Goal: Feedback & Contribution: Submit feedback/report problem

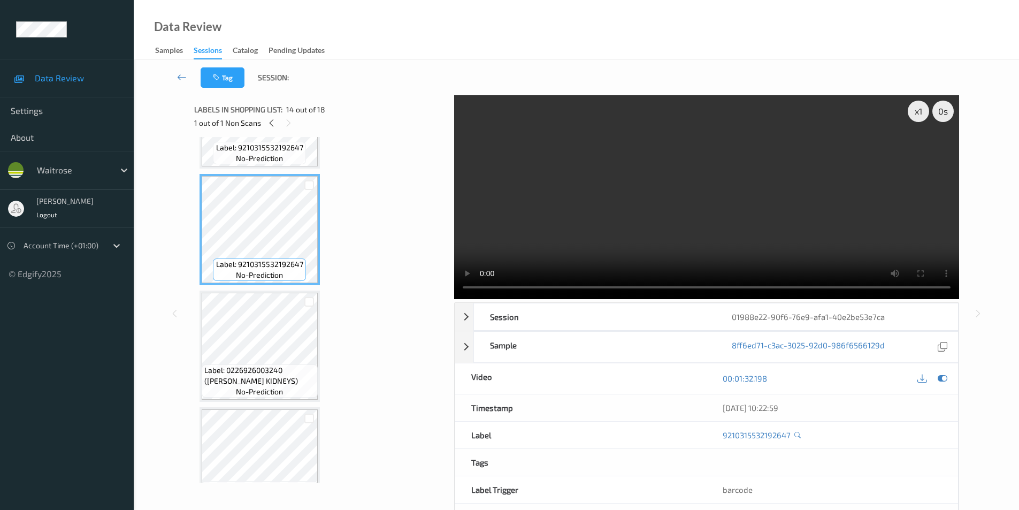
scroll to position [1537, 0]
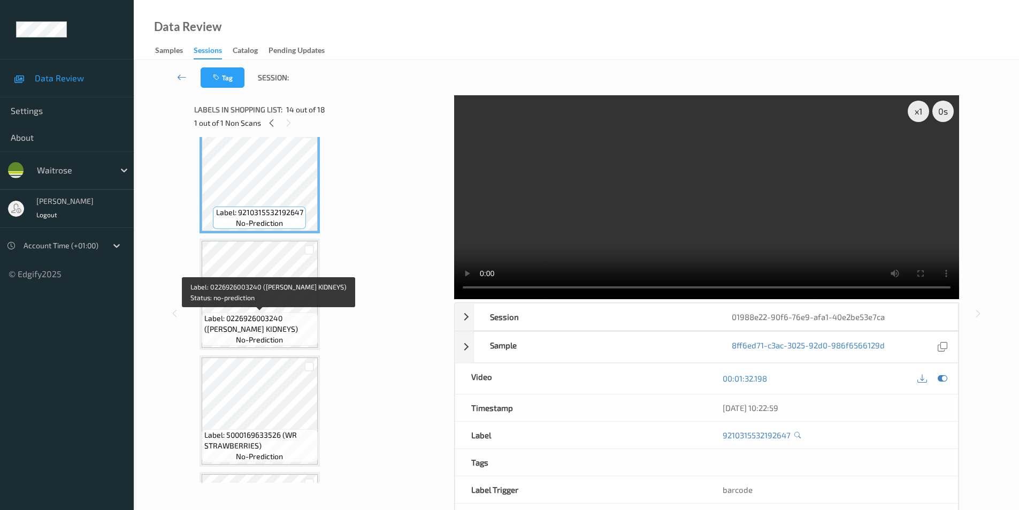
click at [273, 319] on span "Label: 0226926003240 ([PERSON_NAME] KIDNEYS)" at bounding box center [259, 323] width 111 height 21
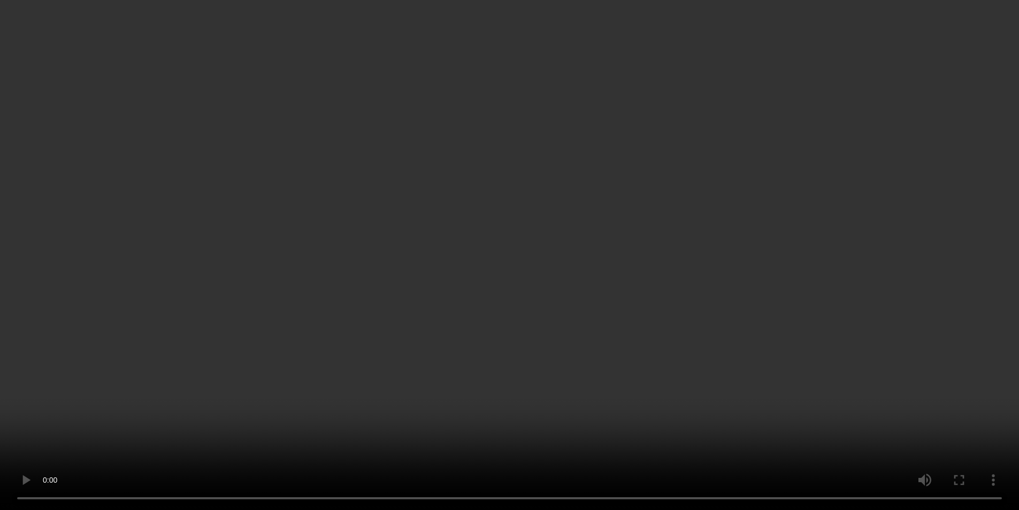
scroll to position [856, 0]
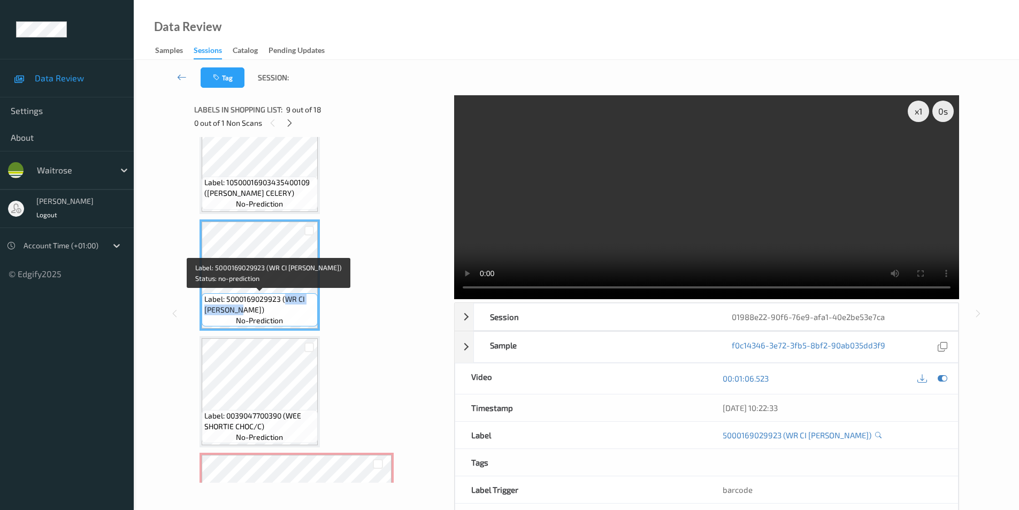
drag, startPoint x: 284, startPoint y: 298, endPoint x: 284, endPoint y: 309, distance: 11.2
click at [284, 309] on span "Label: 5000169029923 (WR CI ROSEMARY)" at bounding box center [259, 304] width 111 height 21
copy span "WR CI ROSEMARY)"
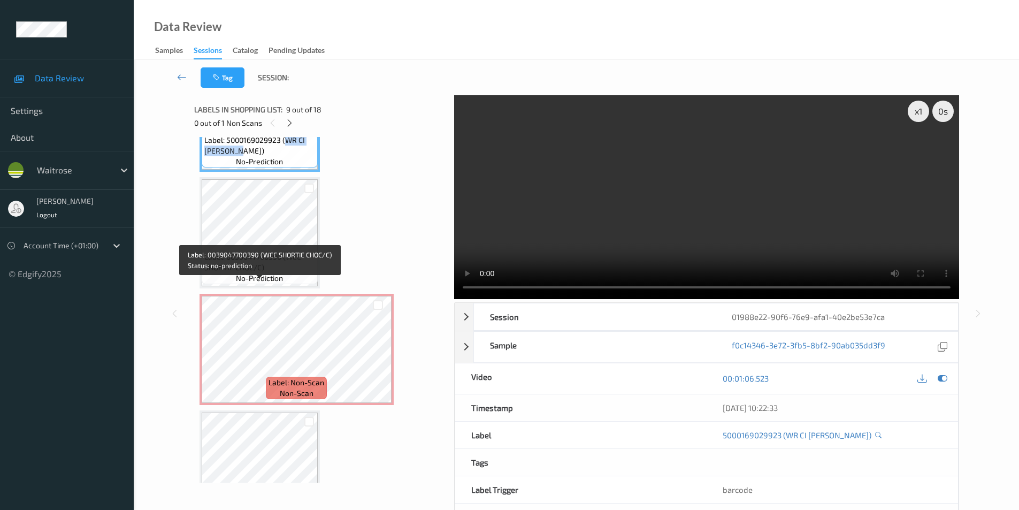
scroll to position [1017, 0]
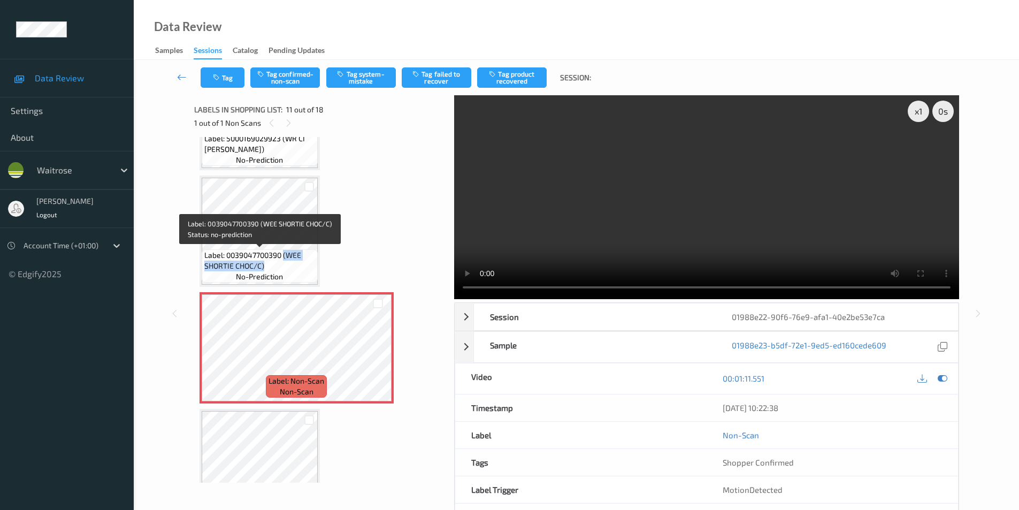
drag, startPoint x: 285, startPoint y: 257, endPoint x: 283, endPoint y: 265, distance: 8.8
click at [283, 265] on span "Label: 0039047700390 (WEE SHORTIE CHOC/C)" at bounding box center [259, 260] width 111 height 21
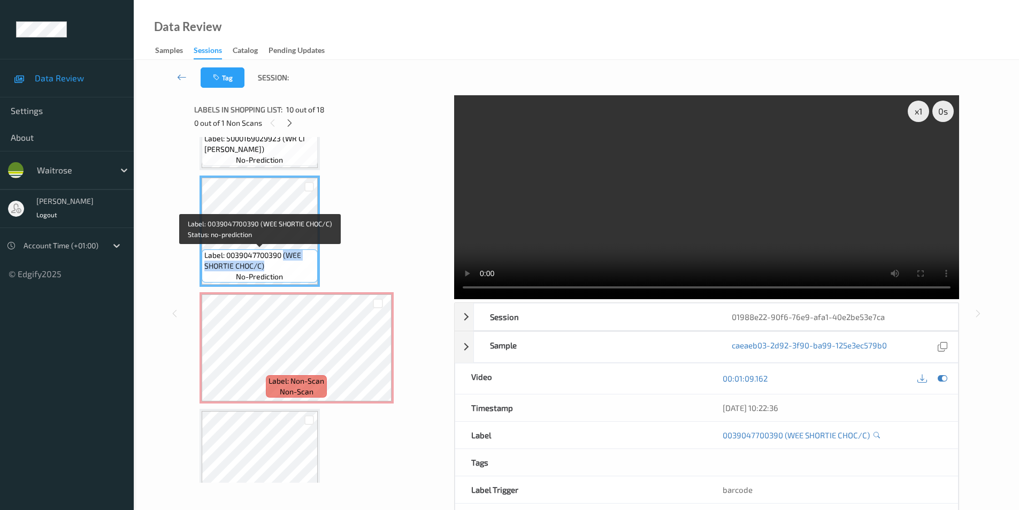
copy span "(WEE SHORTIE CHOC/C)"
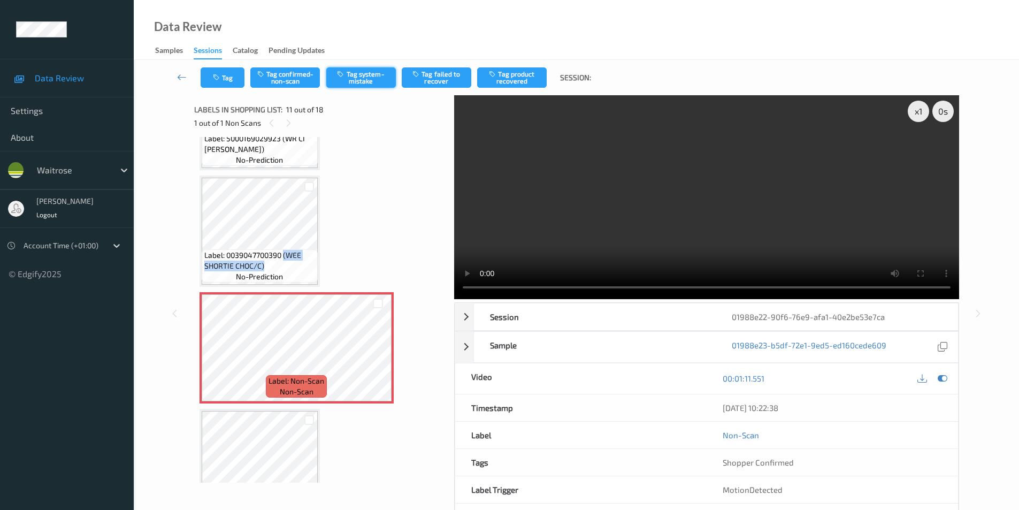
click at [369, 75] on button "Tag system-mistake" at bounding box center [361, 77] width 70 height 20
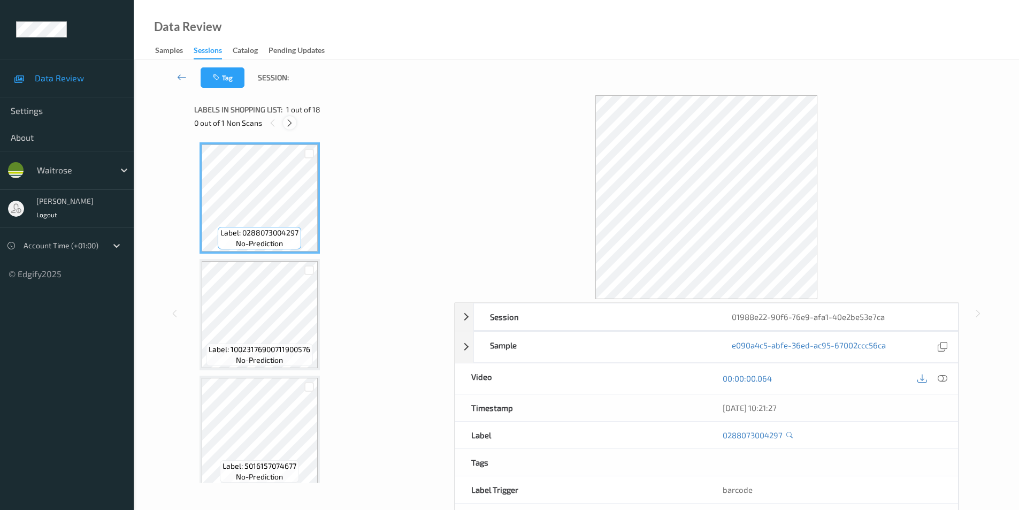
click at [291, 123] on icon at bounding box center [289, 123] width 9 height 10
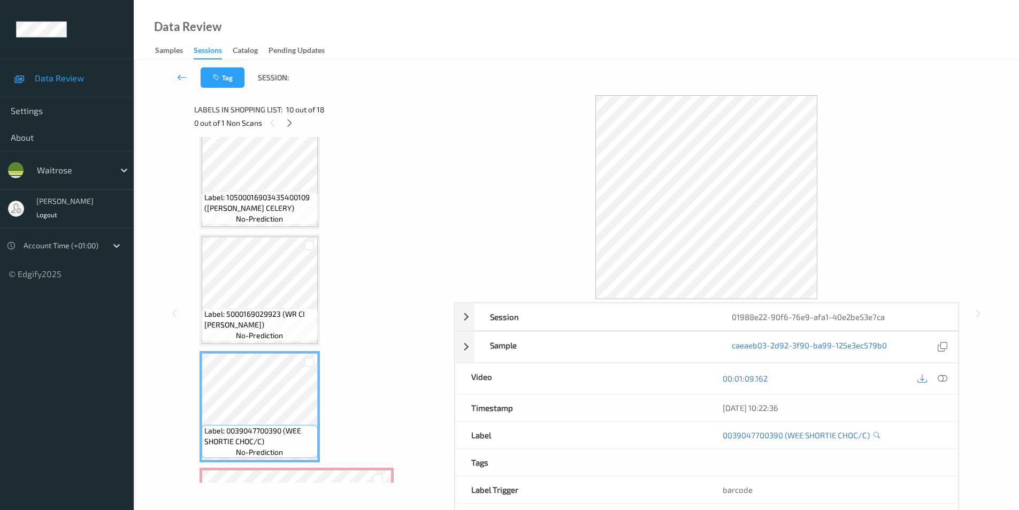
scroll to position [831, 0]
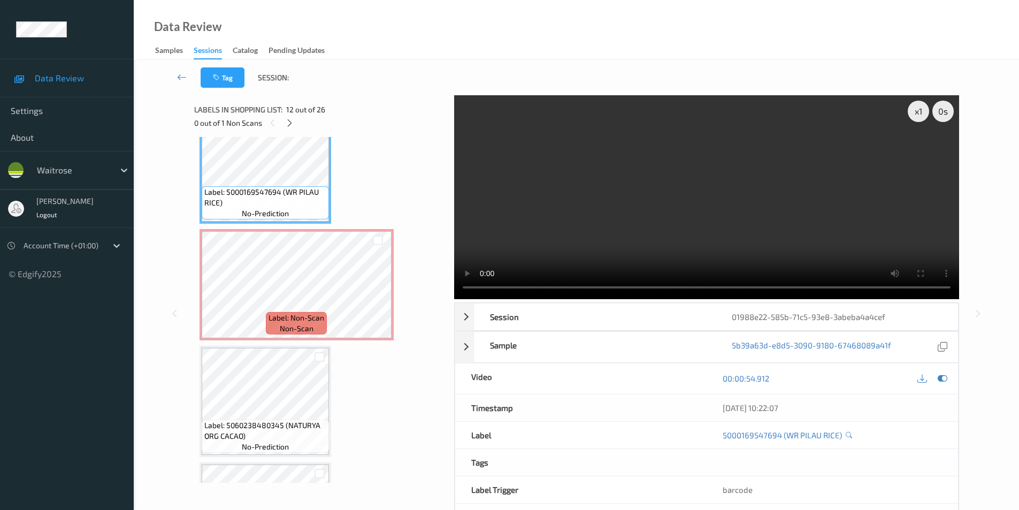
scroll to position [1342, 0]
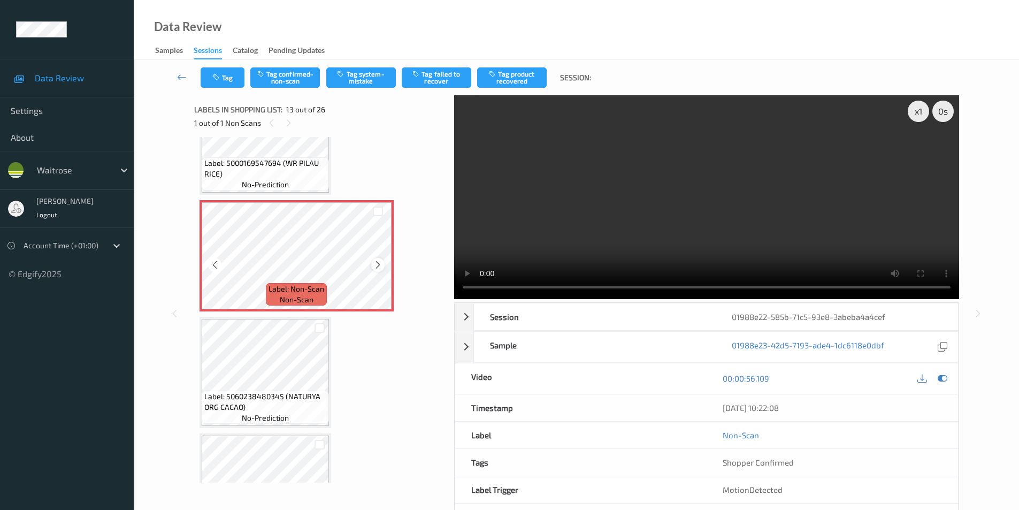
click at [376, 262] on icon at bounding box center [378, 265] width 9 height 10
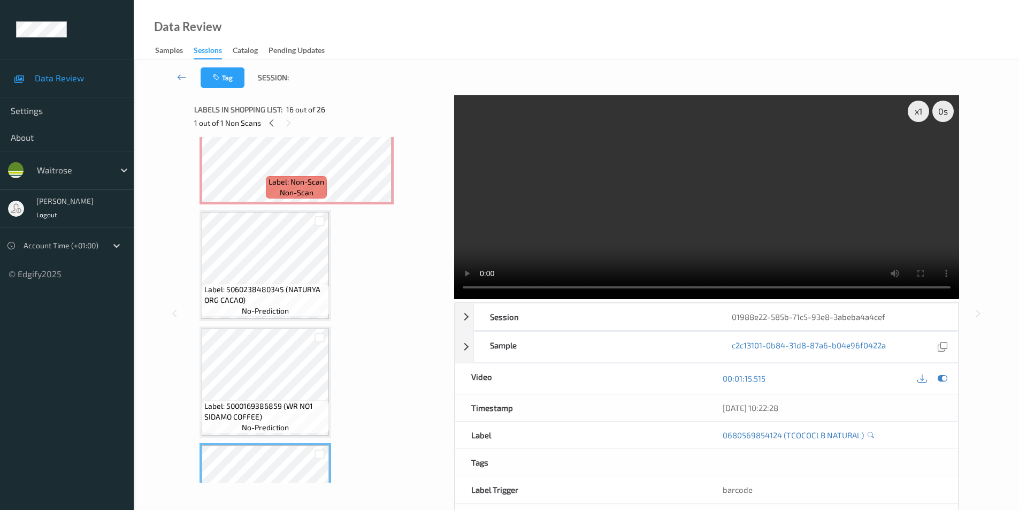
scroll to position [1235, 0]
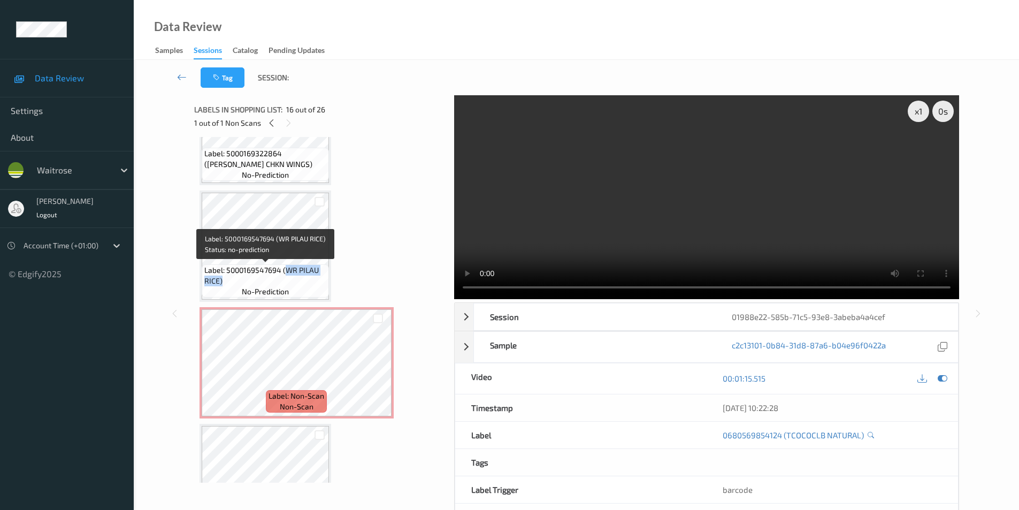
drag, startPoint x: 284, startPoint y: 271, endPoint x: 286, endPoint y: 279, distance: 8.3
click at [286, 278] on span "Label: 5000169547694 (WR PILAU RICE)" at bounding box center [265, 275] width 122 height 21
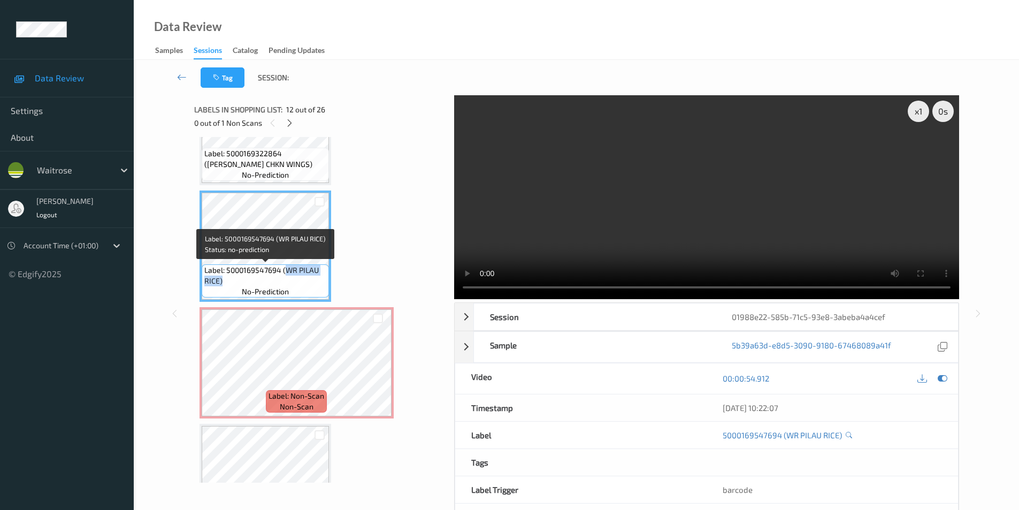
copy span "WR PILAU RICE)"
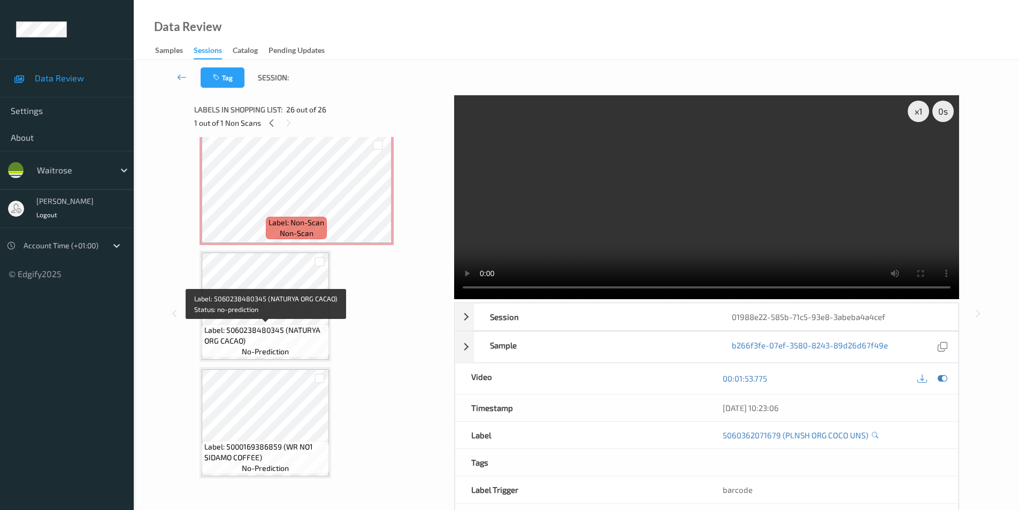
scroll to position [1194, 0]
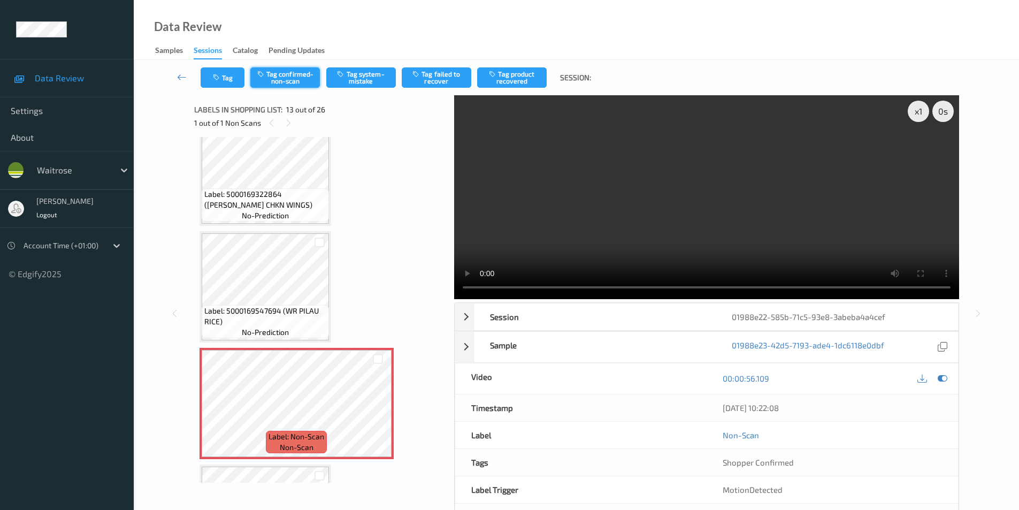
click at [295, 79] on button "Tag confirmed-non-scan" at bounding box center [285, 77] width 70 height 20
click at [447, 77] on button "Tag failed to recover" at bounding box center [437, 77] width 70 height 20
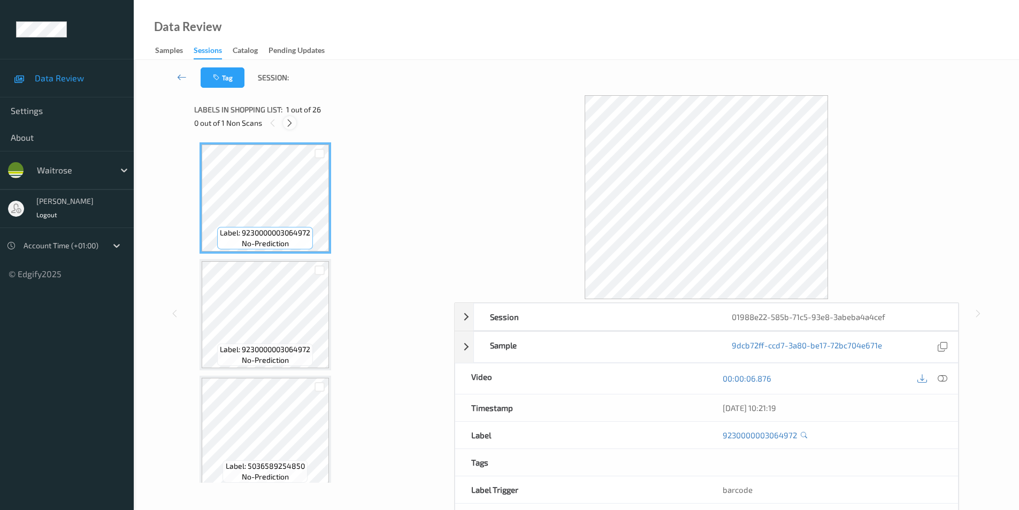
click at [292, 123] on icon at bounding box center [289, 123] width 9 height 10
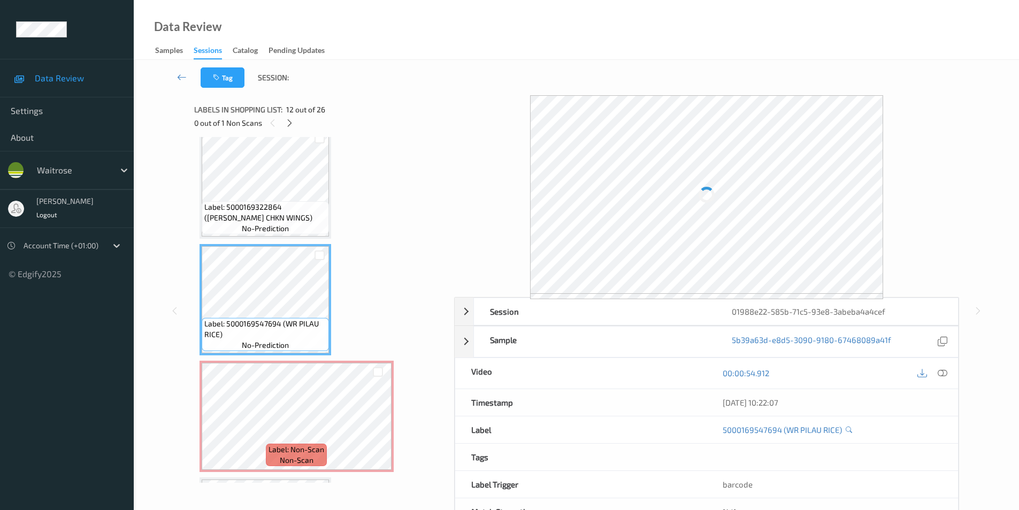
scroll to position [1171, 0]
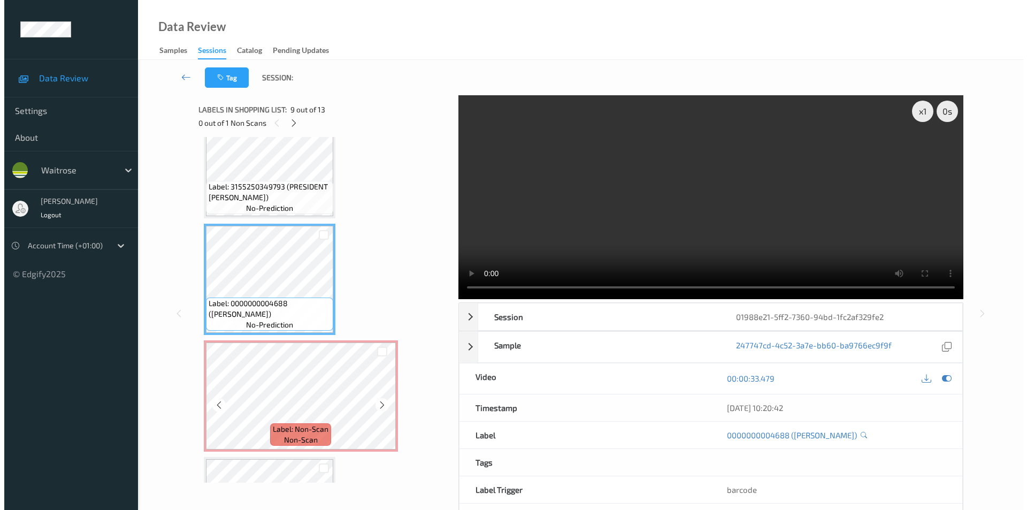
scroll to position [874, 0]
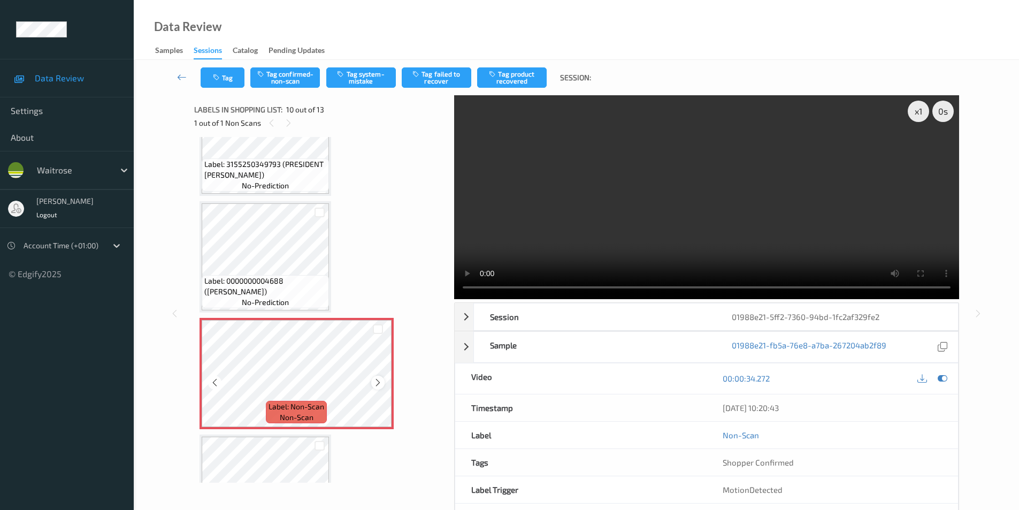
click at [375, 383] on icon at bounding box center [378, 383] width 9 height 10
click at [361, 81] on button "Tag system-mistake" at bounding box center [361, 77] width 70 height 20
click at [232, 85] on button "Tag" at bounding box center [223, 77] width 44 height 20
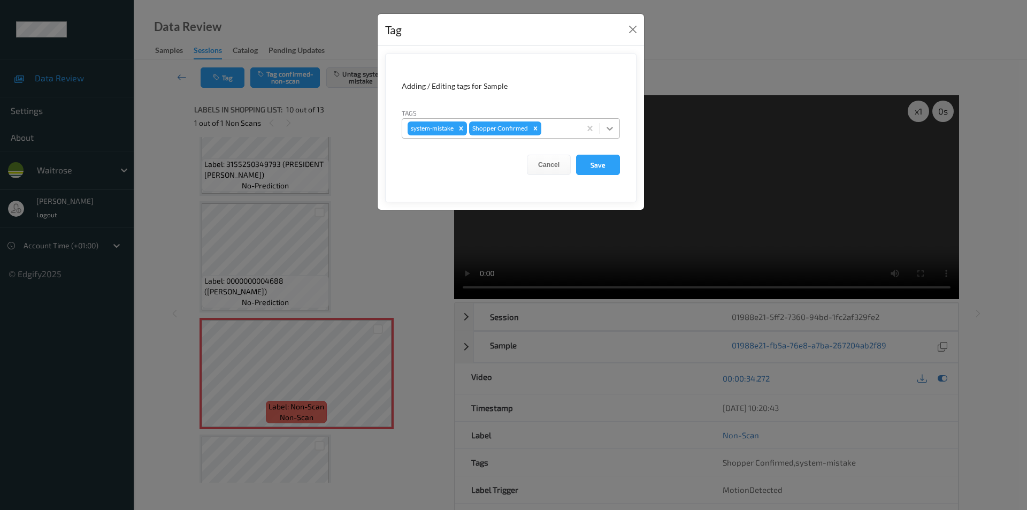
click at [604, 125] on div at bounding box center [609, 128] width 19 height 19
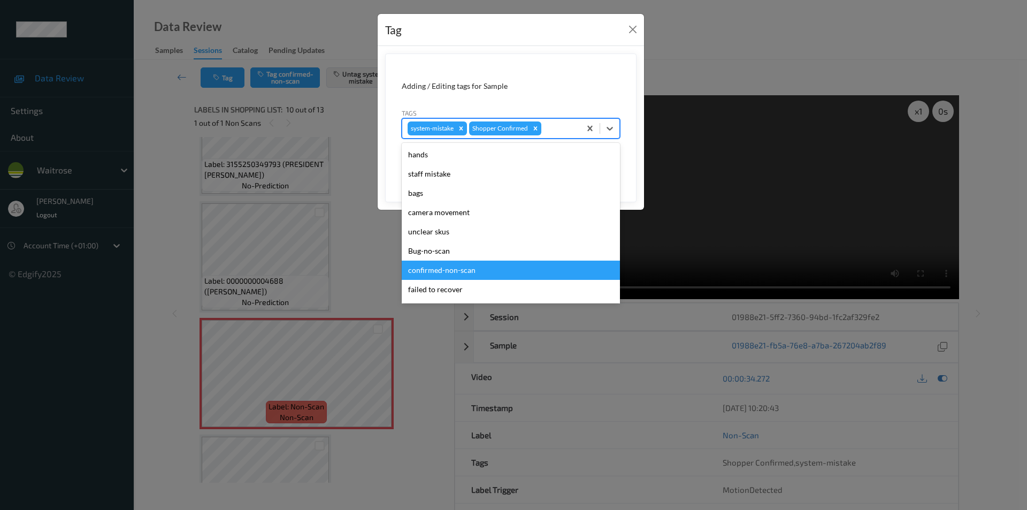
scroll to position [210, 0]
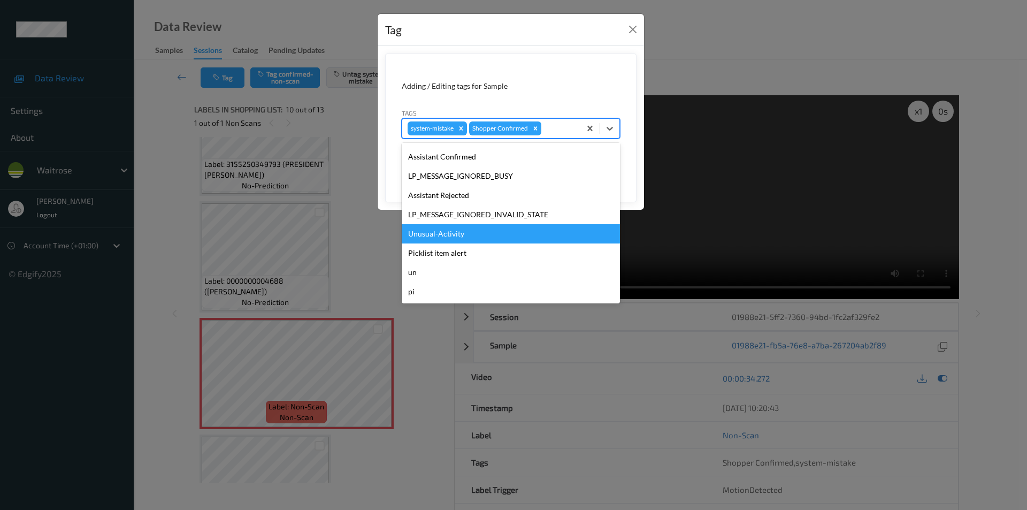
click at [458, 239] on div "Unusual-Activity" at bounding box center [511, 233] width 218 height 19
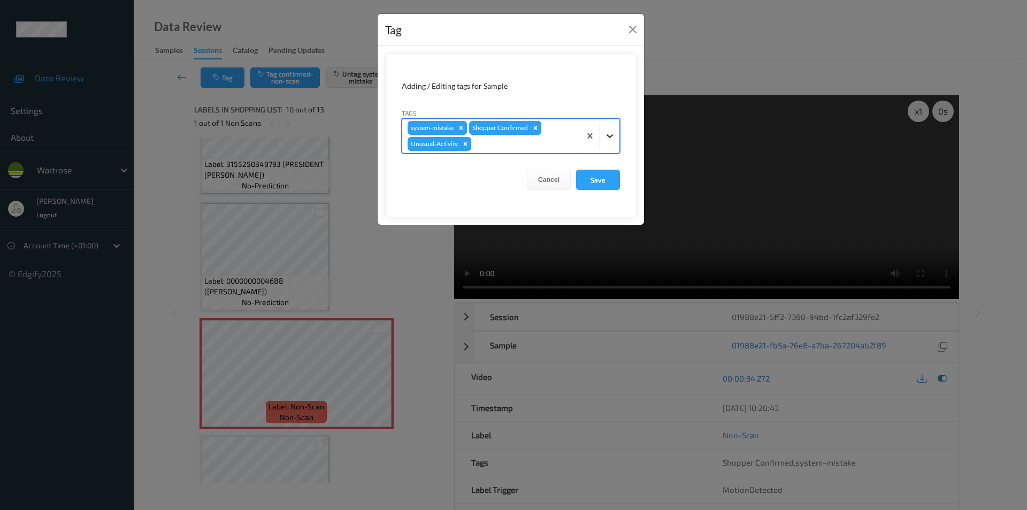
click at [608, 134] on icon at bounding box center [610, 136] width 11 height 11
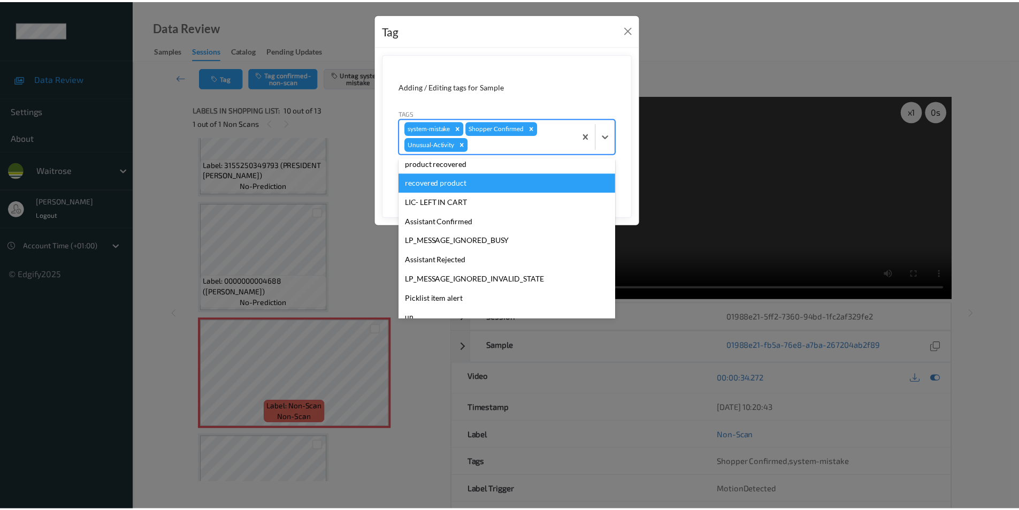
scroll to position [191, 0]
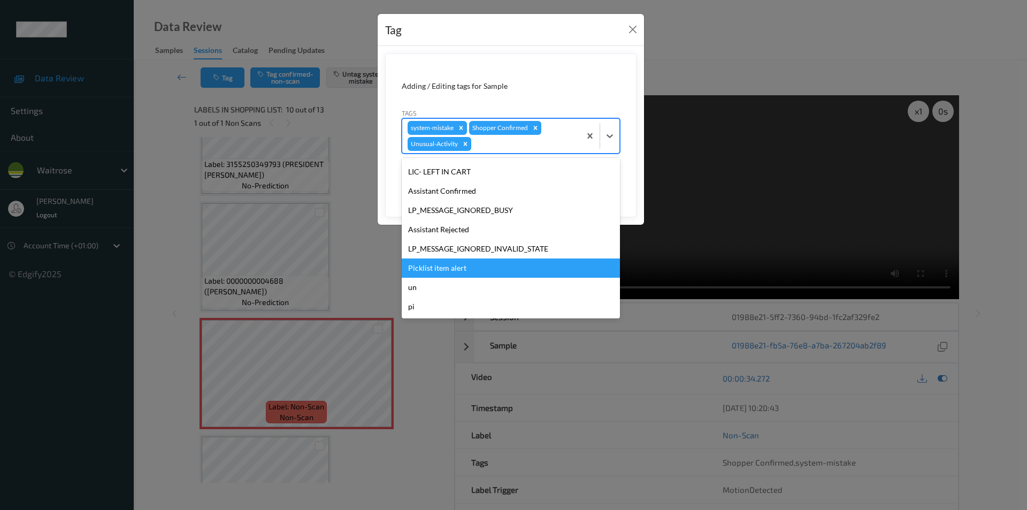
click at [471, 267] on div "Picklist item alert" at bounding box center [511, 267] width 218 height 19
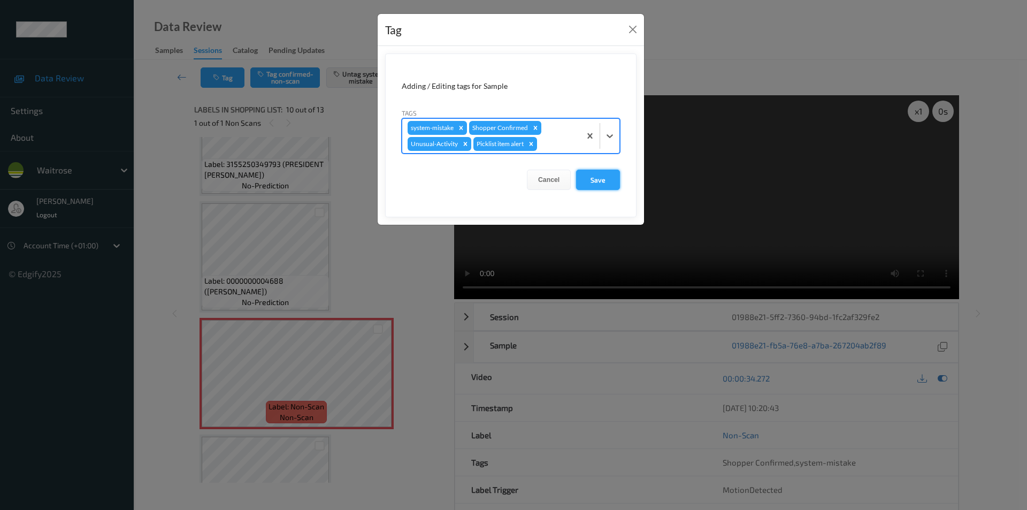
click at [591, 181] on button "Save" at bounding box center [598, 180] width 44 height 20
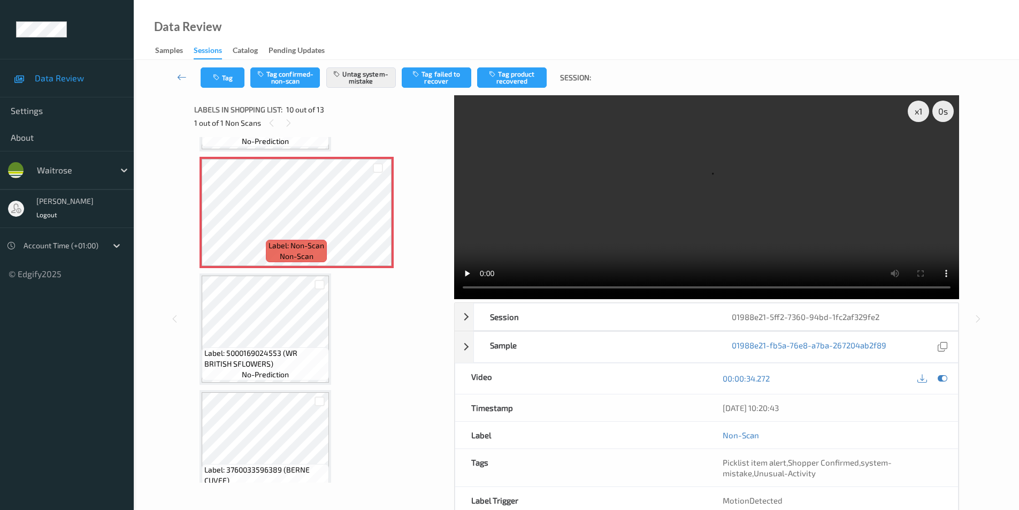
scroll to position [1035, 0]
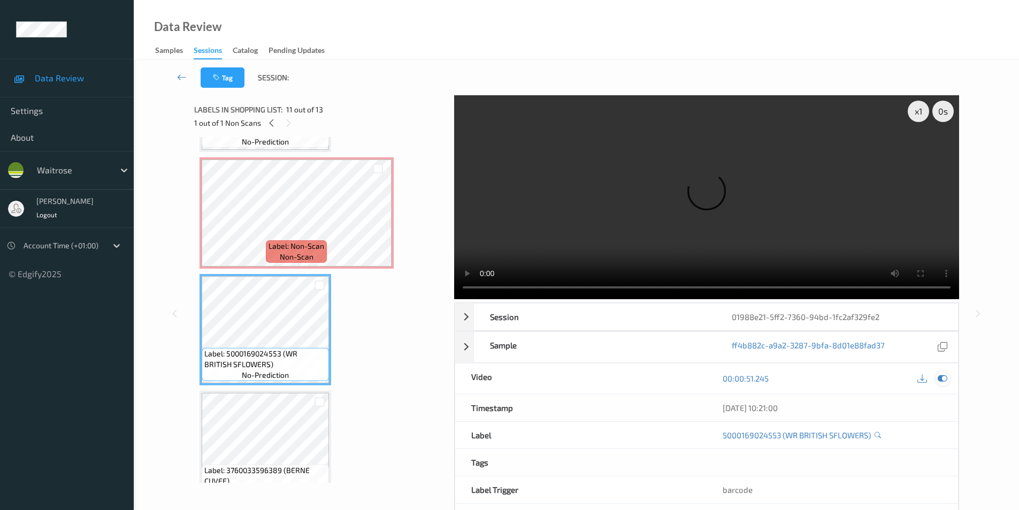
click at [941, 377] on icon at bounding box center [943, 379] width 10 height 10
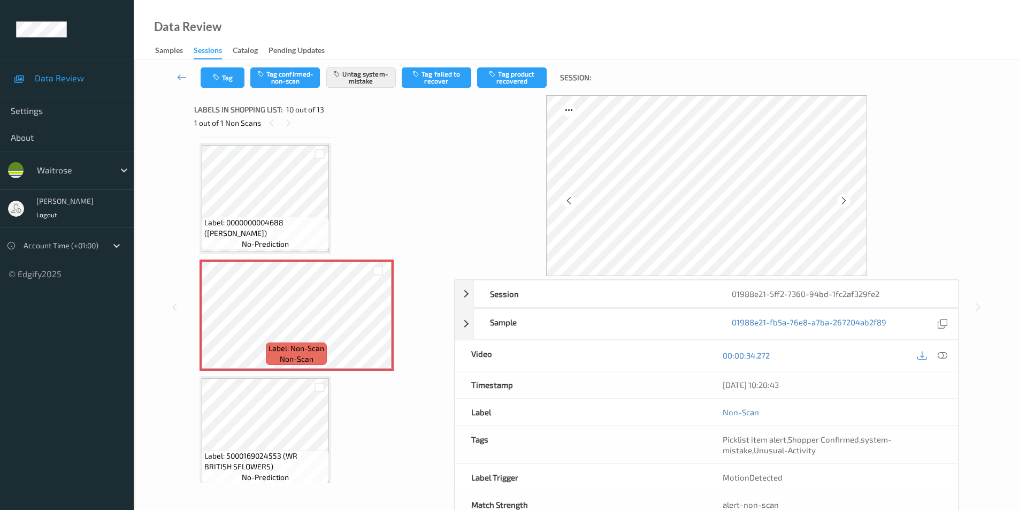
scroll to position [928, 0]
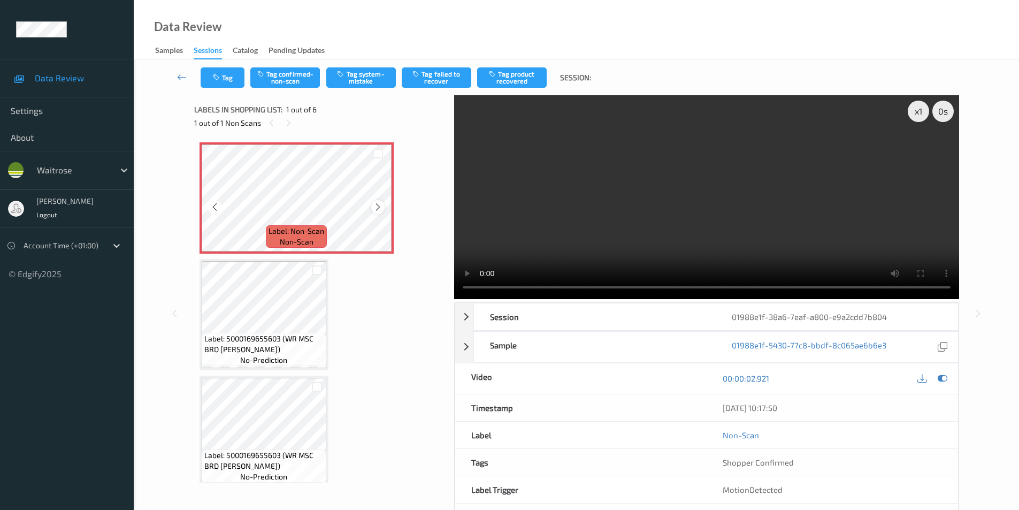
click at [379, 208] on icon at bounding box center [378, 207] width 9 height 10
click at [378, 77] on button "Tag system-mistake" at bounding box center [361, 77] width 70 height 20
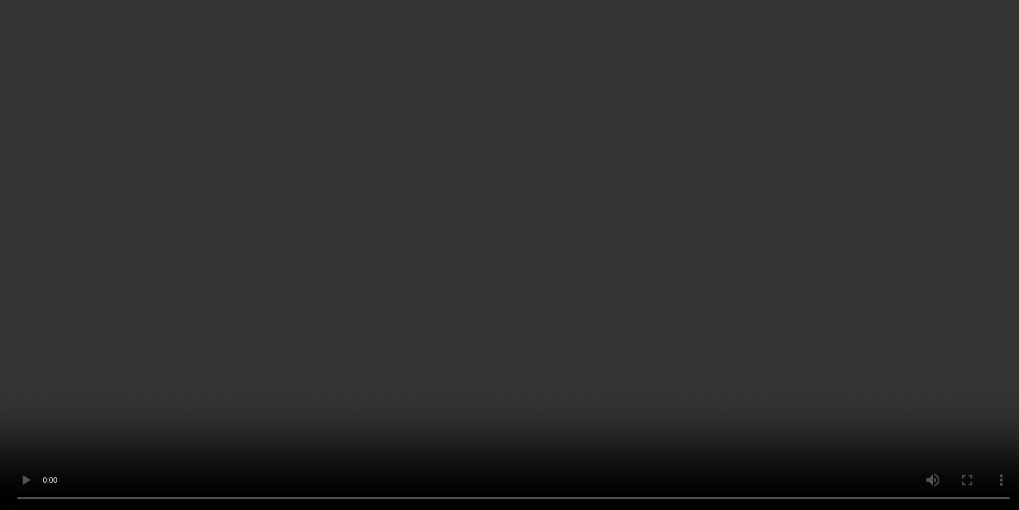
scroll to position [476, 0]
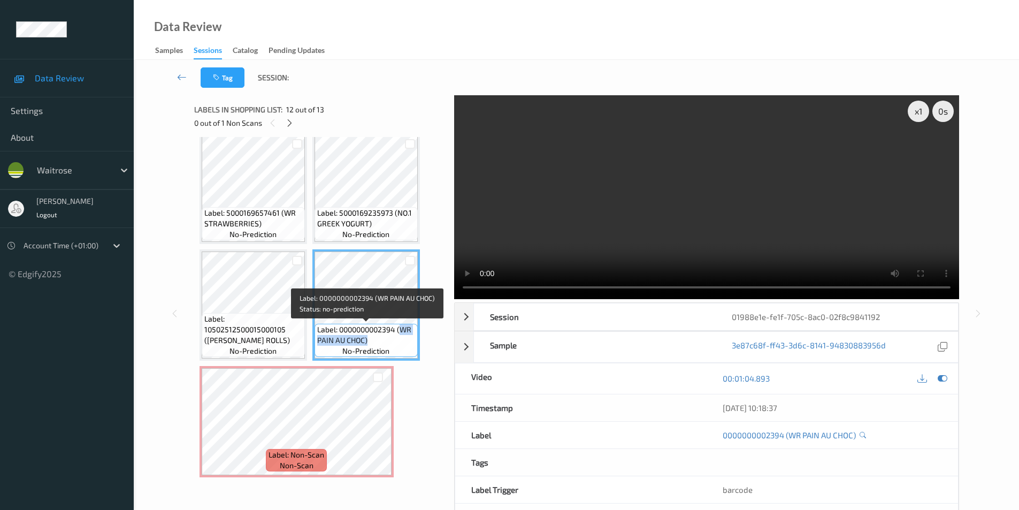
drag, startPoint x: 402, startPoint y: 329, endPoint x: 395, endPoint y: 336, distance: 10.2
click at [395, 336] on span "Label: 0000000002394 (WR PAIN AU CHOC)" at bounding box center [366, 334] width 98 height 21
copy span "WR PAIN AU CHOC)"
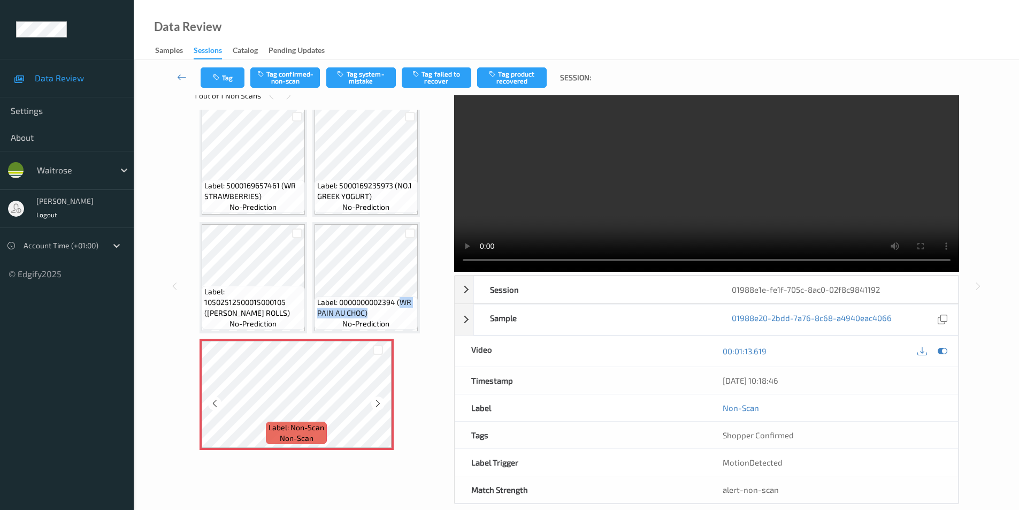
scroll to position [43, 0]
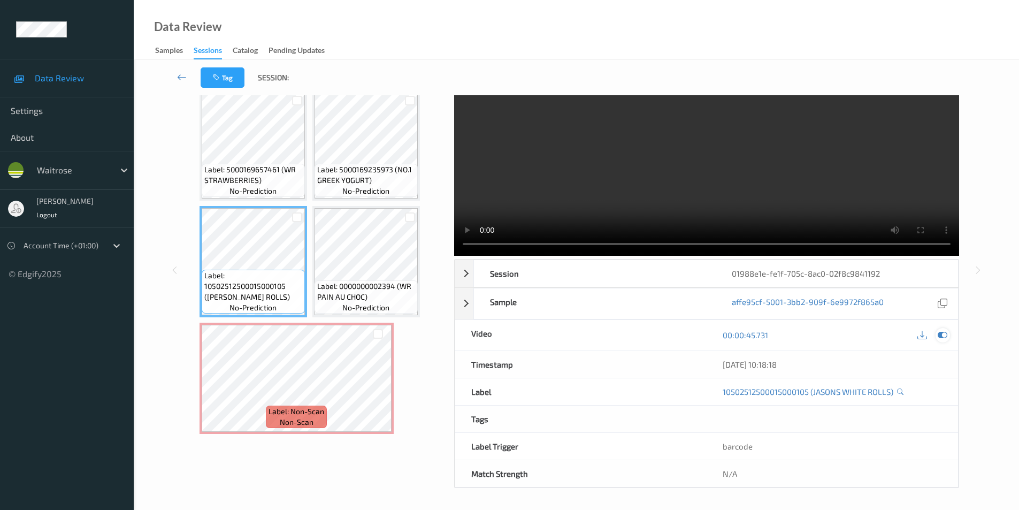
click at [944, 337] on icon at bounding box center [943, 335] width 10 height 10
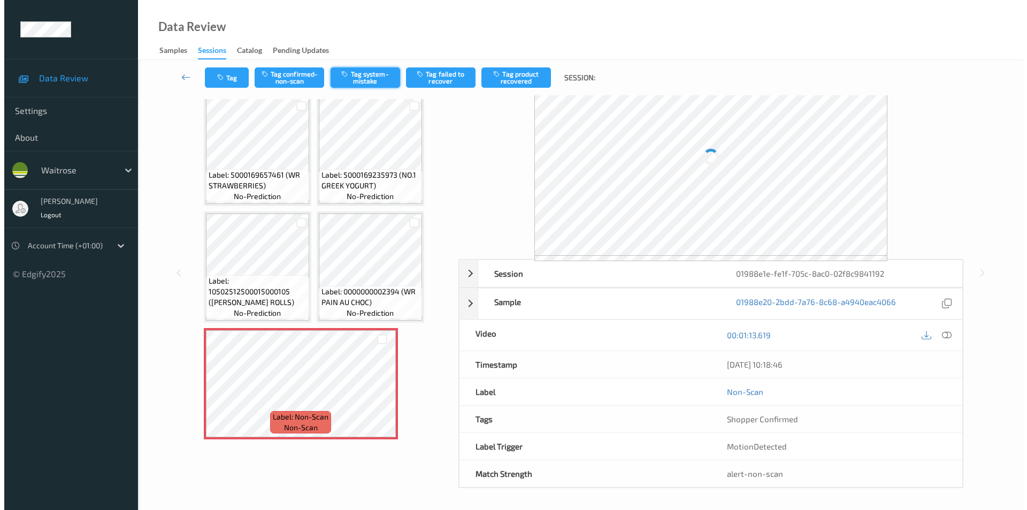
scroll to position [20, 0]
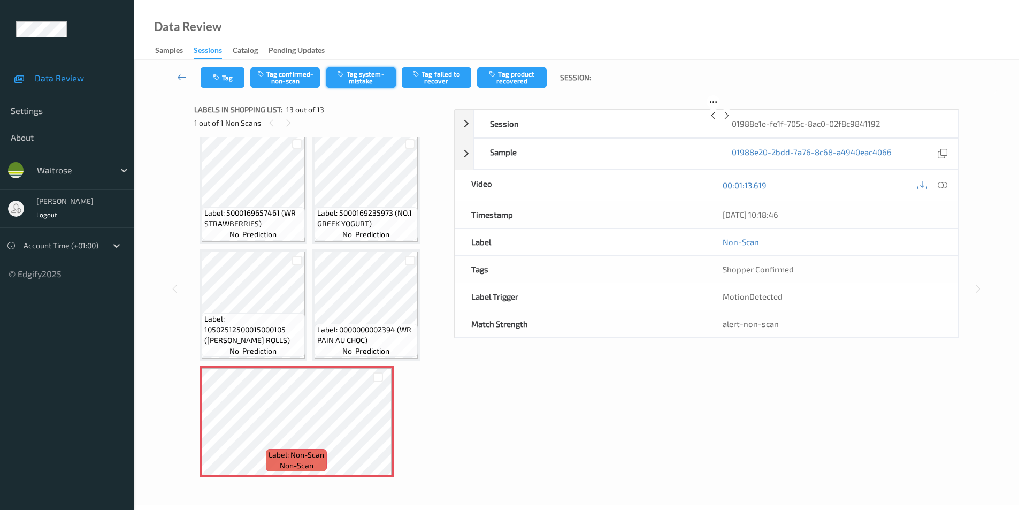
click at [368, 72] on button "Tag system-mistake" at bounding box center [361, 77] width 70 height 20
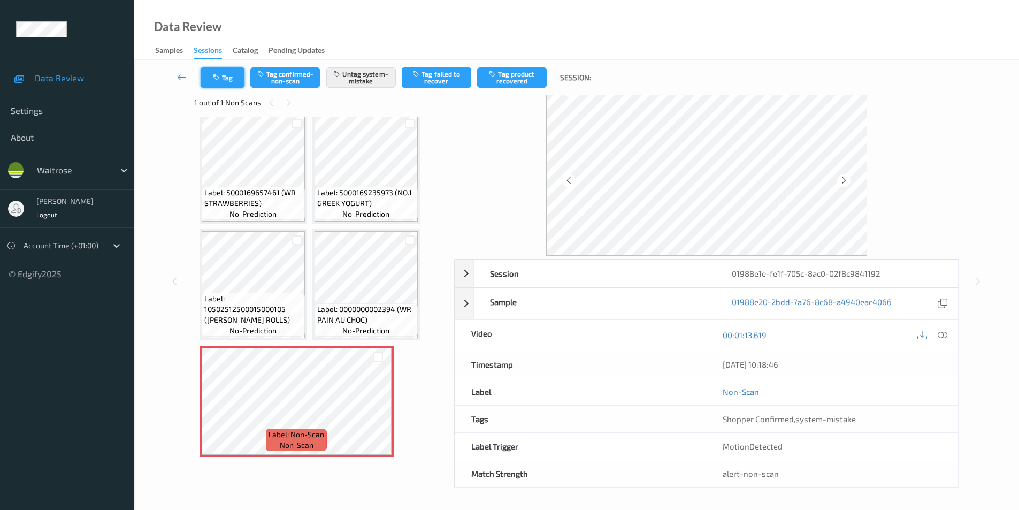
click at [222, 81] on button "Tag" at bounding box center [223, 77] width 44 height 20
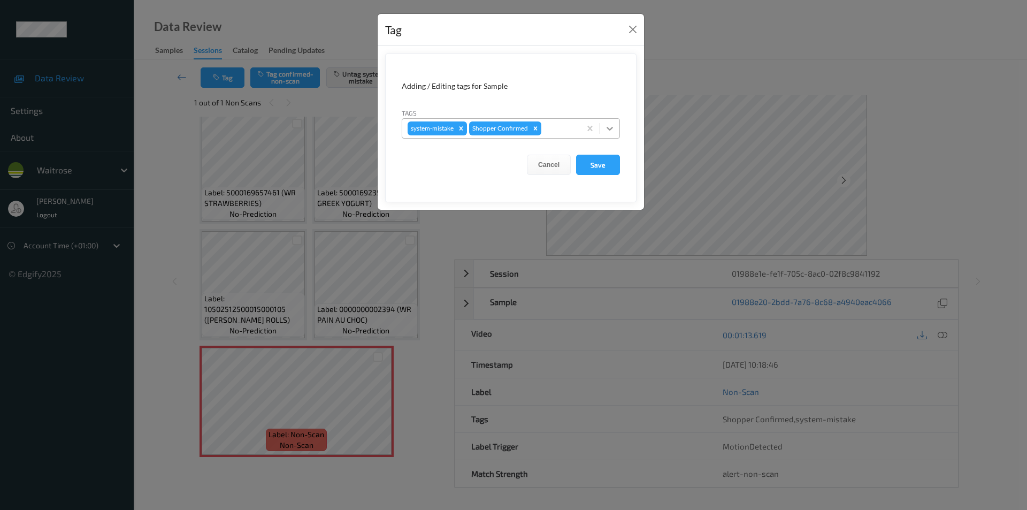
click at [614, 130] on icon at bounding box center [610, 128] width 11 height 11
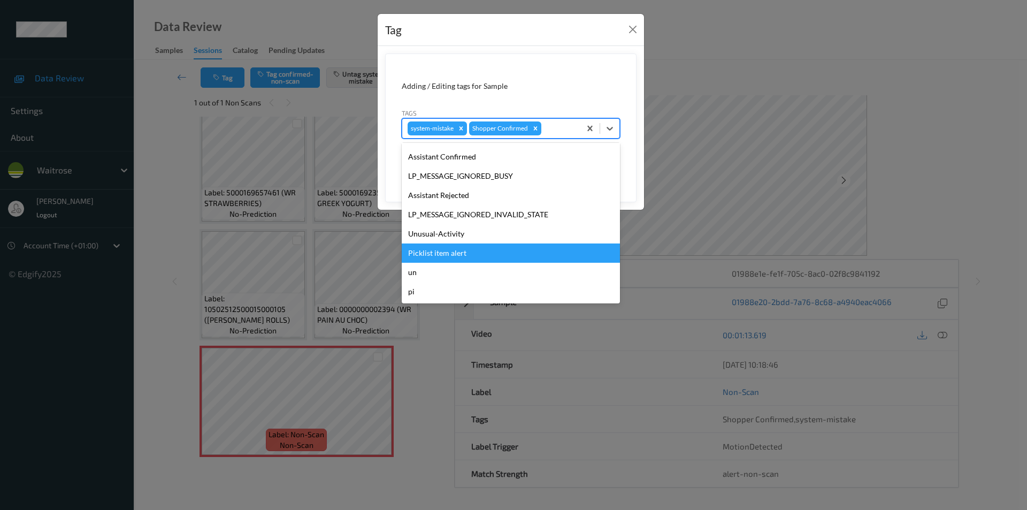
scroll to position [210, 0]
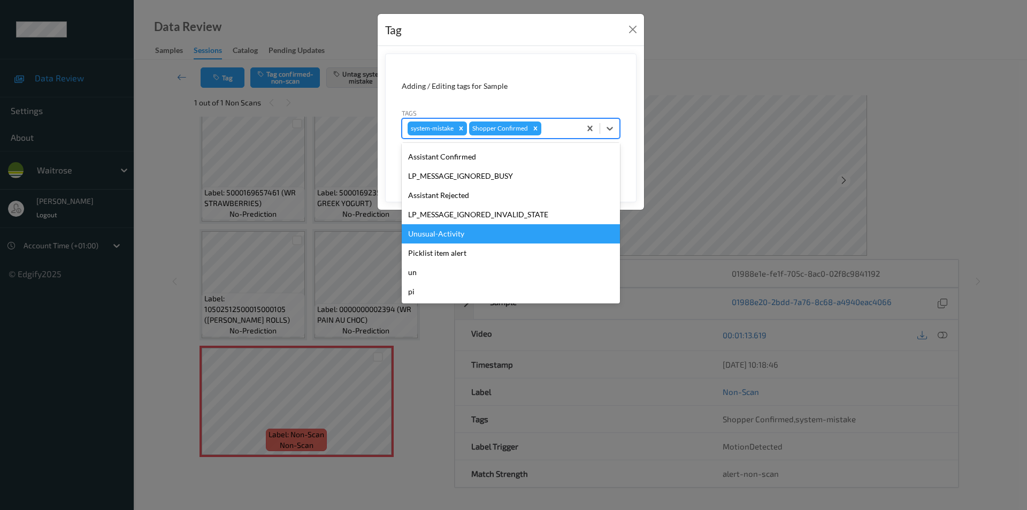
click at [445, 233] on div "Unusual-Activity" at bounding box center [511, 233] width 218 height 19
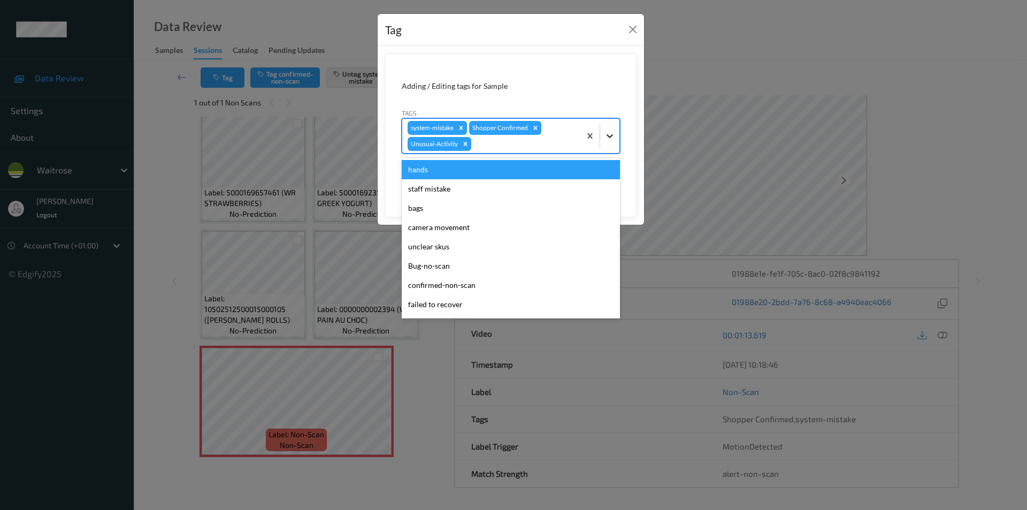
click at [607, 141] on icon at bounding box center [610, 136] width 11 height 11
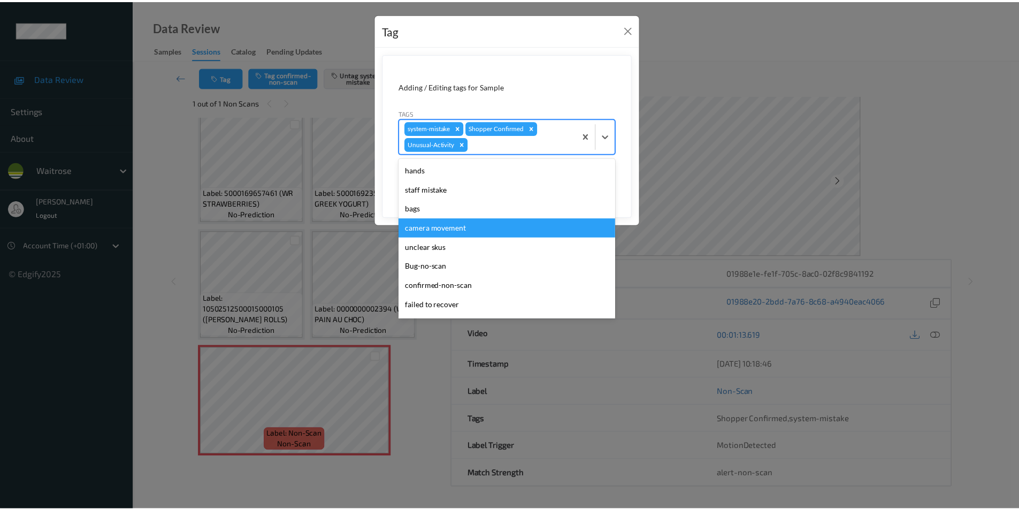
scroll to position [191, 0]
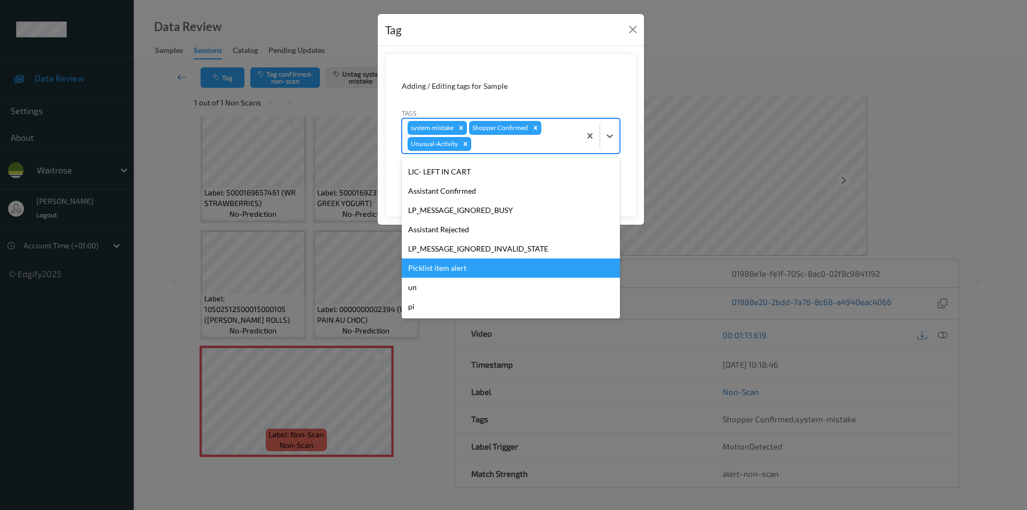
click at [456, 265] on div "Picklist item alert" at bounding box center [511, 267] width 218 height 19
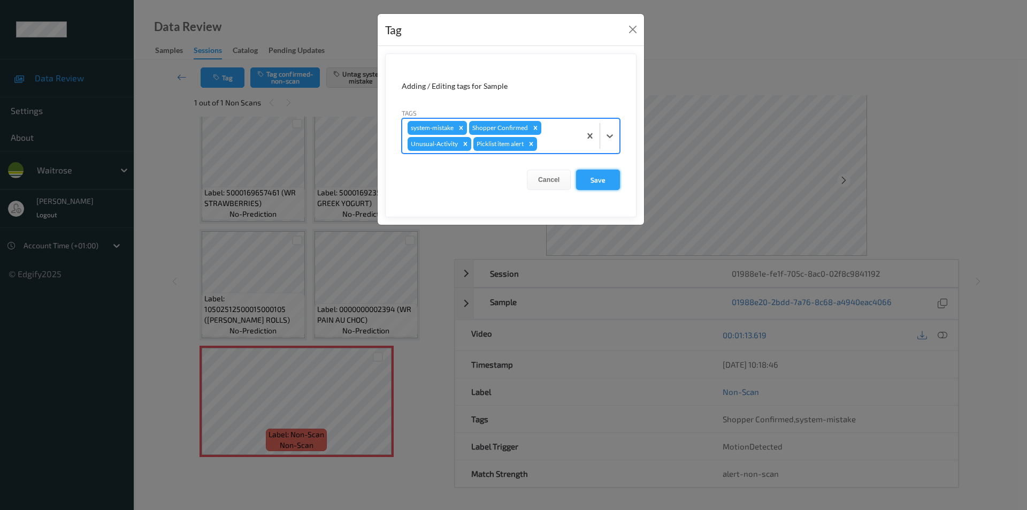
click at [592, 180] on button "Save" at bounding box center [598, 180] width 44 height 20
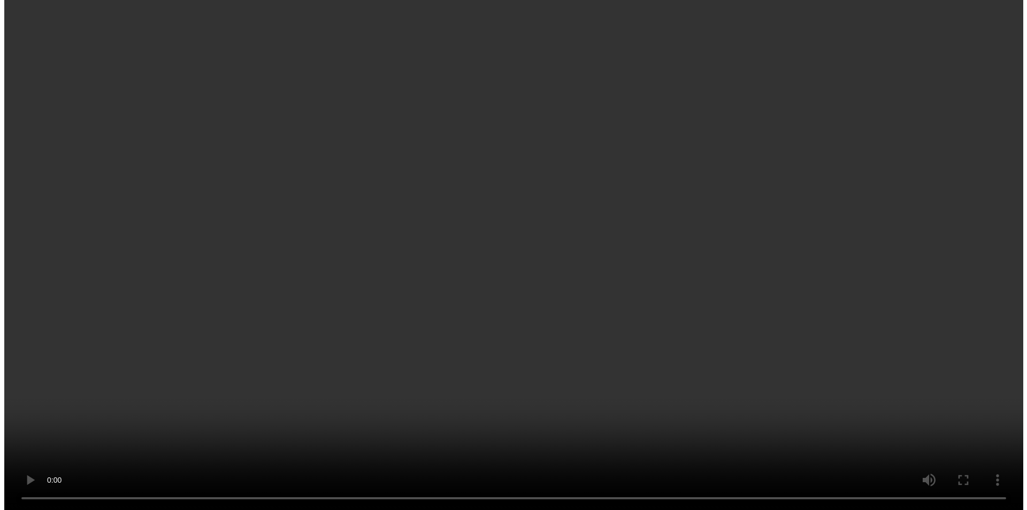
scroll to position [710, 0]
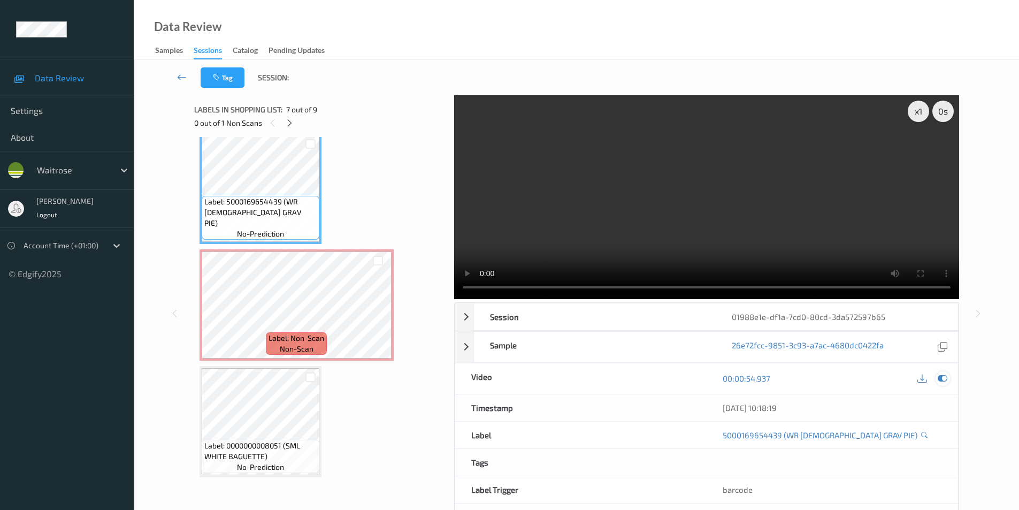
click at [940, 380] on icon at bounding box center [943, 379] width 10 height 10
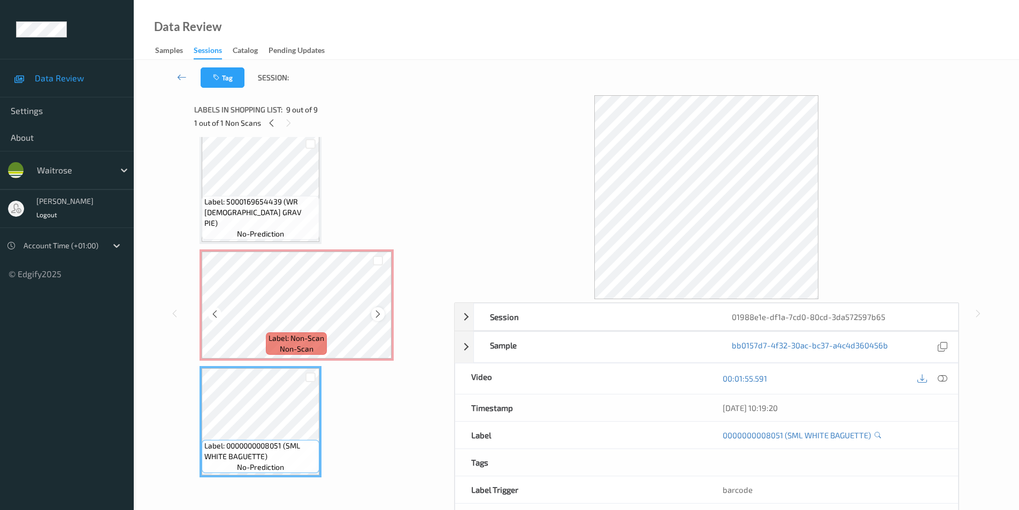
click at [379, 312] on icon at bounding box center [378, 314] width 9 height 10
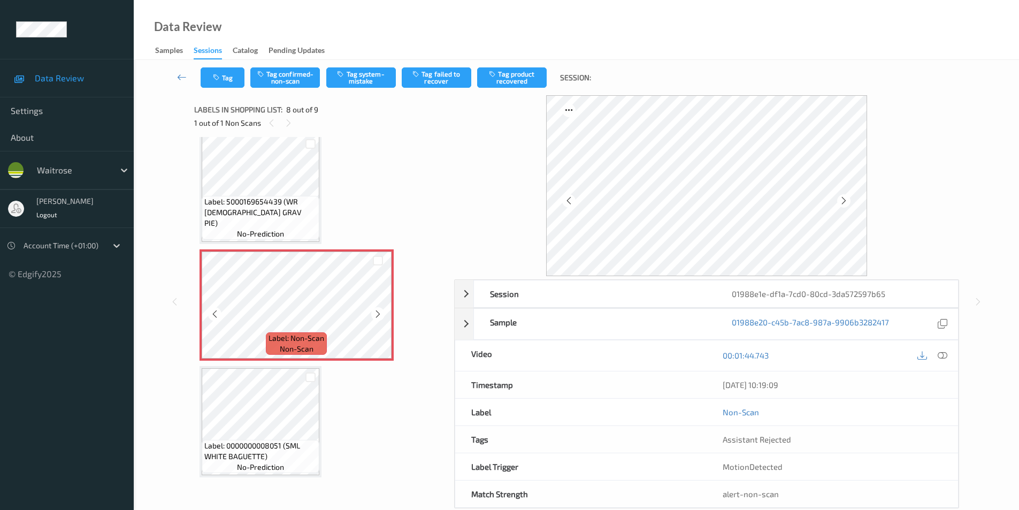
click at [379, 312] on icon at bounding box center [378, 314] width 9 height 10
click at [362, 84] on button "Tag system-mistake" at bounding box center [361, 77] width 70 height 20
click at [224, 87] on button "Tag" at bounding box center [223, 77] width 44 height 20
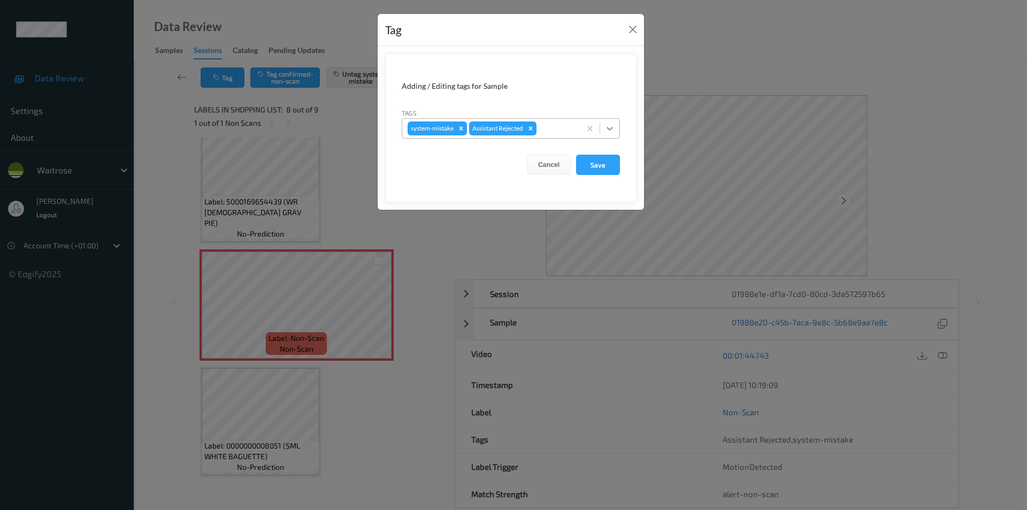
click at [606, 130] on icon at bounding box center [610, 128] width 11 height 11
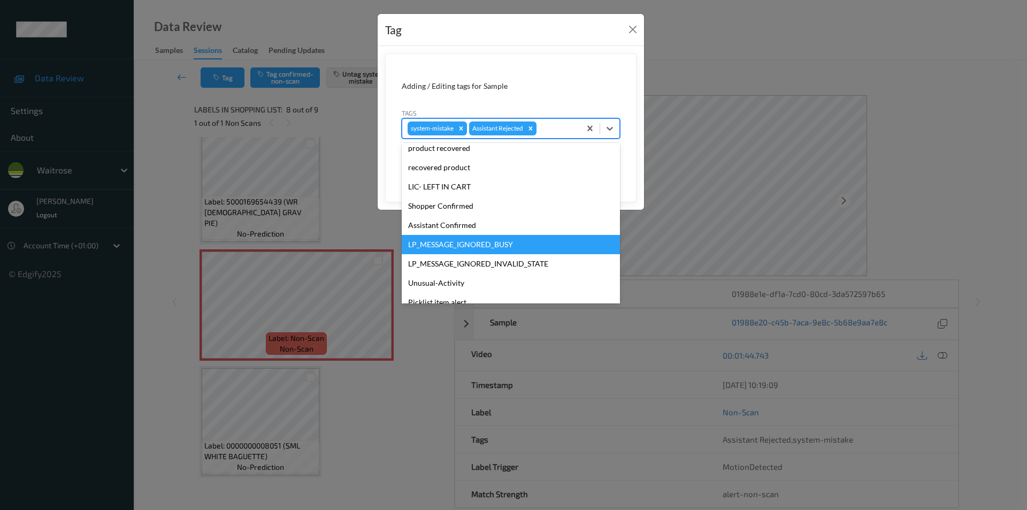
scroll to position [210, 0]
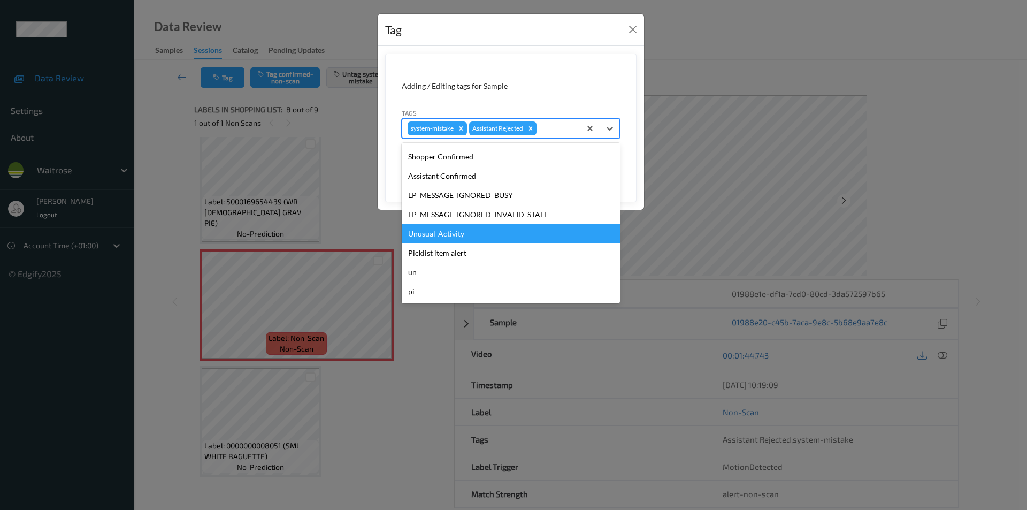
drag, startPoint x: 440, startPoint y: 231, endPoint x: 585, endPoint y: 189, distance: 150.3
click at [442, 230] on div "Unusual-Activity" at bounding box center [511, 233] width 218 height 19
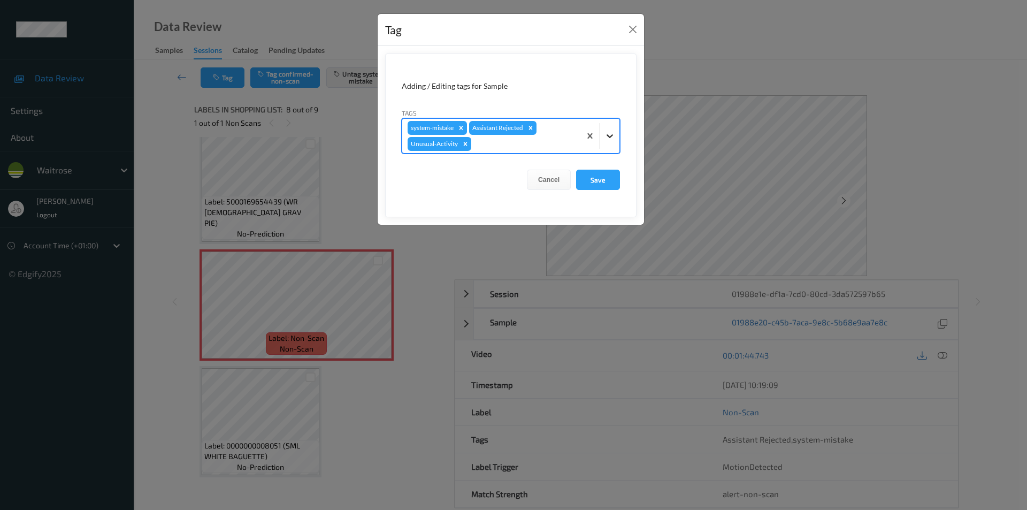
click at [608, 131] on icon at bounding box center [610, 136] width 11 height 11
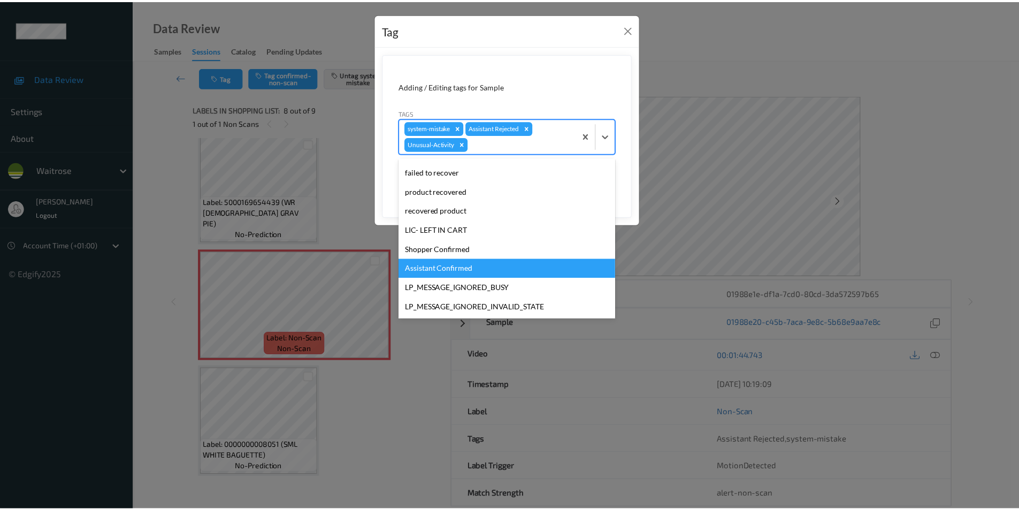
scroll to position [191, 0]
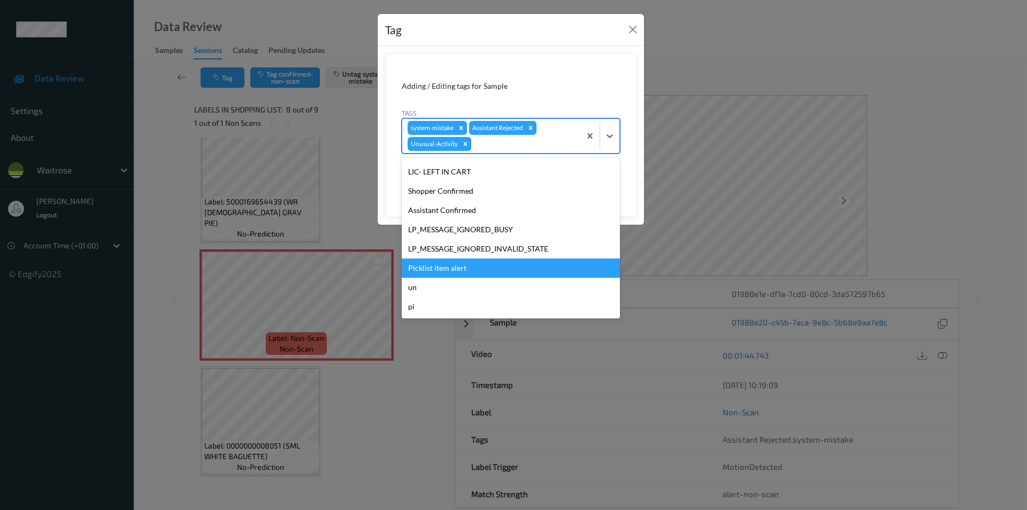
click at [450, 268] on div "Picklist item alert" at bounding box center [511, 267] width 218 height 19
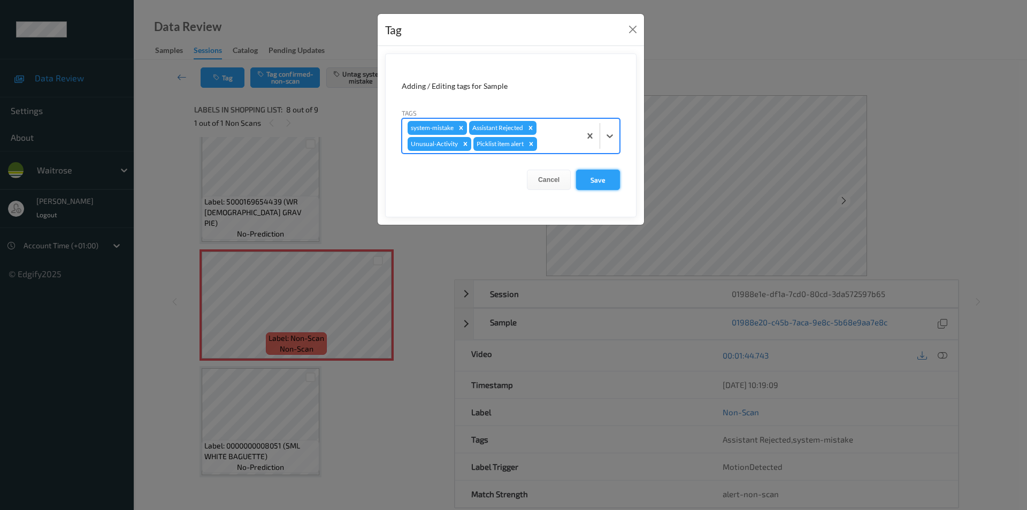
click at [591, 177] on button "Save" at bounding box center [598, 180] width 44 height 20
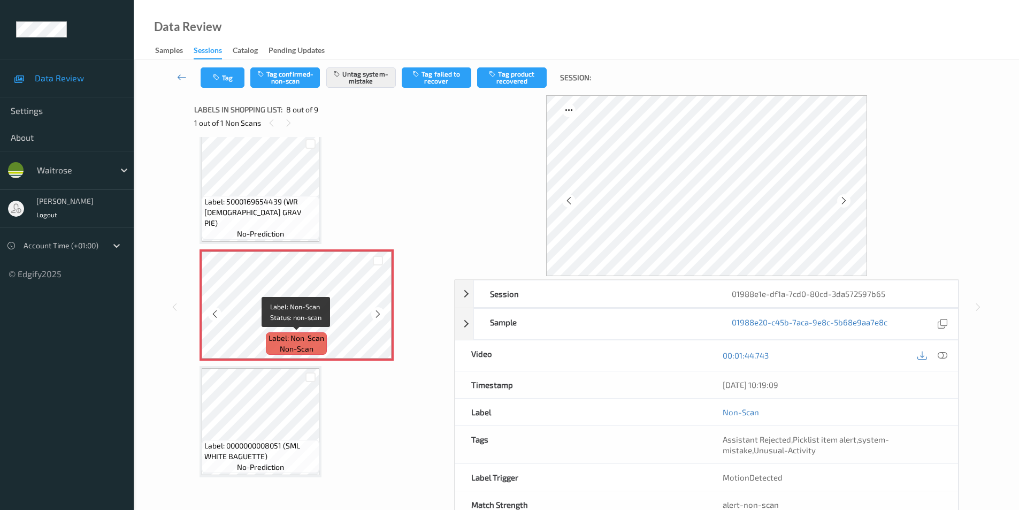
scroll to position [31, 0]
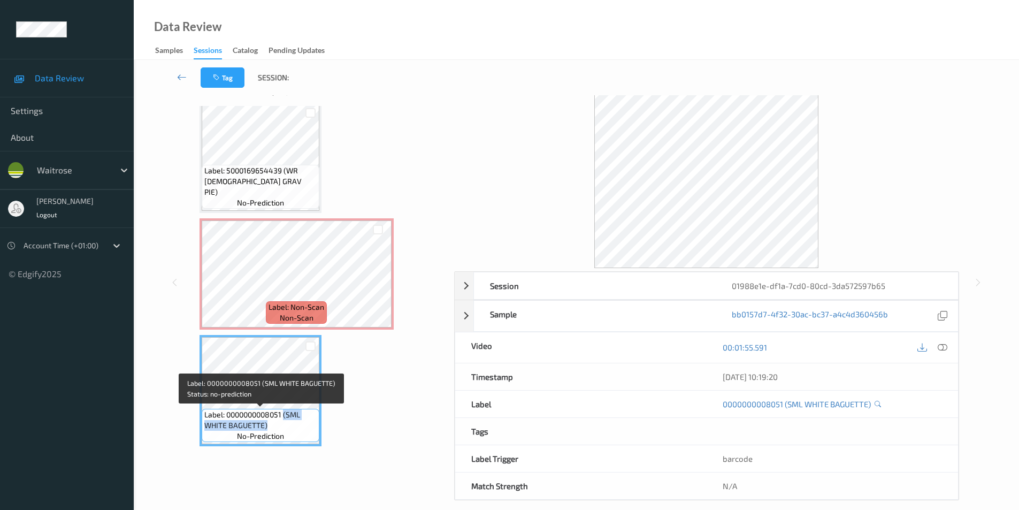
click at [283, 421] on span "Label: 0000000008051 (SML WHITE BAGUETTE)" at bounding box center [260, 419] width 112 height 21
copy span "(SML WHITE BAGUETTE)"
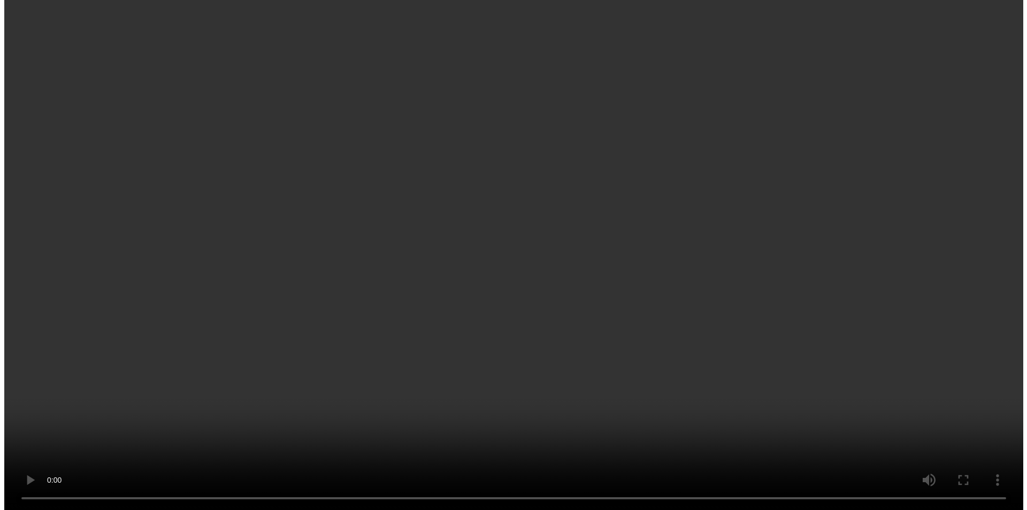
scroll to position [705, 0]
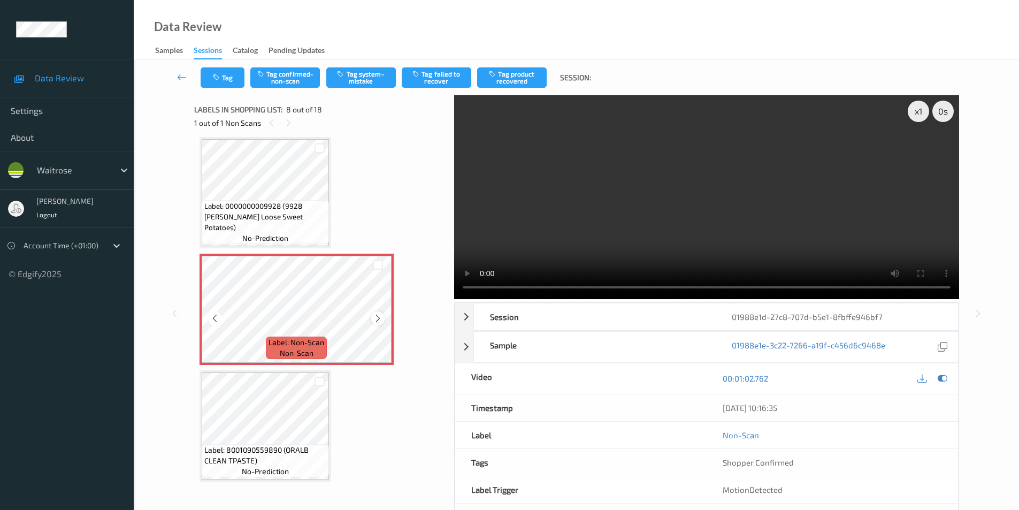
click at [379, 317] on icon at bounding box center [378, 319] width 9 height 10
click at [353, 77] on button "Tag system-mistake" at bounding box center [361, 77] width 70 height 20
click at [234, 78] on button "Tag" at bounding box center [223, 77] width 44 height 20
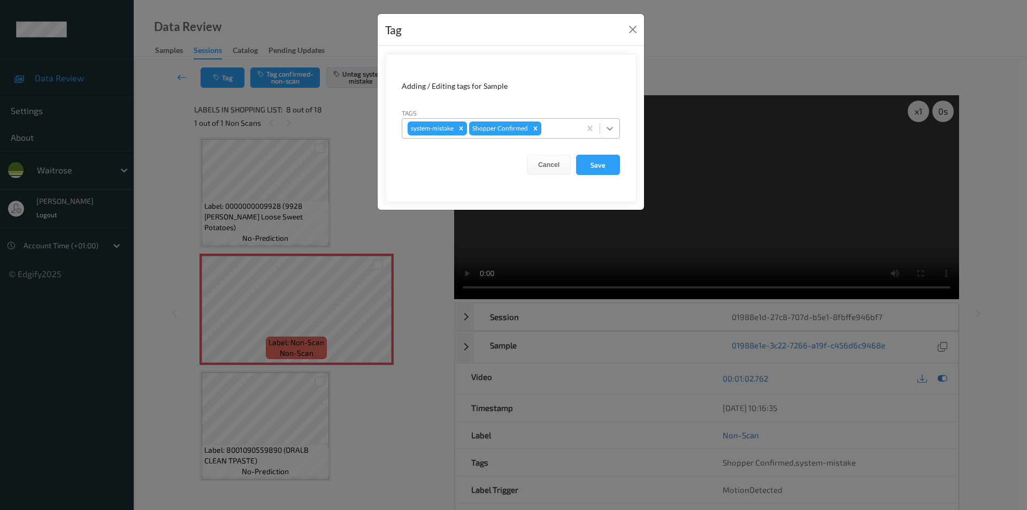
click at [608, 125] on icon at bounding box center [610, 128] width 11 height 11
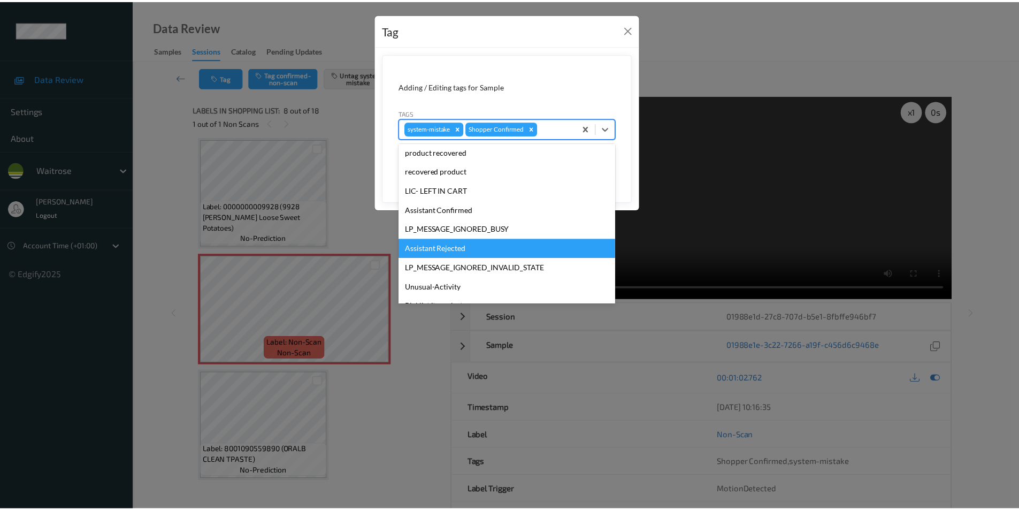
scroll to position [210, 0]
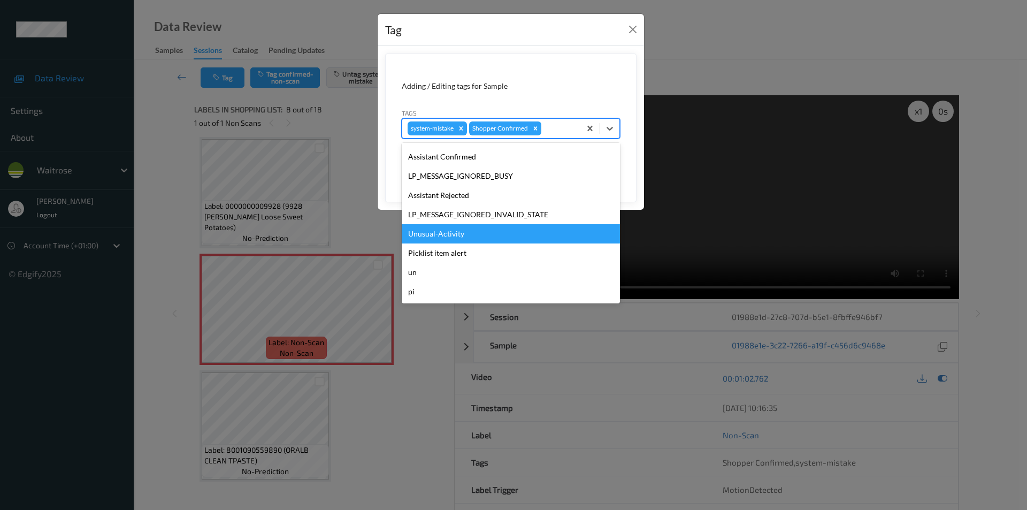
click at [439, 233] on div "Unusual-Activity" at bounding box center [511, 233] width 218 height 19
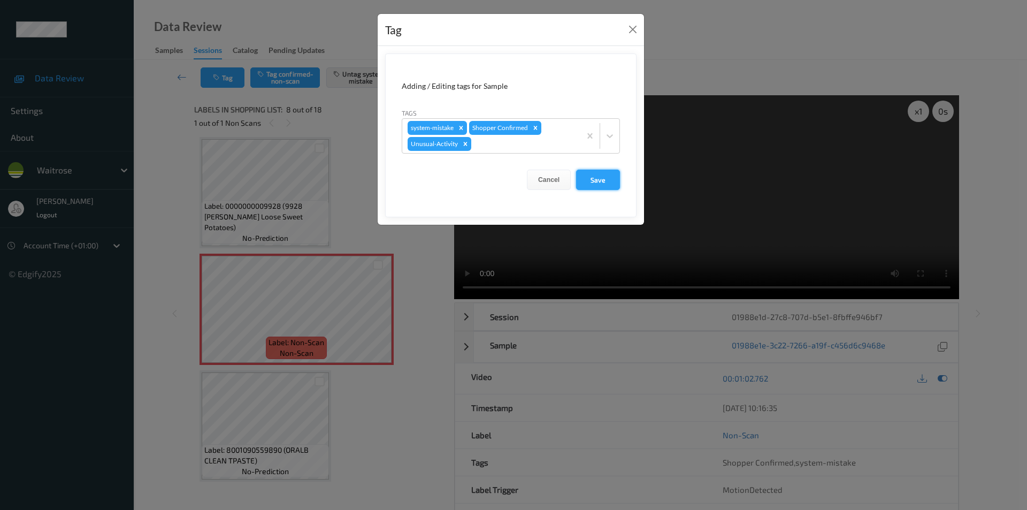
click at [589, 184] on button "Save" at bounding box center [598, 180] width 44 height 20
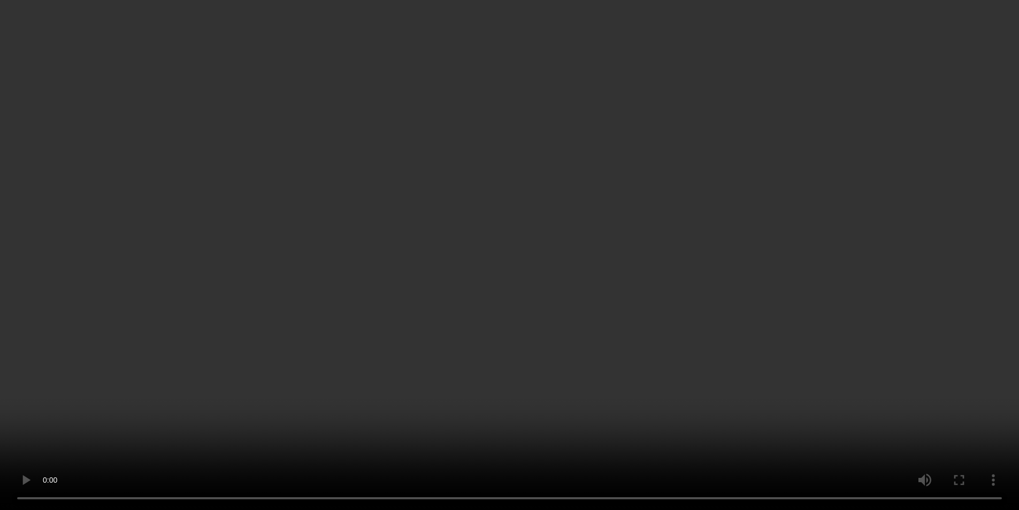
scroll to position [705, 0]
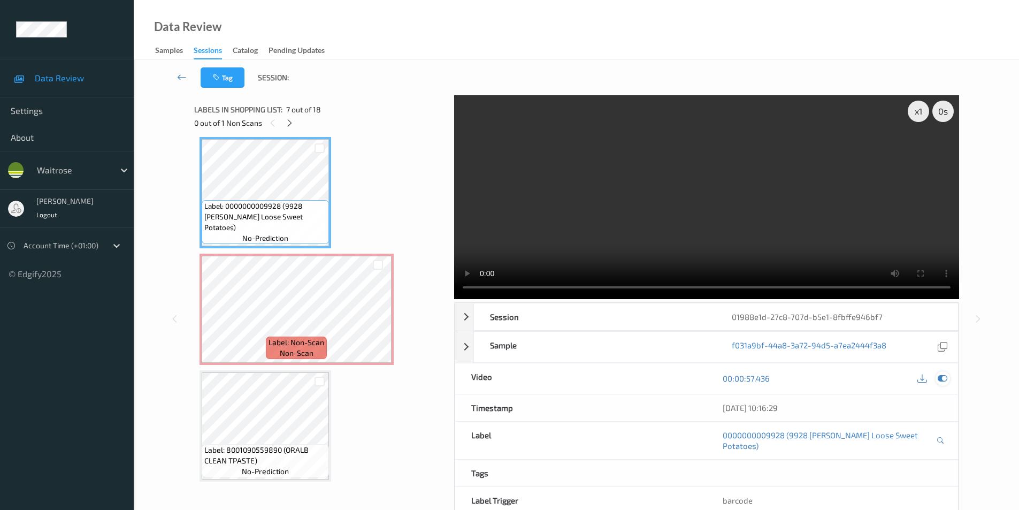
click at [939, 379] on icon at bounding box center [943, 379] width 10 height 10
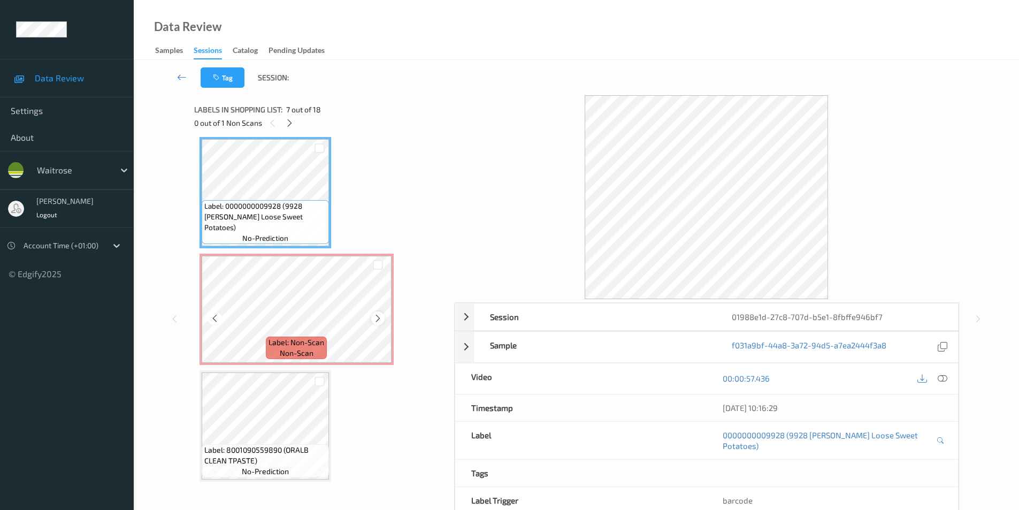
click at [375, 321] on icon at bounding box center [378, 319] width 9 height 10
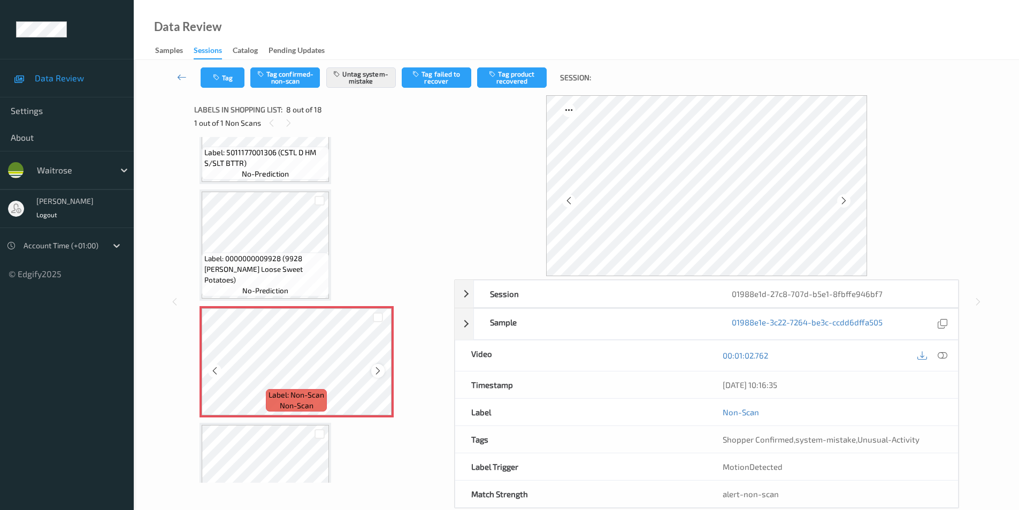
scroll to position [652, 0]
click at [846, 202] on icon at bounding box center [844, 201] width 9 height 10
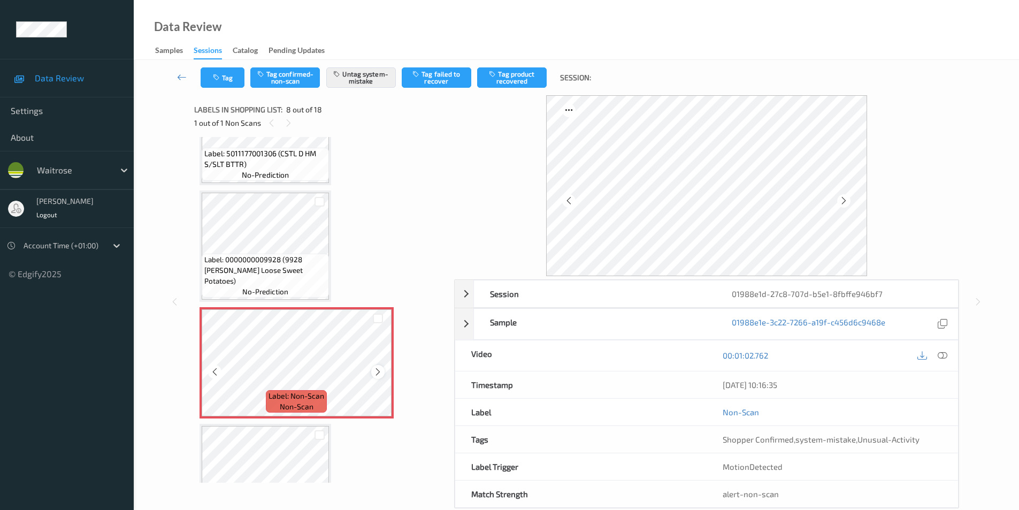
click at [374, 372] on icon at bounding box center [378, 372] width 9 height 10
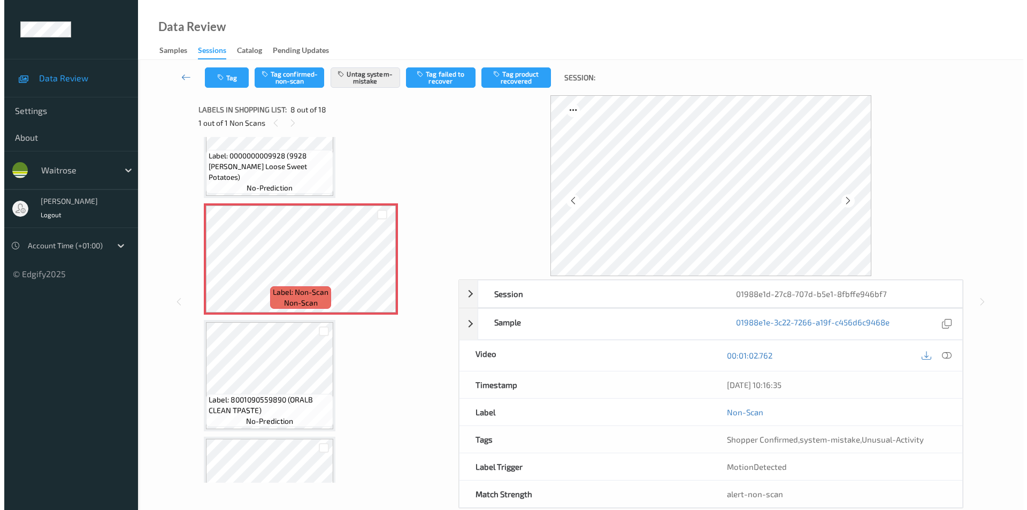
scroll to position [759, 0]
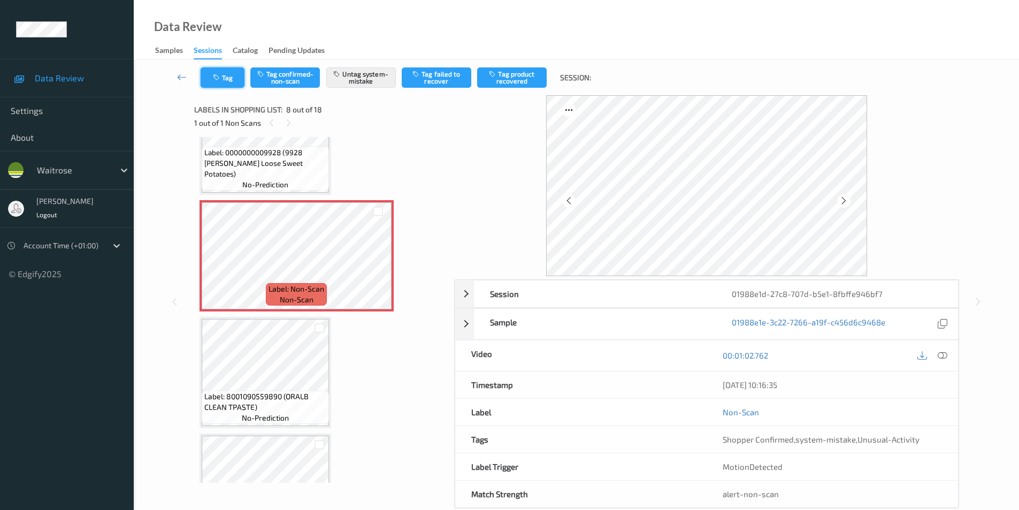
click at [226, 83] on button "Tag" at bounding box center [223, 77] width 44 height 20
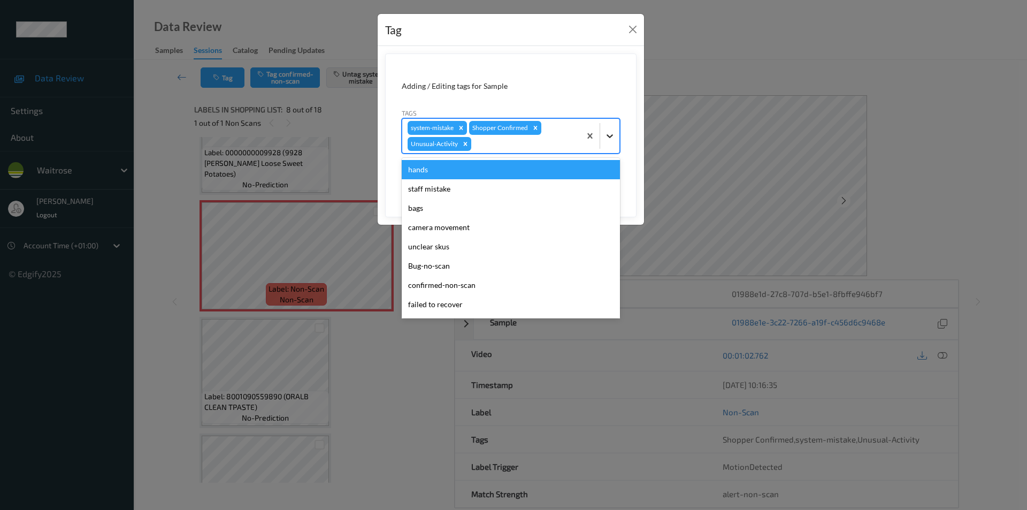
click at [610, 135] on icon at bounding box center [610, 136] width 11 height 11
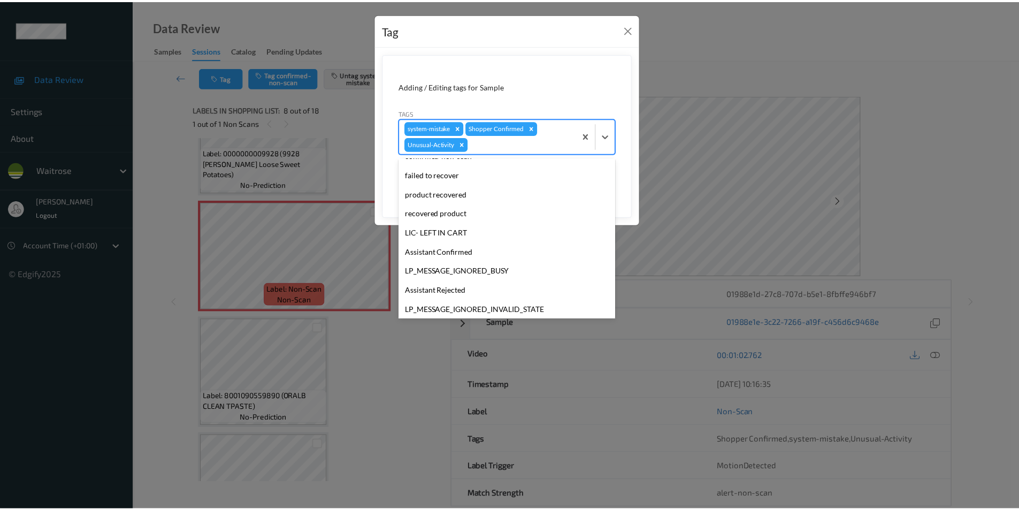
scroll to position [191, 0]
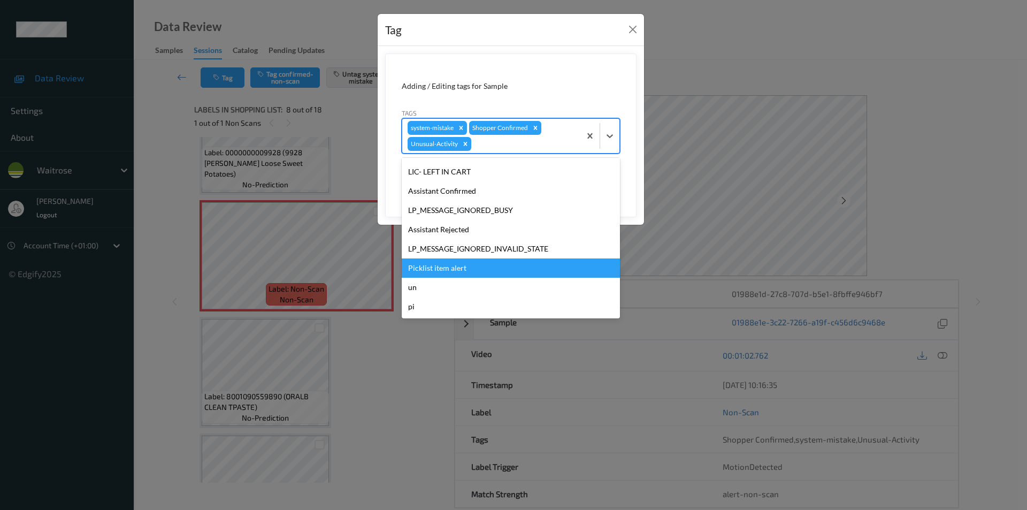
click at [428, 266] on div "Picklist item alert" at bounding box center [511, 267] width 218 height 19
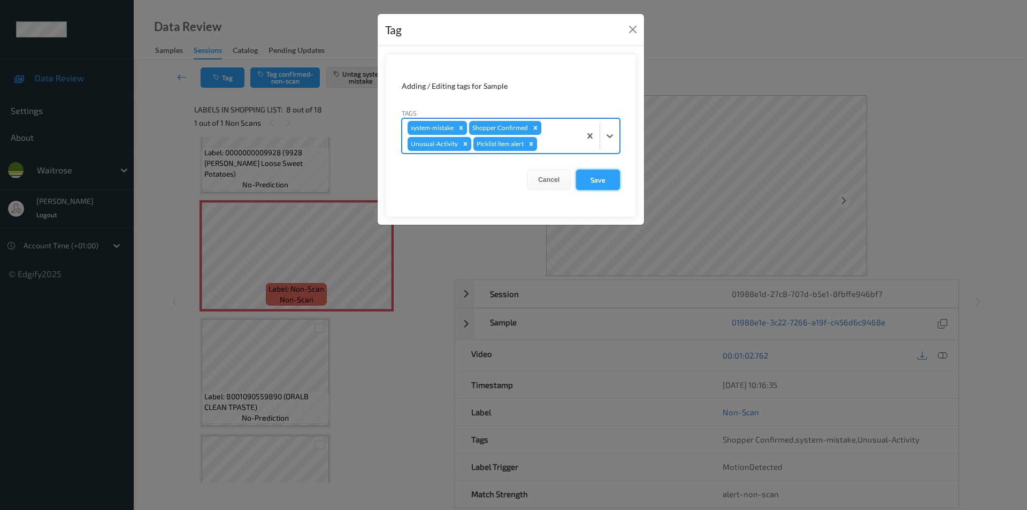
click at [596, 183] on button "Save" at bounding box center [598, 180] width 44 height 20
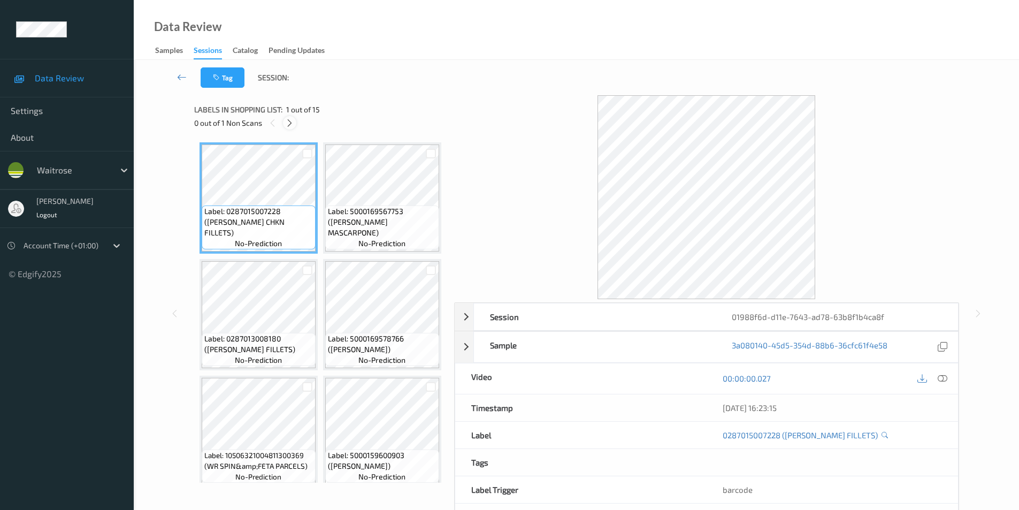
click at [293, 122] on icon at bounding box center [289, 123] width 9 height 10
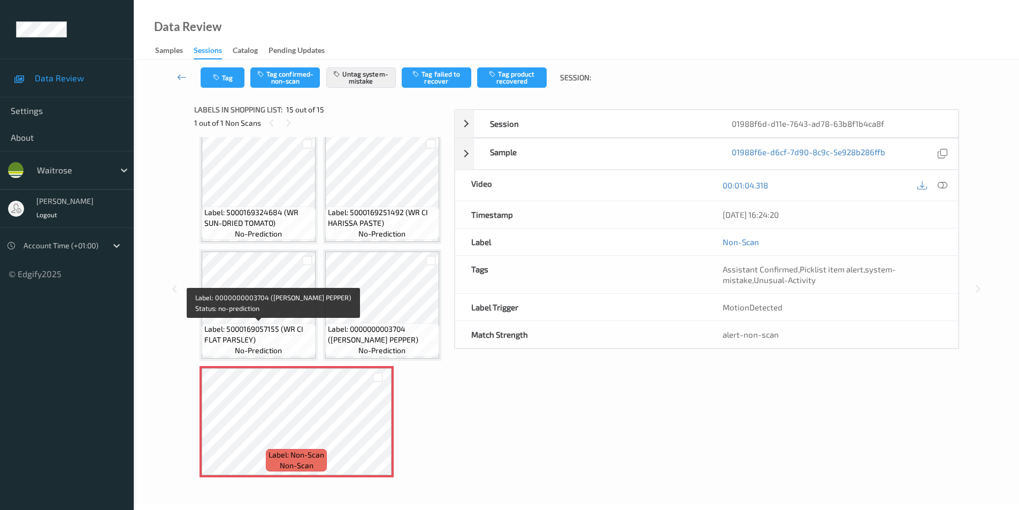
scroll to position [31, 0]
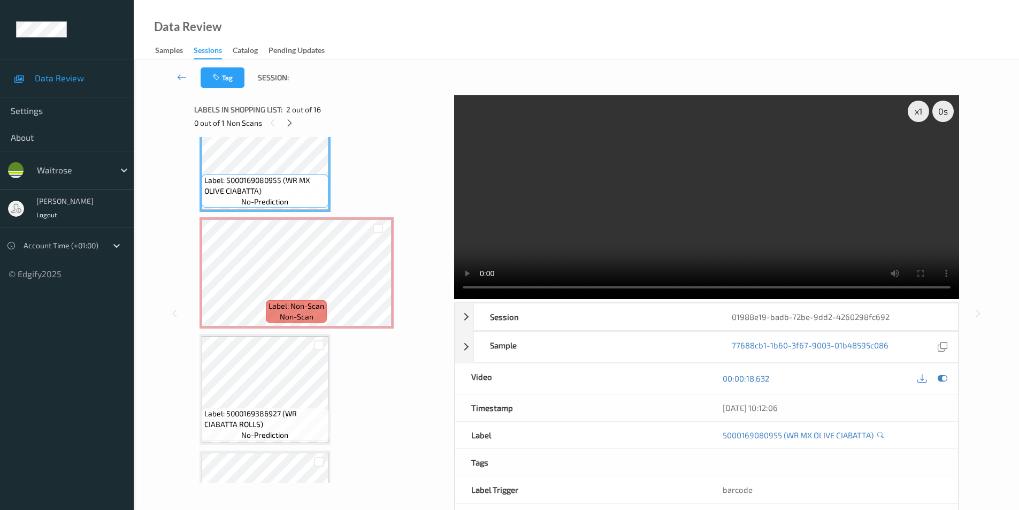
scroll to position [161, 0]
click at [375, 281] on icon at bounding box center [378, 280] width 9 height 10
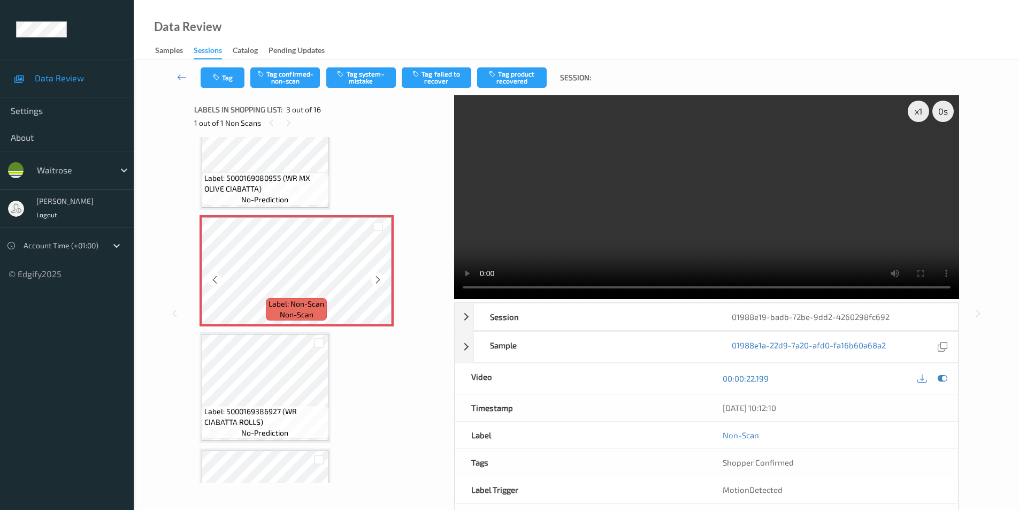
click at [375, 281] on icon at bounding box center [378, 280] width 9 height 10
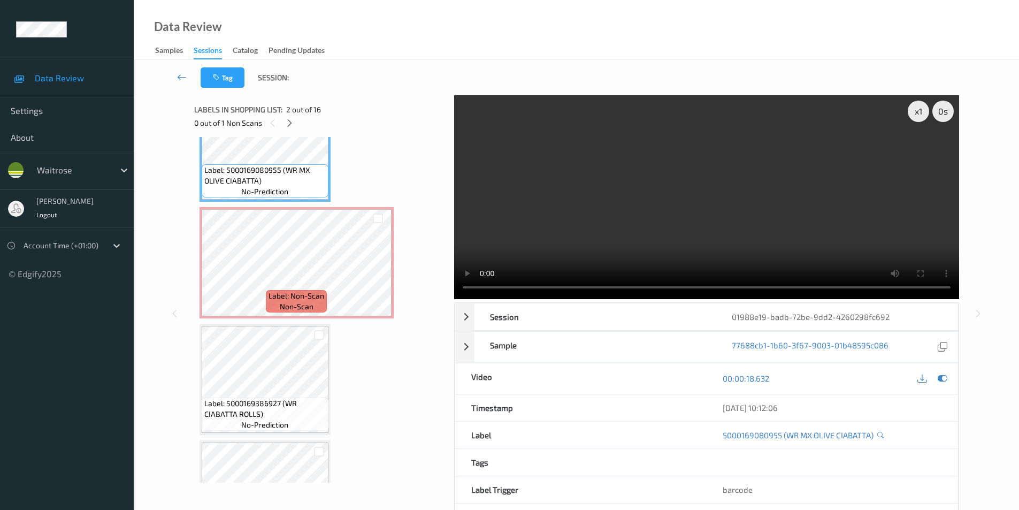
scroll to position [268, 0]
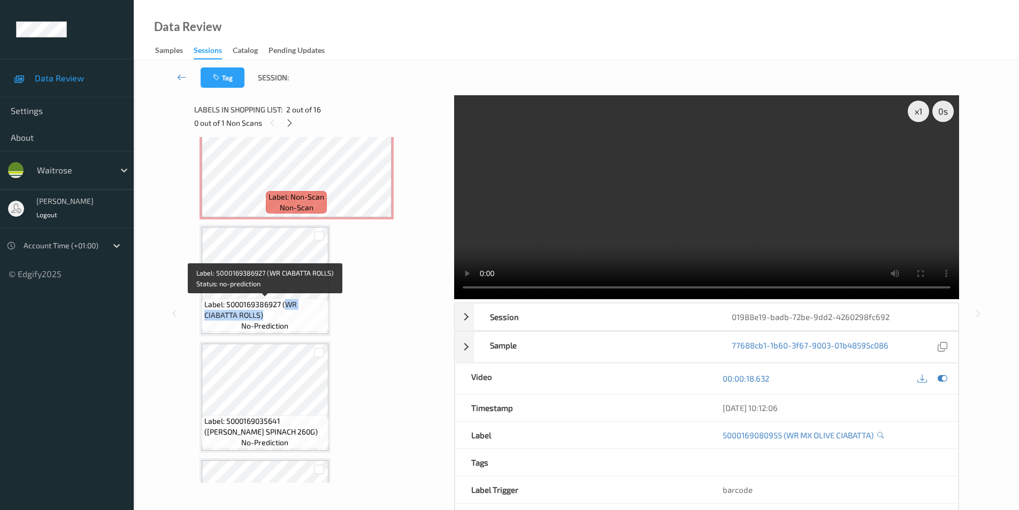
drag, startPoint x: 285, startPoint y: 306, endPoint x: 271, endPoint y: 318, distance: 17.8
click at [271, 318] on span "Label: 5000169386927 (WR CIABATTA ROLLS)" at bounding box center [264, 309] width 121 height 21
copy span "WR CIABATTA ROLLS)"
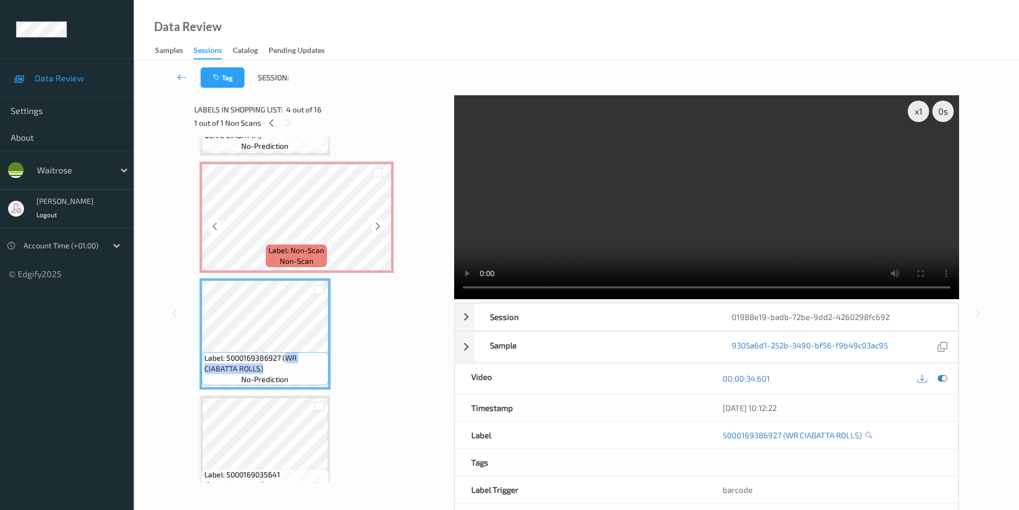
scroll to position [161, 0]
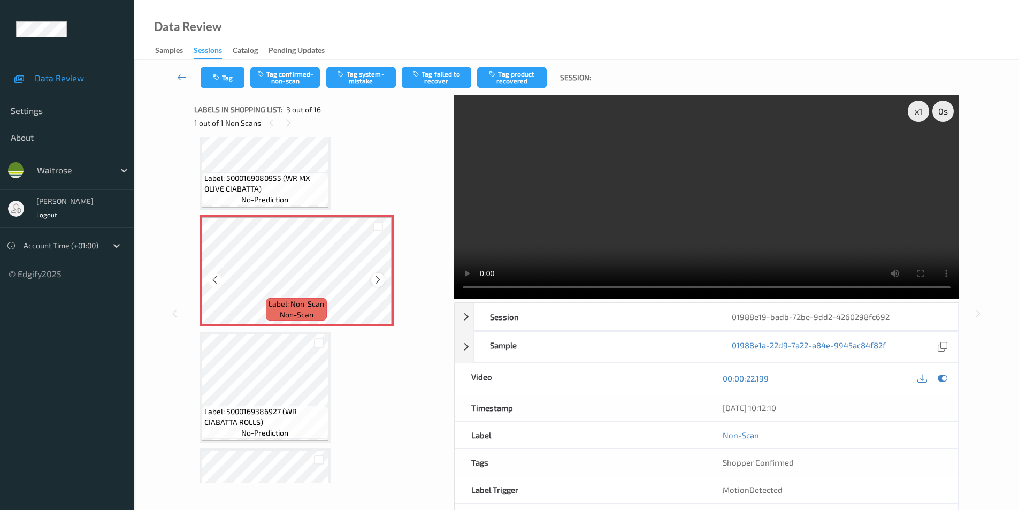
click at [380, 280] on icon at bounding box center [378, 280] width 9 height 10
click at [294, 72] on button "Tag confirmed-non-scan" at bounding box center [285, 77] width 70 height 20
click at [287, 82] on button "Tag confirmed-non-scan" at bounding box center [285, 77] width 70 height 20
click at [289, 82] on button "Tag confirmed-non-scan" at bounding box center [285, 77] width 70 height 20
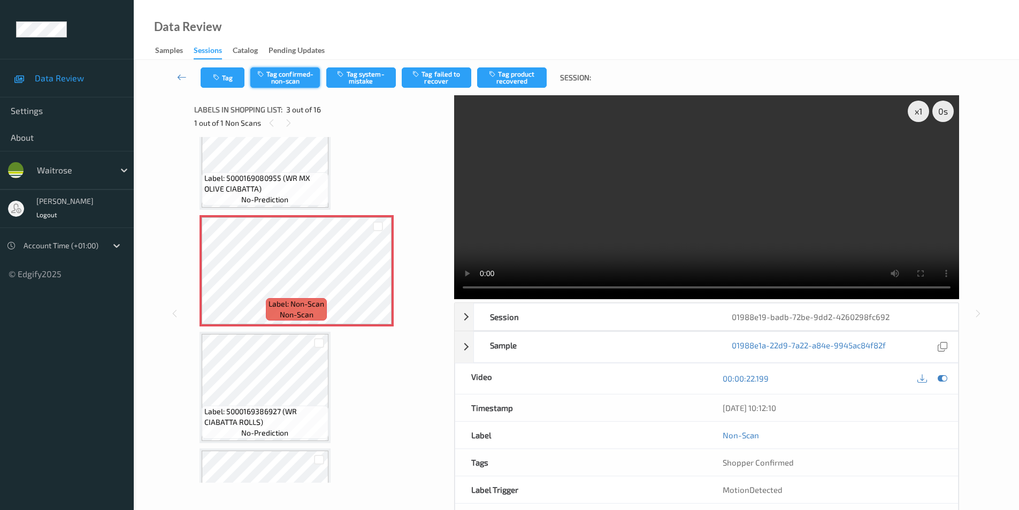
click at [299, 82] on button "Tag confirmed-non-scan" at bounding box center [285, 77] width 70 height 20
click at [279, 80] on button "Tag confirmed-non-scan" at bounding box center [285, 77] width 70 height 20
click at [288, 81] on button "Tag confirmed-non-scan" at bounding box center [285, 77] width 70 height 20
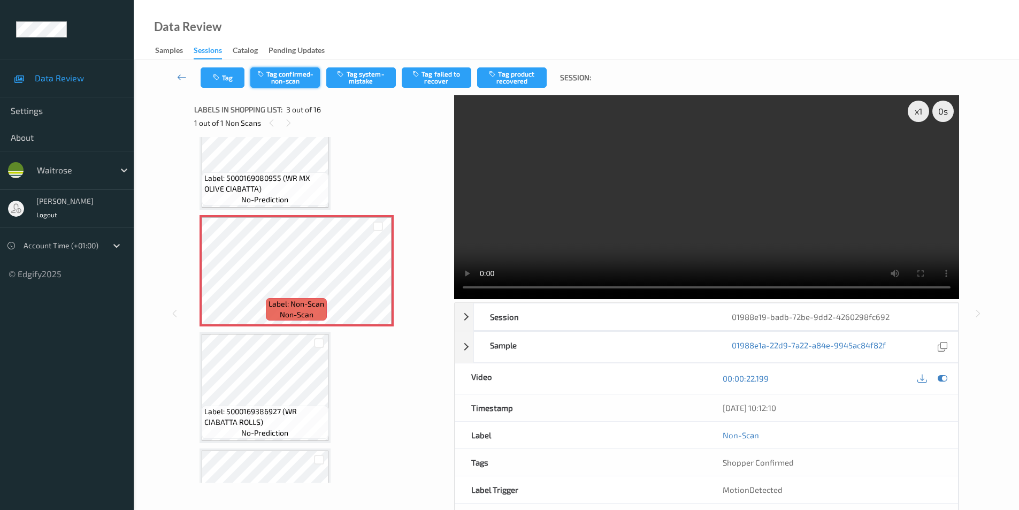
click at [288, 81] on button "Tag confirmed-non-scan" at bounding box center [285, 77] width 70 height 20
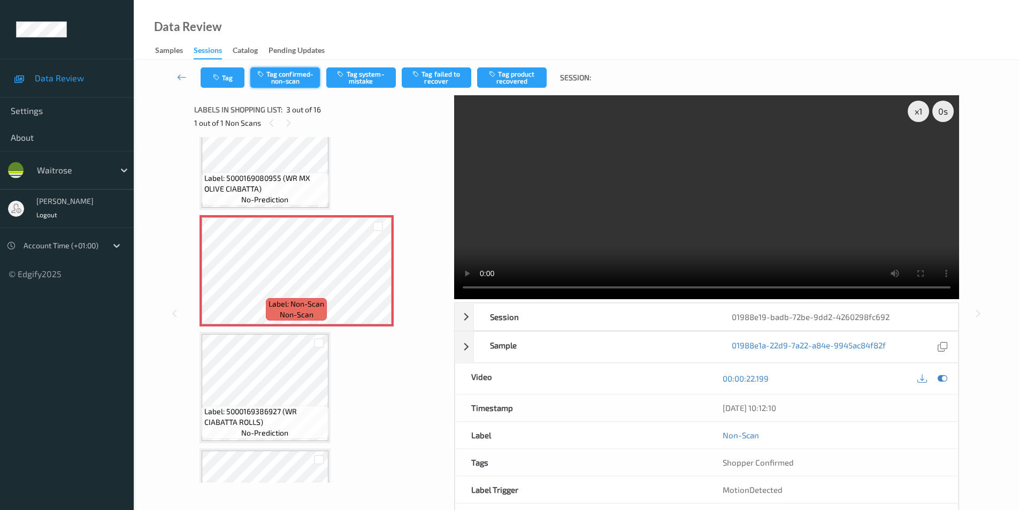
click at [293, 68] on button "Tag confirmed-non-scan" at bounding box center [285, 77] width 70 height 20
click at [291, 79] on button "Tag confirmed-non-scan" at bounding box center [285, 77] width 70 height 20
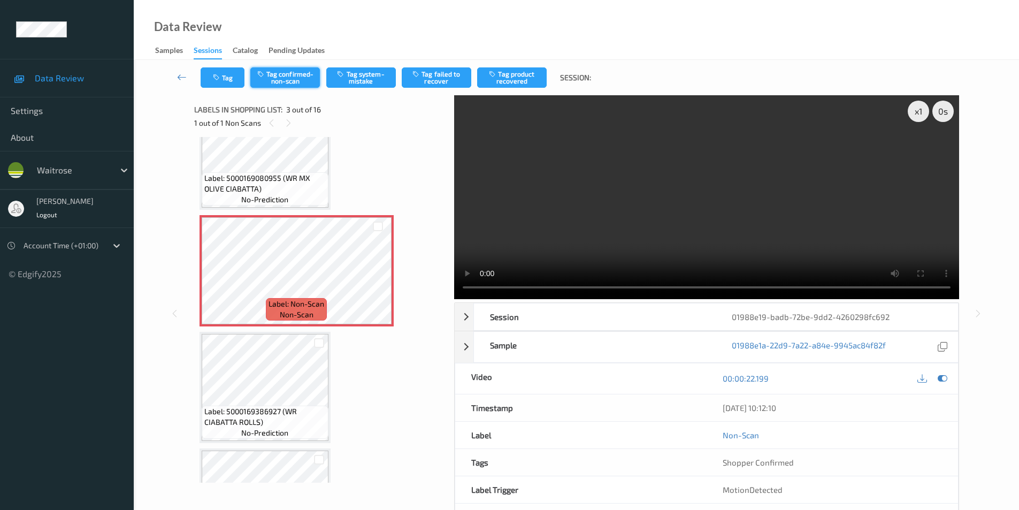
click at [291, 79] on button "Tag confirmed-non-scan" at bounding box center [285, 77] width 70 height 20
click at [290, 80] on button "Tag confirmed-non-scan" at bounding box center [285, 77] width 70 height 20
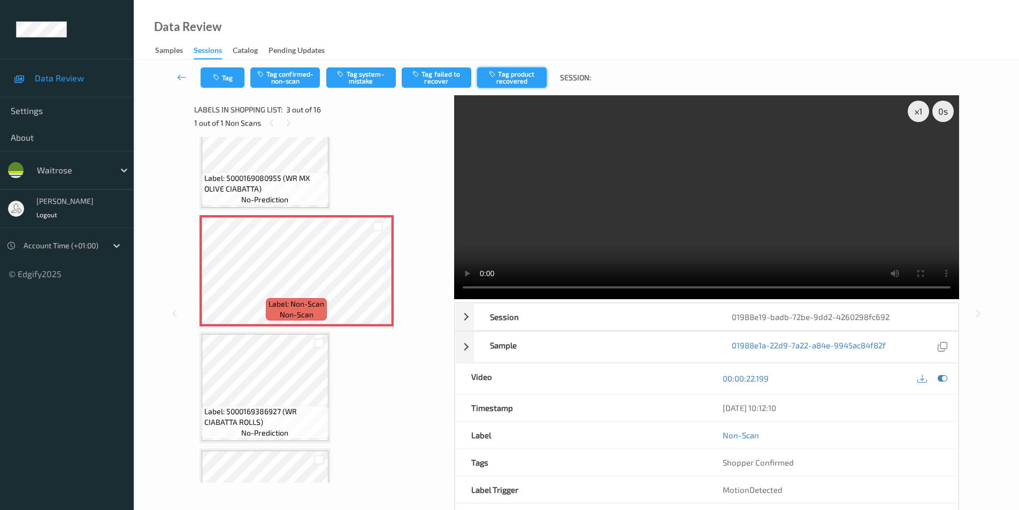
click at [521, 79] on button "Tag product recovered" at bounding box center [512, 77] width 70 height 20
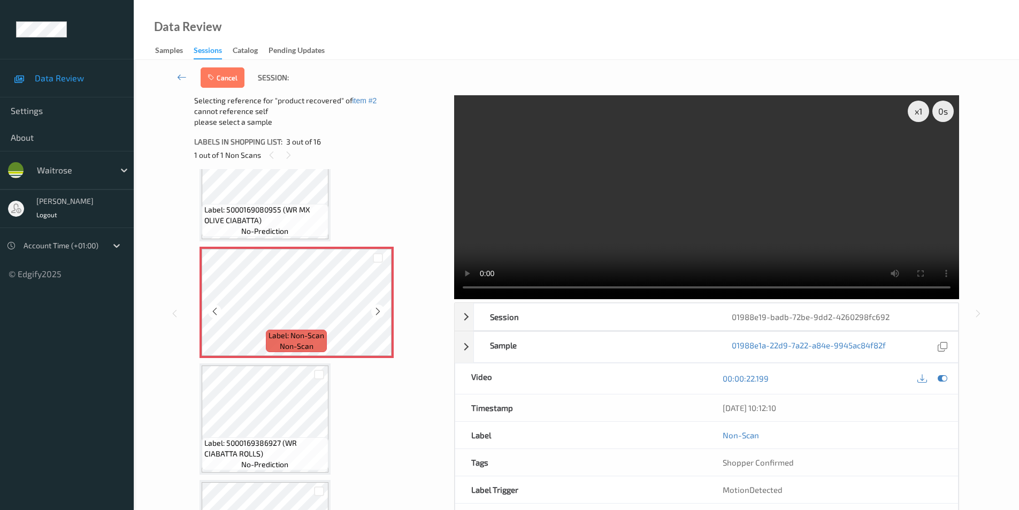
scroll to position [268, 0]
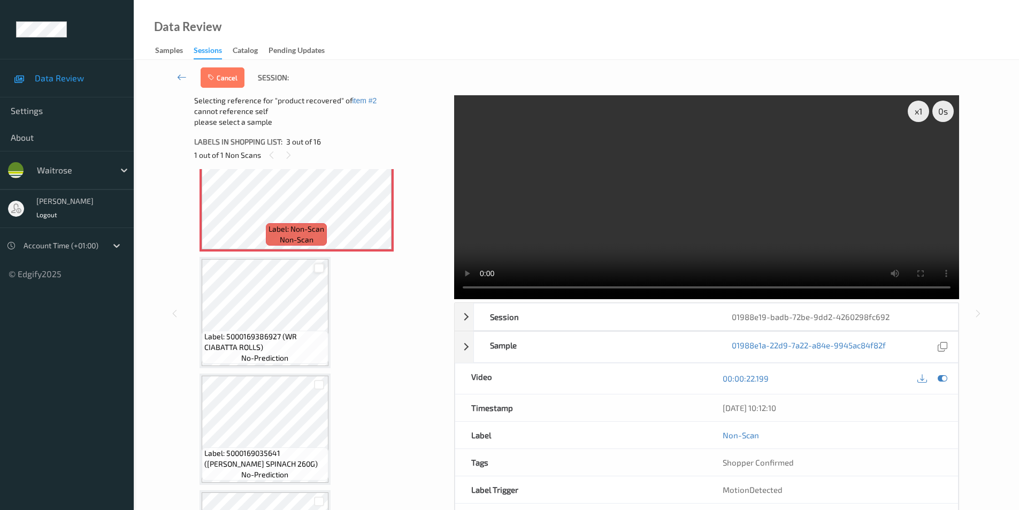
click at [317, 269] on div at bounding box center [319, 268] width 10 height 10
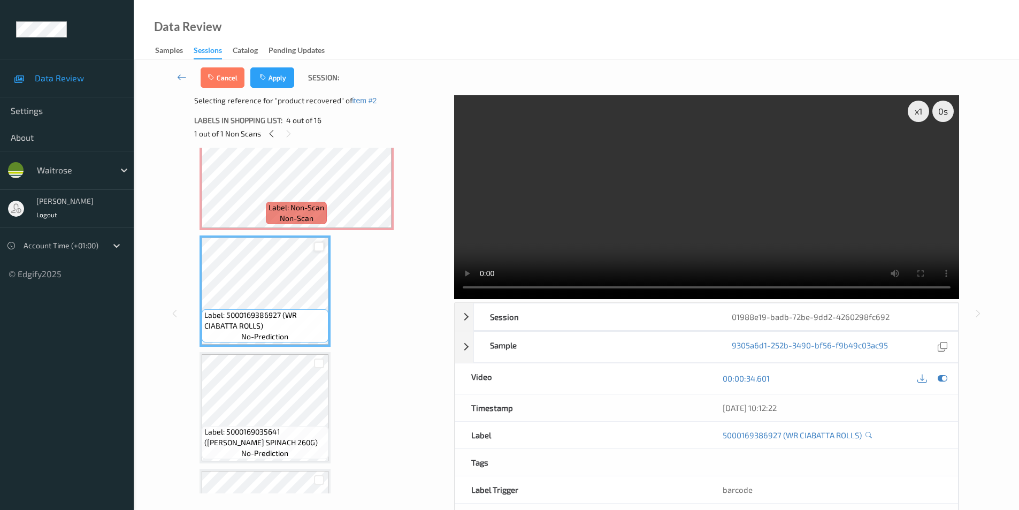
click at [318, 247] on div at bounding box center [319, 247] width 10 height 10
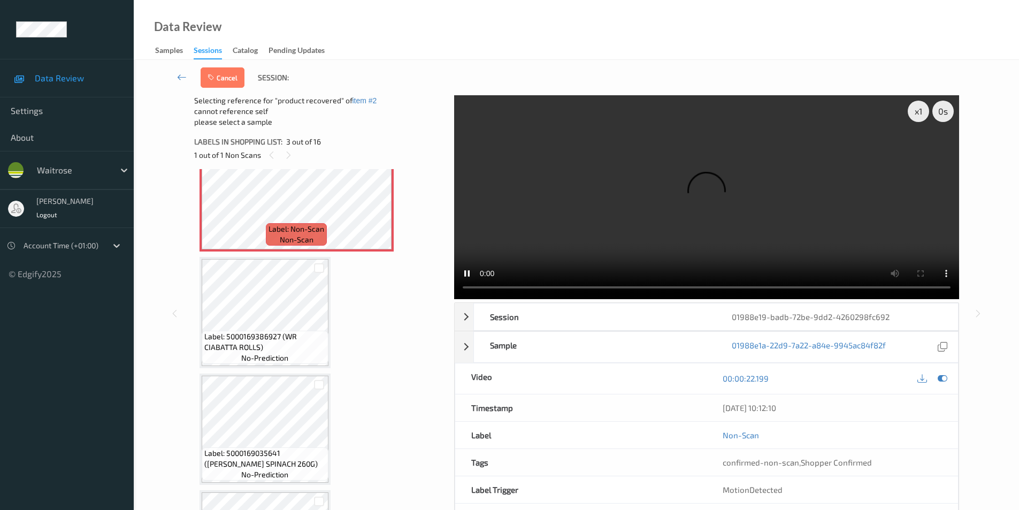
click at [321, 270] on div at bounding box center [319, 268] width 10 height 10
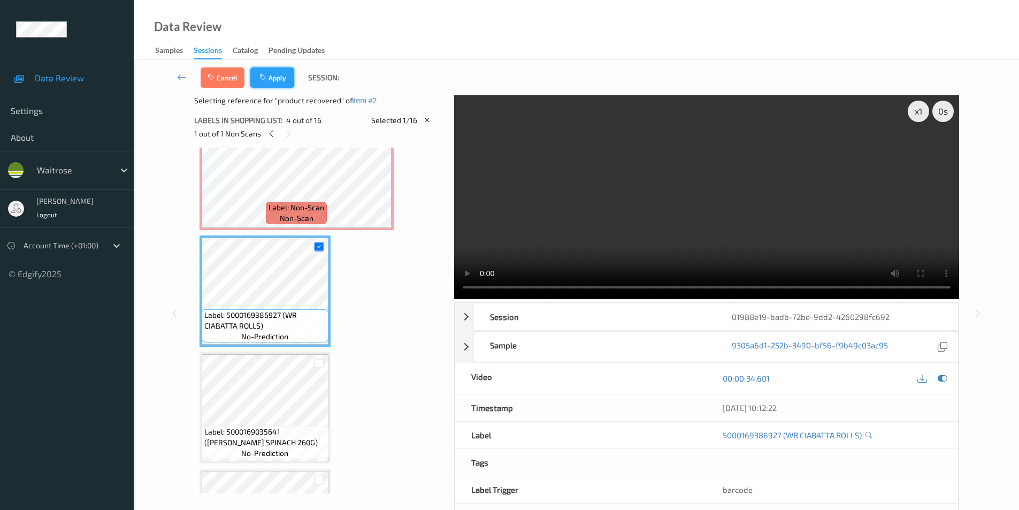
click at [276, 78] on button "Apply" at bounding box center [272, 77] width 44 height 20
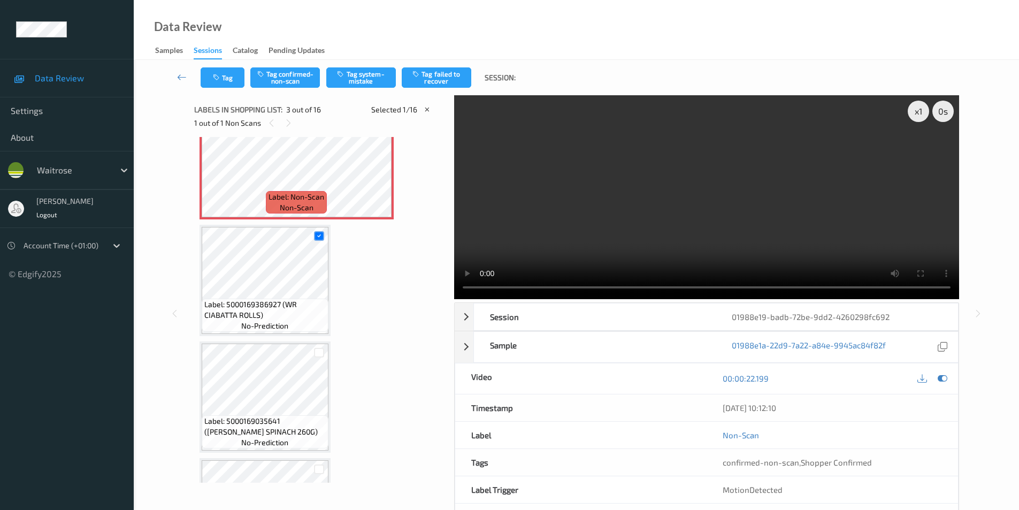
scroll to position [122, 0]
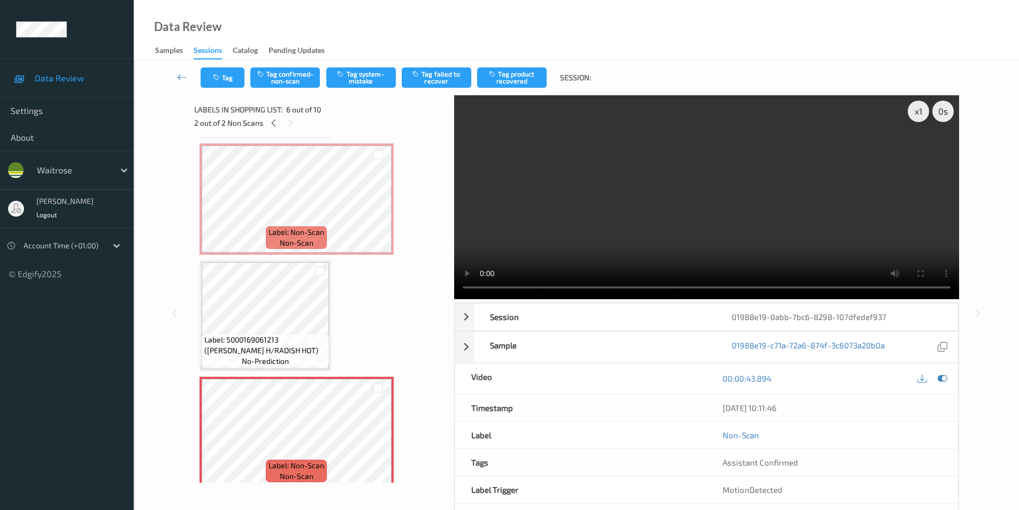
scroll to position [346, 0]
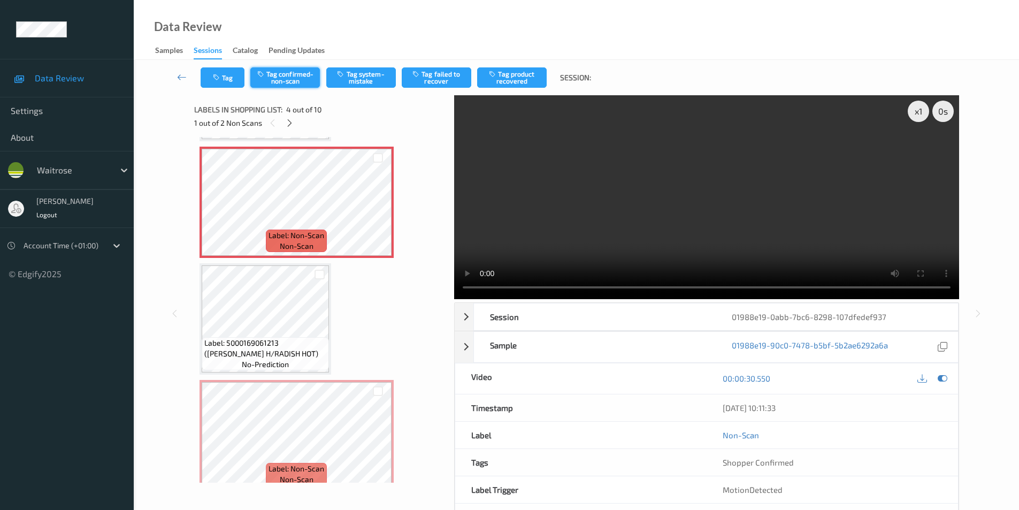
click at [292, 80] on button "Tag confirmed-non-scan" at bounding box center [285, 77] width 70 height 20
click at [298, 81] on button "Tag confirmed-non-scan" at bounding box center [285, 77] width 70 height 20
click at [513, 77] on button "Tag product recovered" at bounding box center [512, 77] width 70 height 20
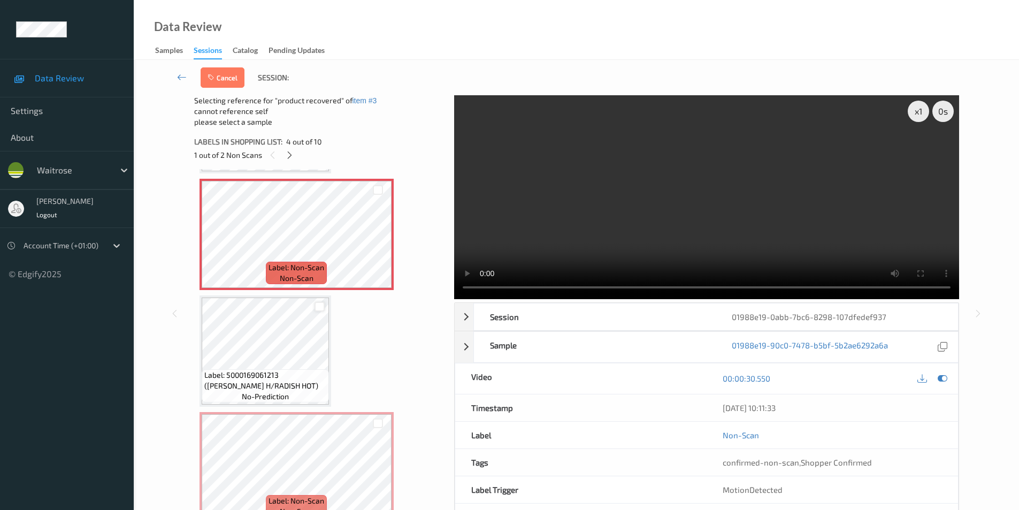
click at [317, 308] on div at bounding box center [320, 307] width 10 height 10
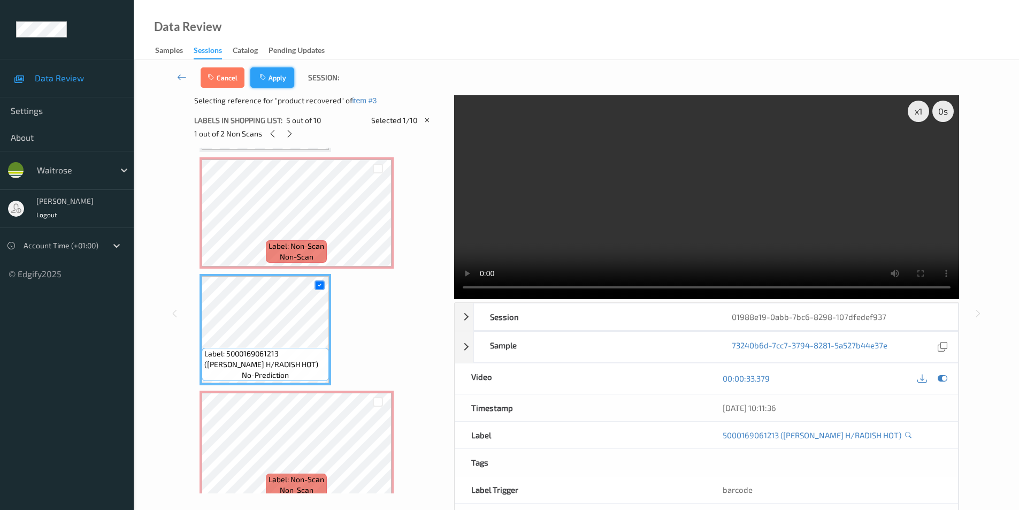
click at [277, 78] on button "Apply" at bounding box center [272, 77] width 44 height 20
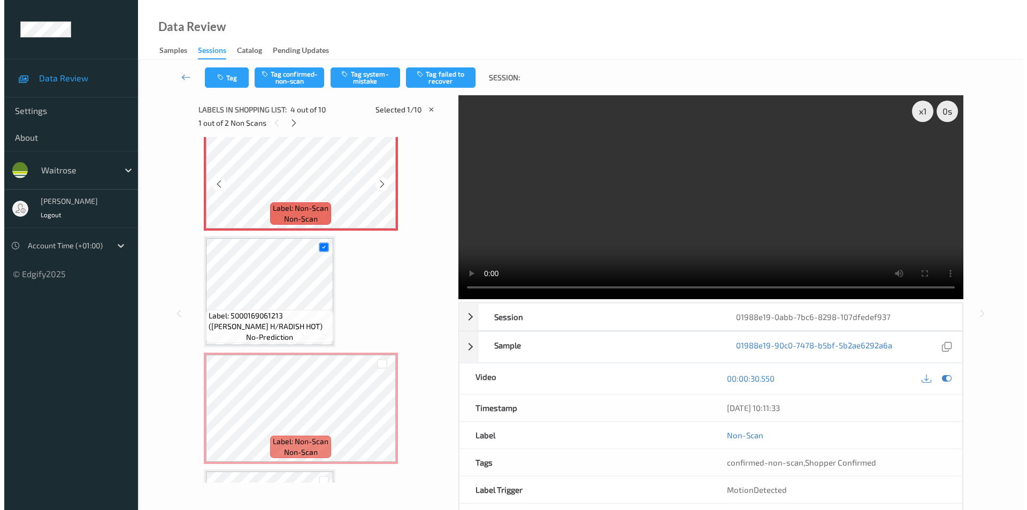
scroll to position [399, 0]
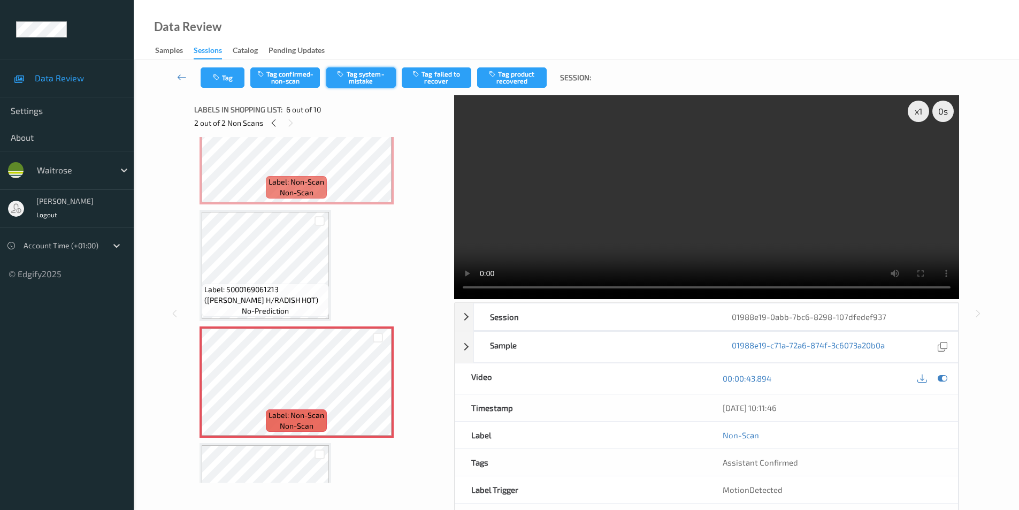
click at [371, 79] on button "Tag system-mistake" at bounding box center [361, 77] width 70 height 20
click at [224, 93] on div "Tag Tag confirmed-non-scan Untag system-mistake Tag failed to recover Tag produ…" at bounding box center [577, 77] width 842 height 35
click at [228, 81] on button "Tag" at bounding box center [223, 77] width 44 height 20
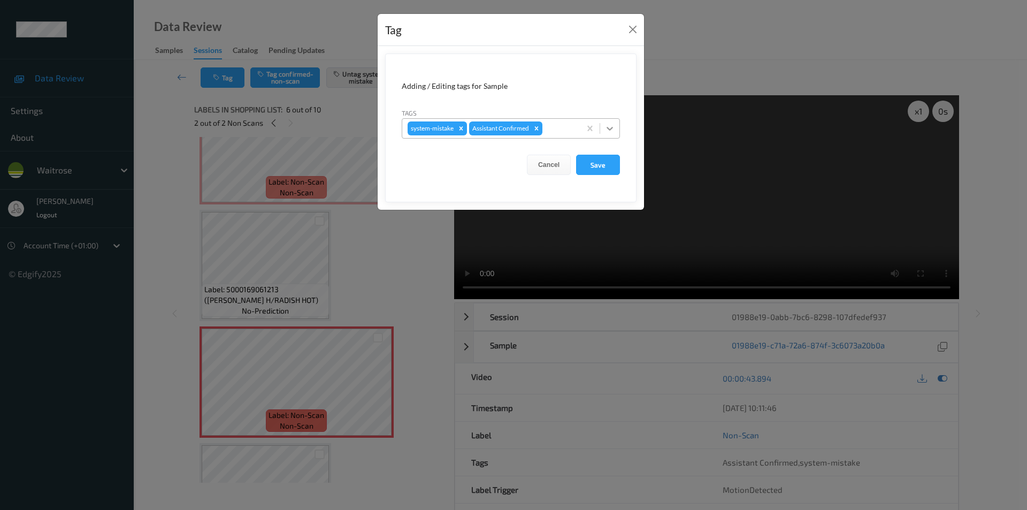
click at [610, 127] on icon at bounding box center [610, 128] width 11 height 11
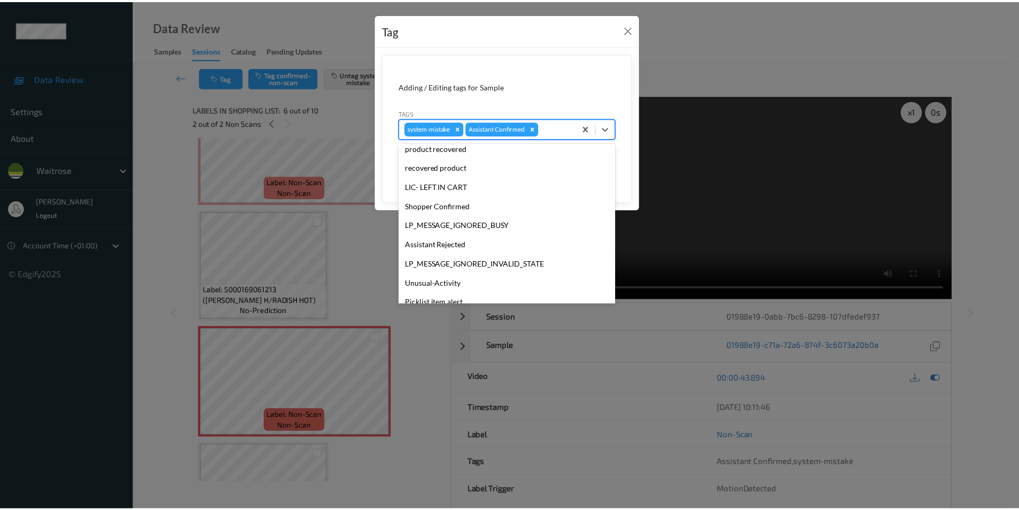
scroll to position [210, 0]
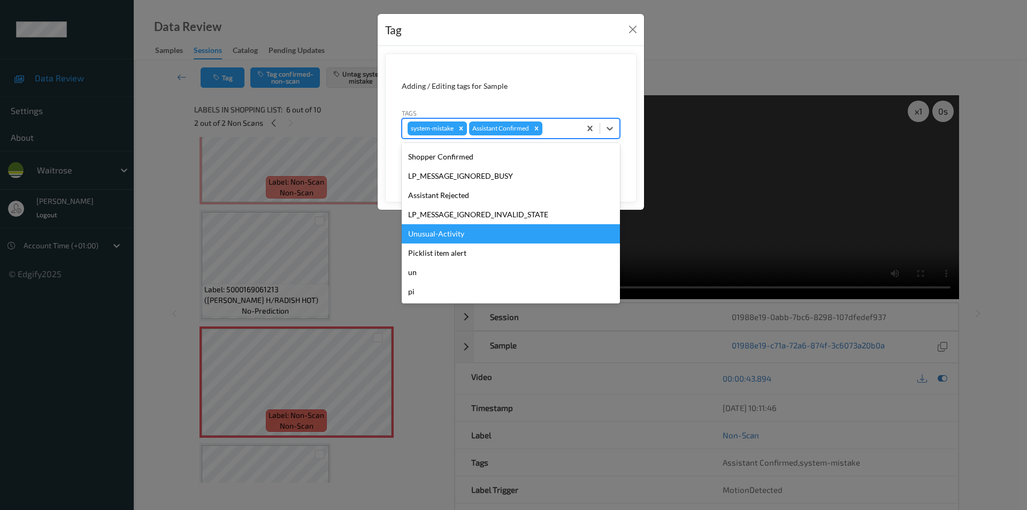
click at [450, 237] on div "Unusual-Activity" at bounding box center [511, 233] width 218 height 19
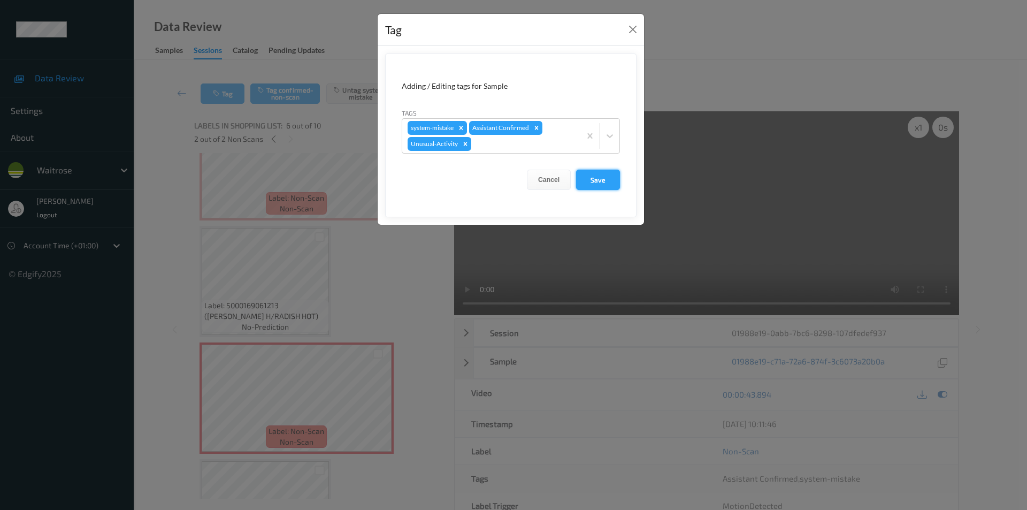
click at [597, 180] on button "Save" at bounding box center [598, 180] width 44 height 20
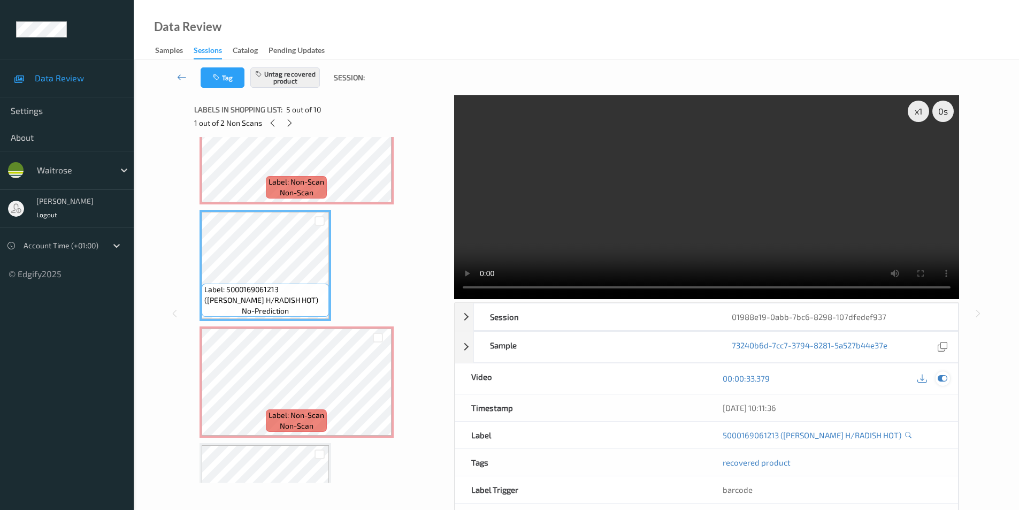
click at [940, 378] on icon at bounding box center [943, 379] width 10 height 10
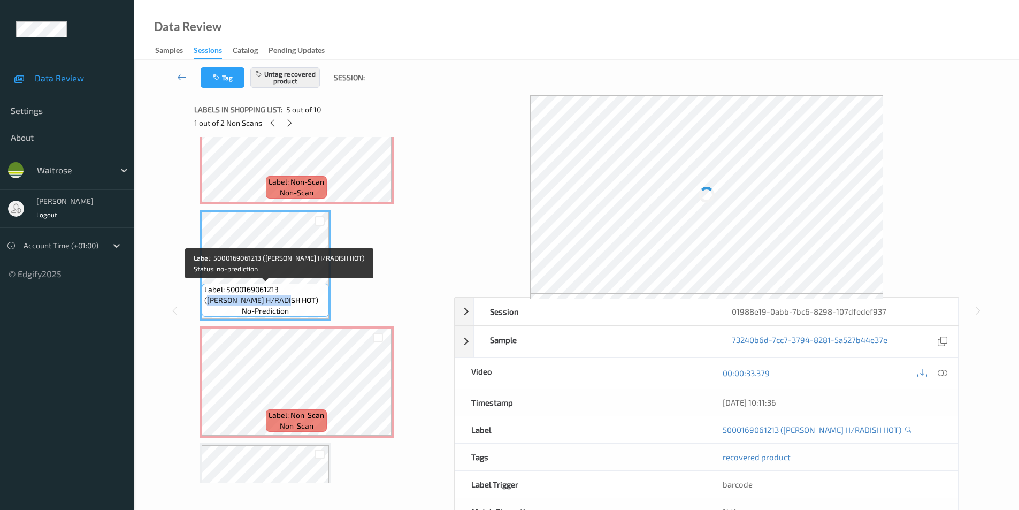
drag, startPoint x: 283, startPoint y: 289, endPoint x: 278, endPoint y: 296, distance: 9.2
click at [278, 296] on span "Label: 5000169061213 ([PERSON_NAME] H/RADISH HOT)" at bounding box center [265, 294] width 122 height 21
copy span "[PERSON_NAME] H/RADISH HOT)"
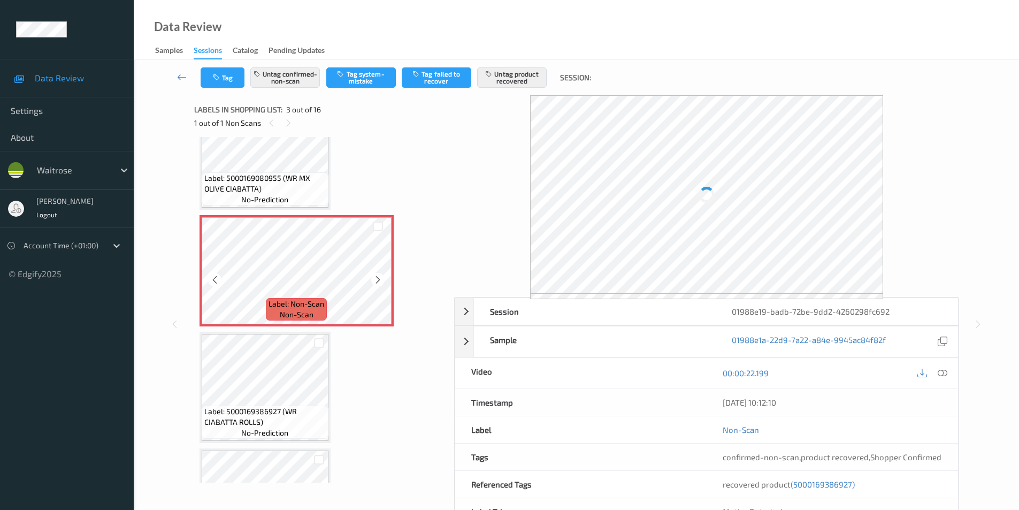
scroll to position [214, 0]
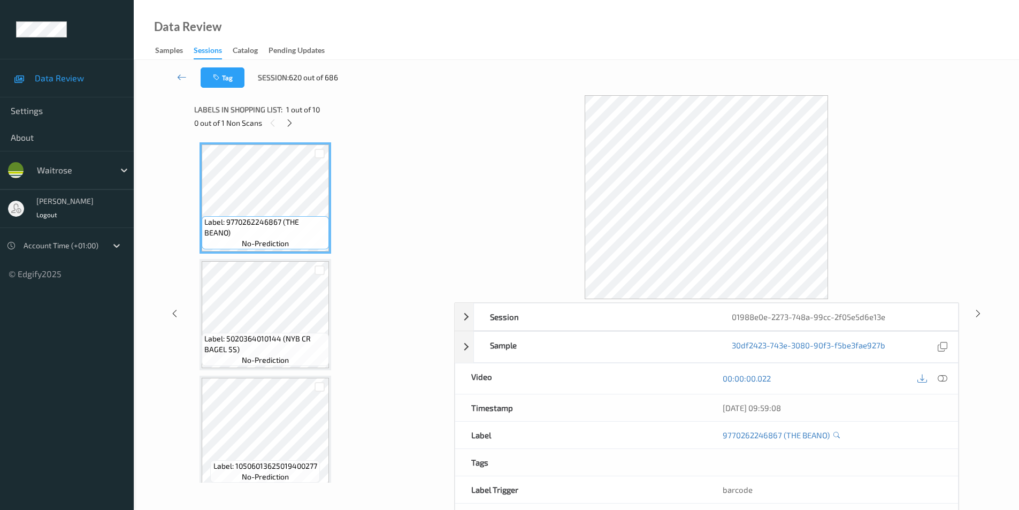
scroll to position [43, 0]
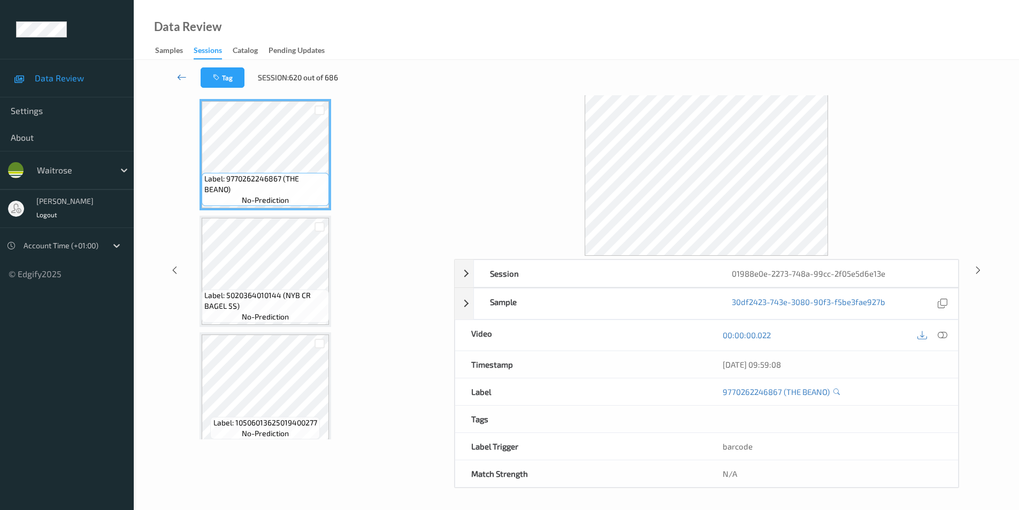
click at [182, 75] on icon at bounding box center [182, 77] width 10 height 11
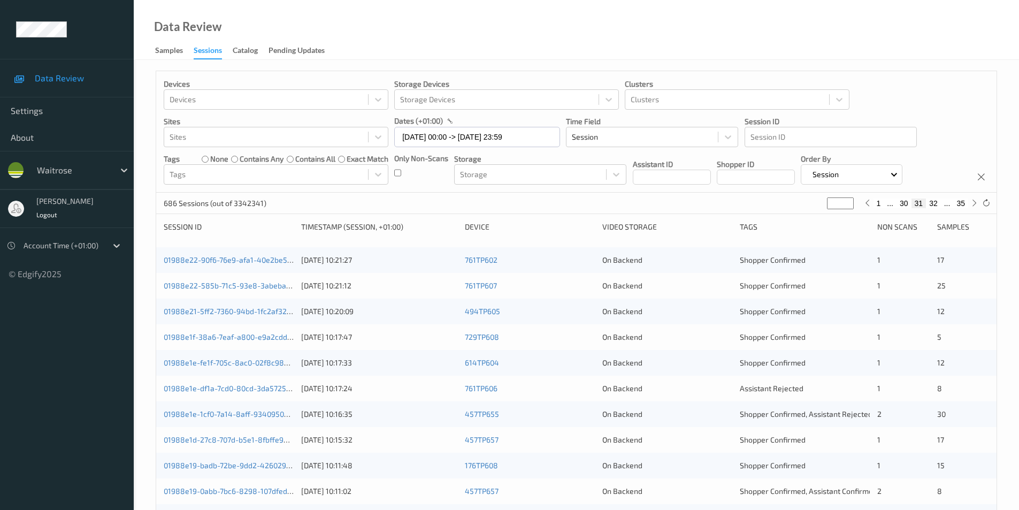
click at [934, 207] on button "32" at bounding box center [933, 204] width 15 height 10
type input "**"
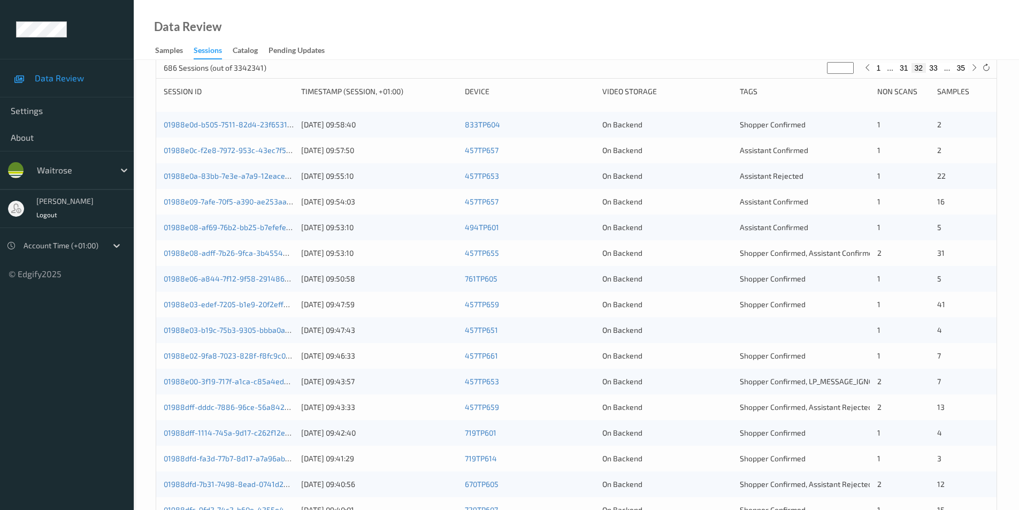
scroll to position [81, 0]
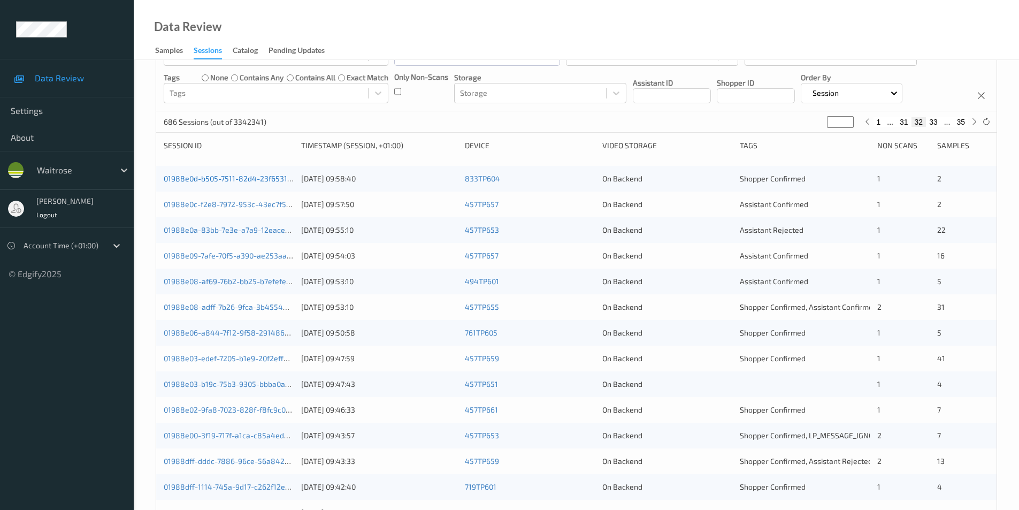
click at [265, 179] on link "01988e0d-b505-7511-82d4-23f6531a64a0" at bounding box center [237, 178] width 146 height 9
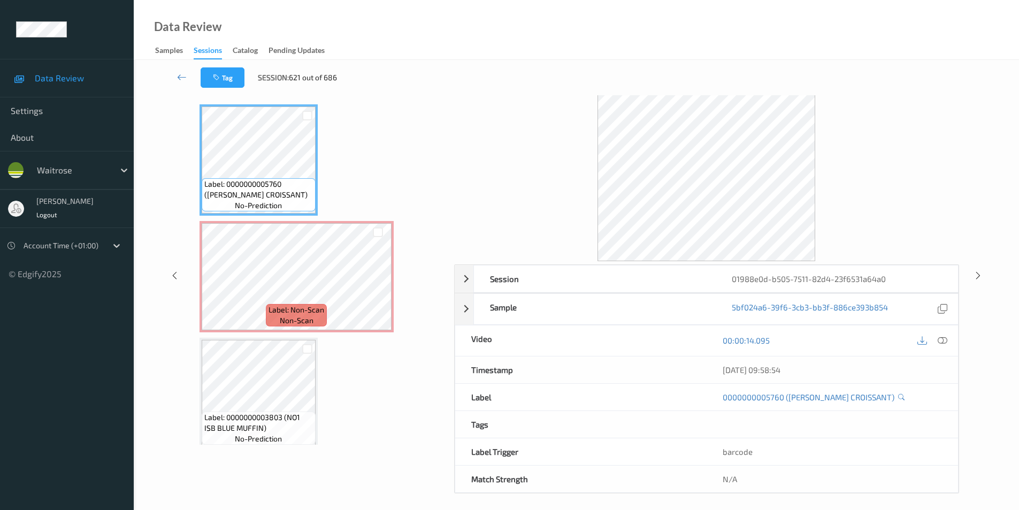
scroll to position [43, 0]
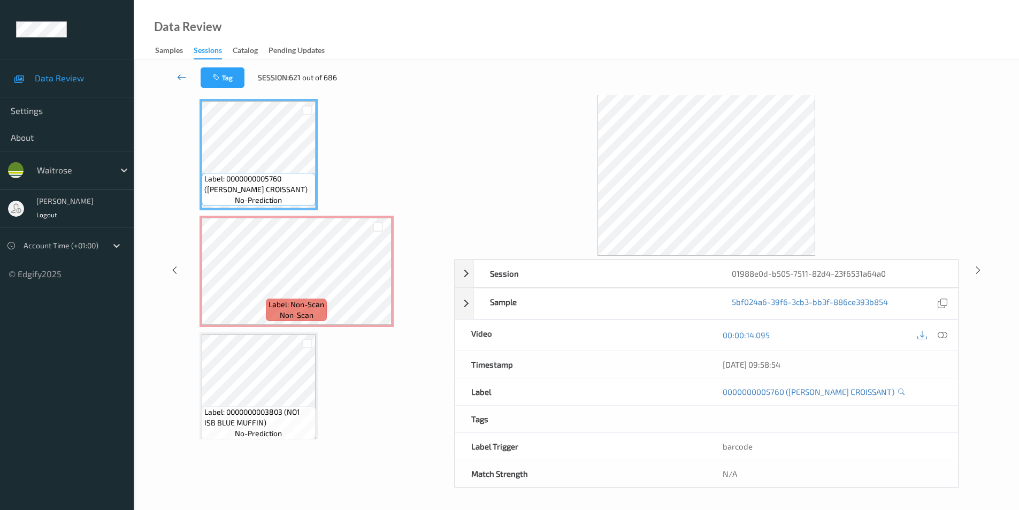
click at [181, 75] on icon at bounding box center [182, 77] width 10 height 11
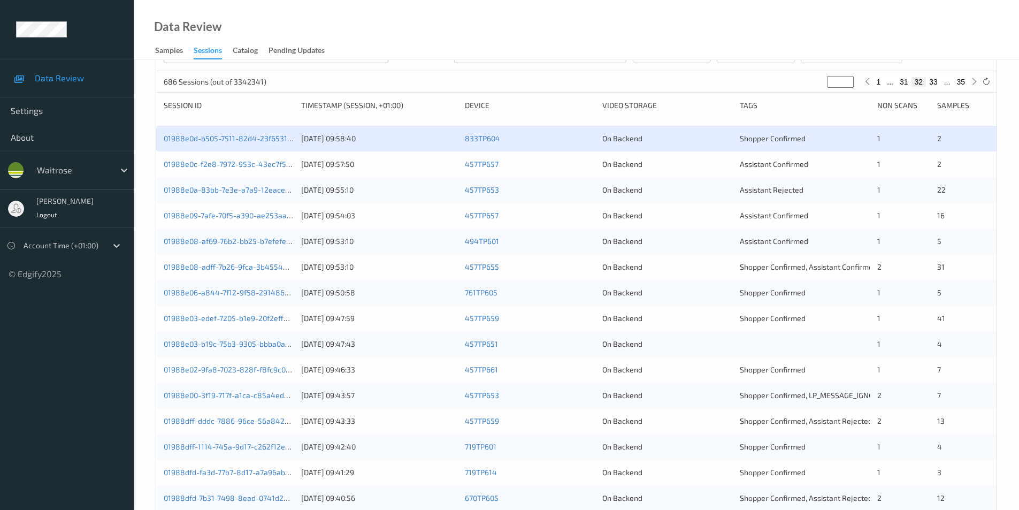
scroll to position [161, 0]
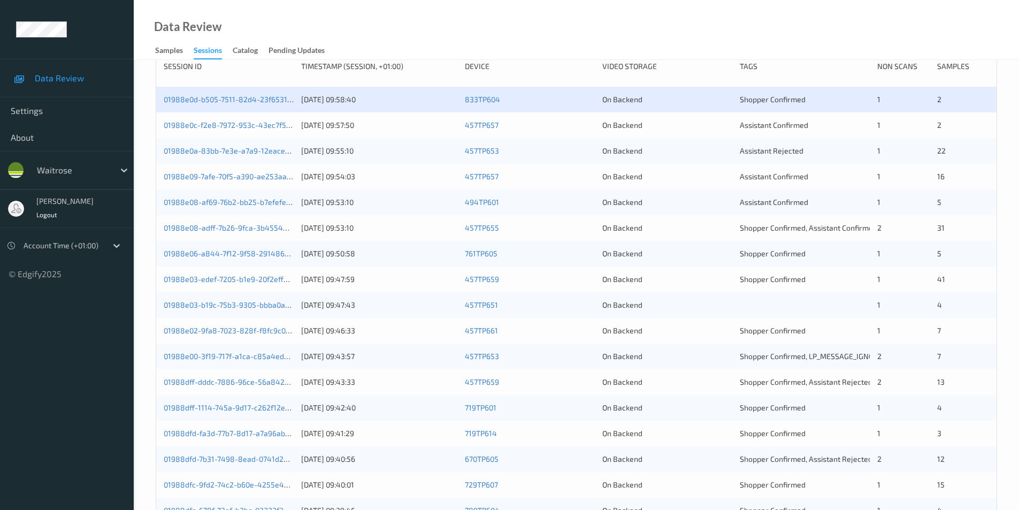
click at [534, 124] on div "457TP657" at bounding box center [530, 125] width 130 height 11
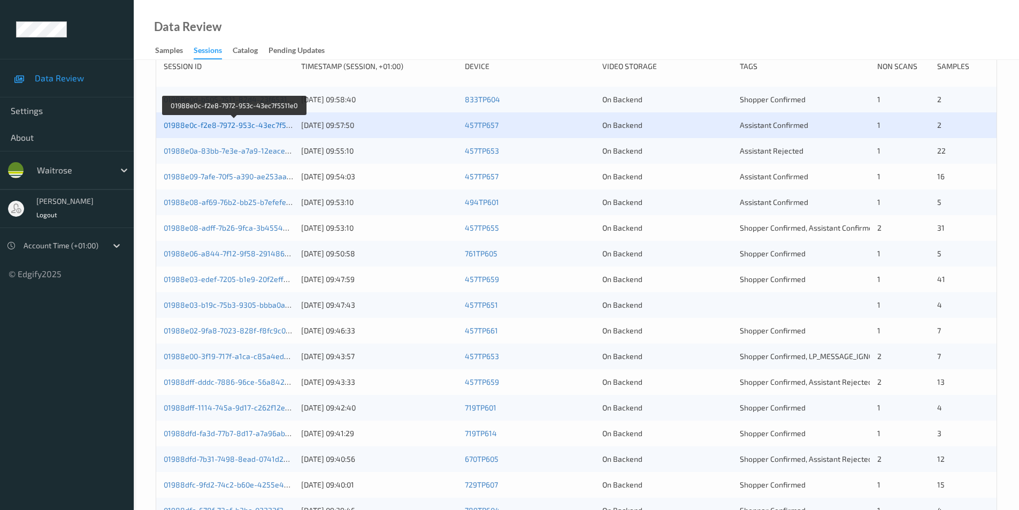
click at [238, 124] on link "01988e0c-f2e8-7972-953c-43ec7f5511e0" at bounding box center [235, 124] width 142 height 9
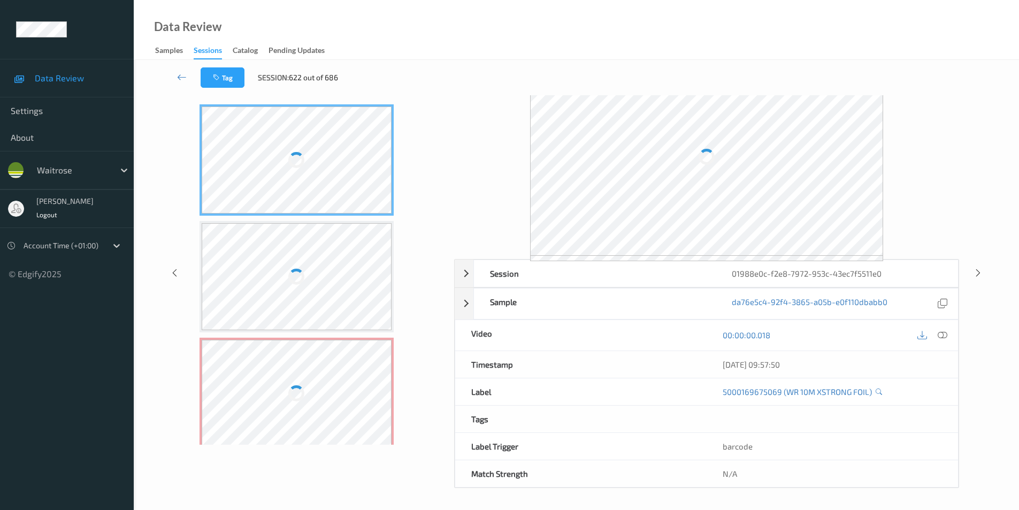
scroll to position [43, 0]
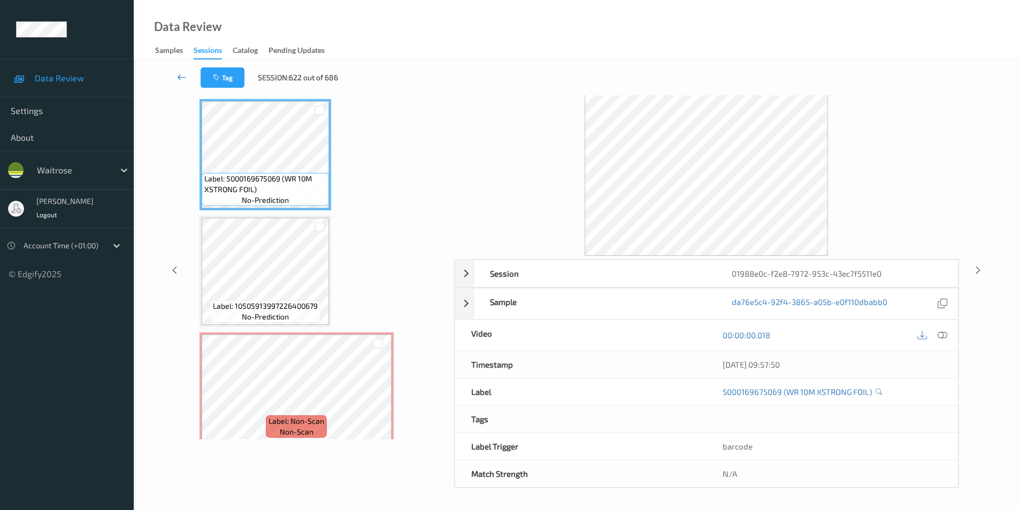
click at [181, 78] on icon at bounding box center [182, 77] width 10 height 11
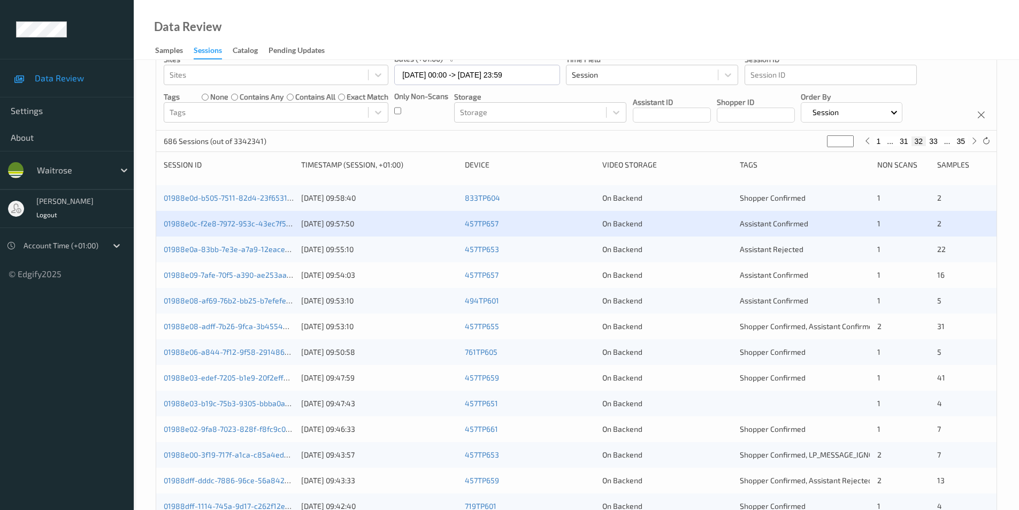
scroll to position [161, 0]
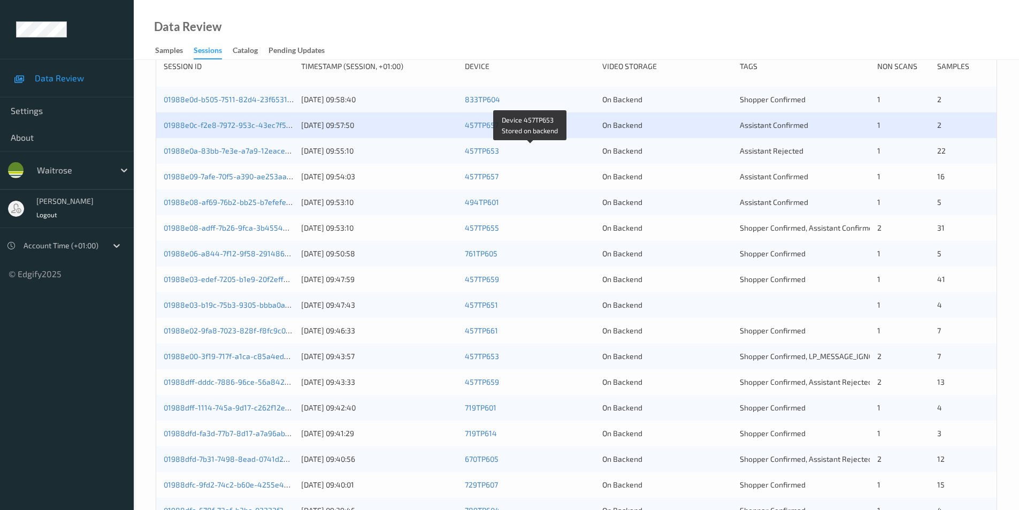
click at [584, 148] on div "457TP653" at bounding box center [530, 151] width 130 height 11
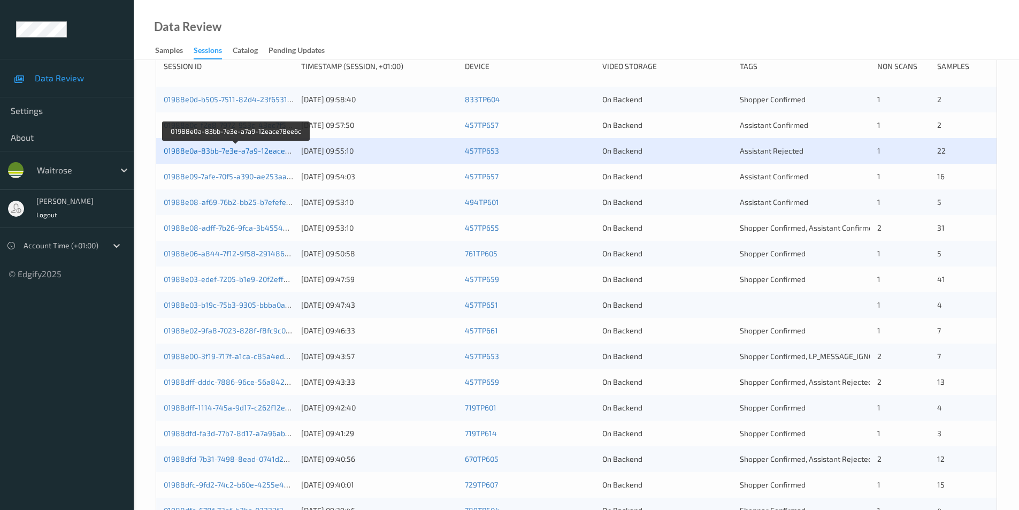
click at [231, 153] on link "01988e0a-83bb-7e3e-a7a9-12eace78ee6c" at bounding box center [237, 150] width 147 height 9
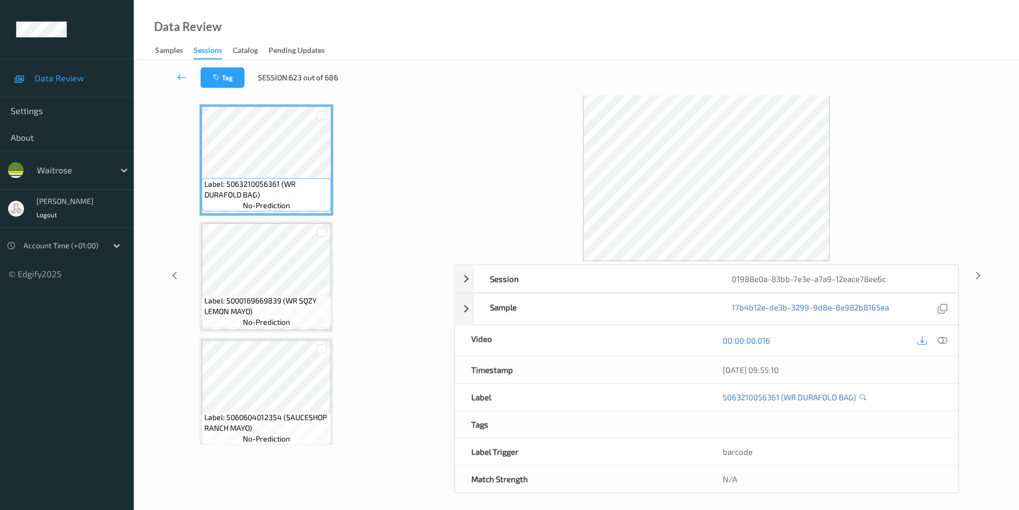
scroll to position [43, 0]
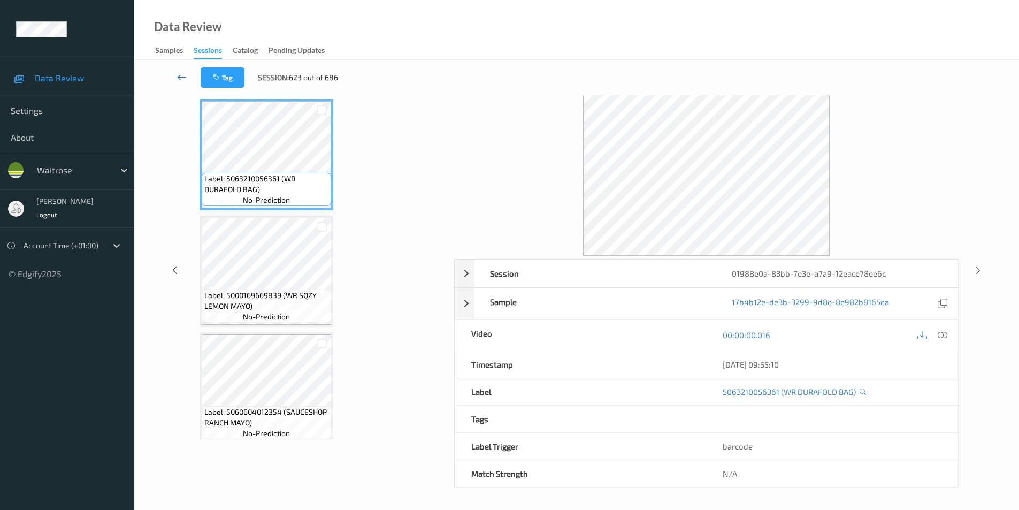
click at [180, 73] on icon at bounding box center [182, 77] width 10 height 11
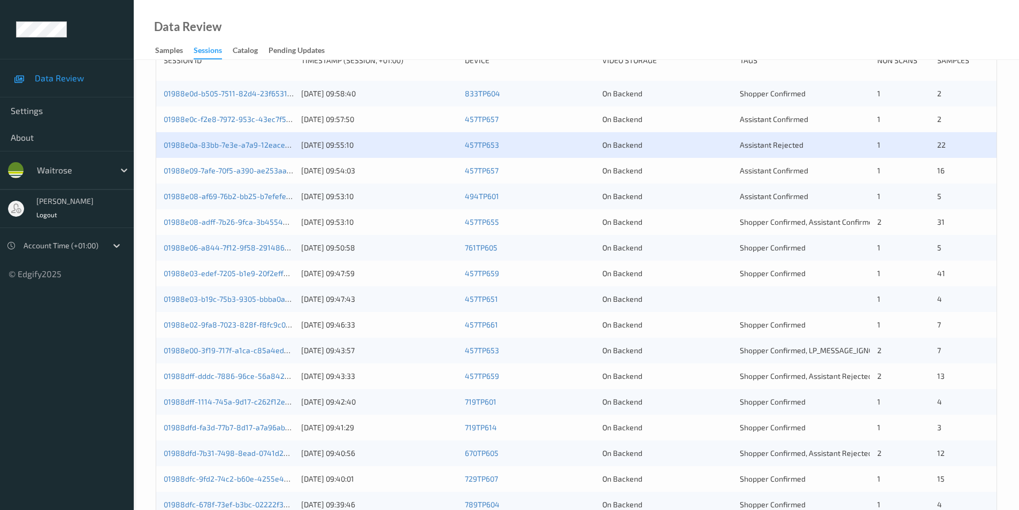
scroll to position [161, 0]
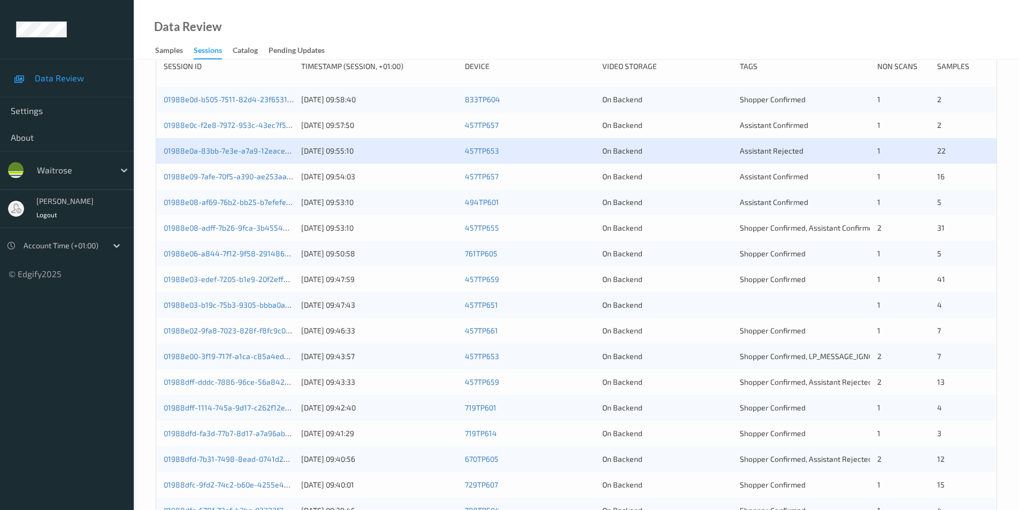
click at [683, 181] on div "On Backend" at bounding box center [668, 176] width 130 height 11
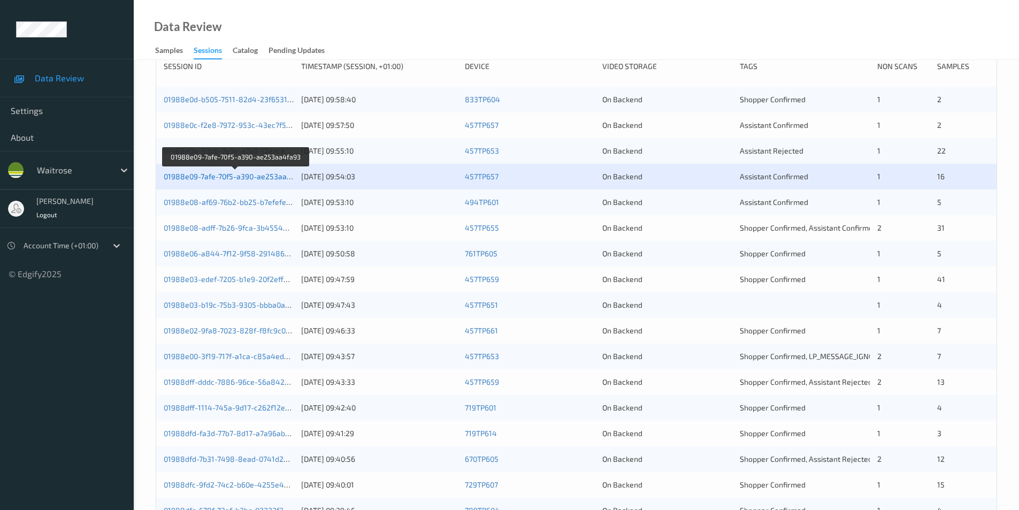
click at [263, 174] on link "01988e09-7afe-70f5-a390-ae253aa4fa93" at bounding box center [235, 176] width 143 height 9
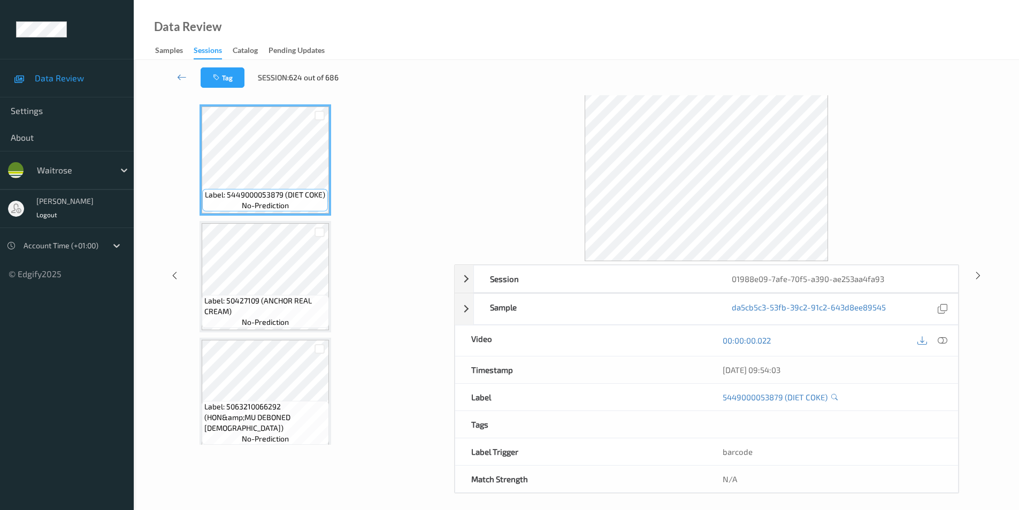
scroll to position [43, 0]
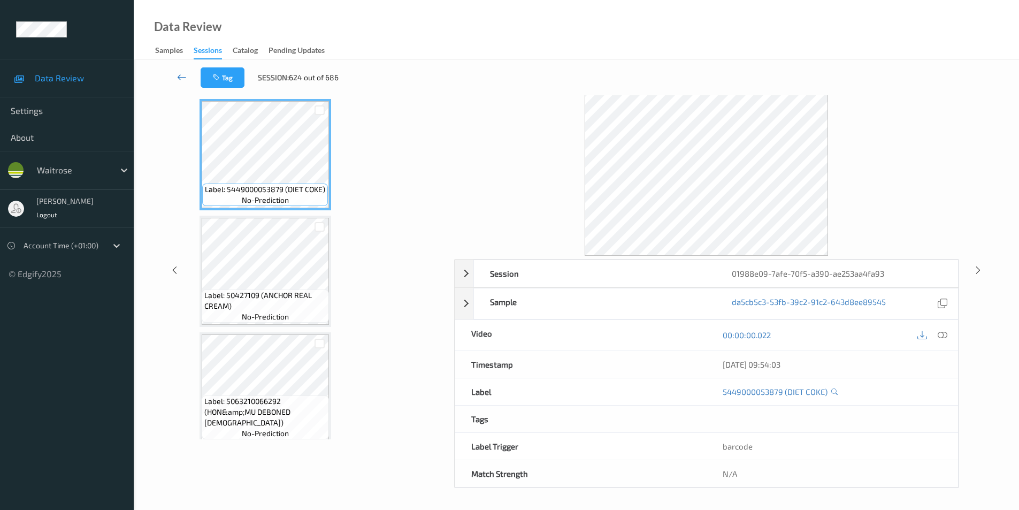
click at [180, 74] on icon at bounding box center [182, 77] width 10 height 11
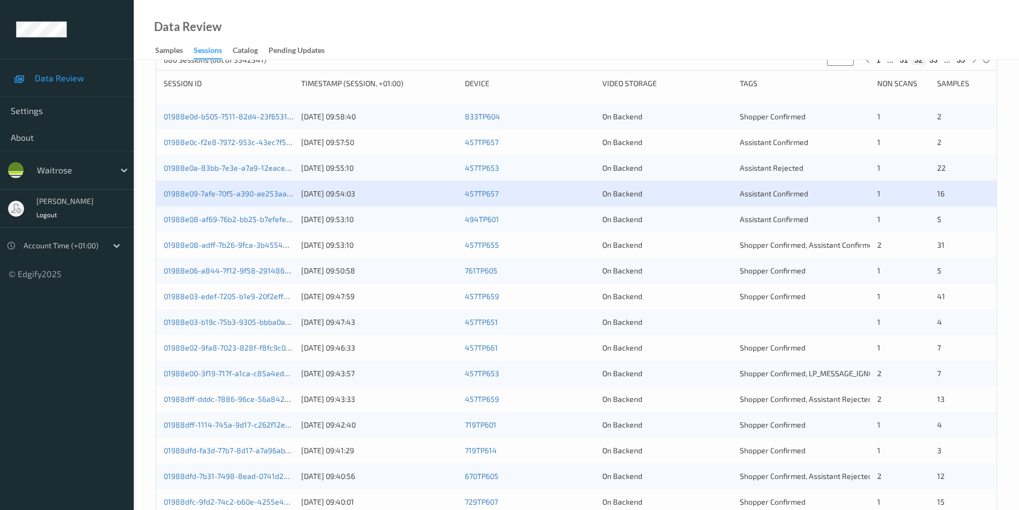
scroll to position [135, 0]
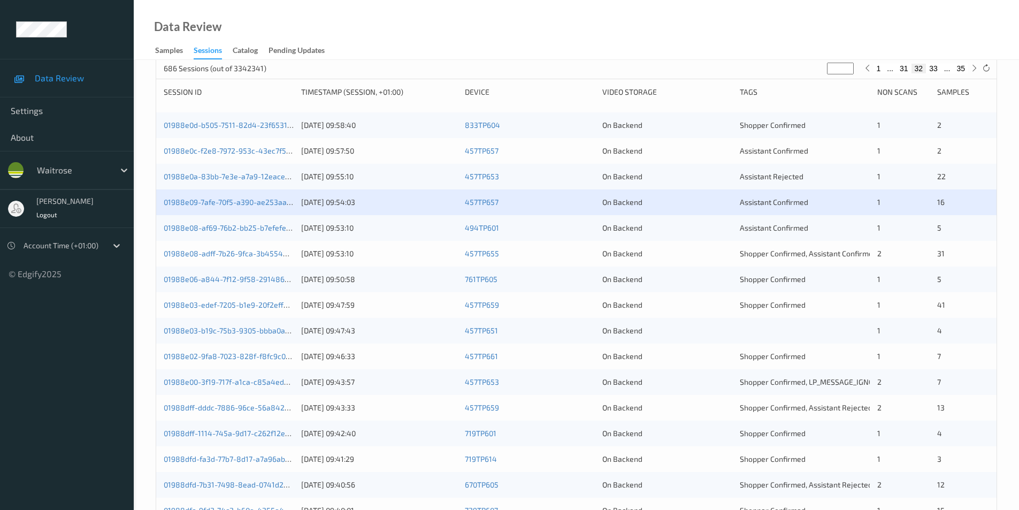
click at [711, 235] on div "01988e08-af69-76b2-bb25-b7efefe5faf2 09/08/2025 09:53:10 494TP601 On Backend As…" at bounding box center [576, 228] width 841 height 26
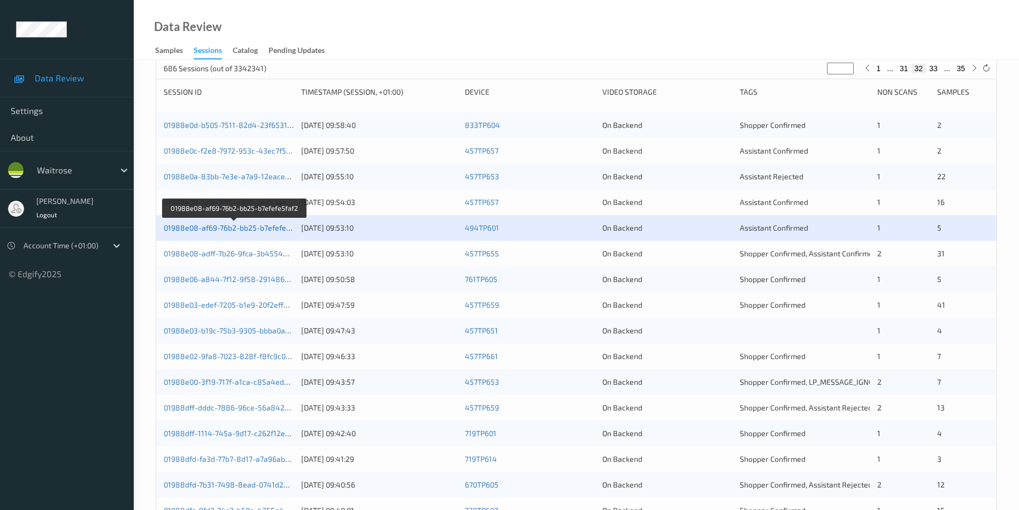
click at [268, 229] on link "01988e08-af69-76b2-bb25-b7efefe5faf2" at bounding box center [234, 227] width 141 height 9
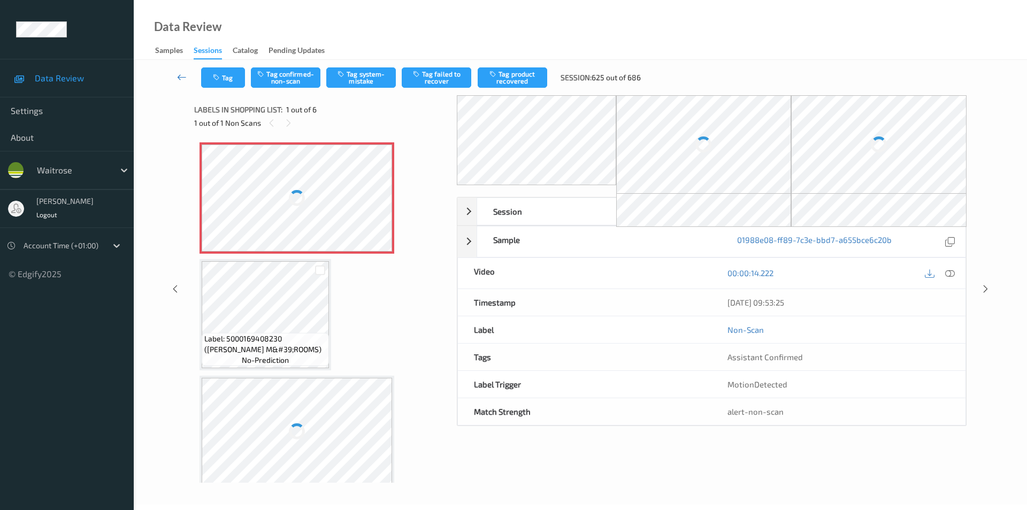
click at [182, 77] on icon at bounding box center [182, 77] width 10 height 11
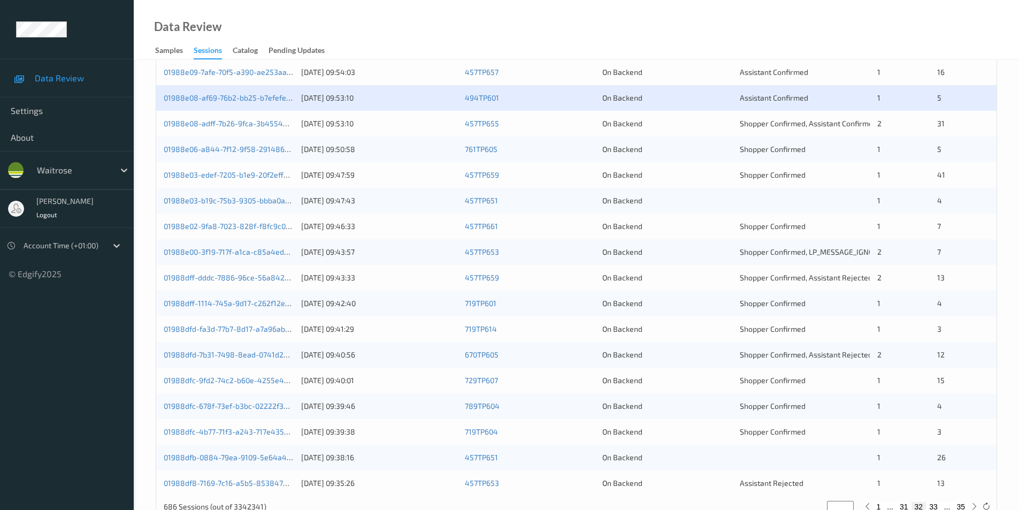
scroll to position [268, 0]
click at [712, 121] on div "On Backend" at bounding box center [668, 121] width 130 height 11
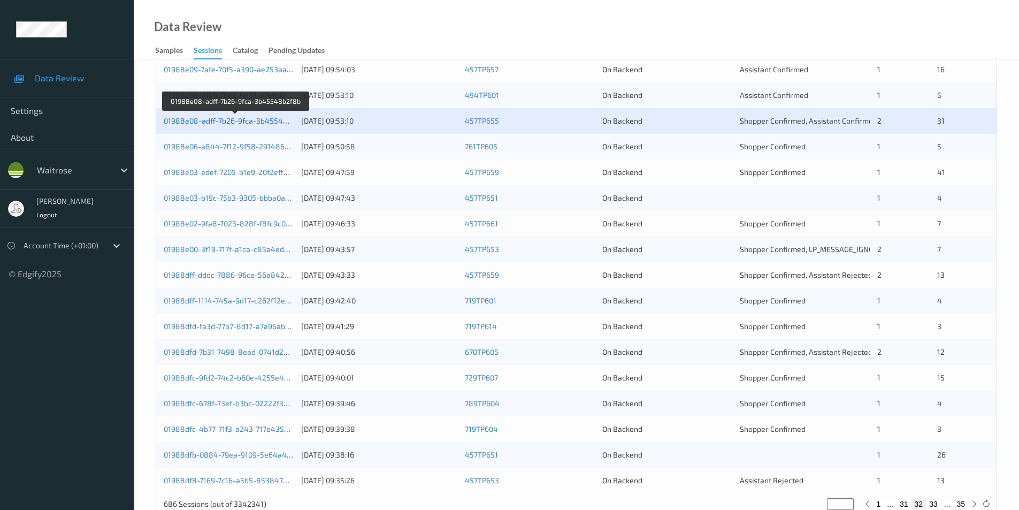
click at [258, 120] on link "01988e08-adff-7b26-9fca-3b45548b2f8b" at bounding box center [236, 120] width 144 height 9
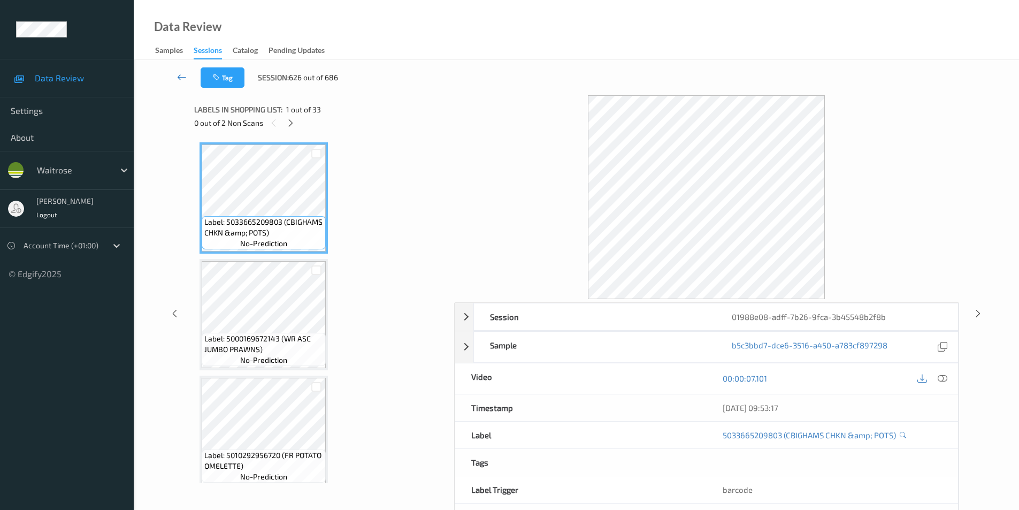
click at [184, 76] on icon at bounding box center [182, 77] width 10 height 11
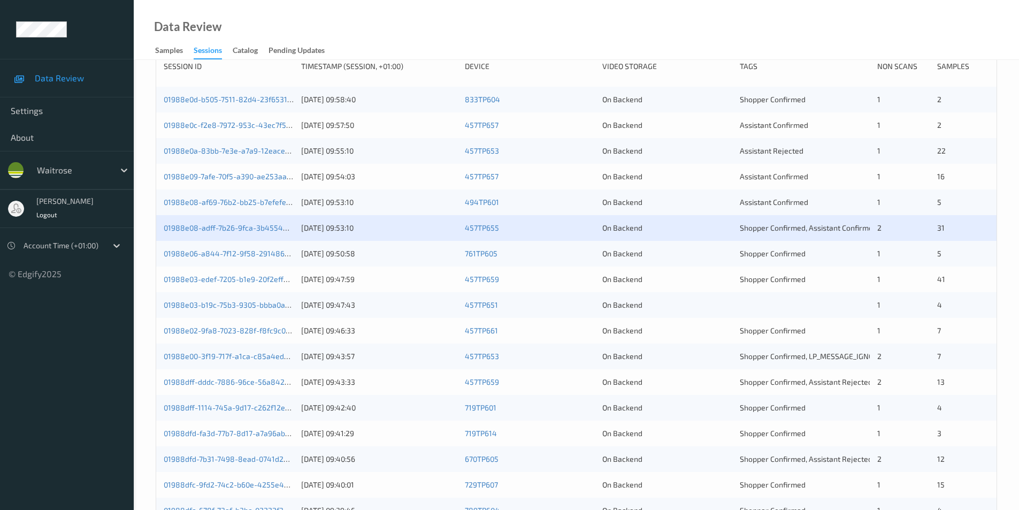
click at [590, 258] on div "761TP605" at bounding box center [530, 253] width 130 height 11
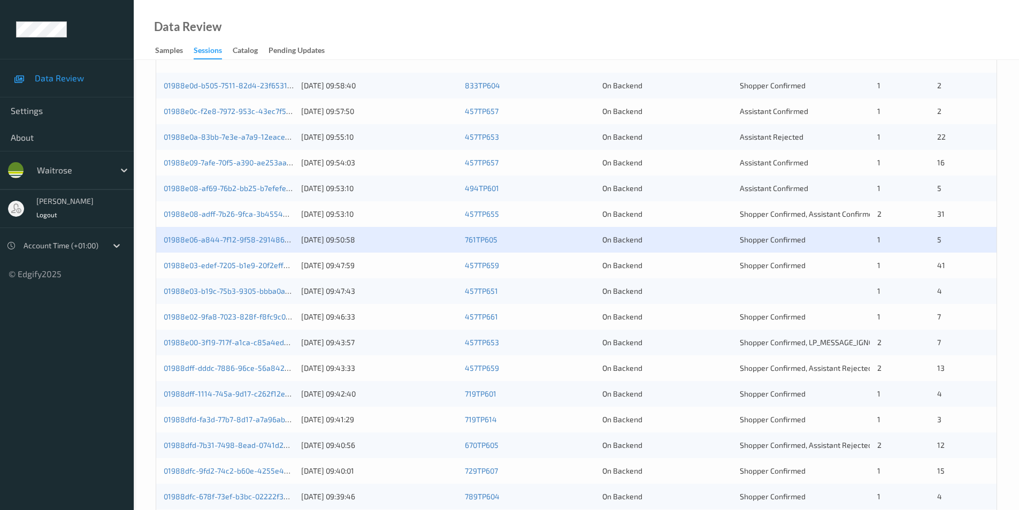
scroll to position [295, 0]
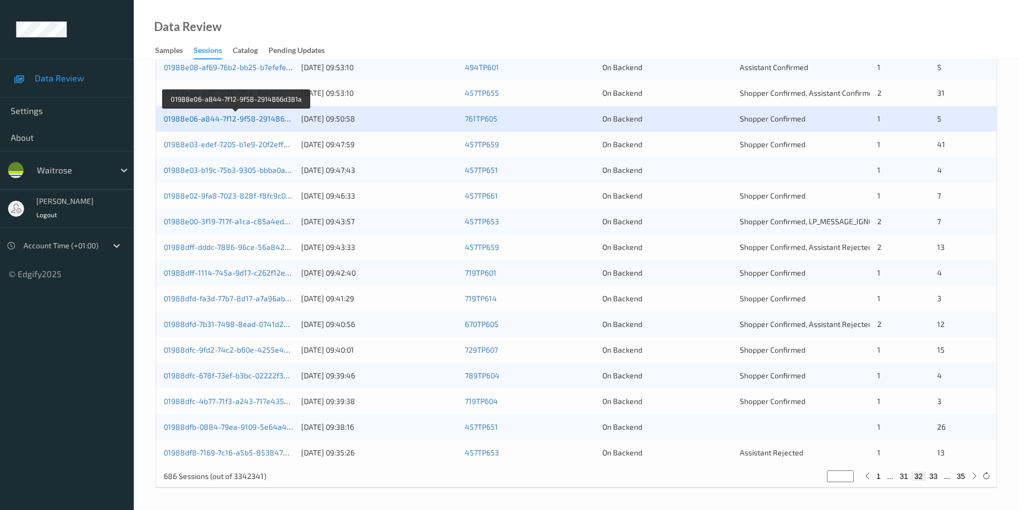
click at [270, 118] on link "01988e06-a844-7f12-9f58-2914866d381a" at bounding box center [237, 118] width 146 height 9
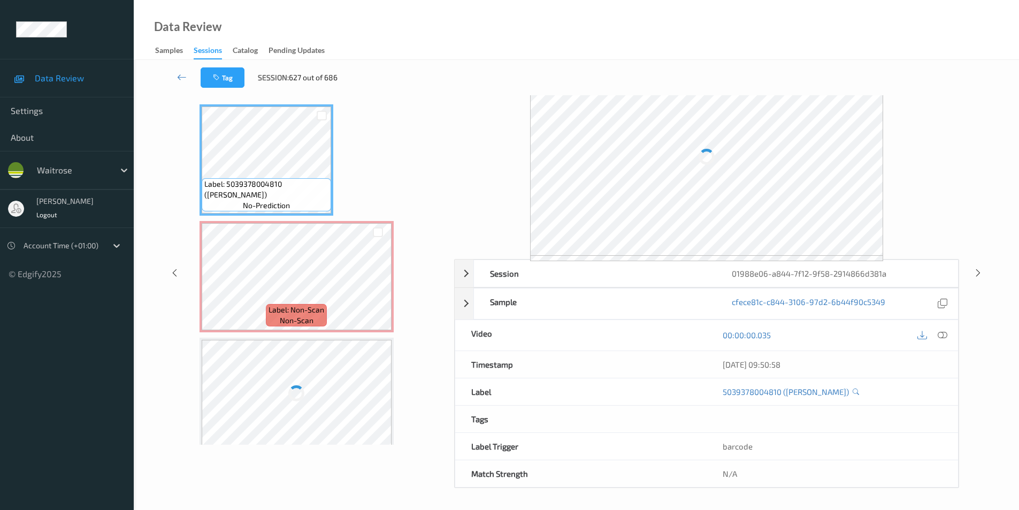
scroll to position [43, 0]
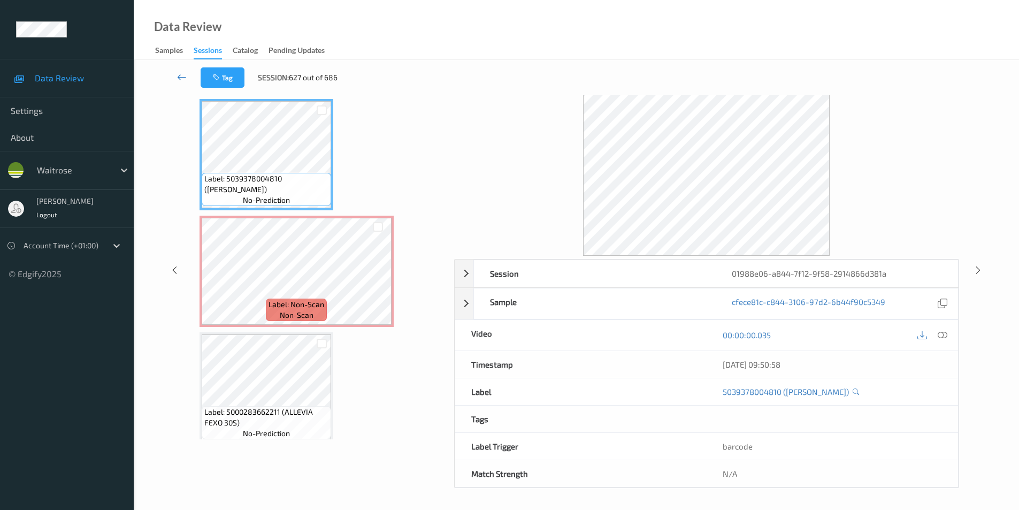
click at [180, 75] on icon at bounding box center [182, 77] width 10 height 11
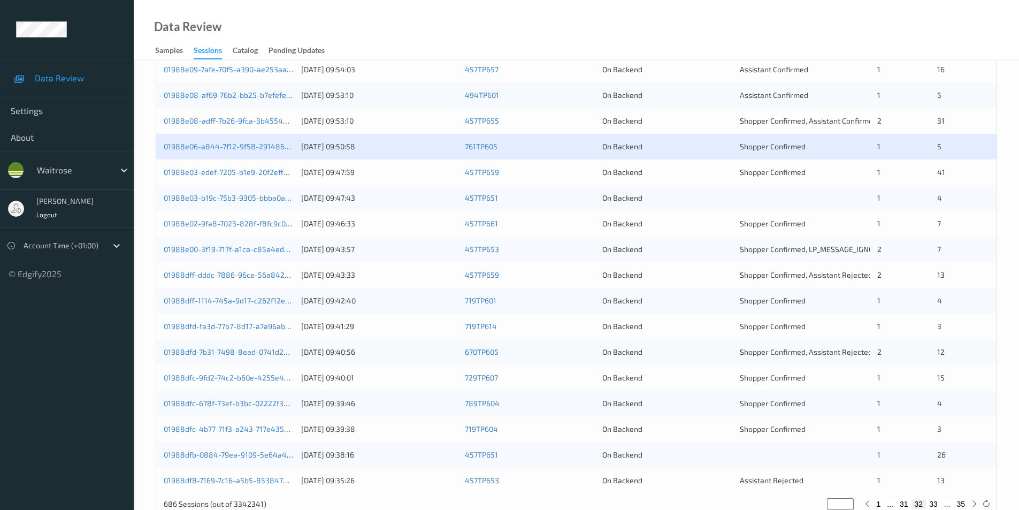
scroll to position [295, 0]
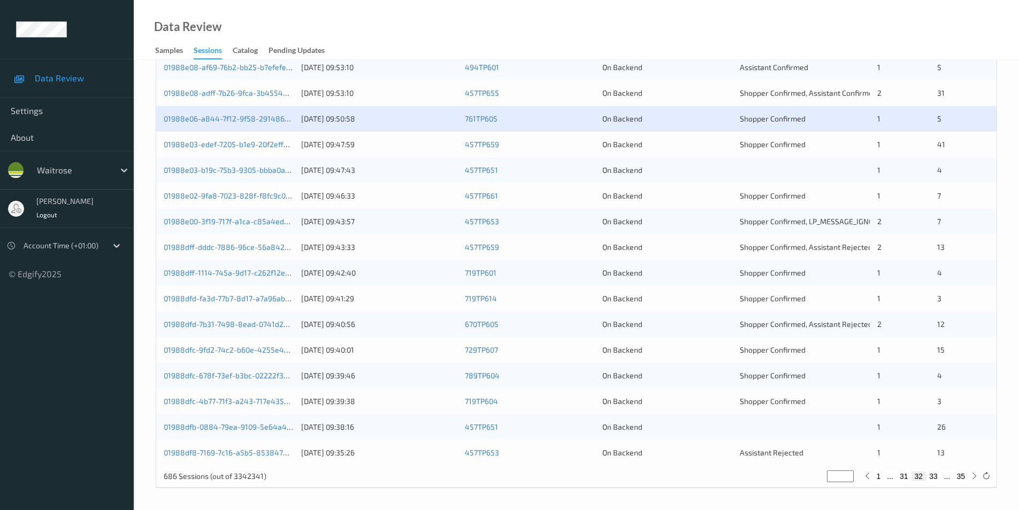
click at [696, 141] on div "On Backend" at bounding box center [668, 144] width 130 height 11
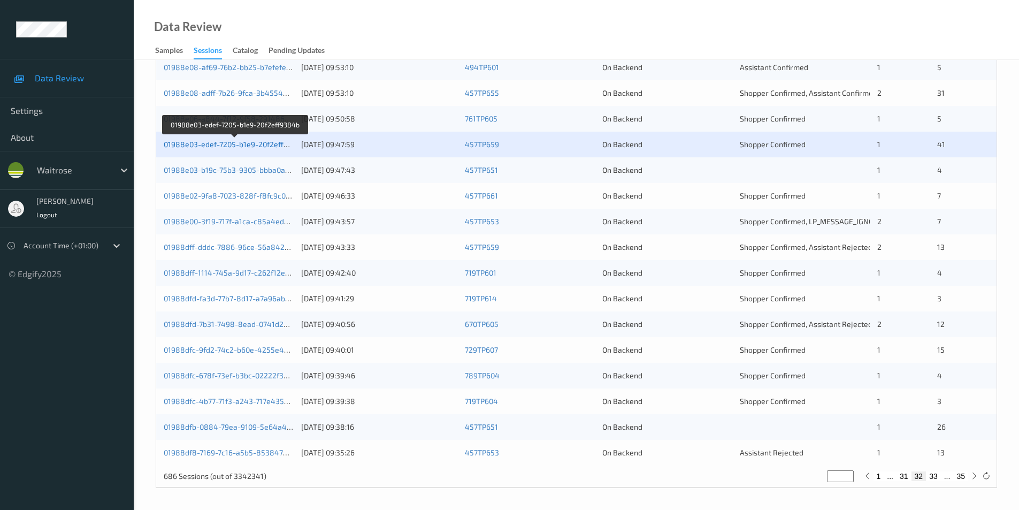
click at [245, 143] on link "01988e03-edef-7205-b1e9-20f2eff9384b" at bounding box center [235, 144] width 142 height 9
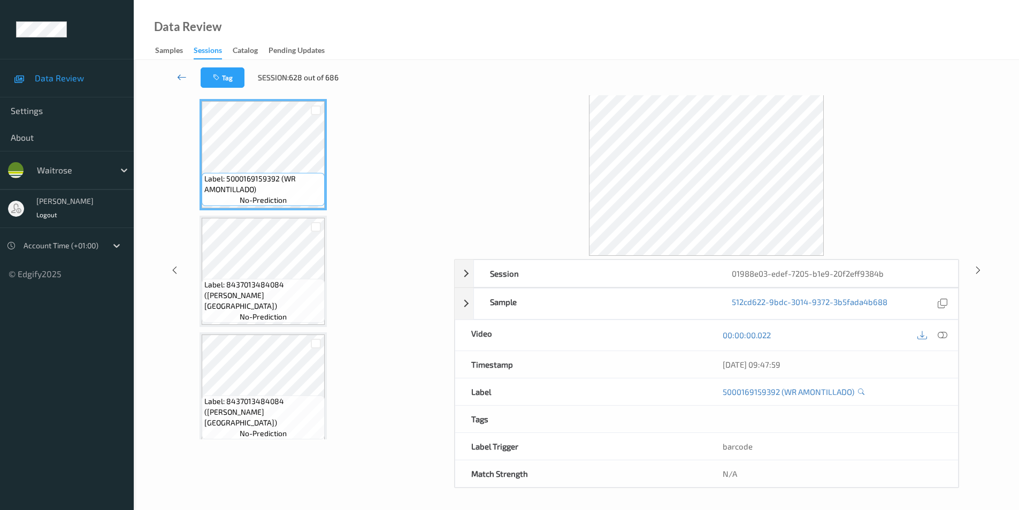
click at [179, 73] on icon at bounding box center [182, 77] width 10 height 11
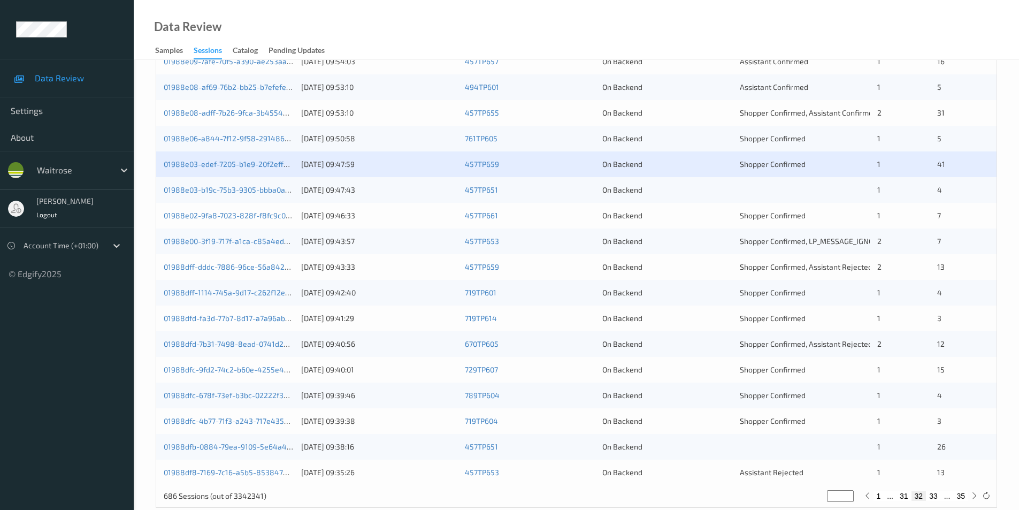
scroll to position [295, 0]
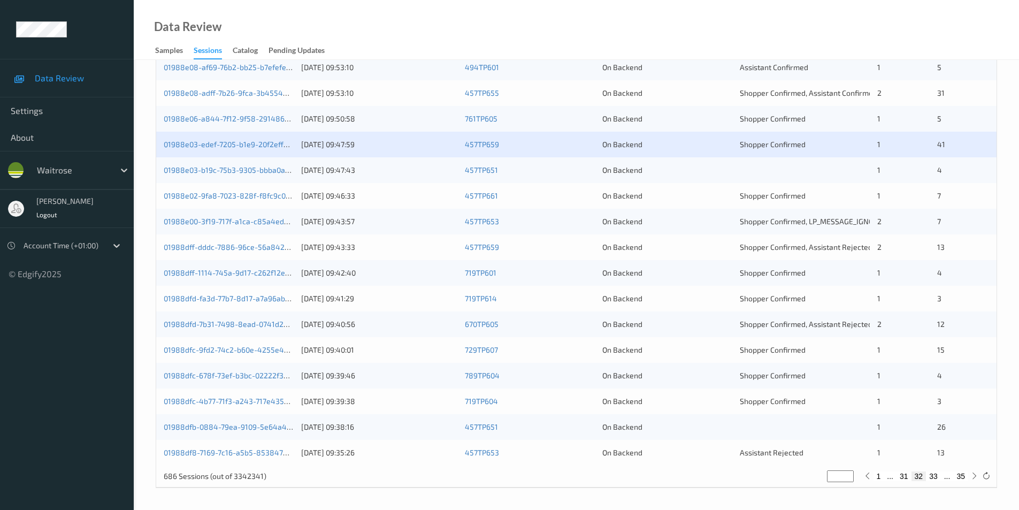
click at [707, 178] on div "01988e03-b19c-75b3-9305-bbba0a1ae802 09/08/2025 09:47:43 457TP651 On Backend 1 4" at bounding box center [576, 170] width 841 height 26
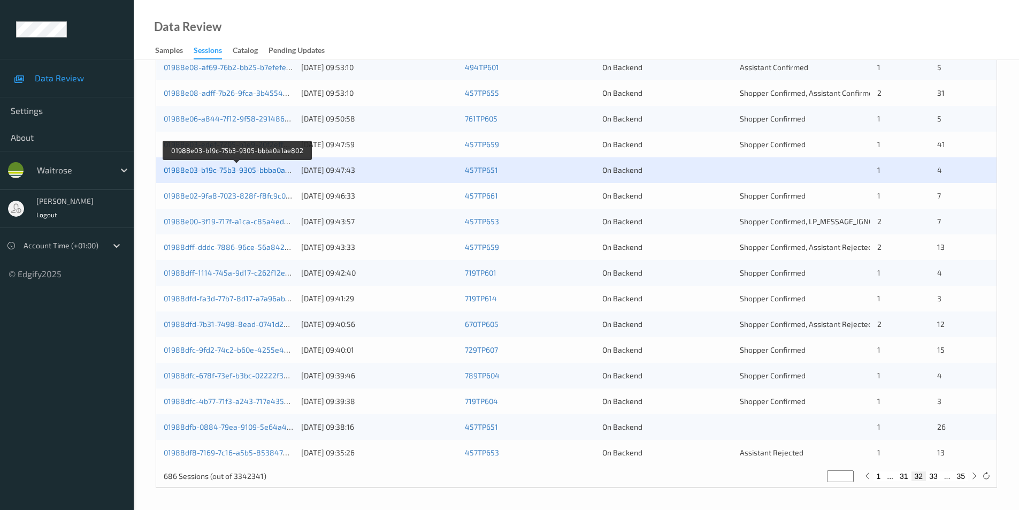
click at [230, 171] on link "01988e03-b19c-75b3-9305-bbba0a1ae802" at bounding box center [237, 169] width 147 height 9
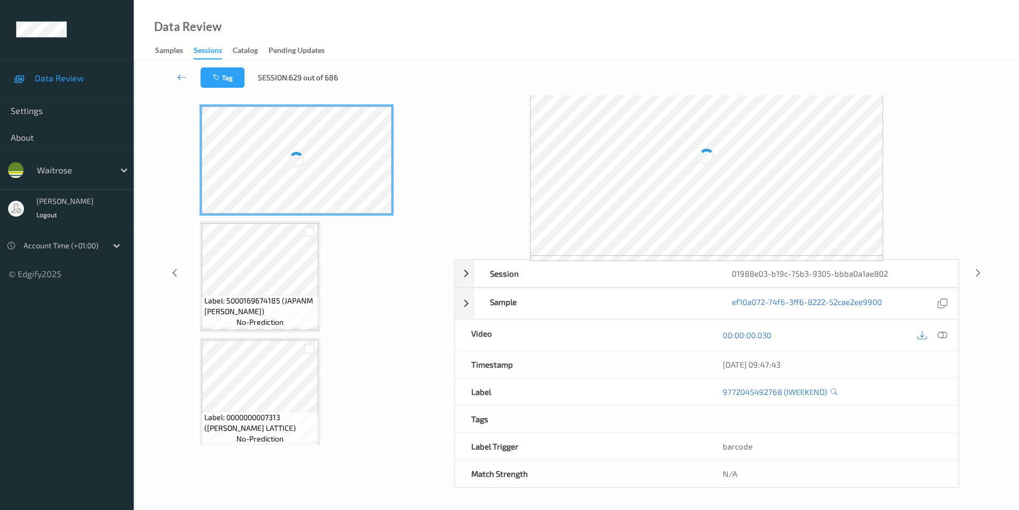
scroll to position [43, 0]
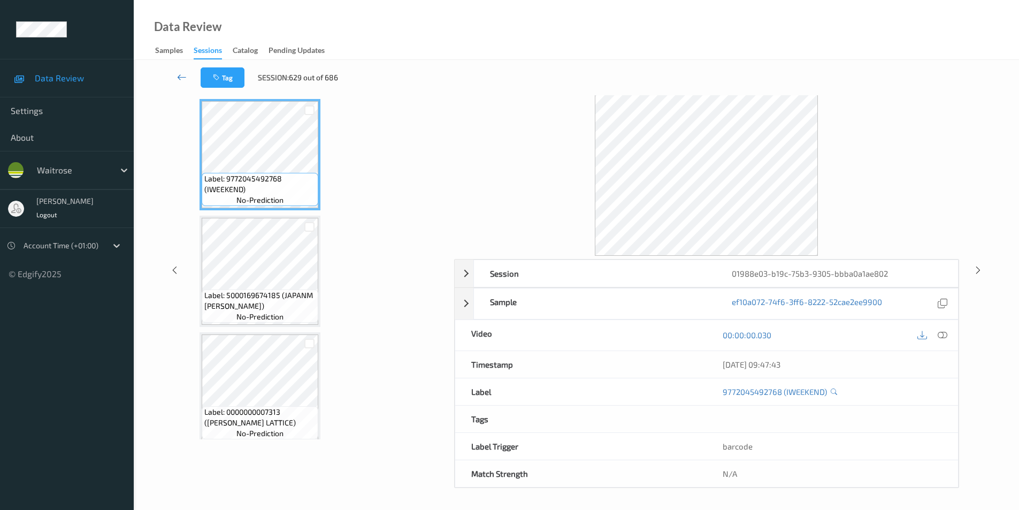
click at [176, 76] on link at bounding box center [181, 77] width 37 height 20
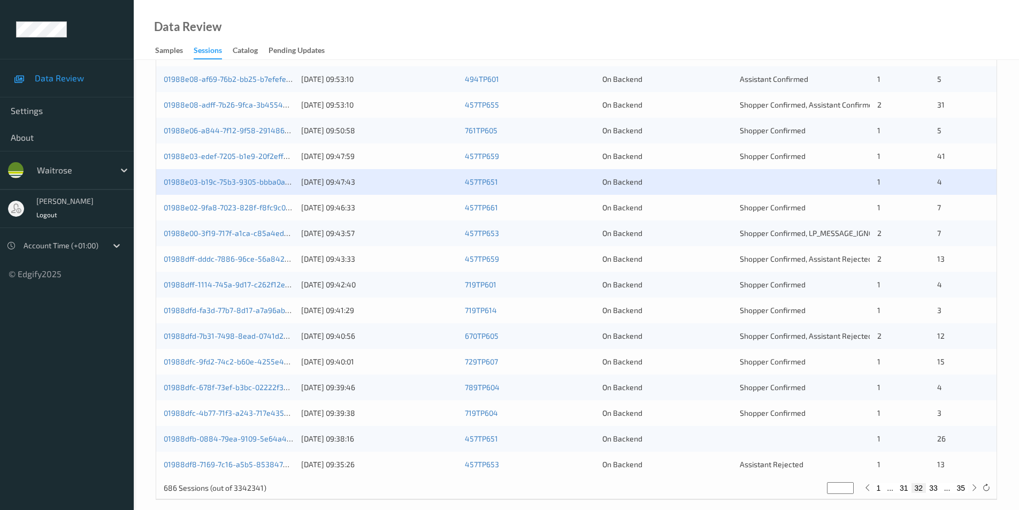
scroll to position [295, 0]
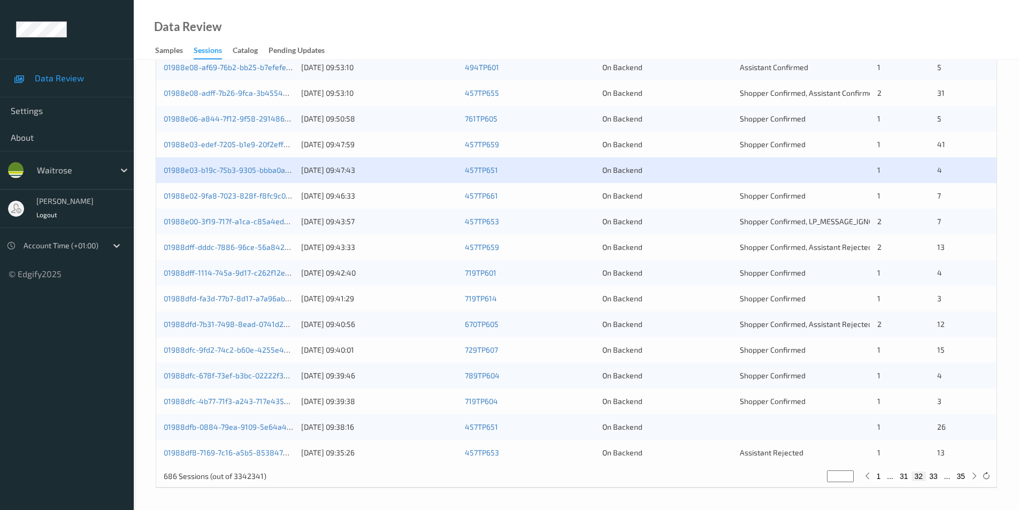
click at [710, 199] on div "On Backend" at bounding box center [668, 196] width 130 height 11
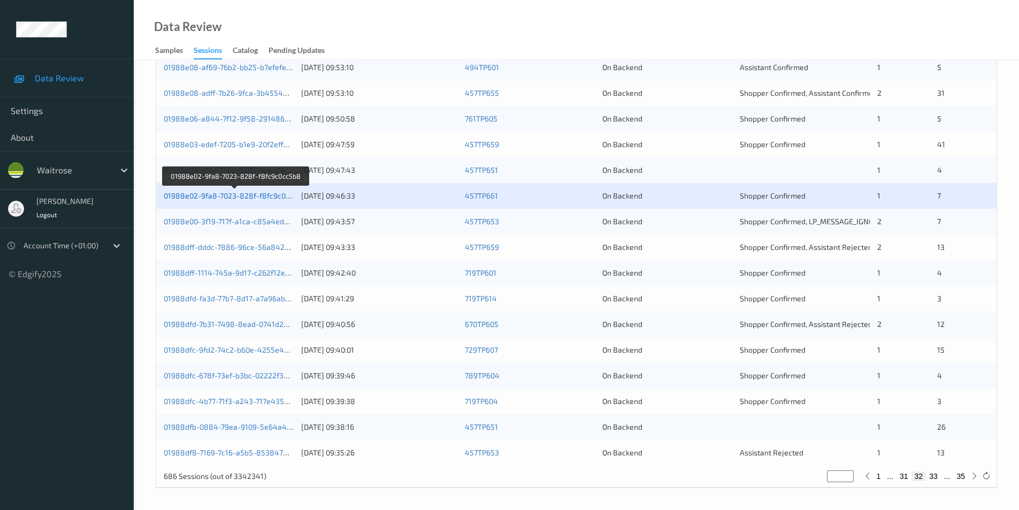
click at [262, 196] on link "01988e02-9fa8-7023-828f-f8fc9c0cc5b8" at bounding box center [235, 195] width 143 height 9
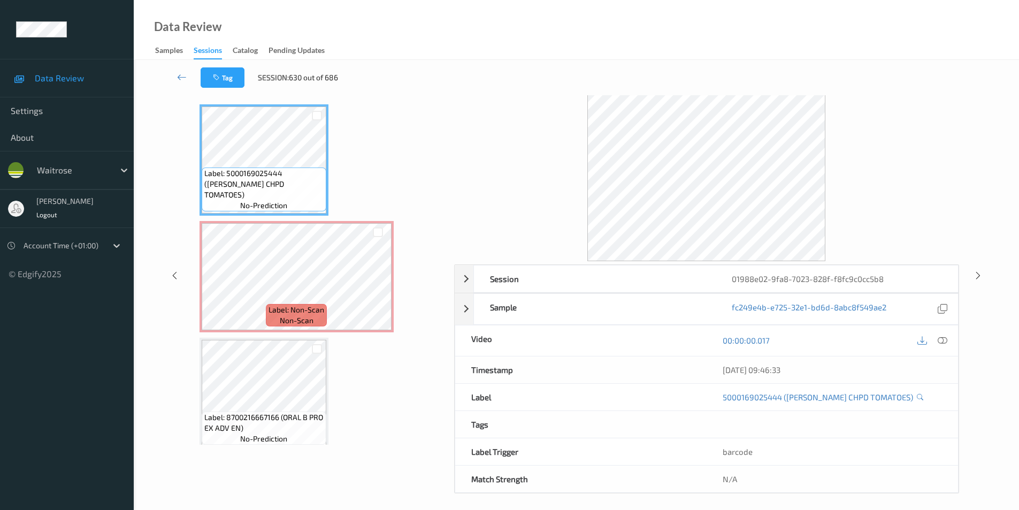
scroll to position [43, 0]
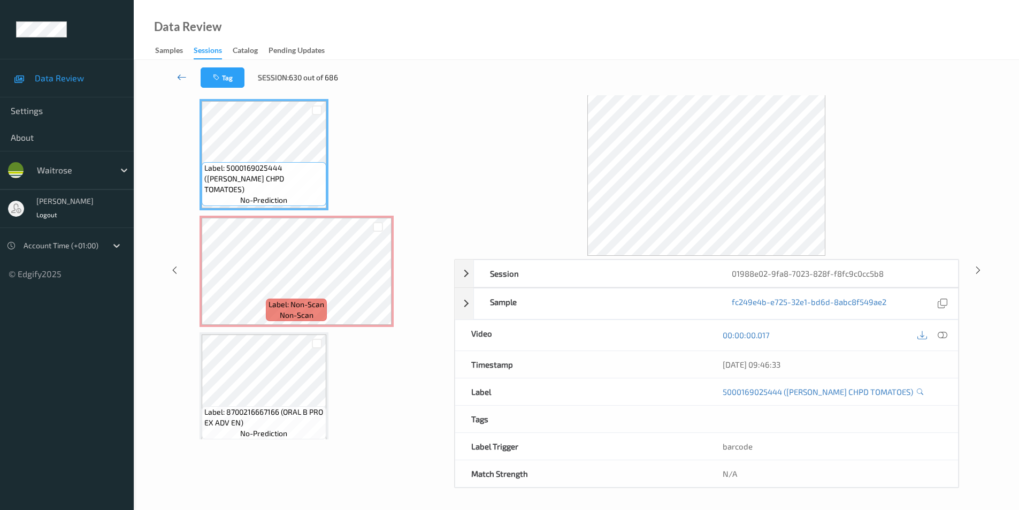
click at [176, 74] on link at bounding box center [181, 77] width 37 height 20
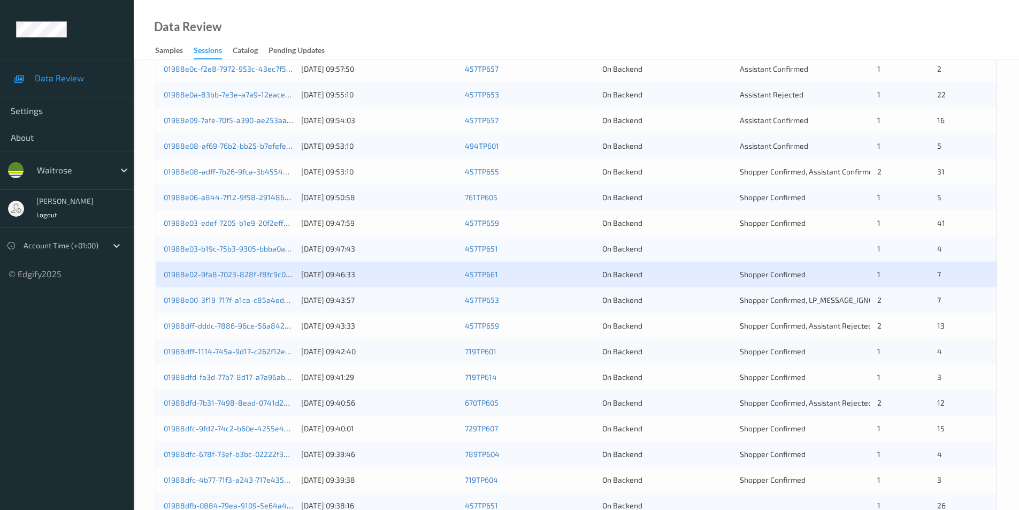
scroll to position [295, 0]
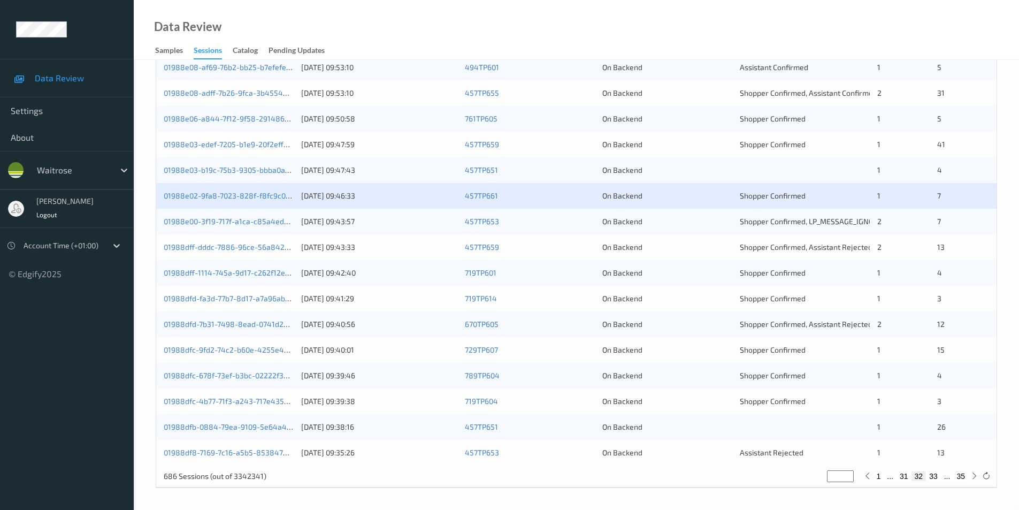
click at [680, 221] on div "On Backend" at bounding box center [668, 221] width 130 height 11
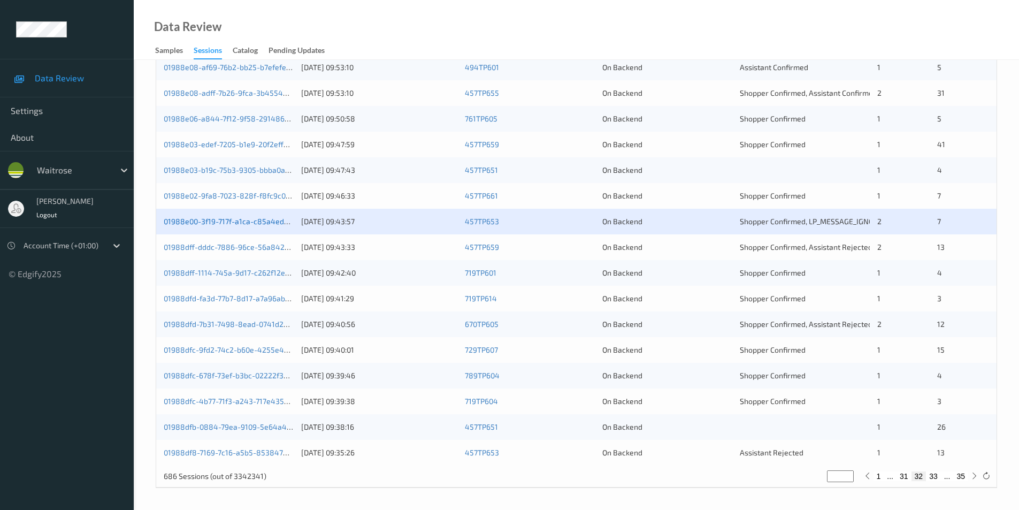
click at [259, 217] on link "01988e00-3f19-717f-a1ca-c85a4ed7294e" at bounding box center [235, 221] width 142 height 9
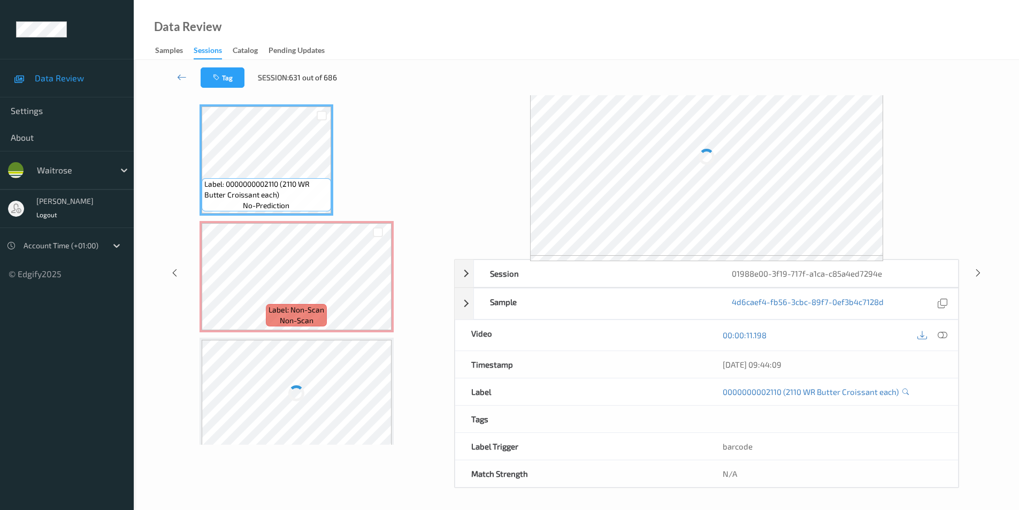
scroll to position [43, 0]
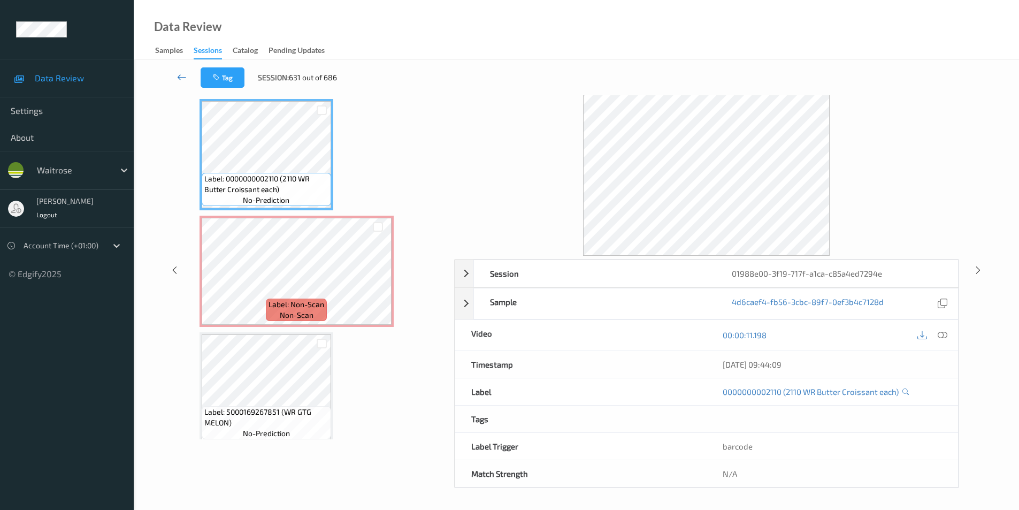
click at [179, 73] on icon at bounding box center [182, 77] width 10 height 11
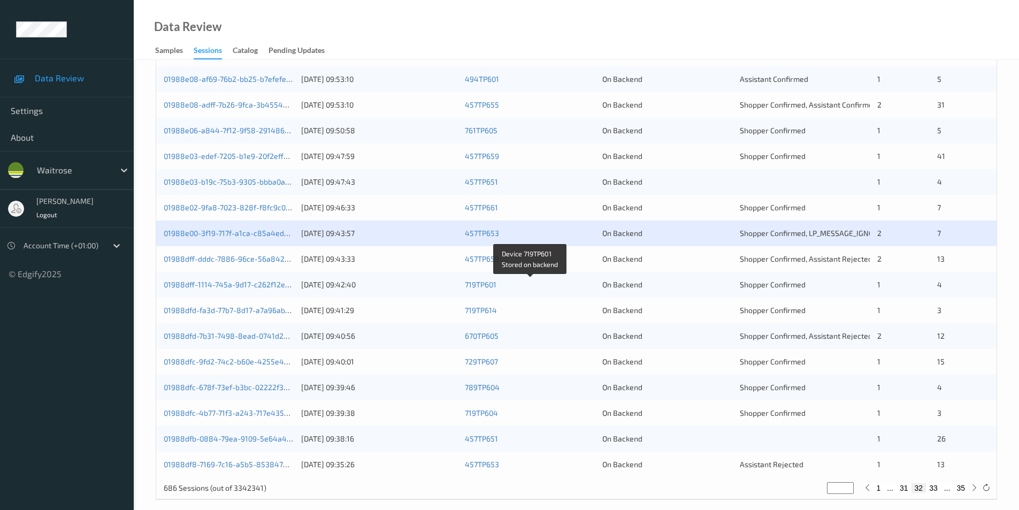
scroll to position [295, 0]
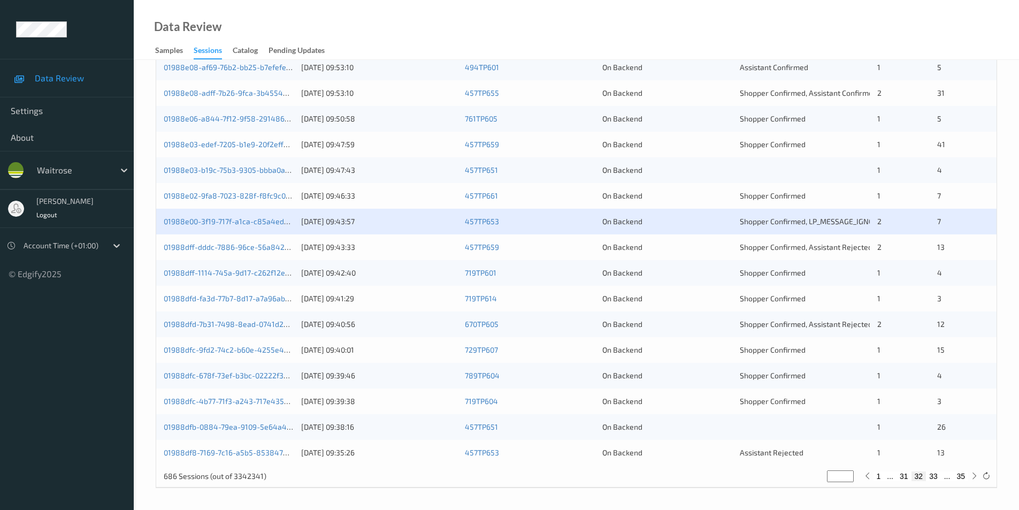
click at [713, 251] on div "On Backend" at bounding box center [668, 247] width 130 height 11
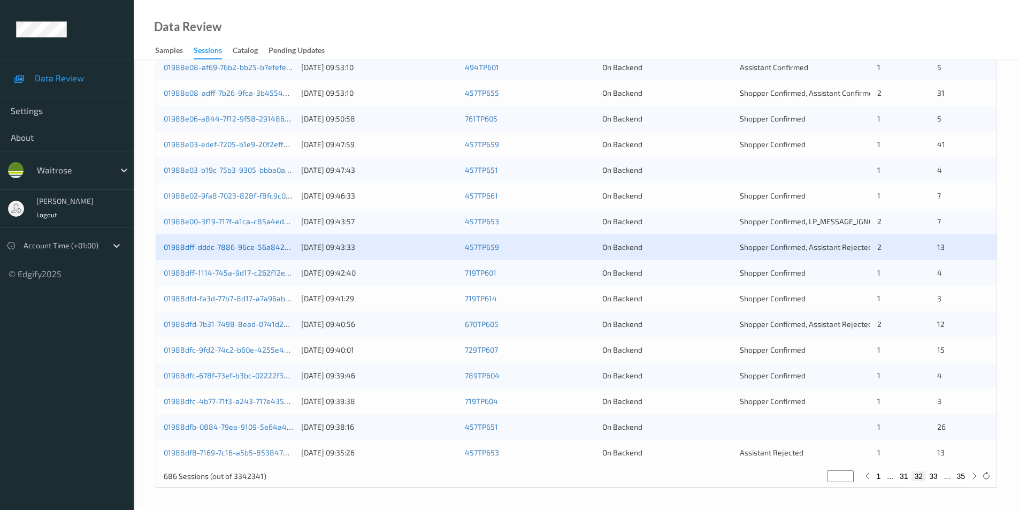
click at [241, 245] on link "01988dff-dddc-7886-96ce-56a842808820" at bounding box center [238, 246] width 148 height 9
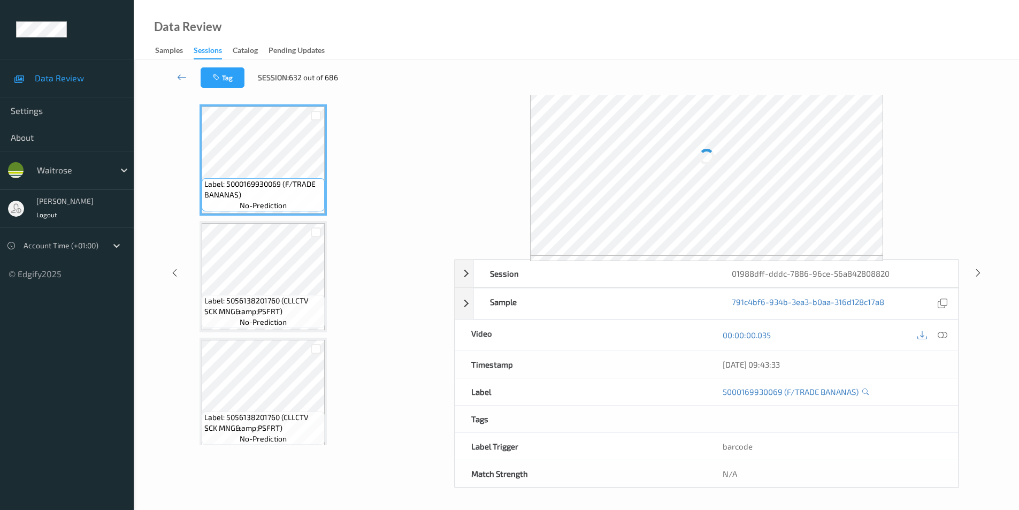
scroll to position [43, 0]
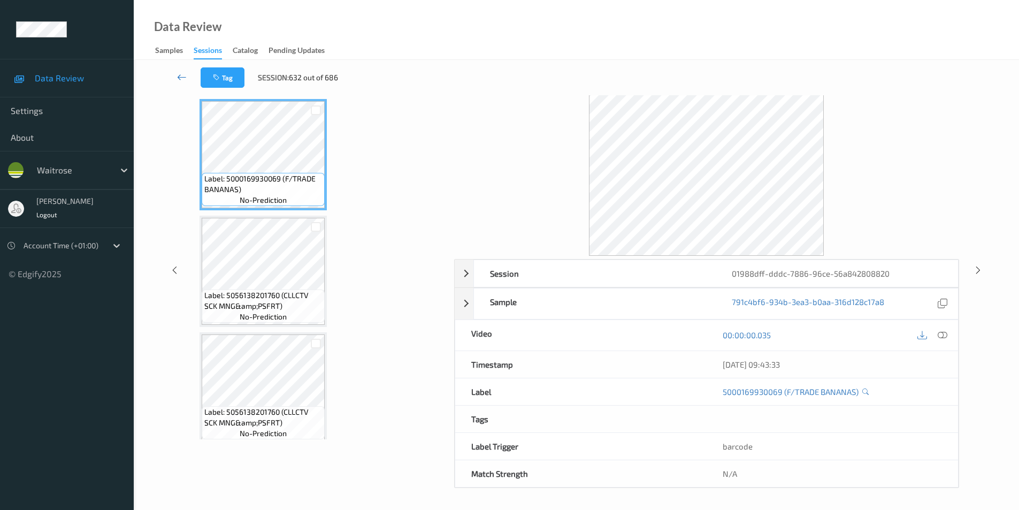
click at [177, 77] on icon at bounding box center [182, 77] width 10 height 11
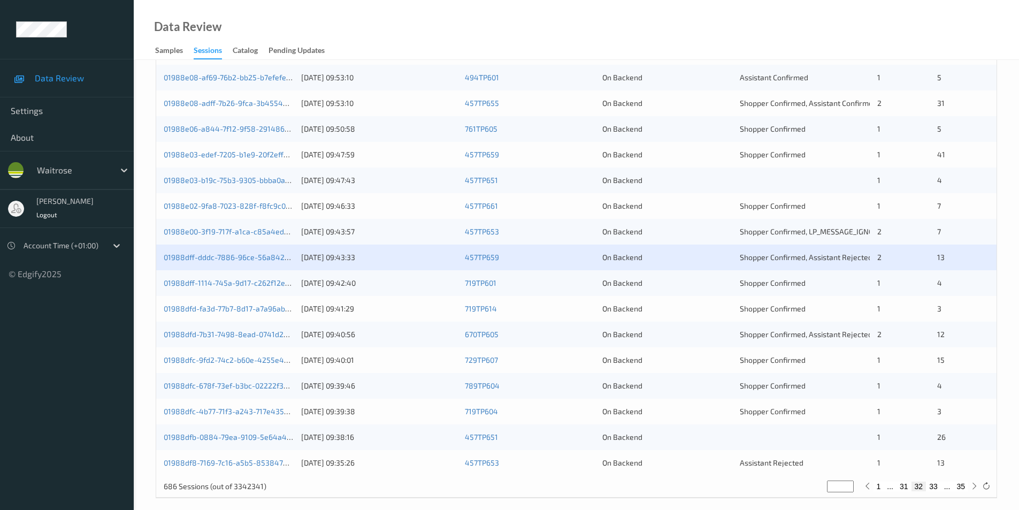
scroll to position [295, 0]
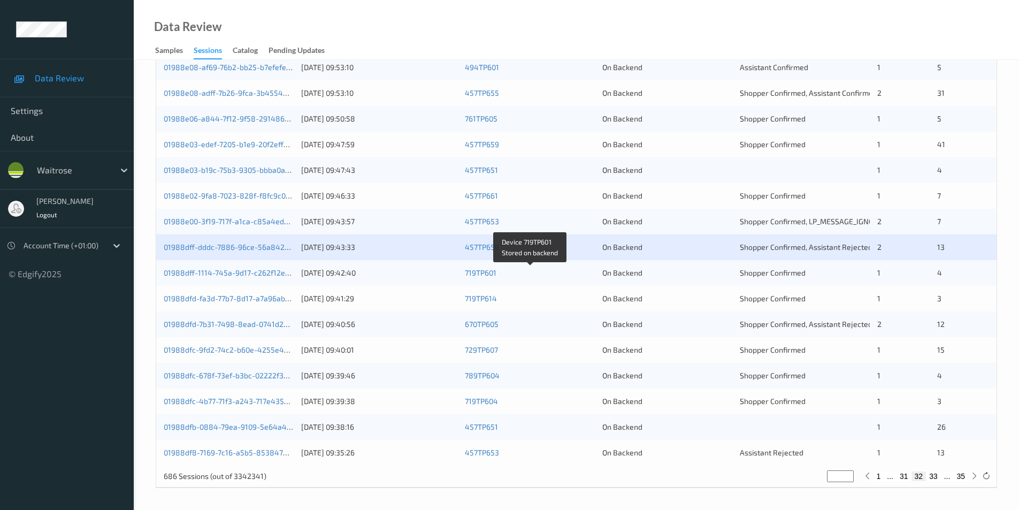
click at [531, 276] on div "719TP601" at bounding box center [530, 273] width 130 height 11
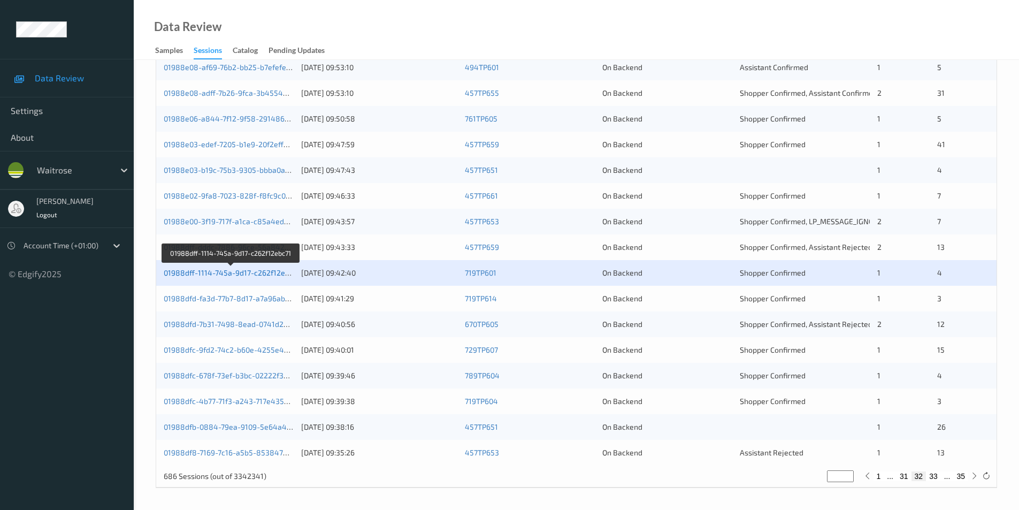
click at [272, 271] on link "01988dff-1114-745a-9d17-c262f12ebc71" at bounding box center [232, 272] width 136 height 9
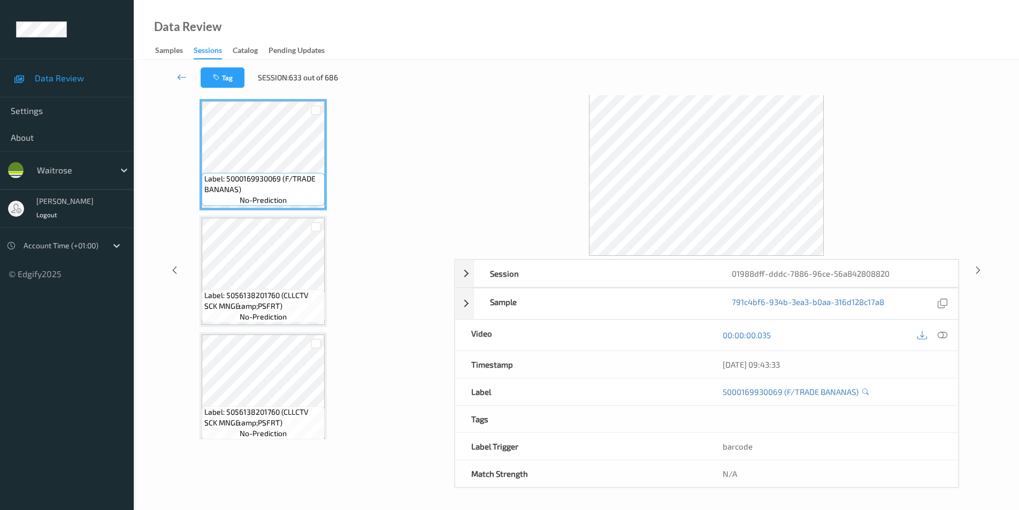
scroll to position [38, 0]
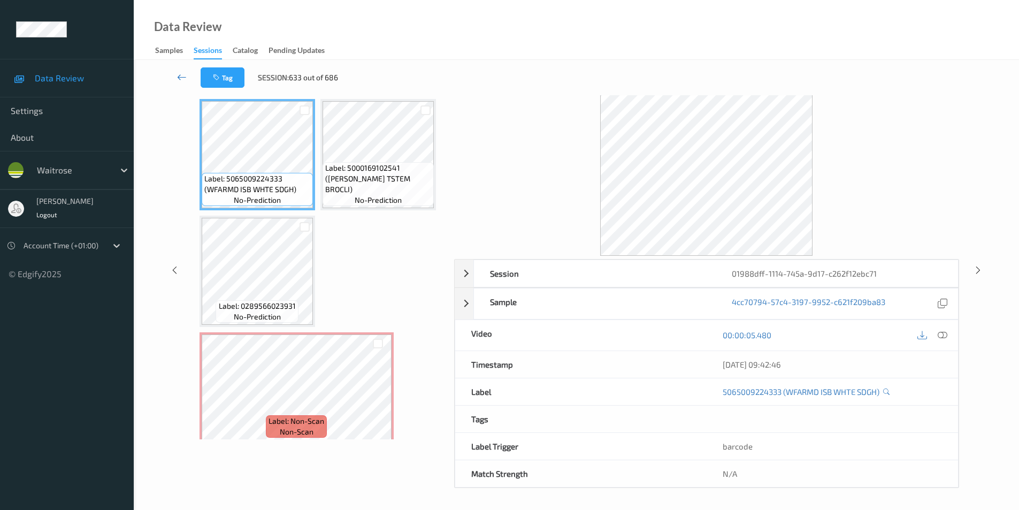
click at [180, 78] on icon at bounding box center [182, 77] width 10 height 11
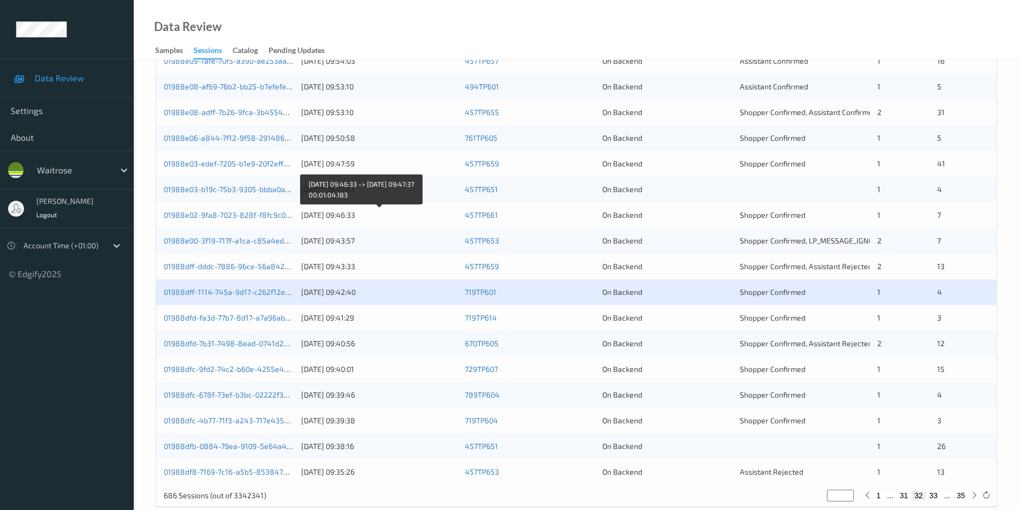
scroll to position [295, 0]
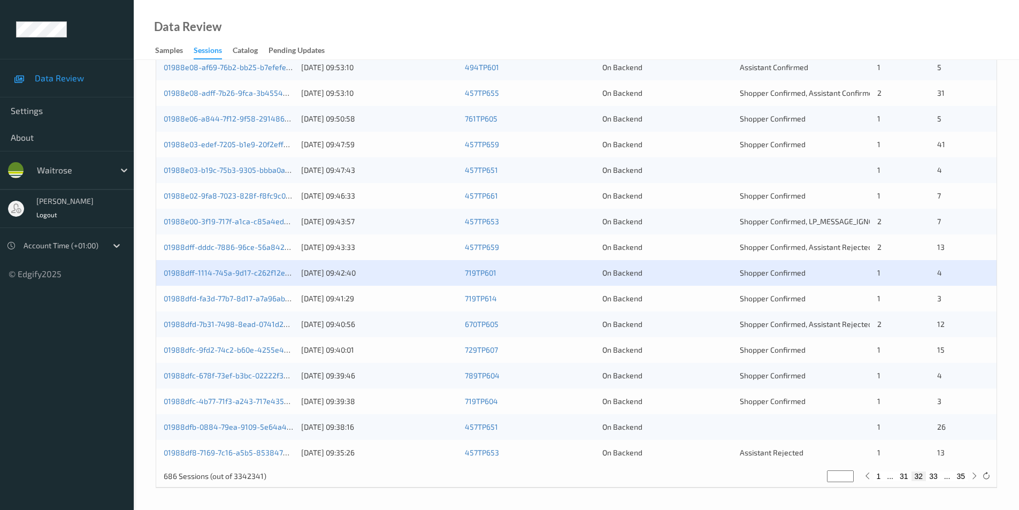
click at [588, 298] on div "719TP614" at bounding box center [530, 298] width 130 height 11
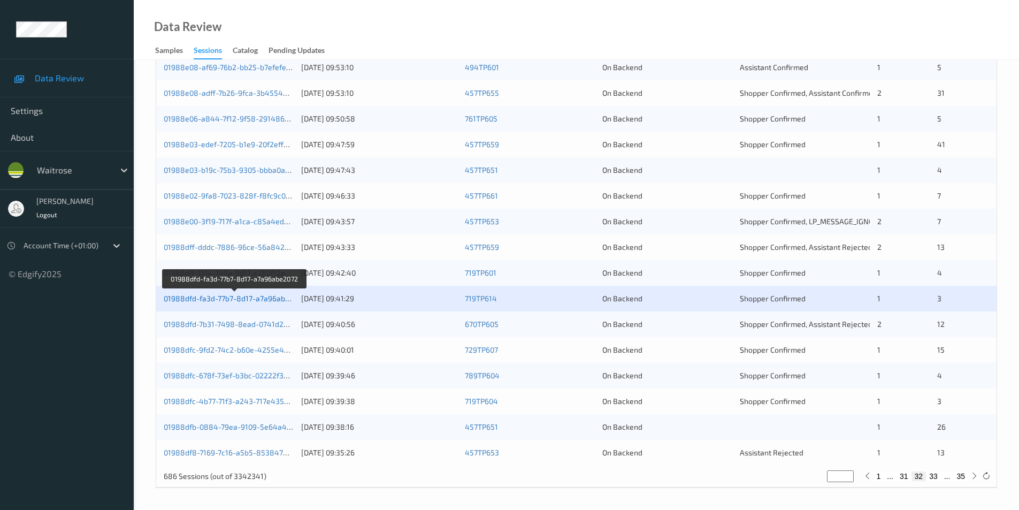
click at [231, 298] on link "01988dfd-fa3d-77b7-8d17-a7a96abe2072" at bounding box center [235, 298] width 142 height 9
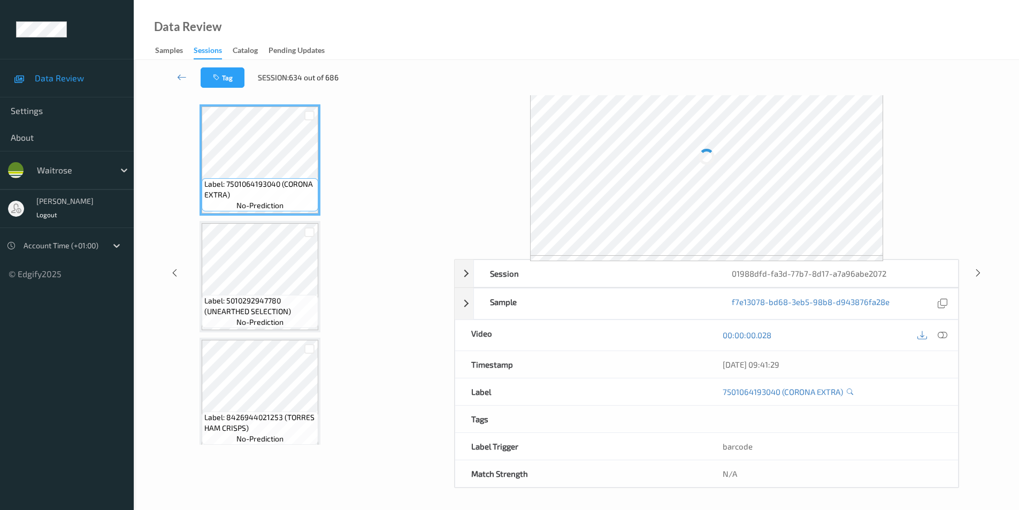
scroll to position [43, 0]
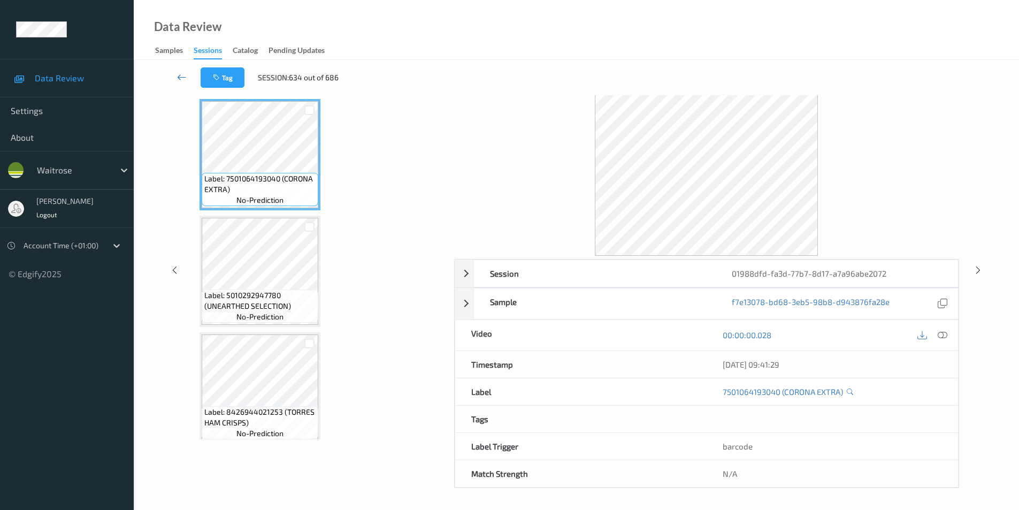
click at [179, 75] on icon at bounding box center [182, 77] width 10 height 11
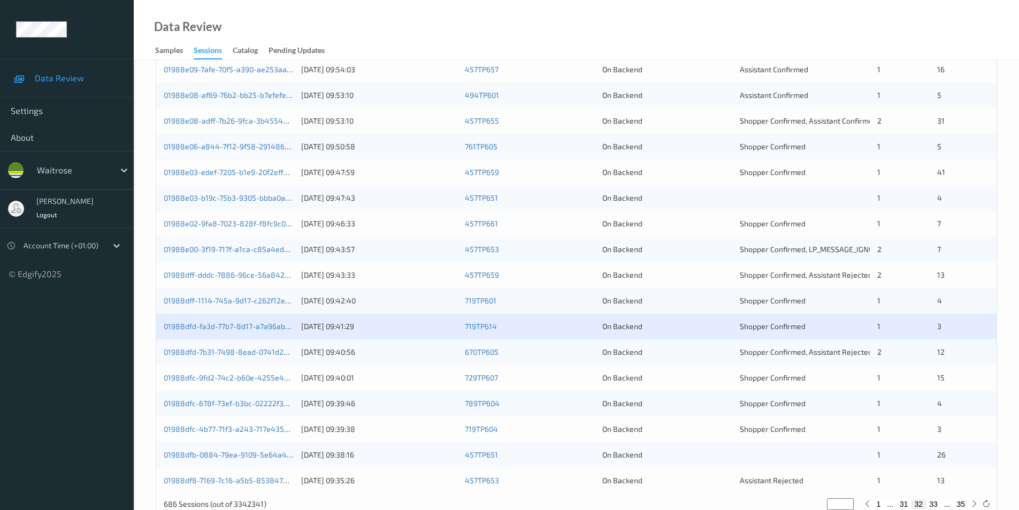
scroll to position [295, 0]
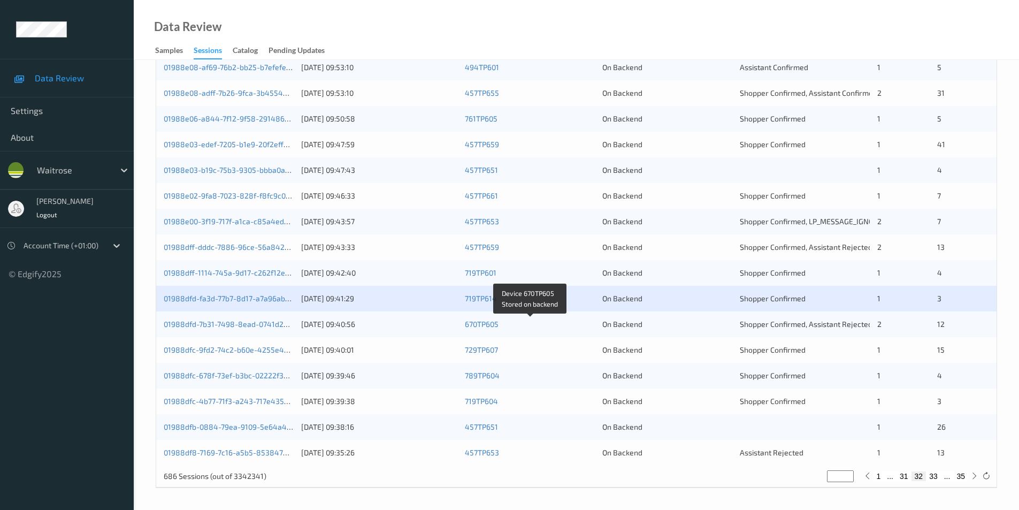
click at [583, 322] on div "670TP605" at bounding box center [530, 324] width 130 height 11
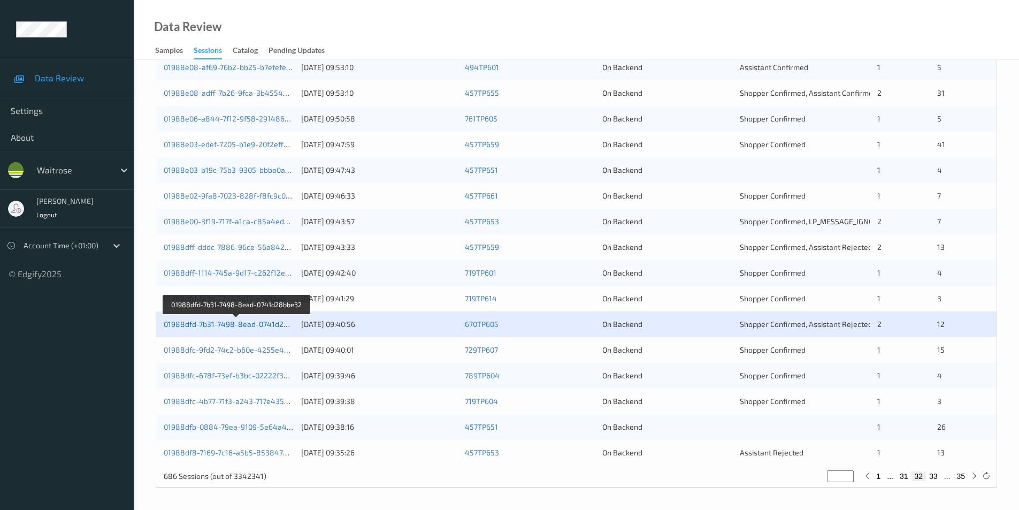
click at [230, 323] on link "01988dfd-7b31-7498-8ead-0741d28bbe32" at bounding box center [237, 323] width 146 height 9
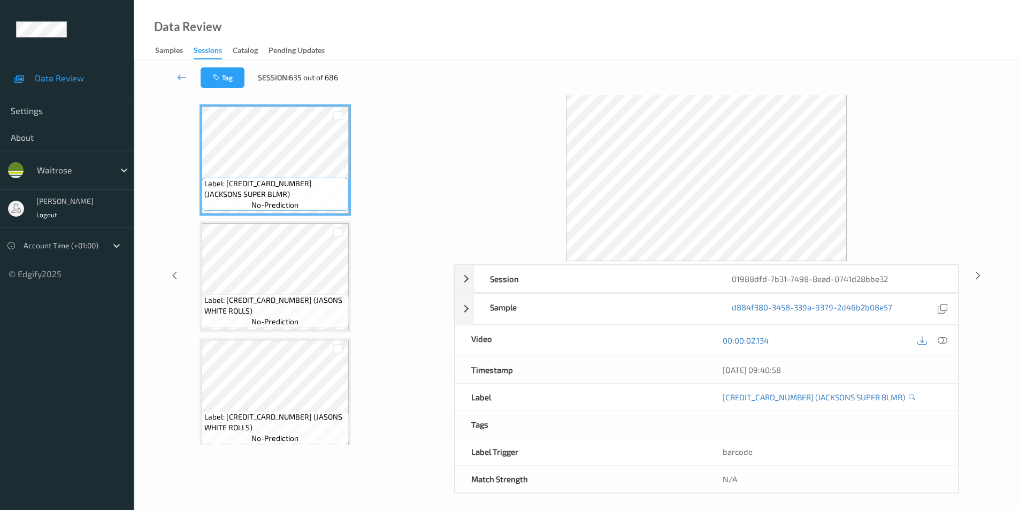
scroll to position [43, 0]
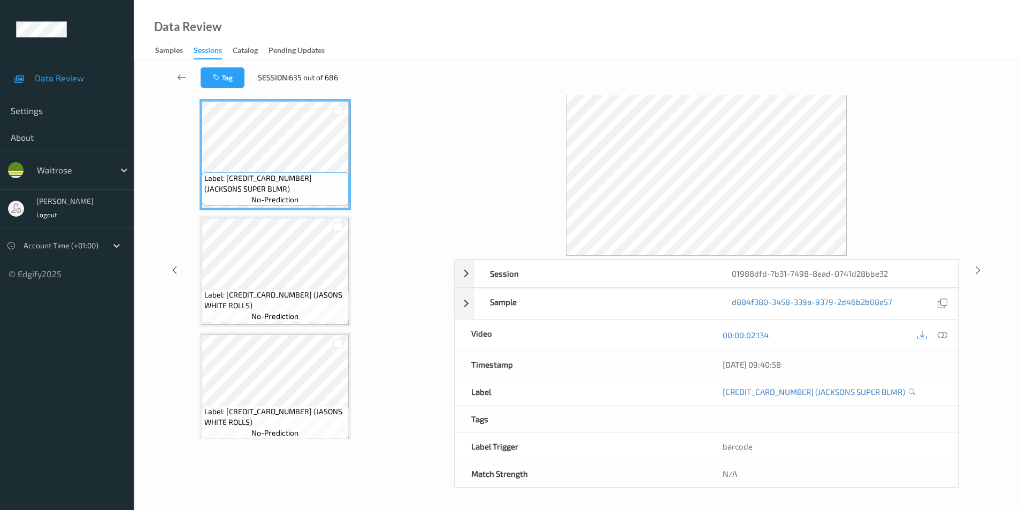
click at [183, 77] on icon at bounding box center [182, 77] width 10 height 11
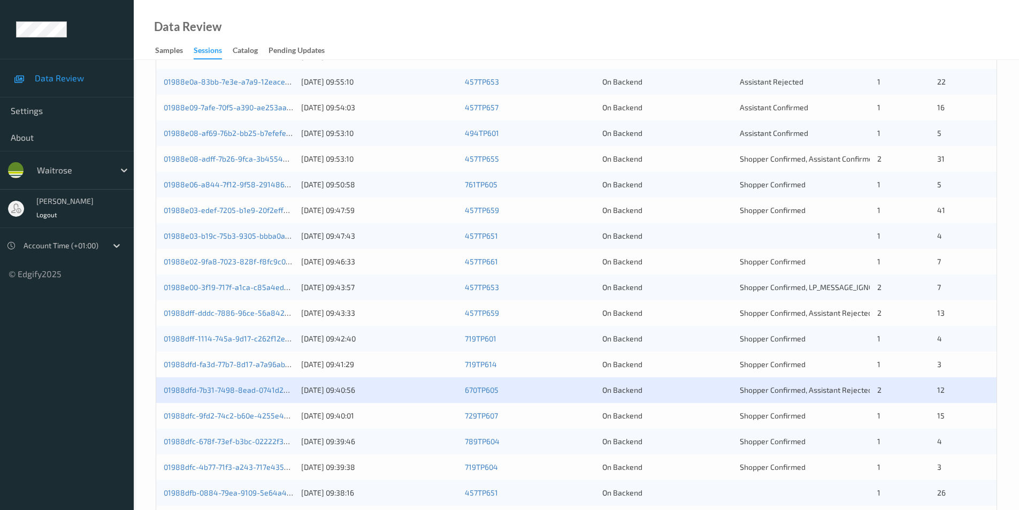
scroll to position [295, 0]
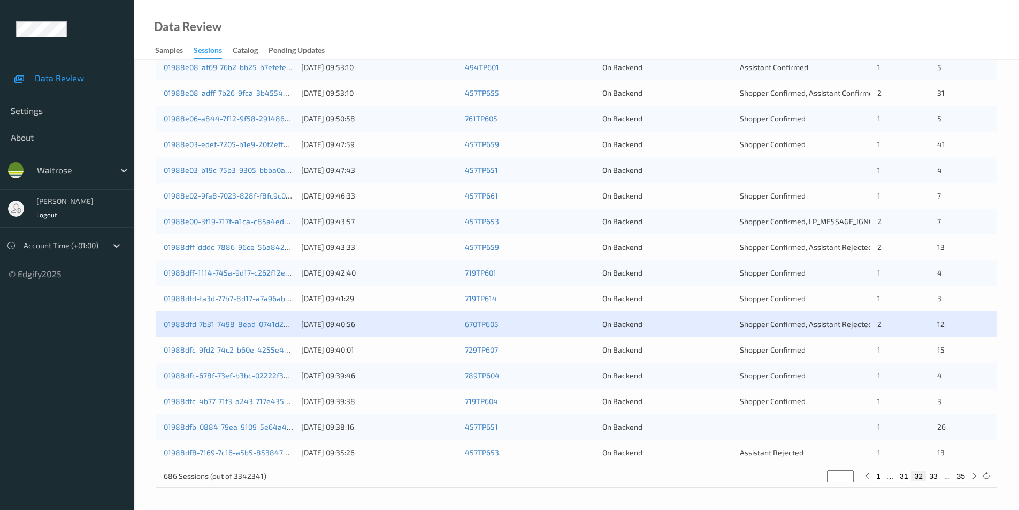
click at [677, 346] on div "On Backend" at bounding box center [668, 350] width 130 height 11
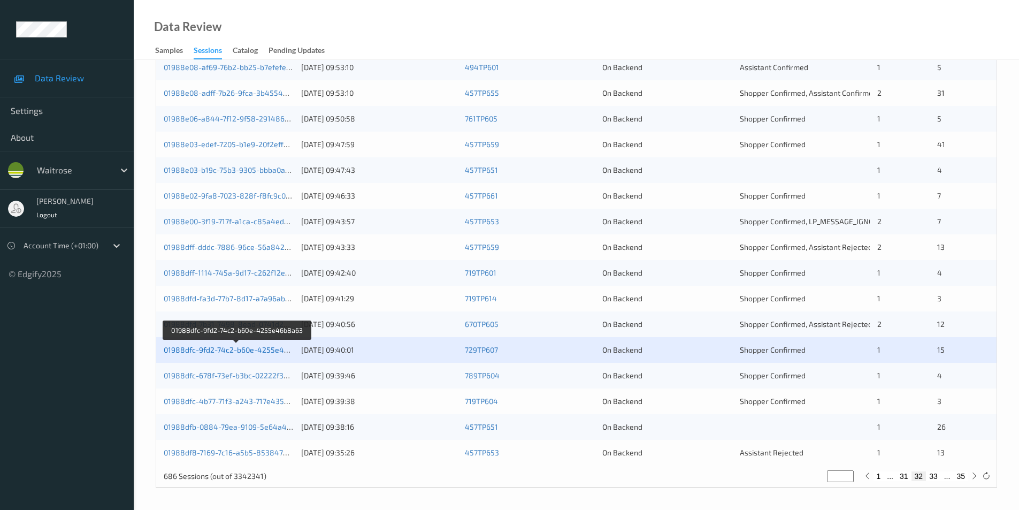
click at [224, 348] on link "01988dfc-9fd2-74c2-b60e-4255e46b8a63" at bounding box center [237, 349] width 147 height 9
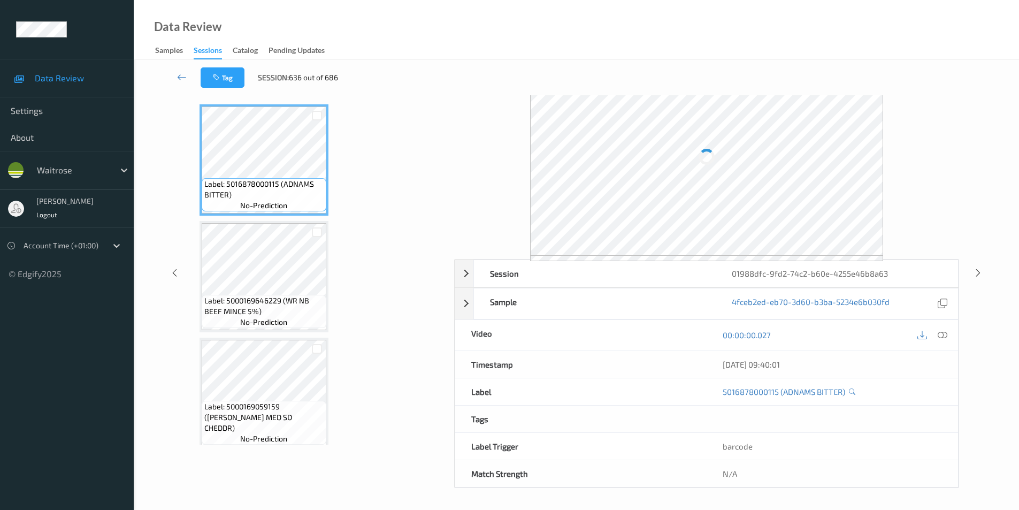
scroll to position [43, 0]
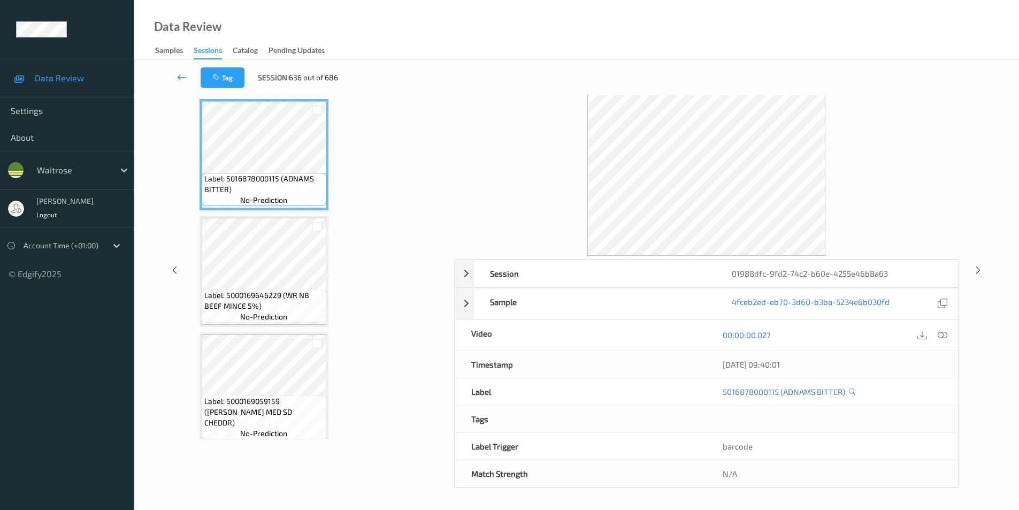
click at [181, 78] on icon at bounding box center [182, 77] width 10 height 11
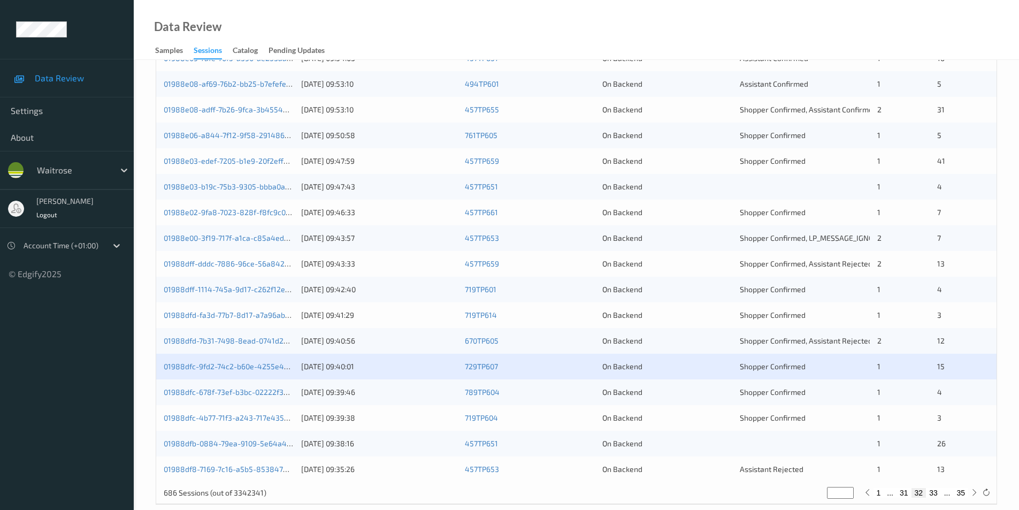
scroll to position [295, 0]
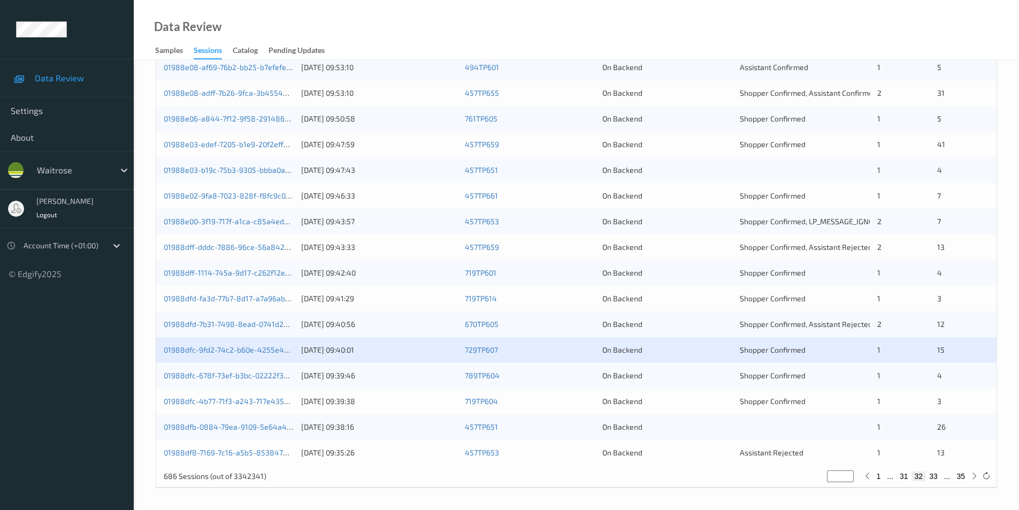
click at [683, 379] on div "On Backend" at bounding box center [668, 375] width 130 height 11
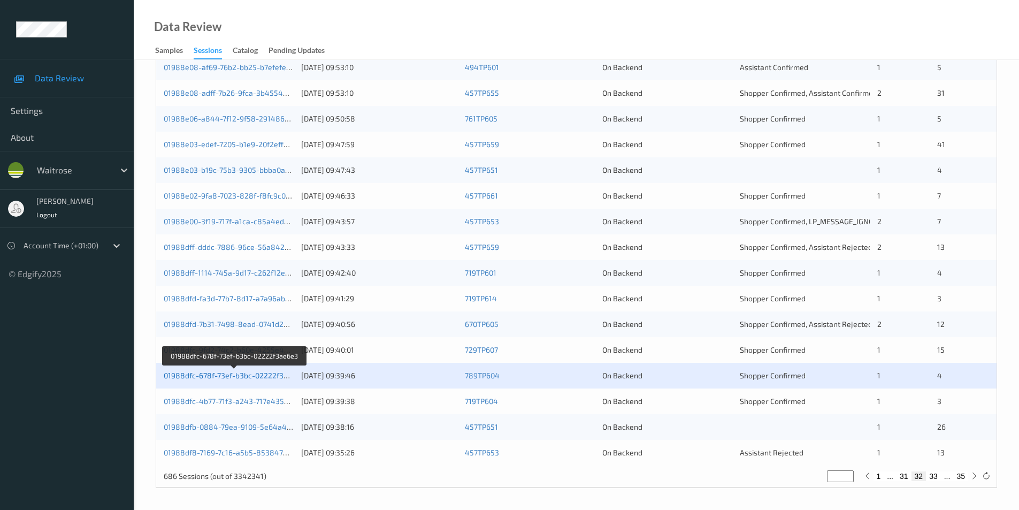
click at [254, 375] on link "01988dfc-678f-73ef-b3bc-02222f3ae6e3" at bounding box center [234, 375] width 141 height 9
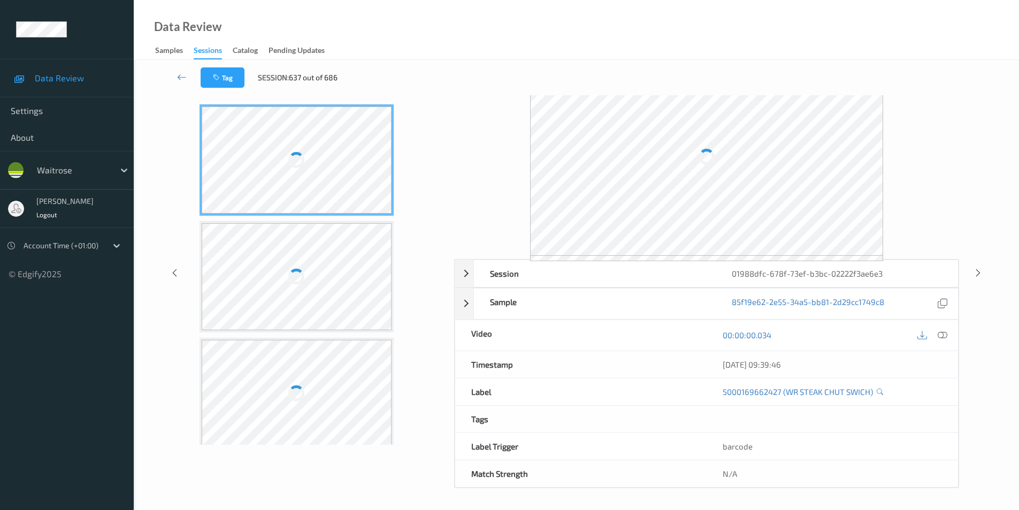
scroll to position [43, 0]
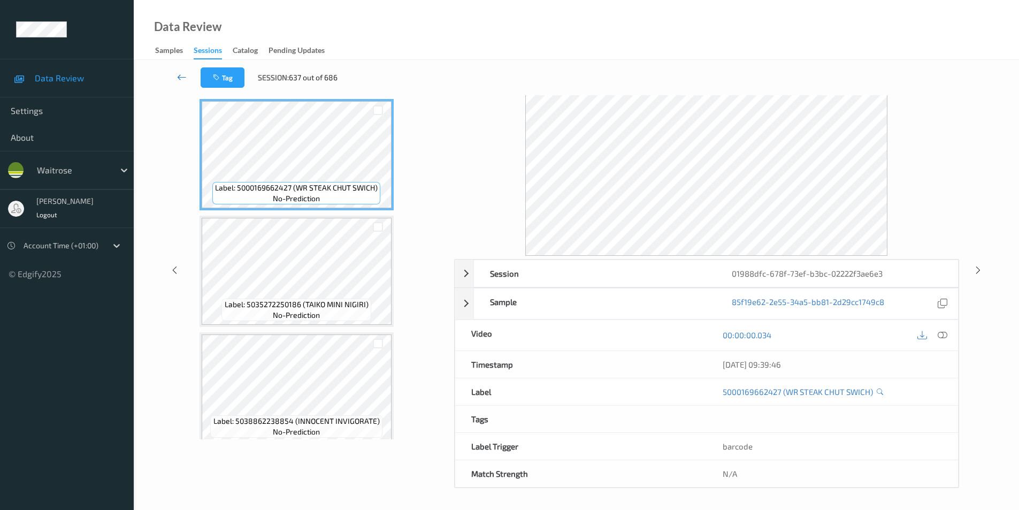
click at [182, 75] on icon at bounding box center [182, 77] width 10 height 11
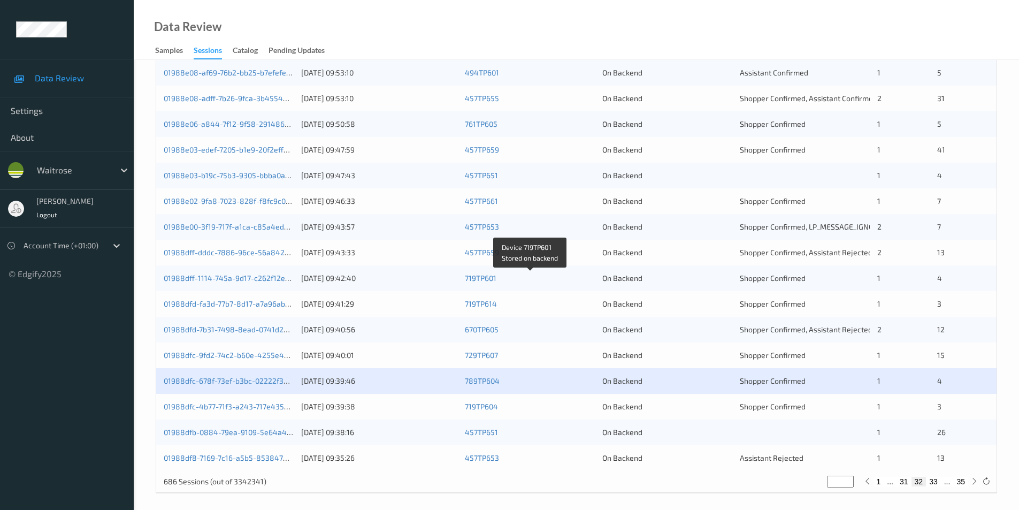
scroll to position [295, 0]
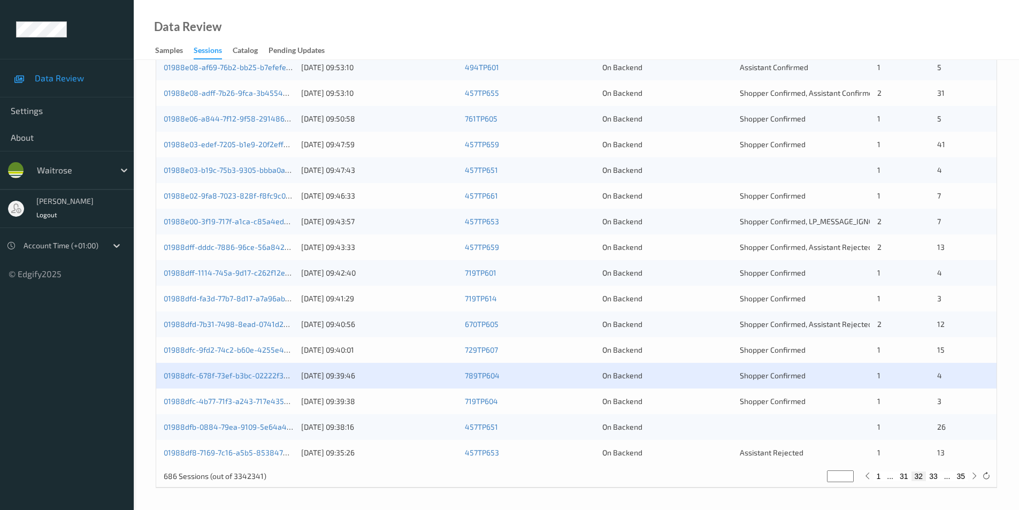
click at [666, 401] on div "On Backend" at bounding box center [668, 401] width 130 height 11
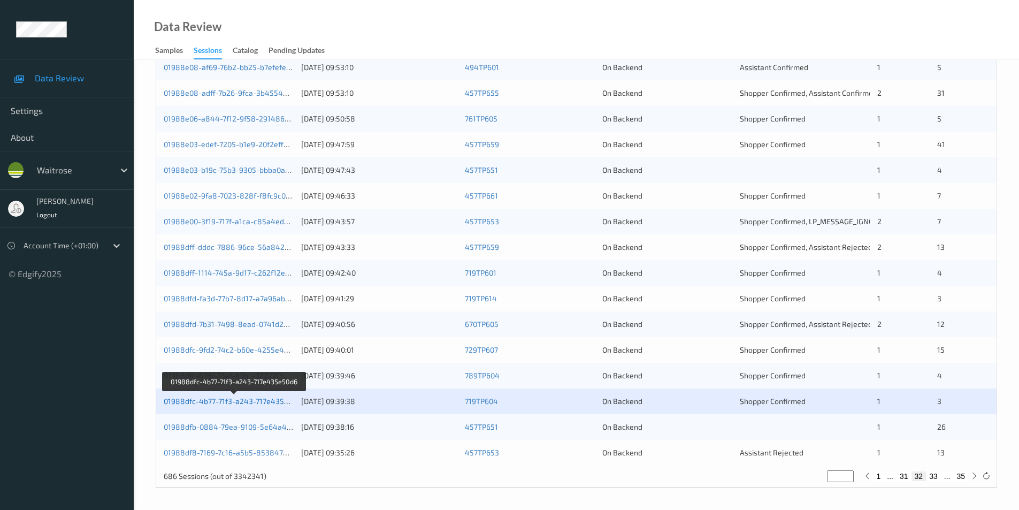
click at [212, 400] on link "01988dfc-4b77-71f3-a243-717e435e50d6" at bounding box center [235, 401] width 142 height 9
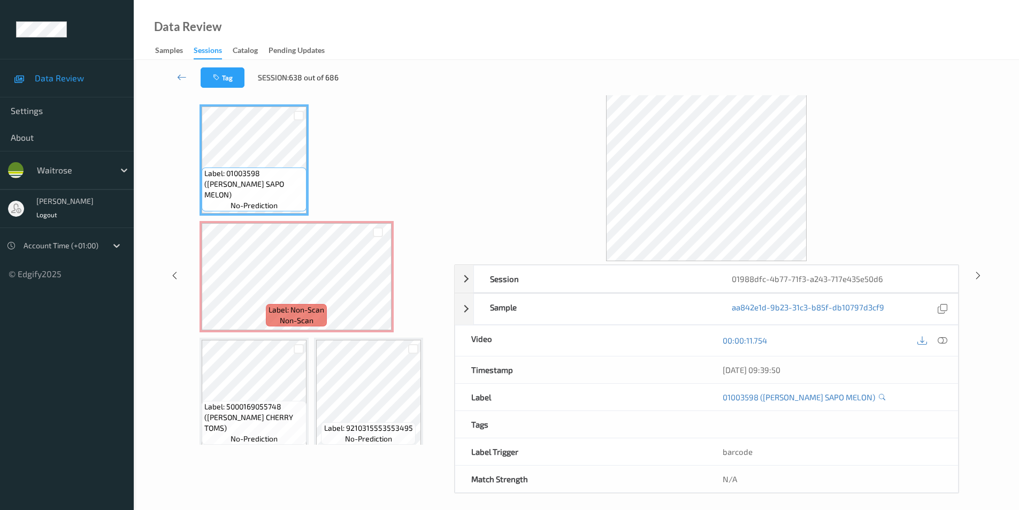
scroll to position [43, 0]
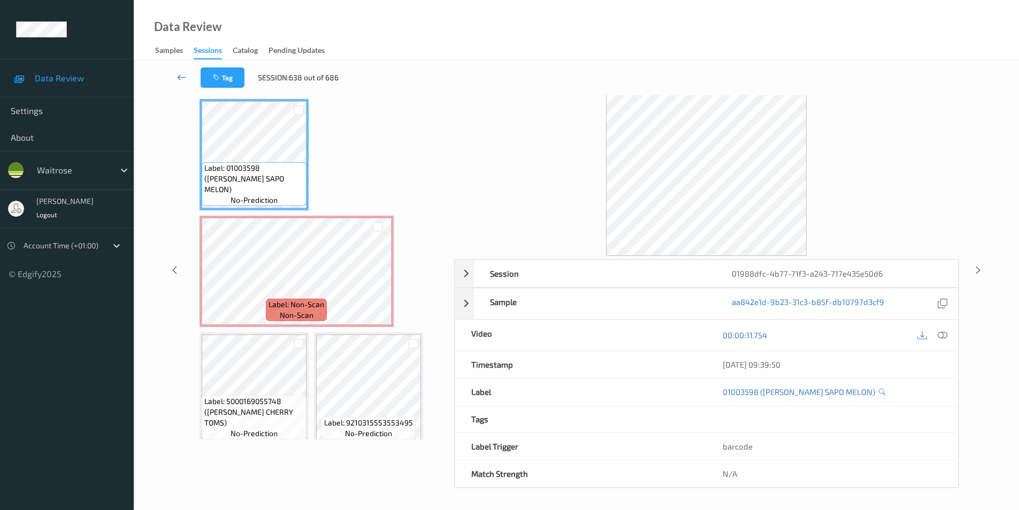
click at [186, 75] on icon at bounding box center [182, 77] width 10 height 11
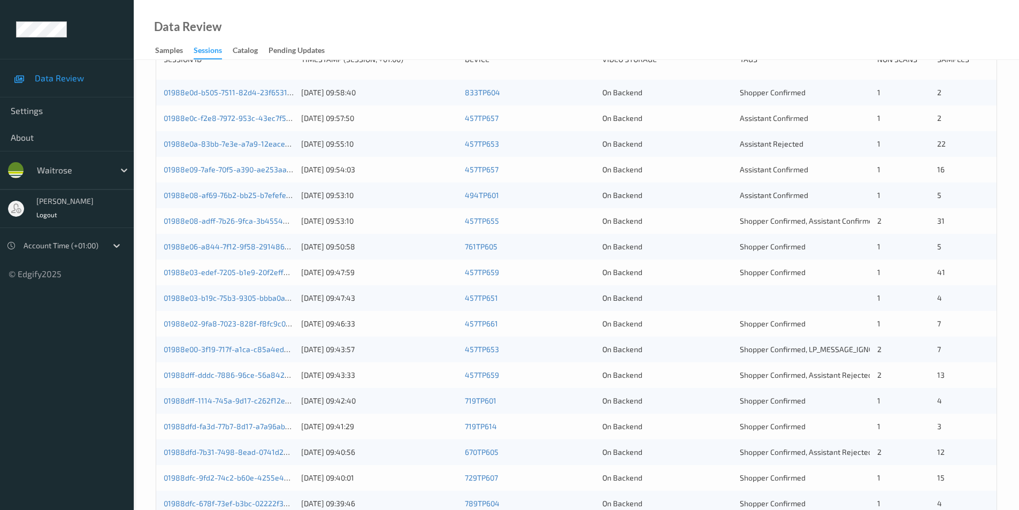
scroll to position [295, 0]
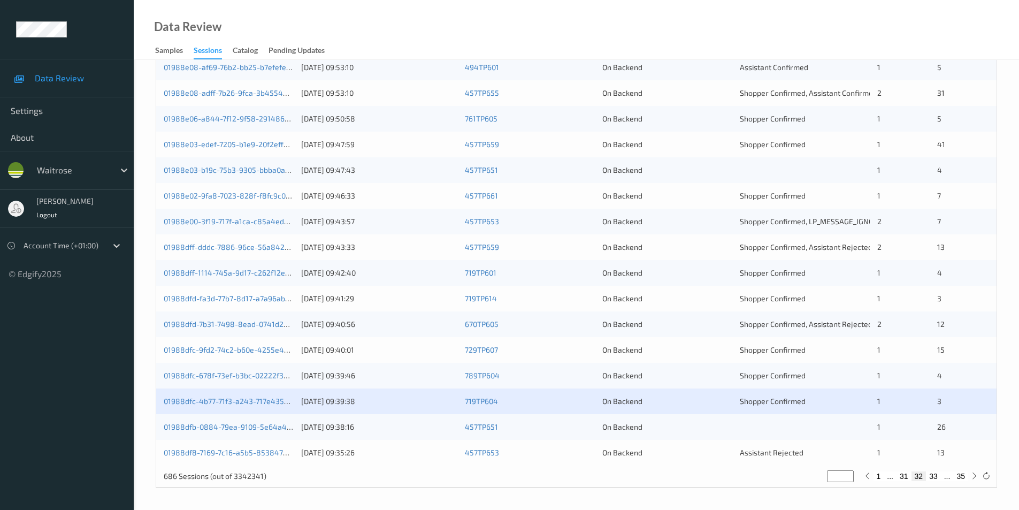
click at [583, 427] on div "457TP651" at bounding box center [530, 427] width 130 height 11
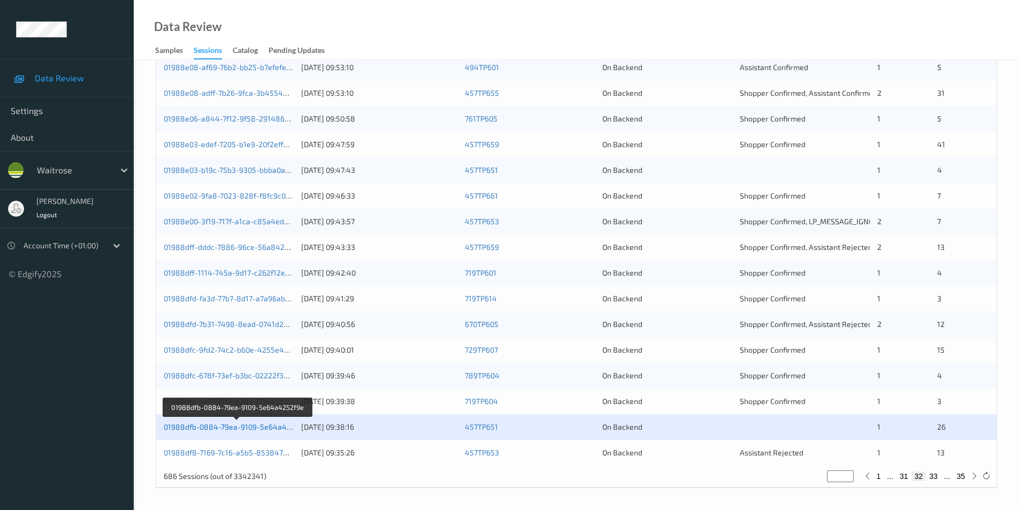
click at [233, 425] on link "01988dfb-0884-79ea-9109-5e64a4252f9e" at bounding box center [237, 426] width 147 height 9
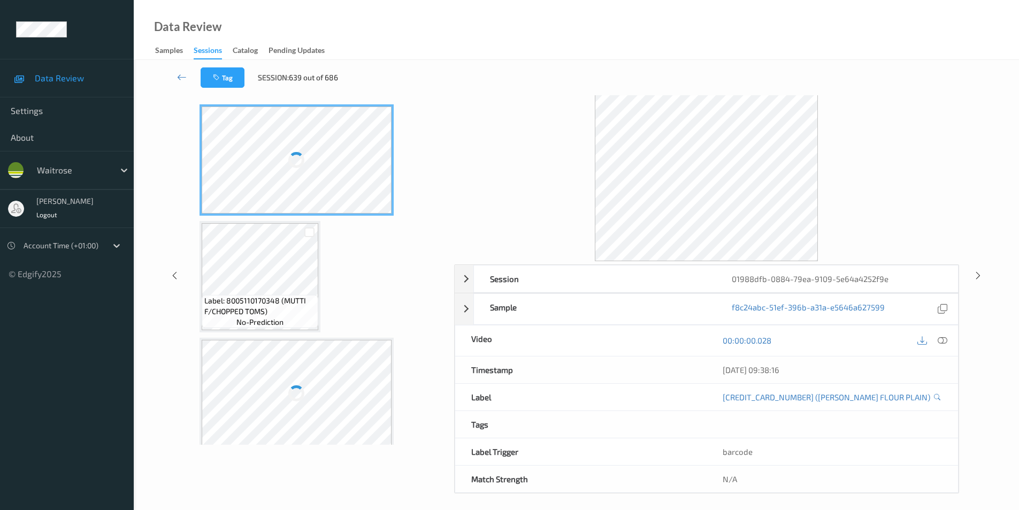
scroll to position [43, 0]
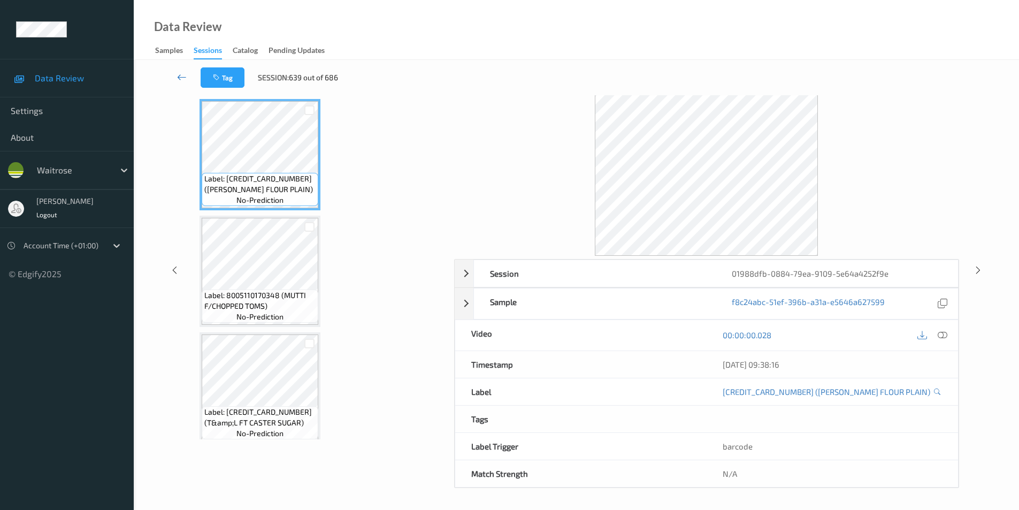
click at [182, 75] on icon at bounding box center [182, 77] width 10 height 11
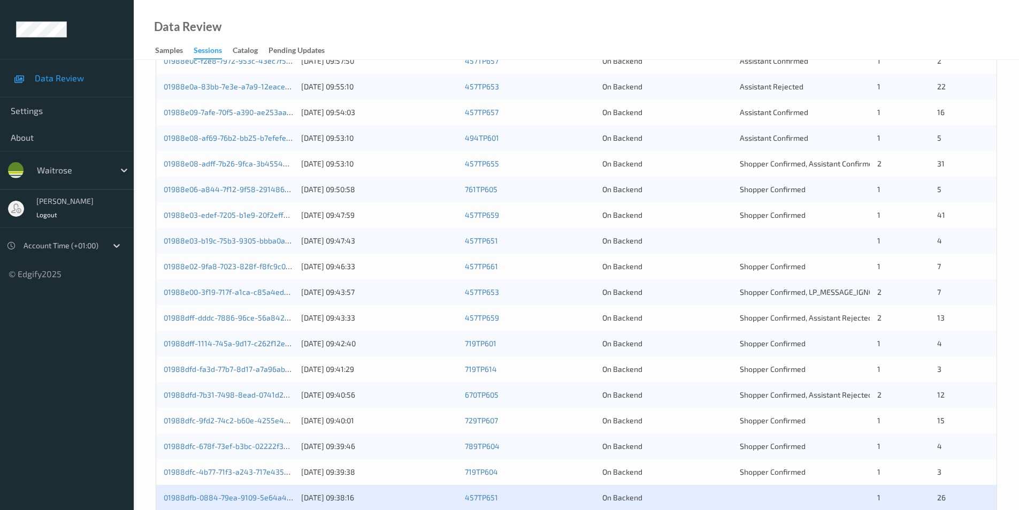
scroll to position [295, 0]
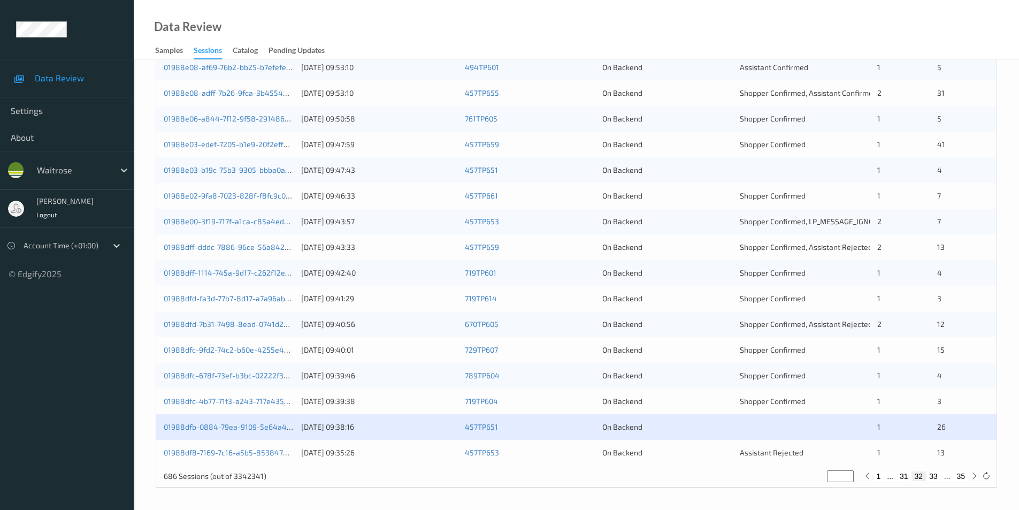
click at [663, 450] on div "On Backend" at bounding box center [668, 452] width 130 height 11
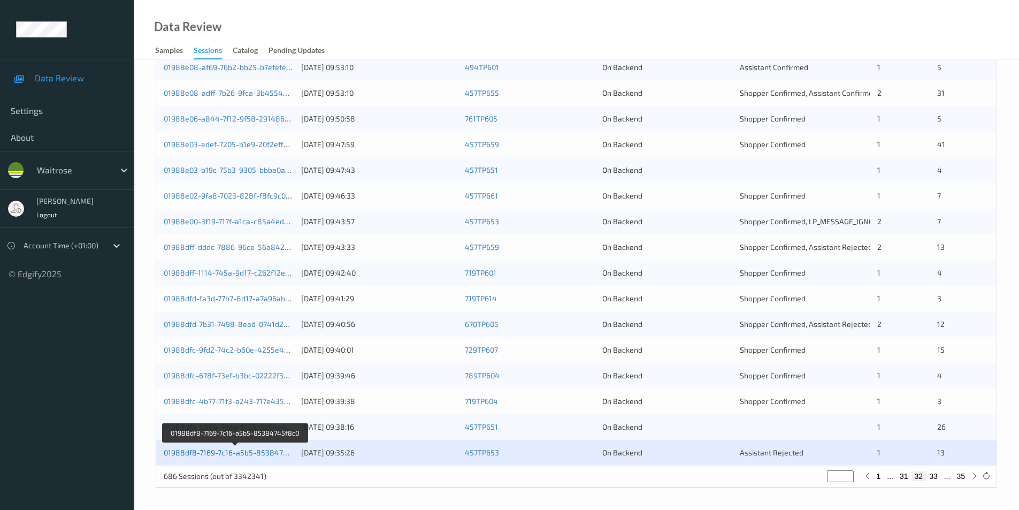
click at [240, 451] on link "01988df8-7169-7c16-a5b5-85384745f8c0" at bounding box center [236, 452] width 144 height 9
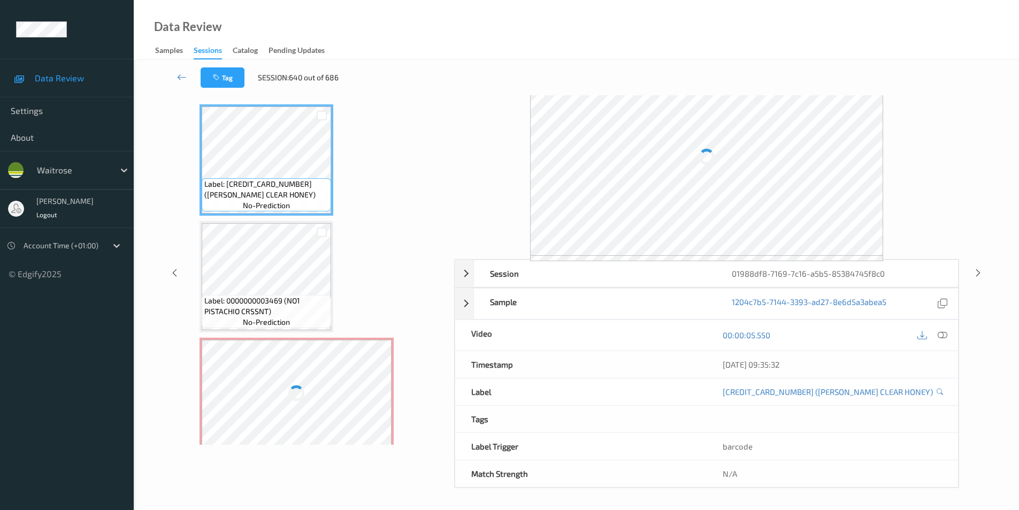
scroll to position [43, 0]
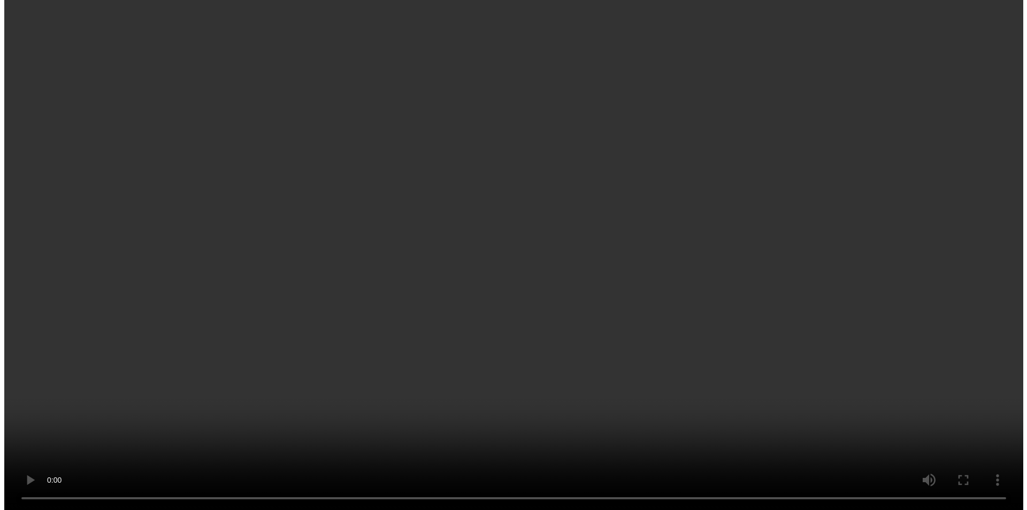
scroll to position [107, 0]
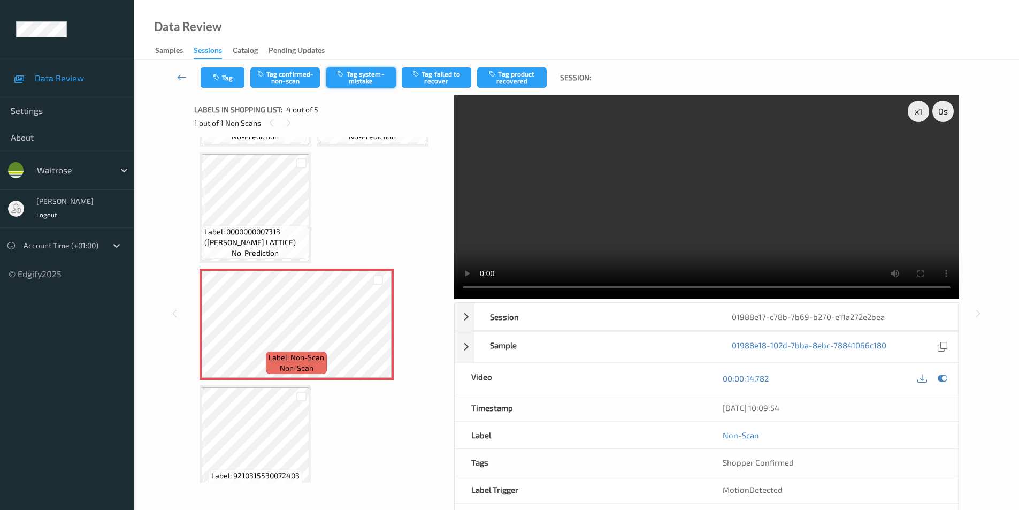
click at [369, 78] on button "Tag system-mistake" at bounding box center [361, 77] width 70 height 20
click at [220, 93] on div "Tag Tag confirmed-non-scan Untag system-mistake Tag failed to recover Tag produ…" at bounding box center [577, 77] width 842 height 35
click at [219, 81] on button "Tag" at bounding box center [223, 77] width 44 height 20
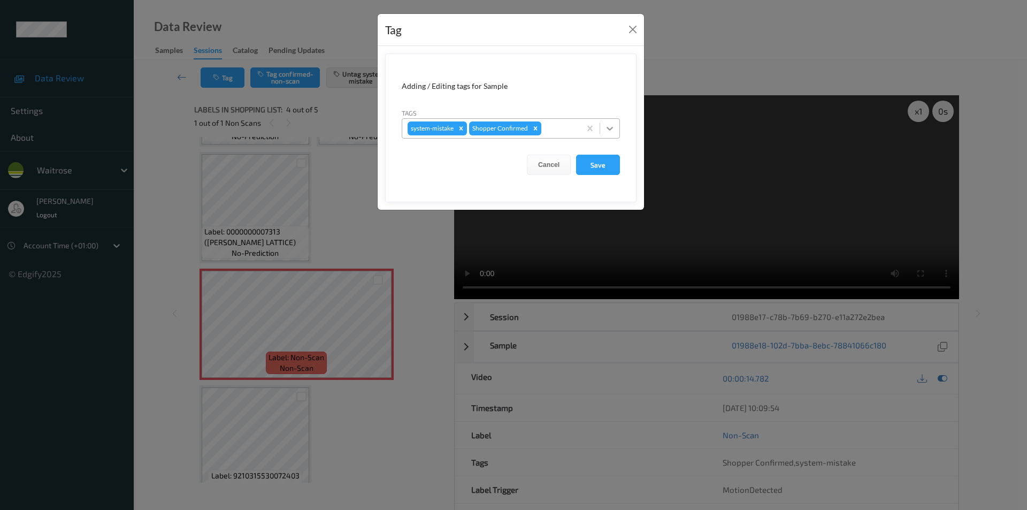
click at [608, 128] on icon at bounding box center [610, 129] width 6 height 4
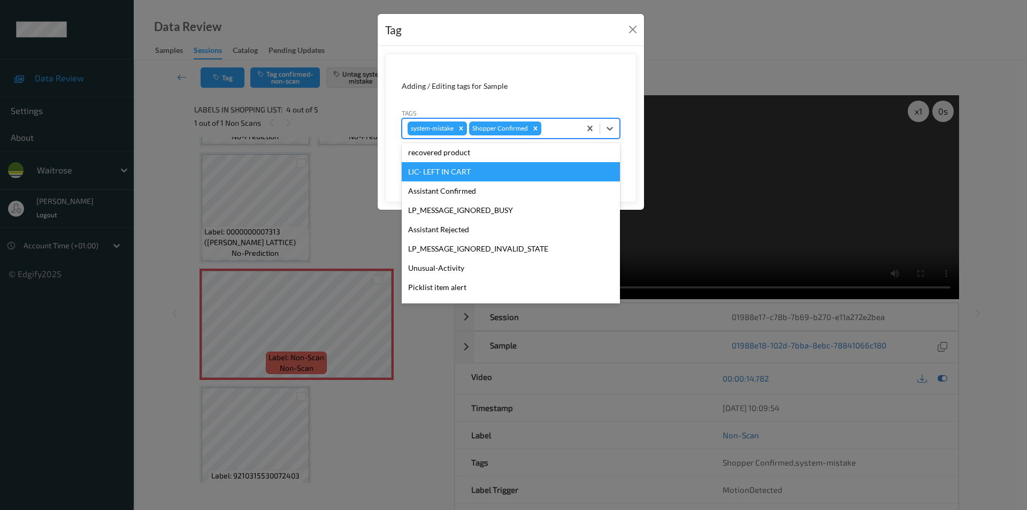
scroll to position [210, 0]
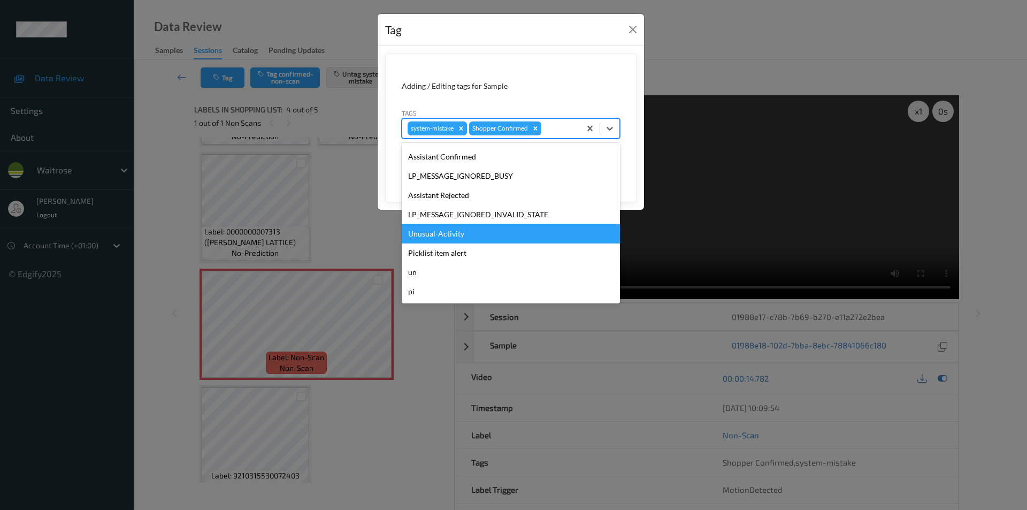
click at [444, 227] on div "Unusual-Activity" at bounding box center [511, 233] width 218 height 19
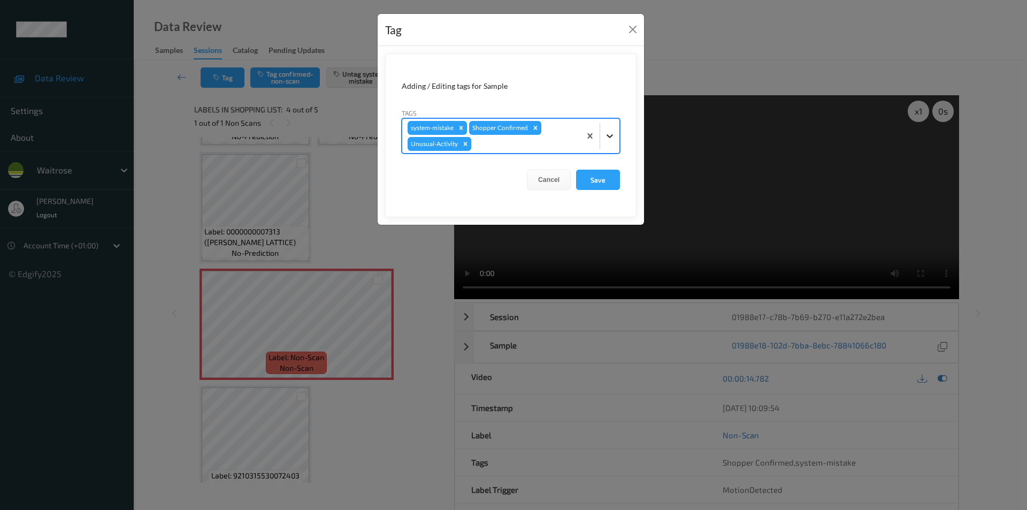
click at [616, 131] on div at bounding box center [609, 135] width 19 height 19
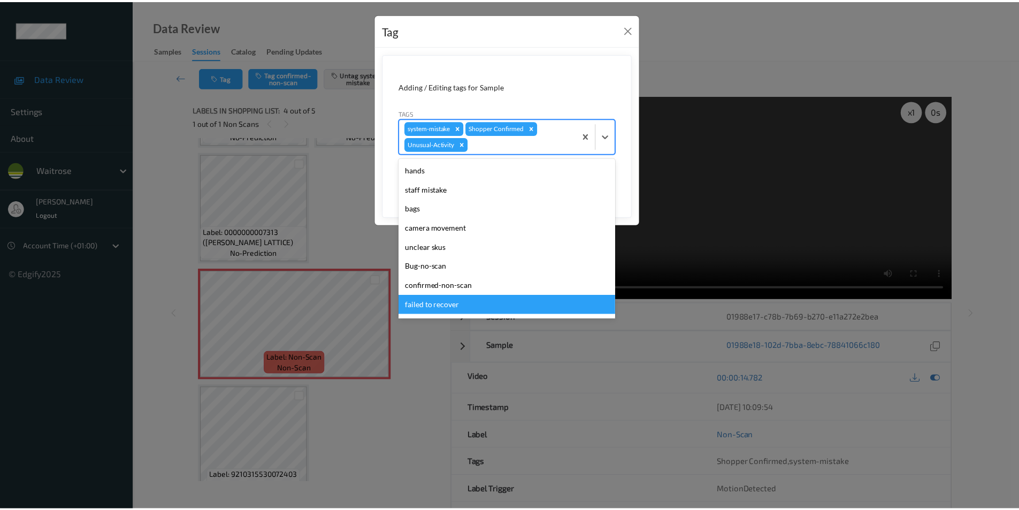
scroll to position [191, 0]
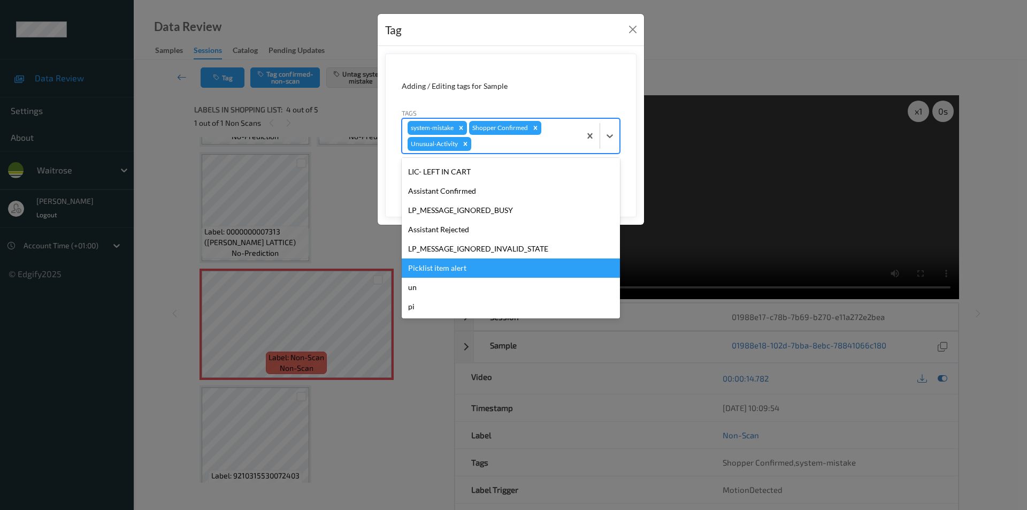
drag, startPoint x: 445, startPoint y: 269, endPoint x: 486, endPoint y: 260, distance: 42.7
click at [445, 269] on div "Picklist item alert" at bounding box center [511, 267] width 218 height 19
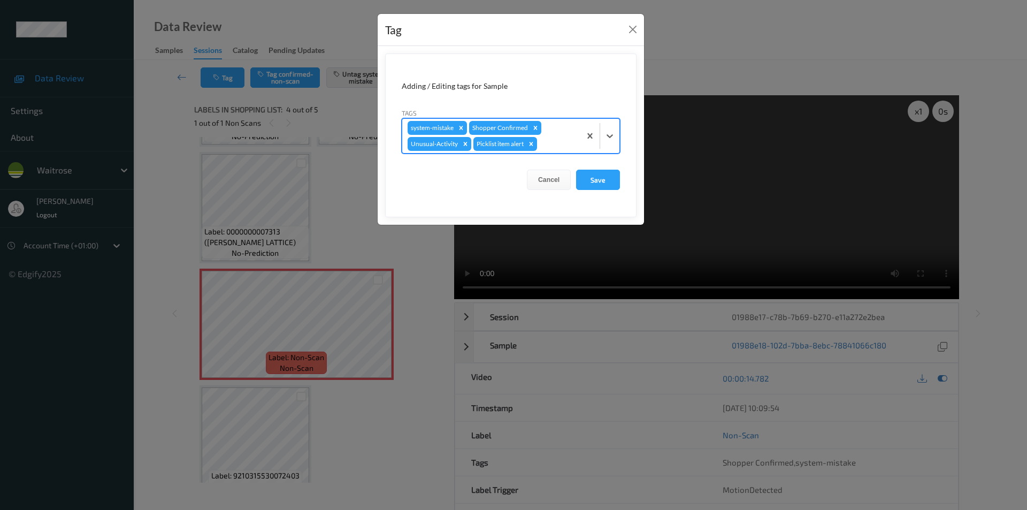
click at [610, 169] on form "Adding / Editing tags for Sample Tags option Picklist item alert, selected. Sel…" at bounding box center [511, 136] width 252 height 164
click at [595, 182] on button "Save" at bounding box center [598, 180] width 44 height 20
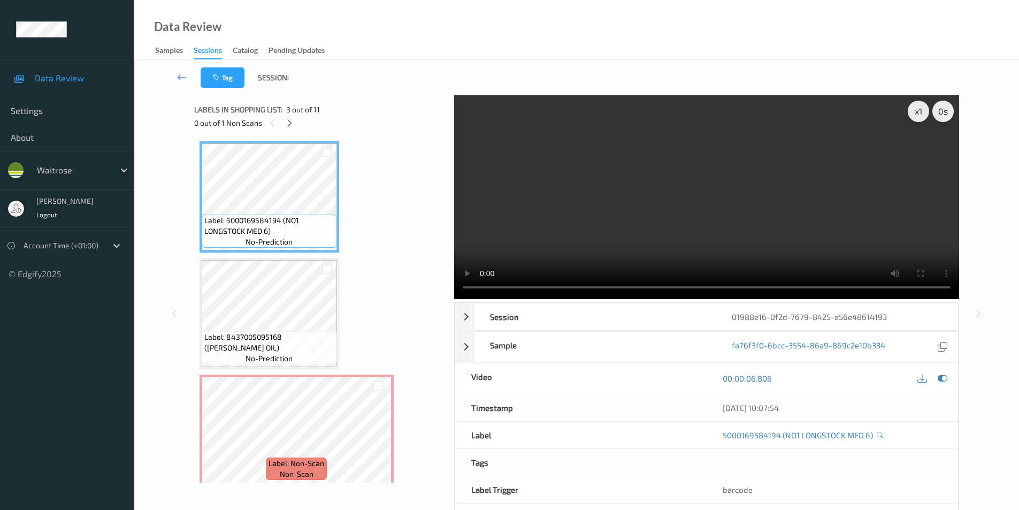
scroll to position [238, 0]
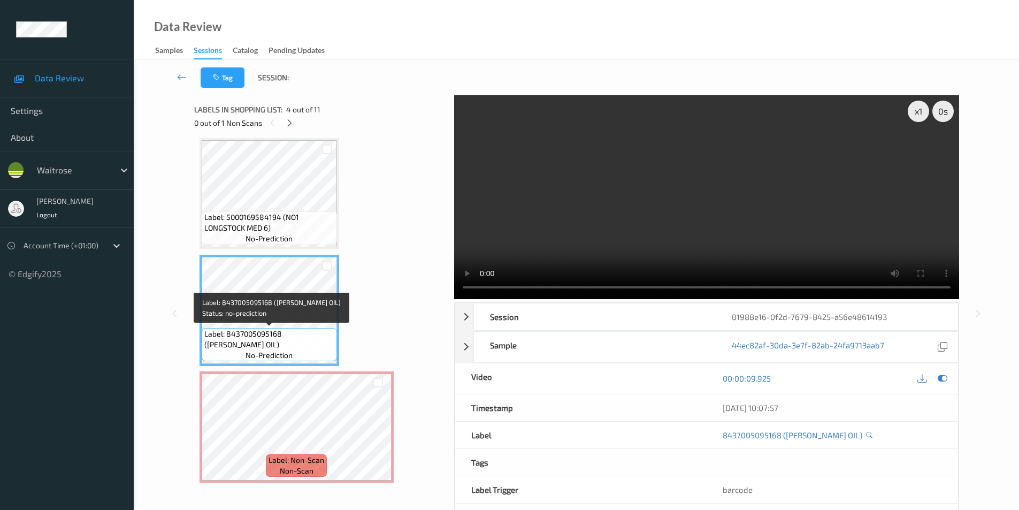
drag, startPoint x: 284, startPoint y: 334, endPoint x: 284, endPoint y: 341, distance: 6.4
click at [284, 341] on span "Label: 8437005095168 ([PERSON_NAME] OIL)" at bounding box center [269, 339] width 130 height 21
copy span "([PERSON_NAME] OIL)"
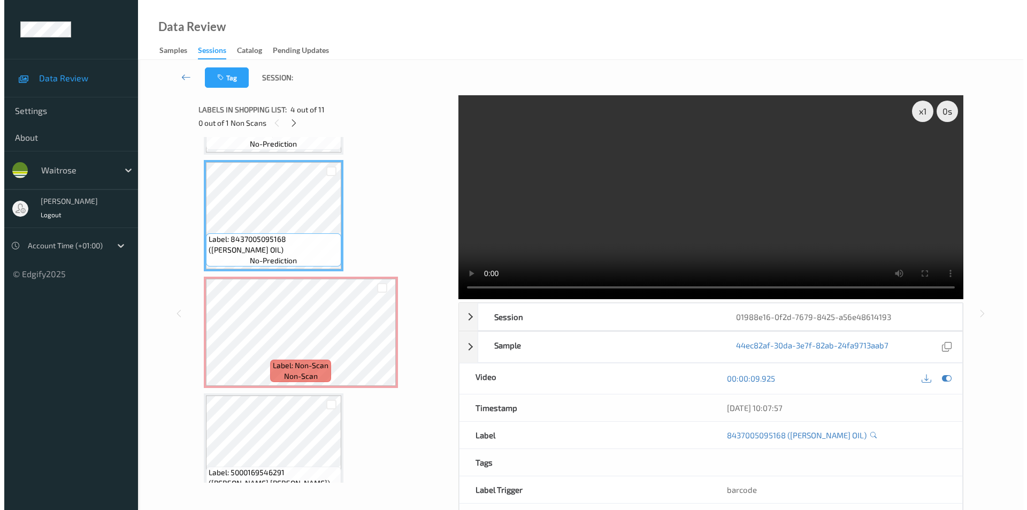
scroll to position [345, 0]
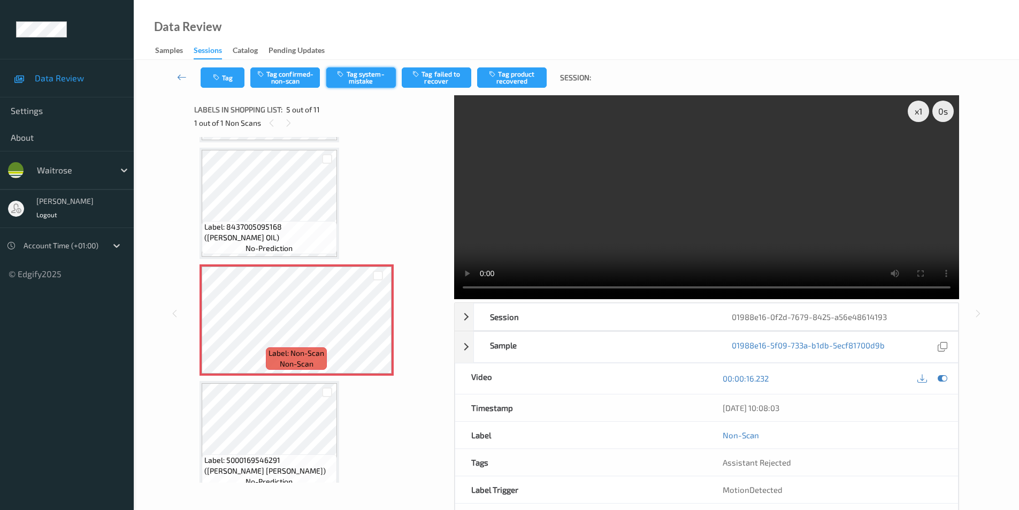
click at [361, 74] on button "Tag system-mistake" at bounding box center [361, 77] width 70 height 20
click at [230, 78] on button "Tag" at bounding box center [223, 77] width 44 height 20
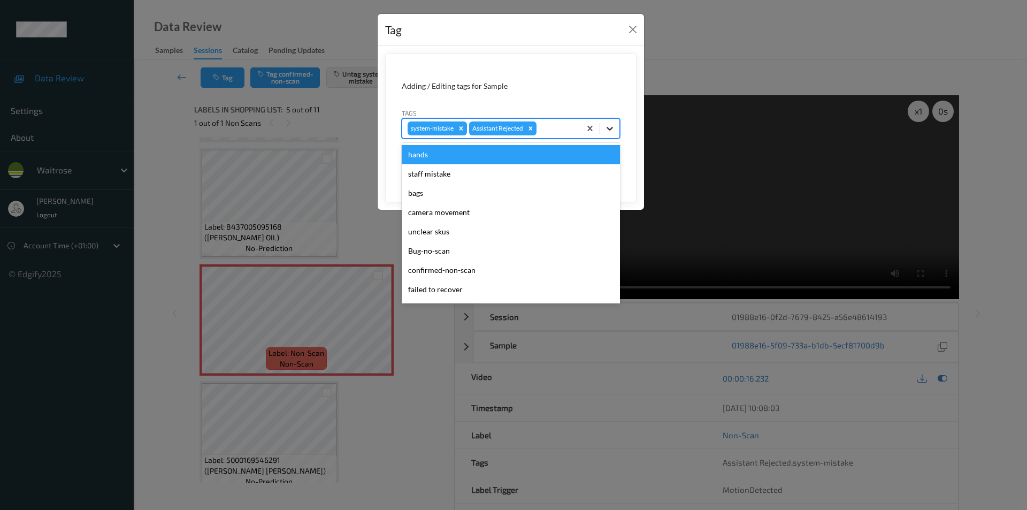
click at [606, 127] on div at bounding box center [609, 128] width 19 height 19
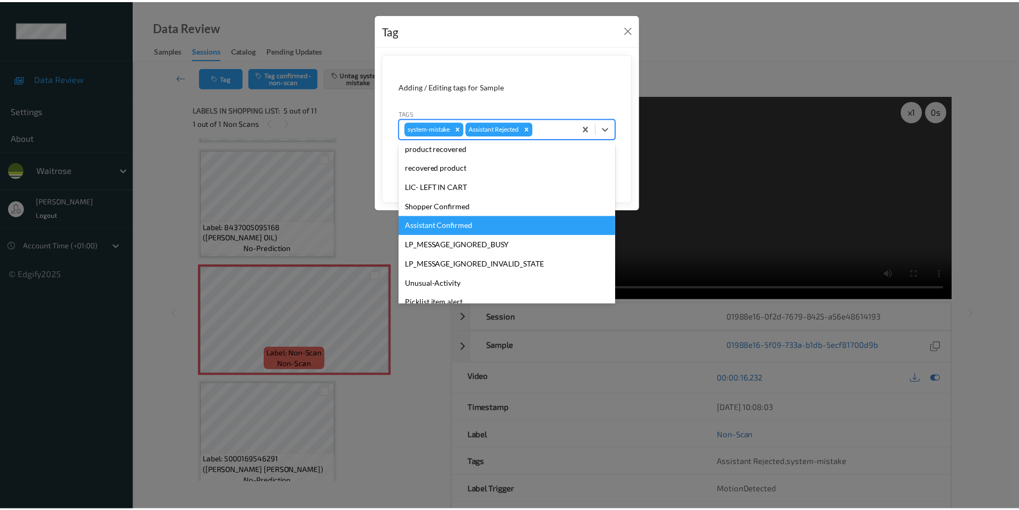
scroll to position [210, 0]
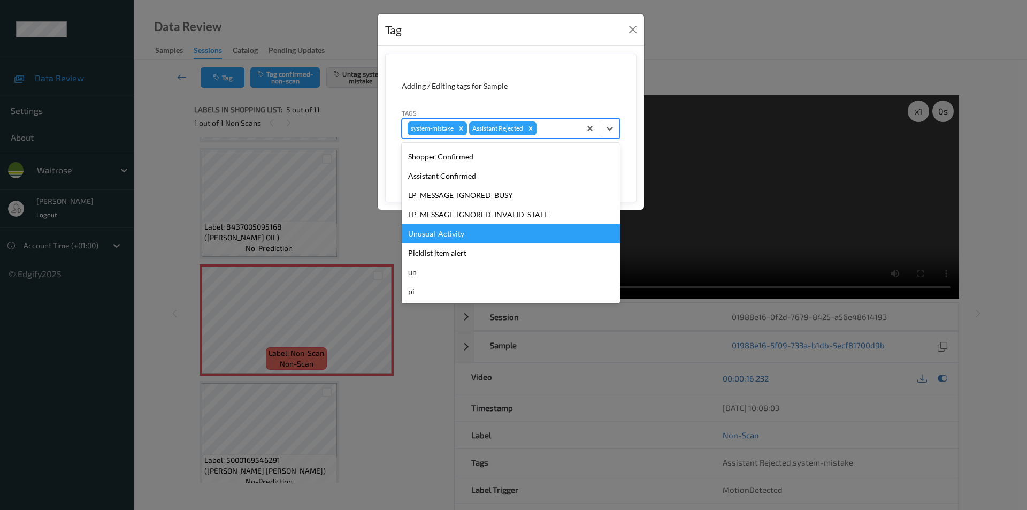
click at [461, 234] on div "Unusual-Activity" at bounding box center [511, 233] width 218 height 19
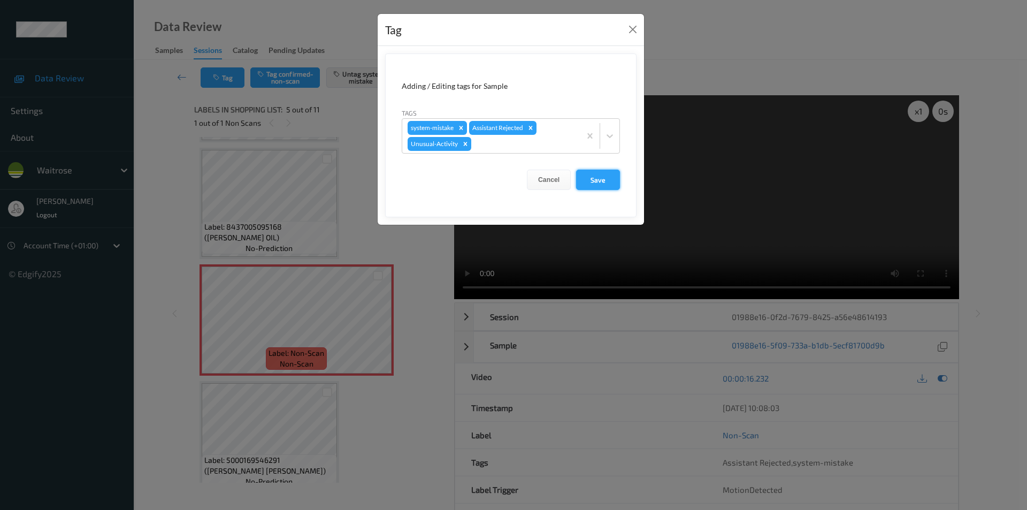
click at [602, 176] on button "Save" at bounding box center [598, 180] width 44 height 20
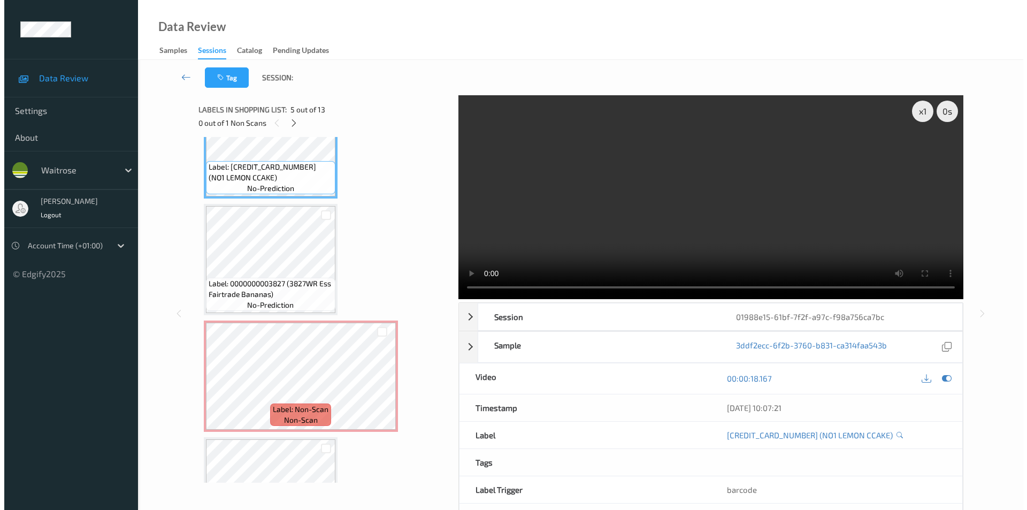
scroll to position [524, 0]
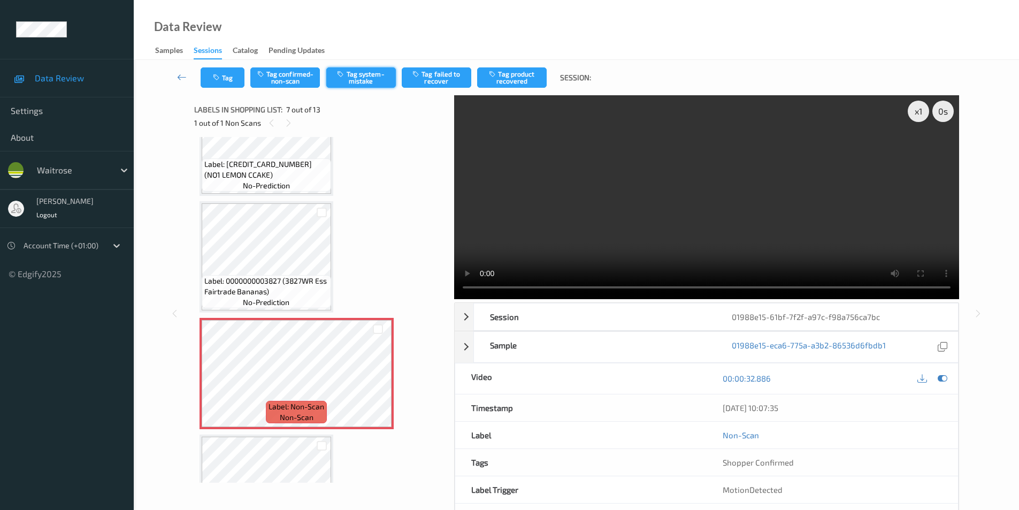
click at [357, 74] on button "Tag system-mistake" at bounding box center [361, 77] width 70 height 20
click at [233, 93] on div "Tag Tag confirmed-non-scan Untag system-mistake Tag failed to recover Tag produ…" at bounding box center [577, 77] width 842 height 35
click at [231, 78] on button "Tag" at bounding box center [223, 77] width 44 height 20
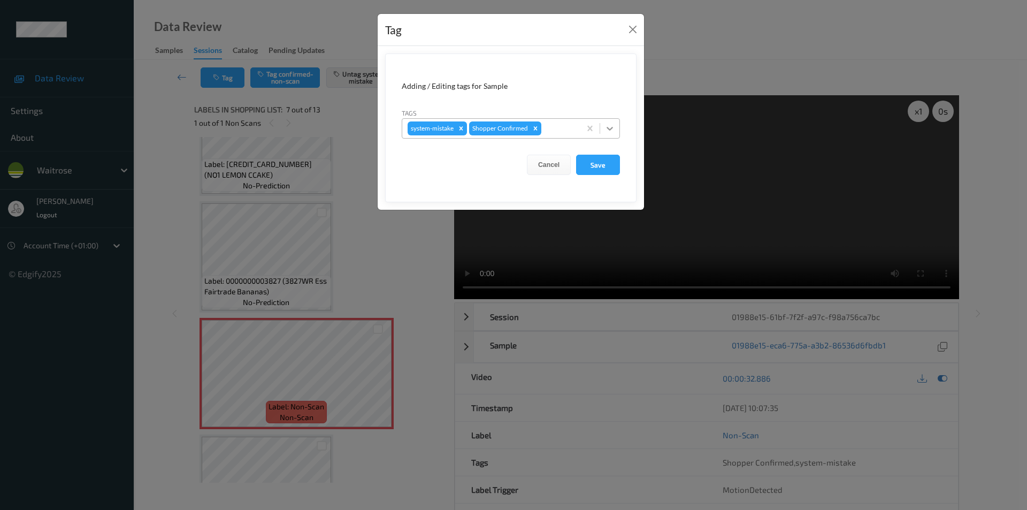
click at [610, 131] on icon at bounding box center [610, 128] width 11 height 11
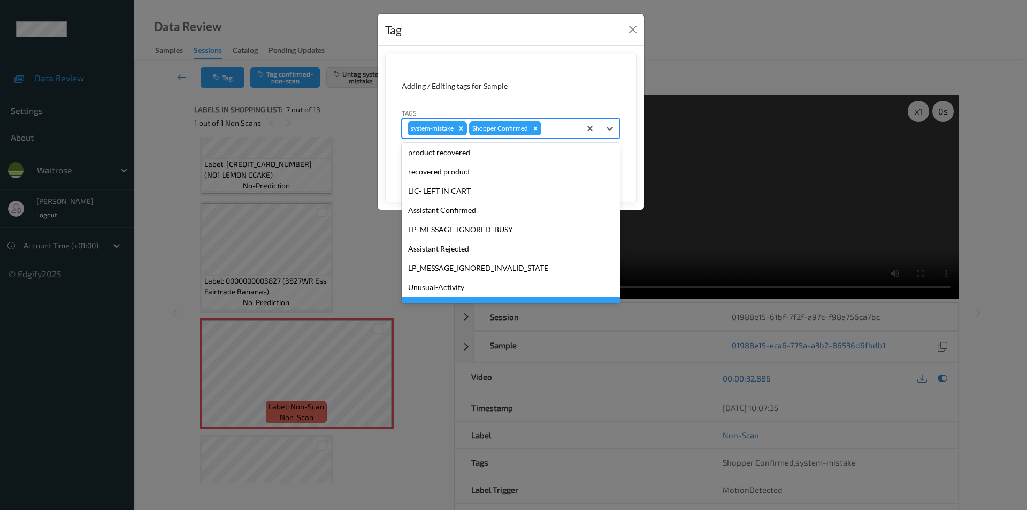
scroll to position [210, 0]
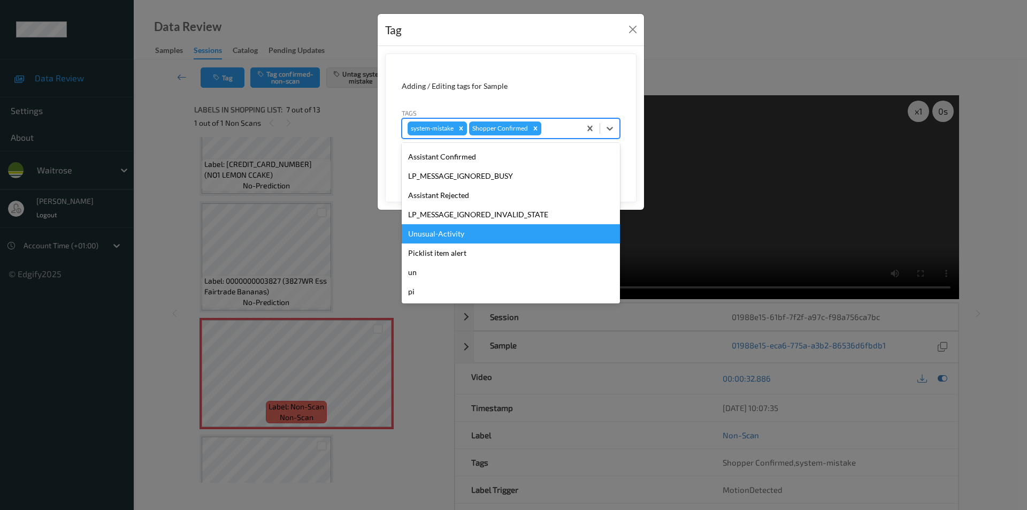
click at [448, 235] on div "Unusual-Activity" at bounding box center [511, 233] width 218 height 19
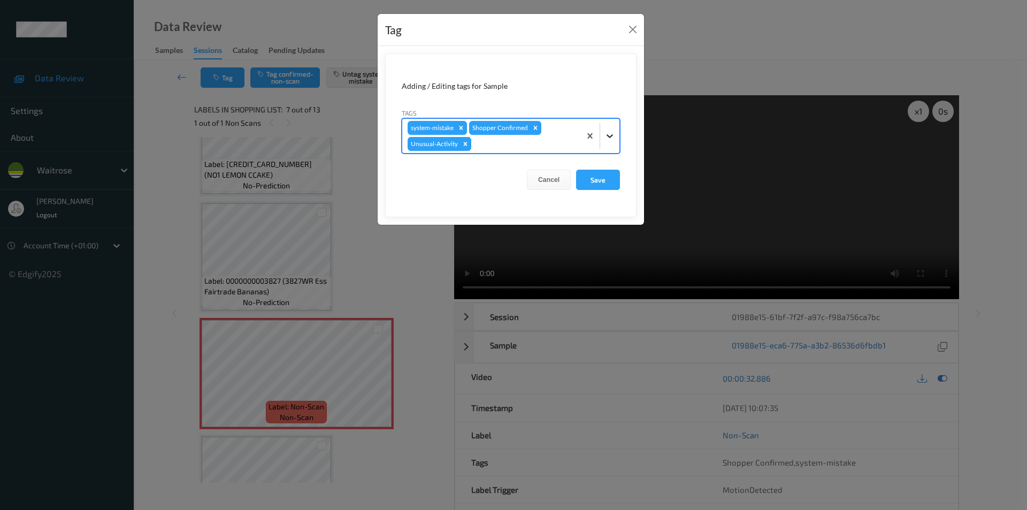
click at [611, 134] on icon at bounding box center [610, 136] width 11 height 11
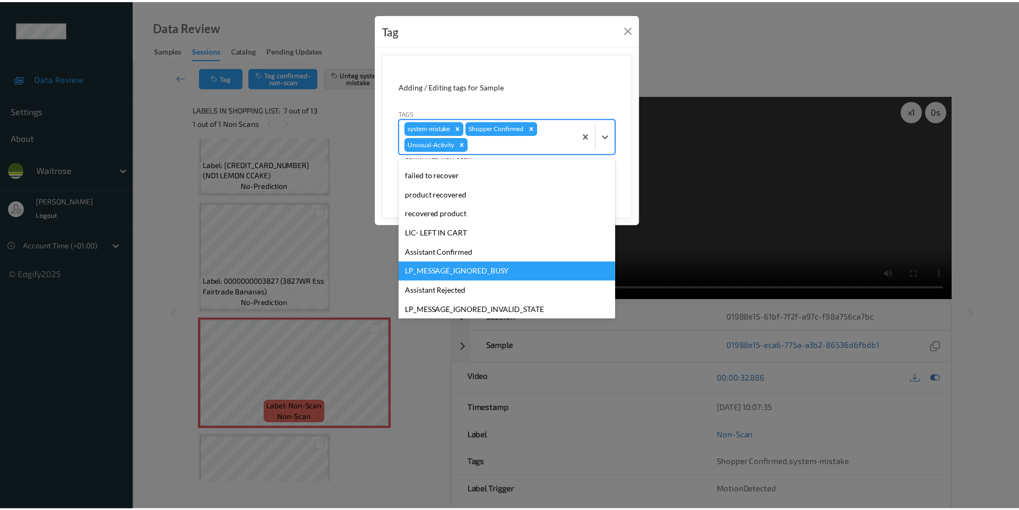
scroll to position [191, 0]
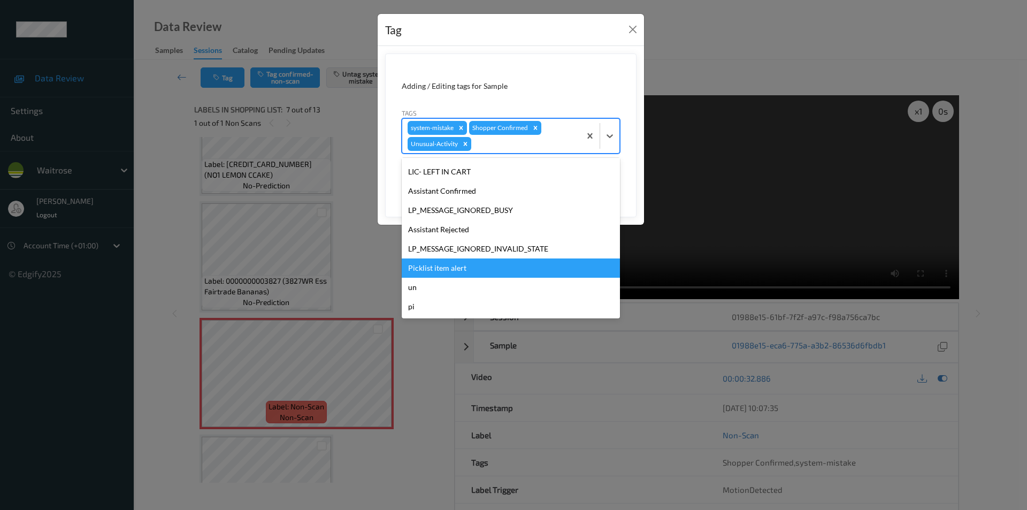
click at [471, 272] on div "Picklist item alert" at bounding box center [511, 267] width 218 height 19
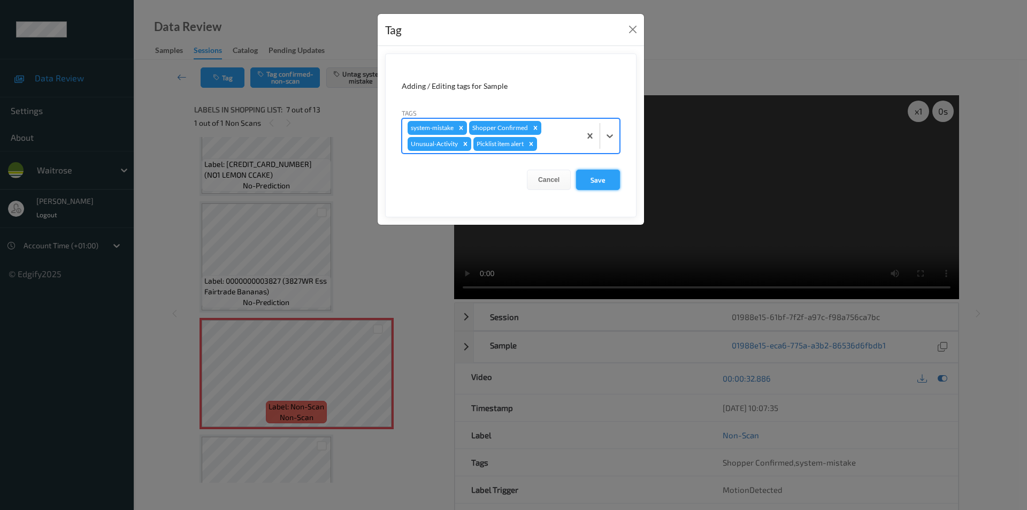
click at [588, 181] on button "Save" at bounding box center [598, 180] width 44 height 20
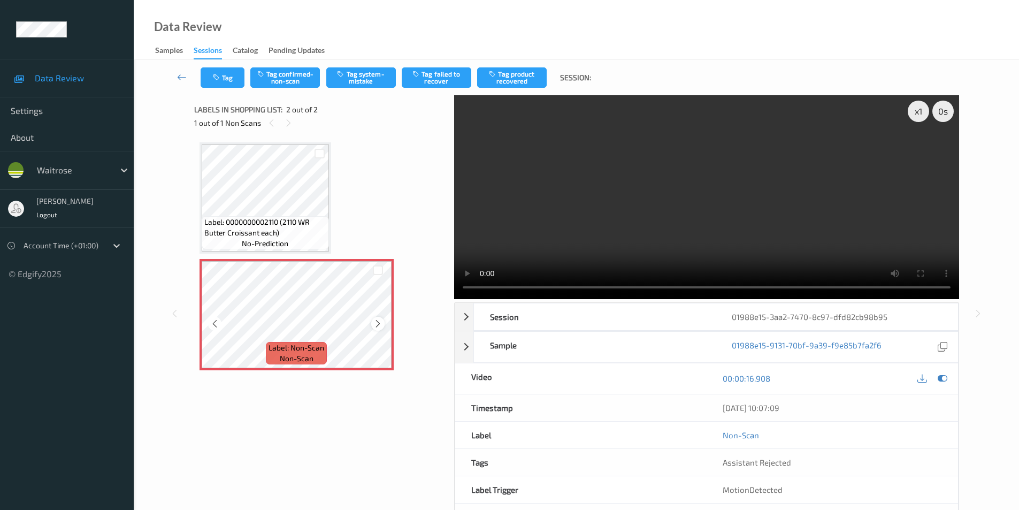
click at [376, 325] on icon at bounding box center [378, 324] width 9 height 10
click at [358, 76] on button "Tag system-mistake" at bounding box center [361, 77] width 70 height 20
click at [227, 79] on button "Tag" at bounding box center [223, 77] width 44 height 20
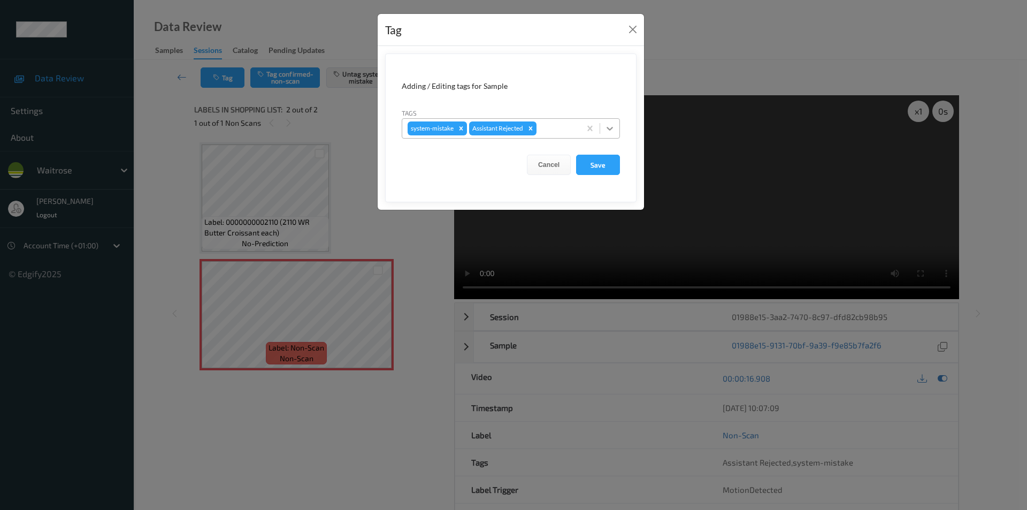
click at [611, 130] on icon at bounding box center [610, 128] width 11 height 11
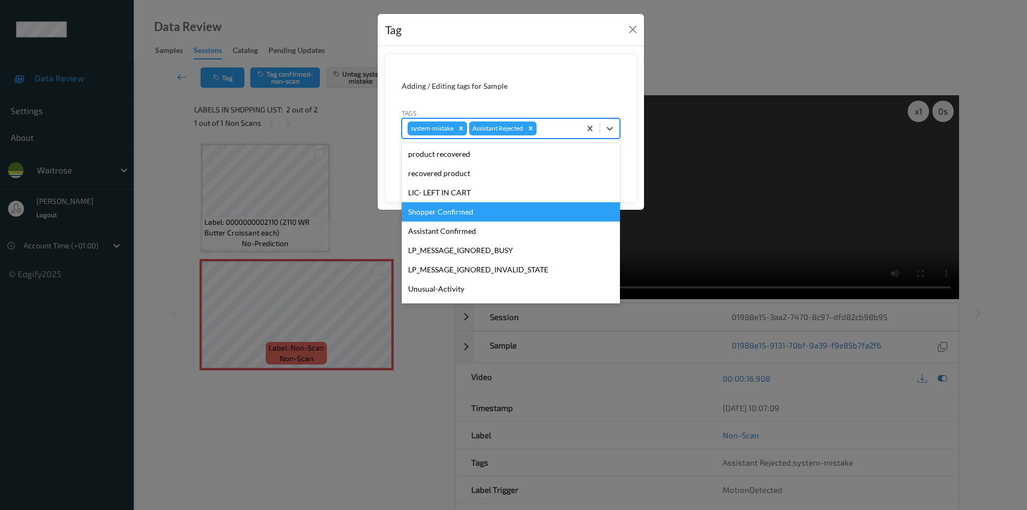
scroll to position [210, 0]
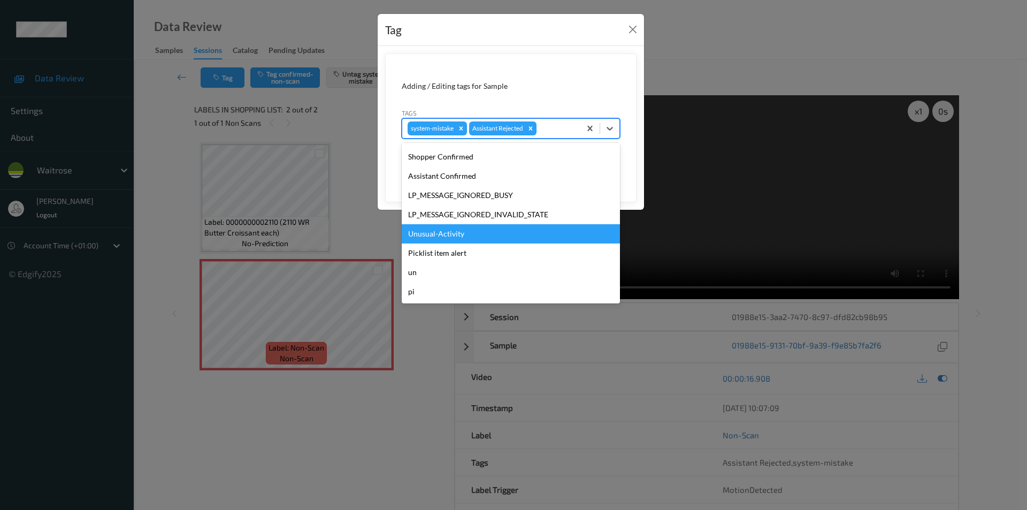
click at [437, 235] on div "Unusual-Activity" at bounding box center [511, 233] width 218 height 19
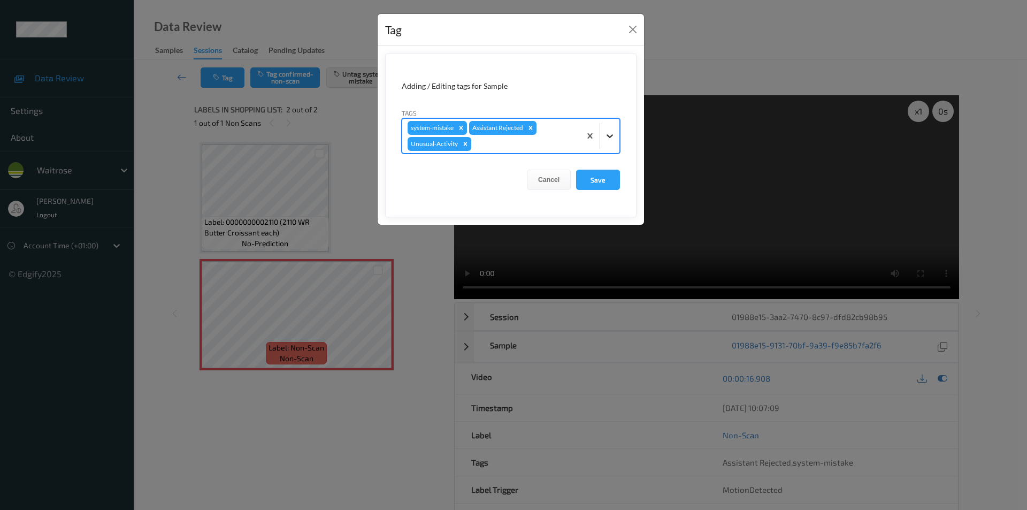
click at [606, 132] on icon at bounding box center [610, 136] width 11 height 11
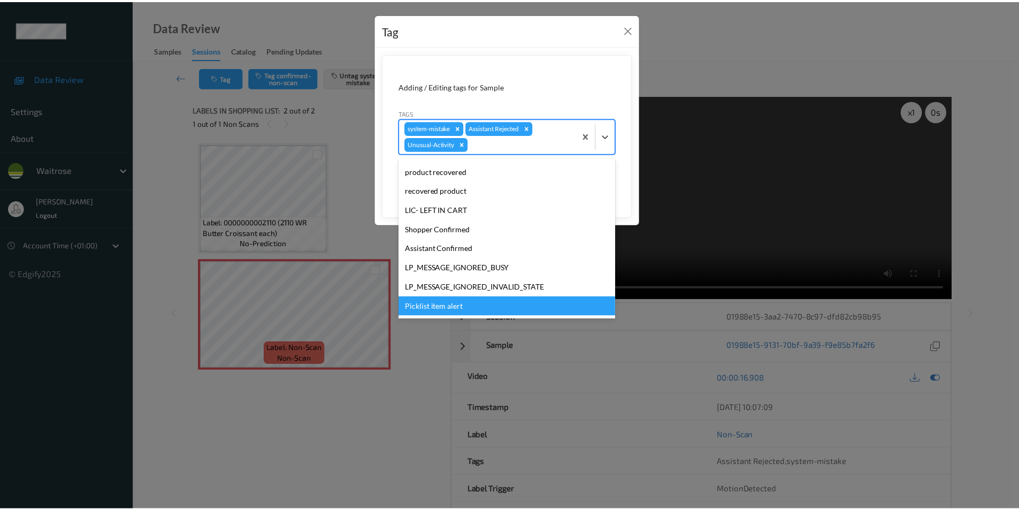
scroll to position [191, 0]
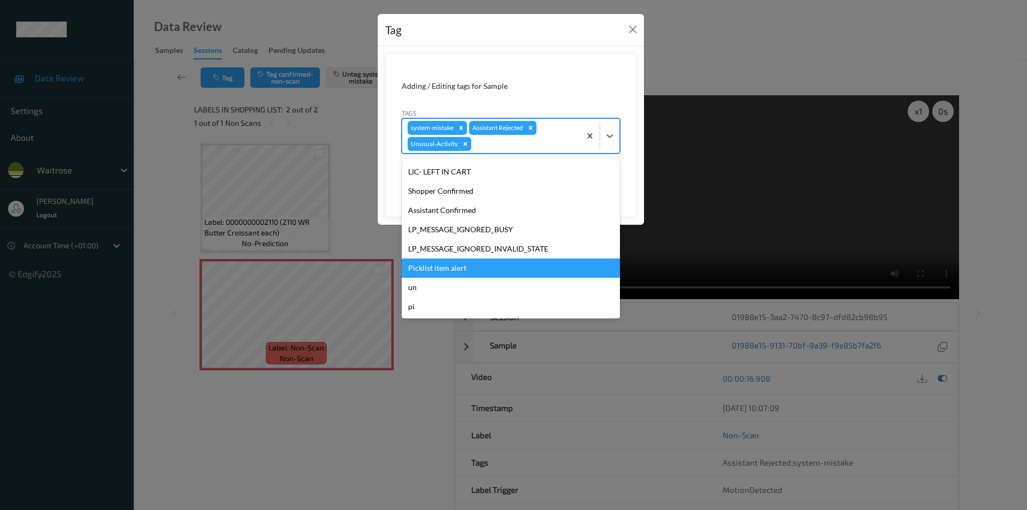
click at [461, 270] on div "Picklist item alert" at bounding box center [511, 267] width 218 height 19
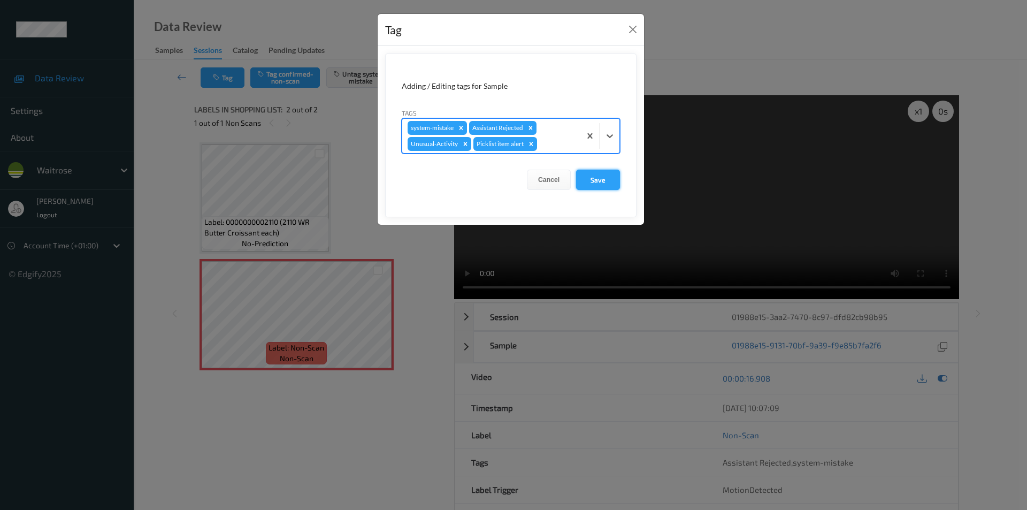
click at [592, 186] on button "Save" at bounding box center [598, 180] width 44 height 20
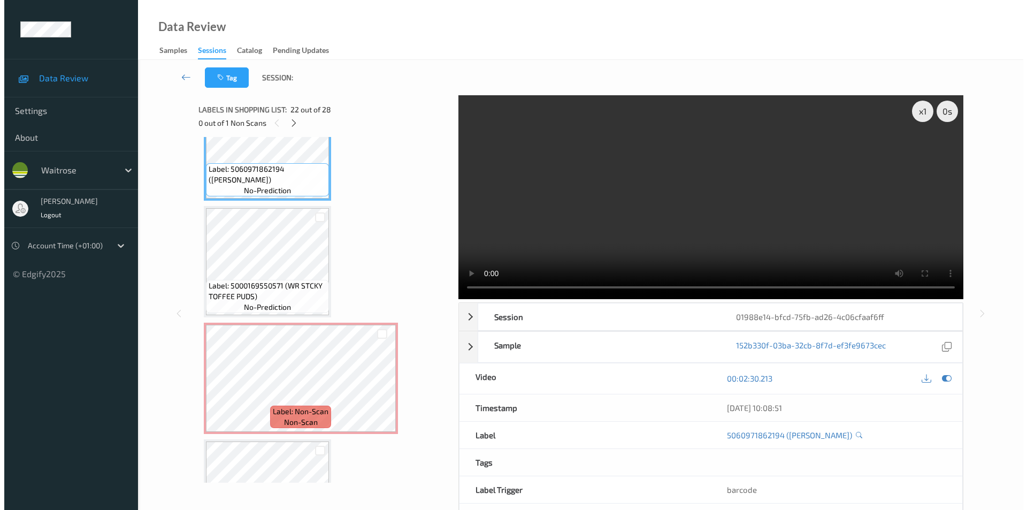
scroll to position [2508, 0]
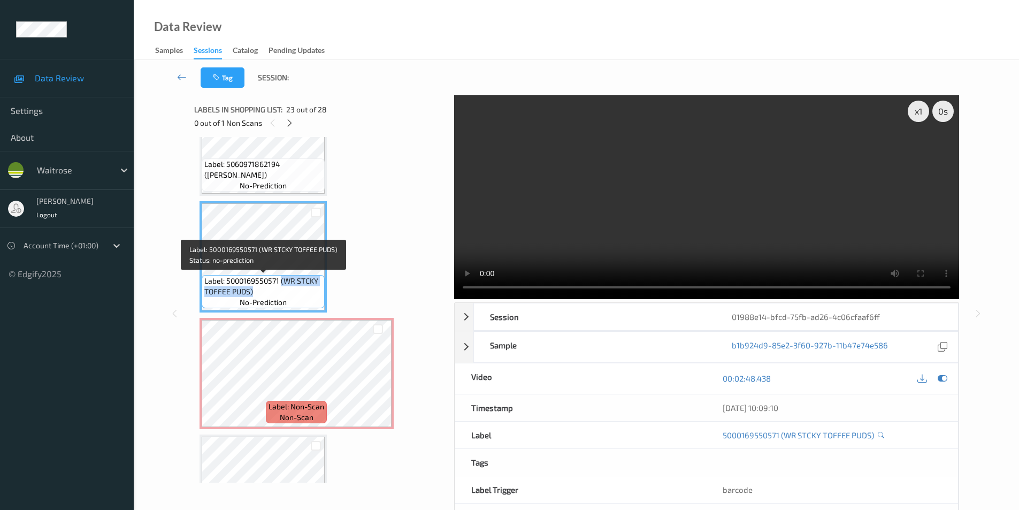
click at [281, 288] on span "Label: 5000169550571 (WR STCKY TOFFEE PUDS)" at bounding box center [263, 286] width 118 height 21
copy span "(WR STCKY TOFFEE PUDS)"
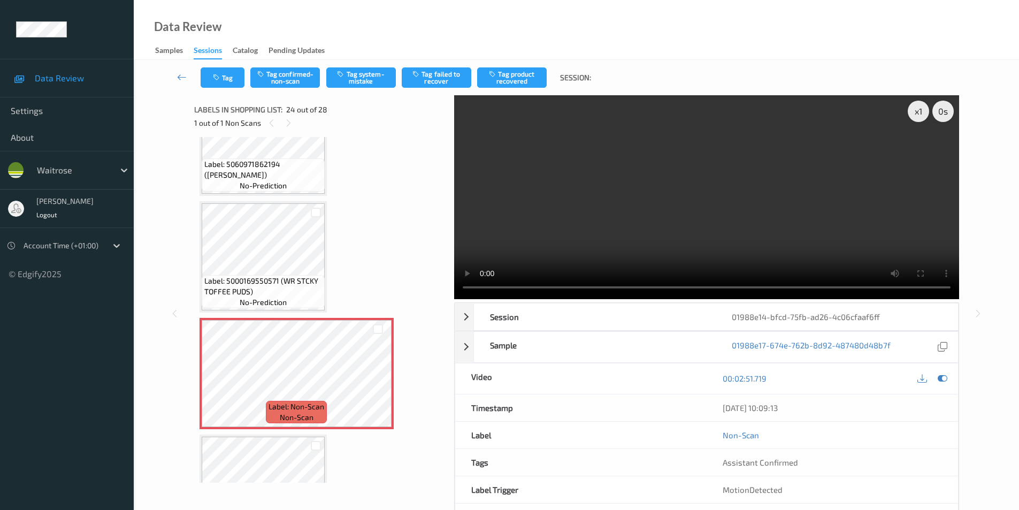
click at [366, 64] on div "Tag Tag confirmed-non-scan Tag system-mistake Tag failed to recover Tag product…" at bounding box center [577, 77] width 842 height 35
click at [363, 72] on button "Tag system-mistake" at bounding box center [361, 77] width 70 height 20
click at [226, 81] on button "Tag" at bounding box center [223, 77] width 44 height 20
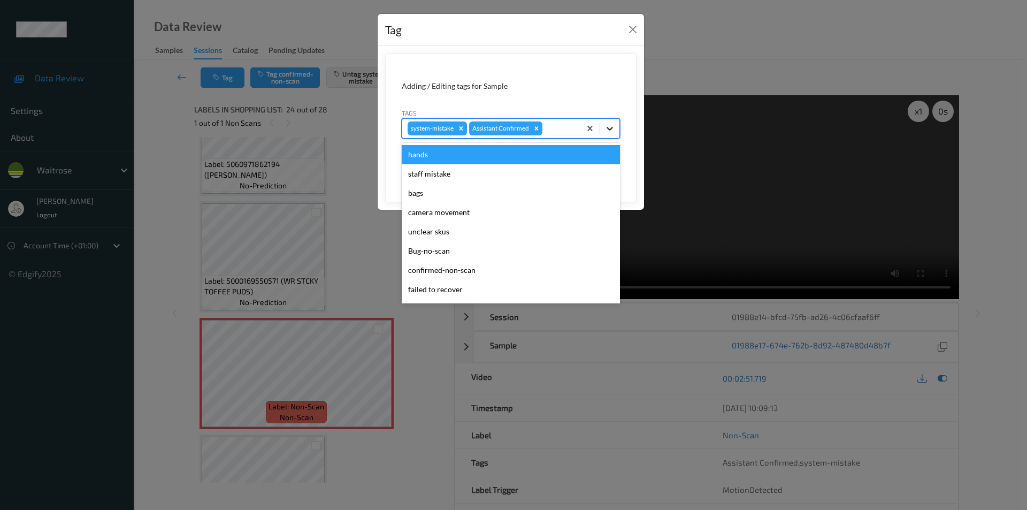
click at [611, 130] on icon at bounding box center [610, 129] width 6 height 4
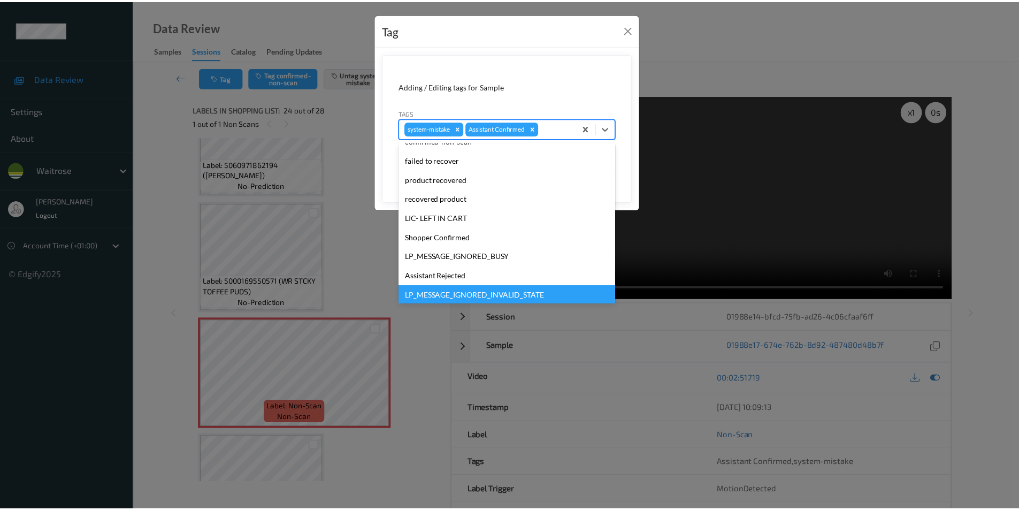
scroll to position [210, 0]
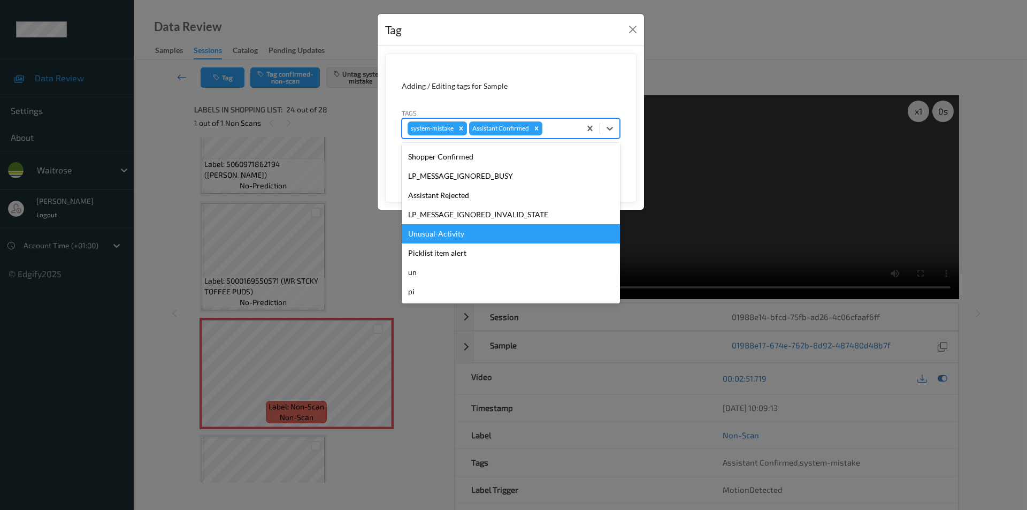
click at [453, 230] on div "Unusual-Activity" at bounding box center [511, 233] width 218 height 19
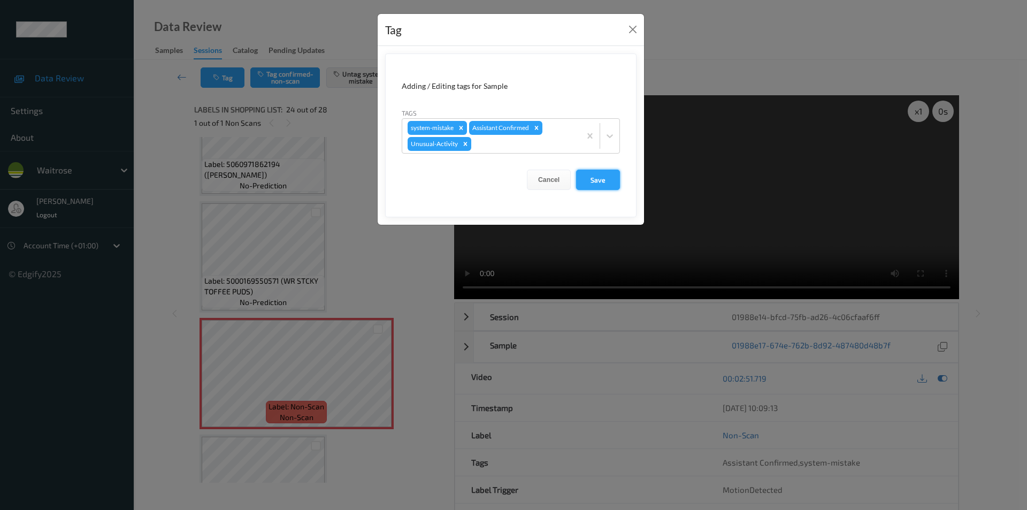
click at [589, 178] on button "Save" at bounding box center [598, 180] width 44 height 20
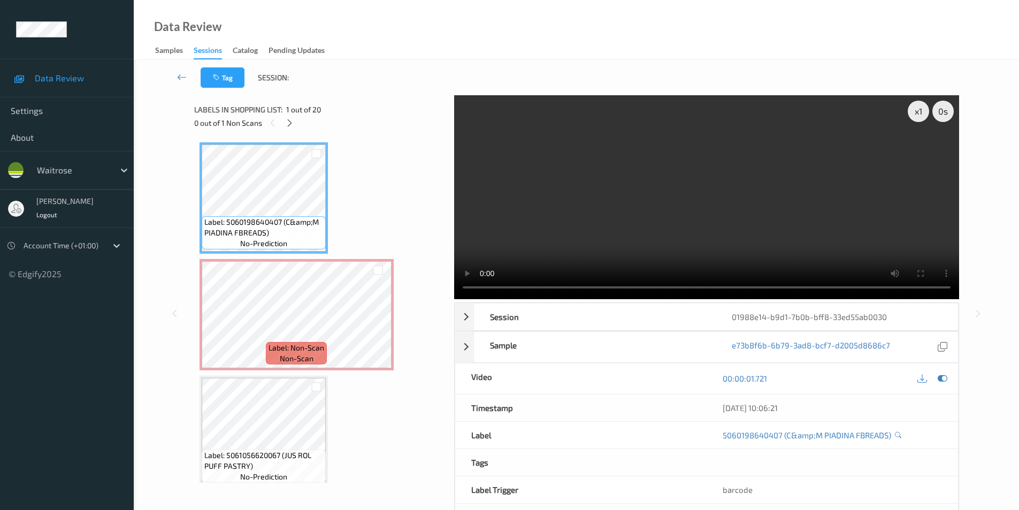
scroll to position [54, 0]
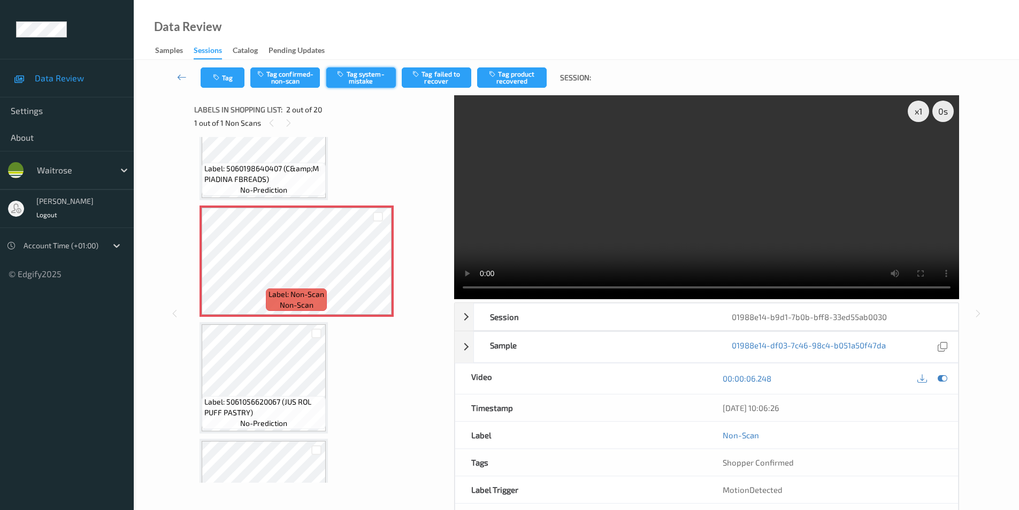
click at [362, 78] on button "Tag system-mistake" at bounding box center [361, 77] width 70 height 20
click at [940, 379] on icon at bounding box center [943, 379] width 10 height 10
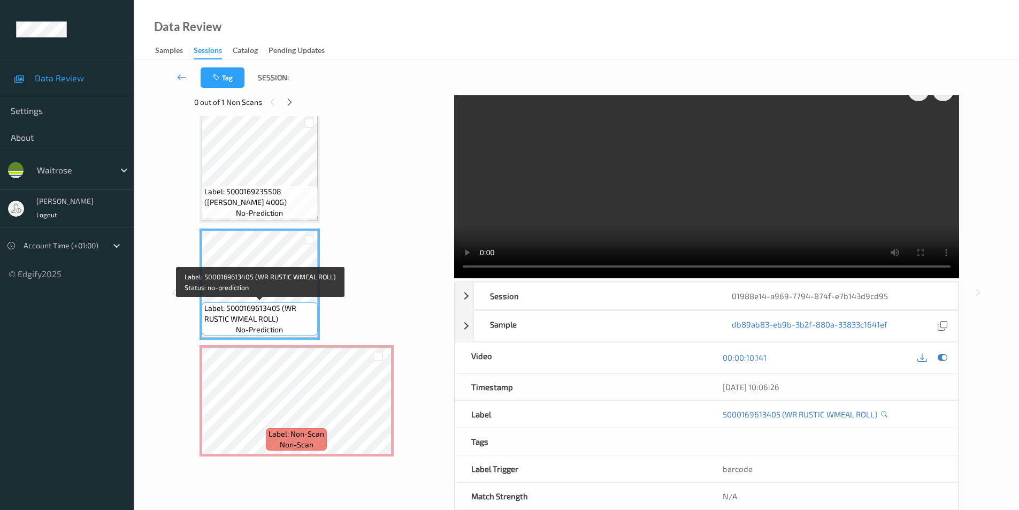
scroll to position [43, 0]
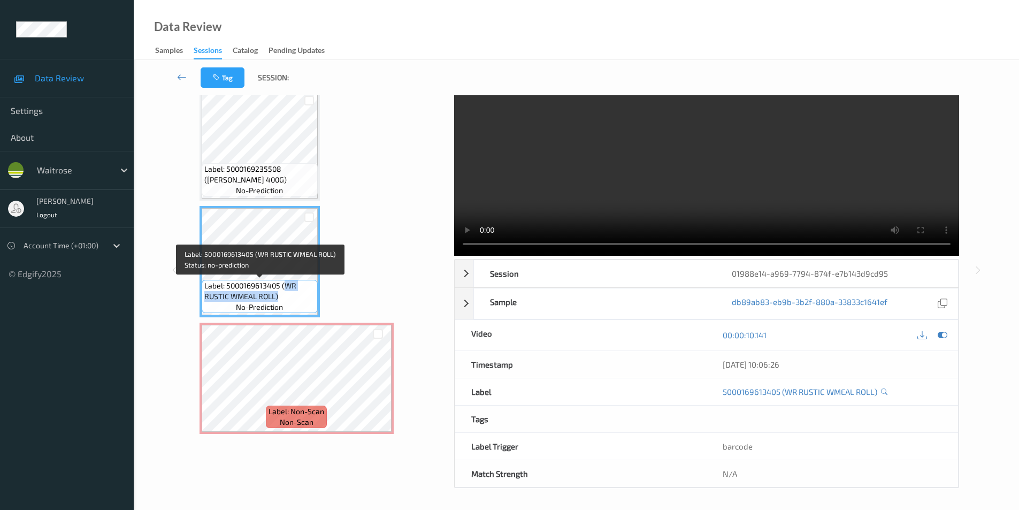
drag, startPoint x: 285, startPoint y: 286, endPoint x: 282, endPoint y: 294, distance: 8.0
click at [282, 294] on span "Label: 5000169613405 (WR RUSTIC WMEAL ROLL)" at bounding box center [259, 290] width 111 height 21
copy span "WR RUSTIC WMEAL ROLL)"
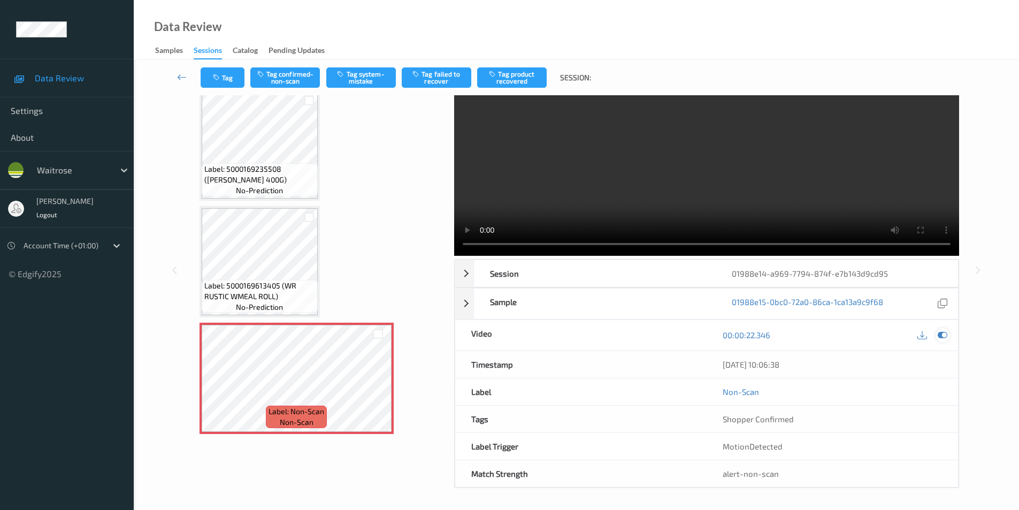
click at [942, 335] on icon at bounding box center [943, 335] width 10 height 10
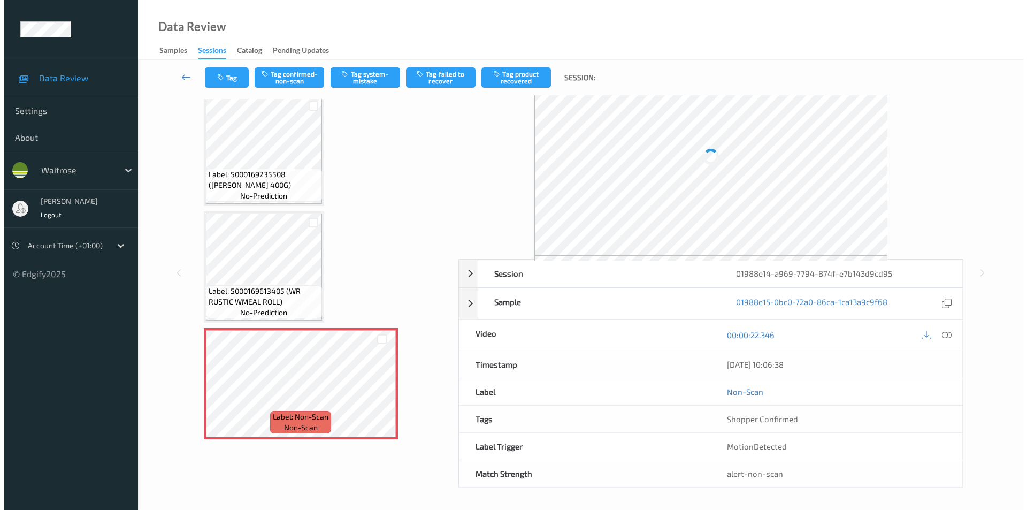
scroll to position [20, 0]
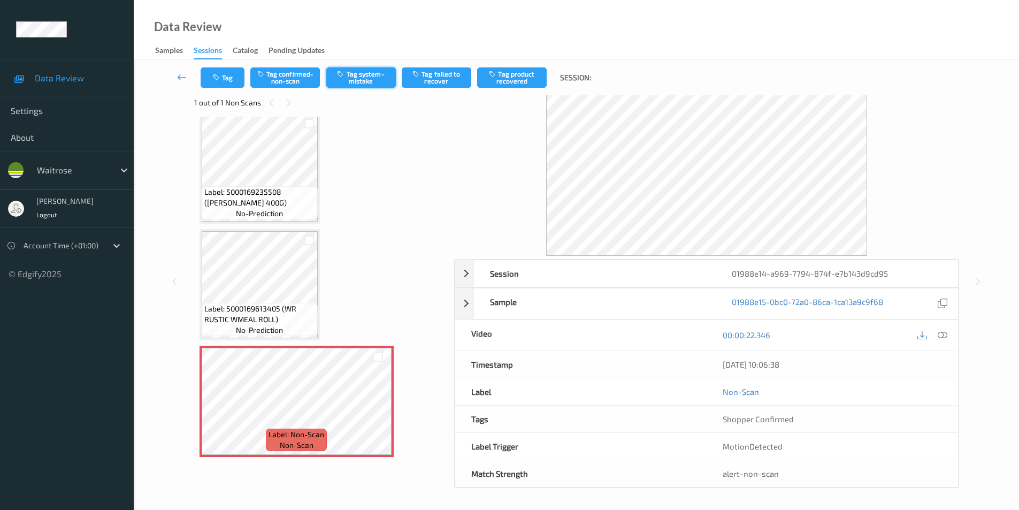
click at [359, 74] on button "Tag system-mistake" at bounding box center [361, 77] width 70 height 20
click at [222, 78] on button "Tag" at bounding box center [223, 77] width 44 height 20
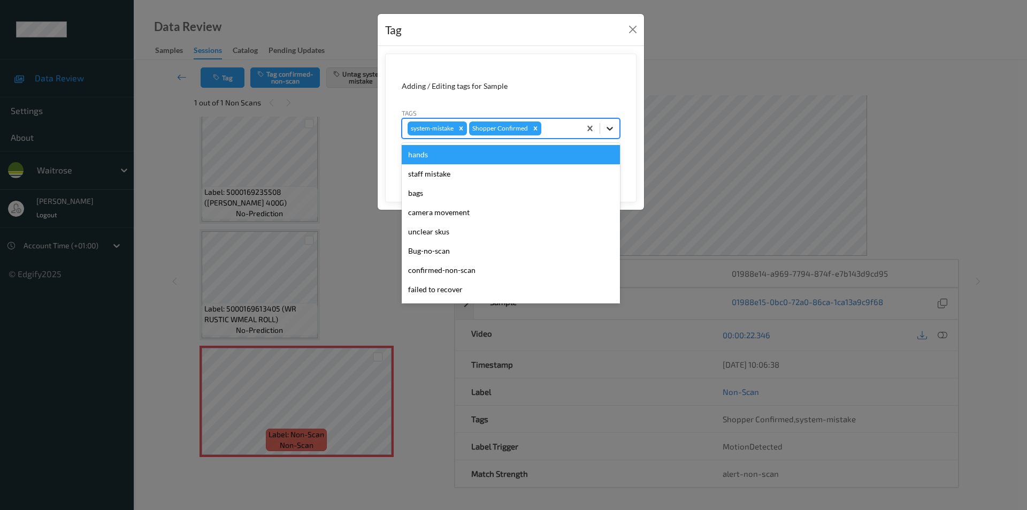
click at [614, 135] on div at bounding box center [609, 128] width 19 height 19
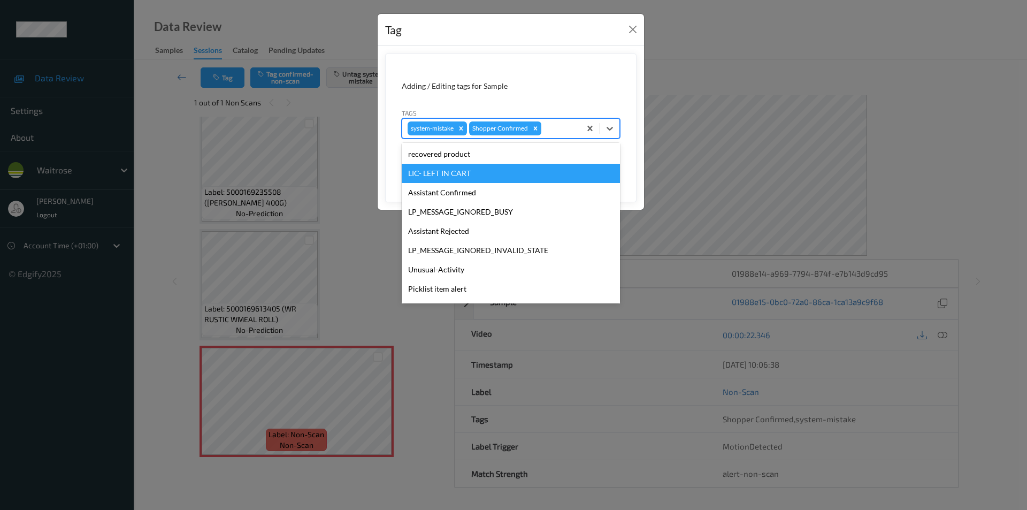
scroll to position [210, 0]
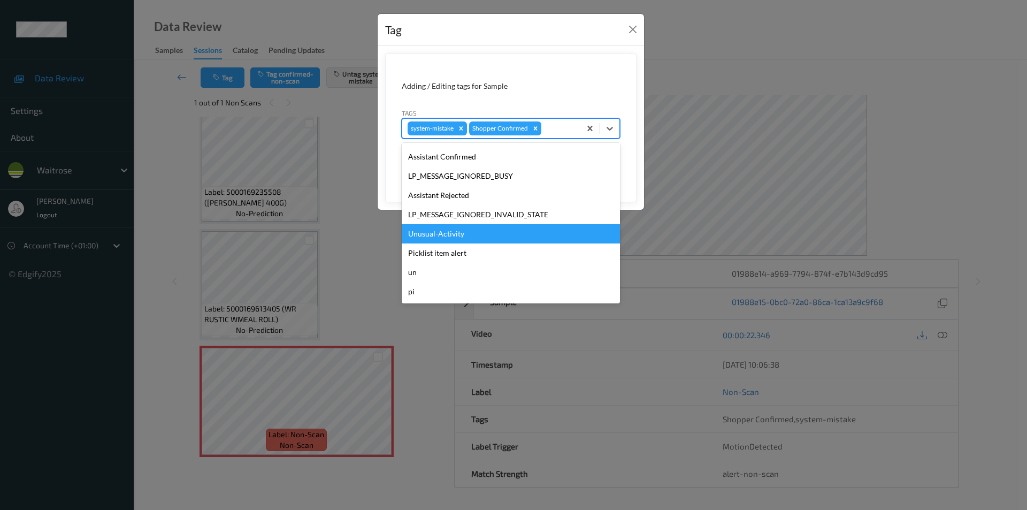
click at [465, 234] on div "Unusual-Activity" at bounding box center [511, 233] width 218 height 19
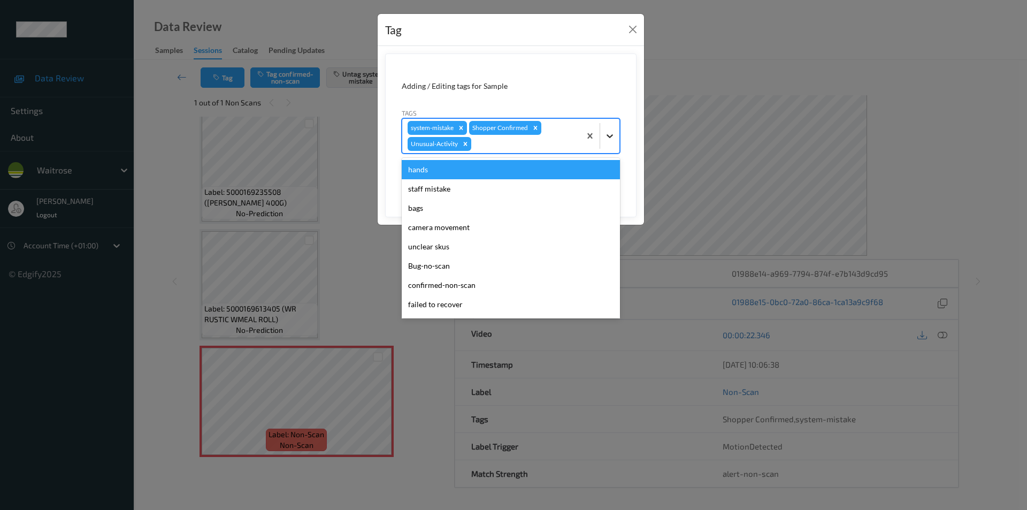
click at [608, 137] on icon at bounding box center [610, 136] width 11 height 11
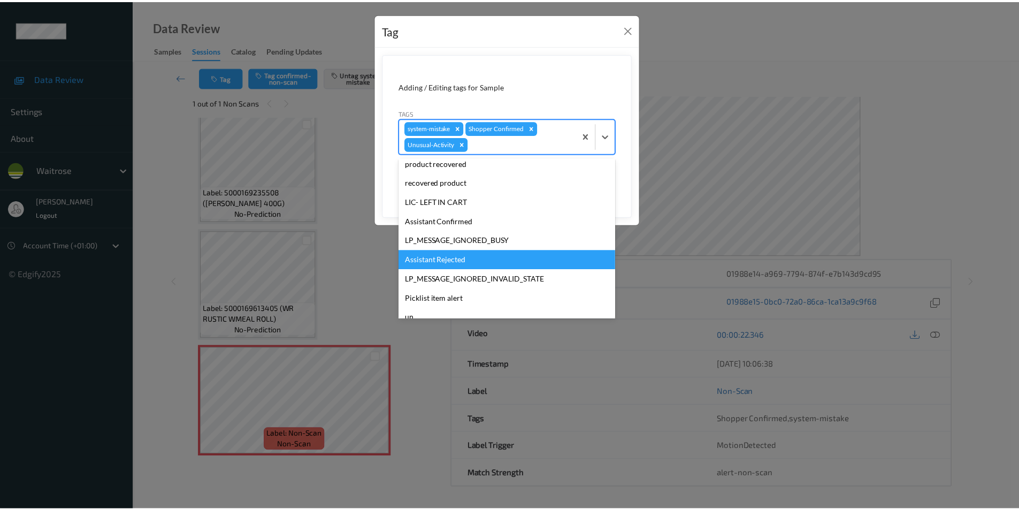
scroll to position [191, 0]
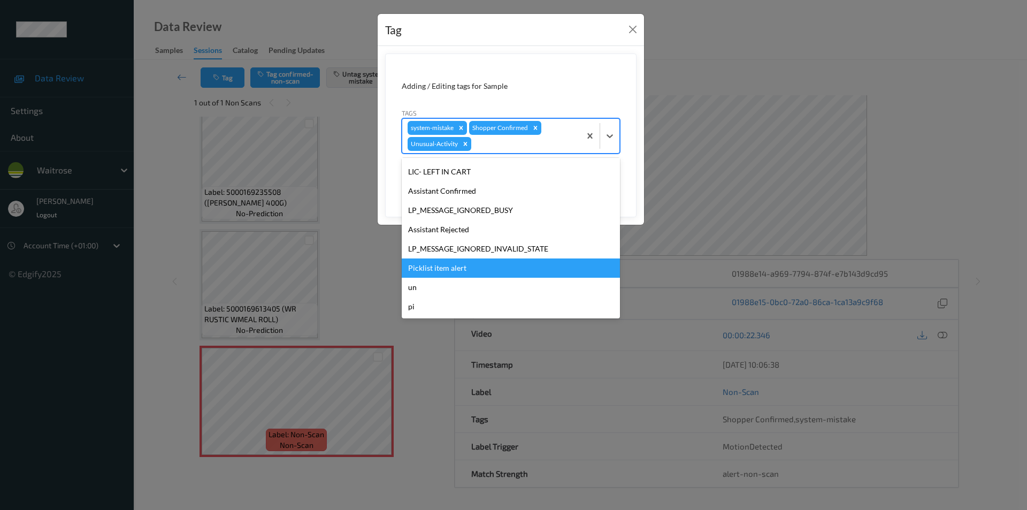
click at [488, 269] on div "Picklist item alert" at bounding box center [511, 267] width 218 height 19
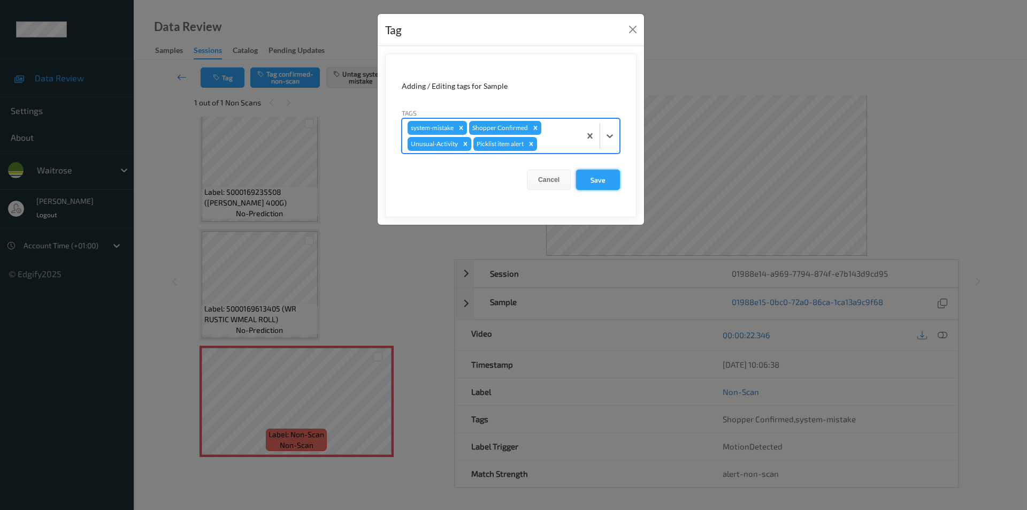
click at [602, 179] on button "Save" at bounding box center [598, 180] width 44 height 20
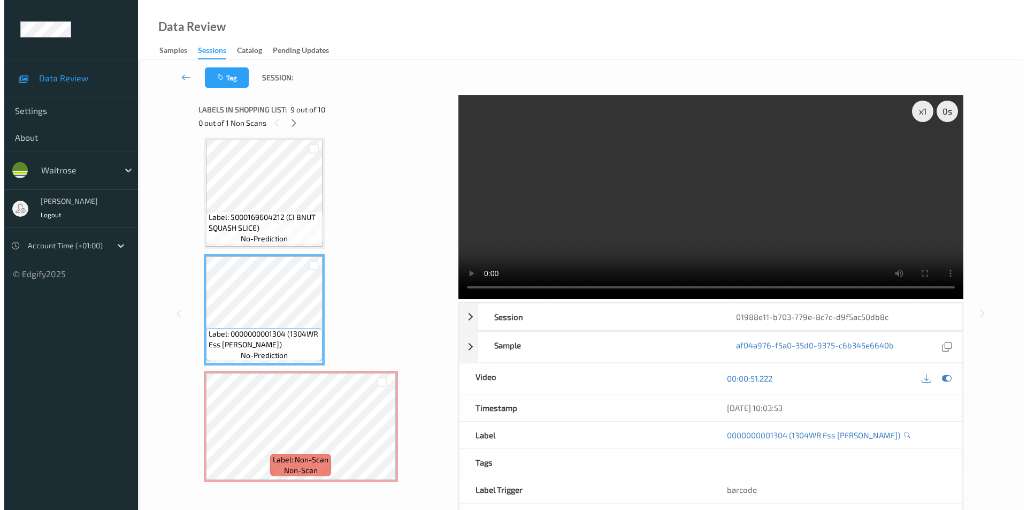
scroll to position [826, 0]
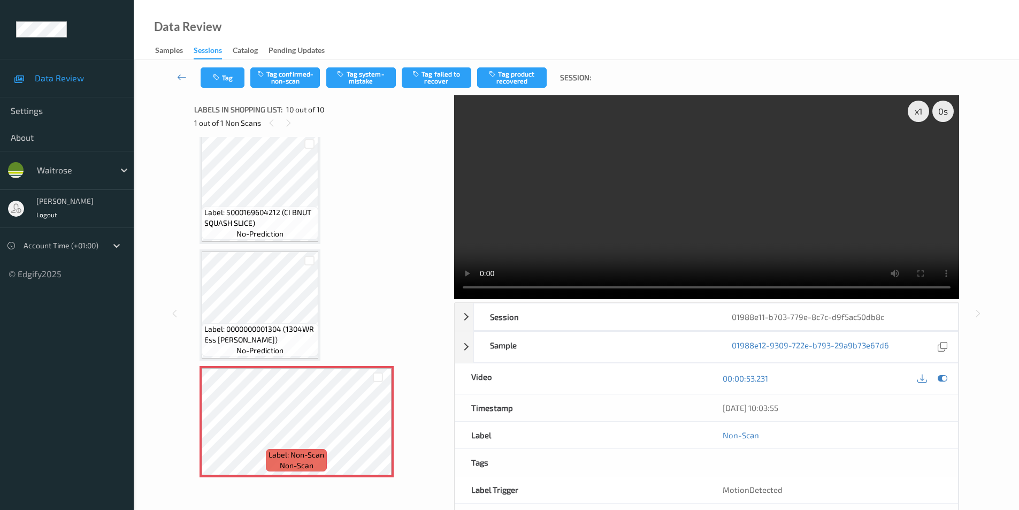
click at [369, 88] on div "Tag Tag confirmed-non-scan Tag system-mistake Tag failed to recover Tag product…" at bounding box center [577, 77] width 842 height 35
click at [370, 76] on button "Tag system-mistake" at bounding box center [361, 77] width 70 height 20
click at [219, 75] on icon "button" at bounding box center [217, 77] width 9 height 7
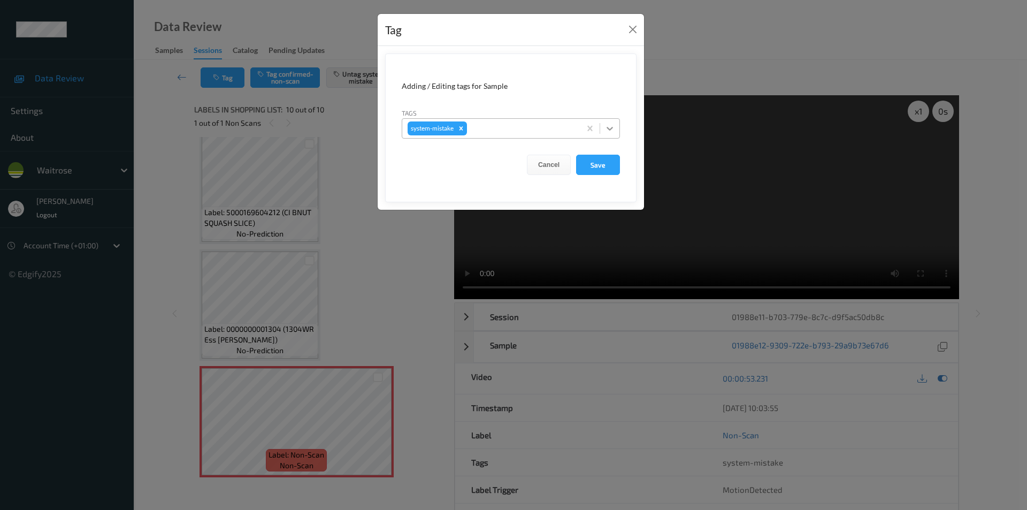
click at [613, 130] on icon at bounding box center [610, 128] width 11 height 11
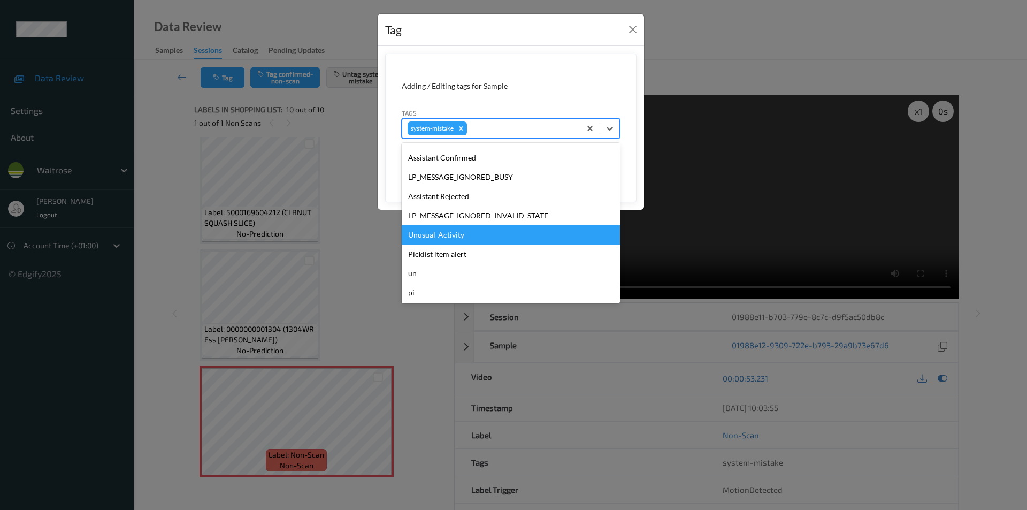
scroll to position [229, 0]
click at [444, 231] on div "Unusual-Activity" at bounding box center [511, 233] width 218 height 19
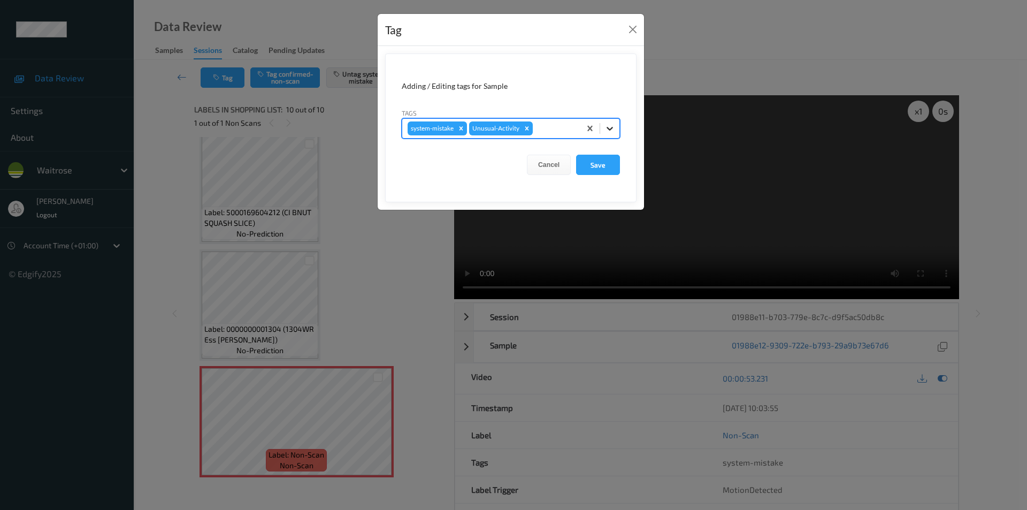
click at [613, 126] on icon at bounding box center [610, 128] width 11 height 11
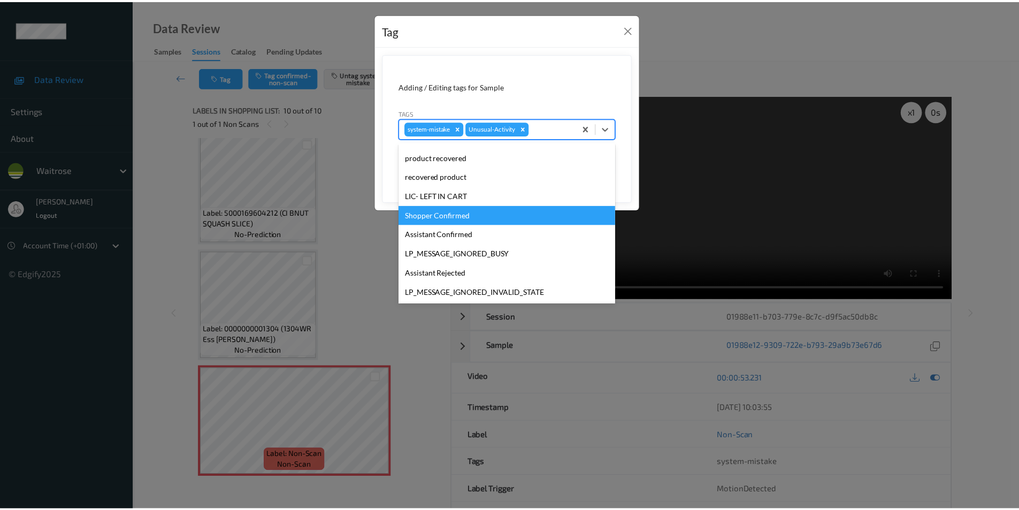
scroll to position [210, 0]
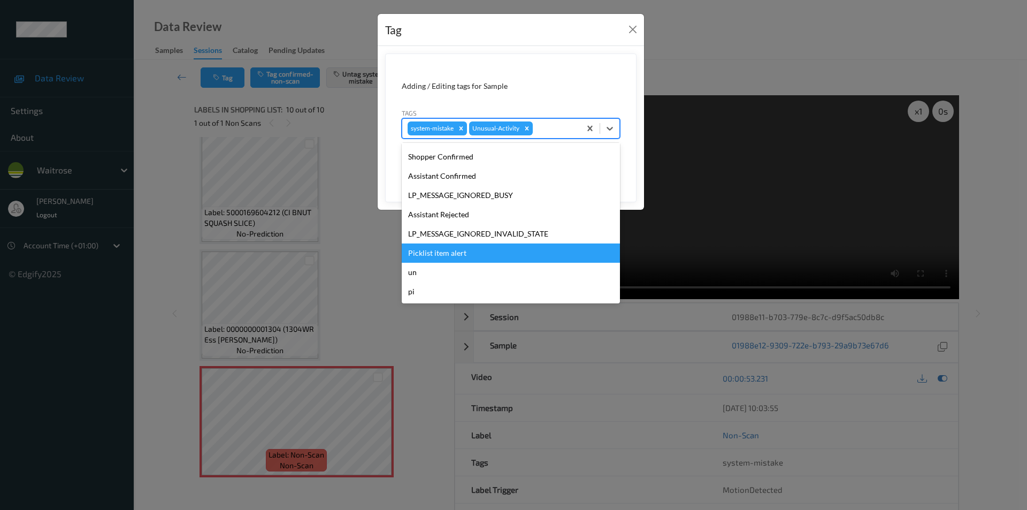
click at [442, 252] on div "Picklist item alert" at bounding box center [511, 252] width 218 height 19
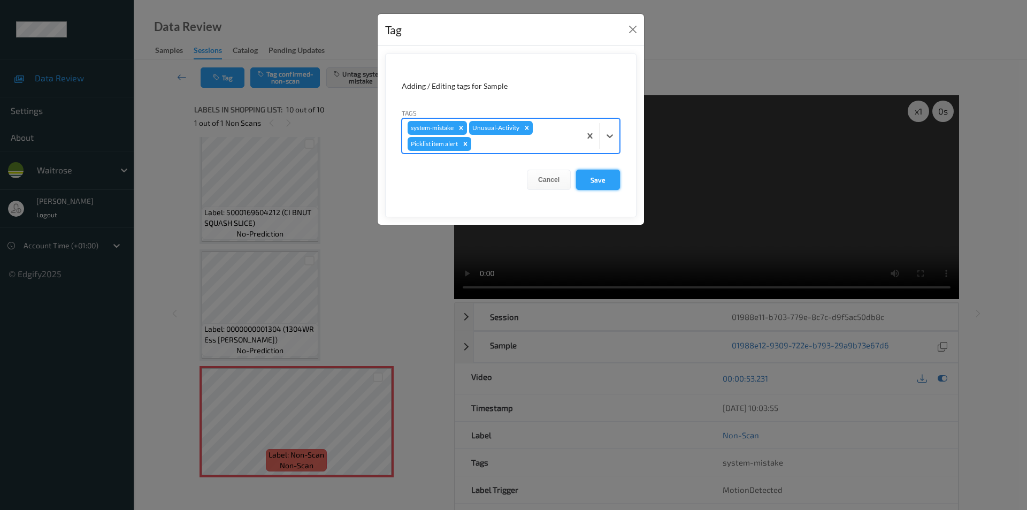
click at [603, 178] on button "Save" at bounding box center [598, 180] width 44 height 20
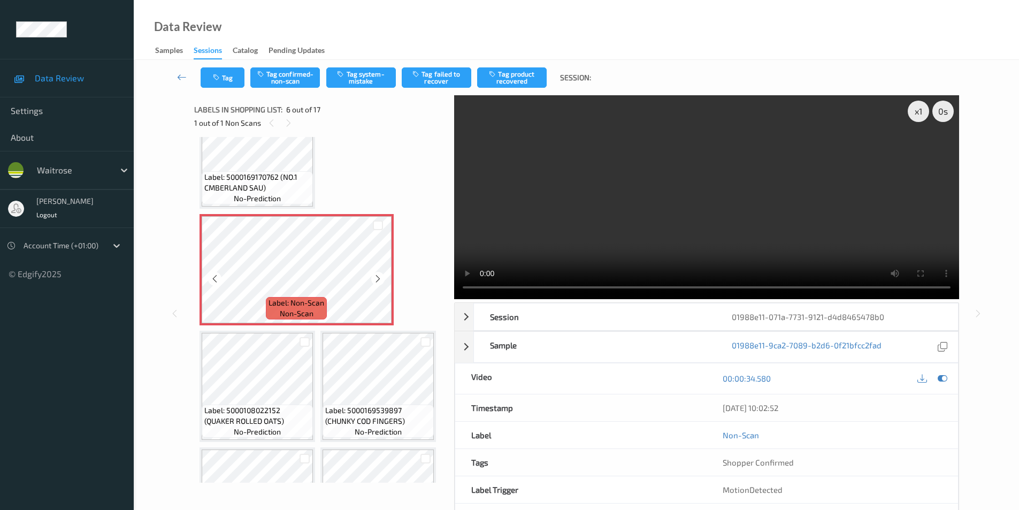
scroll to position [292, 0]
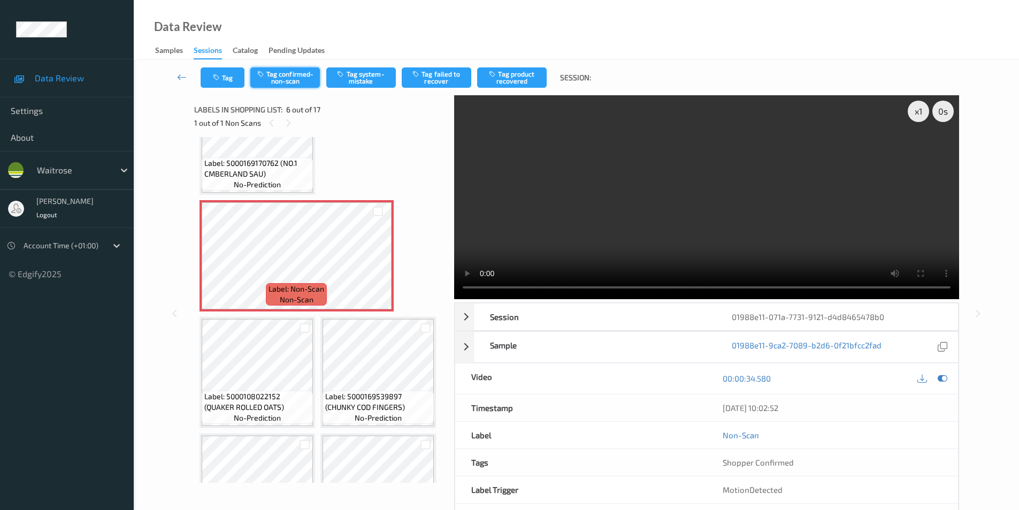
click at [277, 78] on button "Tag confirmed-non-scan" at bounding box center [285, 77] width 70 height 20
click at [509, 76] on button "Tag product recovered" at bounding box center [512, 77] width 70 height 20
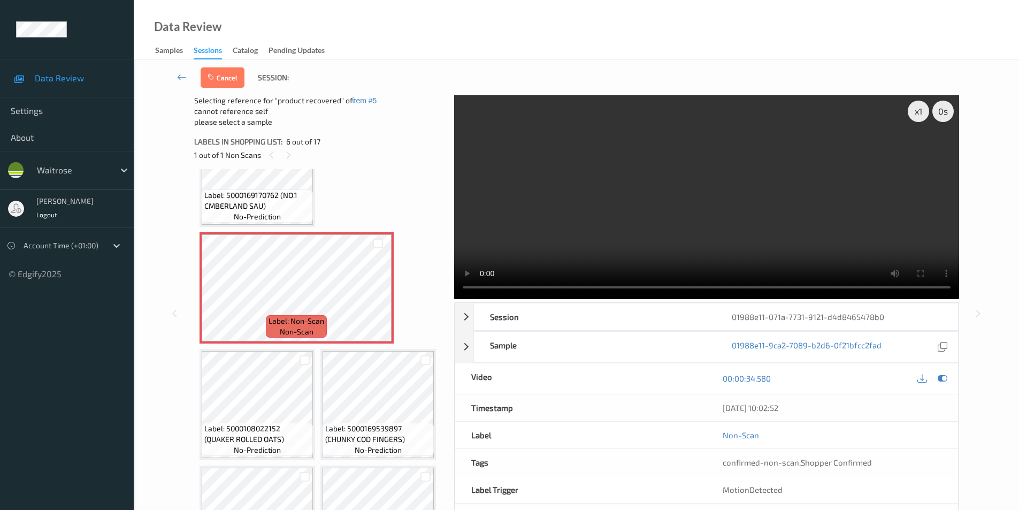
click at [303, 354] on div at bounding box center [305, 360] width 16 height 18
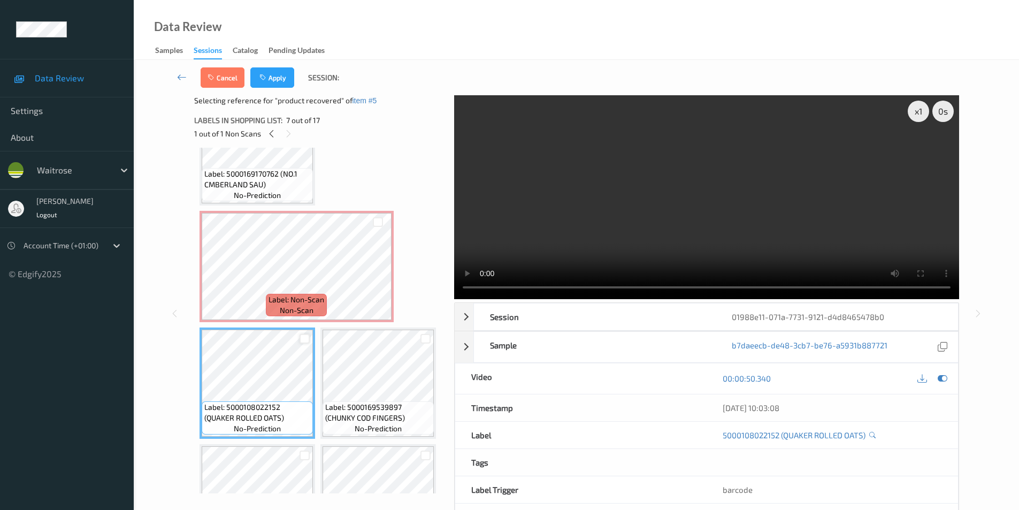
click at [303, 340] on div at bounding box center [305, 339] width 10 height 10
click at [263, 72] on button "Apply" at bounding box center [272, 77] width 44 height 20
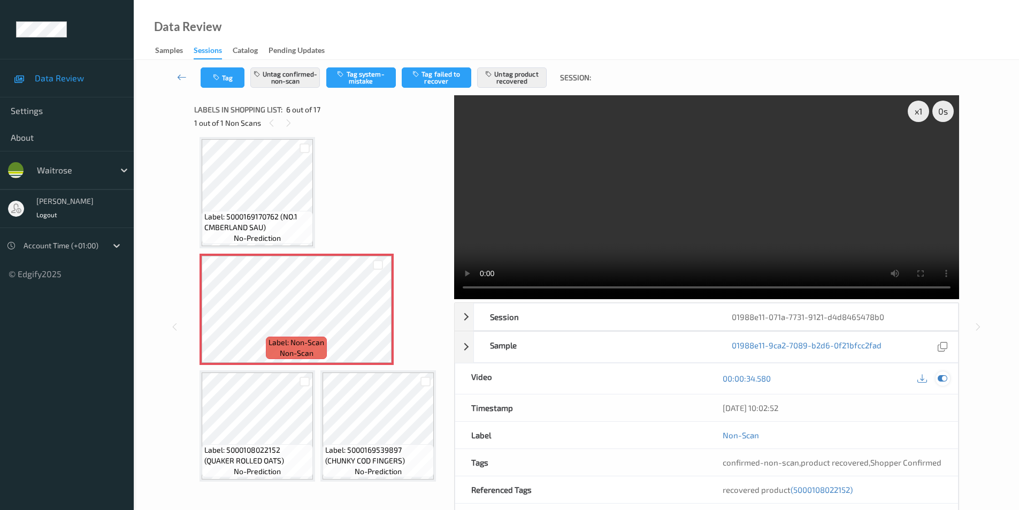
click at [941, 377] on icon at bounding box center [943, 379] width 10 height 10
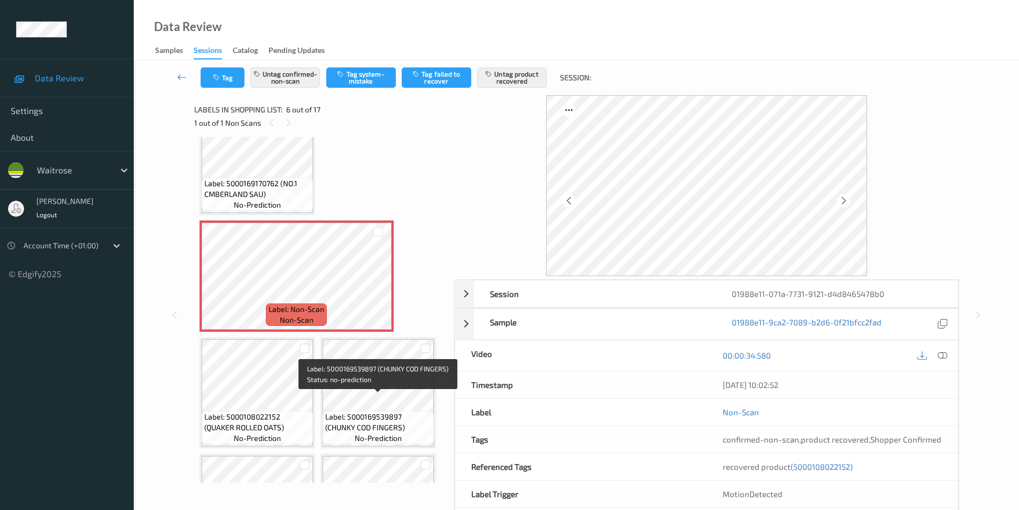
scroll to position [292, 0]
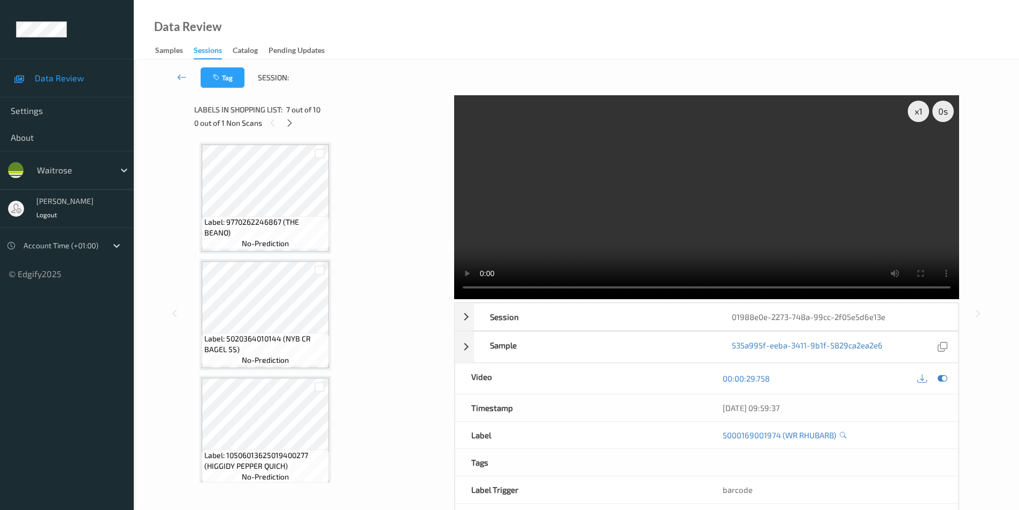
scroll to position [608, 0]
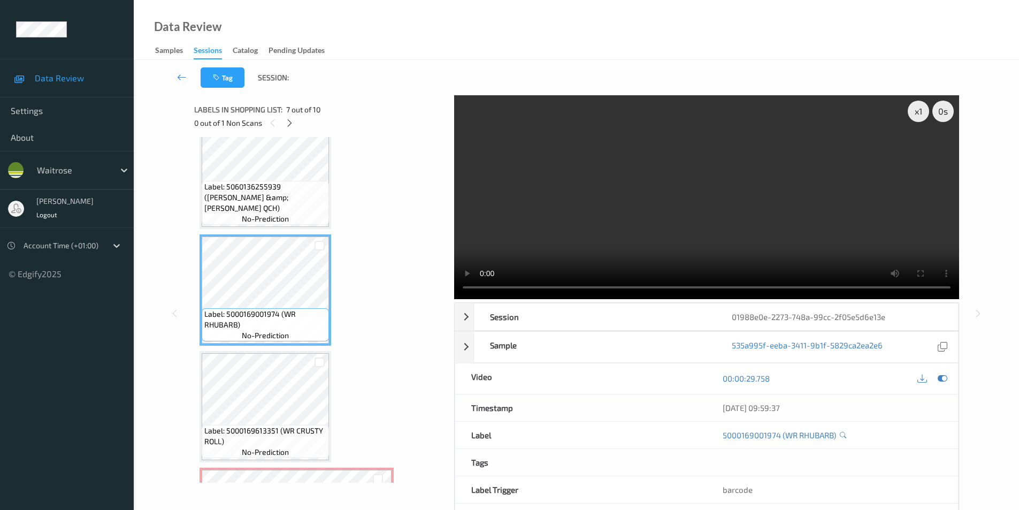
click at [869, 255] on video at bounding box center [706, 197] width 505 height 204
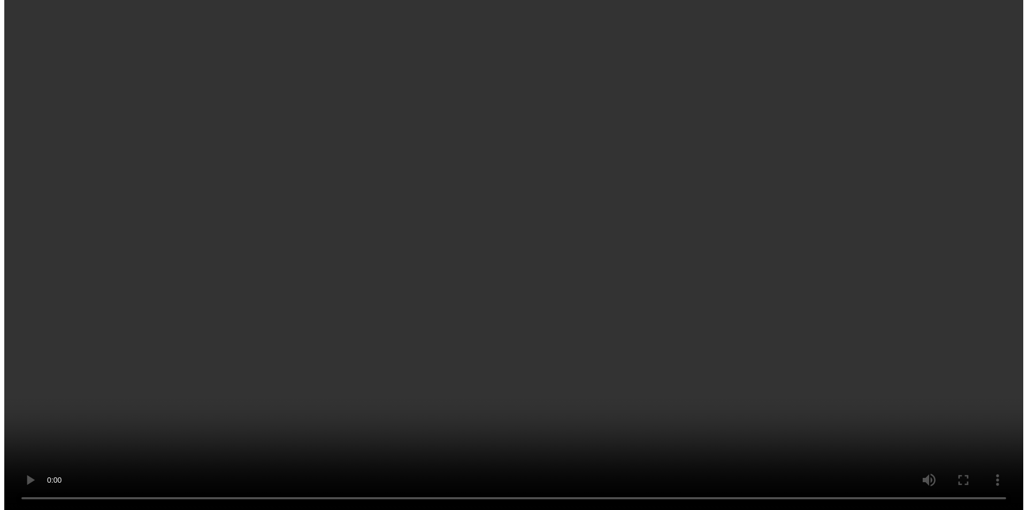
scroll to position [826, 0]
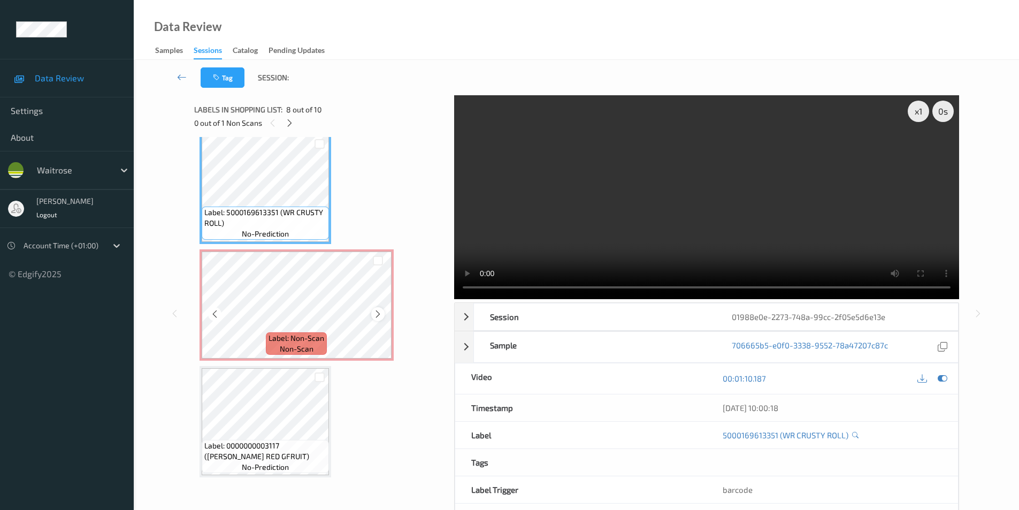
click at [376, 315] on icon at bounding box center [378, 314] width 9 height 10
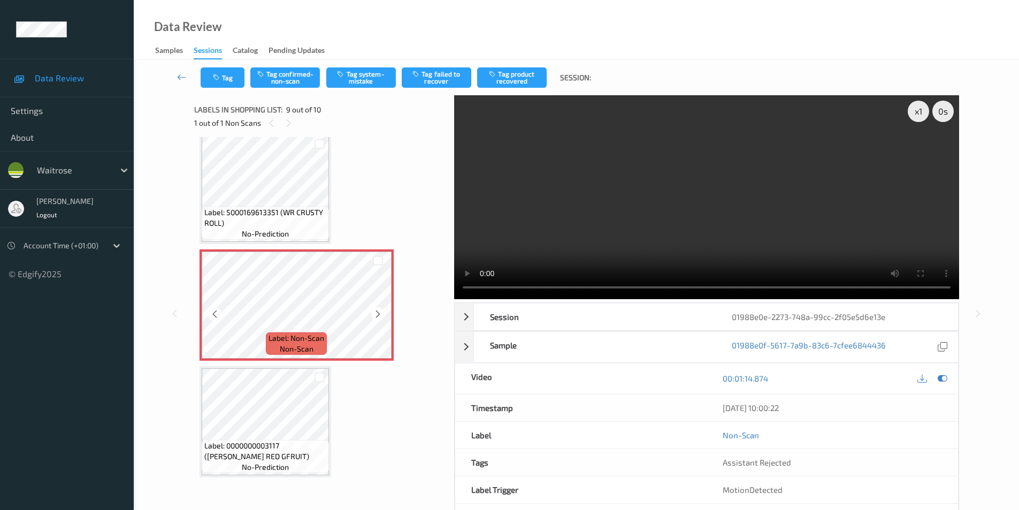
click at [376, 315] on icon at bounding box center [378, 314] width 9 height 10
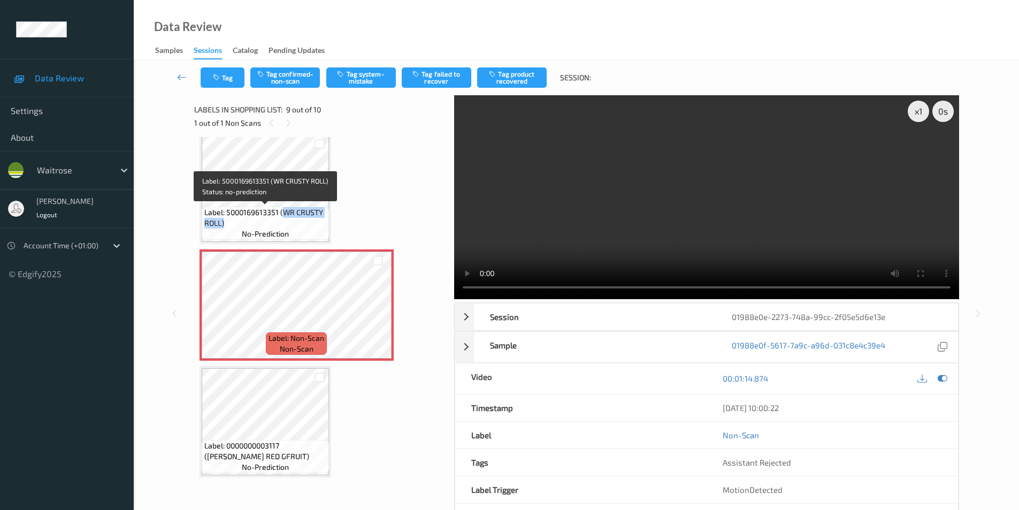
drag, startPoint x: 282, startPoint y: 214, endPoint x: 271, endPoint y: 223, distance: 14.8
click at [271, 223] on span "Label: 5000169613351 (WR CRUSTY ROLL)" at bounding box center [265, 217] width 122 height 21
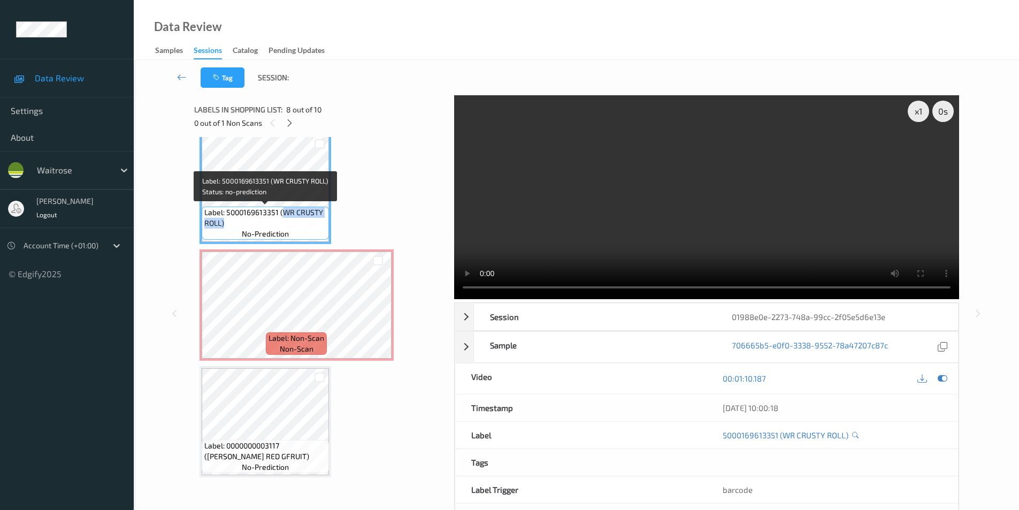
copy span "WR CRUSTY ROLL)"
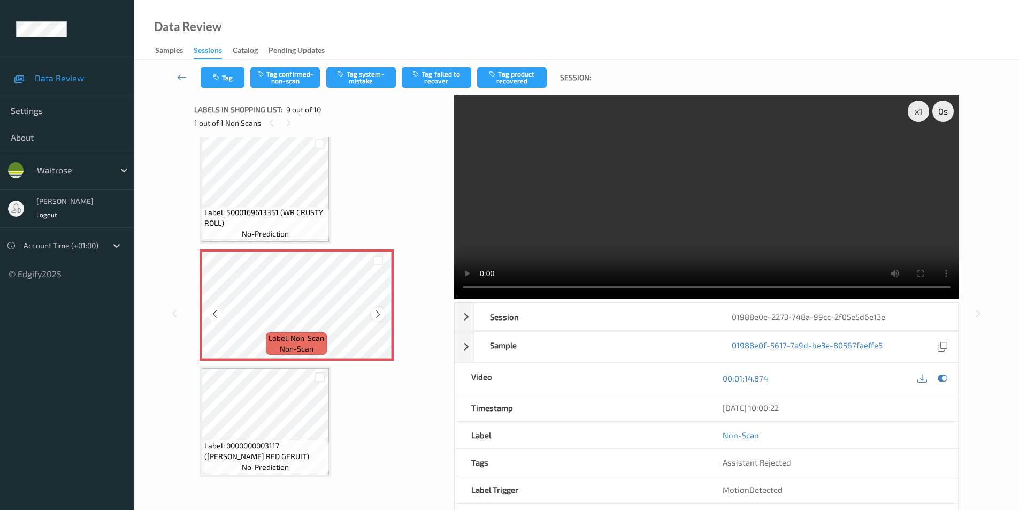
click at [376, 310] on icon at bounding box center [378, 314] width 9 height 10
click at [942, 376] on icon at bounding box center [943, 379] width 10 height 10
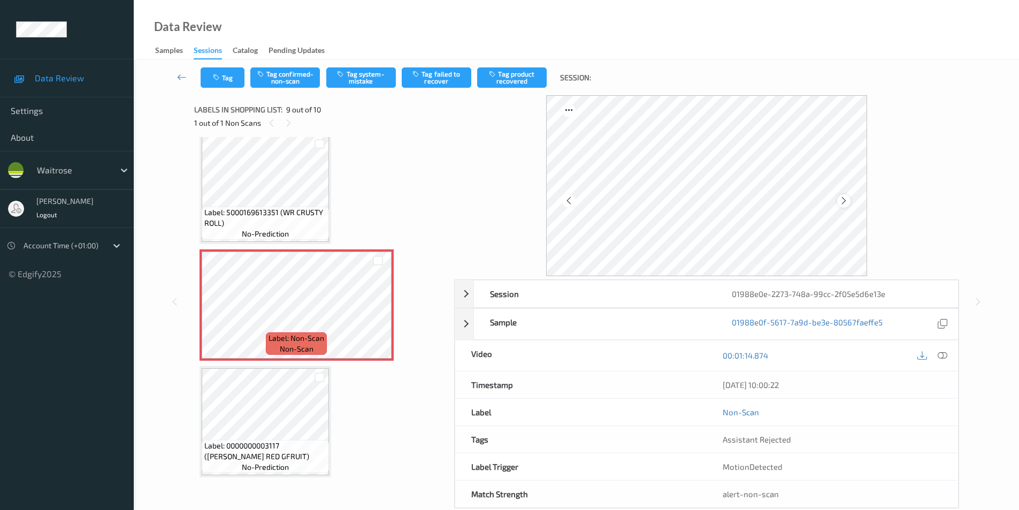
click at [845, 202] on icon at bounding box center [844, 201] width 9 height 10
click at [846, 201] on icon at bounding box center [844, 201] width 9 height 10
click at [846, 200] on icon at bounding box center [844, 201] width 9 height 10
click at [368, 78] on button "Tag system-mistake" at bounding box center [361, 77] width 70 height 20
click at [224, 73] on button "Tag" at bounding box center [223, 77] width 44 height 20
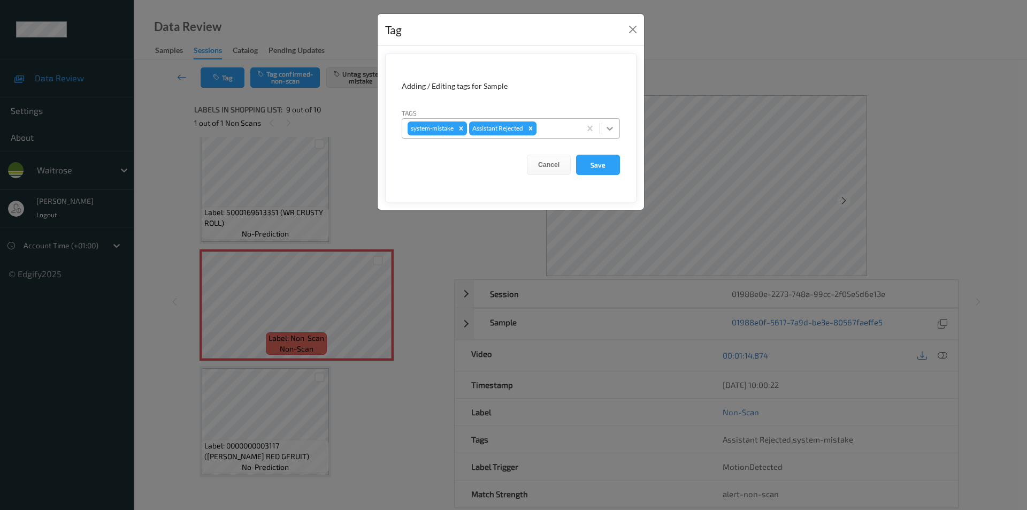
click at [609, 131] on icon at bounding box center [610, 128] width 11 height 11
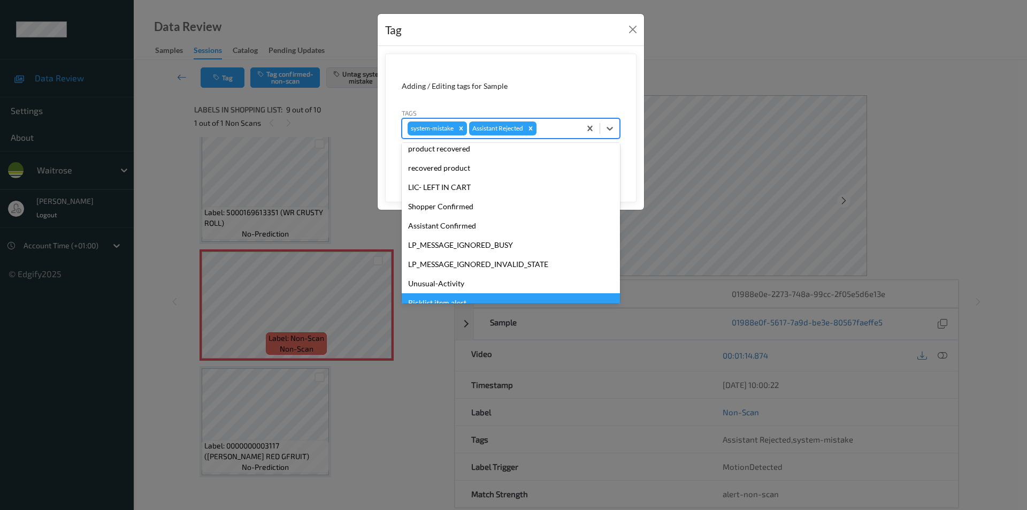
scroll to position [210, 0]
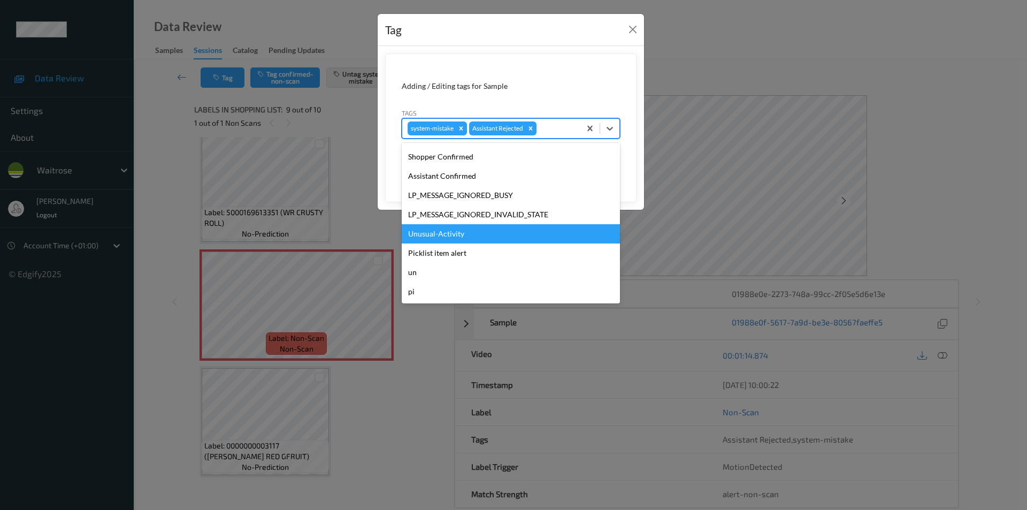
click at [435, 237] on div "Unusual-Activity" at bounding box center [511, 233] width 218 height 19
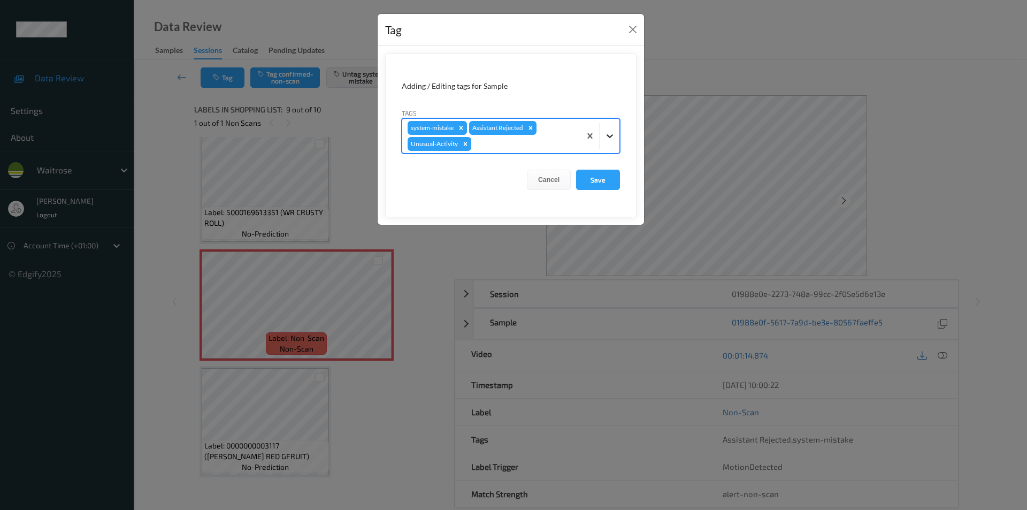
click at [612, 133] on icon at bounding box center [610, 136] width 11 height 11
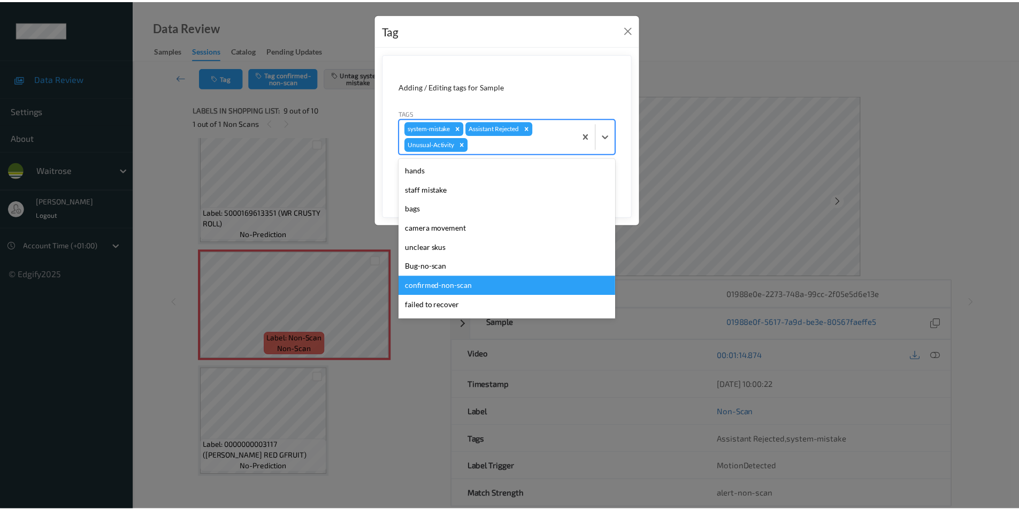
scroll to position [191, 0]
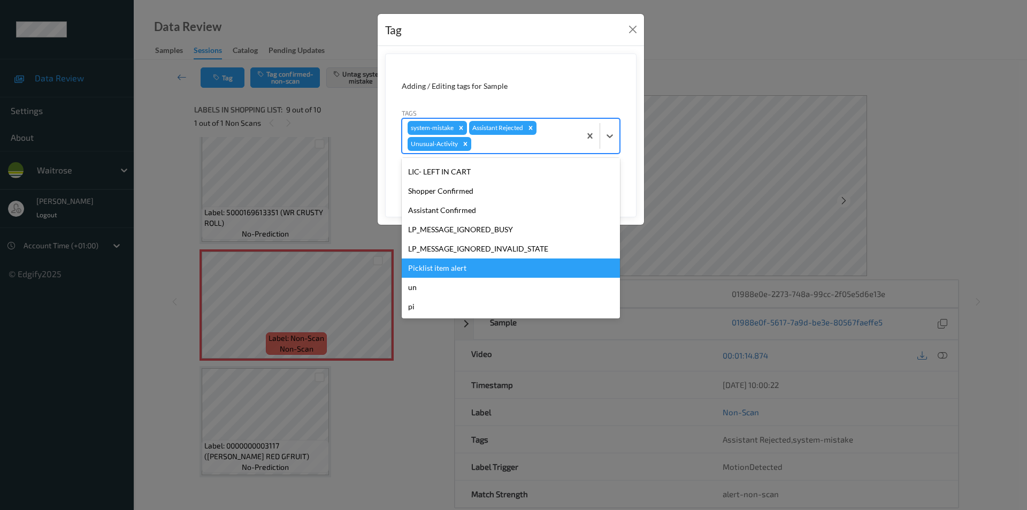
click at [434, 270] on div "Picklist item alert" at bounding box center [511, 267] width 218 height 19
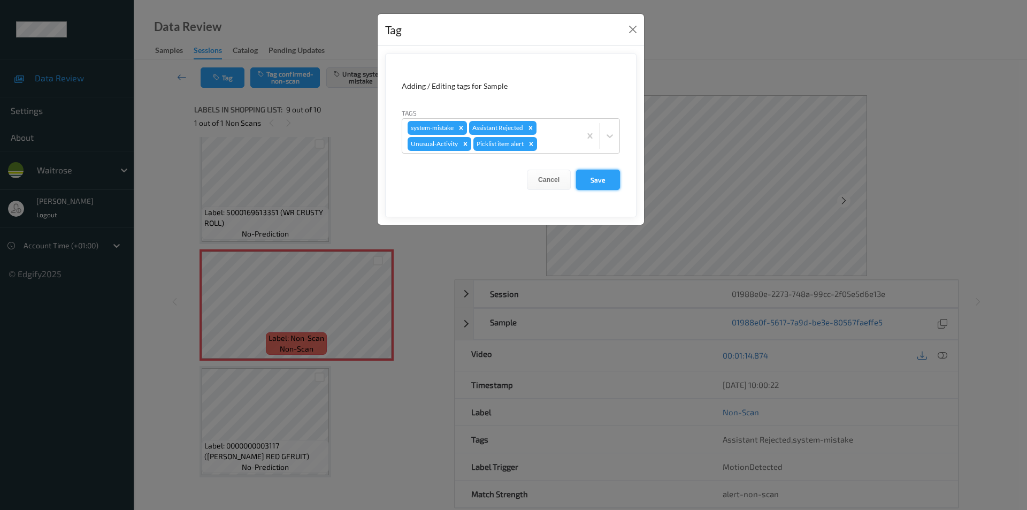
click at [600, 173] on button "Save" at bounding box center [598, 180] width 44 height 20
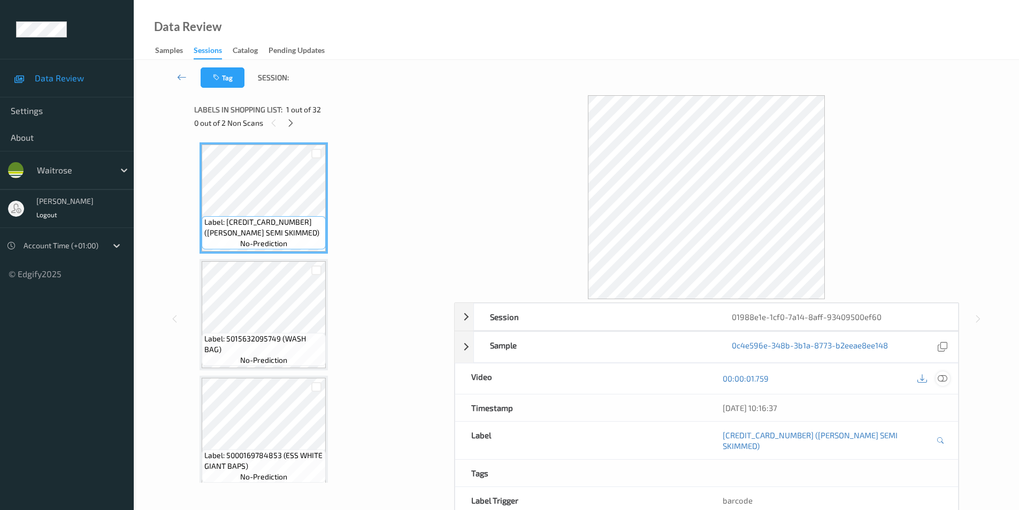
click at [942, 380] on icon at bounding box center [943, 379] width 10 height 10
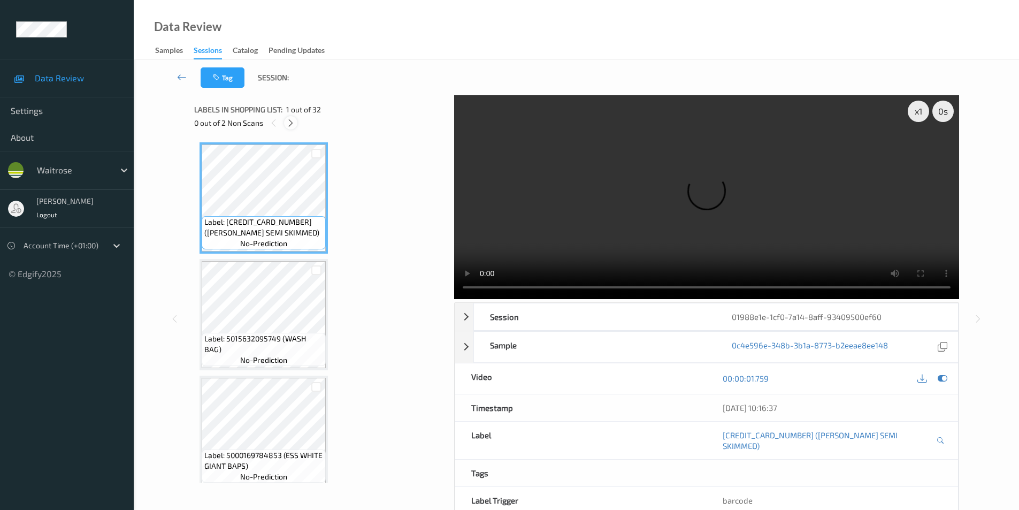
click at [290, 123] on icon at bounding box center [290, 123] width 9 height 10
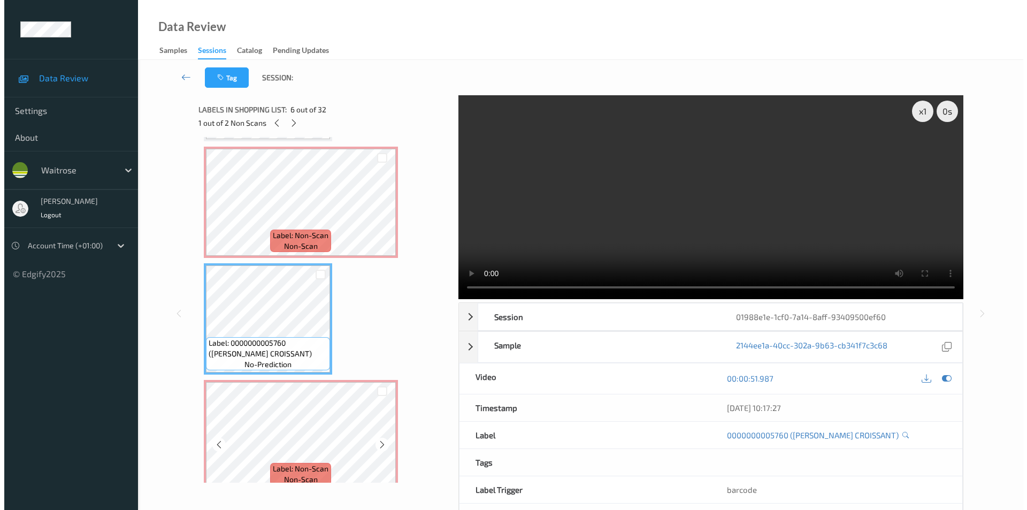
scroll to position [516, 0]
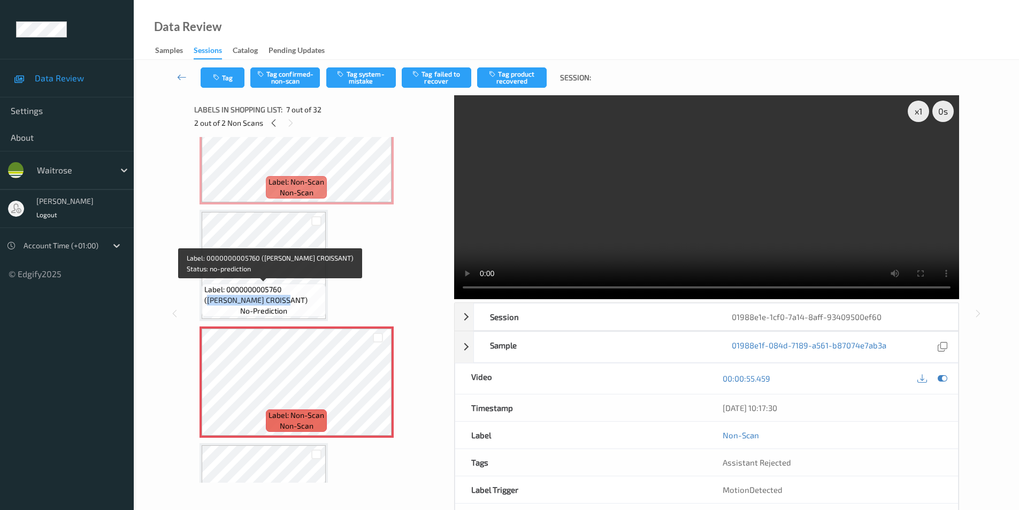
drag, startPoint x: 287, startPoint y: 290, endPoint x: 287, endPoint y: 297, distance: 7.5
click at [287, 297] on span "Label: 0000000005760 ([PERSON_NAME] CROISSANT)" at bounding box center [263, 294] width 119 height 21
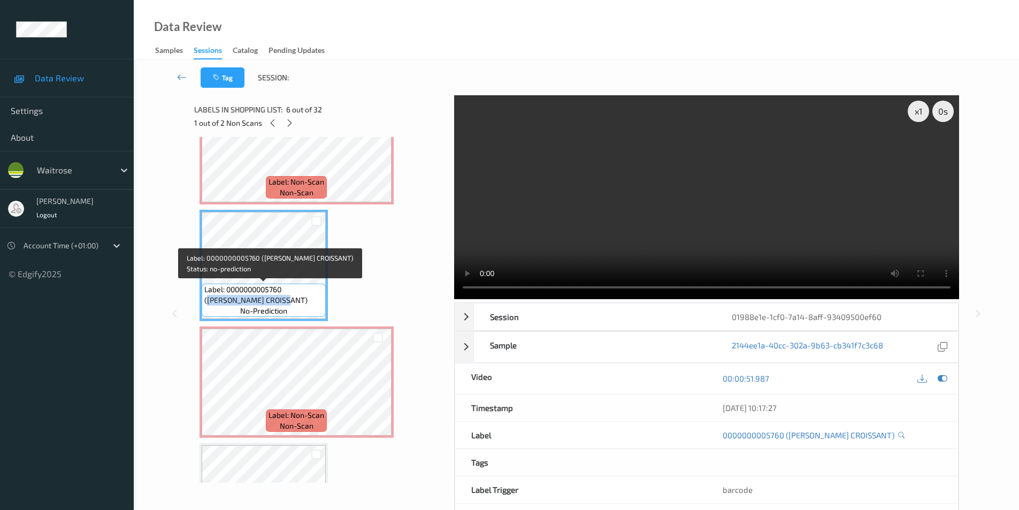
copy span "[PERSON_NAME] CROISSANT)"
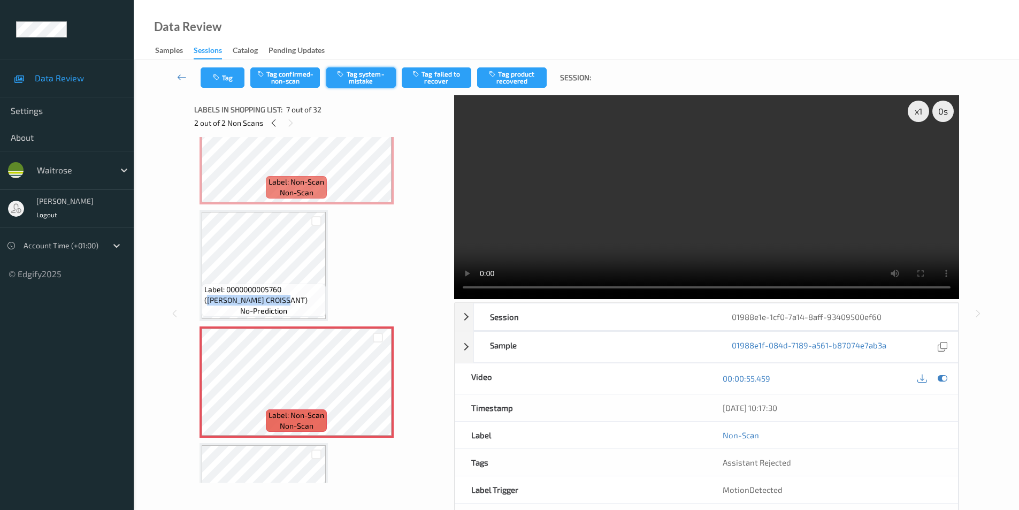
click at [370, 80] on button "Tag system-mistake" at bounding box center [361, 77] width 70 height 20
click at [205, 79] on button "Tag" at bounding box center [223, 77] width 44 height 20
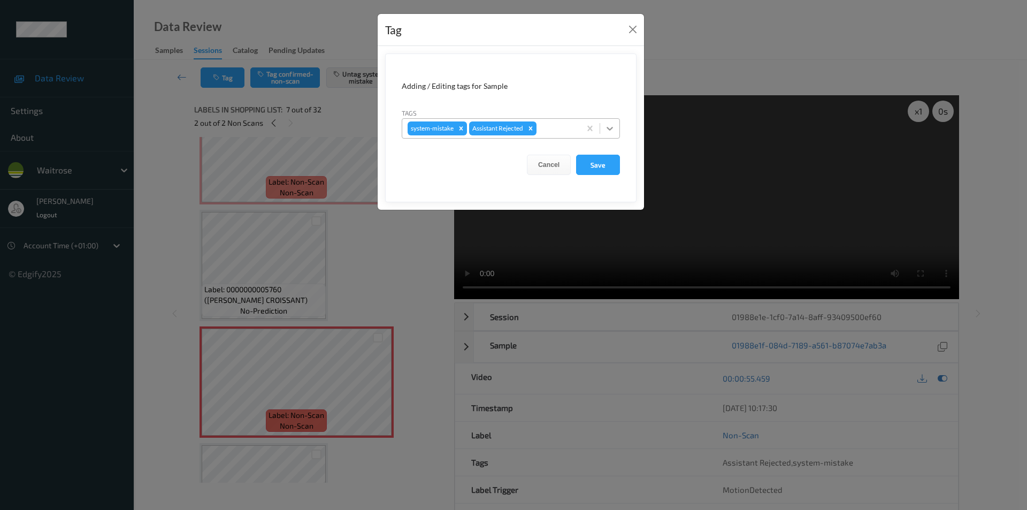
click at [606, 133] on icon at bounding box center [610, 128] width 11 height 11
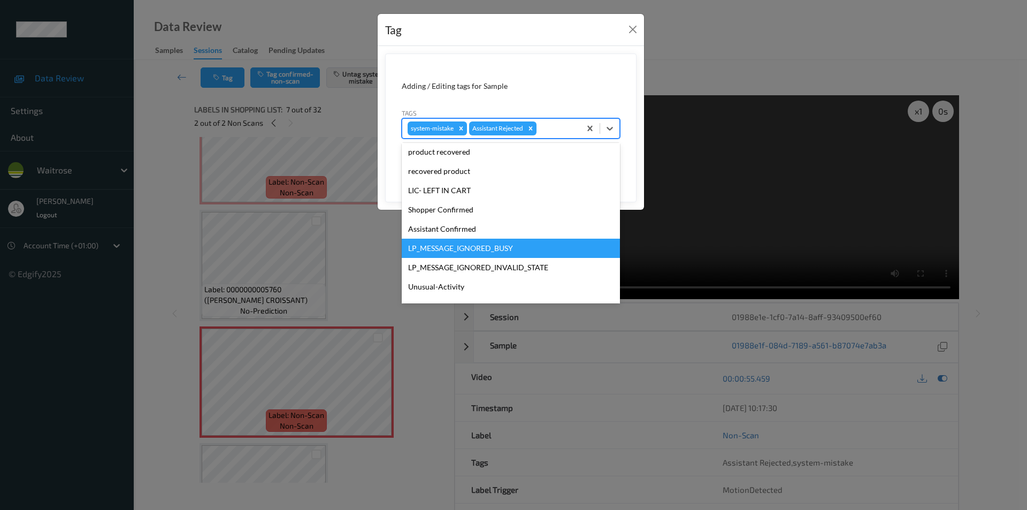
scroll to position [210, 0]
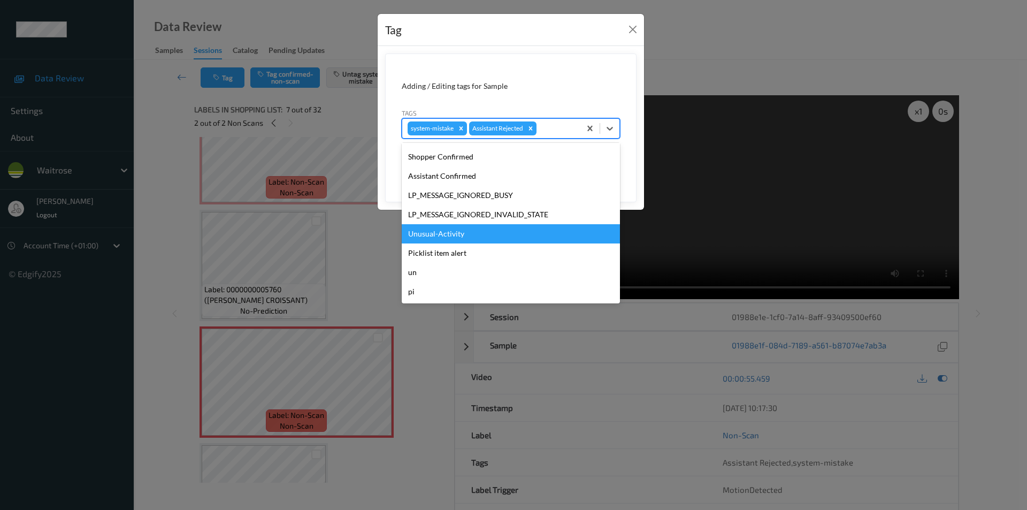
click at [455, 234] on div "Unusual-Activity" at bounding box center [511, 233] width 218 height 19
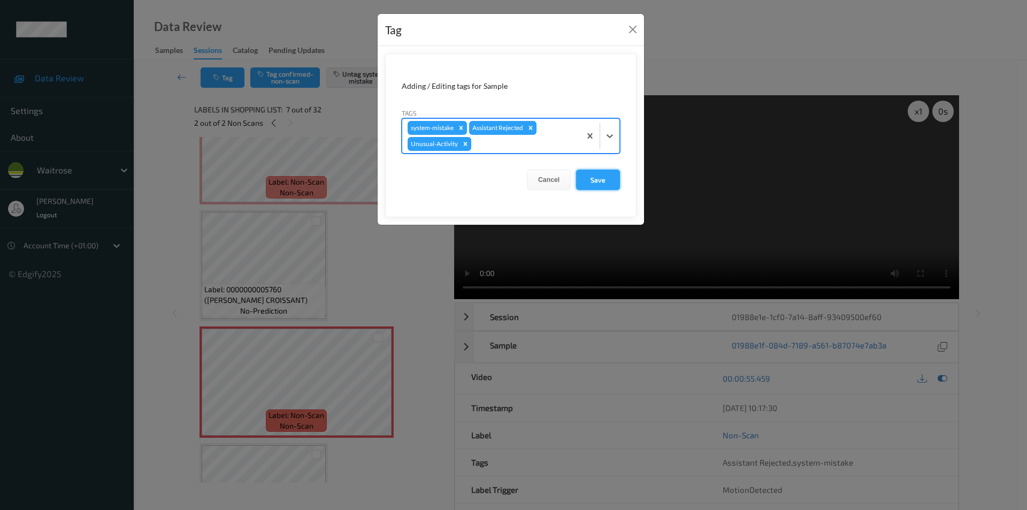
click at [589, 179] on button "Save" at bounding box center [598, 180] width 44 height 20
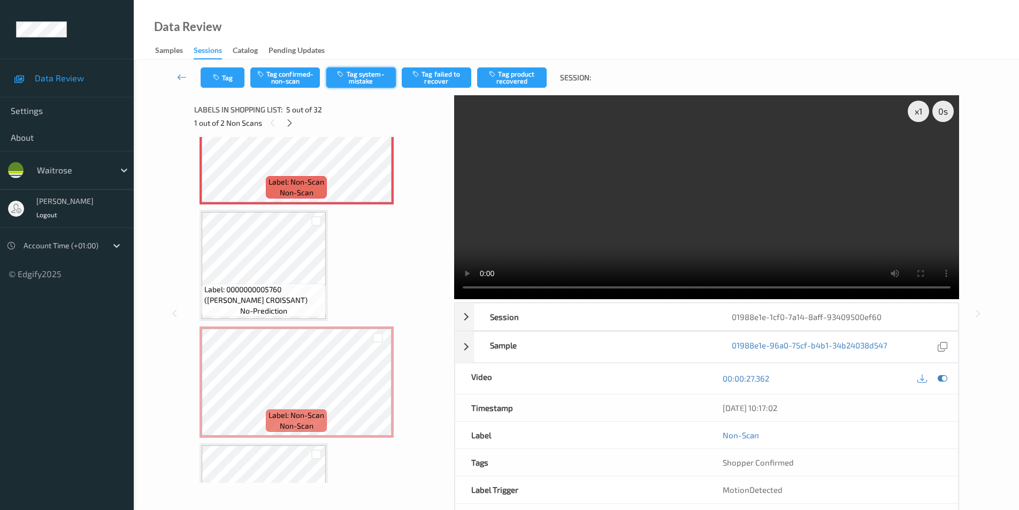
click at [353, 79] on button "Tag system-mistake" at bounding box center [361, 77] width 70 height 20
click at [224, 83] on button "Tag" at bounding box center [223, 77] width 44 height 20
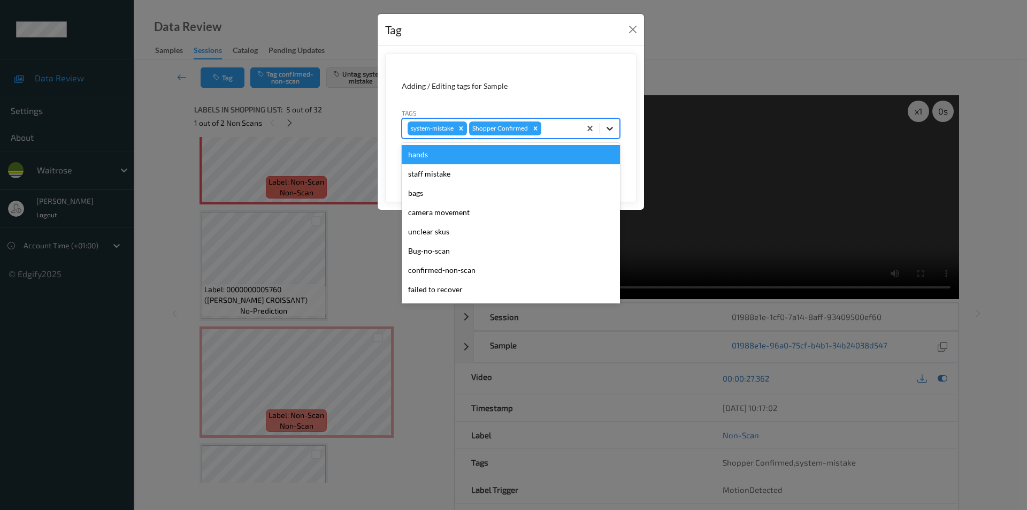
click at [615, 131] on icon at bounding box center [610, 128] width 11 height 11
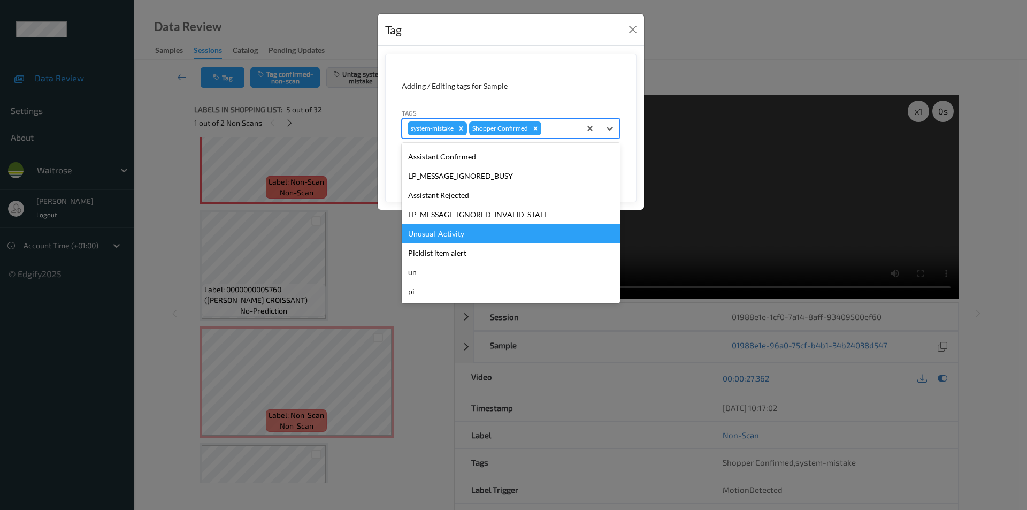
click at [466, 234] on div "Unusual-Activity" at bounding box center [511, 233] width 218 height 19
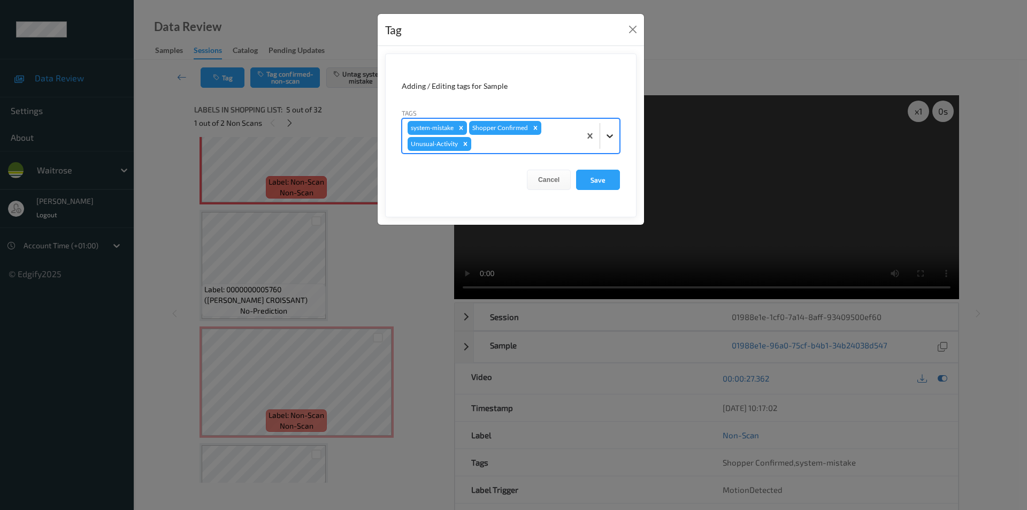
click at [613, 134] on icon at bounding box center [610, 136] width 11 height 11
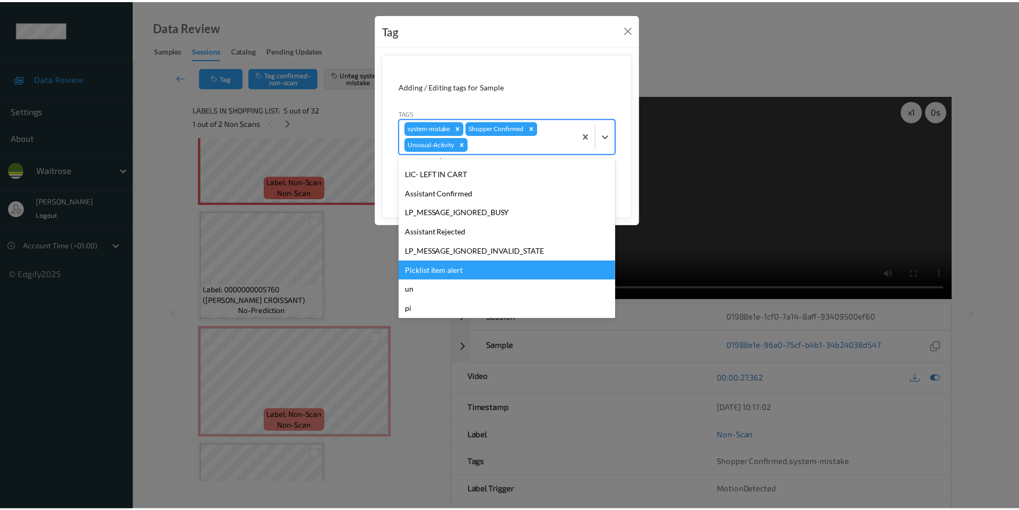
scroll to position [191, 0]
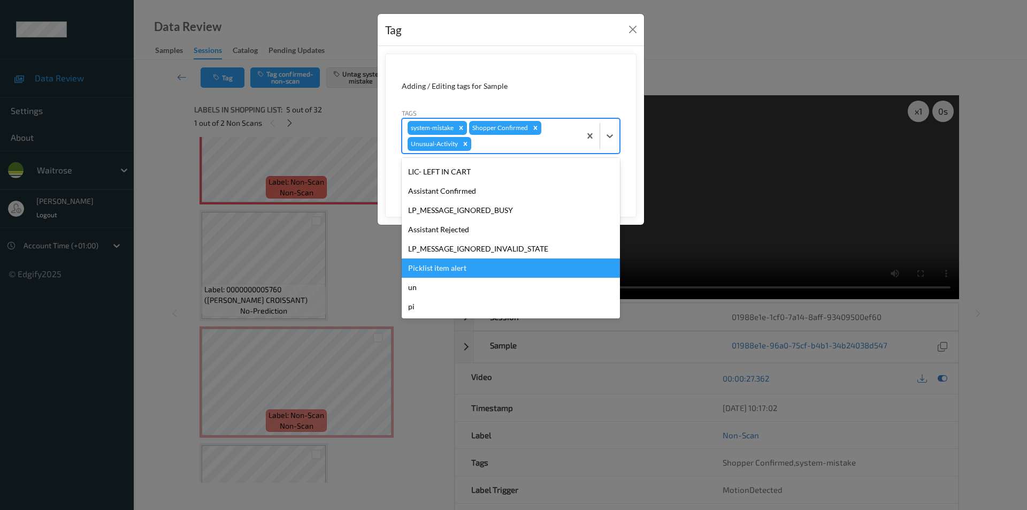
click at [462, 263] on div "Picklist item alert" at bounding box center [511, 267] width 218 height 19
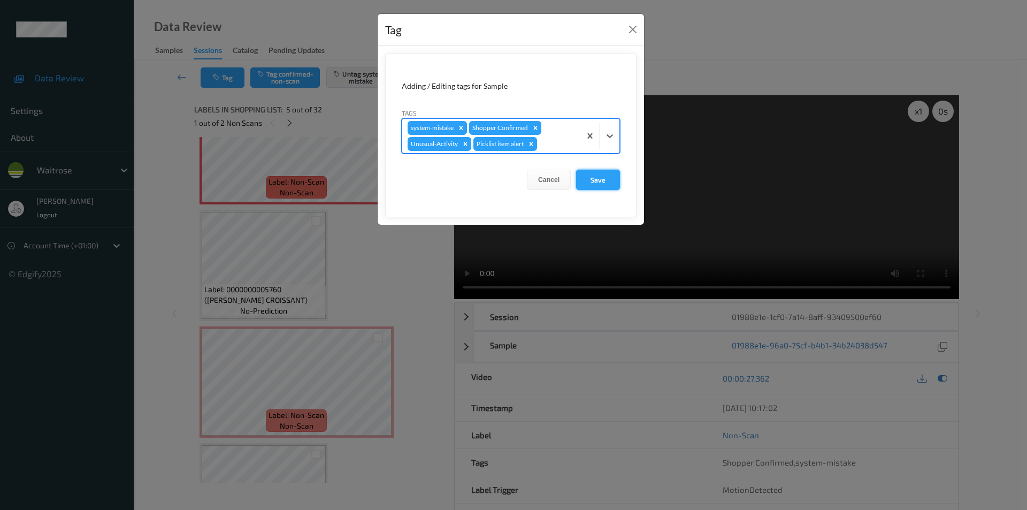
click at [595, 186] on button "Save" at bounding box center [598, 180] width 44 height 20
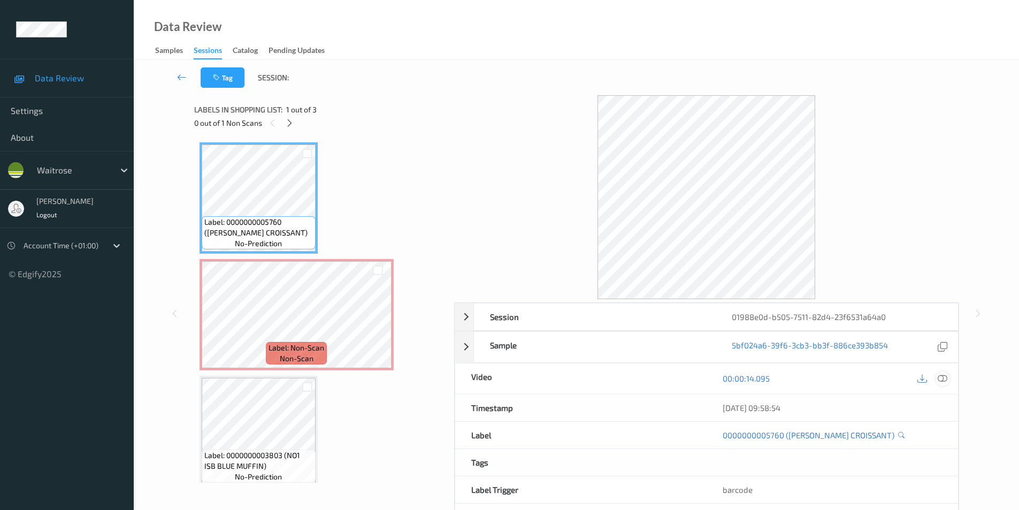
click at [943, 377] on icon at bounding box center [943, 379] width 10 height 10
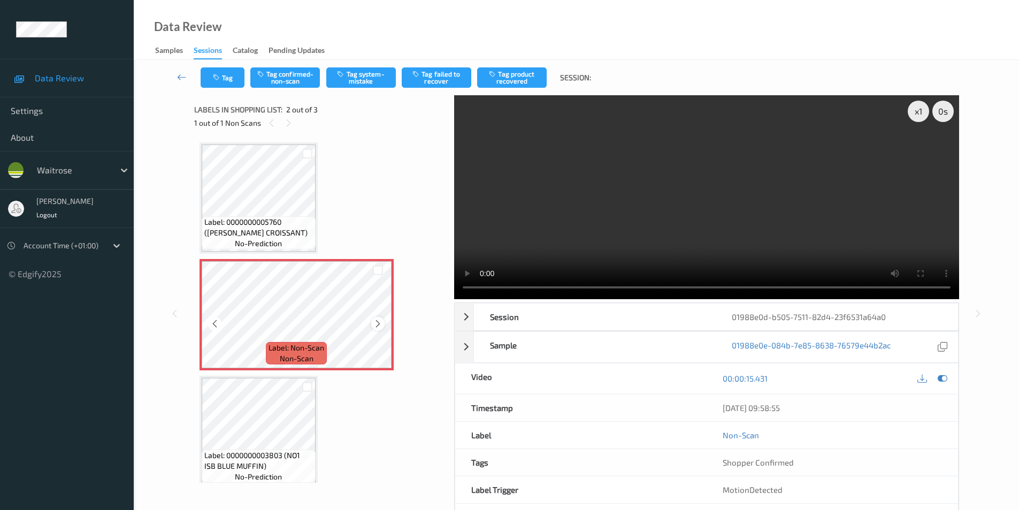
click at [381, 324] on icon at bounding box center [378, 324] width 9 height 10
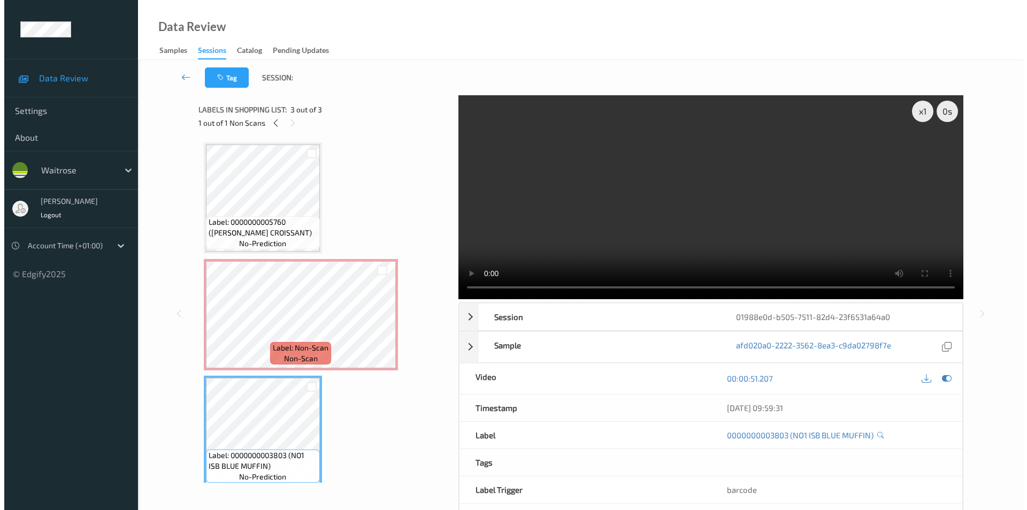
scroll to position [10, 0]
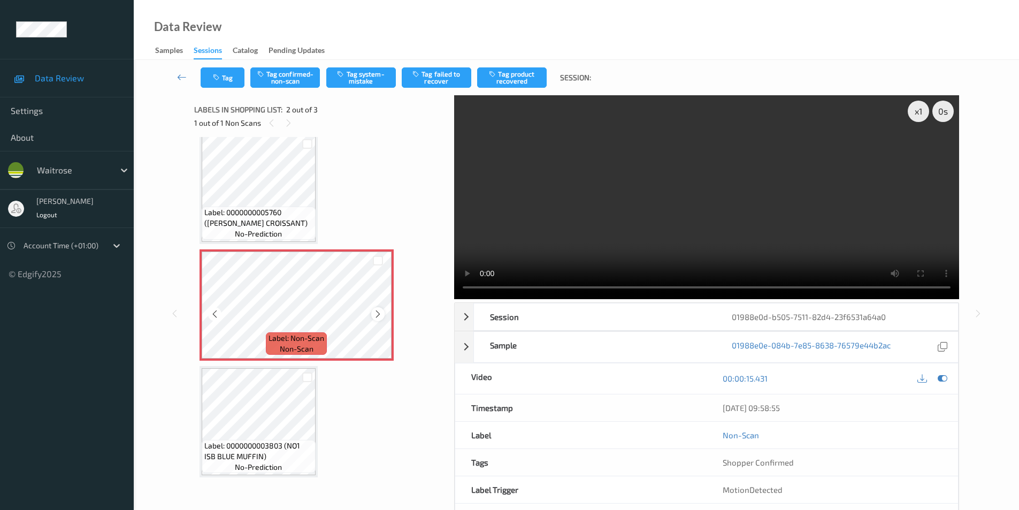
click at [380, 313] on icon at bounding box center [378, 314] width 9 height 10
click at [378, 314] on icon at bounding box center [378, 314] width 9 height 10
click at [349, 75] on button "Tag system-mistake" at bounding box center [361, 77] width 70 height 20
click at [215, 83] on button "Tag" at bounding box center [223, 77] width 44 height 20
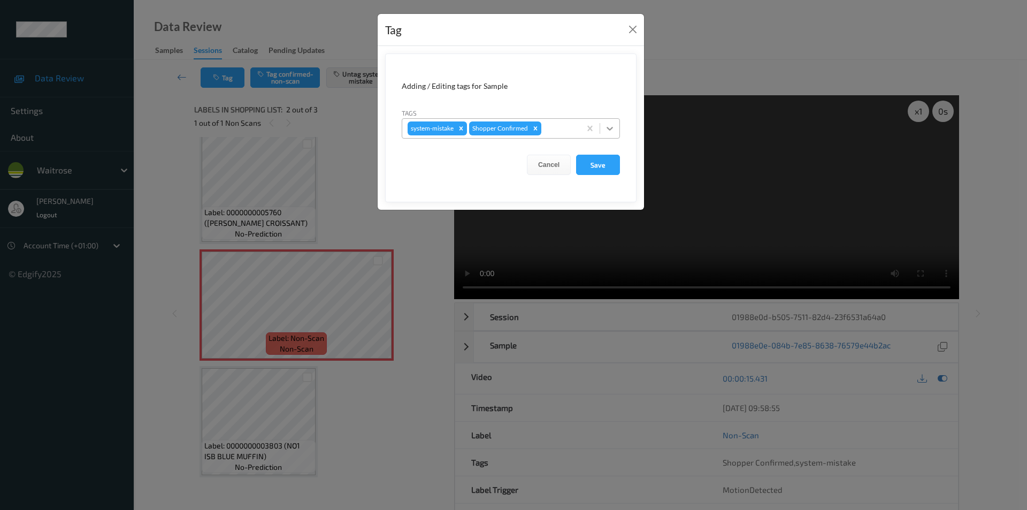
click at [606, 125] on icon at bounding box center [610, 128] width 11 height 11
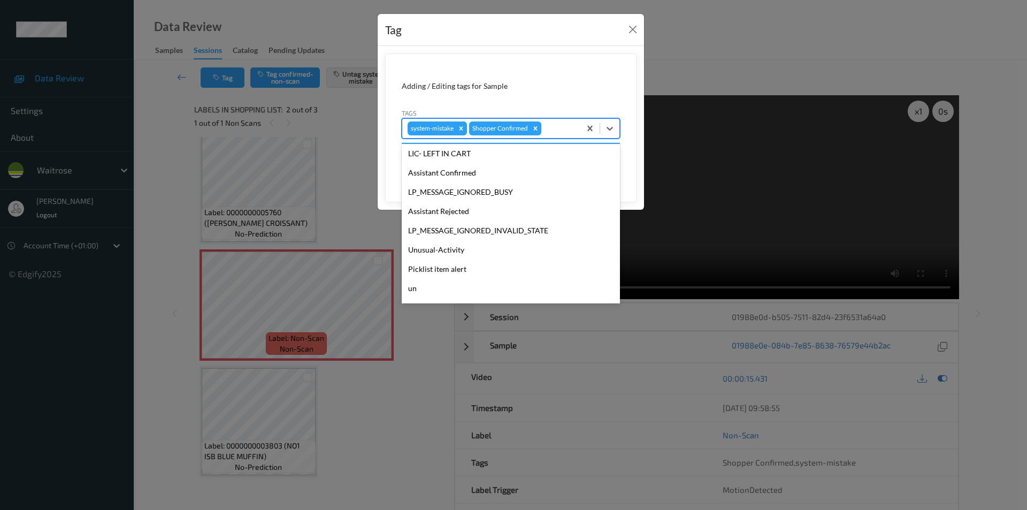
scroll to position [210, 0]
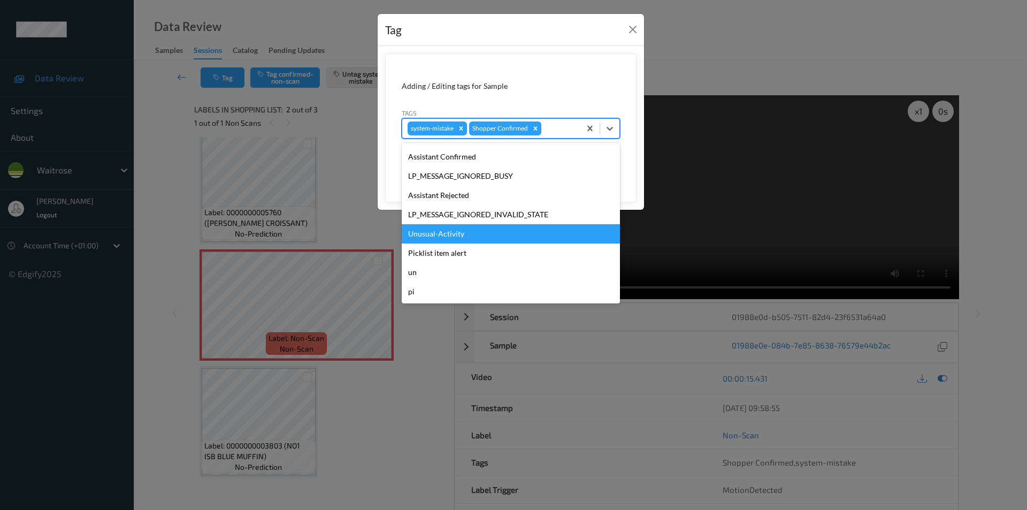
click at [459, 232] on div "Unusual-Activity" at bounding box center [511, 233] width 218 height 19
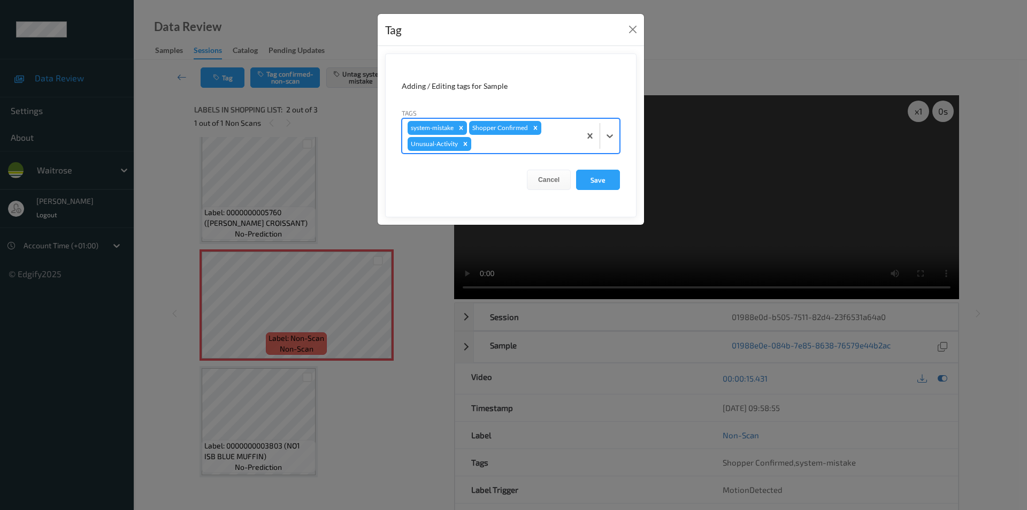
click at [608, 125] on div at bounding box center [600, 136] width 39 height 34
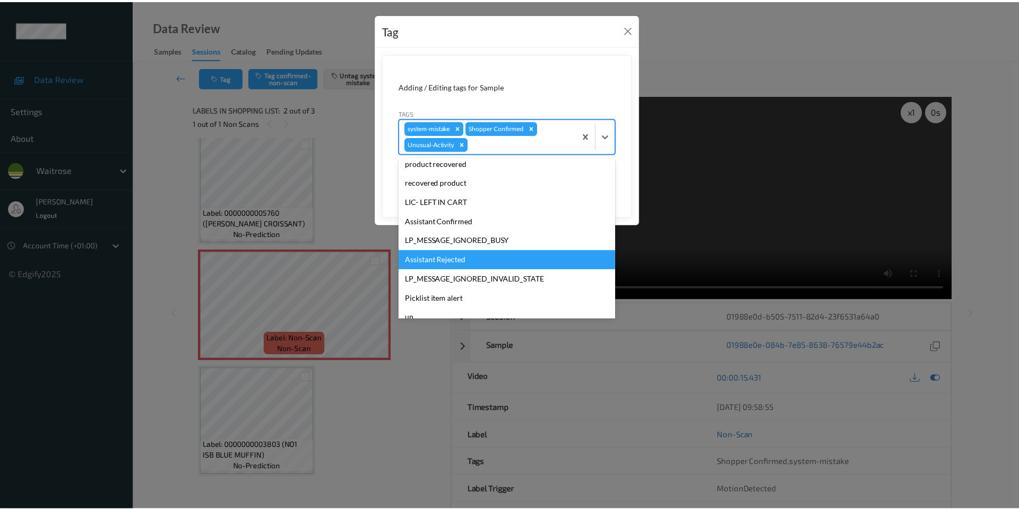
scroll to position [191, 0]
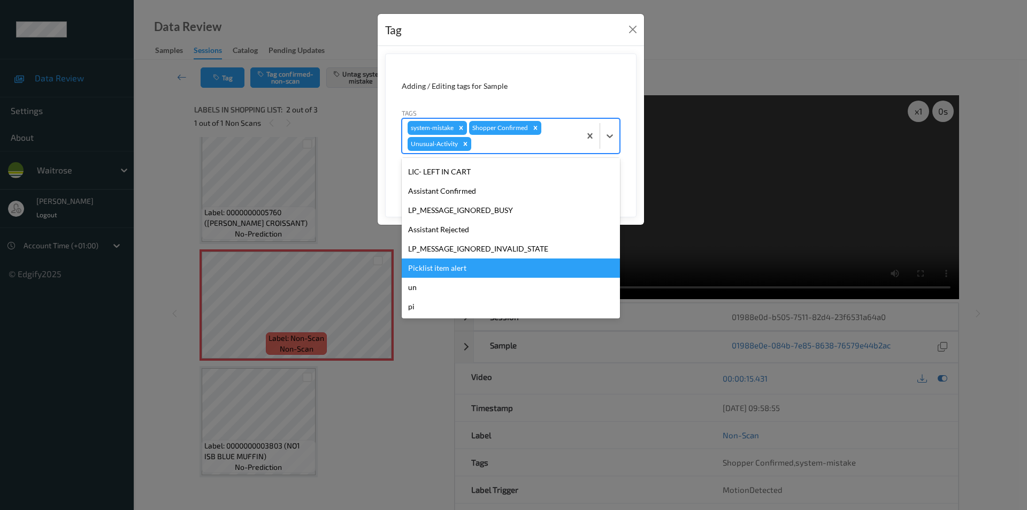
click at [467, 272] on div "Picklist item alert" at bounding box center [511, 267] width 218 height 19
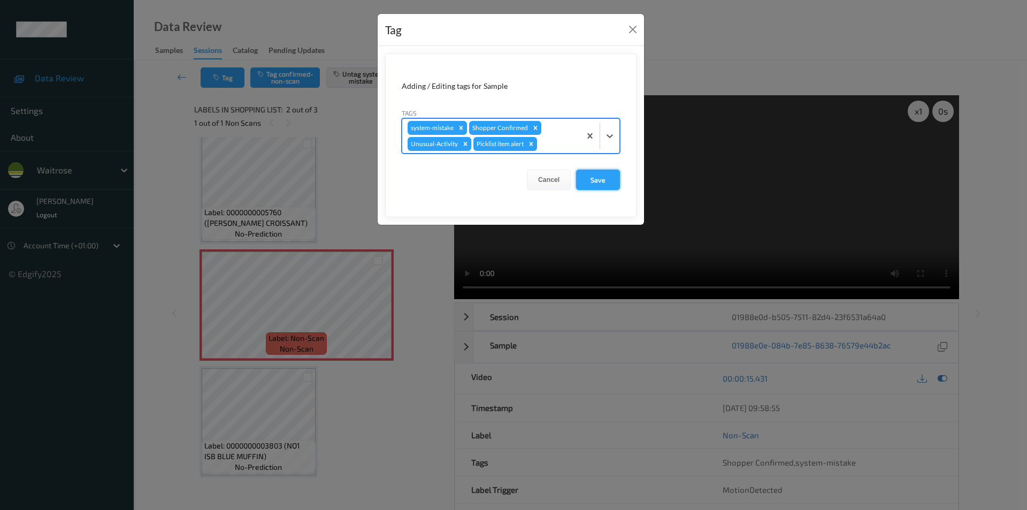
click at [593, 179] on button "Save" at bounding box center [598, 180] width 44 height 20
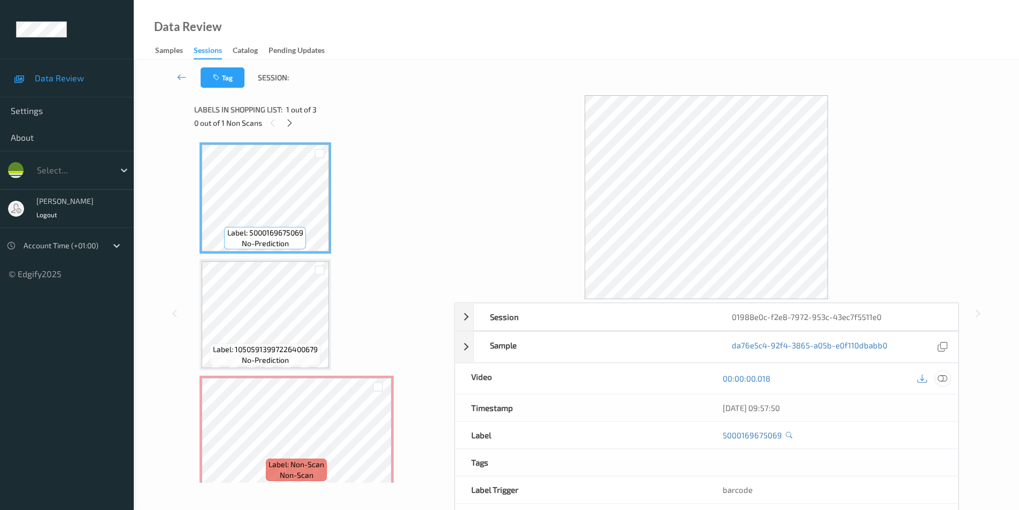
click at [946, 377] on icon at bounding box center [943, 379] width 10 height 10
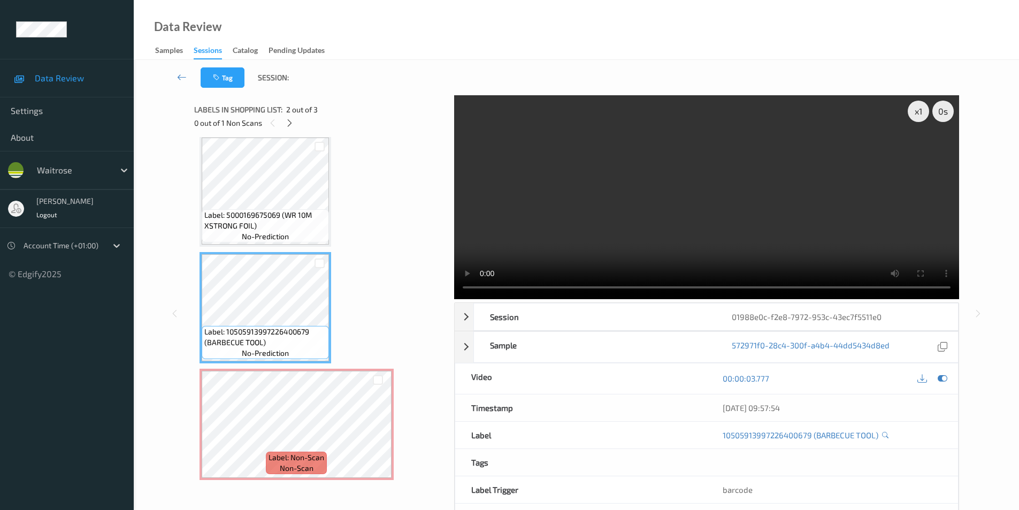
scroll to position [10, 0]
click at [384, 433] on div at bounding box center [377, 430] width 13 height 13
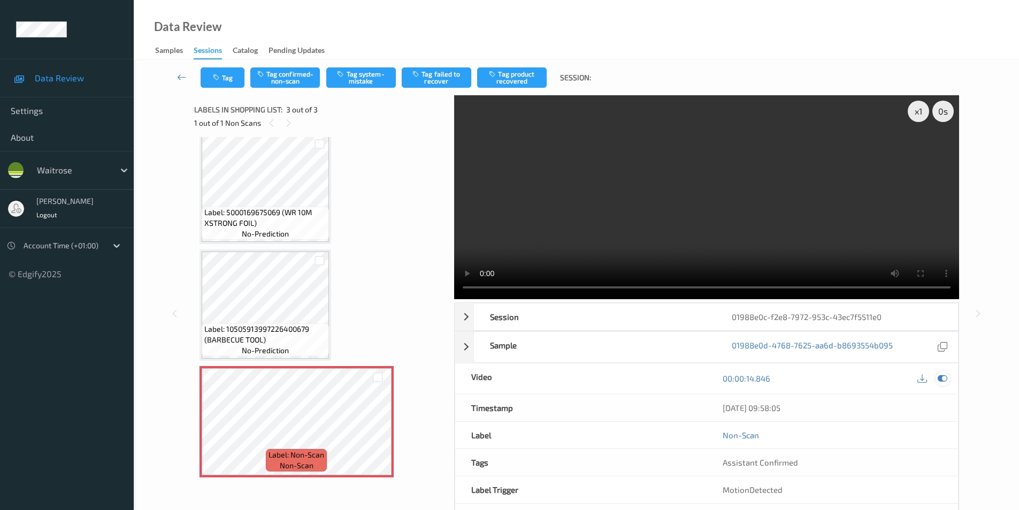
click at [943, 382] on icon at bounding box center [943, 379] width 10 height 10
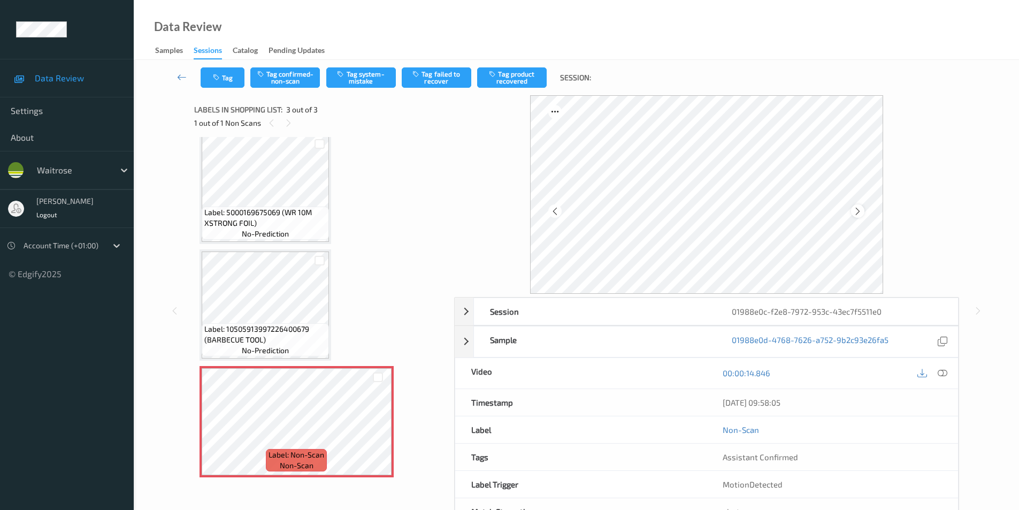
click at [854, 211] on icon at bounding box center [858, 212] width 9 height 10
click at [354, 78] on button "Tag system-mistake" at bounding box center [361, 77] width 70 height 20
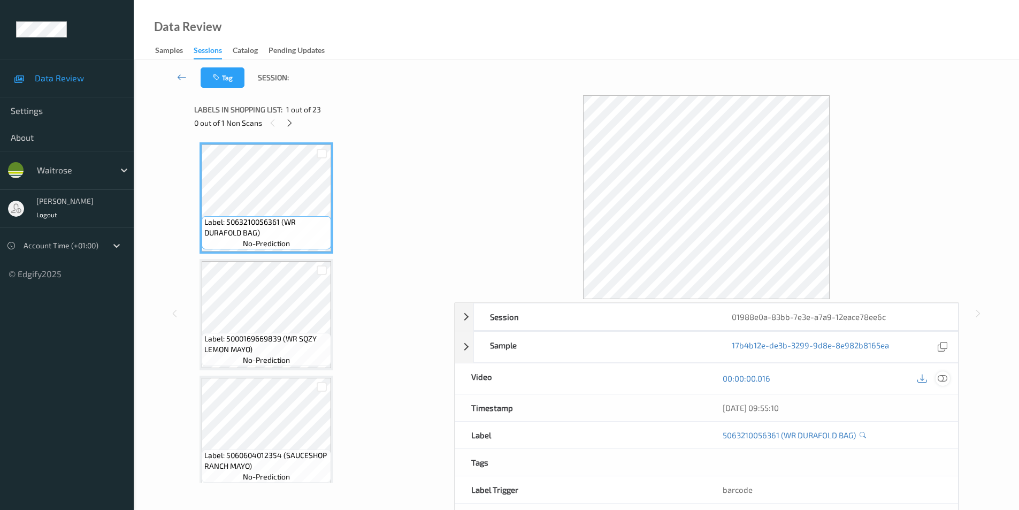
click at [943, 382] on icon at bounding box center [943, 379] width 10 height 10
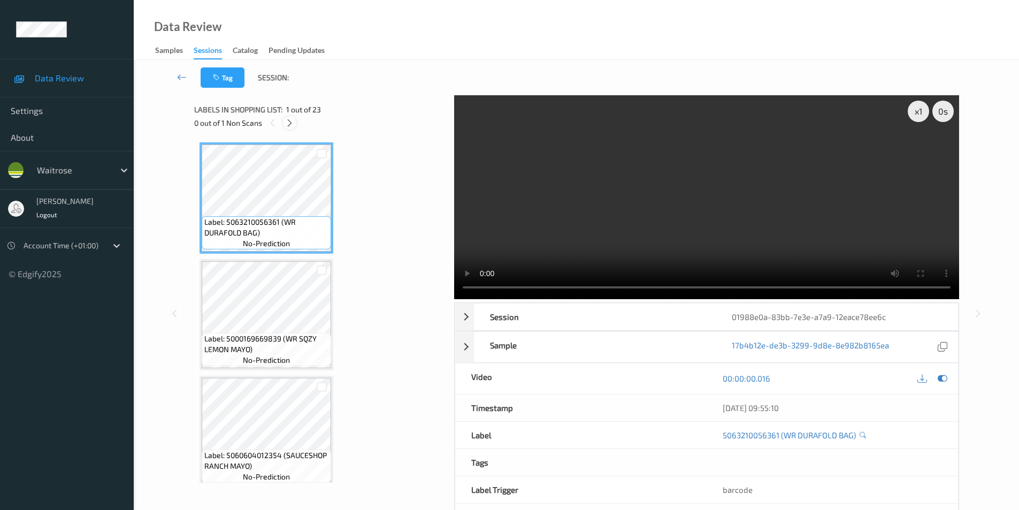
click at [289, 121] on icon at bounding box center [289, 123] width 9 height 10
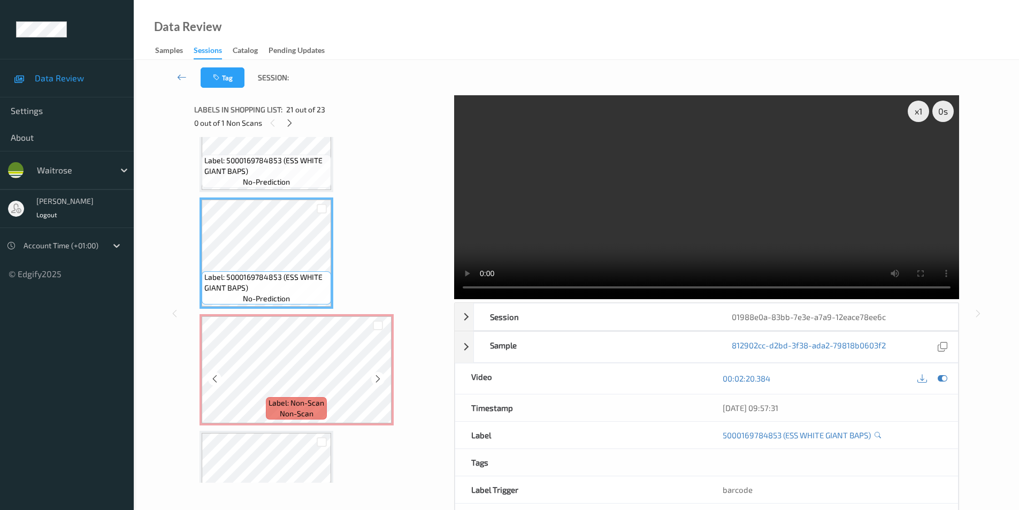
scroll to position [2285, 0]
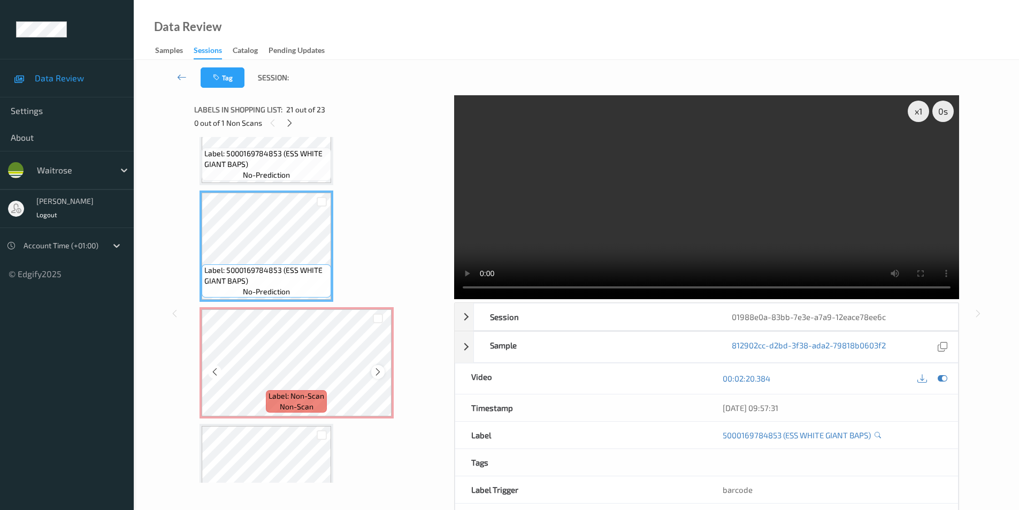
click at [374, 374] on icon at bounding box center [378, 372] width 9 height 10
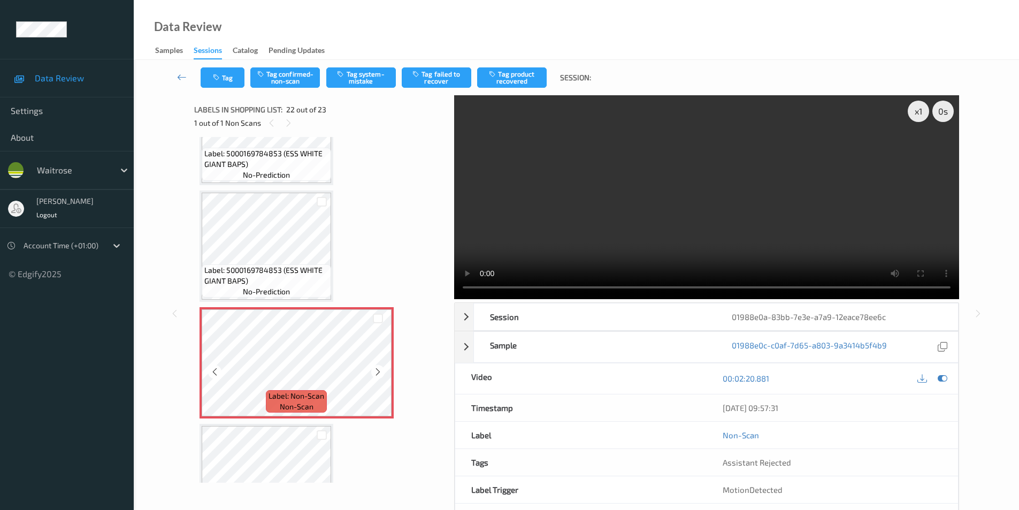
click at [374, 374] on icon at bounding box center [378, 372] width 9 height 10
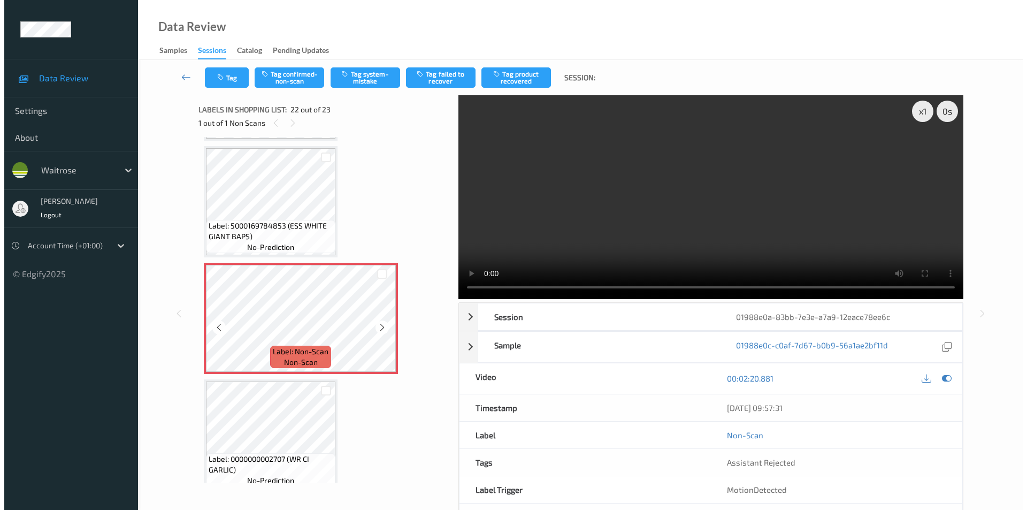
scroll to position [2339, 0]
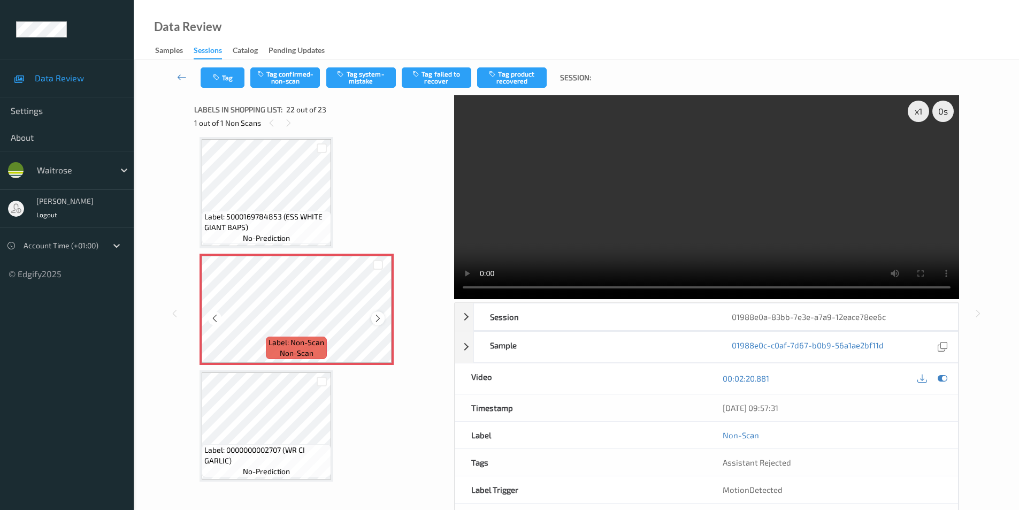
click at [377, 319] on icon at bounding box center [378, 319] width 9 height 10
click at [376, 318] on icon at bounding box center [378, 319] width 9 height 10
click at [382, 318] on icon at bounding box center [378, 319] width 9 height 10
click at [375, 319] on icon at bounding box center [378, 319] width 9 height 10
click at [348, 85] on button "Tag system-mistake" at bounding box center [361, 77] width 70 height 20
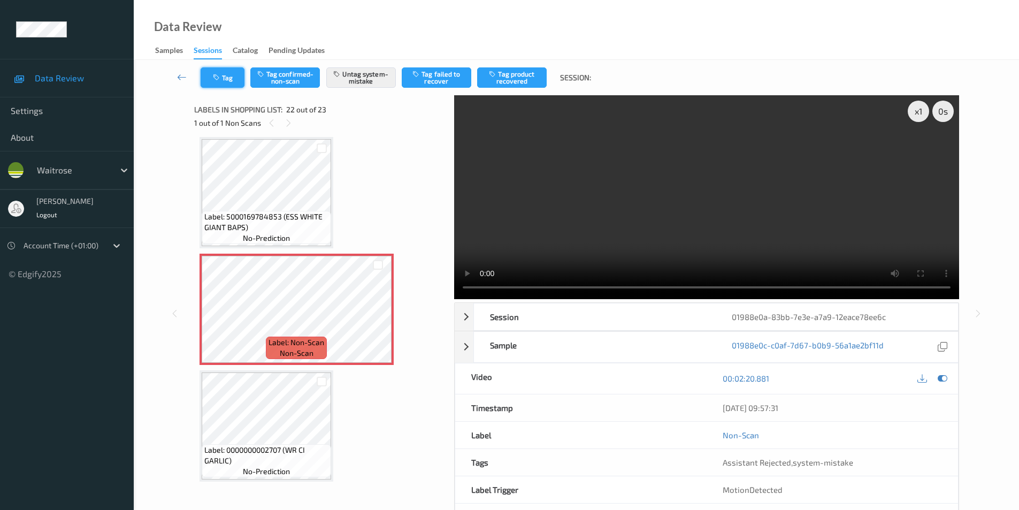
click at [216, 80] on icon "button" at bounding box center [217, 77] width 9 height 7
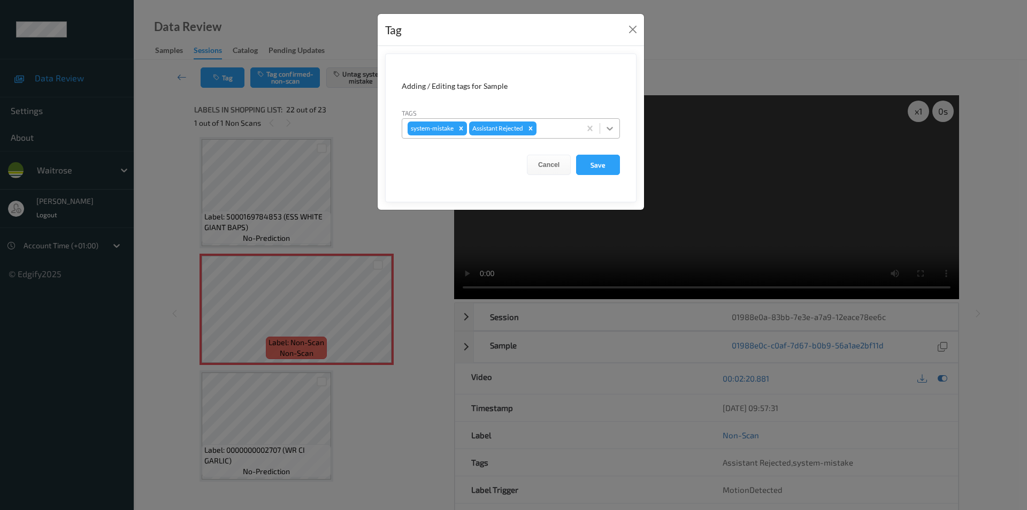
click at [611, 133] on icon at bounding box center [610, 128] width 11 height 11
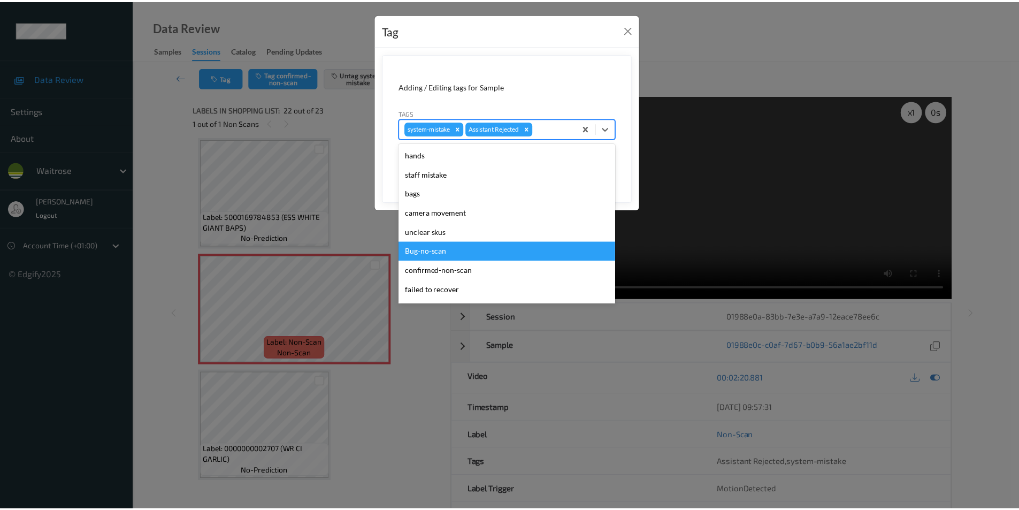
scroll to position [210, 0]
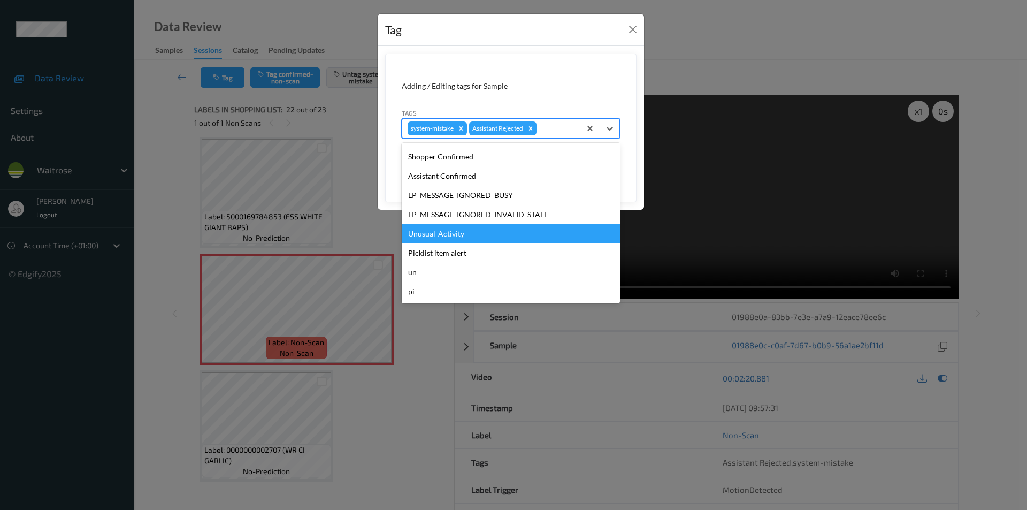
click at [445, 231] on div "Unusual-Activity" at bounding box center [511, 233] width 218 height 19
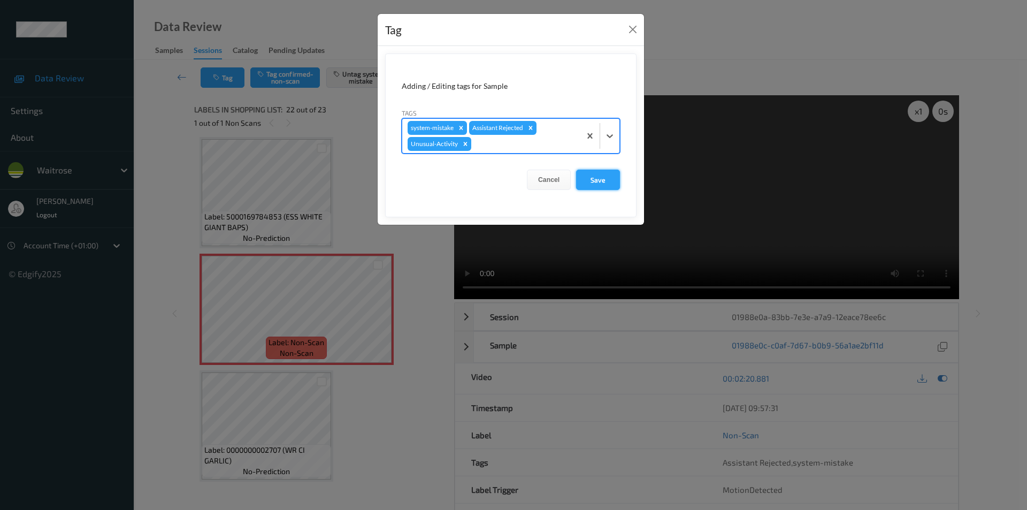
click at [601, 174] on button "Save" at bounding box center [598, 180] width 44 height 20
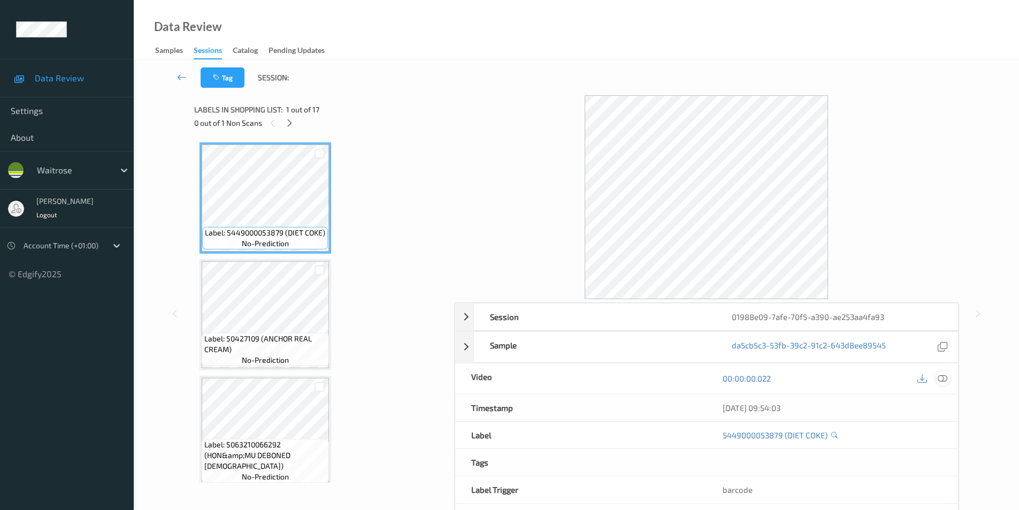
click at [946, 380] on icon at bounding box center [943, 379] width 10 height 10
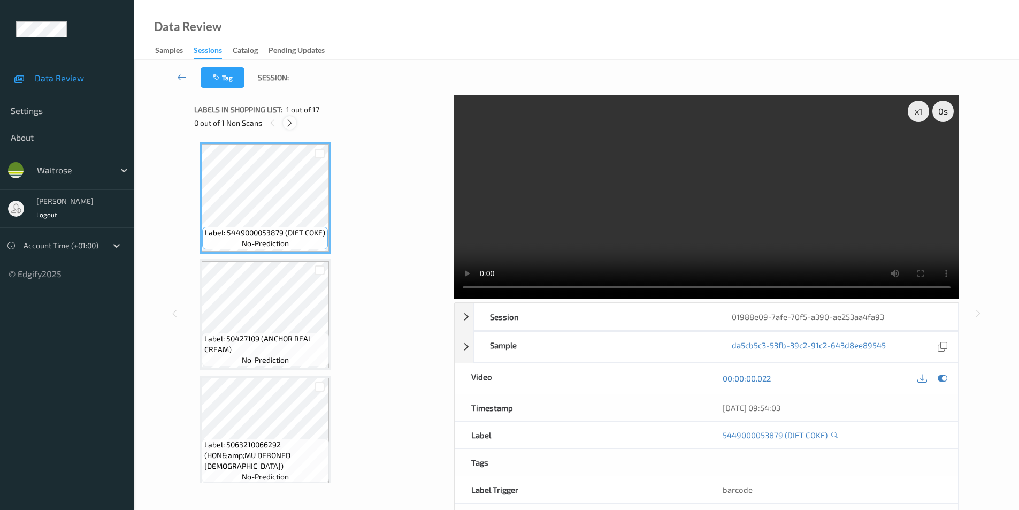
click at [291, 125] on icon at bounding box center [289, 123] width 9 height 10
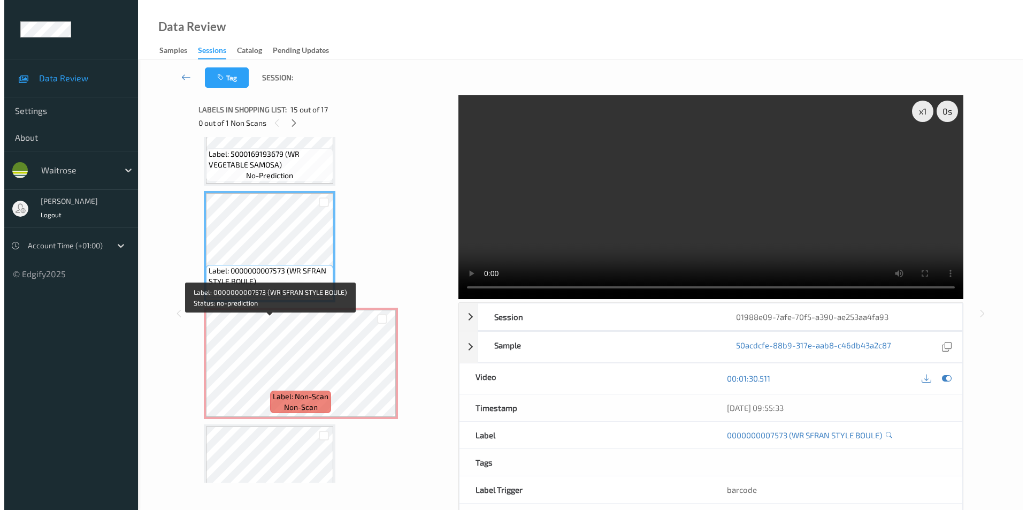
scroll to position [1585, 0]
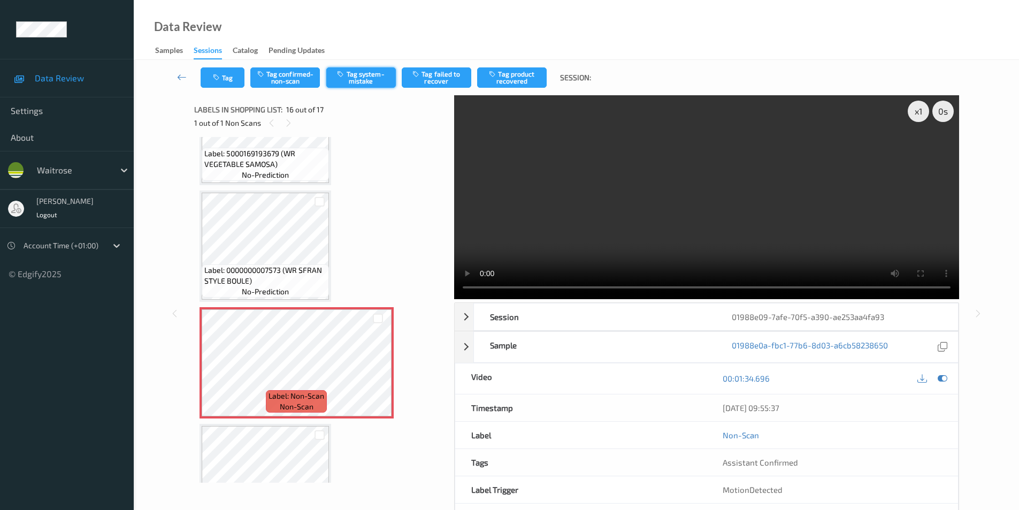
click at [355, 79] on button "Tag system-mistake" at bounding box center [361, 77] width 70 height 20
click at [222, 81] on button "Tag" at bounding box center [223, 77] width 44 height 20
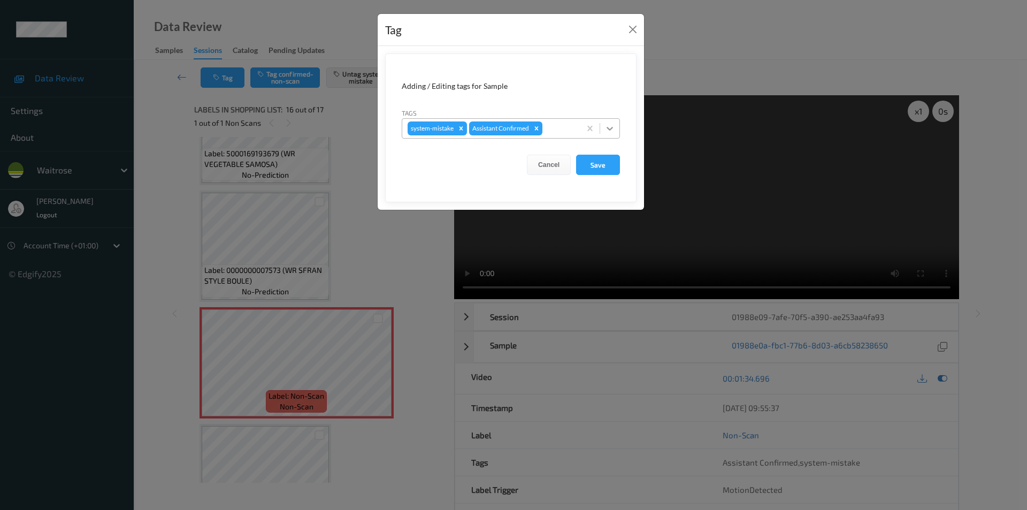
click at [607, 130] on icon at bounding box center [610, 128] width 11 height 11
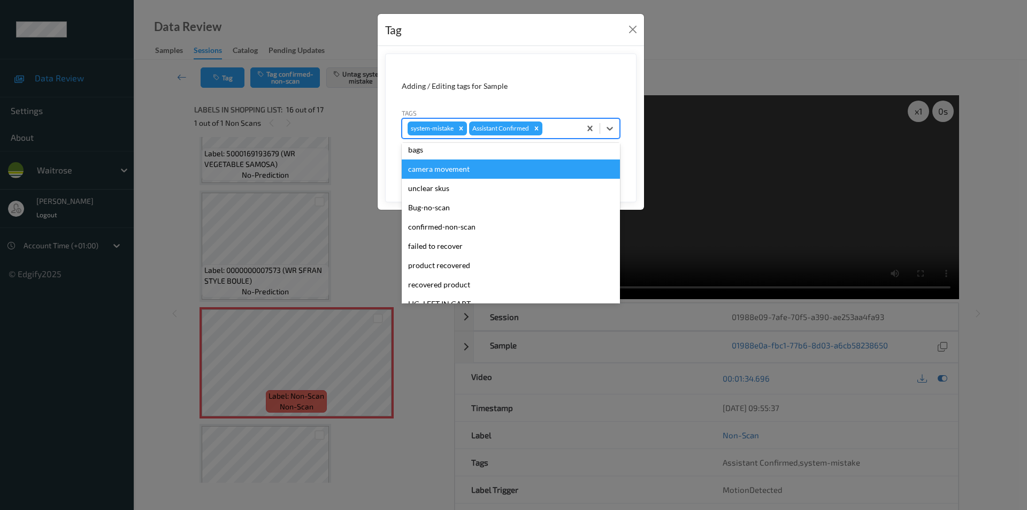
scroll to position [210, 0]
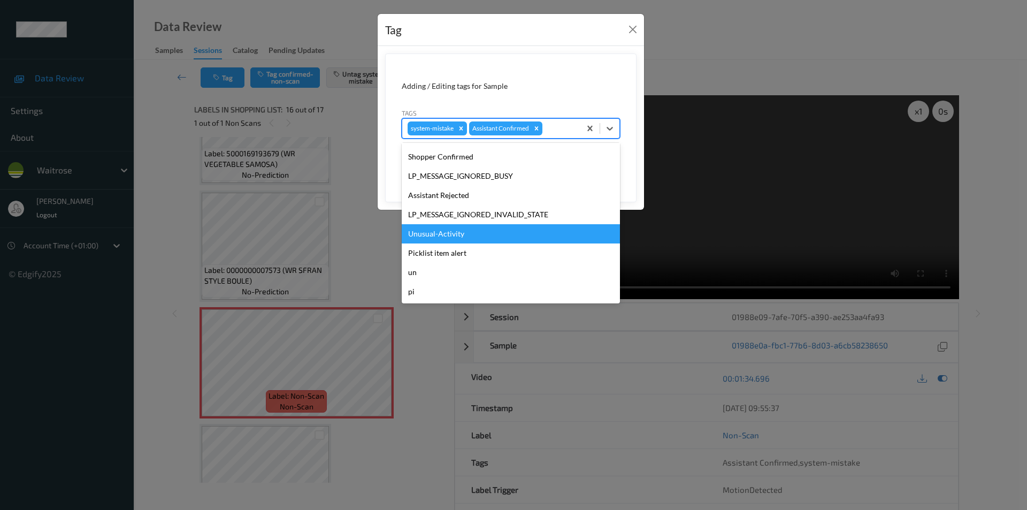
click at [435, 235] on div "Unusual-Activity" at bounding box center [511, 233] width 218 height 19
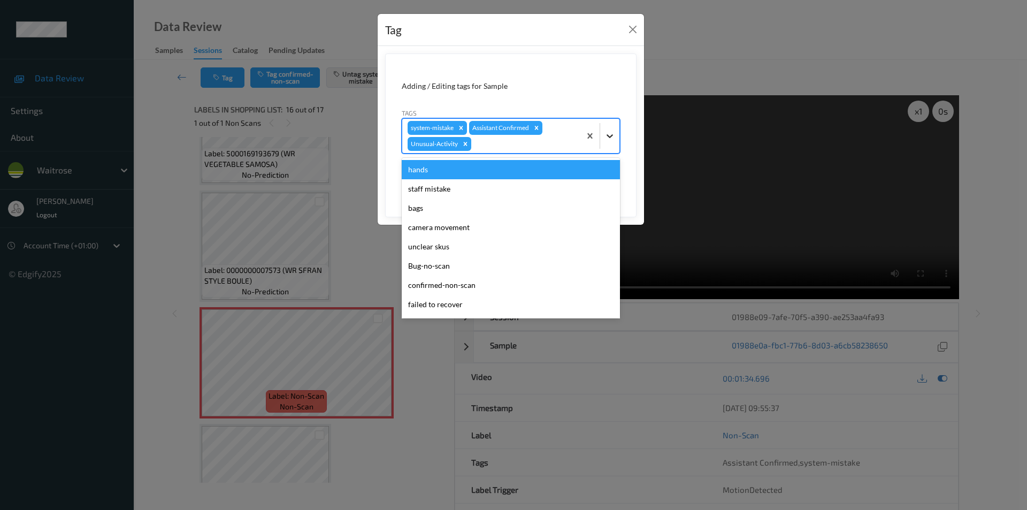
click at [607, 131] on icon at bounding box center [610, 136] width 11 height 11
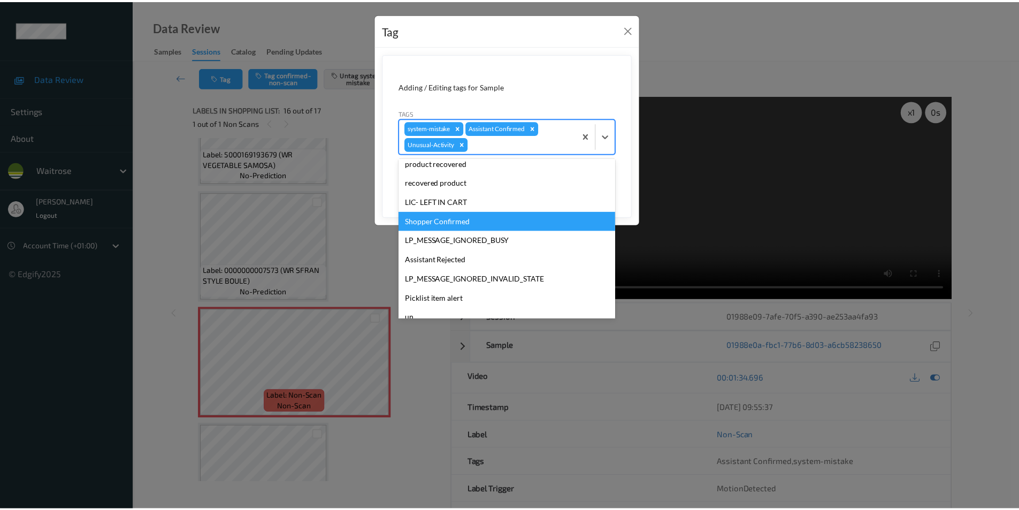
scroll to position [191, 0]
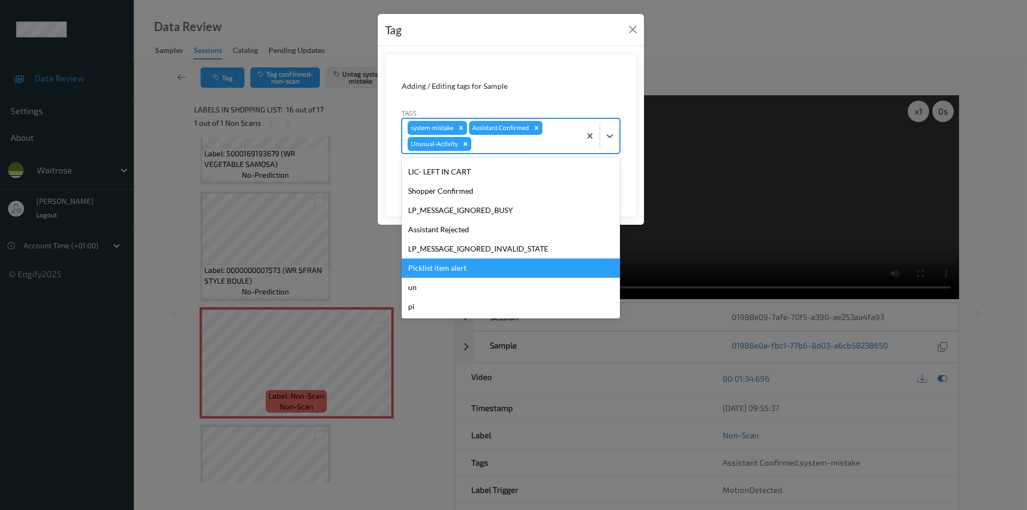
click at [425, 263] on div "Picklist item alert" at bounding box center [511, 267] width 218 height 19
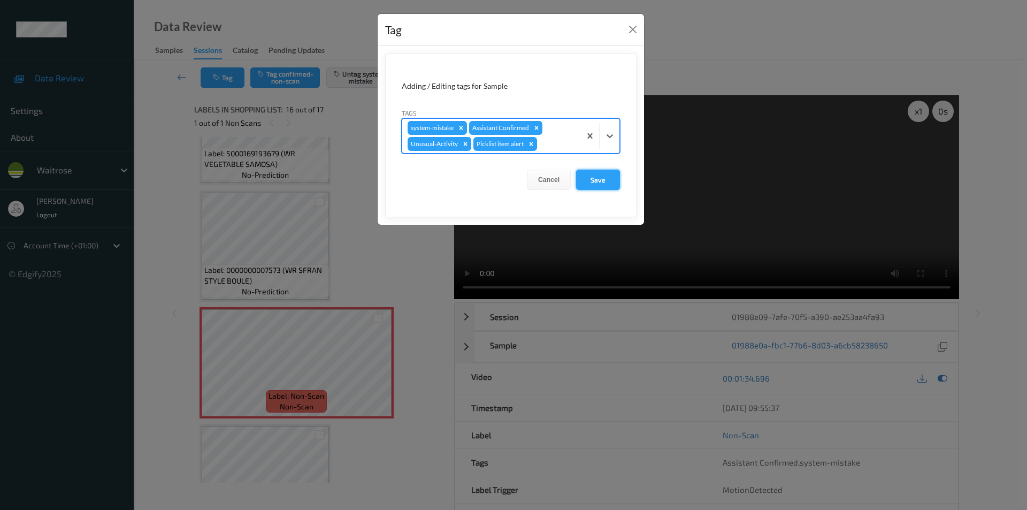
click at [595, 180] on button "Save" at bounding box center [598, 180] width 44 height 20
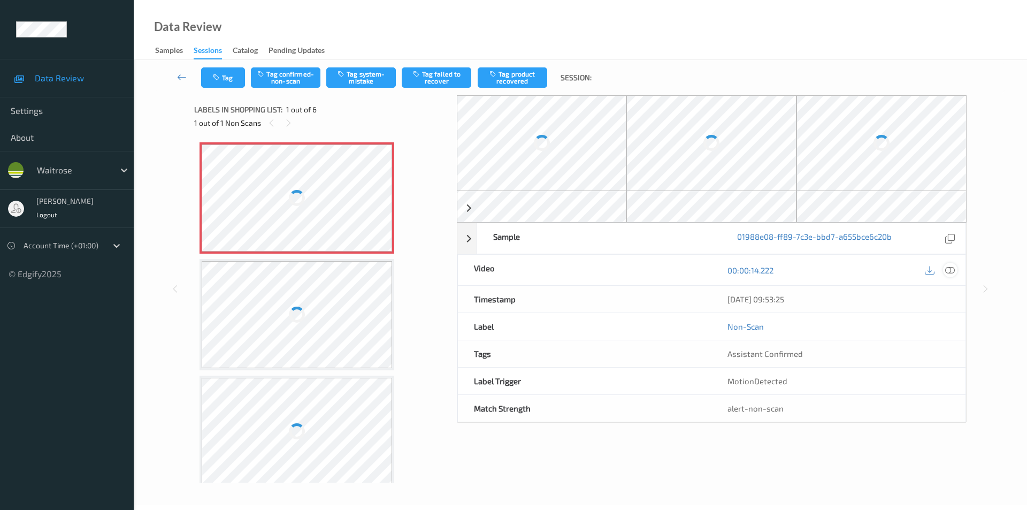
click at [948, 270] on icon at bounding box center [951, 270] width 10 height 10
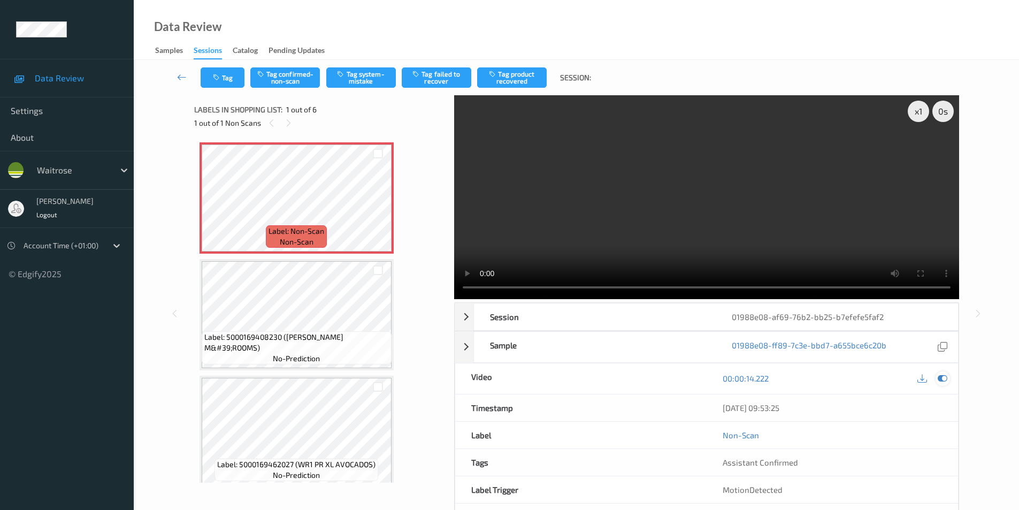
click at [940, 379] on icon at bounding box center [943, 379] width 10 height 10
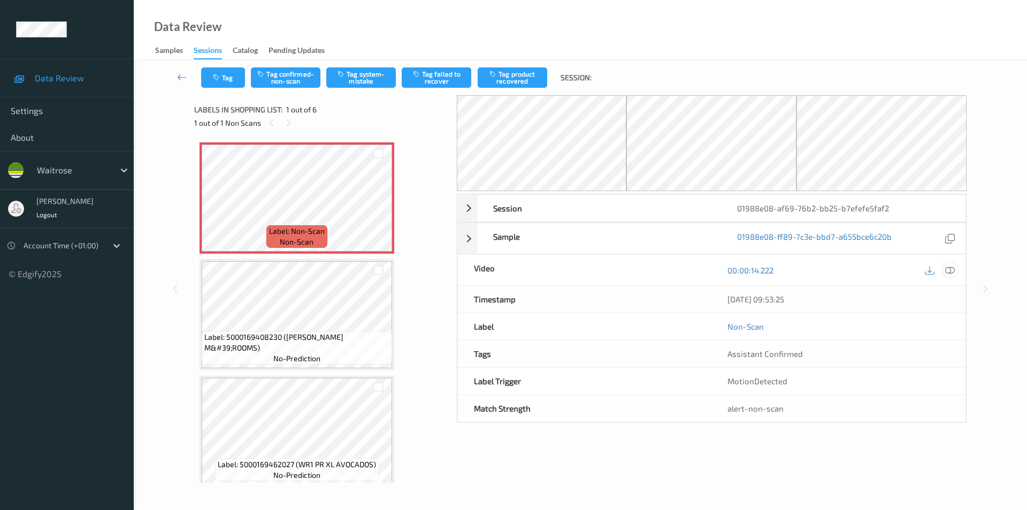
click at [951, 273] on icon at bounding box center [951, 270] width 10 height 10
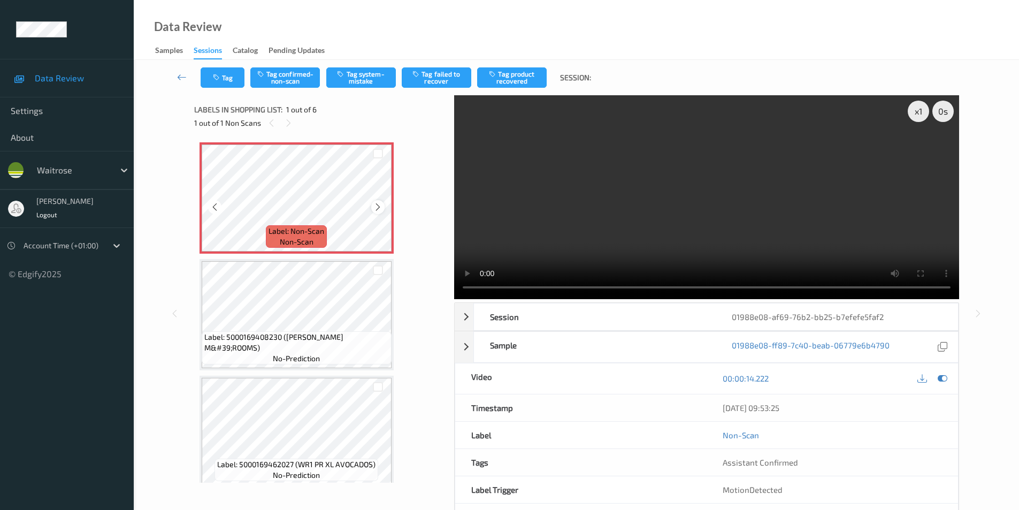
click at [380, 207] on icon at bounding box center [378, 207] width 9 height 10
click at [287, 77] on button "Tag confirmed-non-scan" at bounding box center [285, 77] width 70 height 20
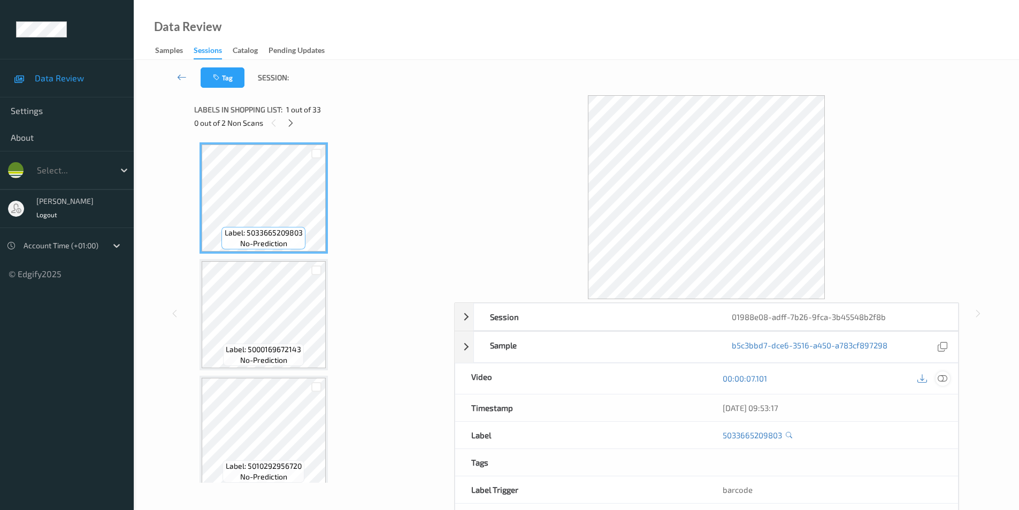
click at [943, 378] on icon at bounding box center [943, 379] width 10 height 10
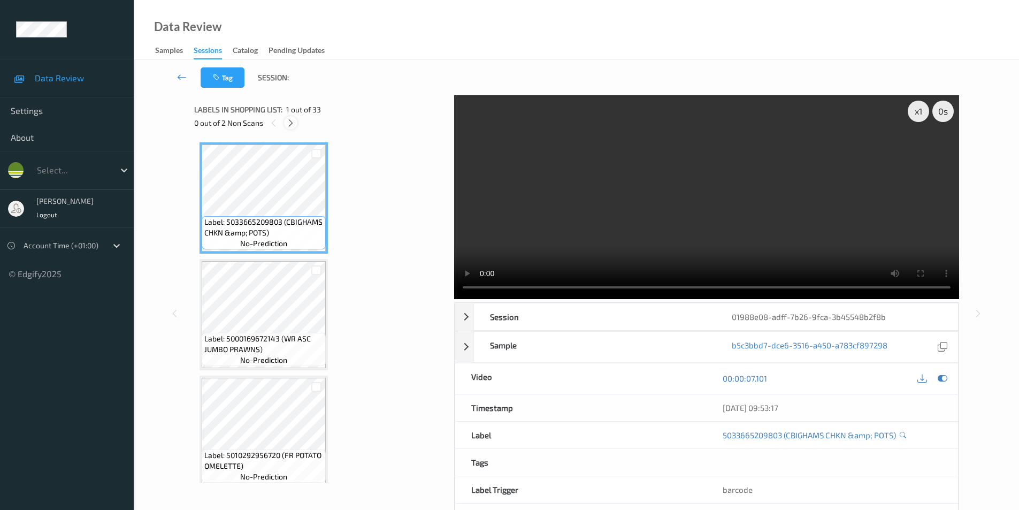
click at [290, 125] on icon at bounding box center [290, 123] width 9 height 10
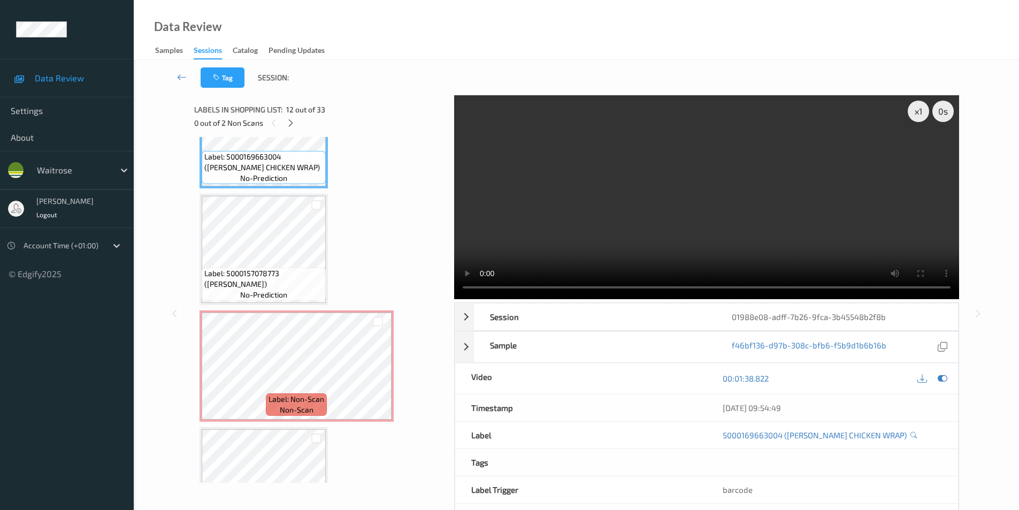
scroll to position [1352, 0]
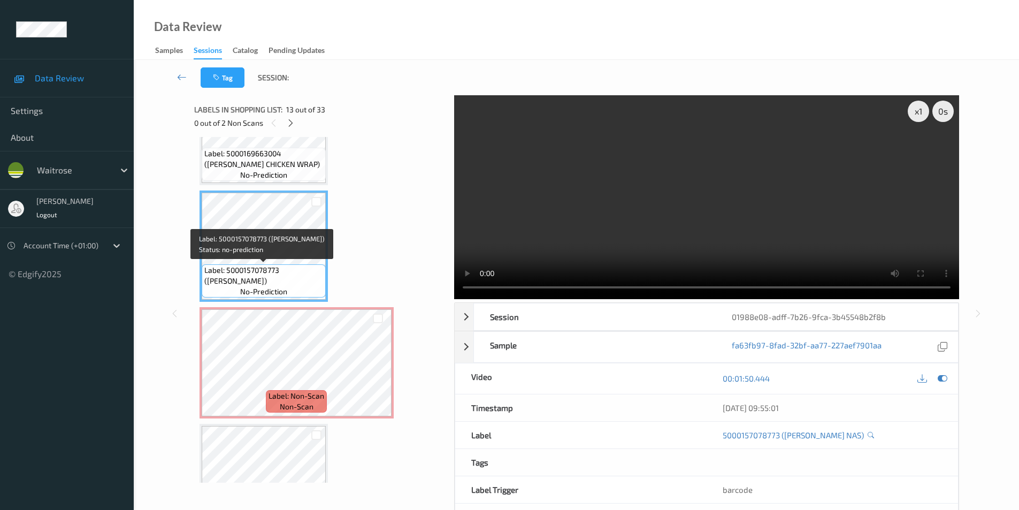
drag, startPoint x: 282, startPoint y: 270, endPoint x: 282, endPoint y: 278, distance: 8.6
click at [282, 278] on span "Label: 5000157078773 (HEINZ BEANZ NAS)" at bounding box center [263, 275] width 119 height 21
copy span "(HEINZ BEANZ NAS)"
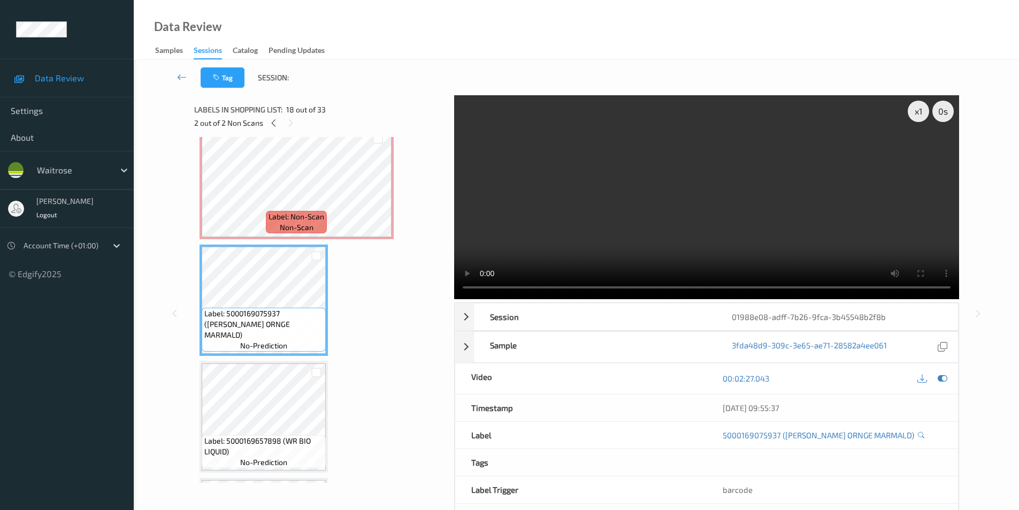
scroll to position [1887, 0]
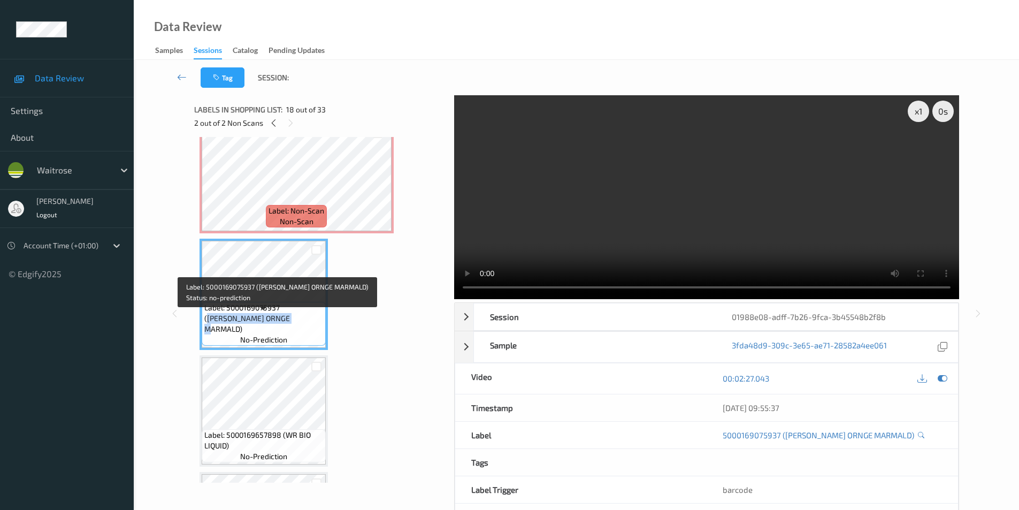
drag, startPoint x: 284, startPoint y: 317, endPoint x: 275, endPoint y: 330, distance: 16.5
click at [275, 330] on span "Label: 5000169075937 (WR ESS ORNGE MARMALD)" at bounding box center [263, 318] width 119 height 32
copy span "WR ESS ORNGE MARMALD)"
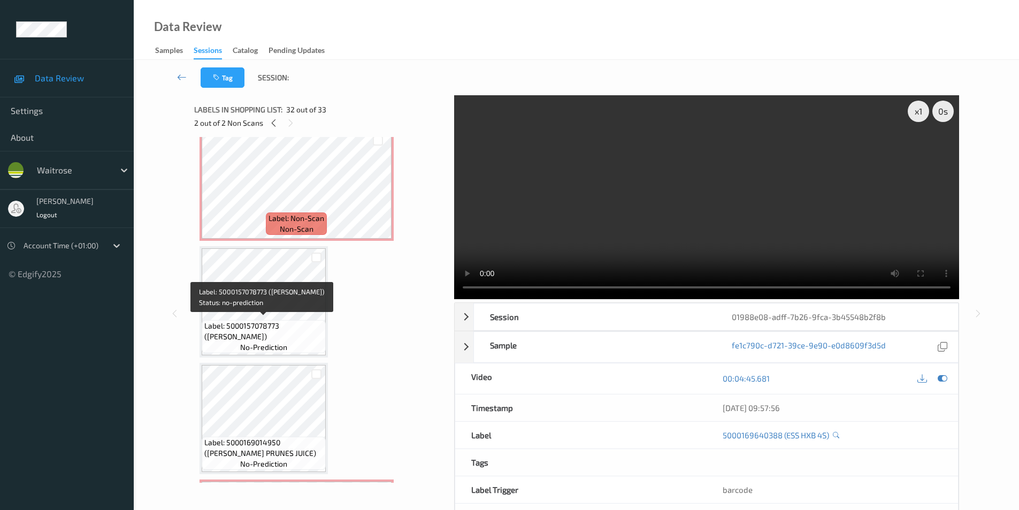
scroll to position [1690, 0]
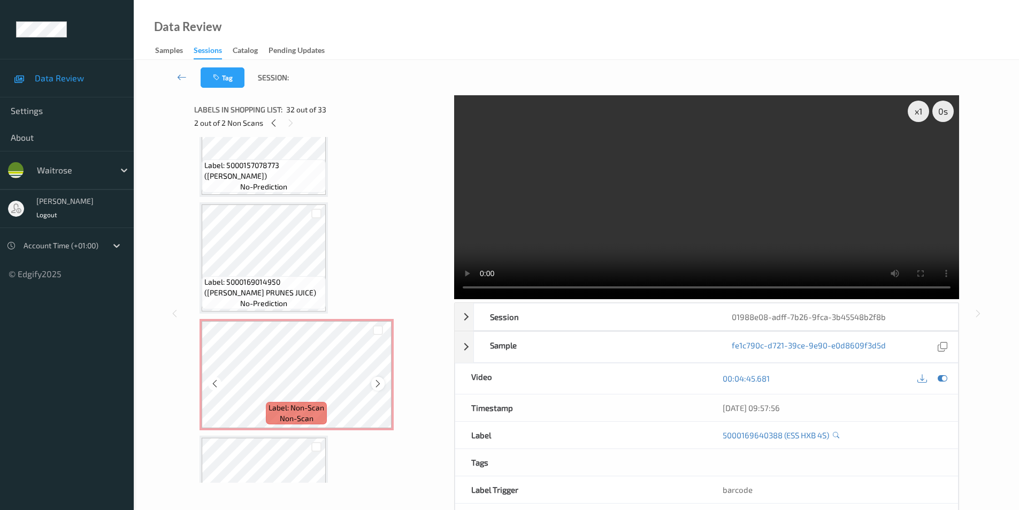
click at [376, 383] on icon at bounding box center [378, 384] width 9 height 10
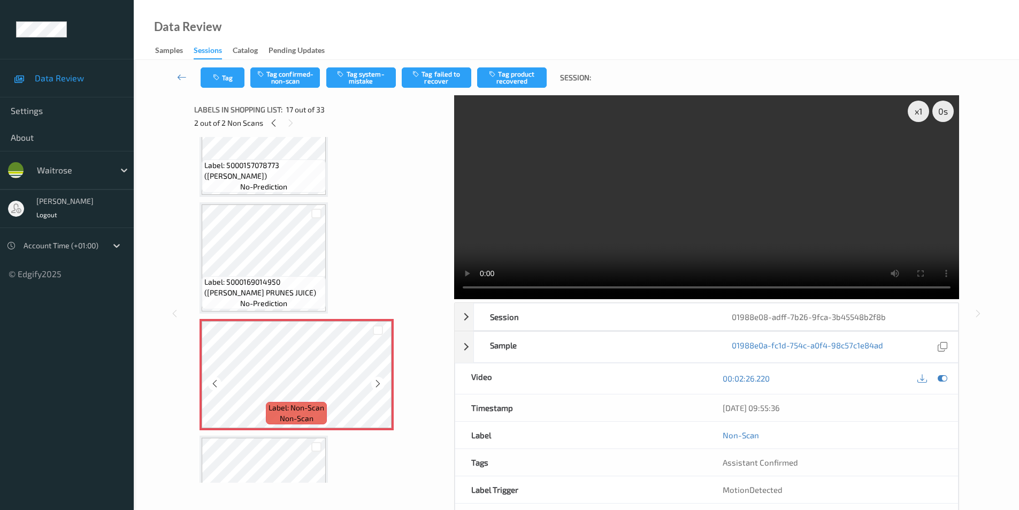
click at [376, 383] on icon at bounding box center [378, 384] width 9 height 10
click at [294, 78] on button "Tag confirmed-non-scan" at bounding box center [285, 77] width 70 height 20
click at [441, 79] on button "Tag failed to recover" at bounding box center [437, 77] width 70 height 20
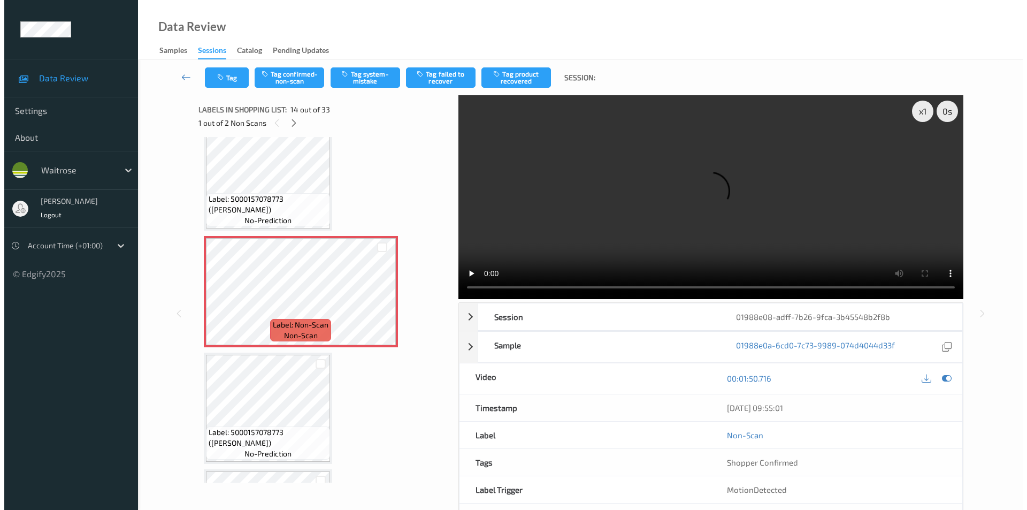
scroll to position [1422, 0]
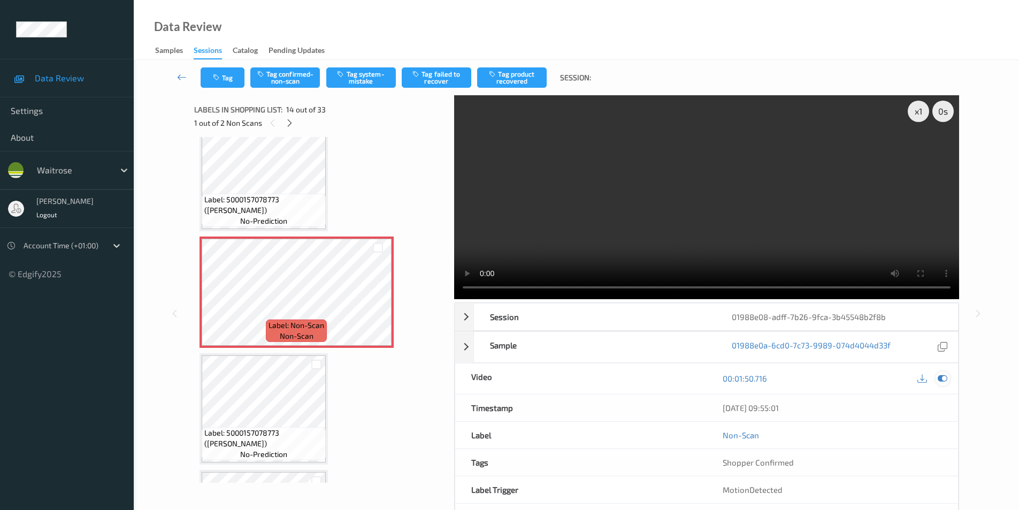
click at [944, 380] on icon at bounding box center [943, 379] width 10 height 10
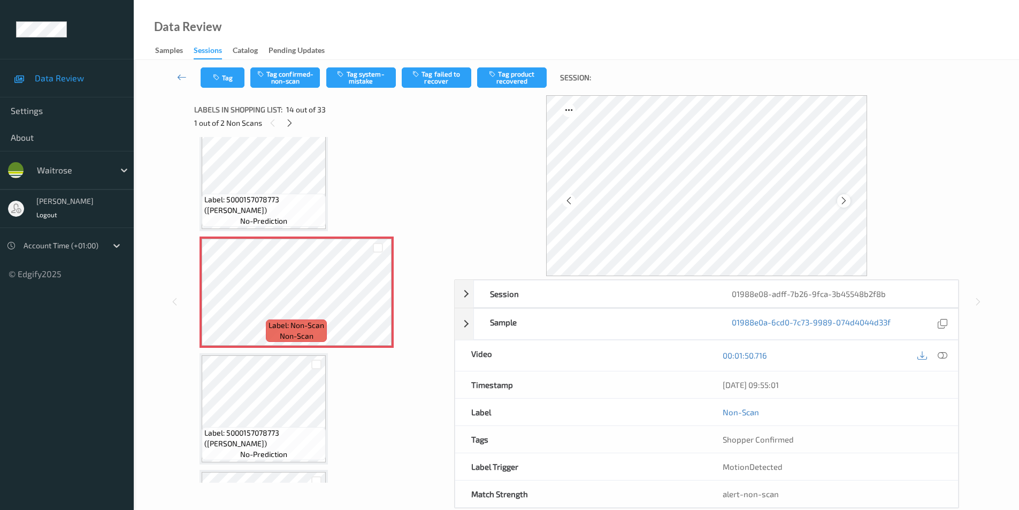
click at [846, 202] on icon at bounding box center [844, 201] width 9 height 10
click at [366, 80] on button "Tag system-mistake" at bounding box center [361, 77] width 70 height 20
click at [227, 79] on button "Tag" at bounding box center [223, 77] width 44 height 20
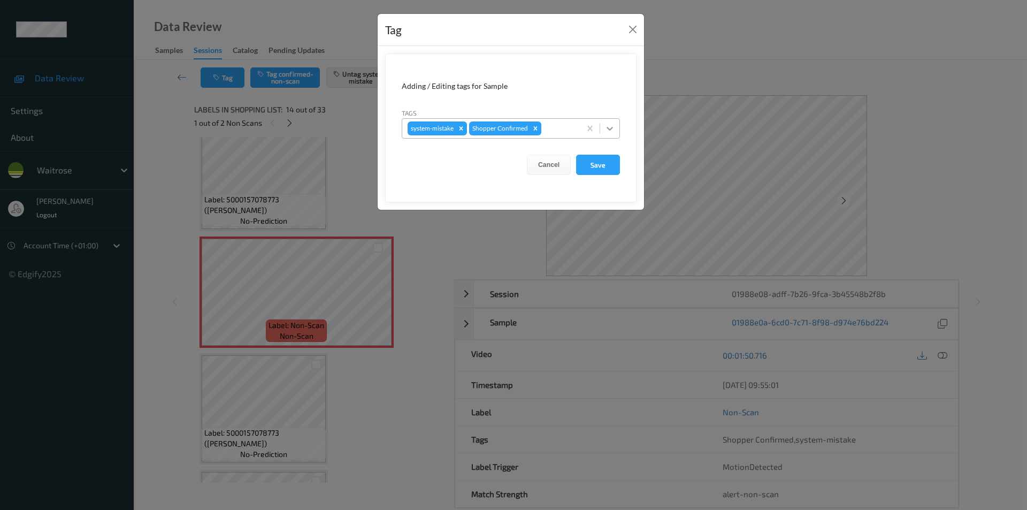
click at [613, 130] on icon at bounding box center [610, 128] width 11 height 11
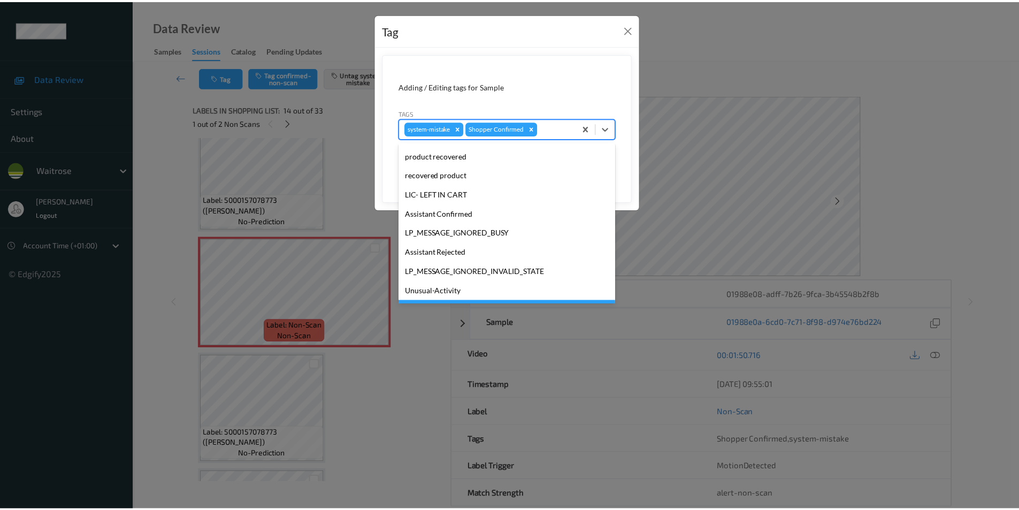
scroll to position [210, 0]
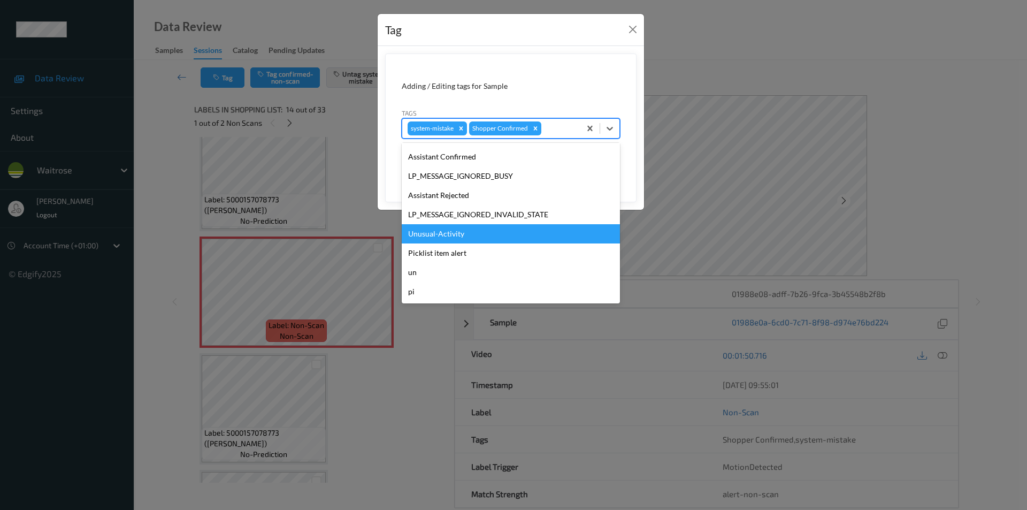
click at [445, 237] on div "Unusual-Activity" at bounding box center [511, 233] width 218 height 19
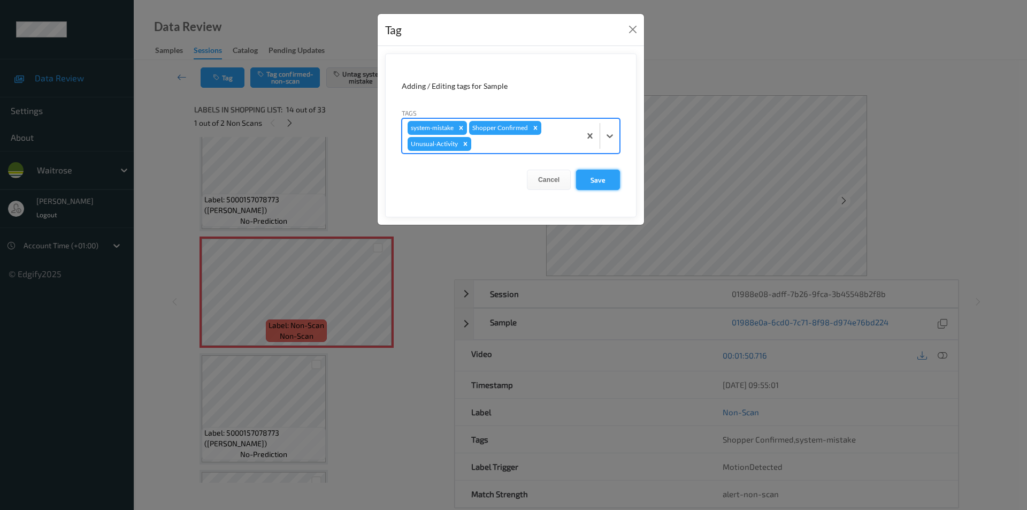
click at [585, 171] on button "Save" at bounding box center [598, 180] width 44 height 20
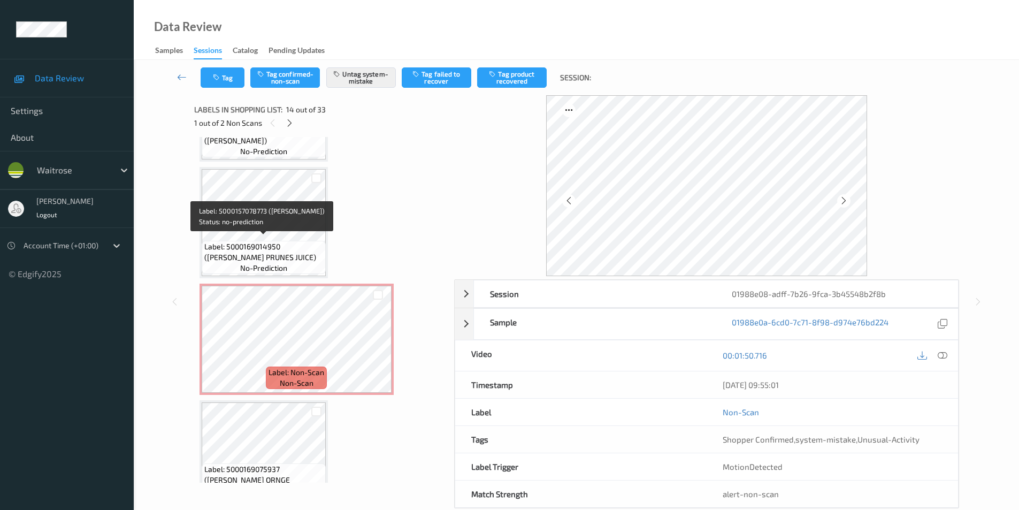
scroll to position [1744, 0]
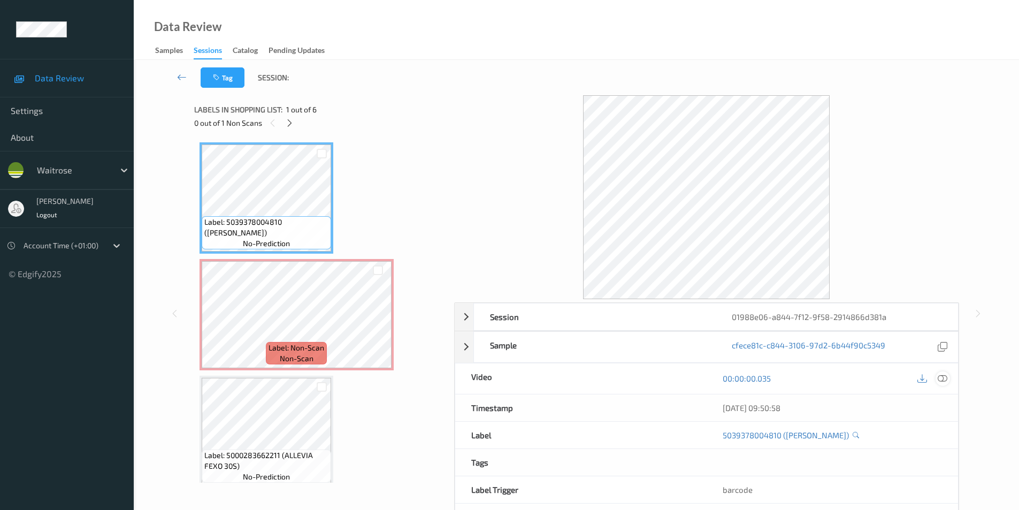
click at [949, 378] on div at bounding box center [943, 378] width 14 height 14
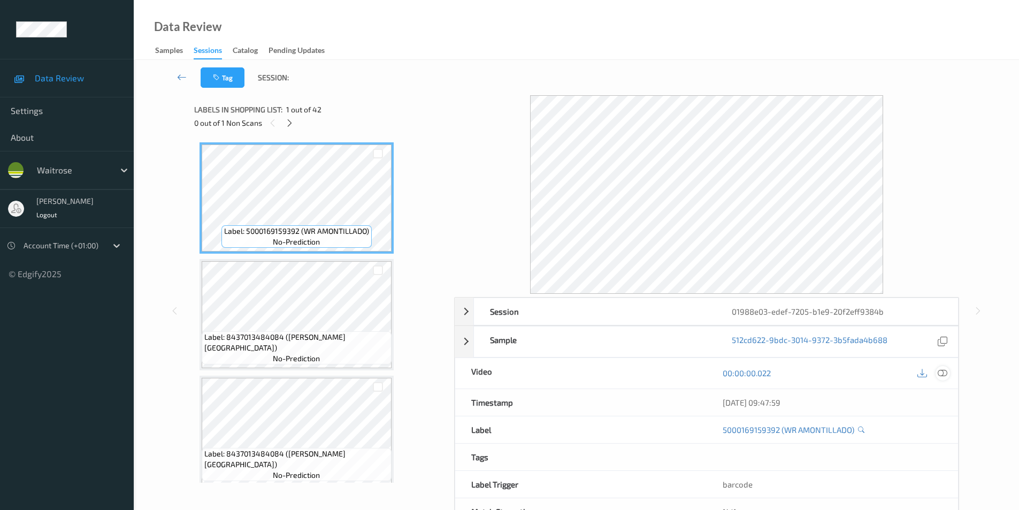
click at [945, 374] on icon at bounding box center [943, 373] width 10 height 10
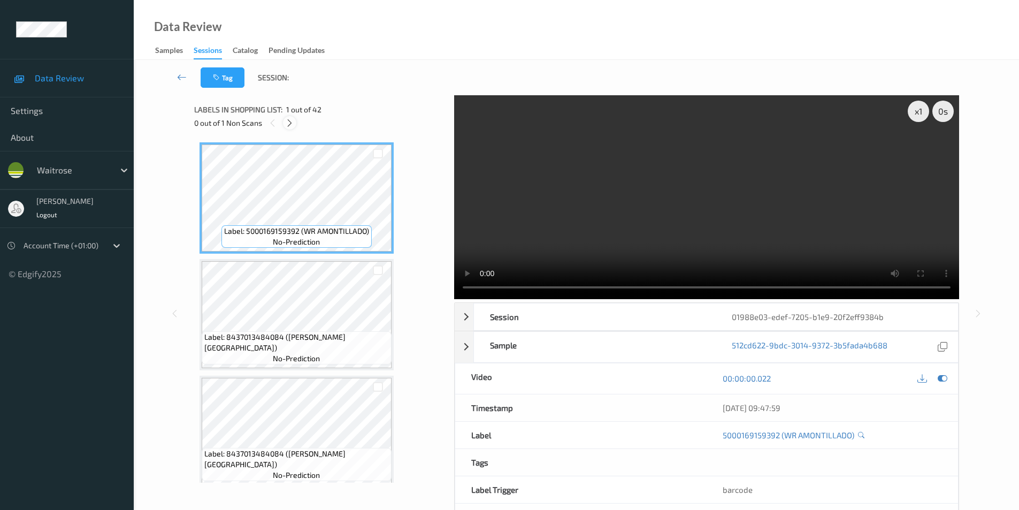
click at [294, 125] on icon at bounding box center [289, 123] width 9 height 10
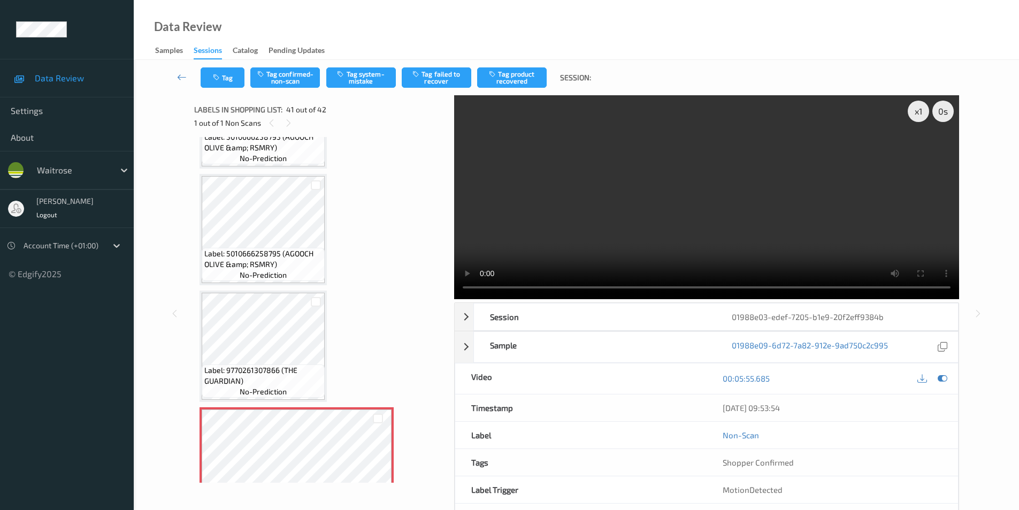
scroll to position [4395, 0]
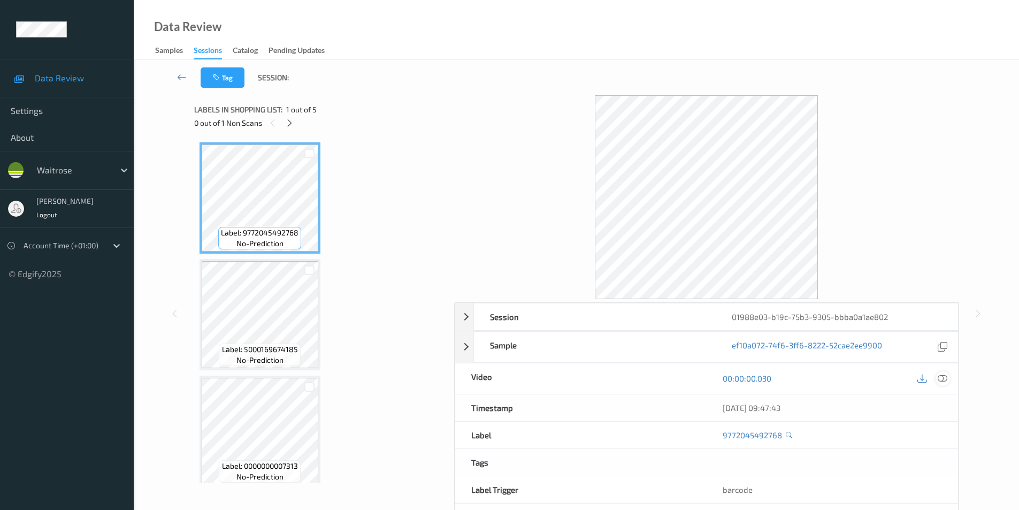
click at [943, 377] on icon at bounding box center [943, 379] width 10 height 10
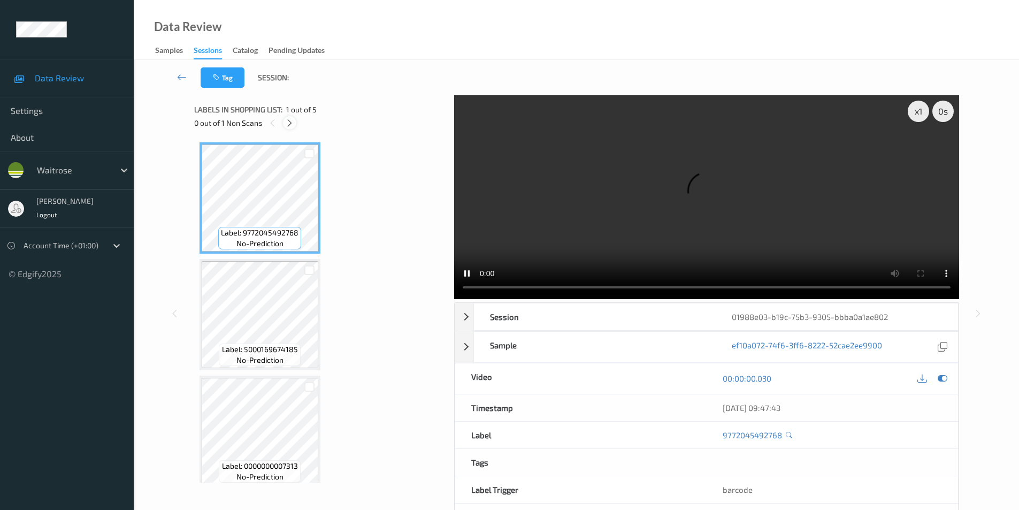
click at [291, 119] on icon at bounding box center [289, 123] width 9 height 10
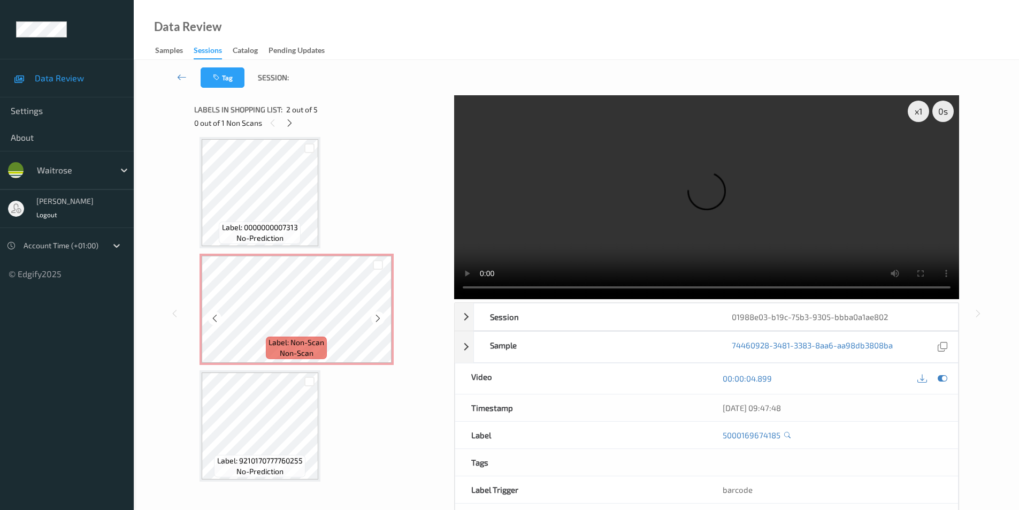
scroll to position [132, 0]
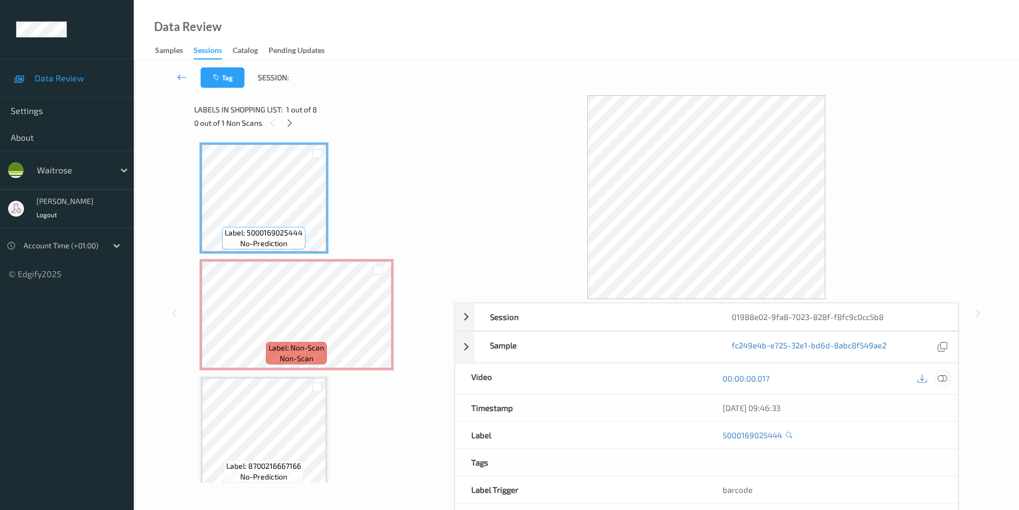
click at [942, 376] on icon at bounding box center [943, 379] width 10 height 10
click at [945, 378] on icon at bounding box center [943, 379] width 10 height 10
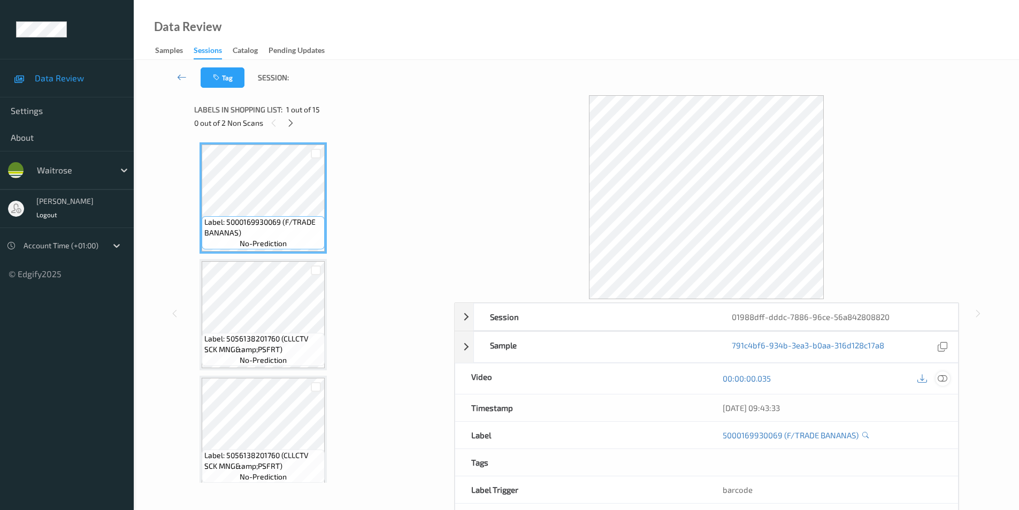
click at [942, 379] on icon at bounding box center [943, 379] width 10 height 10
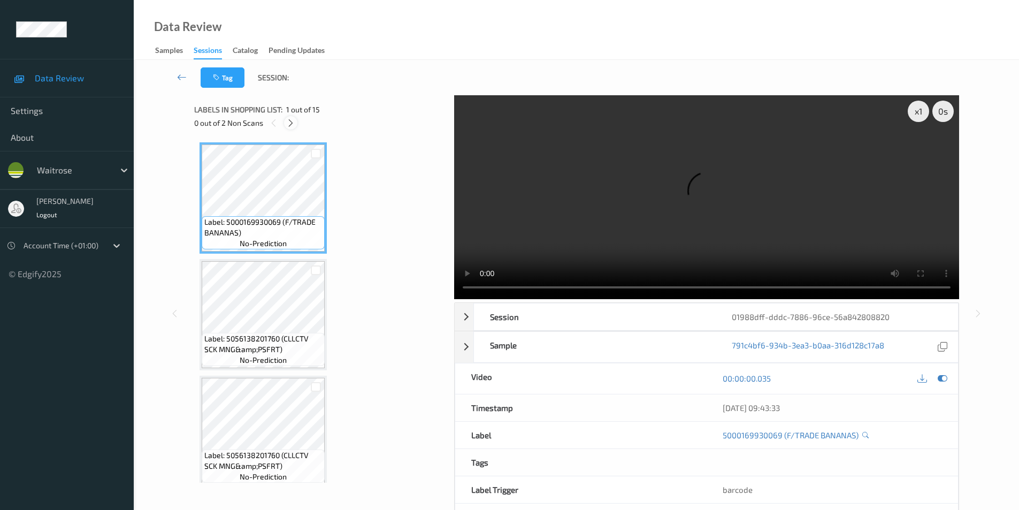
click at [287, 121] on icon at bounding box center [290, 123] width 9 height 10
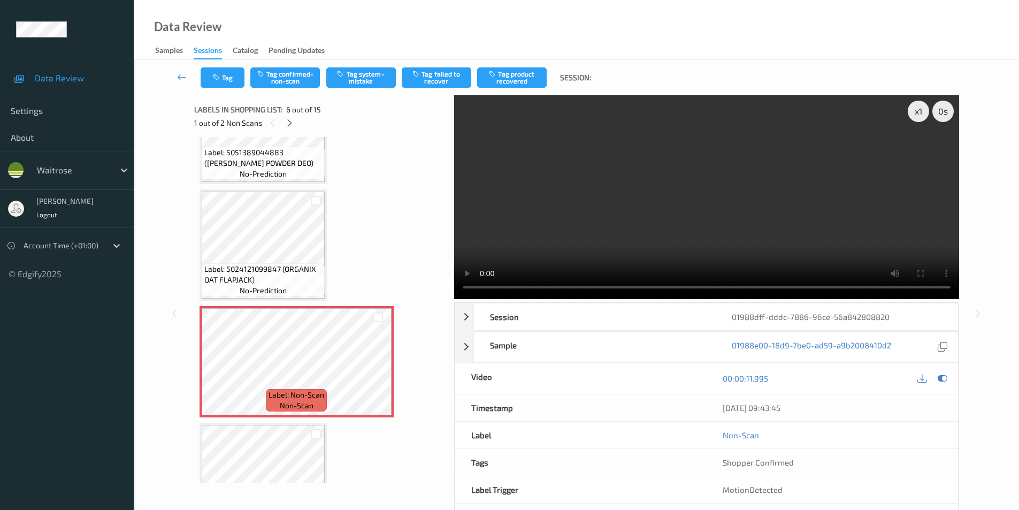
scroll to position [311, 0]
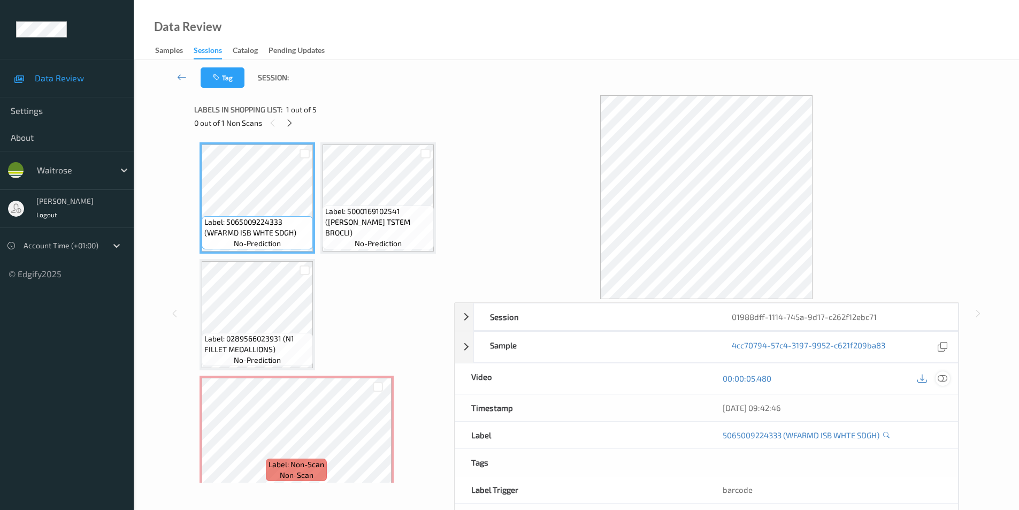
click at [943, 374] on icon at bounding box center [943, 379] width 10 height 10
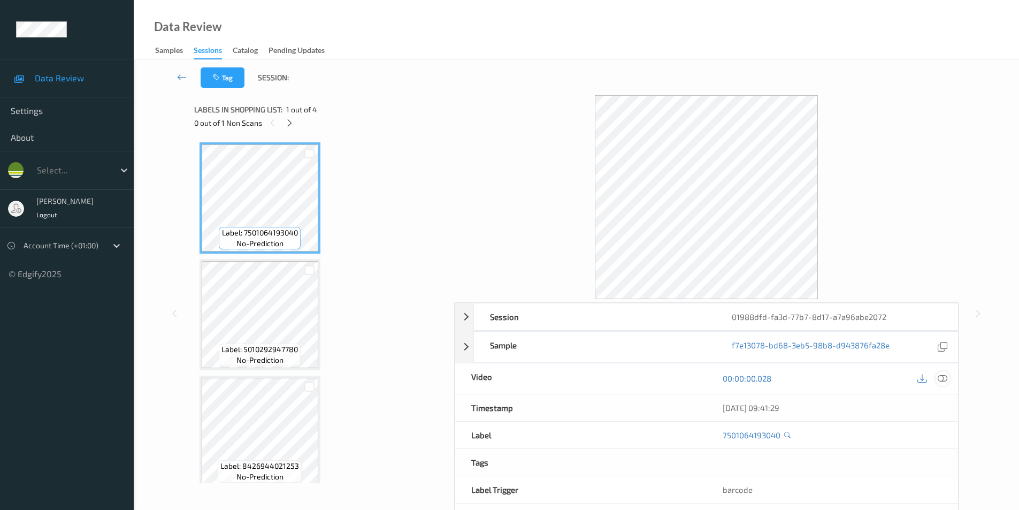
click at [945, 377] on icon at bounding box center [943, 379] width 10 height 10
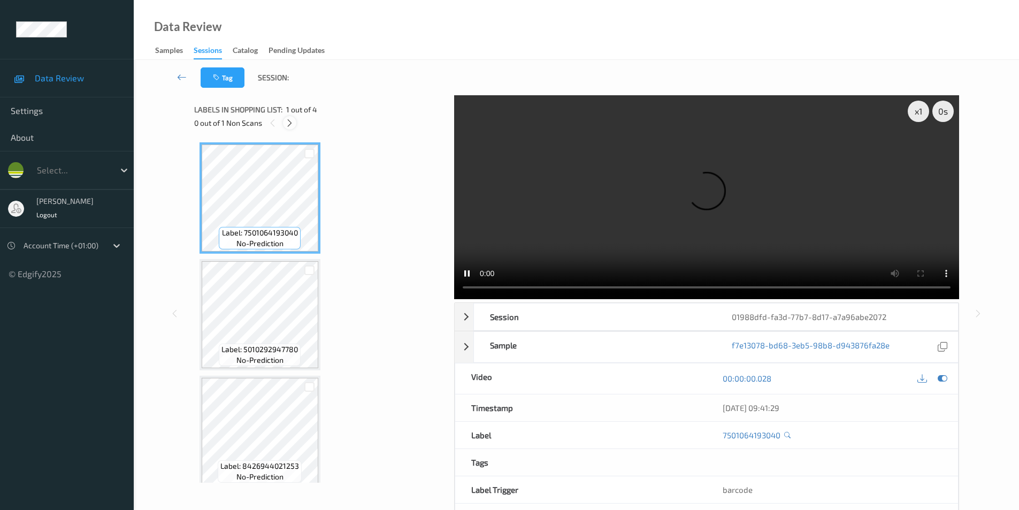
click at [287, 127] on icon at bounding box center [289, 123] width 9 height 10
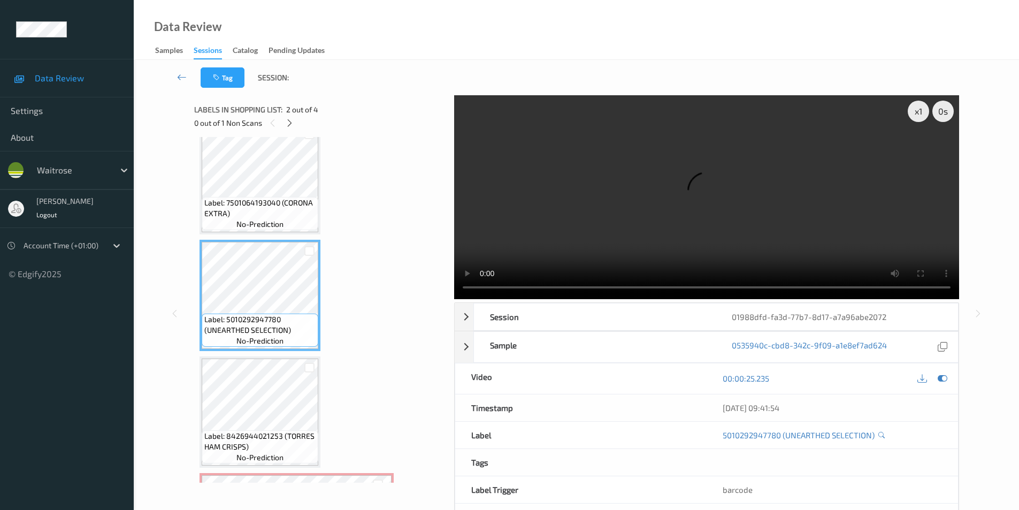
scroll to position [9, 0]
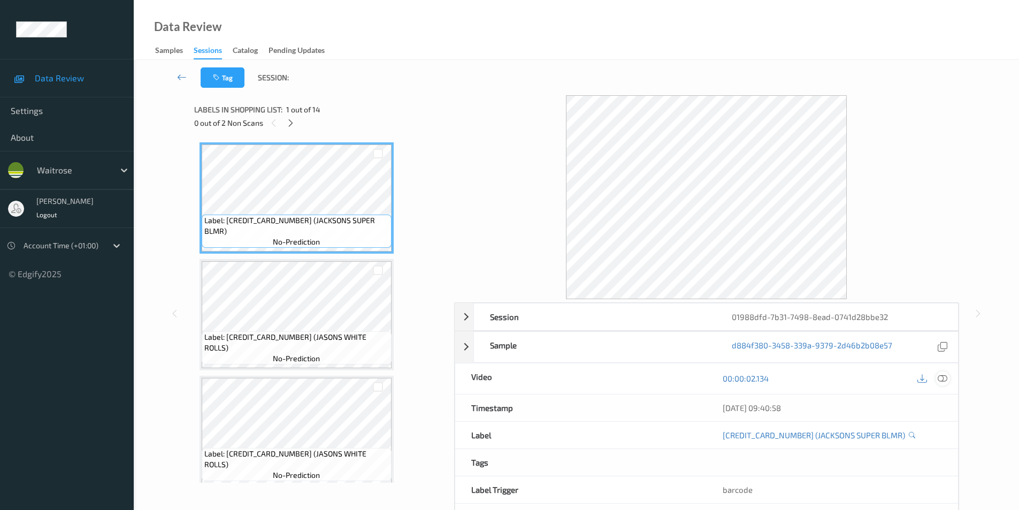
click at [944, 377] on icon at bounding box center [943, 379] width 10 height 10
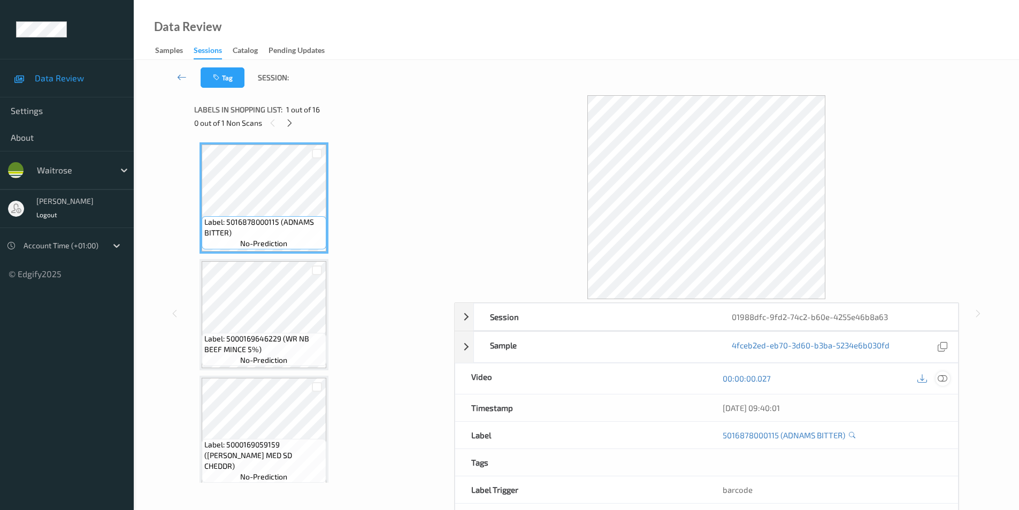
click at [939, 376] on div at bounding box center [932, 378] width 35 height 14
click at [941, 376] on icon at bounding box center [943, 379] width 10 height 10
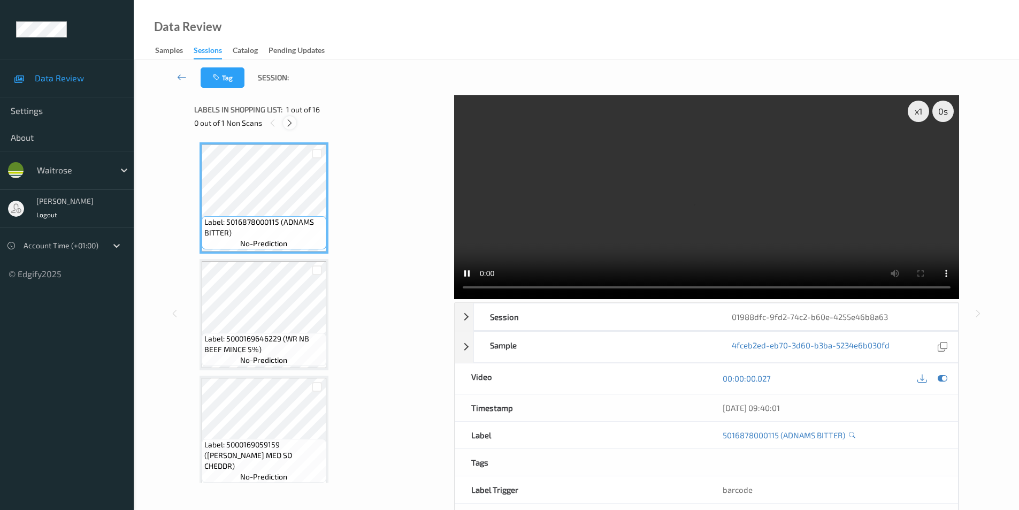
click at [285, 121] on div at bounding box center [289, 122] width 13 height 13
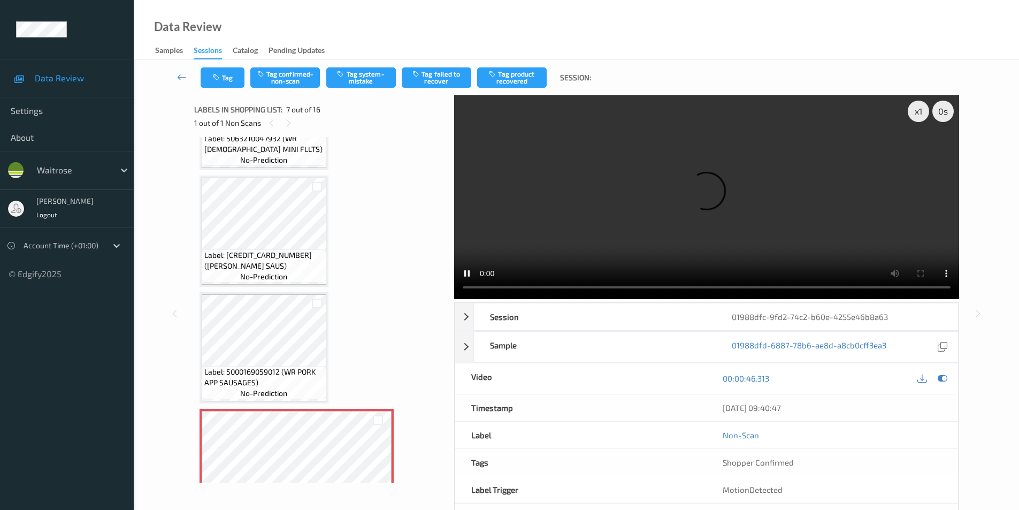
scroll to position [428, 0]
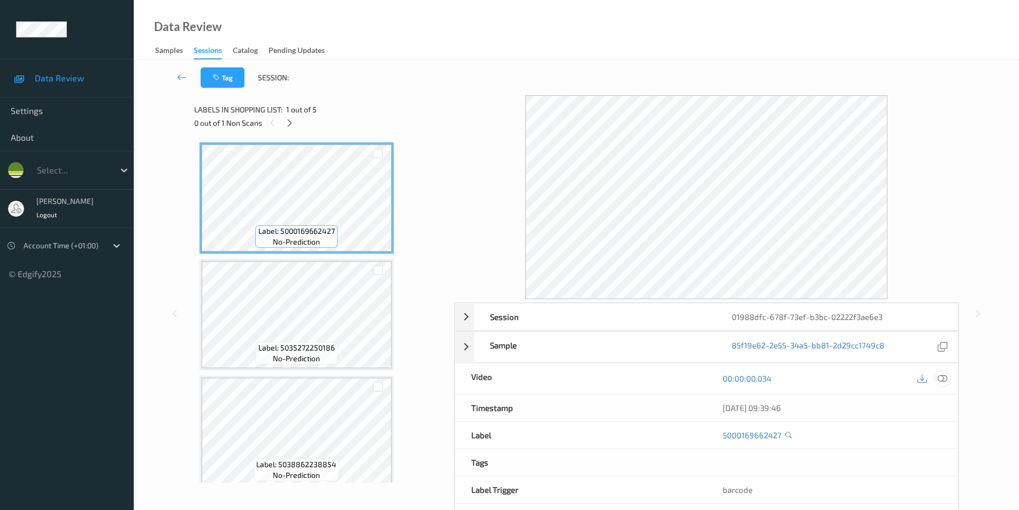
click at [945, 377] on icon at bounding box center [943, 379] width 10 height 10
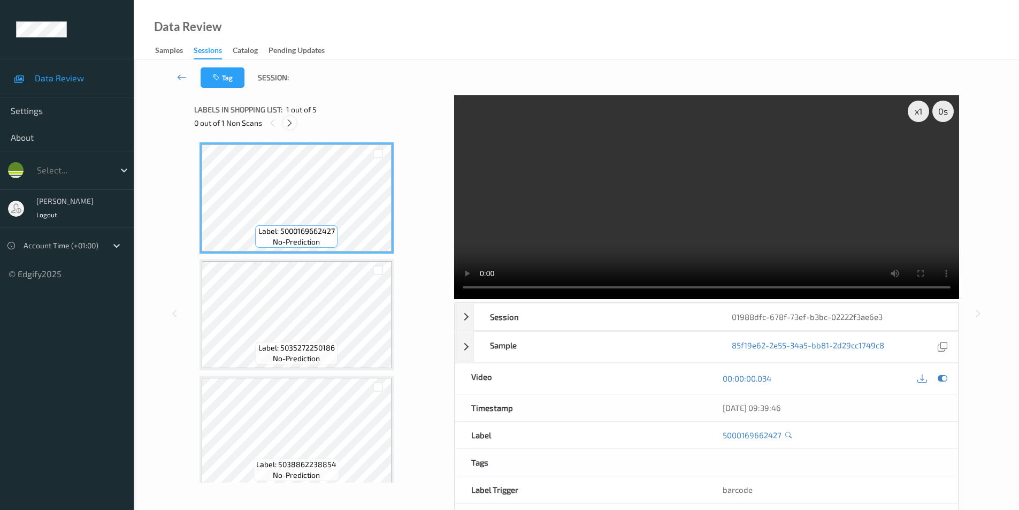
click at [293, 127] on icon at bounding box center [289, 123] width 9 height 10
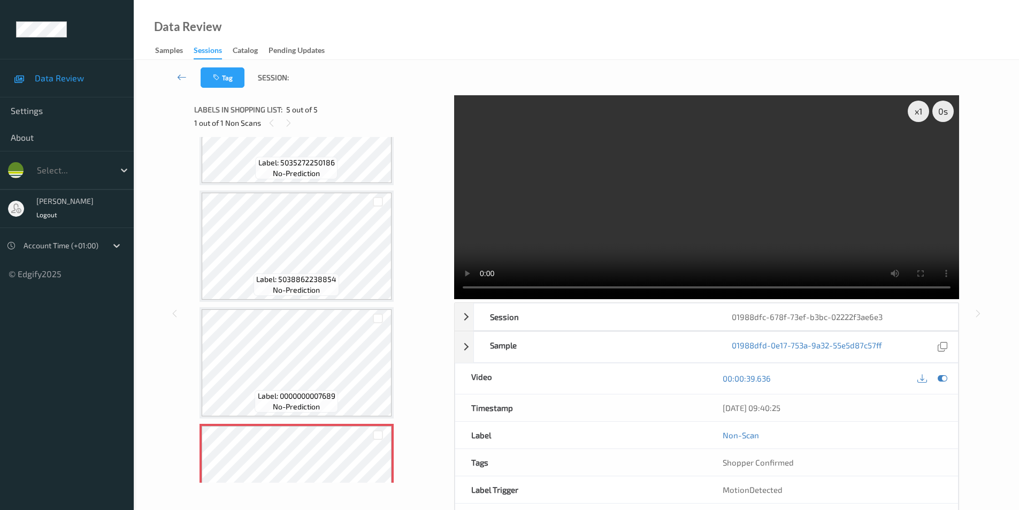
scroll to position [82, 0]
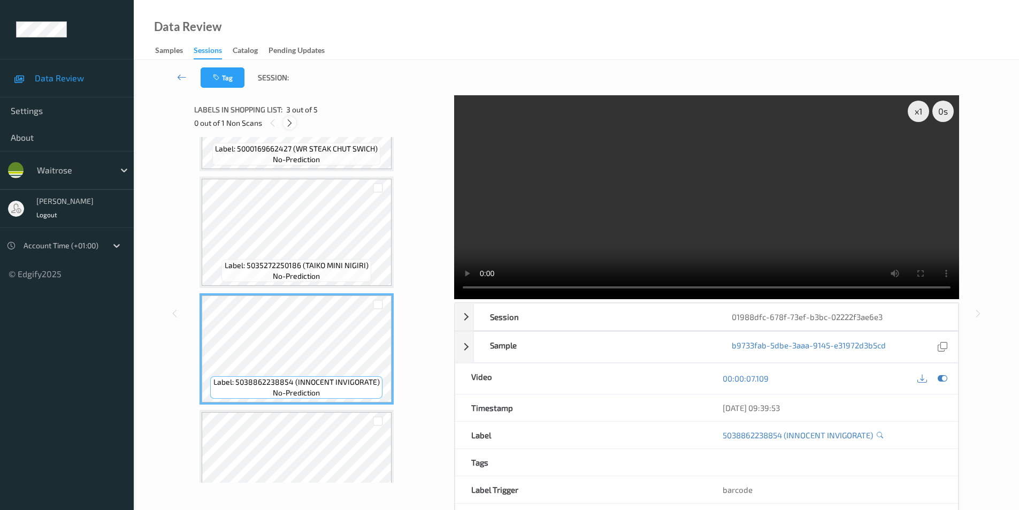
click at [288, 126] on icon at bounding box center [289, 123] width 9 height 10
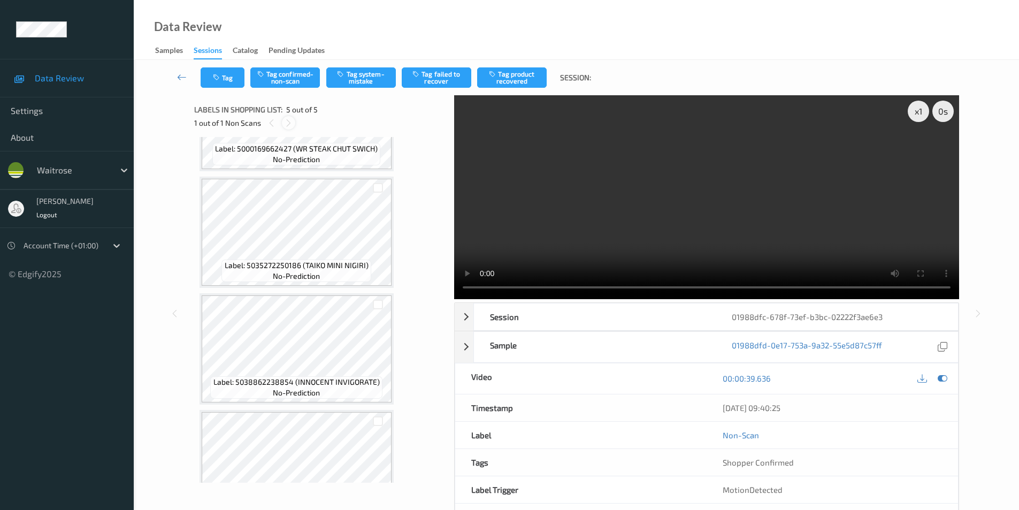
scroll to position [243, 0]
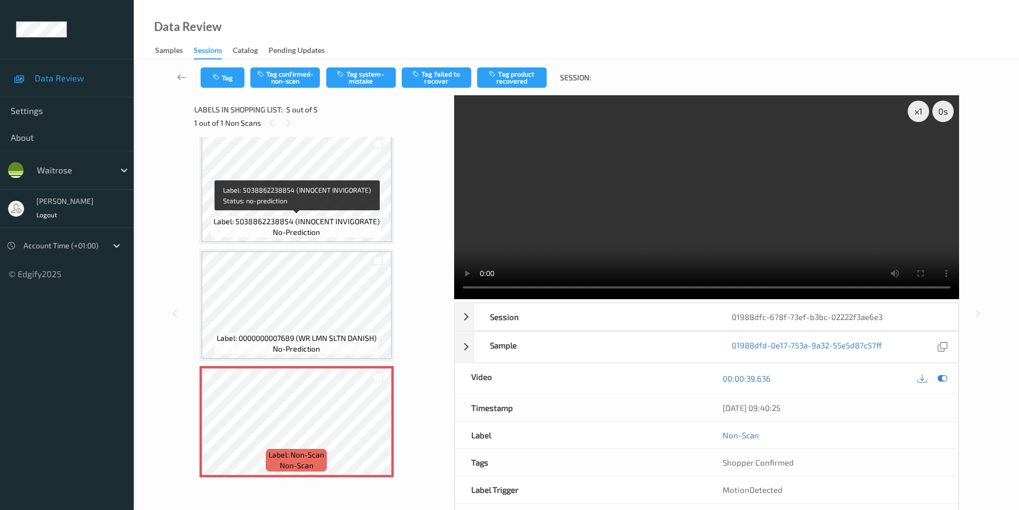
click at [309, 219] on span "Label: 5038862238854 (INNOCENT INVIGORATE)" at bounding box center [297, 221] width 166 height 11
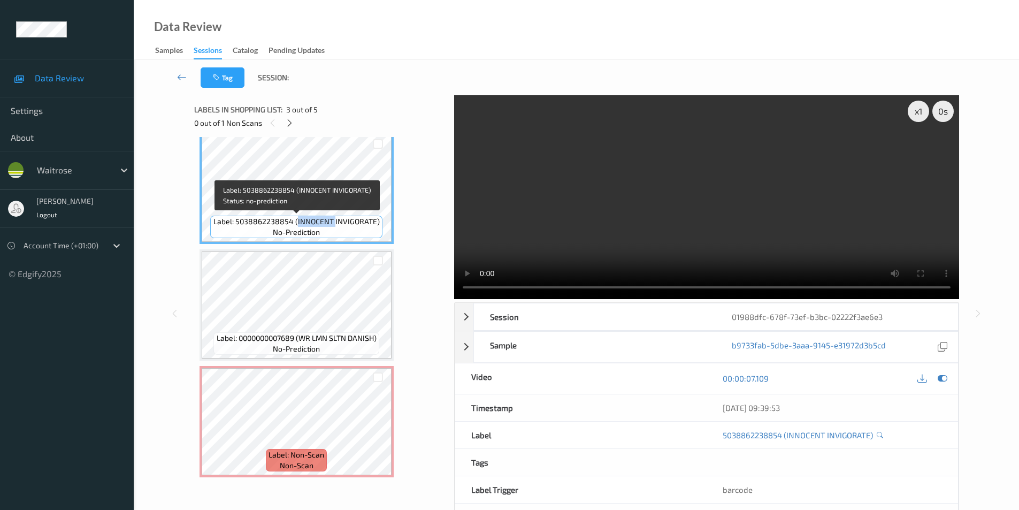
click at [309, 219] on span "Label: 5038862238854 (INNOCENT INVIGORATE)" at bounding box center [297, 221] width 166 height 11
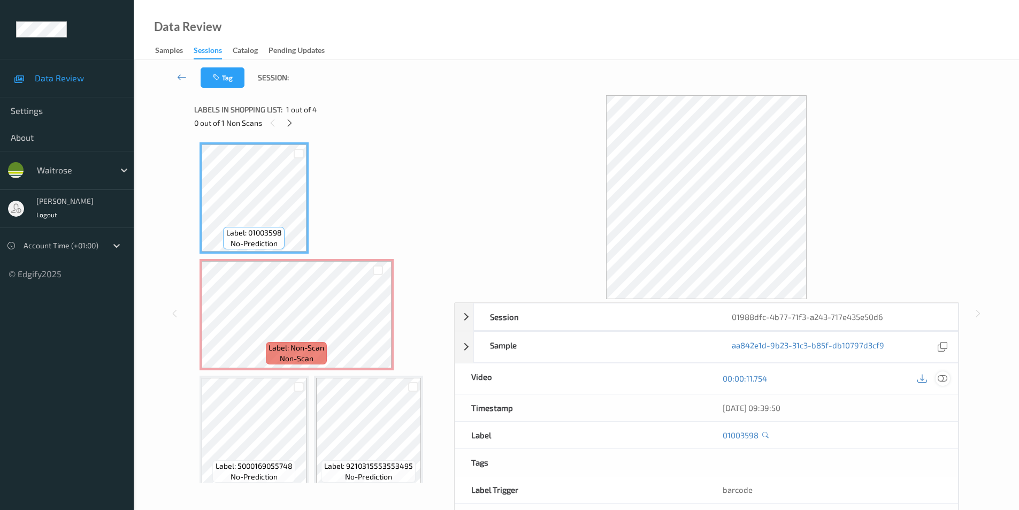
click at [942, 378] on icon at bounding box center [943, 379] width 10 height 10
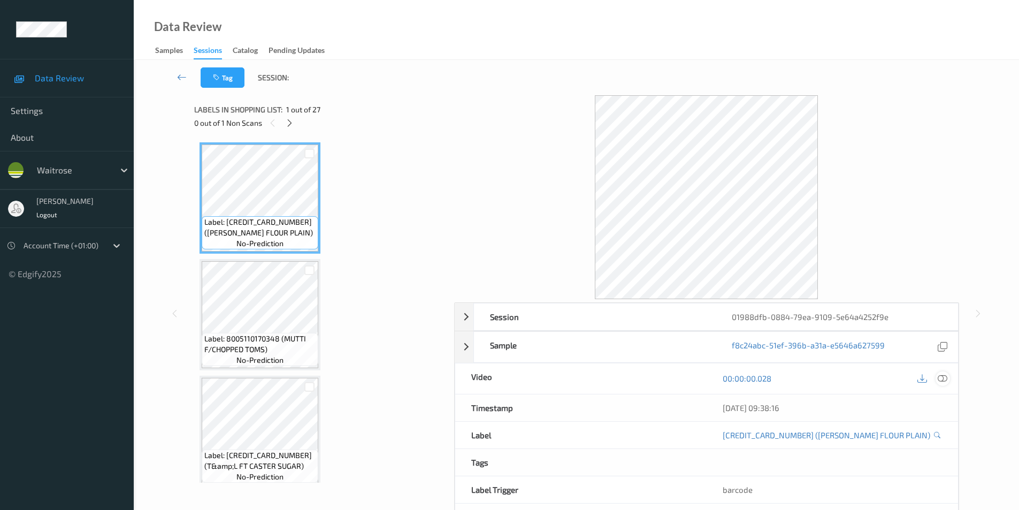
click at [945, 378] on icon at bounding box center [943, 379] width 10 height 10
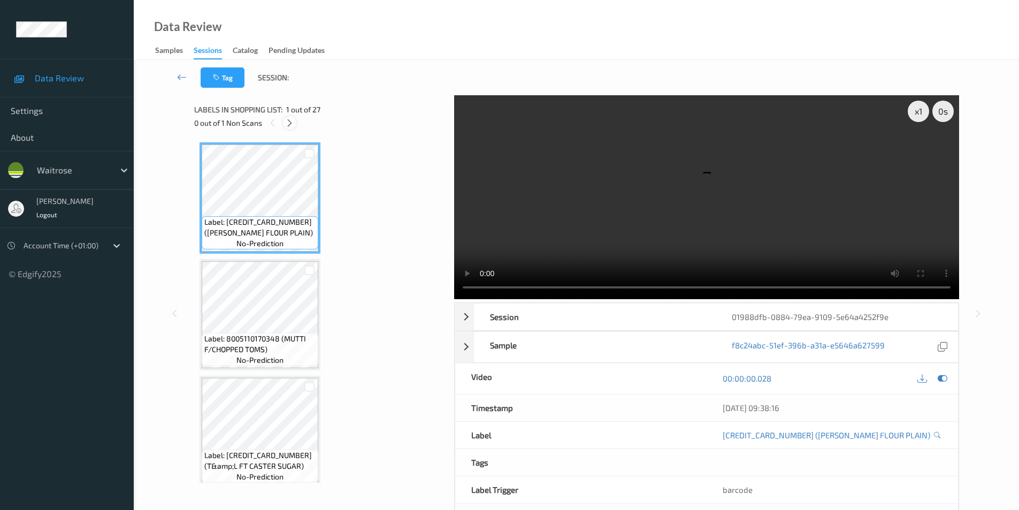
click at [290, 118] on icon at bounding box center [289, 123] width 9 height 10
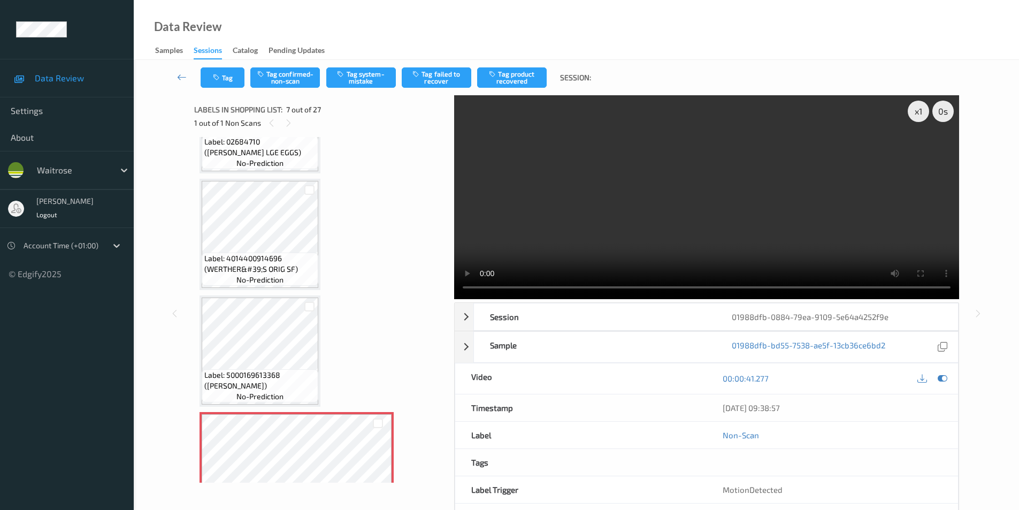
scroll to position [428, 0]
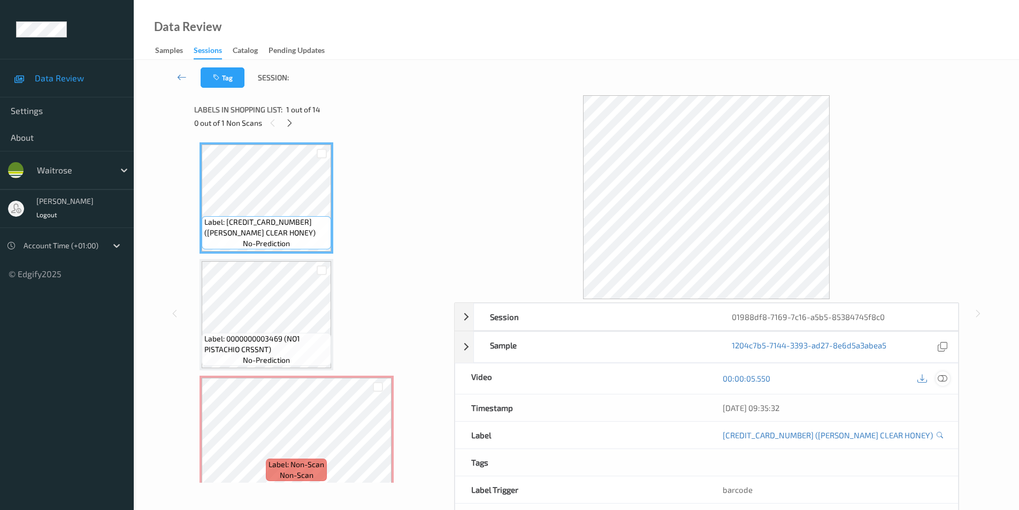
click at [942, 375] on icon at bounding box center [943, 379] width 10 height 10
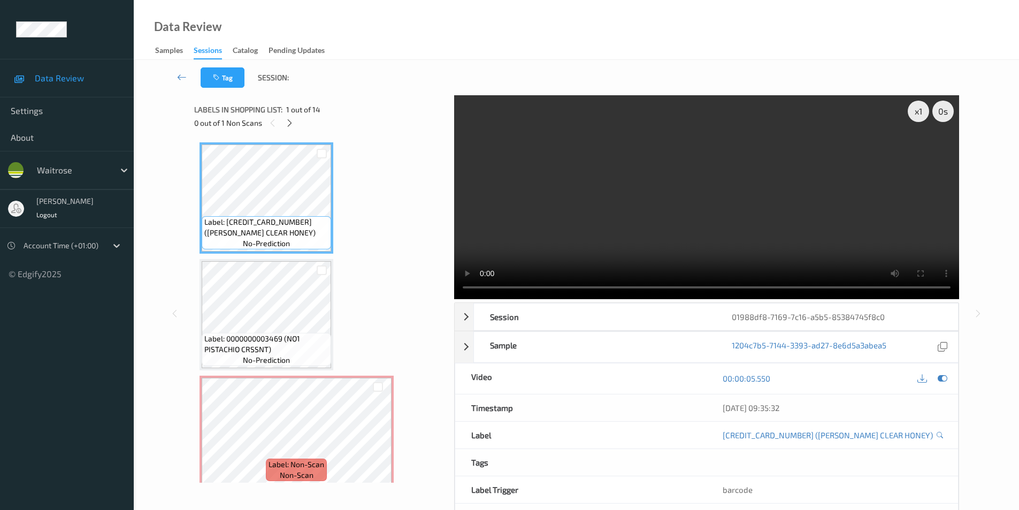
click at [564, 244] on video at bounding box center [706, 197] width 505 height 204
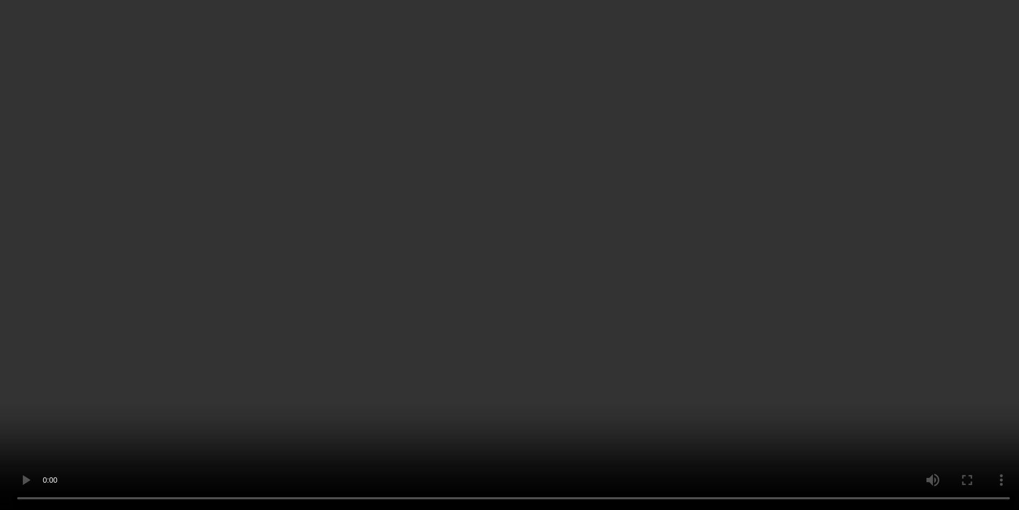
scroll to position [107, 0]
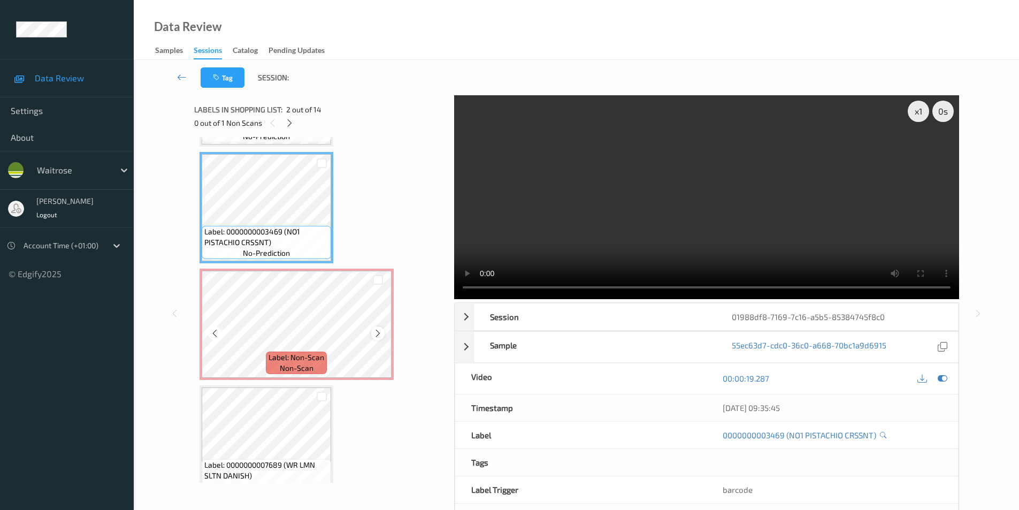
click at [374, 332] on icon at bounding box center [378, 334] width 9 height 10
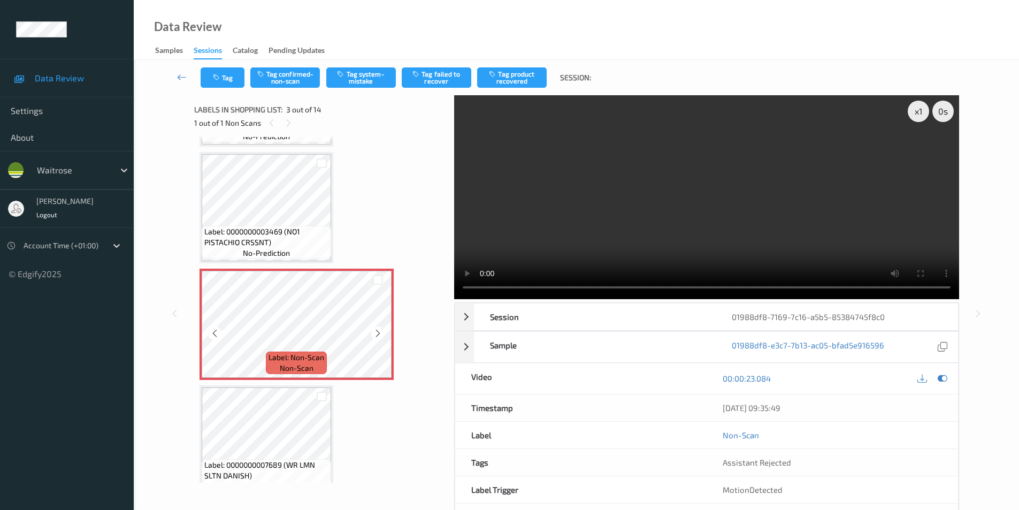
click at [374, 332] on icon at bounding box center [378, 334] width 9 height 10
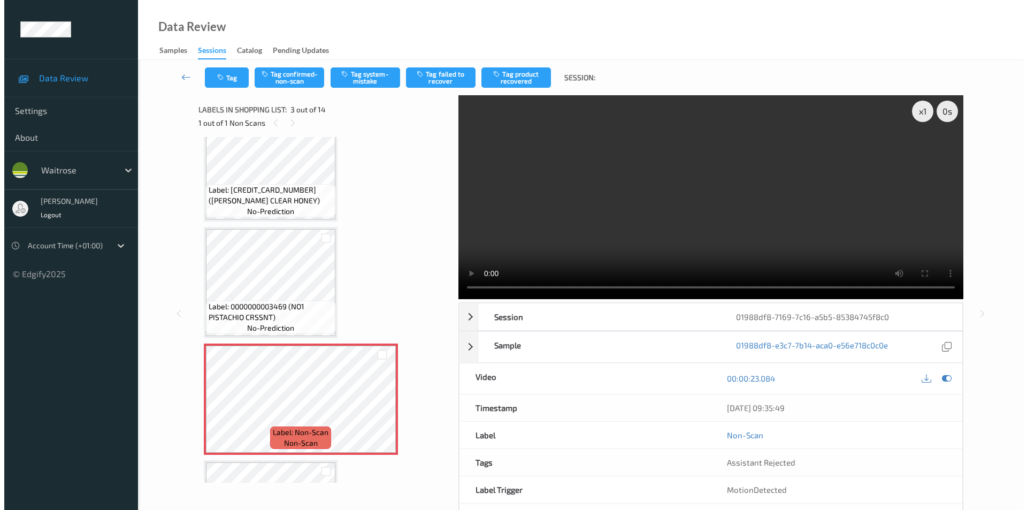
scroll to position [54, 0]
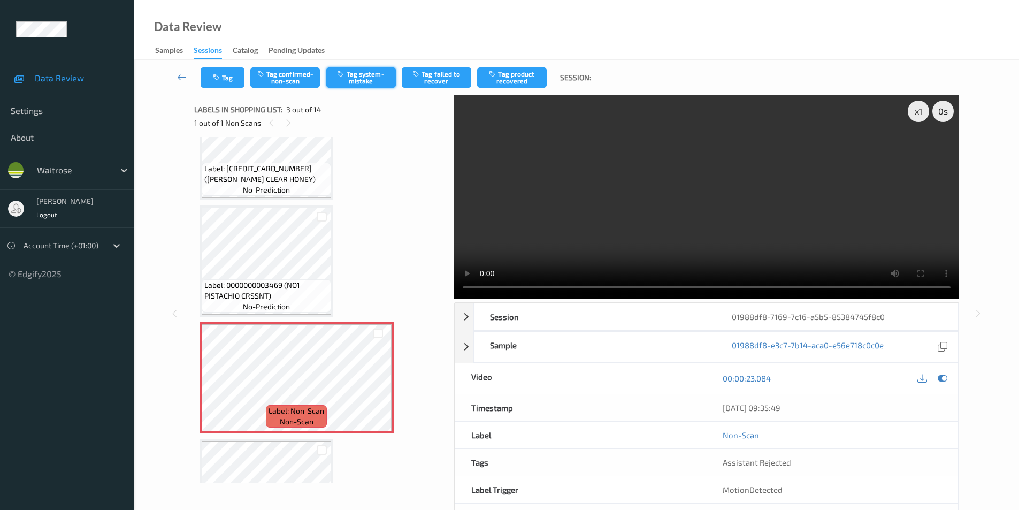
click at [353, 75] on button "Tag system-mistake" at bounding box center [361, 77] width 70 height 20
click at [217, 82] on button "Tag" at bounding box center [223, 77] width 44 height 20
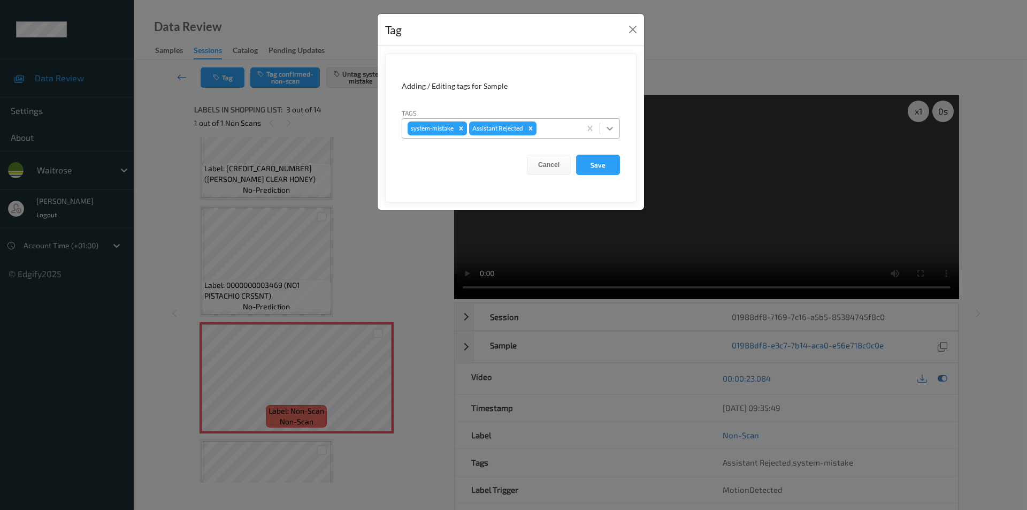
click at [611, 127] on icon at bounding box center [610, 128] width 11 height 11
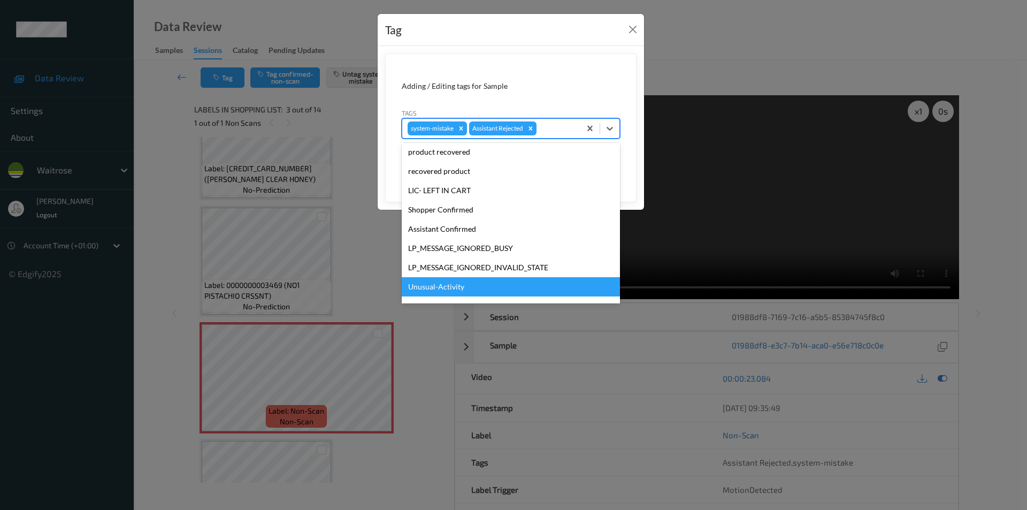
scroll to position [210, 0]
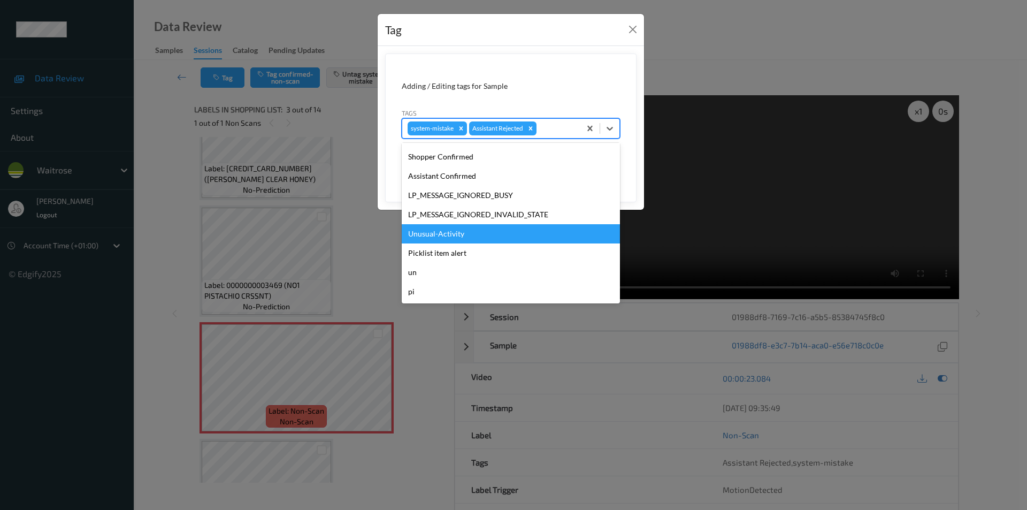
drag, startPoint x: 432, startPoint y: 241, endPoint x: 479, endPoint y: 225, distance: 49.8
click at [432, 240] on div "Unusual-Activity" at bounding box center [511, 233] width 218 height 19
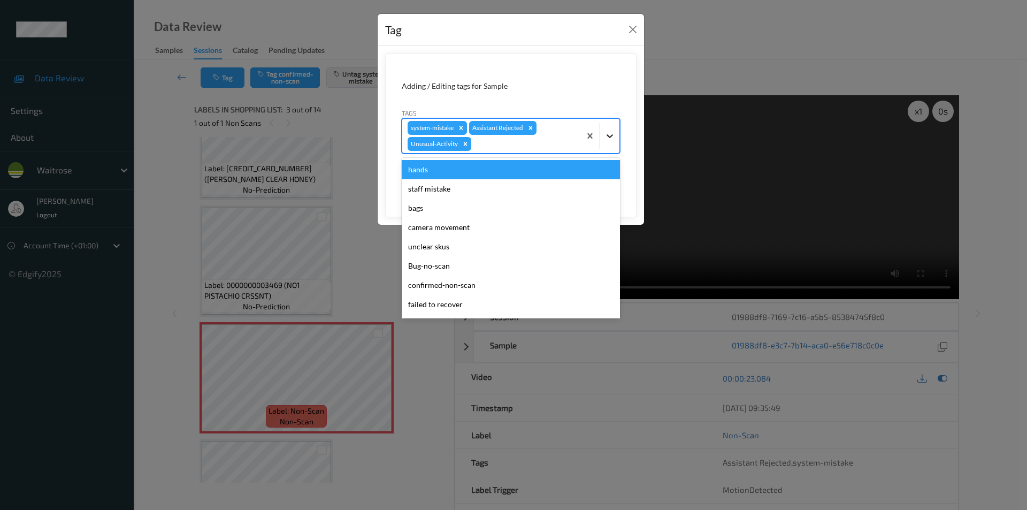
click at [614, 136] on icon at bounding box center [610, 136] width 11 height 11
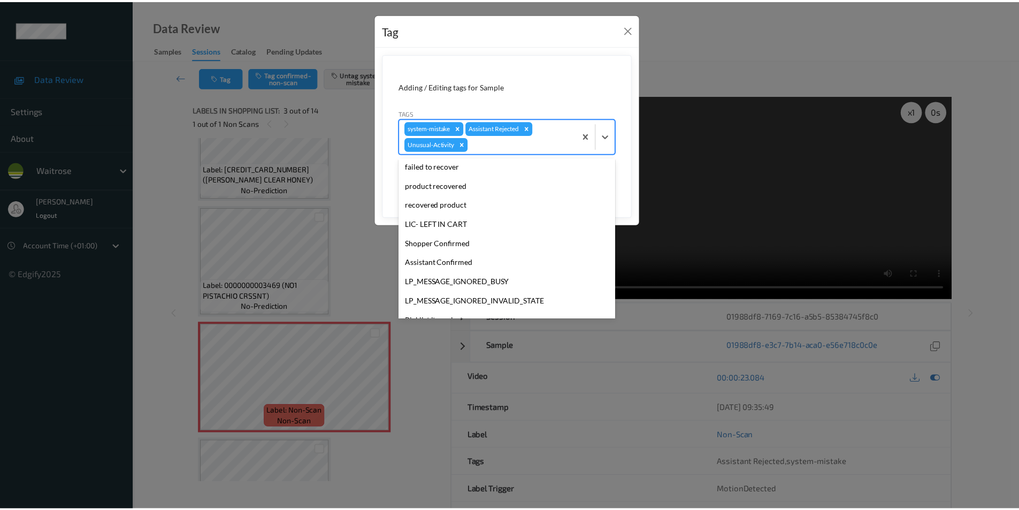
scroll to position [191, 0]
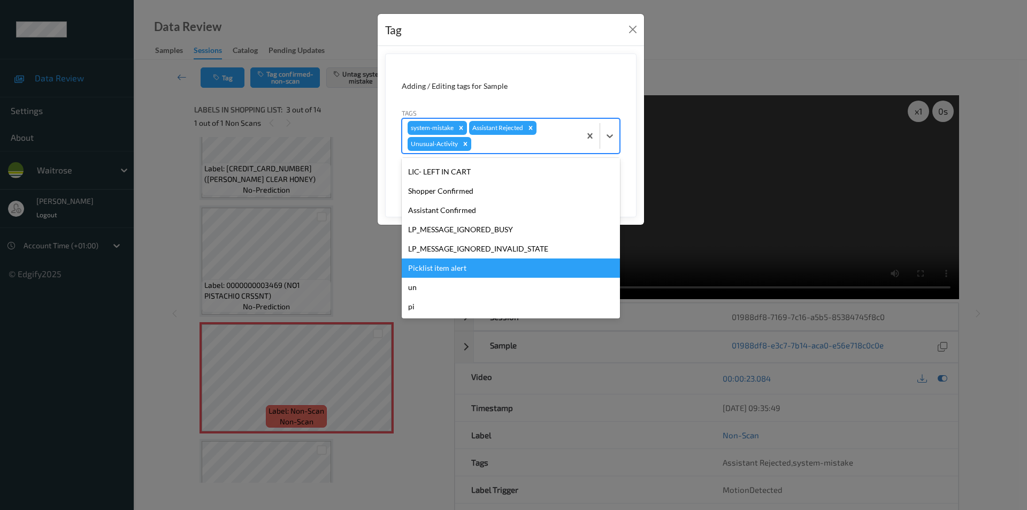
click at [451, 270] on div "Picklist item alert" at bounding box center [511, 267] width 218 height 19
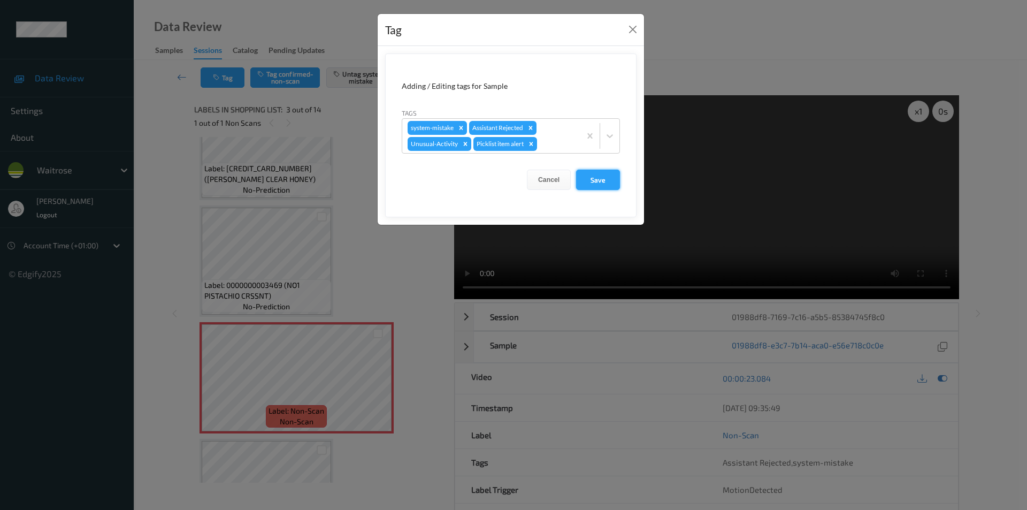
click at [592, 179] on button "Save" at bounding box center [598, 180] width 44 height 20
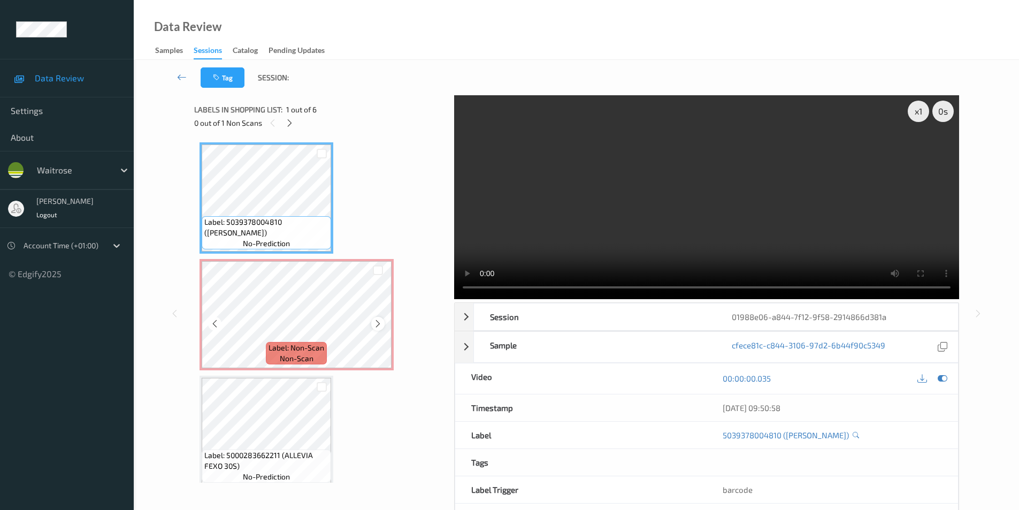
click at [378, 324] on icon at bounding box center [378, 324] width 9 height 10
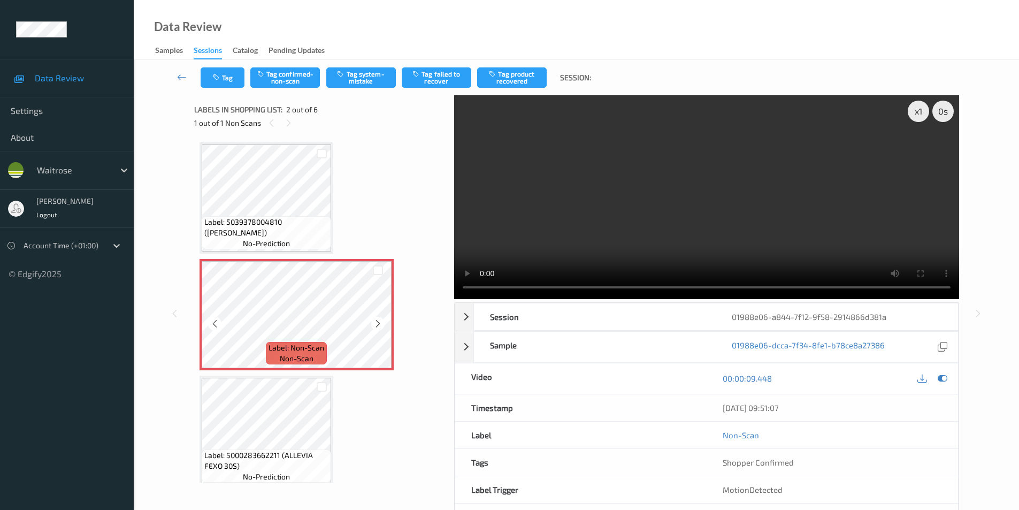
click at [378, 324] on icon at bounding box center [378, 324] width 9 height 10
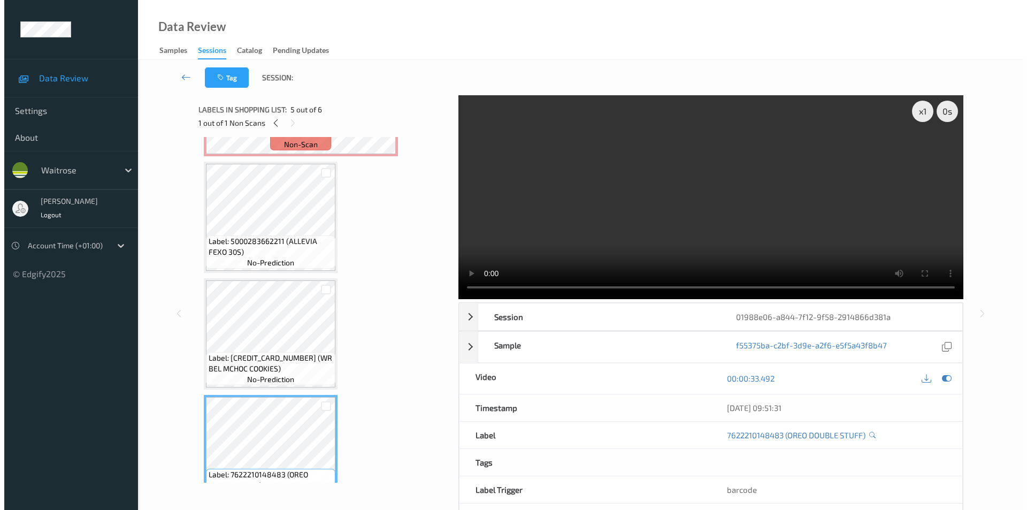
scroll to position [54, 0]
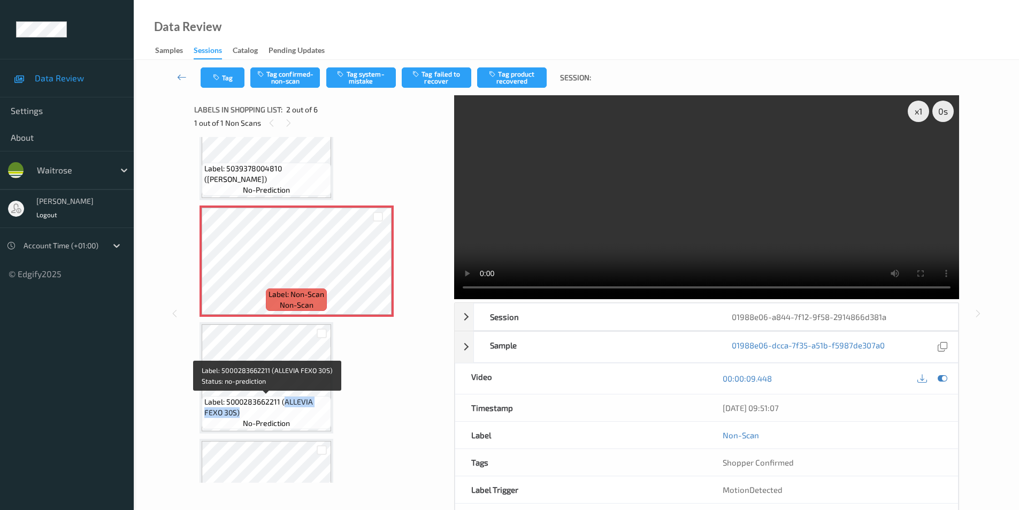
drag, startPoint x: 284, startPoint y: 404, endPoint x: 273, endPoint y: 408, distance: 11.7
click at [273, 408] on span "Label: 5000283662211 (ALLEVIA FEXO 30S)" at bounding box center [266, 407] width 124 height 21
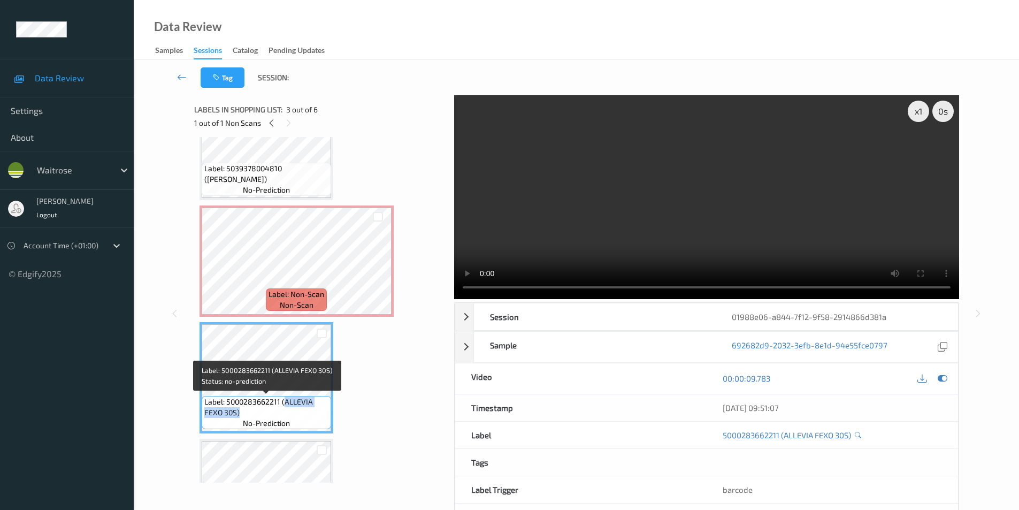
copy span "ALLEVIA FEXO 30S)"
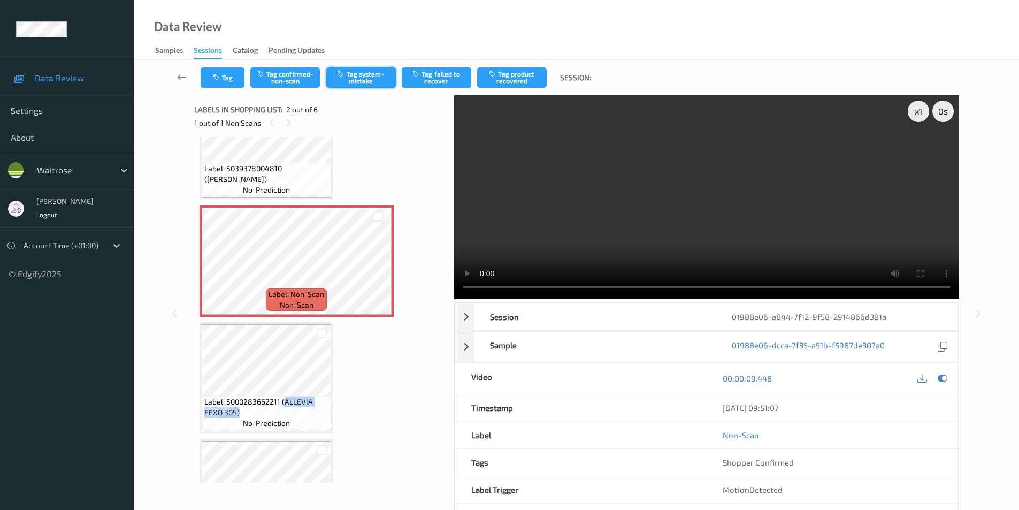
click at [361, 72] on button "Tag system-mistake" at bounding box center [361, 77] width 70 height 20
click at [226, 80] on button "Tag" at bounding box center [223, 77] width 44 height 20
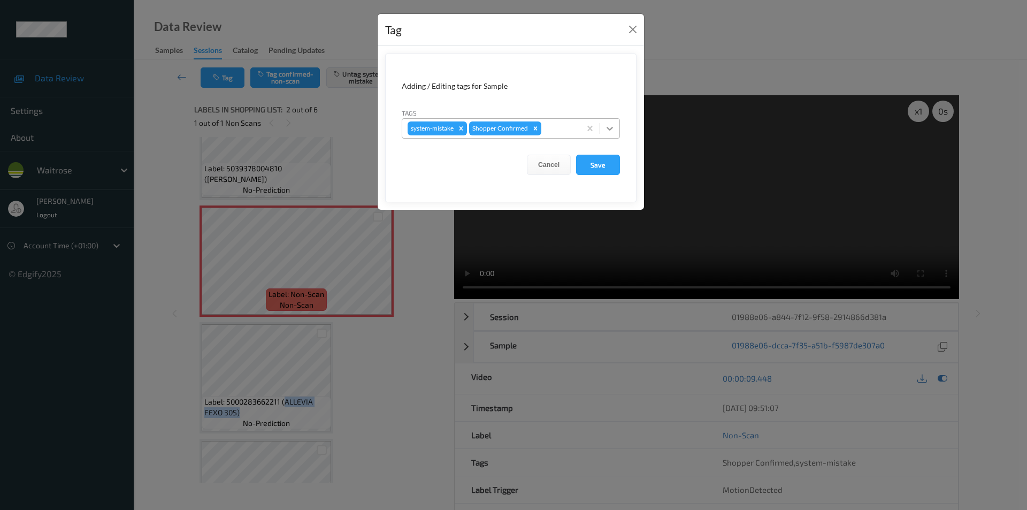
click at [614, 131] on icon at bounding box center [610, 128] width 11 height 11
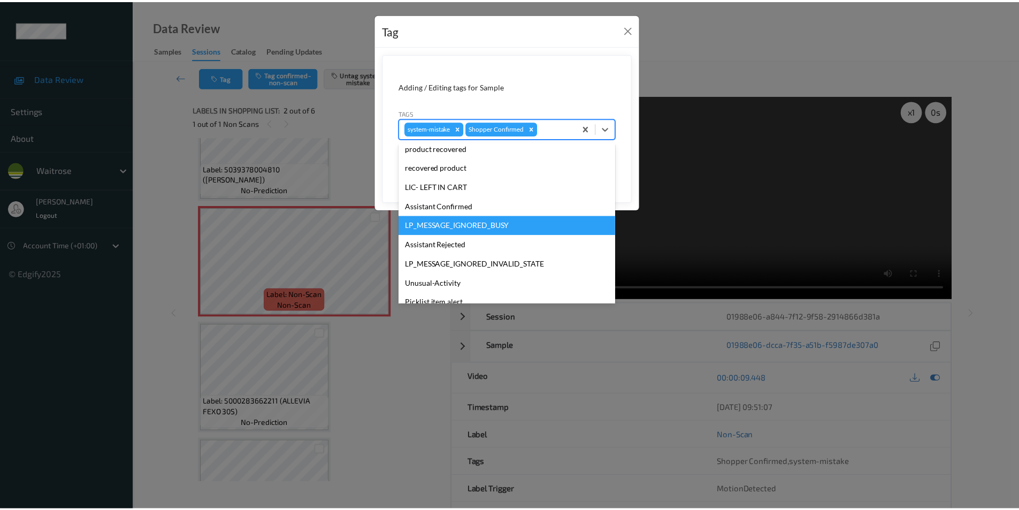
scroll to position [210, 0]
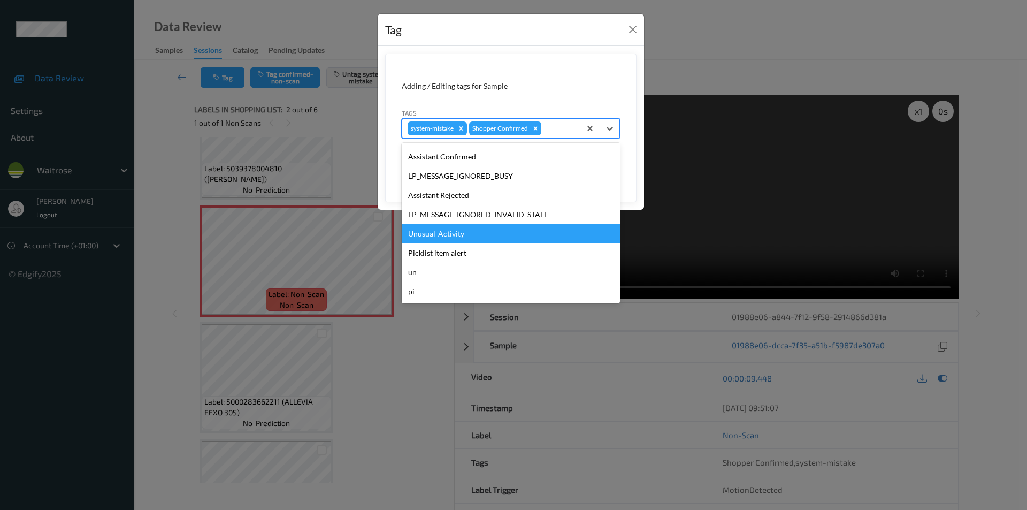
click at [453, 235] on div "Unusual-Activity" at bounding box center [511, 233] width 218 height 19
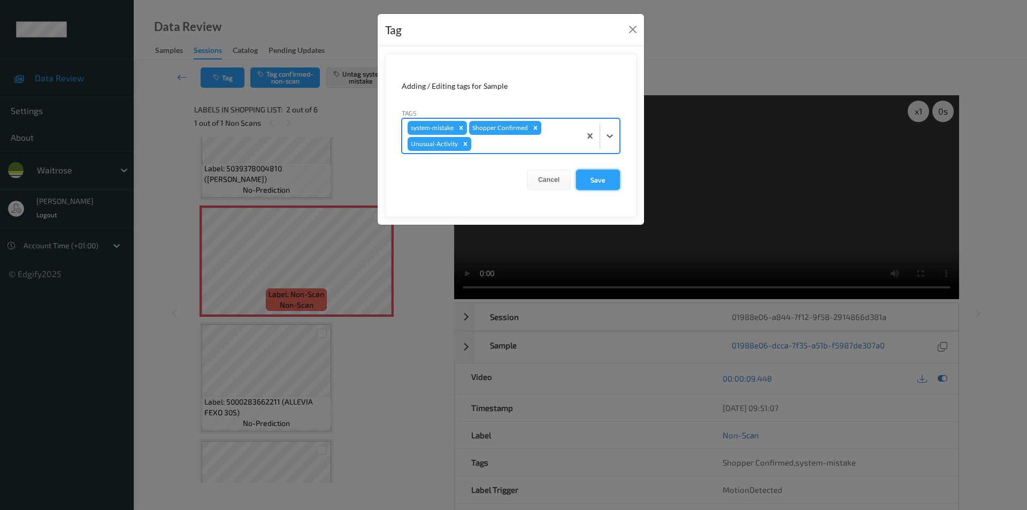
click at [605, 175] on button "Save" at bounding box center [598, 180] width 44 height 20
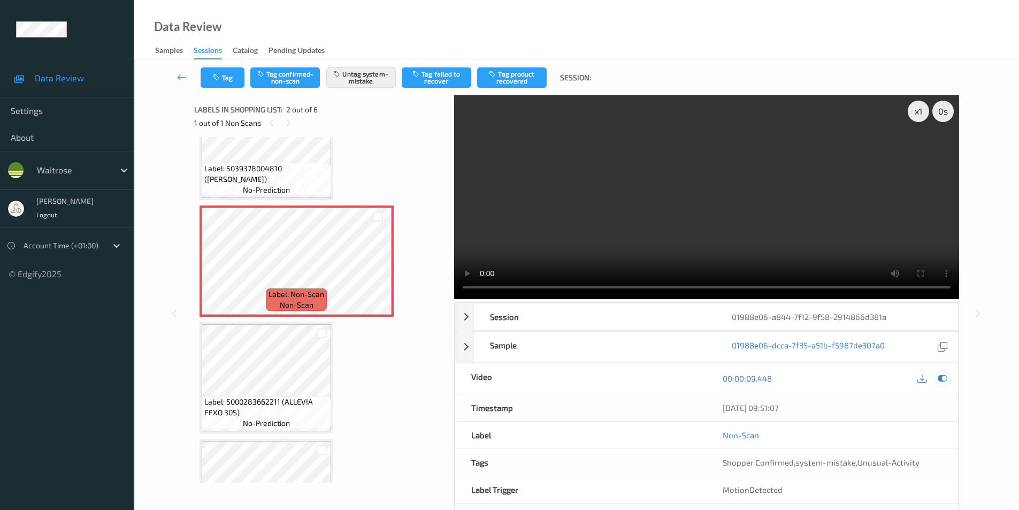
click at [942, 377] on icon at bounding box center [943, 379] width 10 height 10
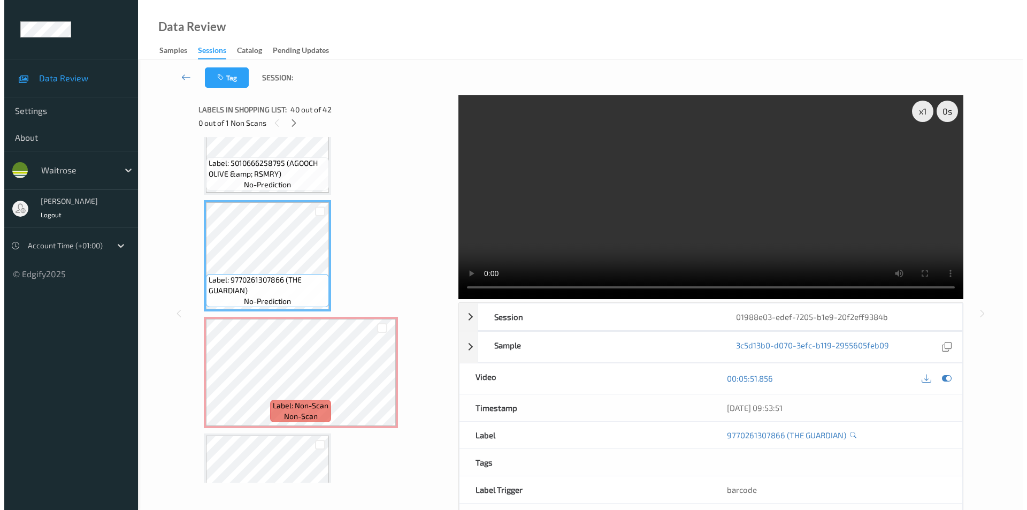
scroll to position [4502, 0]
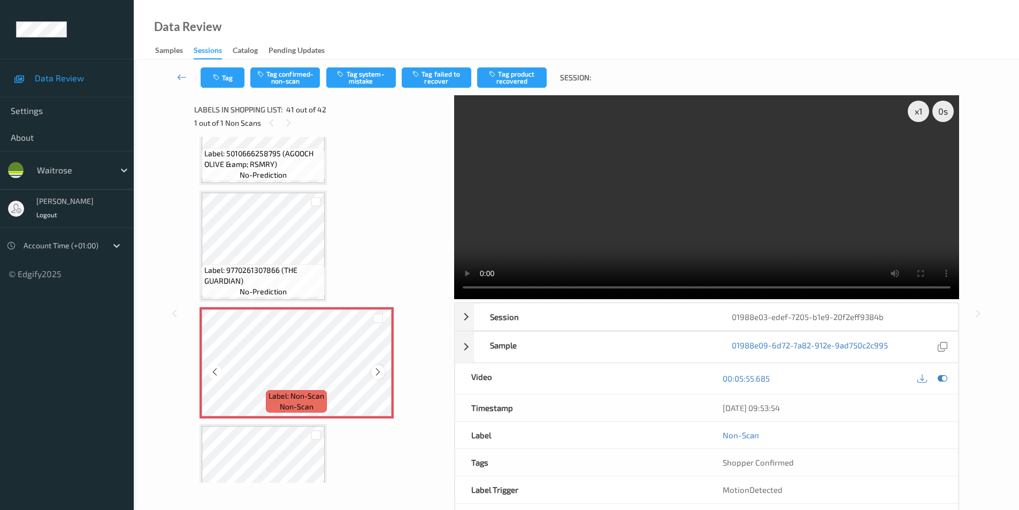
click at [376, 371] on icon at bounding box center [378, 372] width 9 height 10
click at [364, 86] on button "Tag system-mistake" at bounding box center [361, 77] width 70 height 20
click at [220, 70] on button "Tag" at bounding box center [223, 77] width 44 height 20
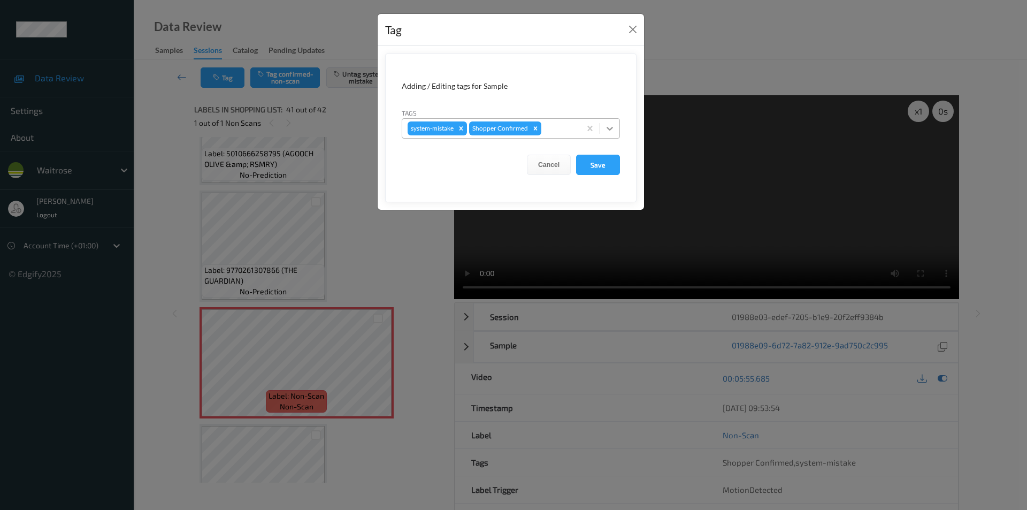
click at [608, 126] on icon at bounding box center [610, 128] width 11 height 11
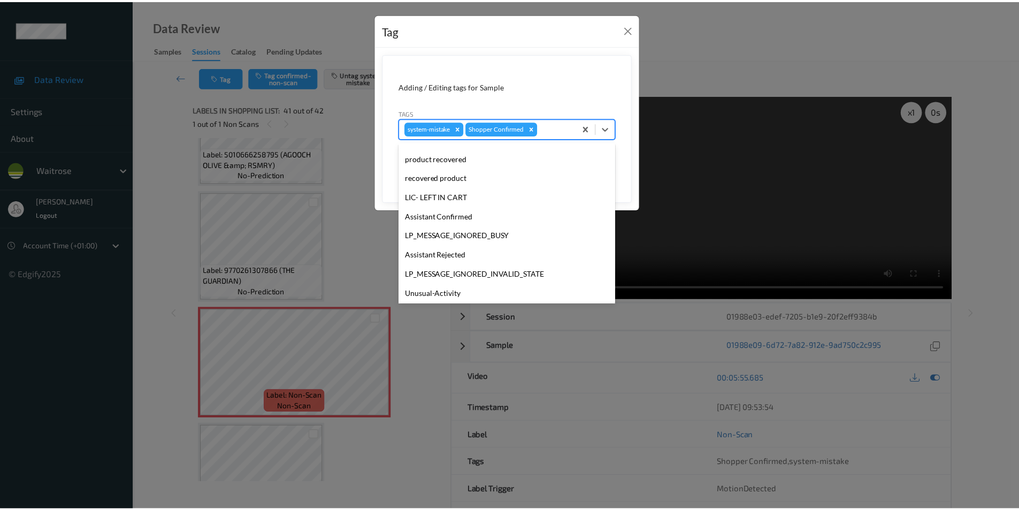
scroll to position [210, 0]
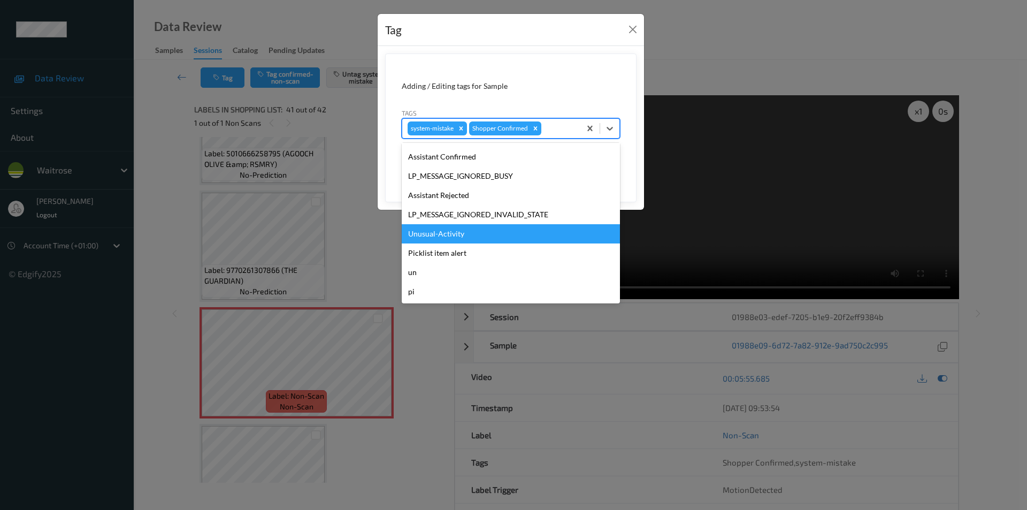
click at [446, 233] on div "Unusual-Activity" at bounding box center [511, 233] width 218 height 19
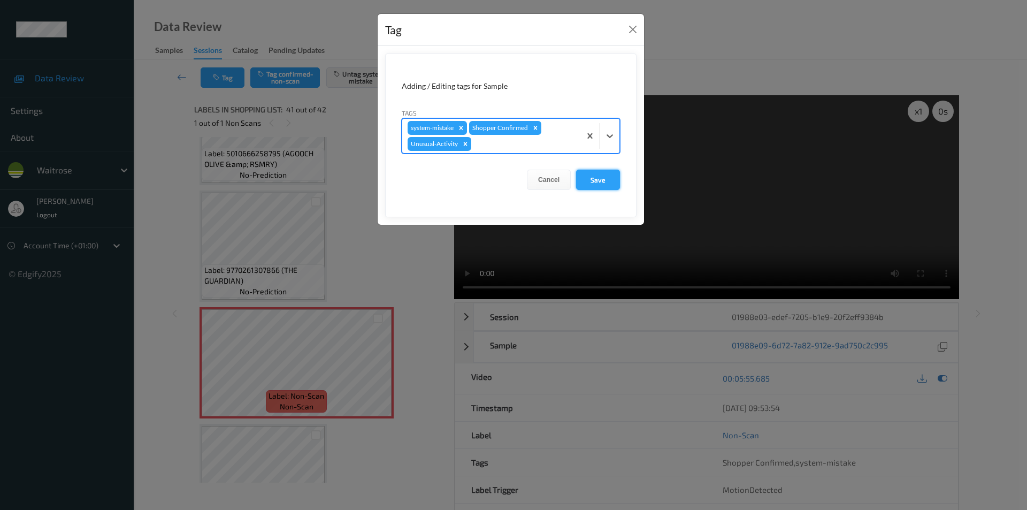
click at [601, 179] on button "Save" at bounding box center [598, 180] width 44 height 20
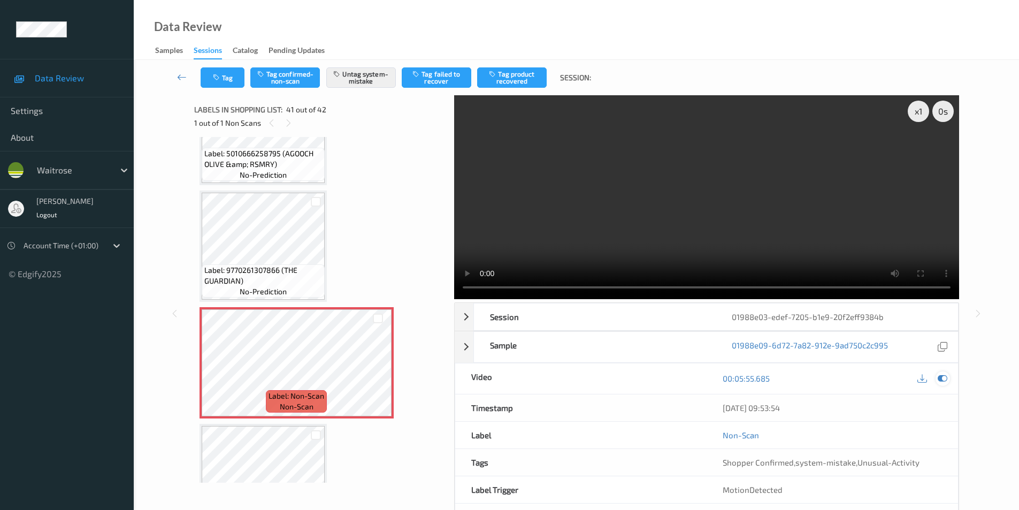
click at [947, 376] on icon at bounding box center [943, 379] width 10 height 10
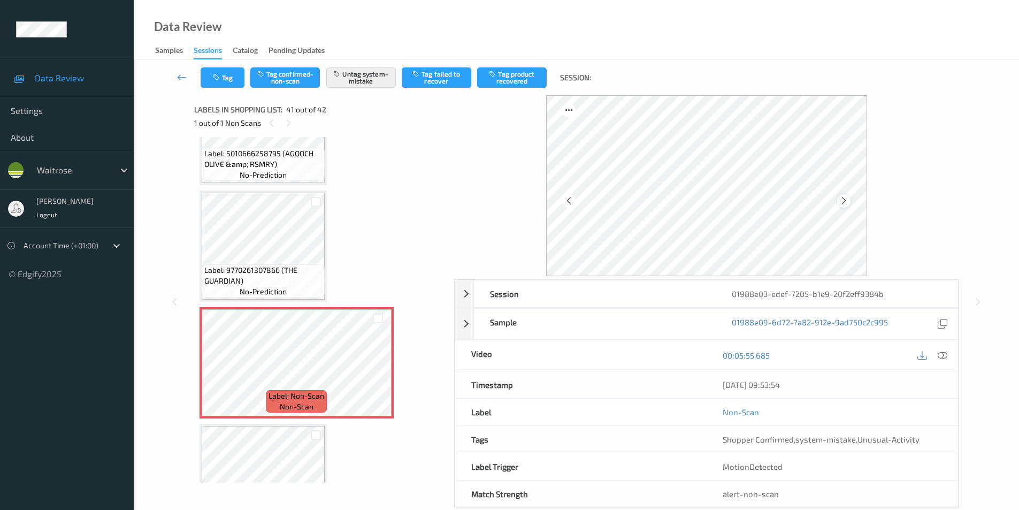
click at [848, 203] on icon at bounding box center [844, 201] width 9 height 10
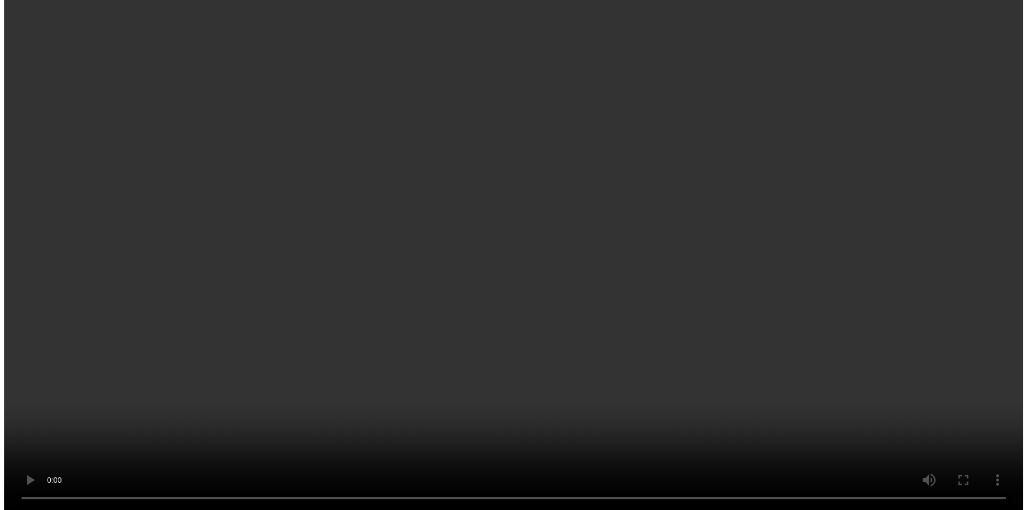
scroll to position [121, 0]
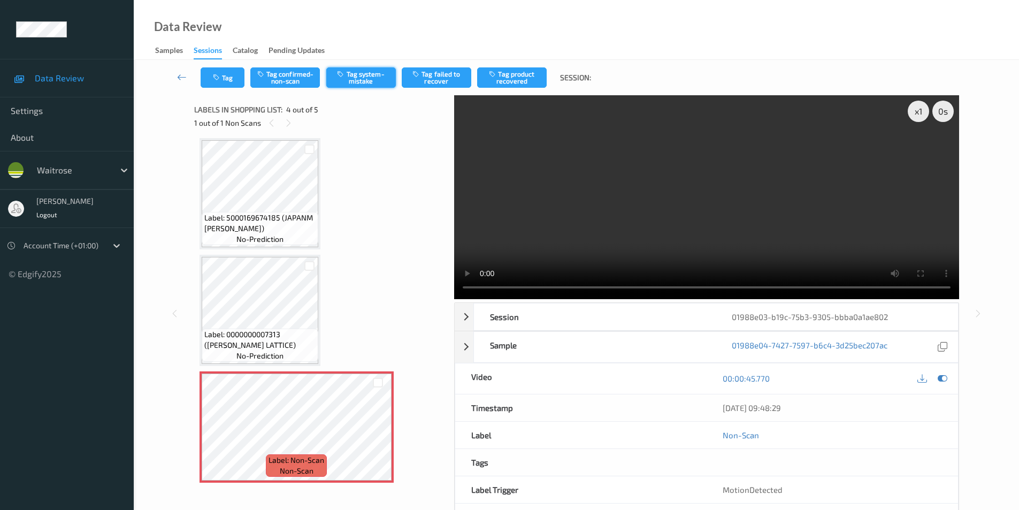
click at [361, 74] on button "Tag system-mistake" at bounding box center [361, 77] width 70 height 20
click at [213, 80] on icon "button" at bounding box center [217, 77] width 9 height 7
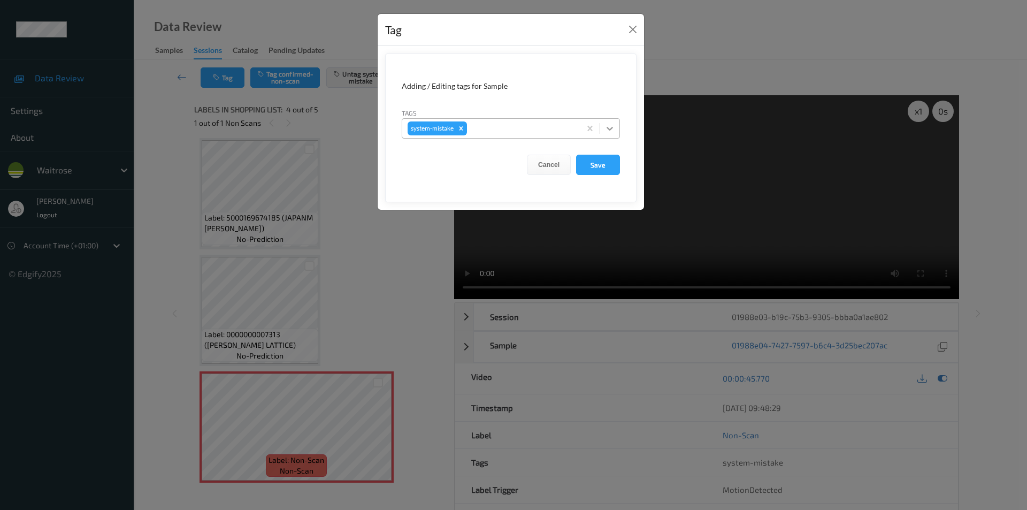
click at [606, 128] on icon at bounding box center [610, 128] width 11 height 11
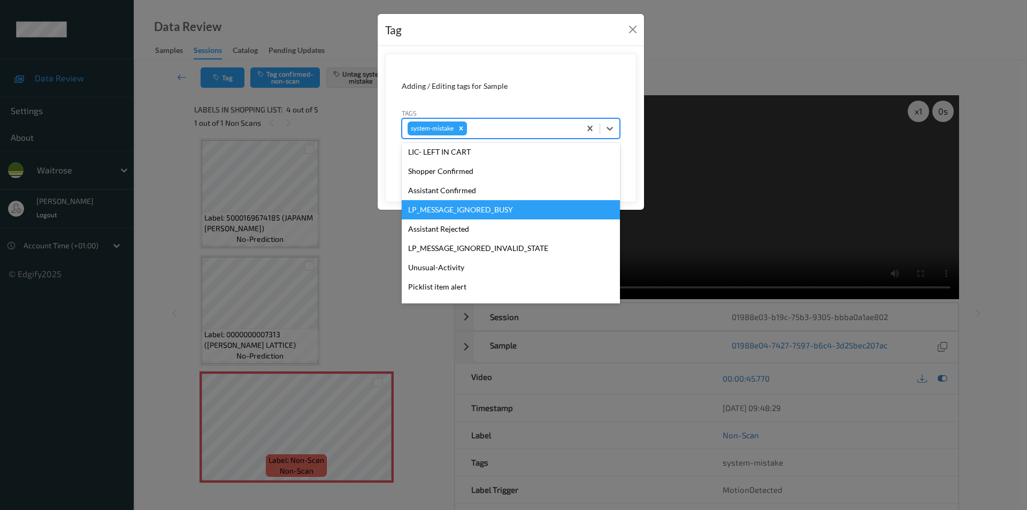
scroll to position [229, 0]
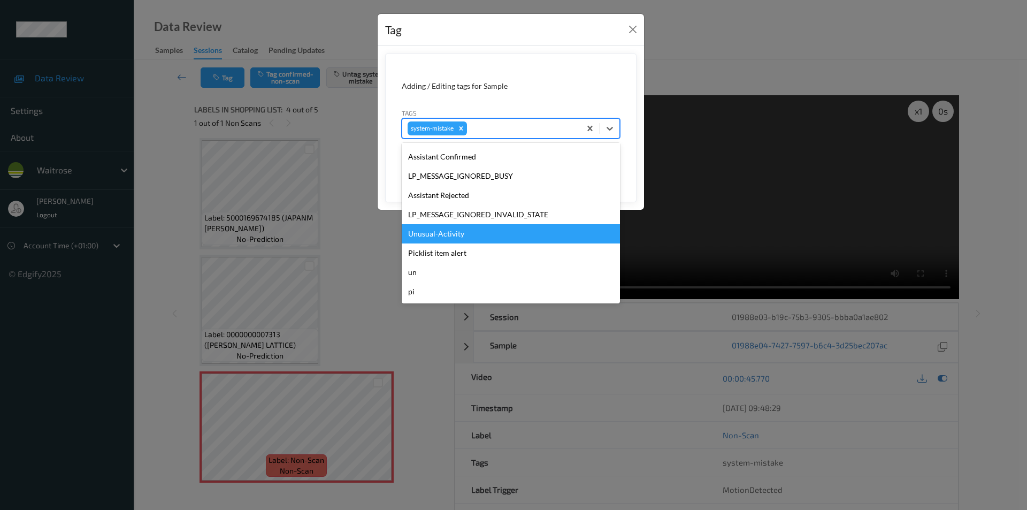
drag, startPoint x: 435, startPoint y: 235, endPoint x: 475, endPoint y: 222, distance: 42.0
click at [435, 235] on div "Unusual-Activity" at bounding box center [511, 233] width 218 height 19
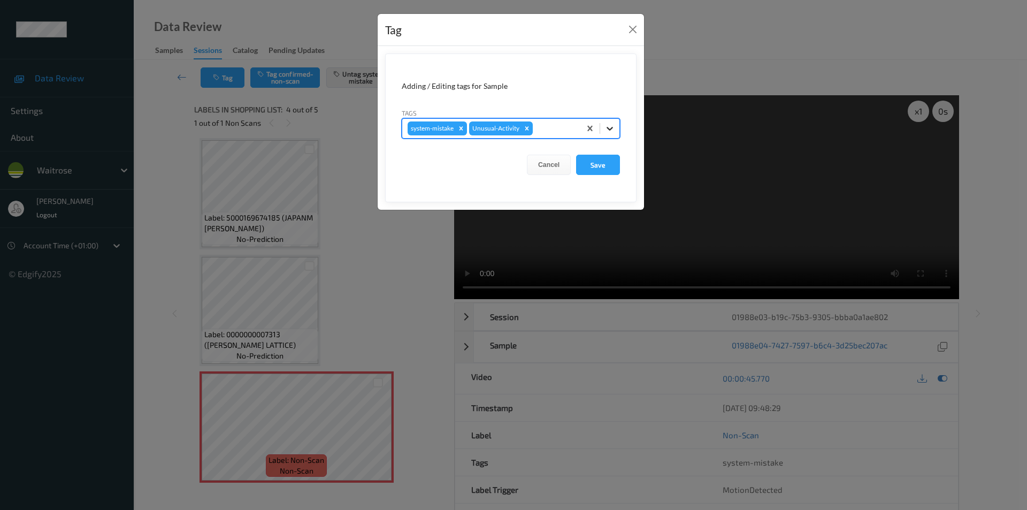
click at [602, 128] on div at bounding box center [609, 128] width 19 height 19
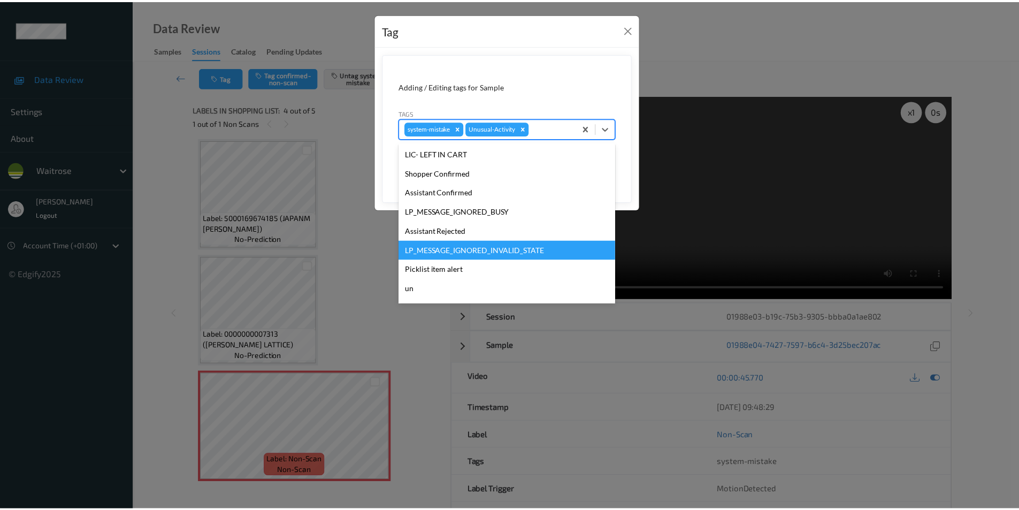
scroll to position [210, 0]
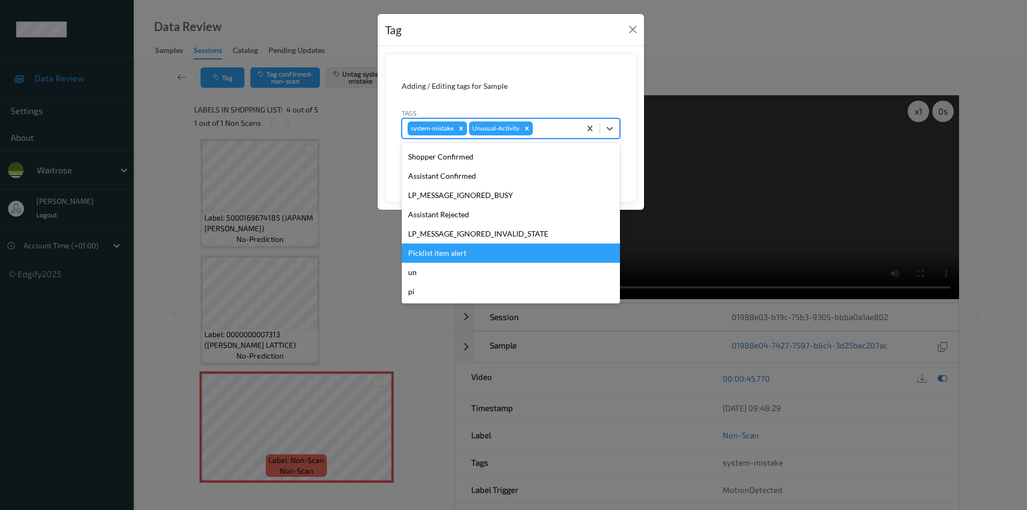
click at [428, 254] on div "Picklist item alert" at bounding box center [511, 252] width 218 height 19
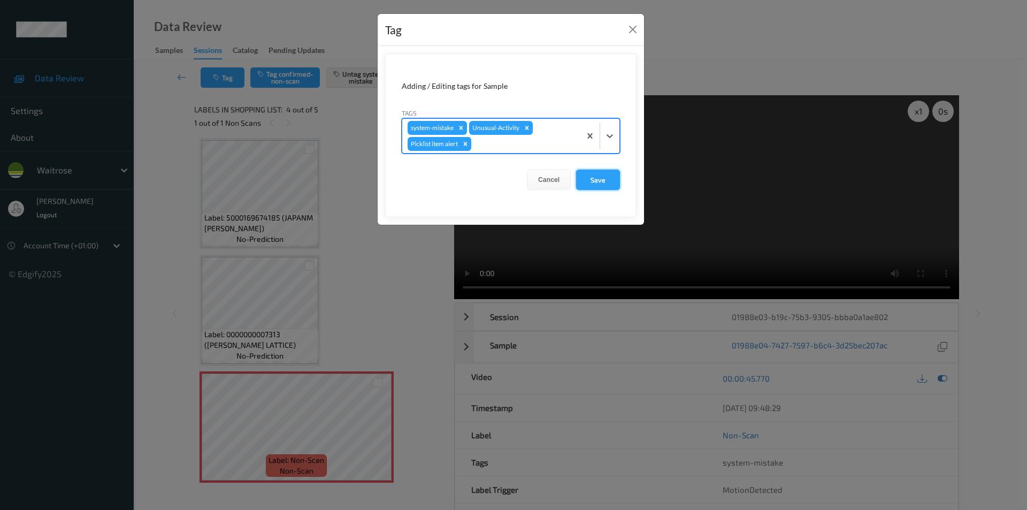
click at [590, 185] on button "Save" at bounding box center [598, 180] width 44 height 20
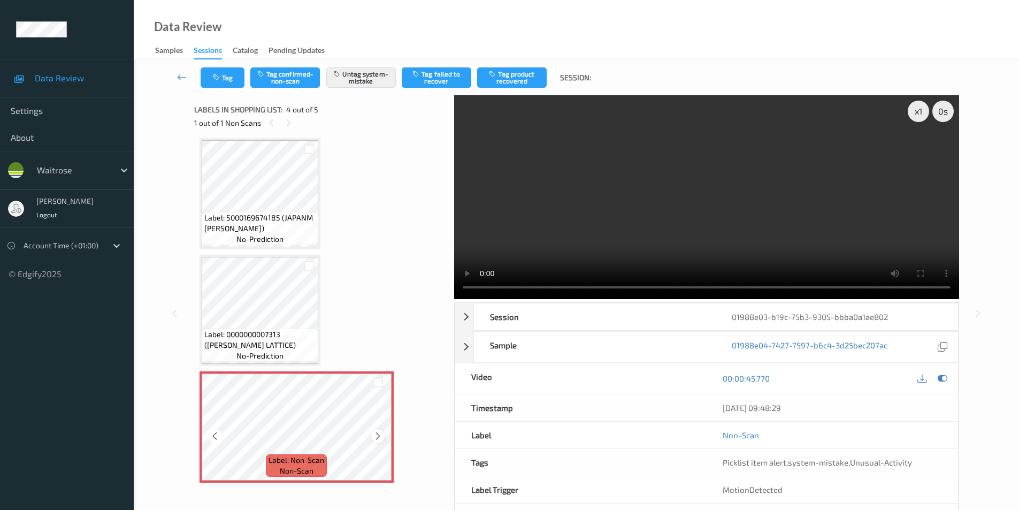
click at [378, 438] on icon at bounding box center [378, 436] width 9 height 10
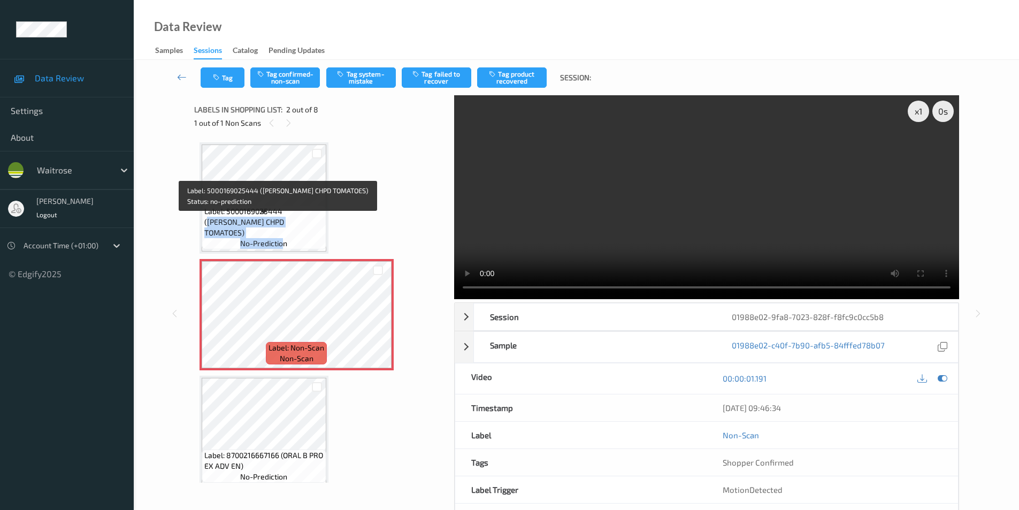
drag, startPoint x: 286, startPoint y: 226, endPoint x: 284, endPoint y: 238, distance: 12.1
click at [284, 238] on div "Label: 5000169025444 ([PERSON_NAME] CHPD TOMATOES) no-prediction" at bounding box center [264, 227] width 125 height 44
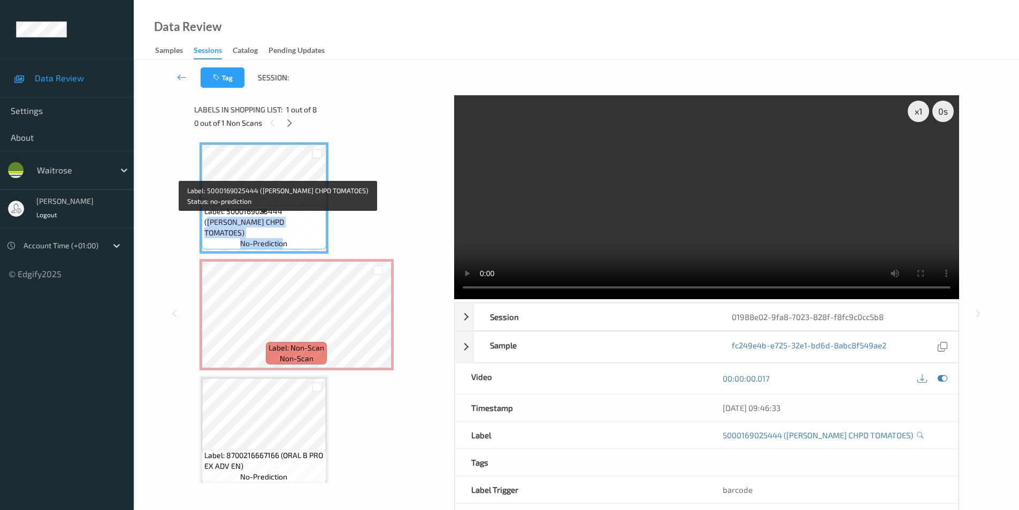
click at [305, 231] on span "Label: 5000169025444 ([PERSON_NAME] CHPD TOMATOES)" at bounding box center [263, 222] width 119 height 32
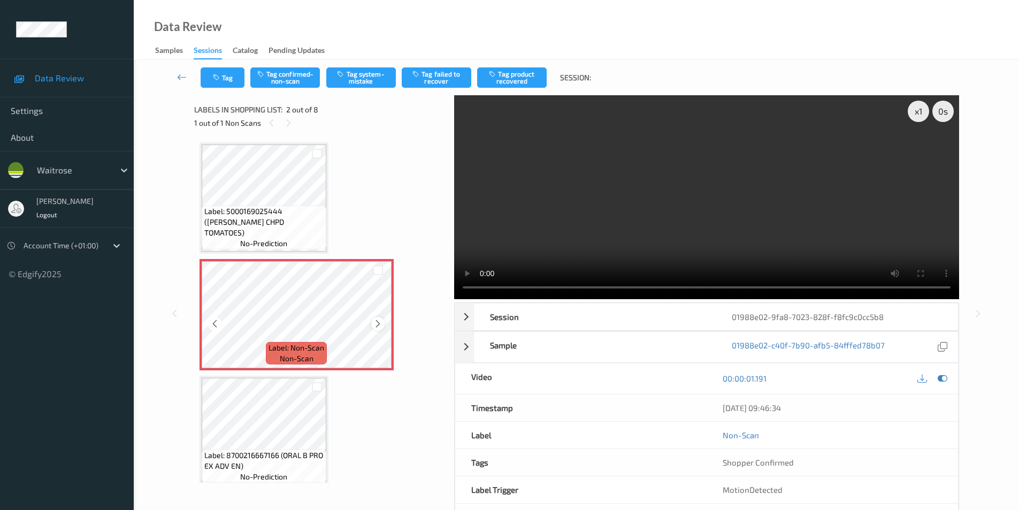
click at [374, 325] on icon at bounding box center [378, 324] width 9 height 10
click at [350, 78] on button "Tag system-mistake" at bounding box center [361, 77] width 70 height 20
click at [221, 78] on icon "button" at bounding box center [217, 77] width 9 height 7
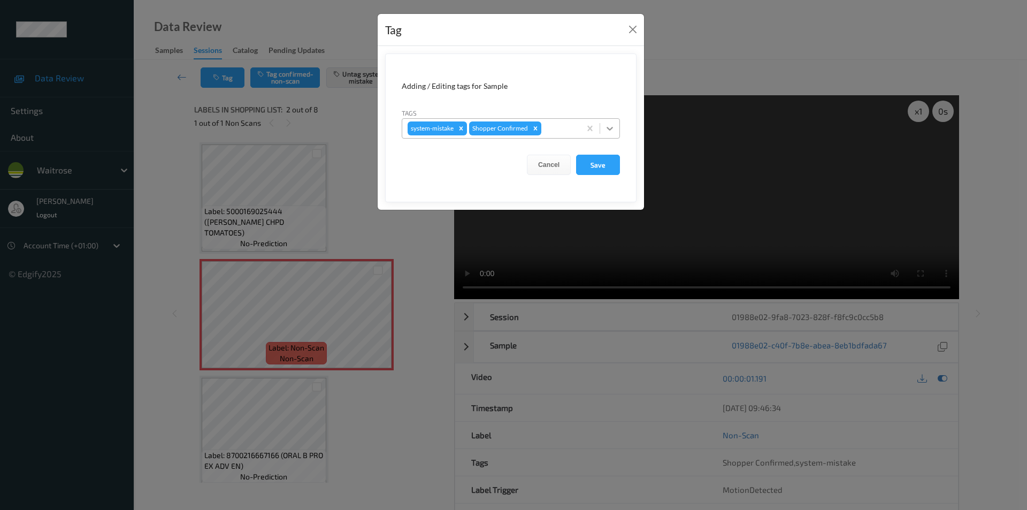
click at [612, 133] on icon at bounding box center [610, 128] width 11 height 11
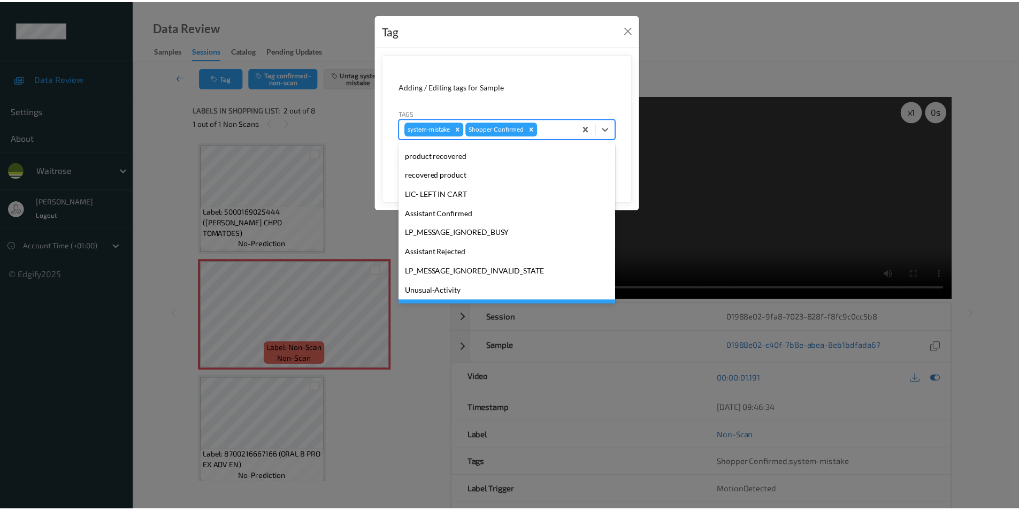
scroll to position [210, 0]
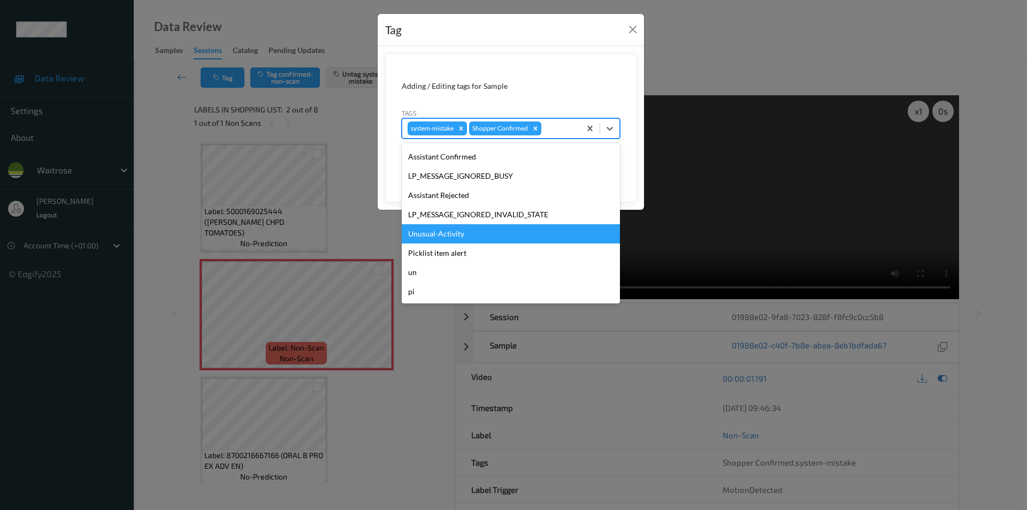
click at [444, 238] on div "Unusual-Activity" at bounding box center [511, 233] width 218 height 19
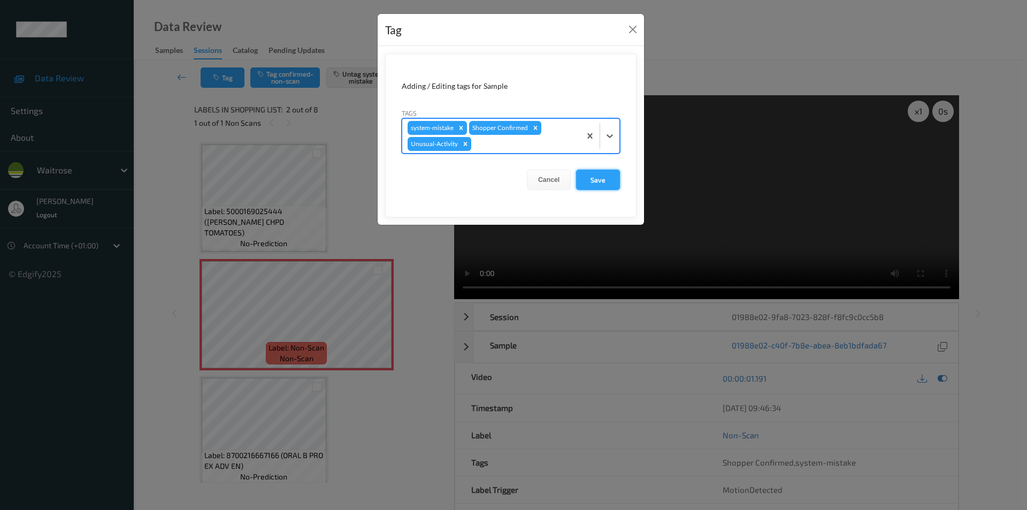
click at [596, 176] on button "Save" at bounding box center [598, 180] width 44 height 20
drag, startPoint x: 598, startPoint y: 181, endPoint x: 566, endPoint y: 156, distance: 40.8
click at [598, 181] on button "Save" at bounding box center [598, 180] width 44 height 20
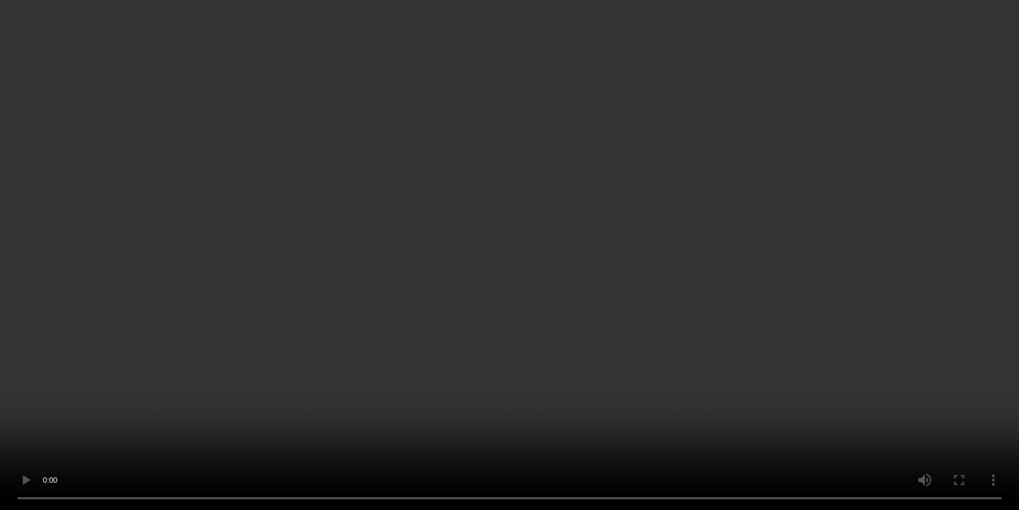
scroll to position [268, 0]
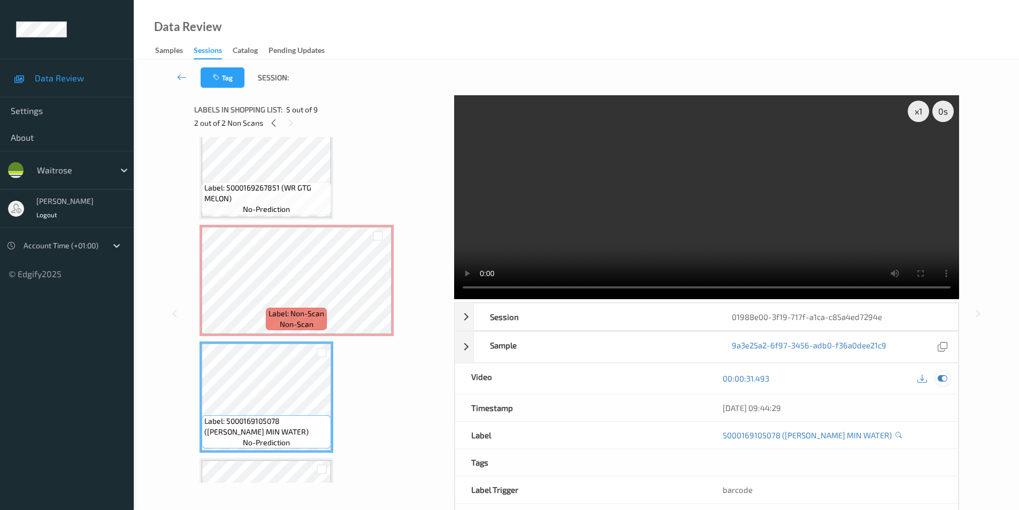
click icon
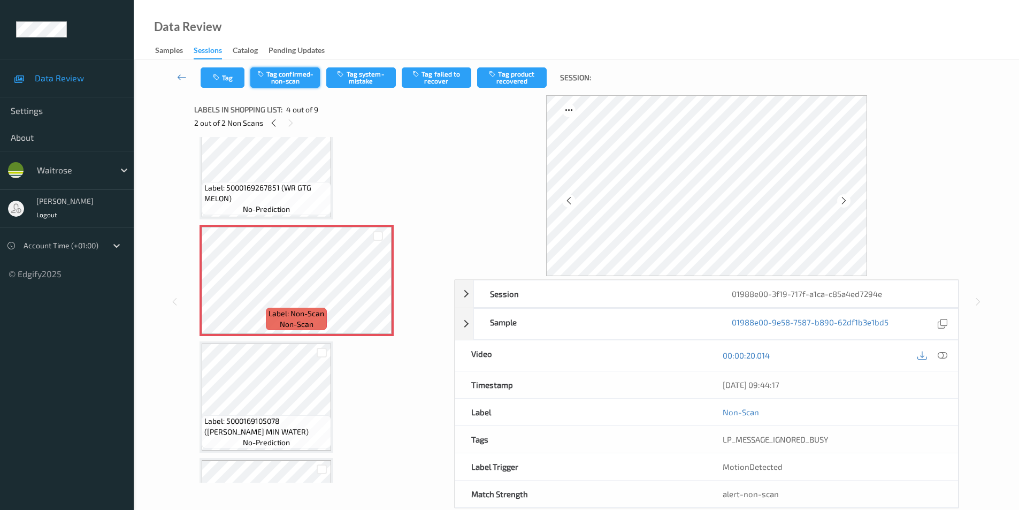
click button "Tag confirmed-non-scan"
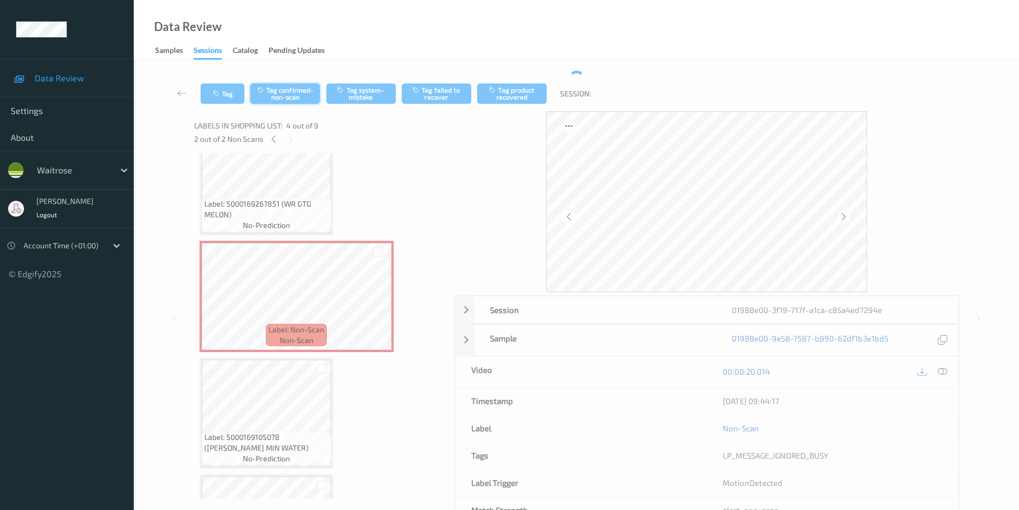
click div "Tag Tag confirmed-non-scan Tag system-mistake Tag failed to recover Tag product…"
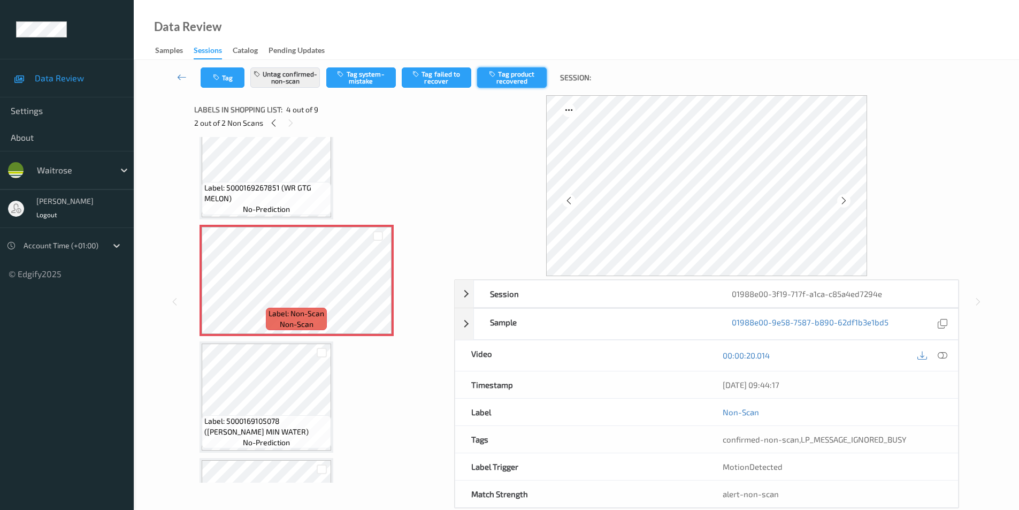
click button "Tag product recovered"
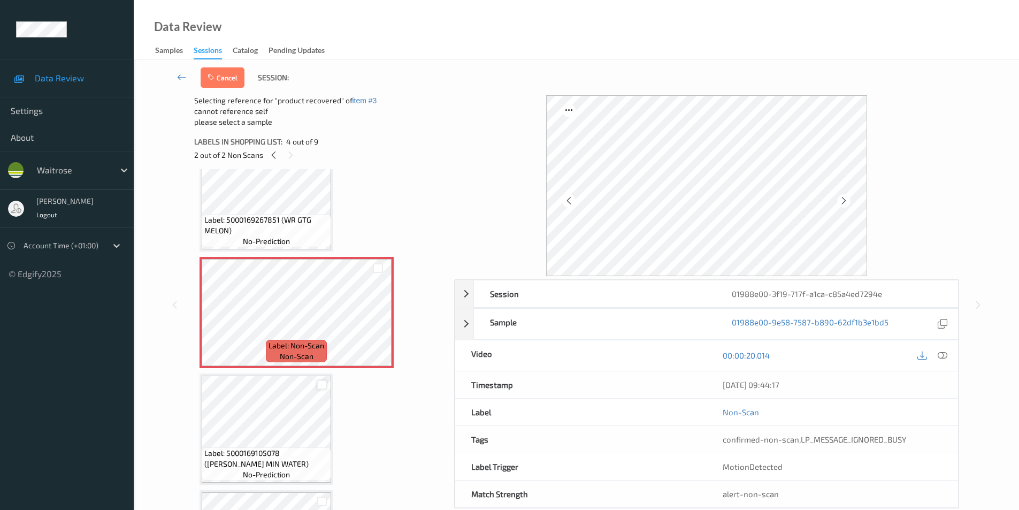
click div
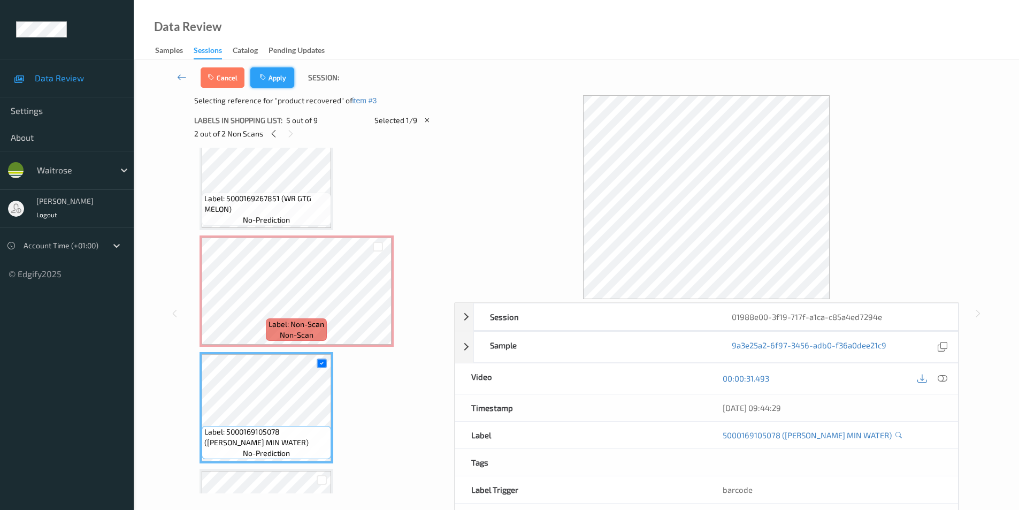
click icon "button"
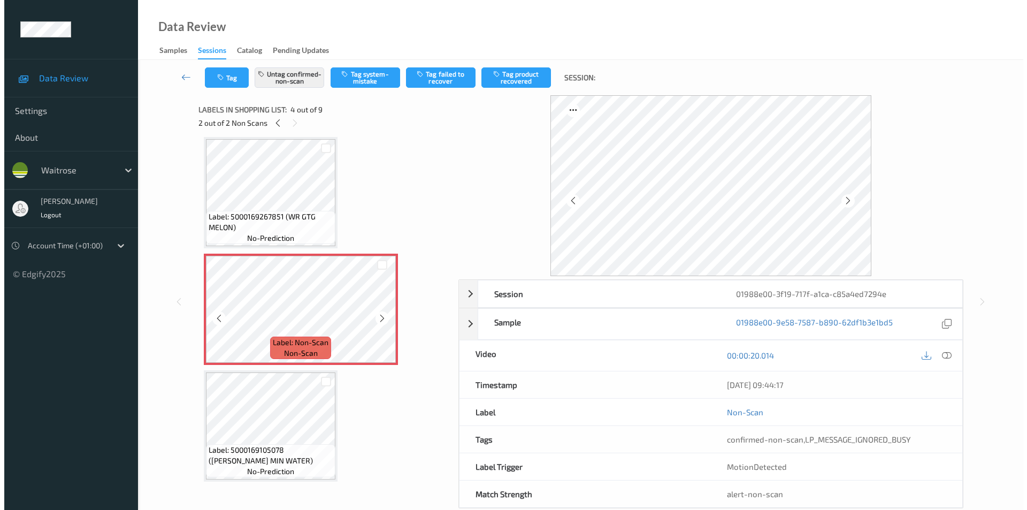
scroll to position [78, 0]
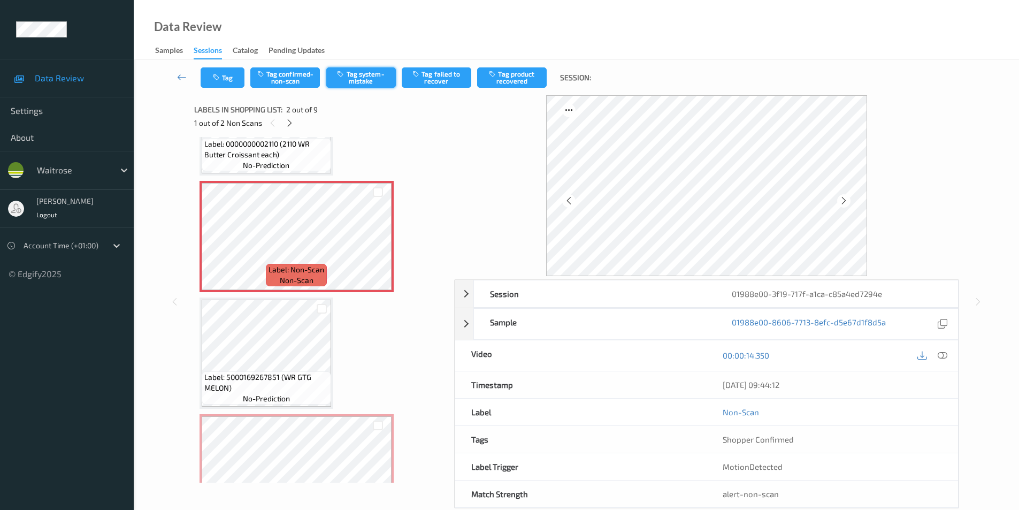
click button "Tag system-mistake"
click icon "button"
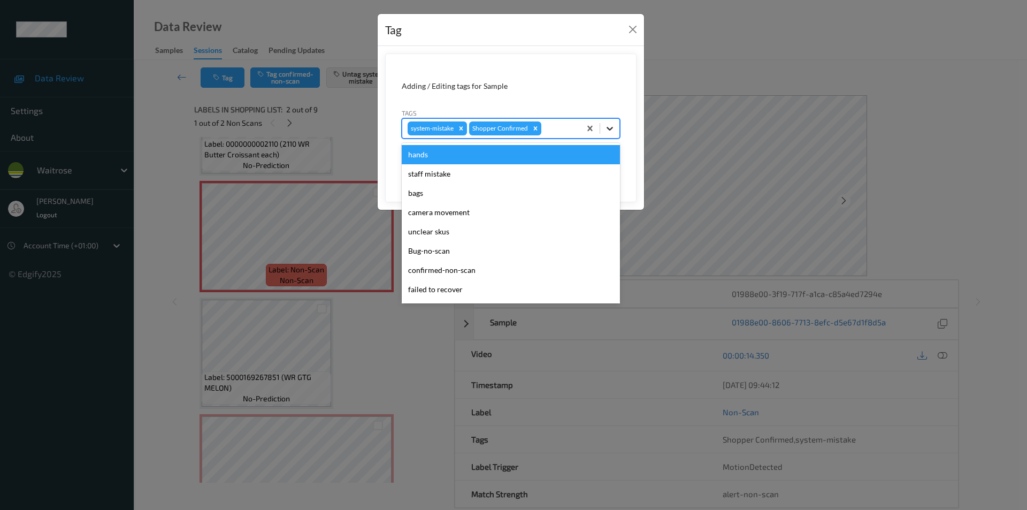
click icon
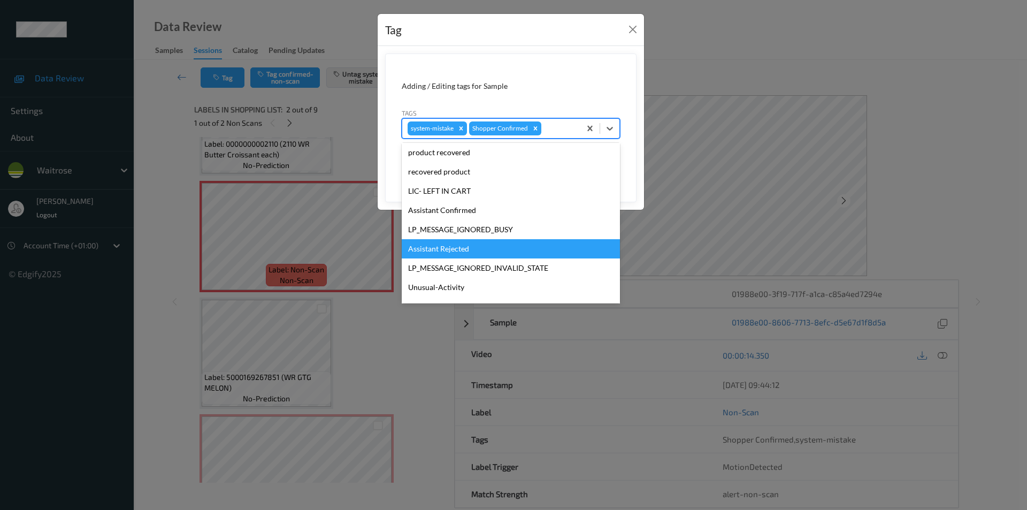
scroll to position [210, 0]
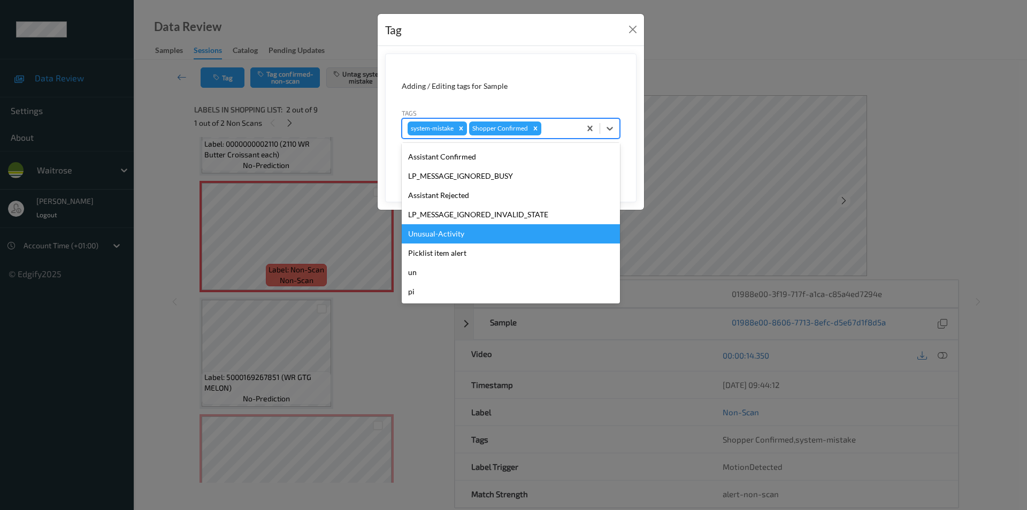
drag, startPoint x: 440, startPoint y: 232, endPoint x: 522, endPoint y: 205, distance: 86.5
click div "Unusual-Activity"
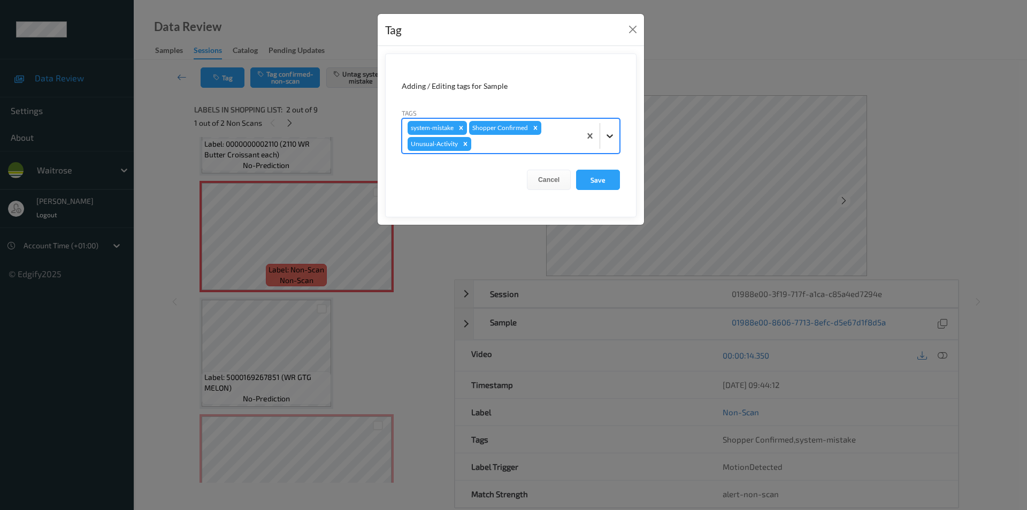
click div
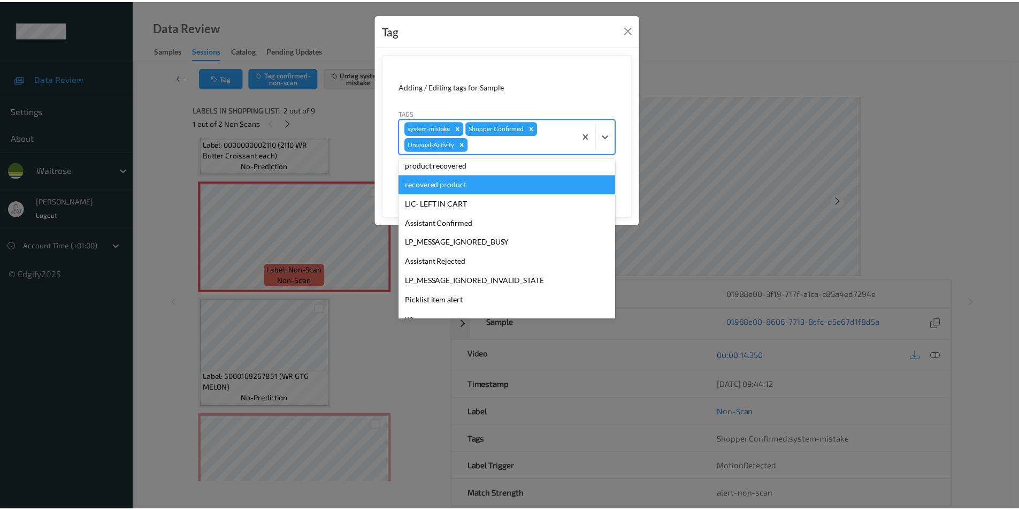
scroll to position [191, 0]
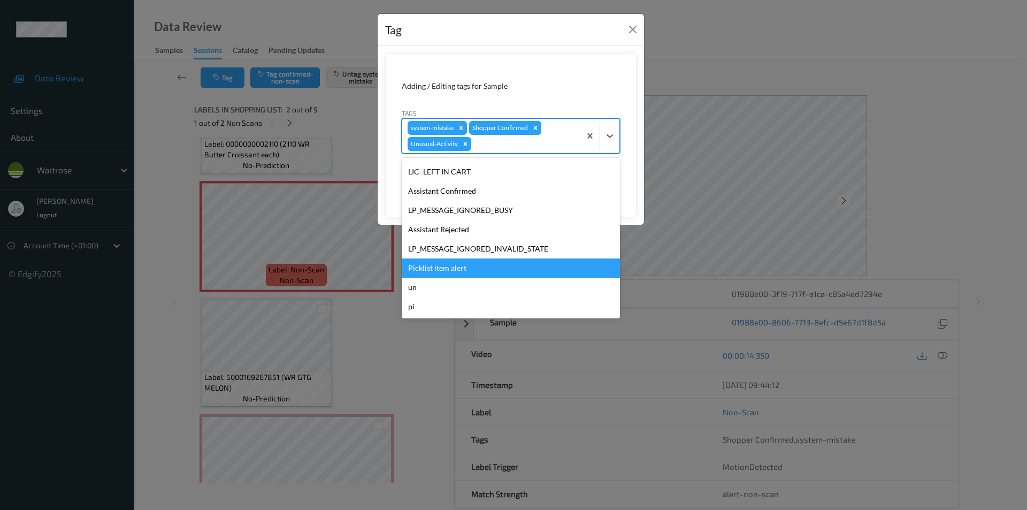
click div "Picklist item alert"
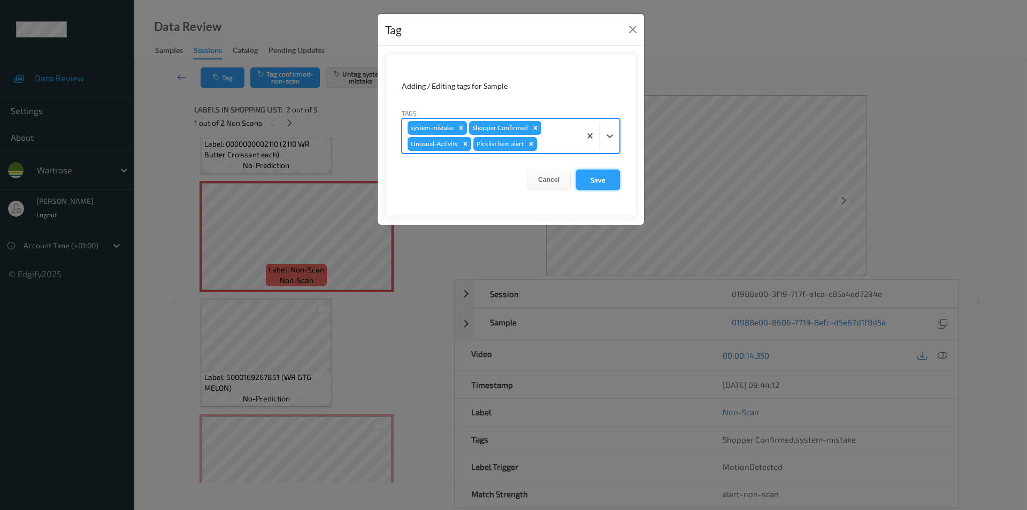
click button "Save"
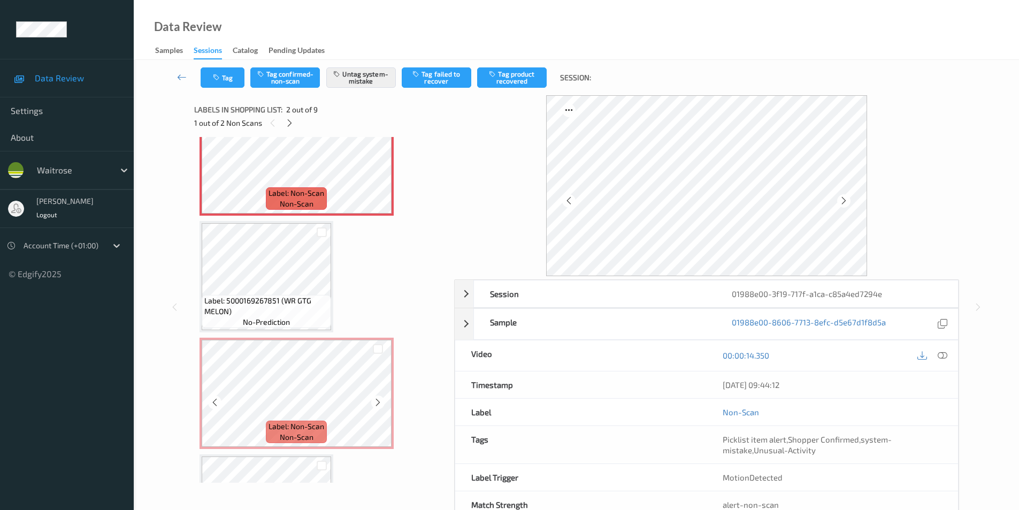
scroll to position [214, 0]
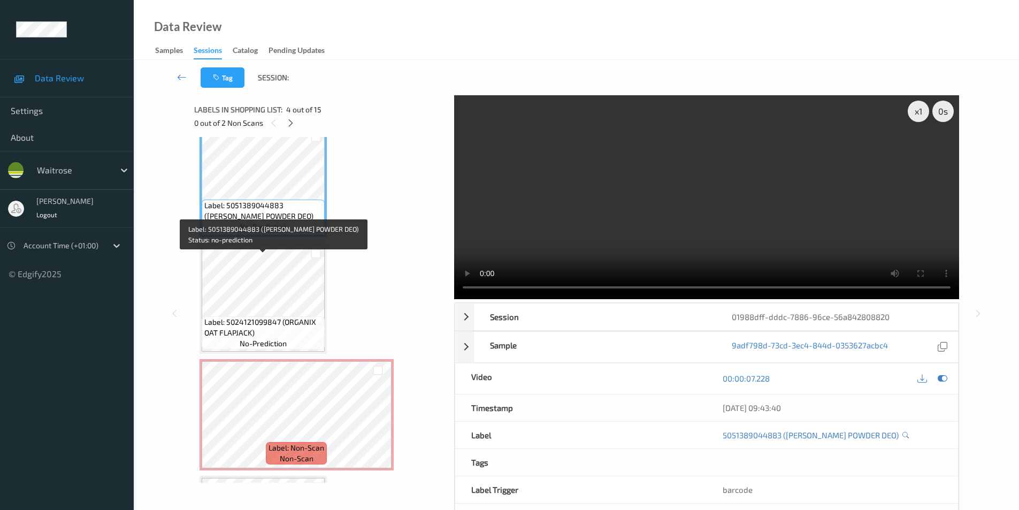
scroll to position [472, 0]
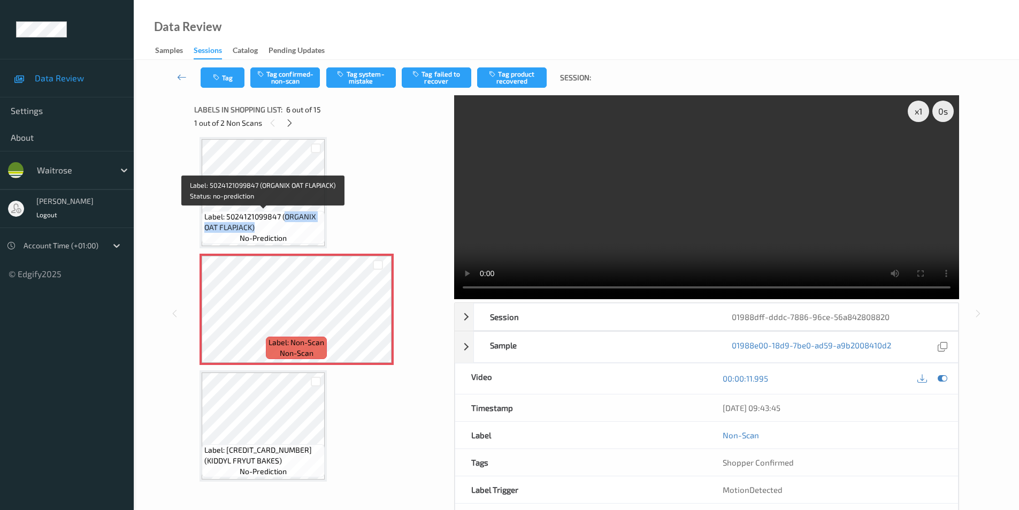
drag, startPoint x: 284, startPoint y: 219, endPoint x: 277, endPoint y: 229, distance: 11.9
click at [277, 229] on span "Label: 5024121099847 (ORGANIX OAT FLAPJACK)" at bounding box center [263, 221] width 118 height 21
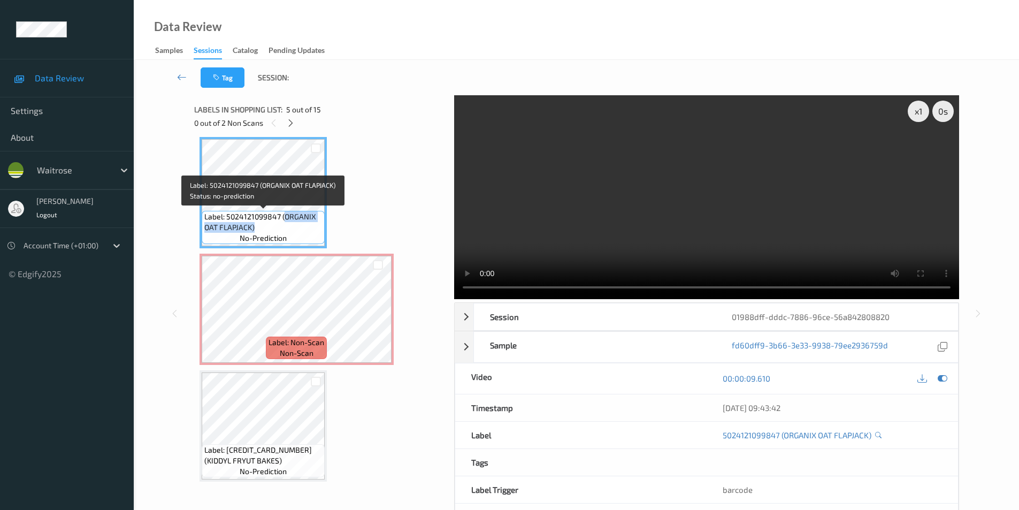
copy span "ORGANIX OAT FLAPJACK)"
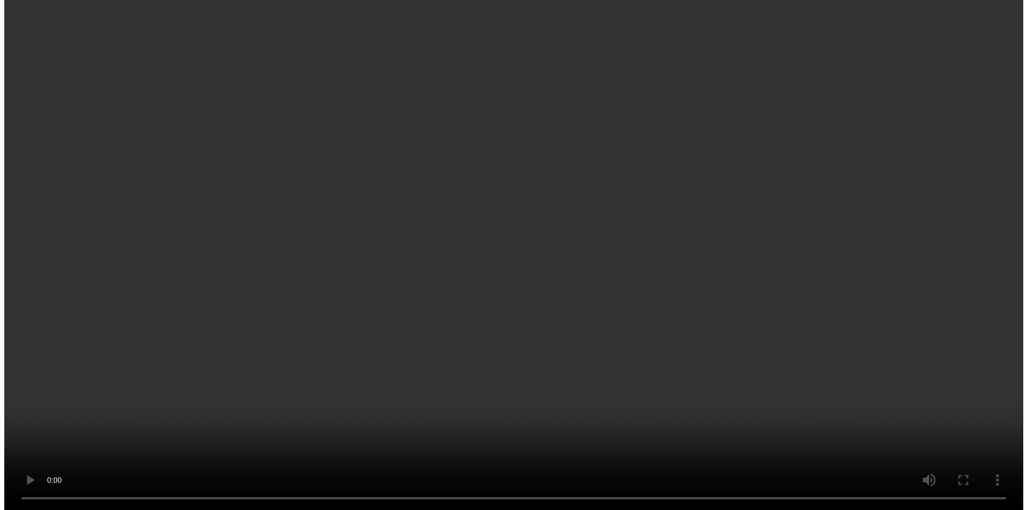
scroll to position [1061, 0]
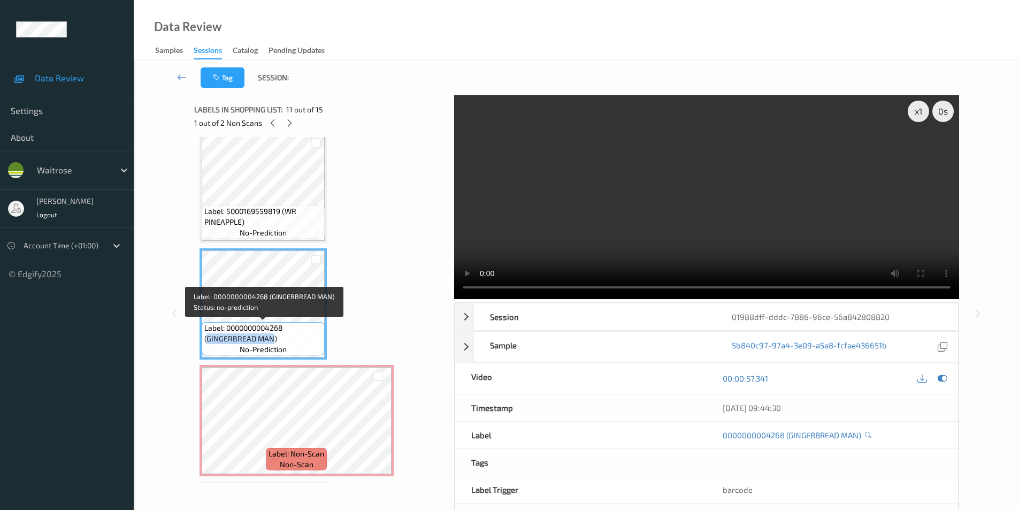
drag, startPoint x: 208, startPoint y: 337, endPoint x: 272, endPoint y: 338, distance: 64.2
click at [272, 338] on span "Label: 0000000004268 (GINGERBREAD MAN)" at bounding box center [263, 333] width 118 height 21
copy span "GINGERBREAD MAN"
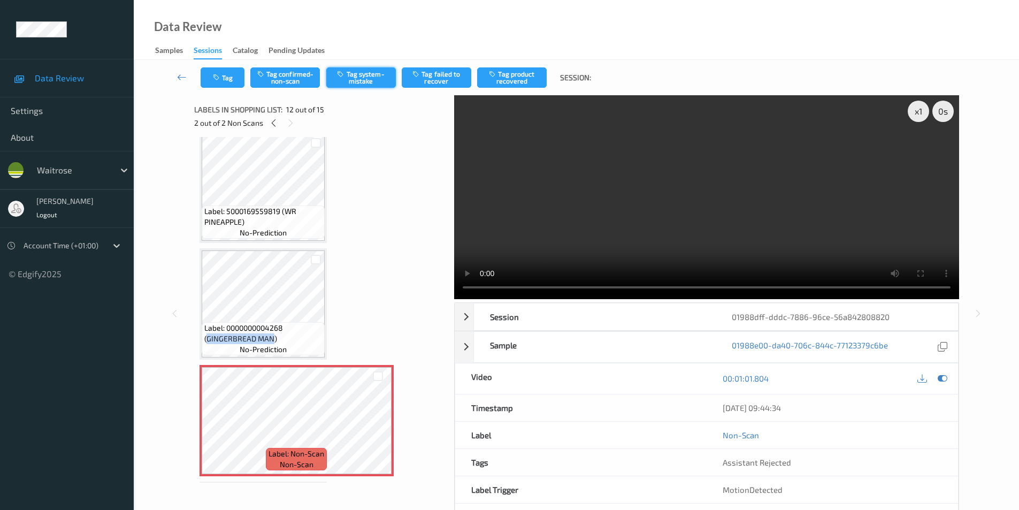
click at [371, 77] on button "Tag system-mistake" at bounding box center [361, 77] width 70 height 20
click at [216, 79] on icon "button" at bounding box center [217, 77] width 9 height 7
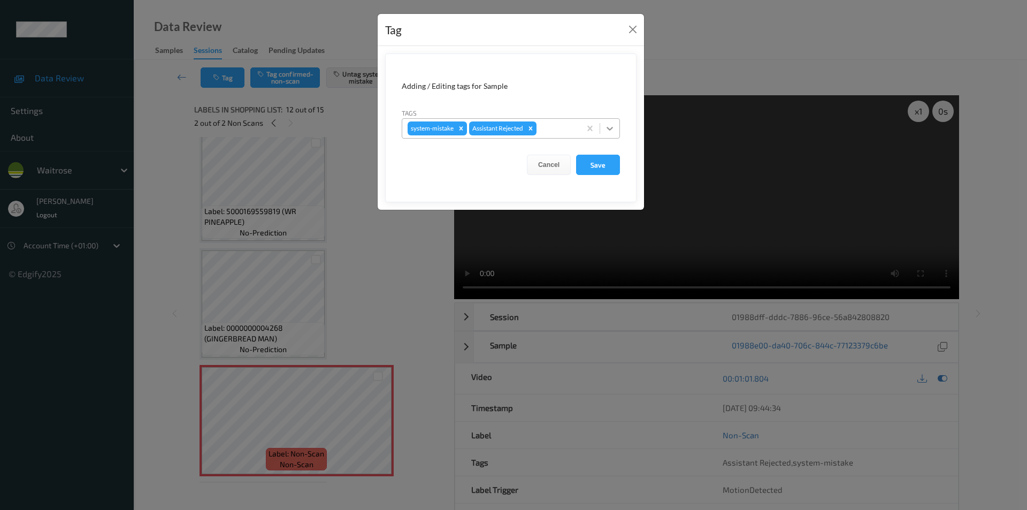
click at [611, 125] on icon at bounding box center [610, 128] width 11 height 11
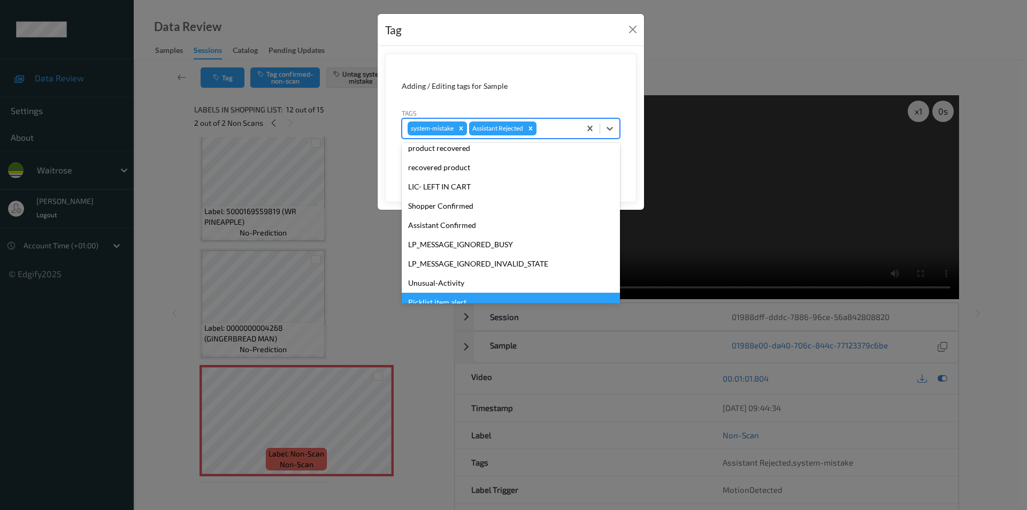
scroll to position [210, 0]
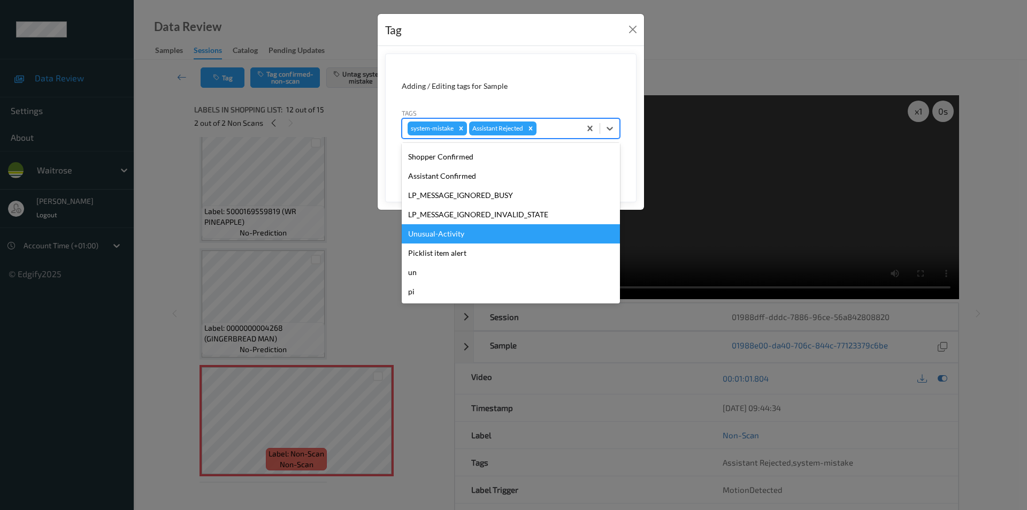
click at [462, 237] on div "Unusual-Activity" at bounding box center [511, 233] width 218 height 19
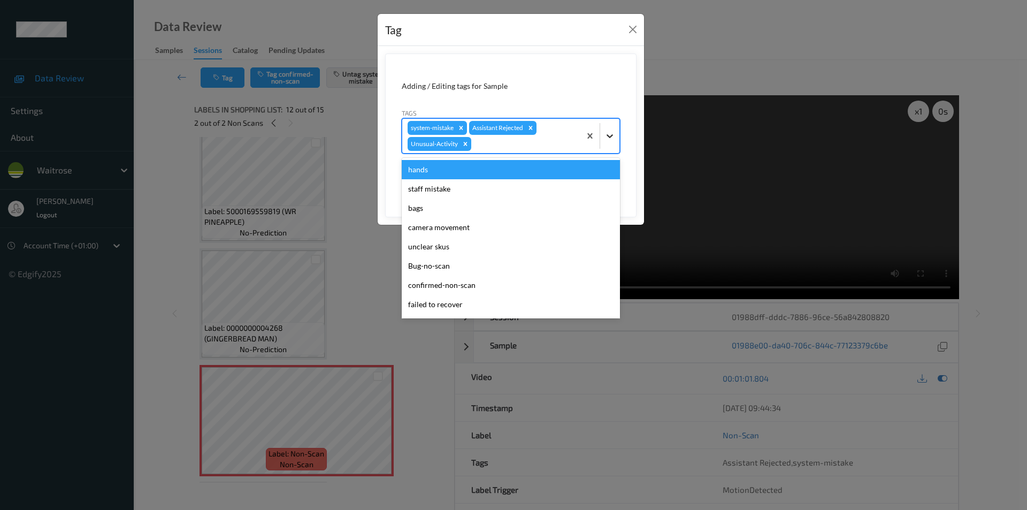
click at [616, 128] on div at bounding box center [609, 135] width 19 height 19
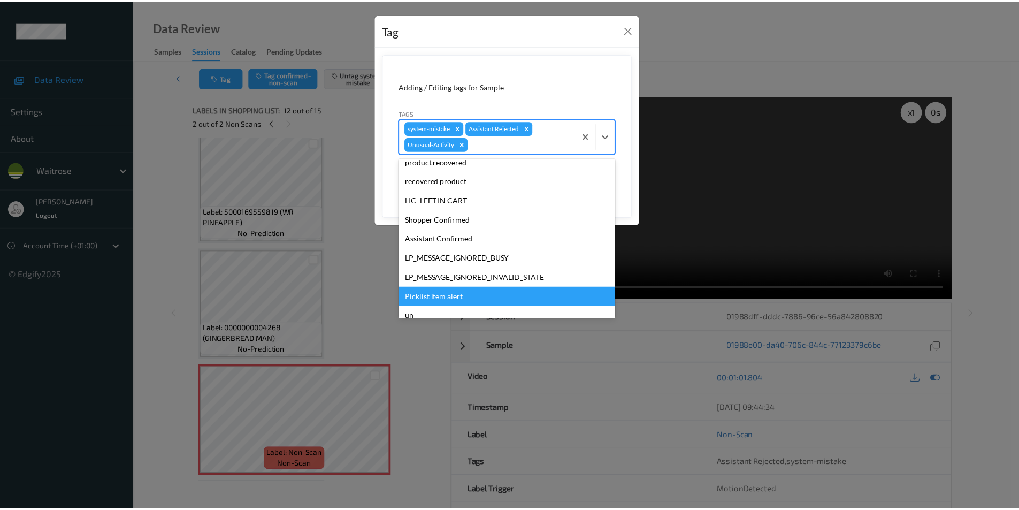
scroll to position [191, 0]
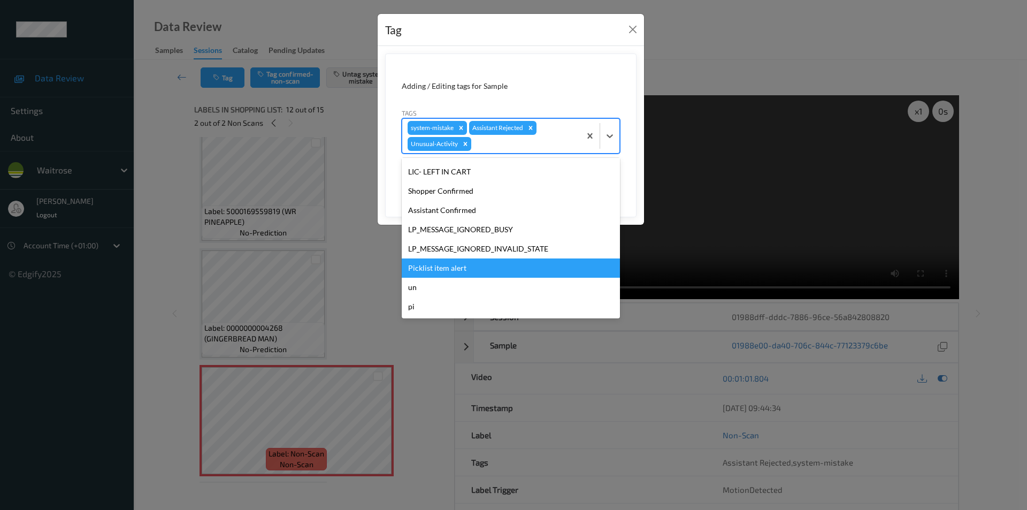
click at [458, 270] on div "Picklist item alert" at bounding box center [511, 267] width 218 height 19
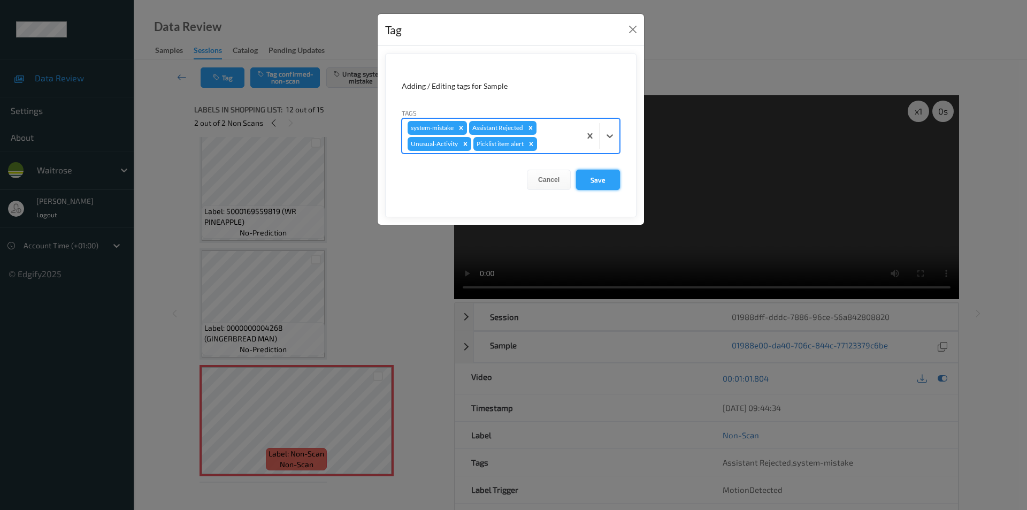
click at [589, 181] on button "Save" at bounding box center [598, 180] width 44 height 20
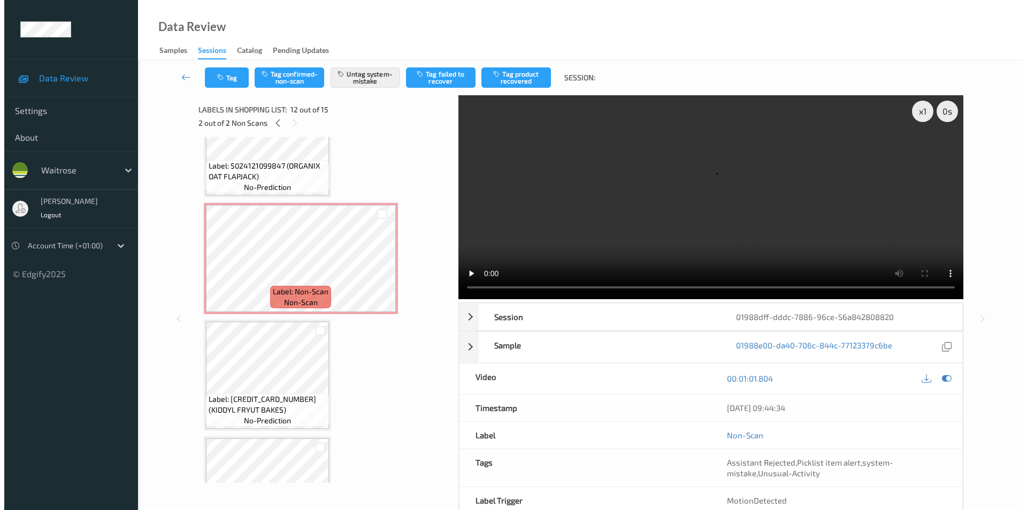
scroll to position [418, 0]
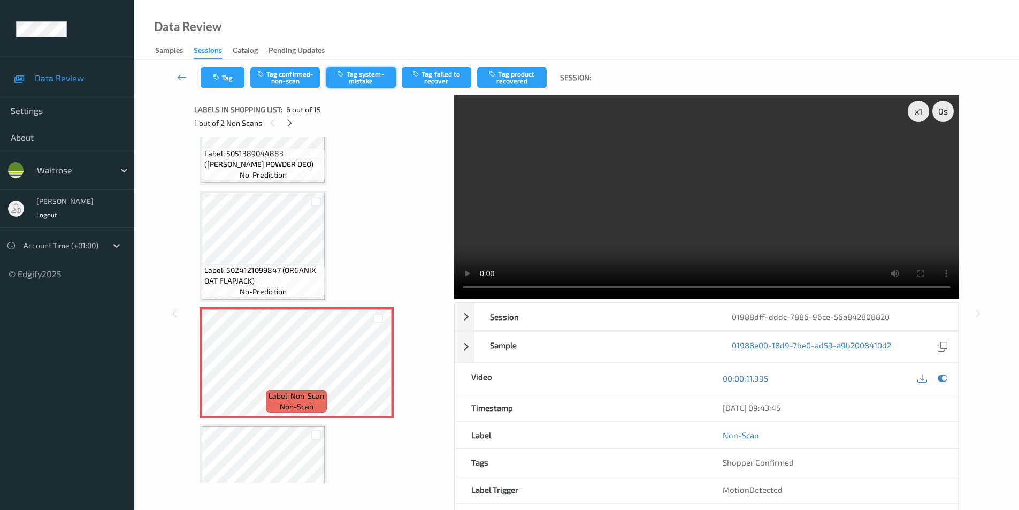
click at [364, 79] on button "Tag system-mistake" at bounding box center [361, 77] width 70 height 20
click at [225, 86] on button "Tag" at bounding box center [223, 77] width 44 height 20
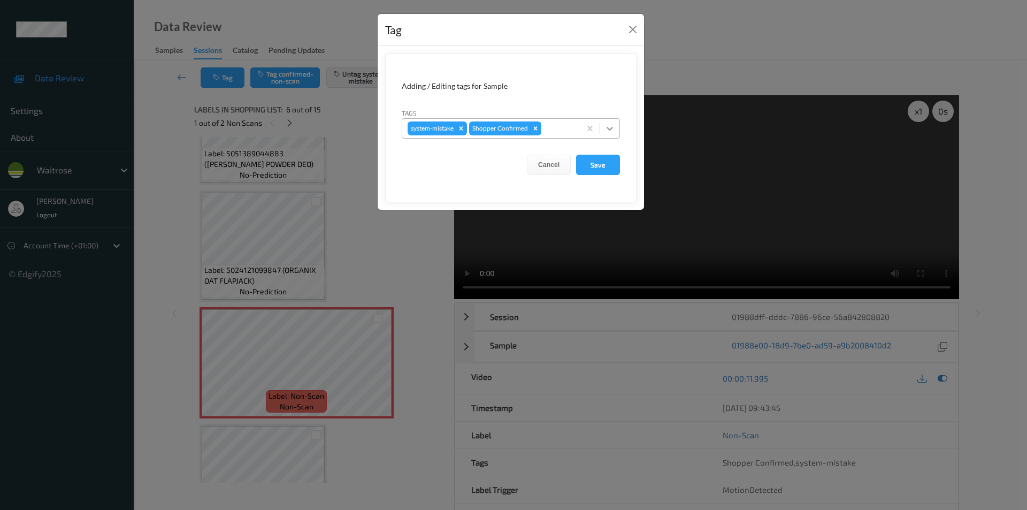
click at [612, 128] on icon at bounding box center [610, 129] width 6 height 4
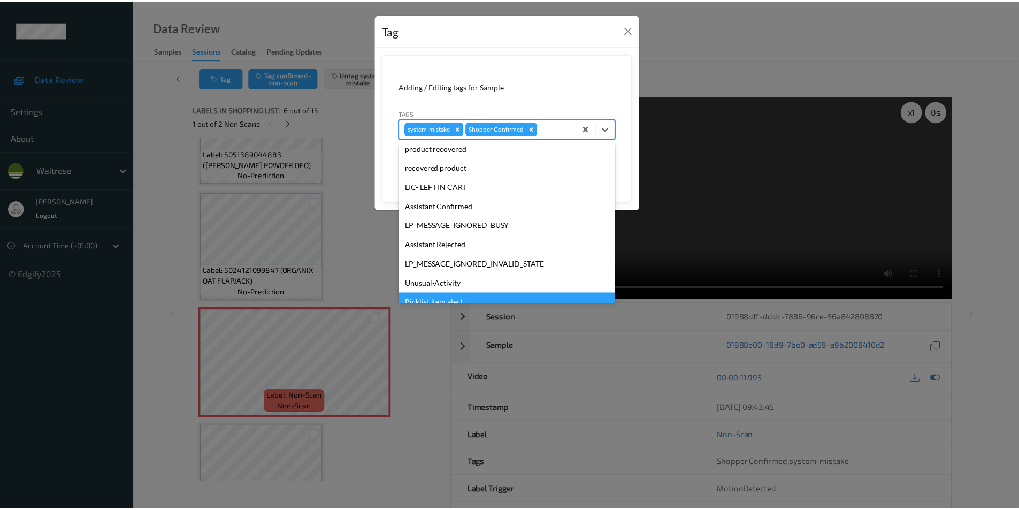
scroll to position [210, 0]
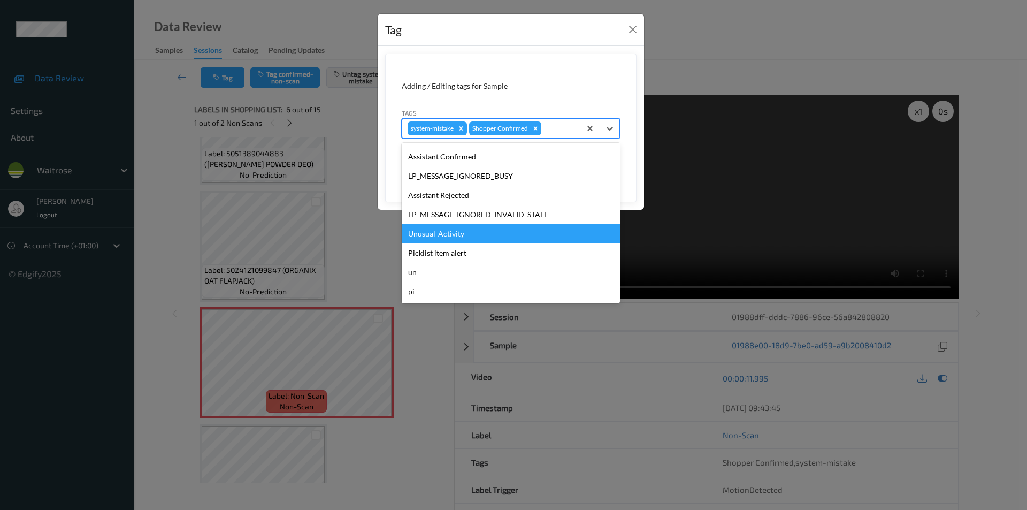
click at [446, 237] on div "Unusual-Activity" at bounding box center [511, 233] width 218 height 19
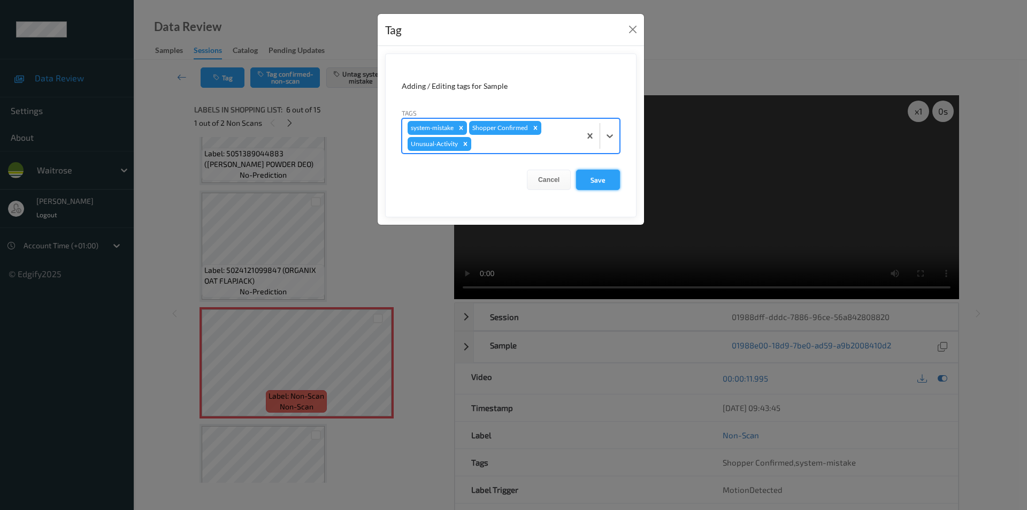
click at [590, 176] on button "Save" at bounding box center [598, 180] width 44 height 20
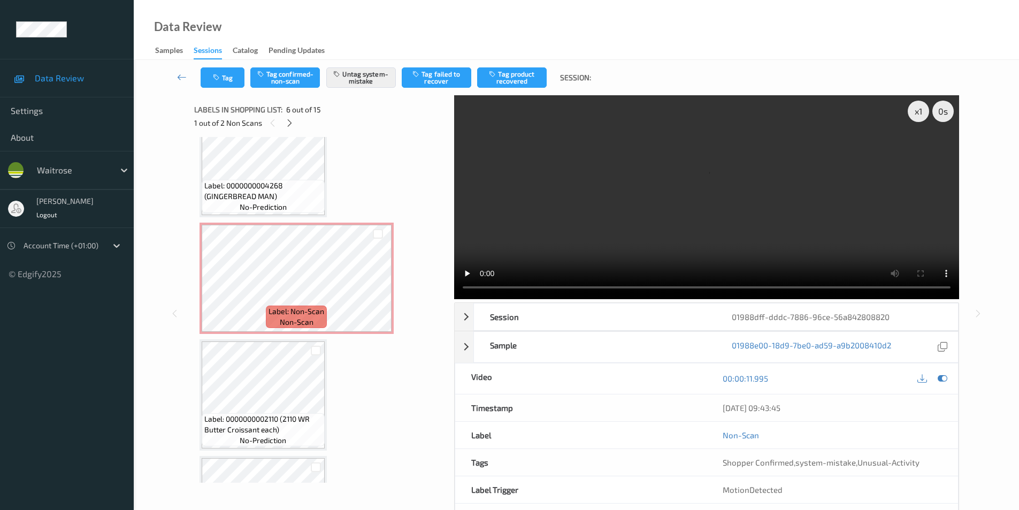
scroll to position [1221, 0]
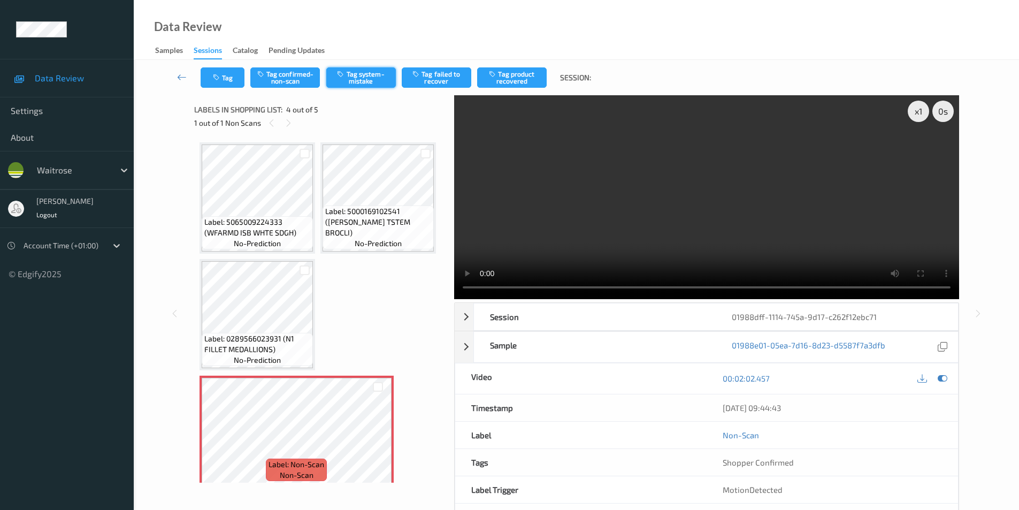
click at [357, 72] on button "Tag system-mistake" at bounding box center [361, 77] width 70 height 20
click at [226, 82] on button "Tag" at bounding box center [223, 77] width 44 height 20
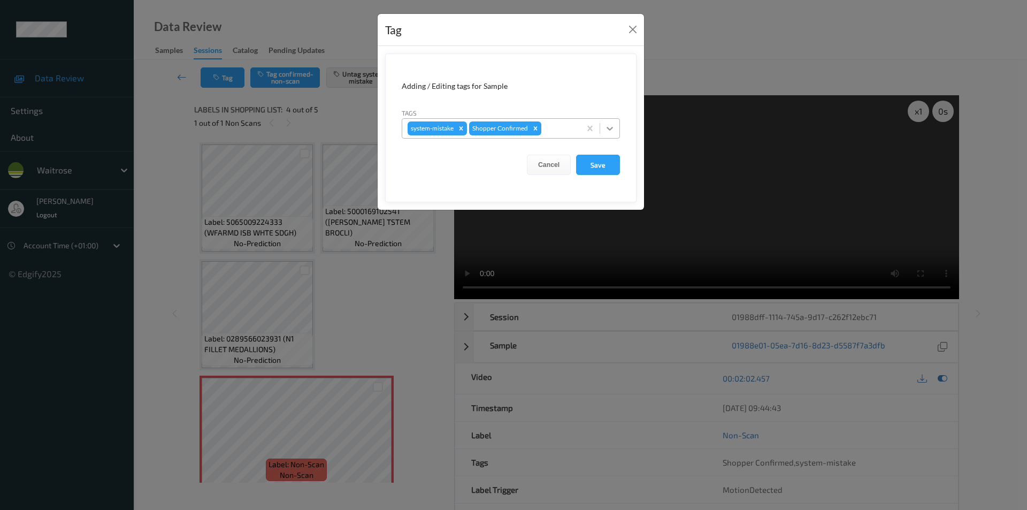
click at [612, 128] on icon at bounding box center [610, 129] width 6 height 4
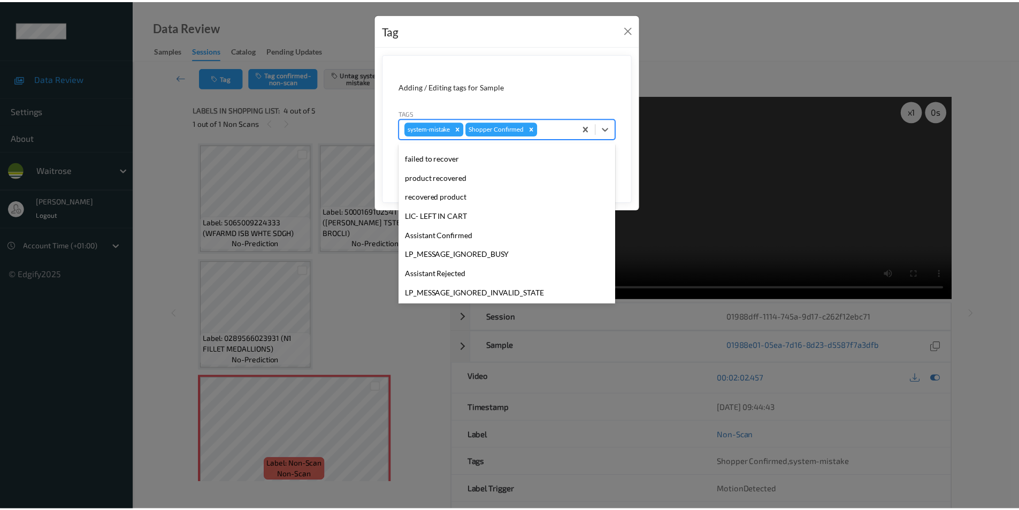
scroll to position [210, 0]
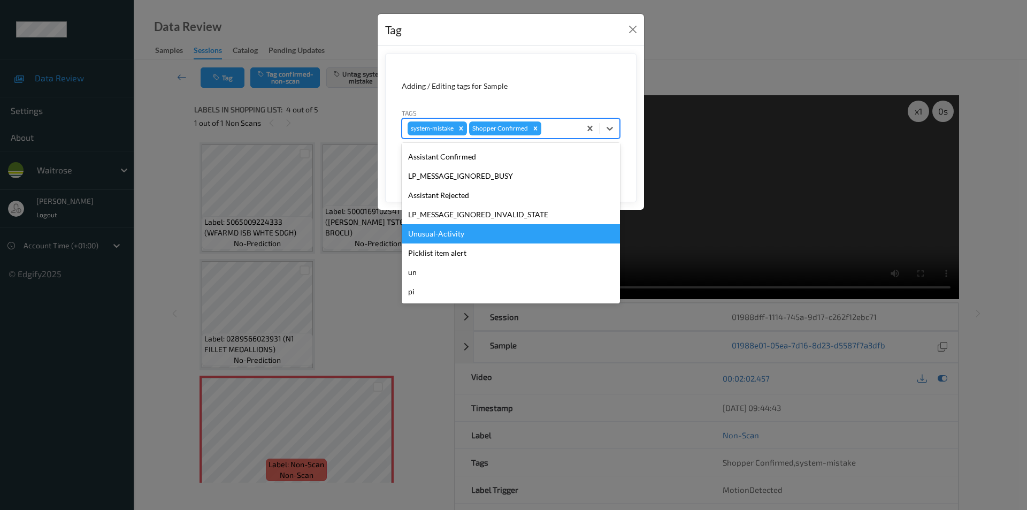
click at [447, 232] on div "Unusual-Activity" at bounding box center [511, 233] width 218 height 19
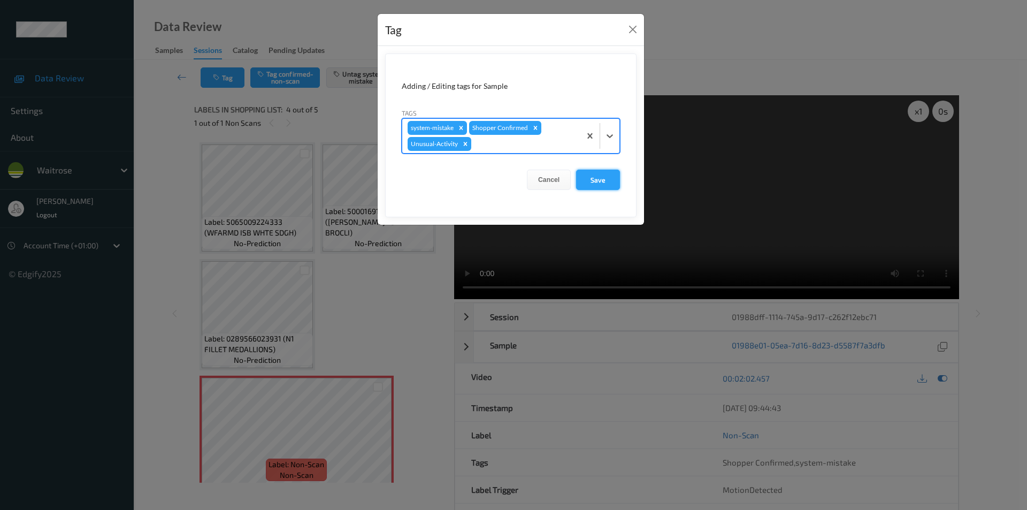
click at [587, 177] on button "Save" at bounding box center [598, 180] width 44 height 20
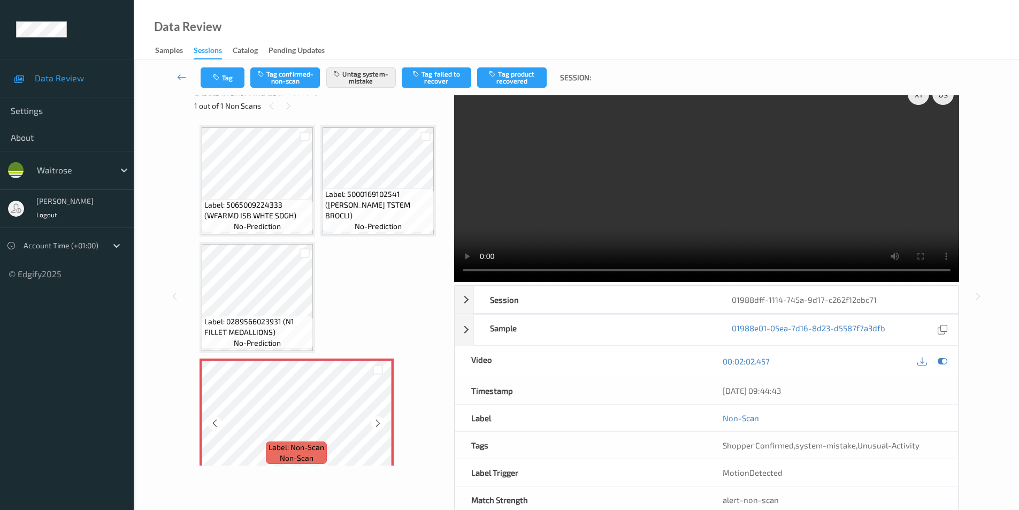
scroll to position [0, 0]
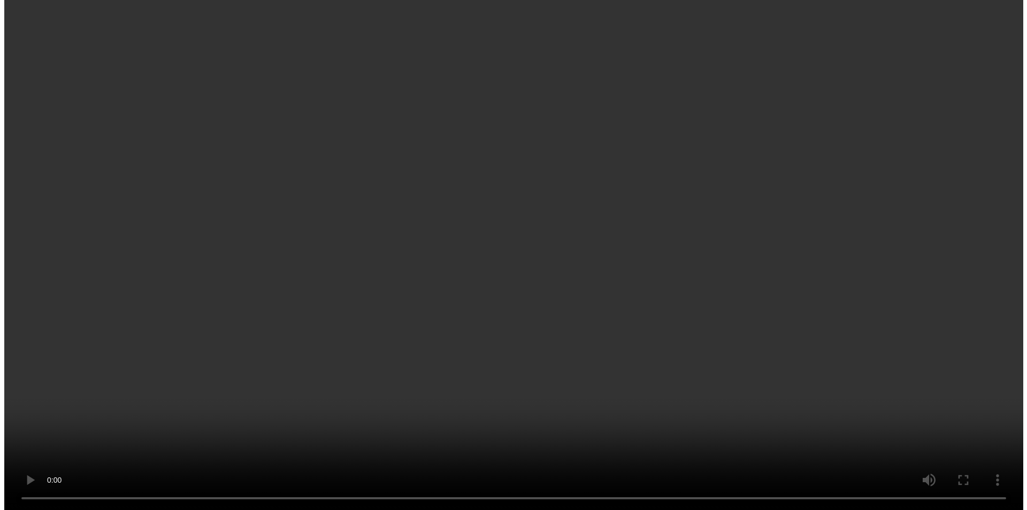
scroll to position [535, 0]
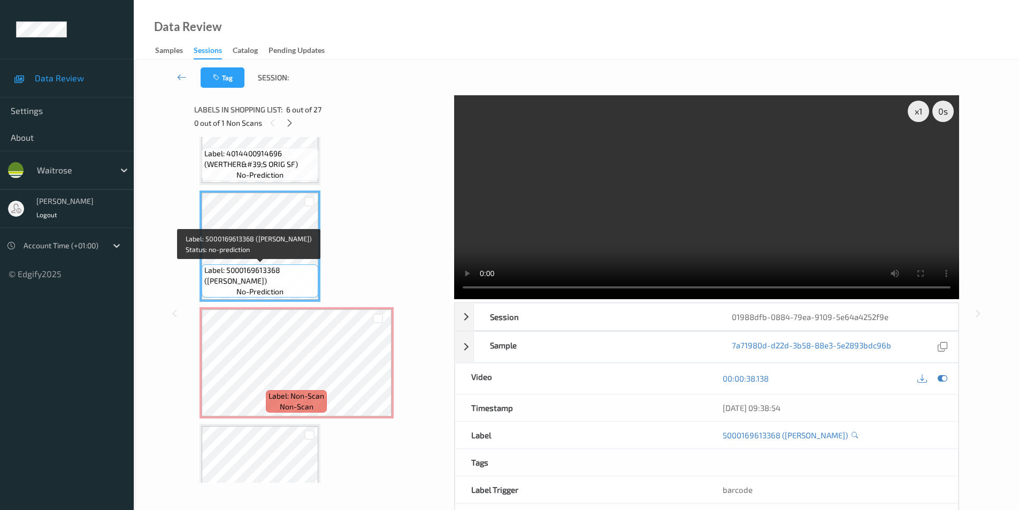
drag, startPoint x: 285, startPoint y: 271, endPoint x: 278, endPoint y: 283, distance: 13.4
click at [278, 283] on span "Label: 5000169613368 (DORG BROWN BLOOMER)" at bounding box center [259, 275] width 111 height 21
copy span "DORG BROWN BLOOMER)"
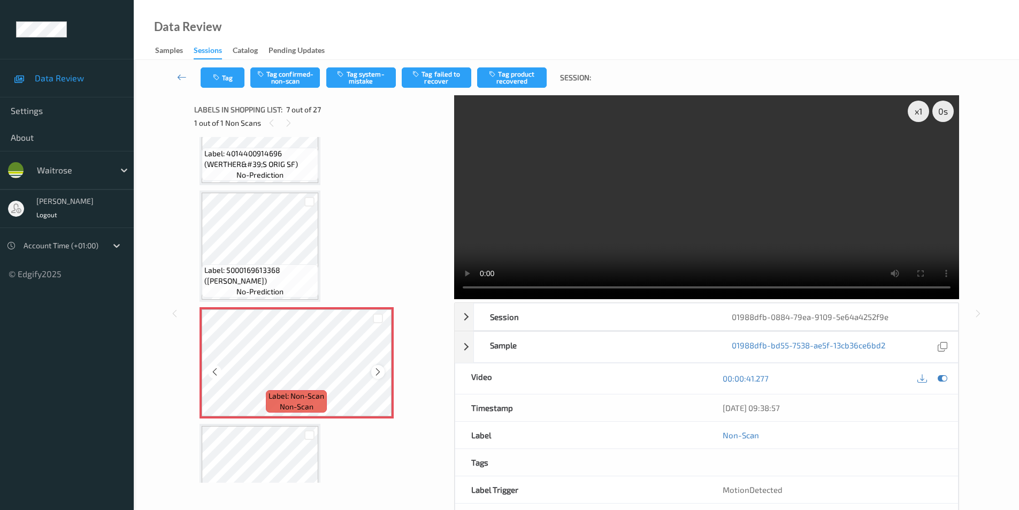
click at [376, 371] on icon at bounding box center [378, 372] width 9 height 10
click at [371, 80] on button "Tag system-mistake" at bounding box center [361, 77] width 70 height 20
click at [219, 85] on button "Tag" at bounding box center [223, 77] width 44 height 20
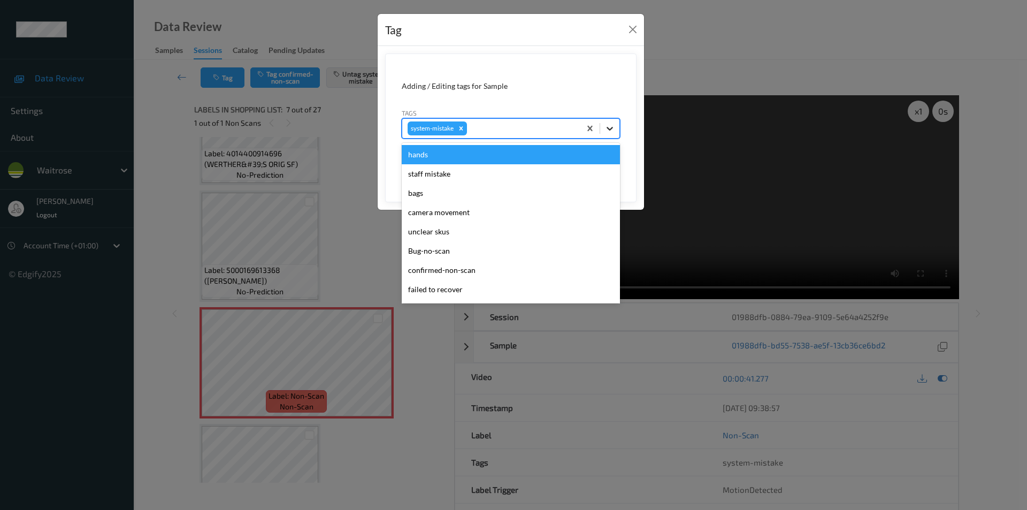
click at [605, 125] on icon at bounding box center [610, 128] width 11 height 11
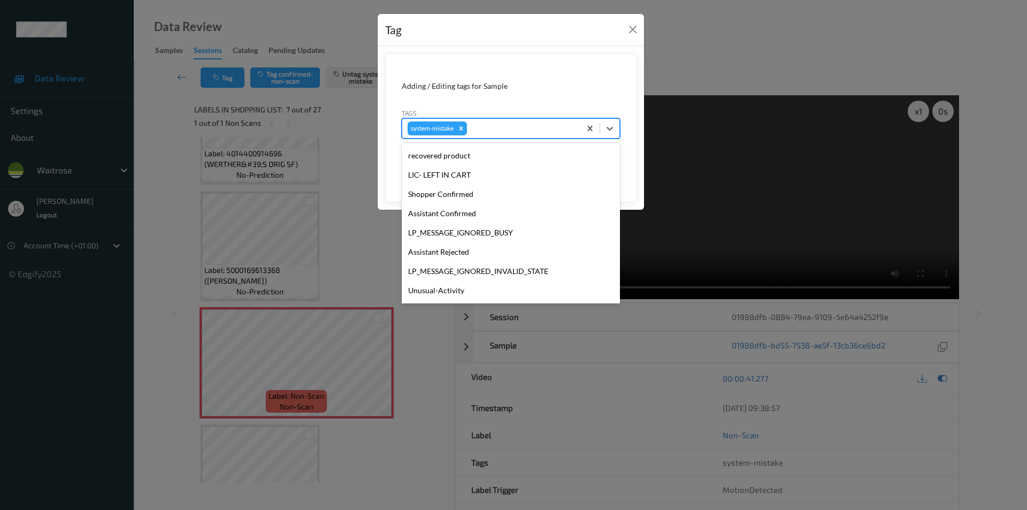
scroll to position [229, 0]
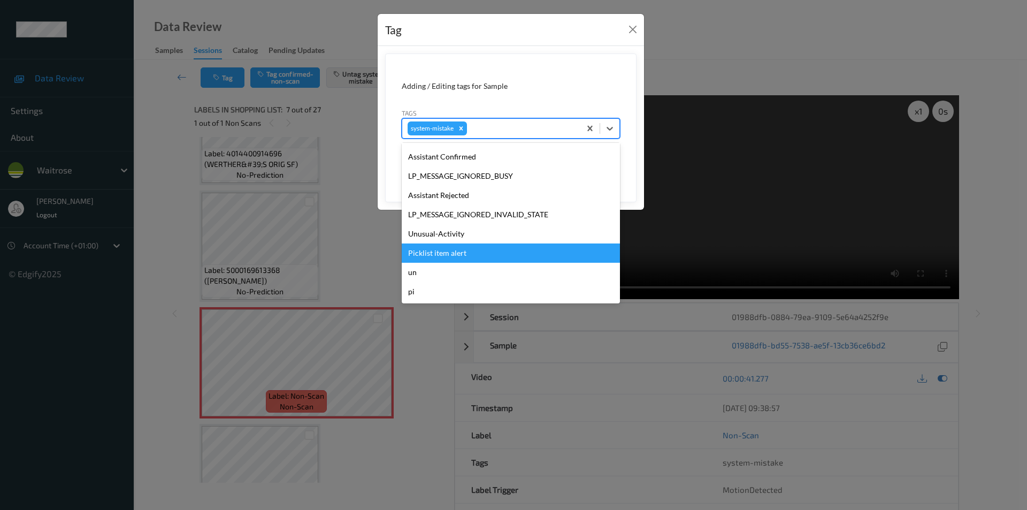
click at [456, 235] on div "Unusual-Activity" at bounding box center [511, 233] width 218 height 19
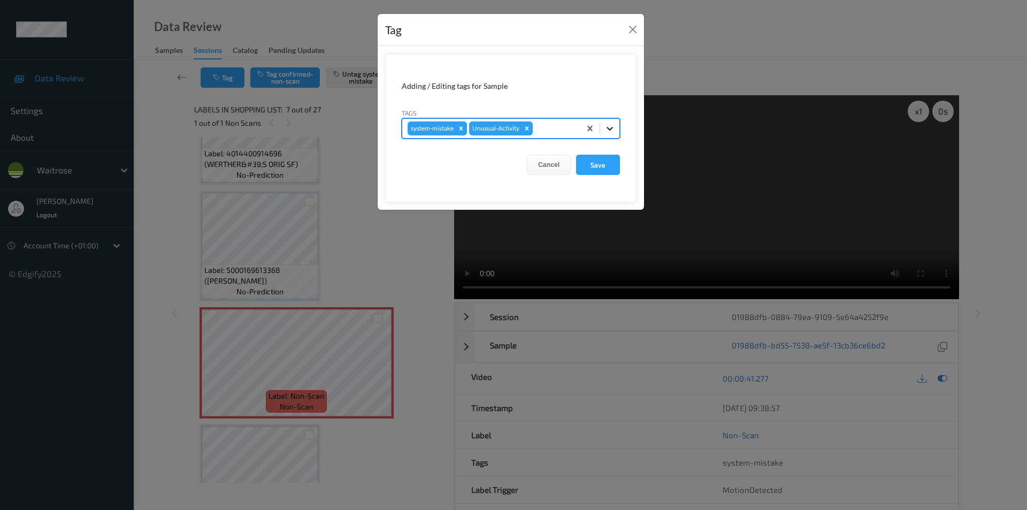
click at [612, 126] on icon at bounding box center [610, 128] width 11 height 11
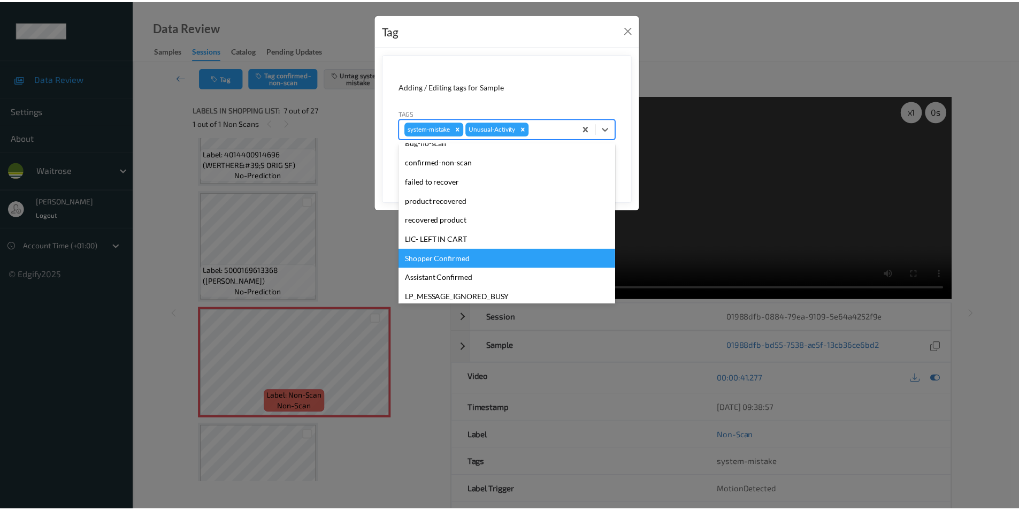
scroll to position [210, 0]
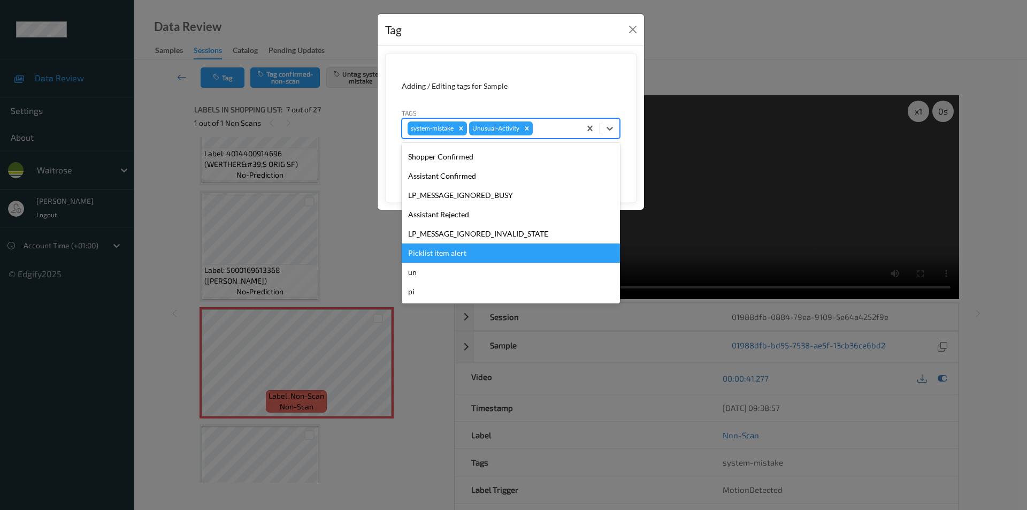
click at [460, 248] on div "Picklist item alert" at bounding box center [511, 252] width 218 height 19
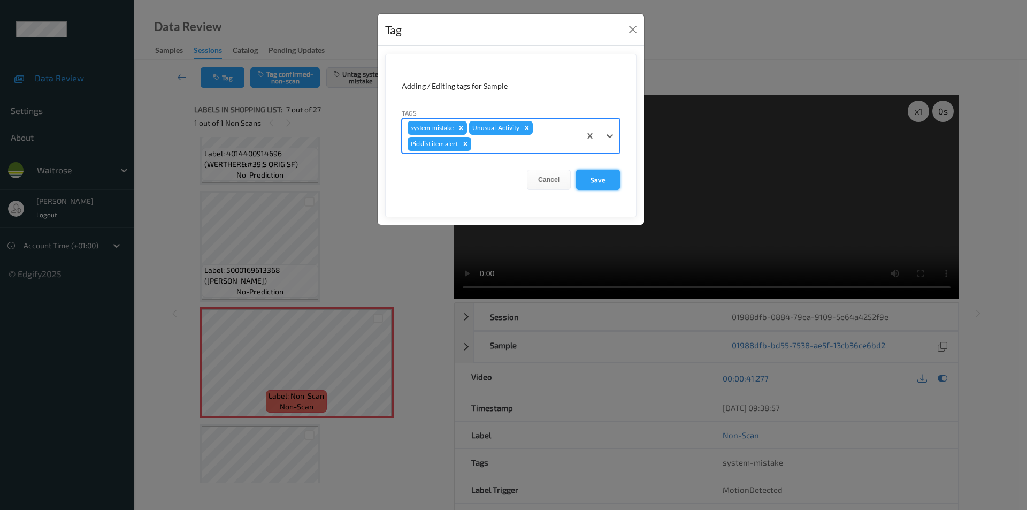
click at [593, 176] on button "Save" at bounding box center [598, 180] width 44 height 20
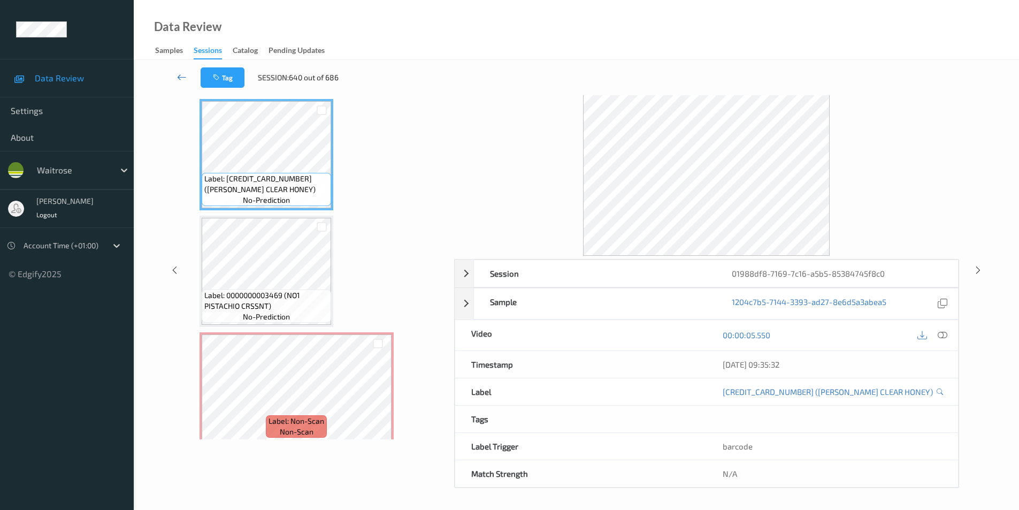
click at [181, 74] on icon at bounding box center [182, 77] width 10 height 11
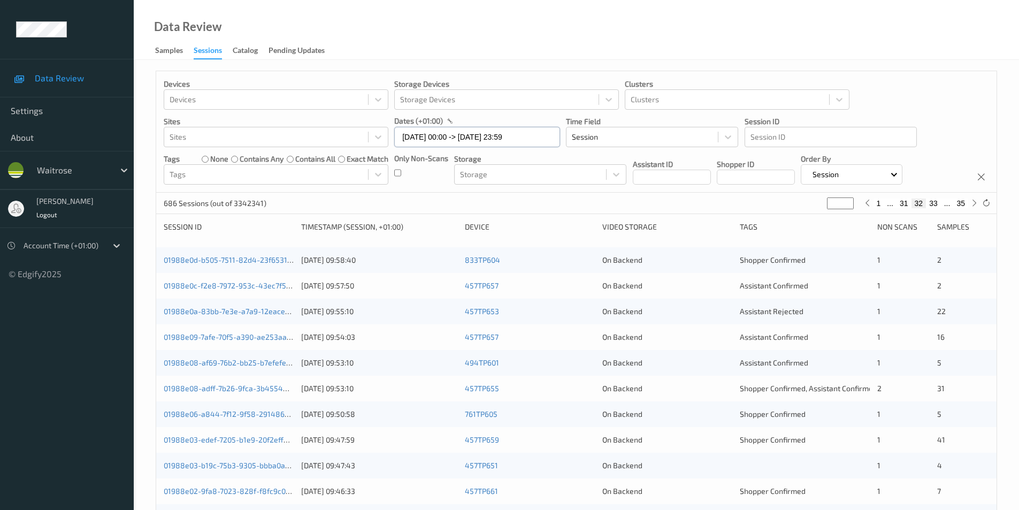
click at [433, 138] on input "[DATE] 00:00 -> [DATE] 23:59" at bounding box center [477, 137] width 166 height 20
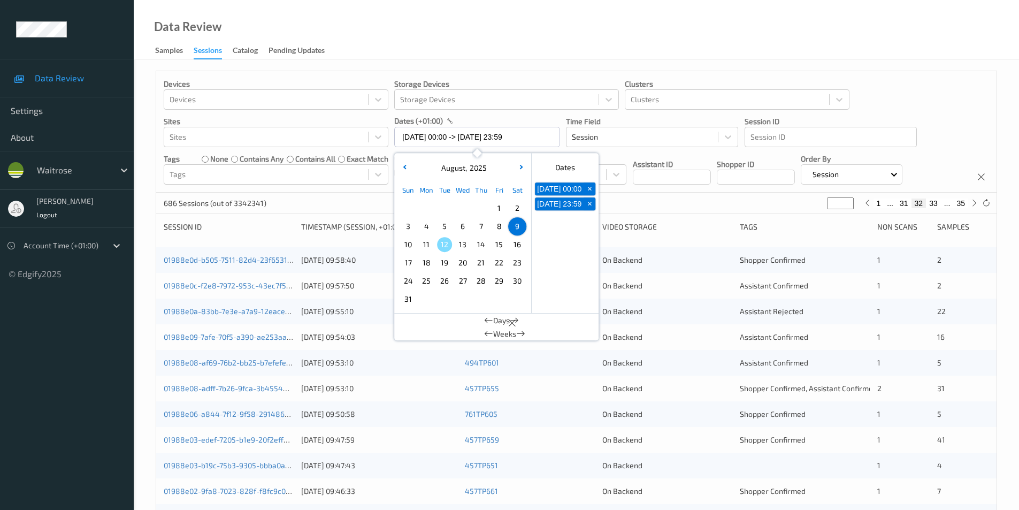
click at [429, 245] on span "11" at bounding box center [426, 244] width 15 height 15
type input "[DATE] 00:00"
type input "*"
click at [429, 245] on span "11" at bounding box center [426, 244] width 15 height 15
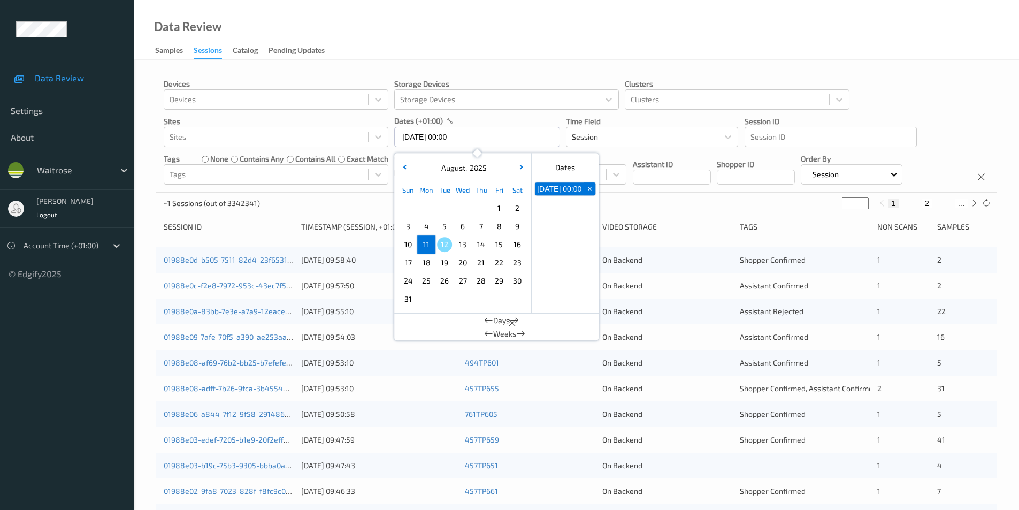
type input "11/08/2025 00:00 -> 11/08/2025 23:59"
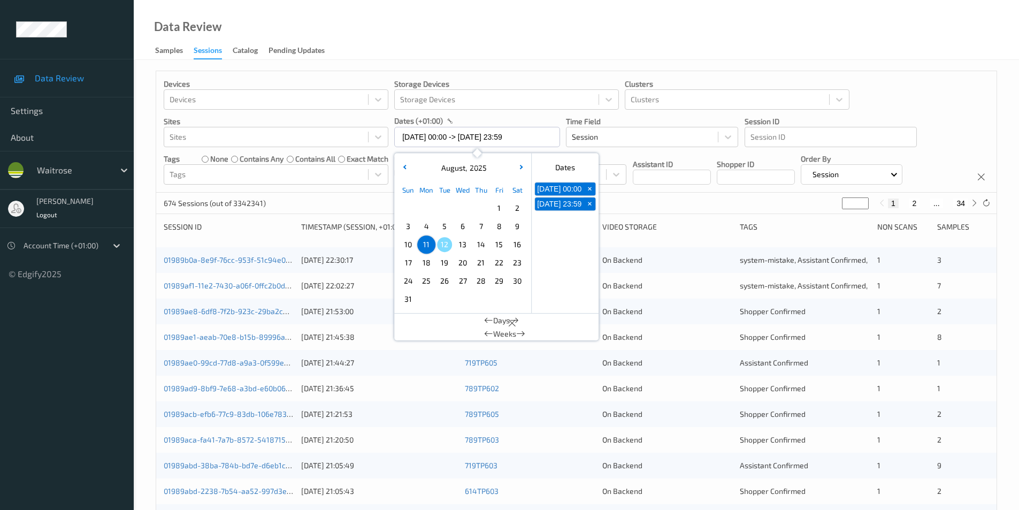
click at [916, 203] on button "2" at bounding box center [914, 204] width 11 height 10
type input "*"
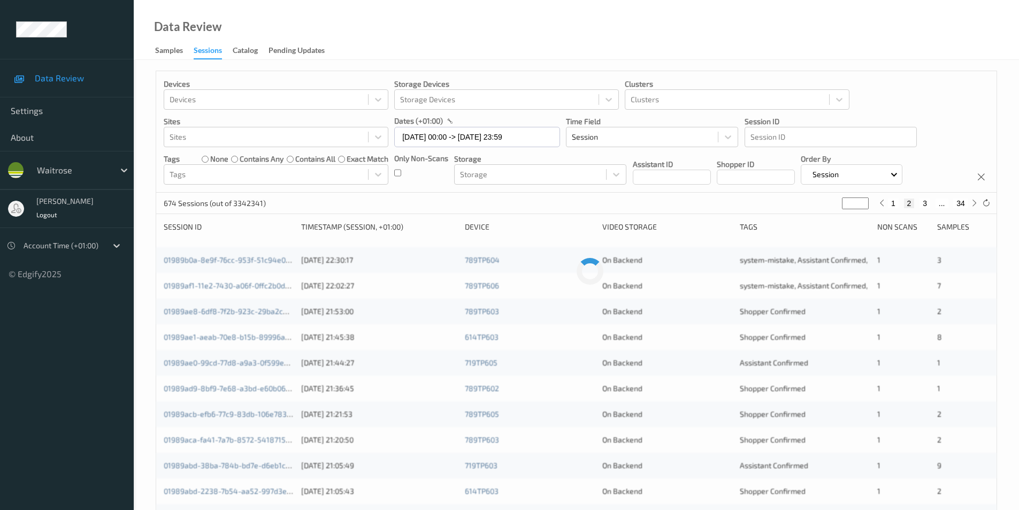
click at [926, 204] on button "3" at bounding box center [925, 204] width 11 height 10
type input "*"
click at [930, 203] on button "4" at bounding box center [931, 204] width 11 height 10
type input "*"
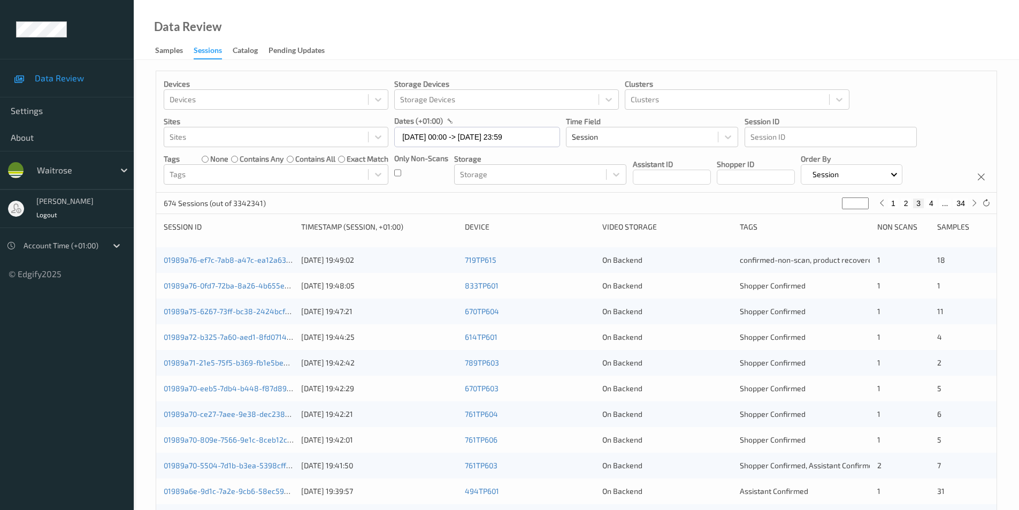
type input "*"
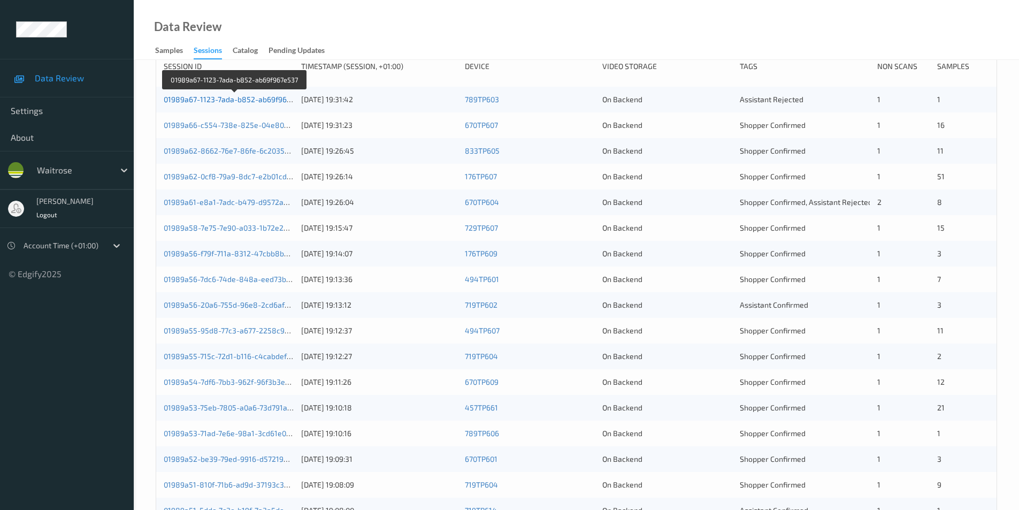
click at [258, 101] on link "01989a67-1123-7ada-b852-ab69f967e537" at bounding box center [235, 99] width 143 height 9
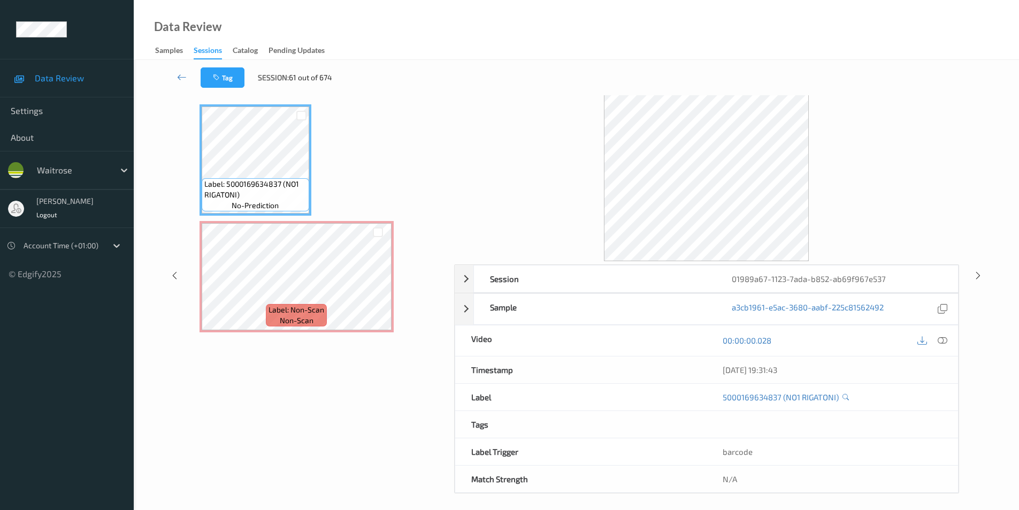
scroll to position [43, 0]
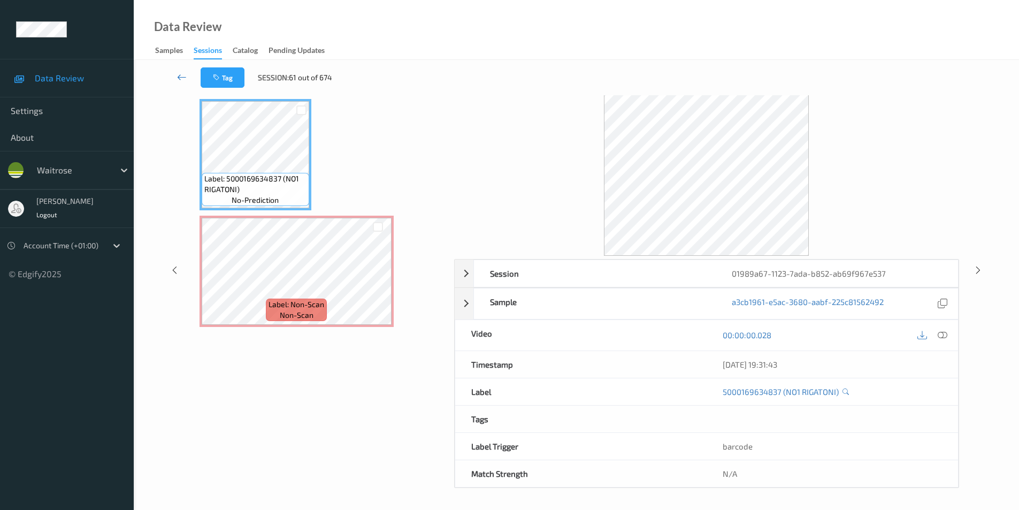
click at [180, 78] on icon at bounding box center [182, 77] width 10 height 11
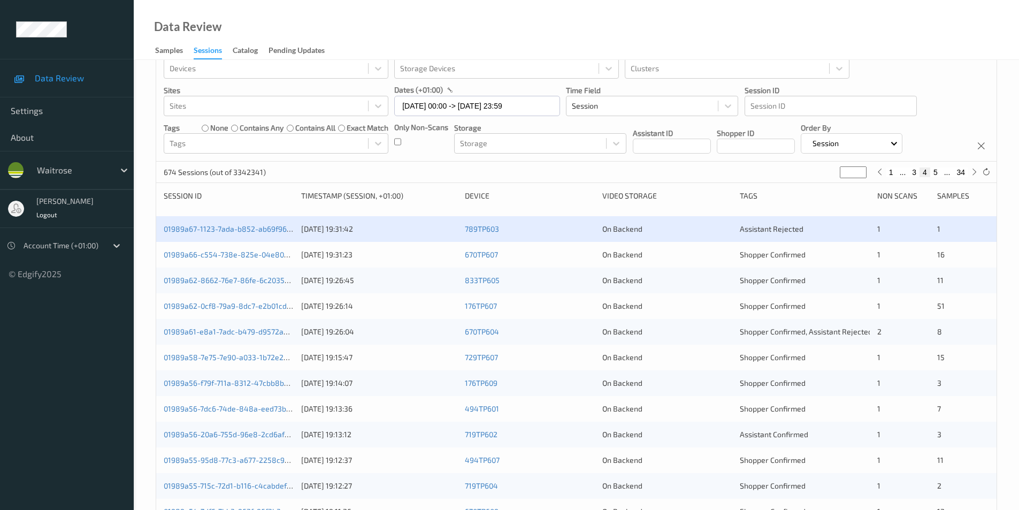
scroll to position [107, 0]
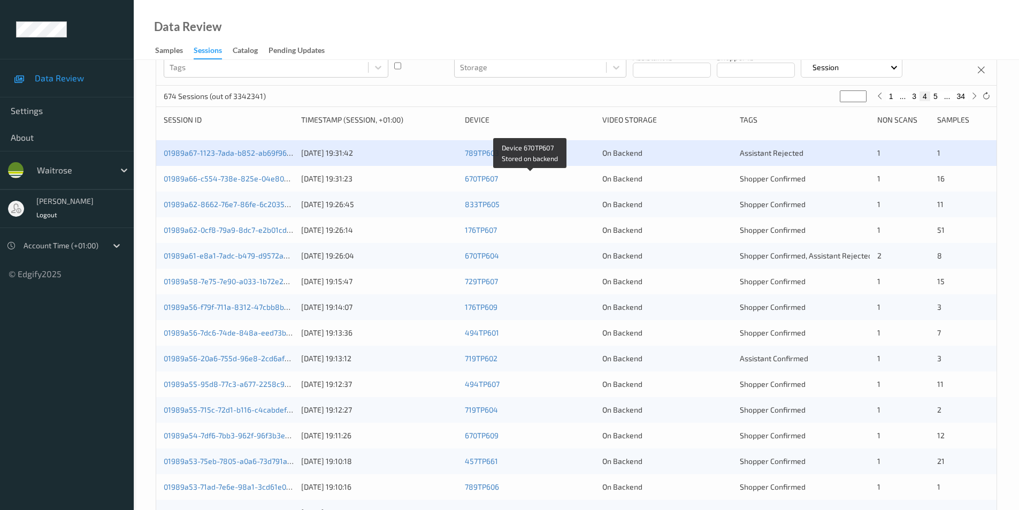
click at [581, 174] on div "670TP607" at bounding box center [530, 178] width 130 height 11
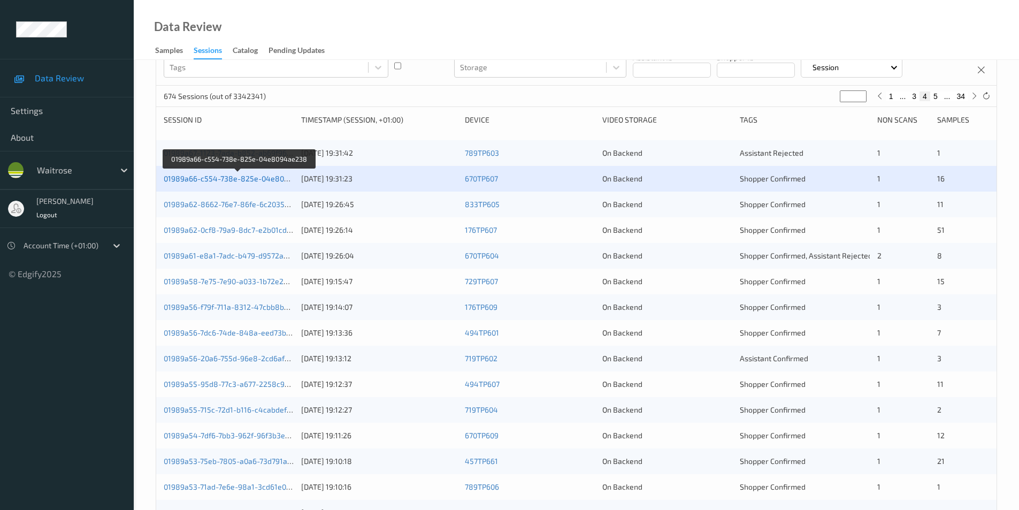
click at [261, 181] on link "01989a66-c554-738e-825e-04e8094ae238" at bounding box center [239, 178] width 151 height 9
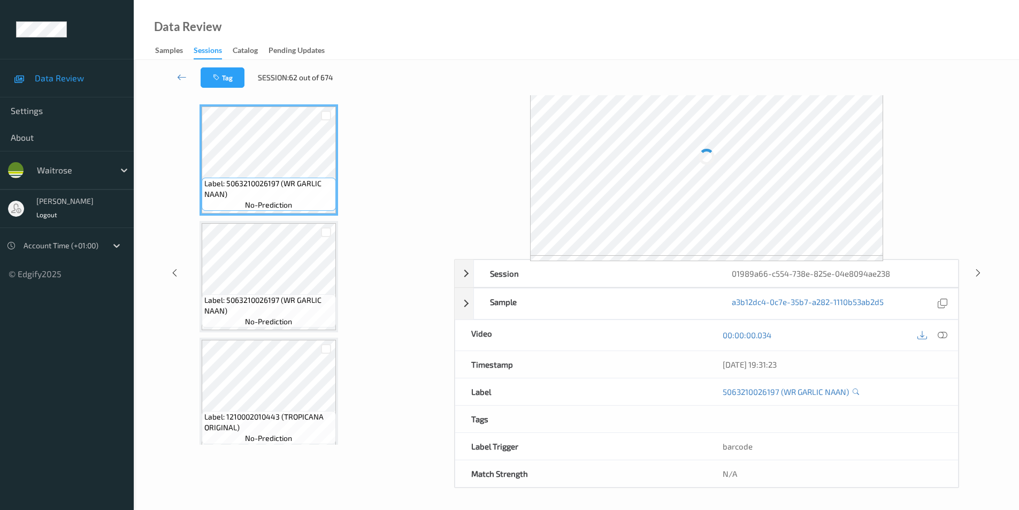
scroll to position [43, 0]
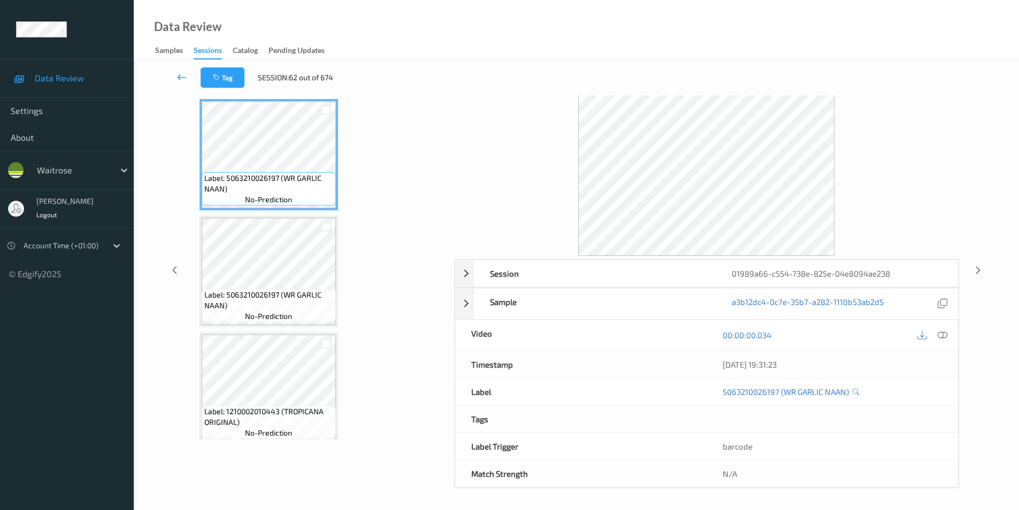
click at [178, 75] on icon at bounding box center [182, 77] width 10 height 11
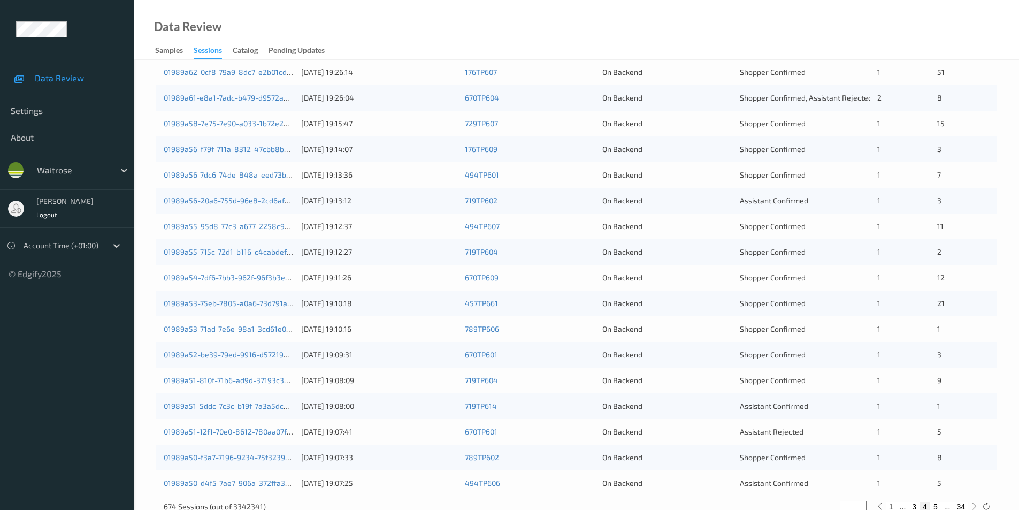
scroll to position [161, 0]
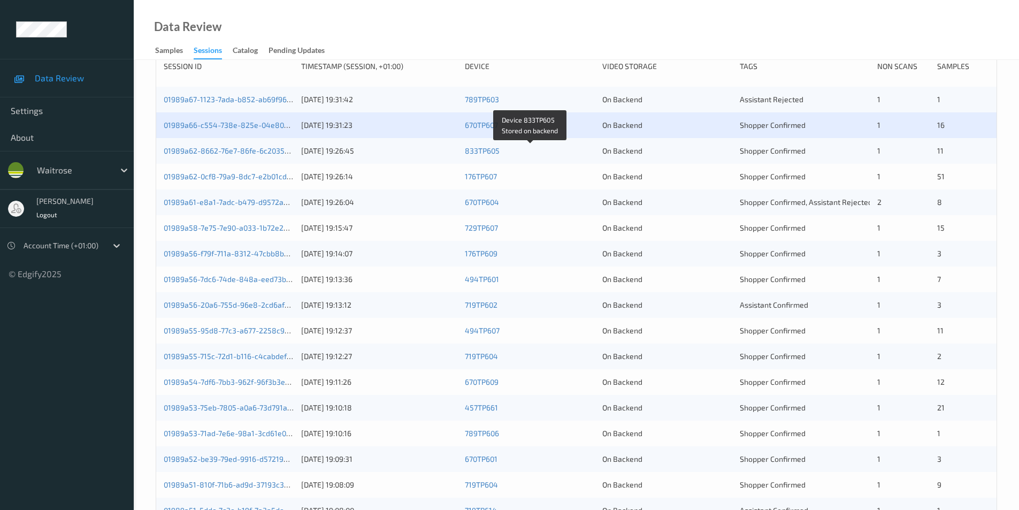
click at [594, 155] on div "833TP605" at bounding box center [530, 151] width 130 height 11
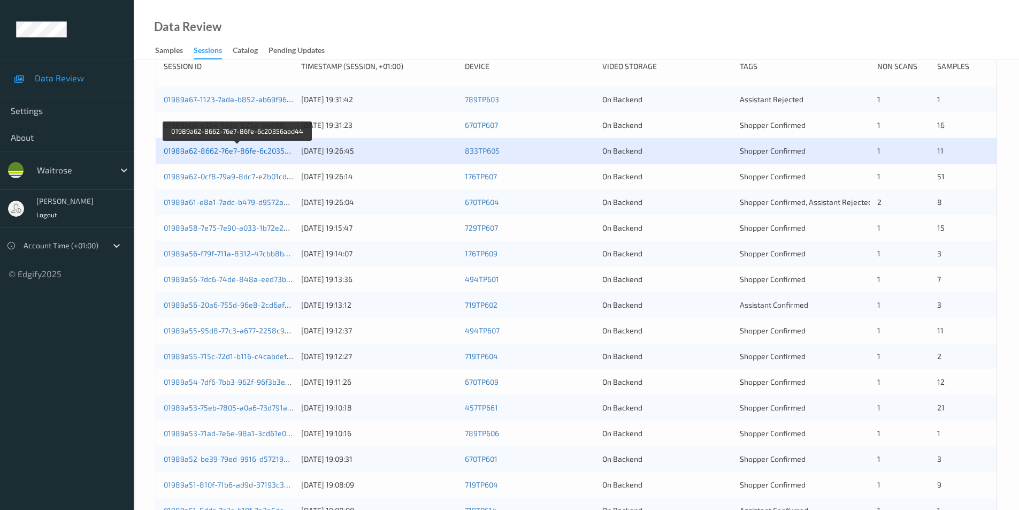
click at [260, 152] on link "01989a62-8662-76e7-86fe-6c20356aad44" at bounding box center [238, 150] width 148 height 9
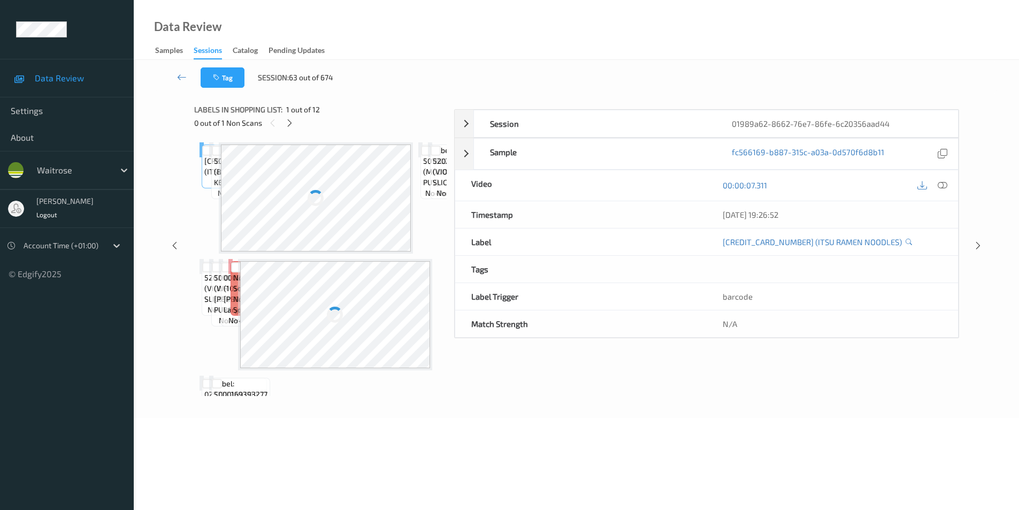
scroll to position [43, 0]
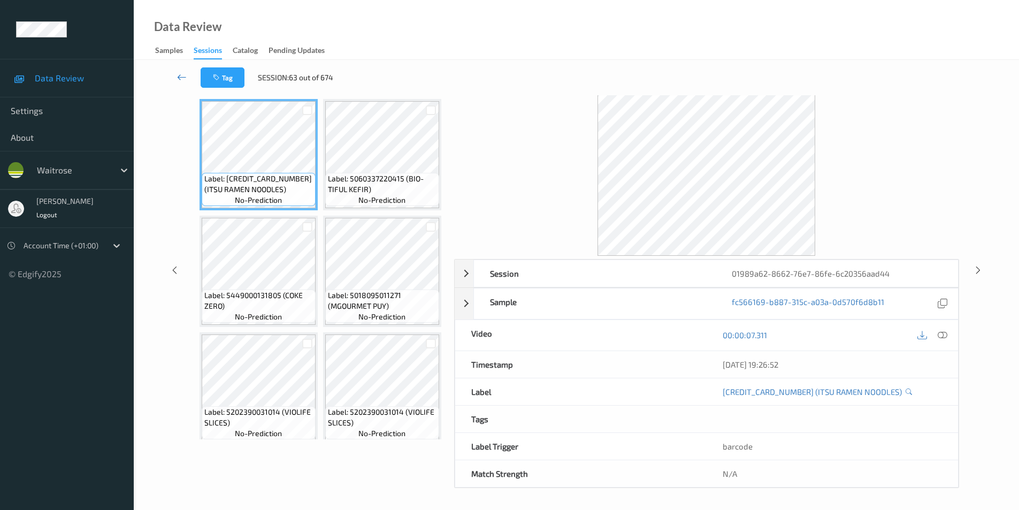
click at [179, 77] on icon at bounding box center [182, 77] width 10 height 11
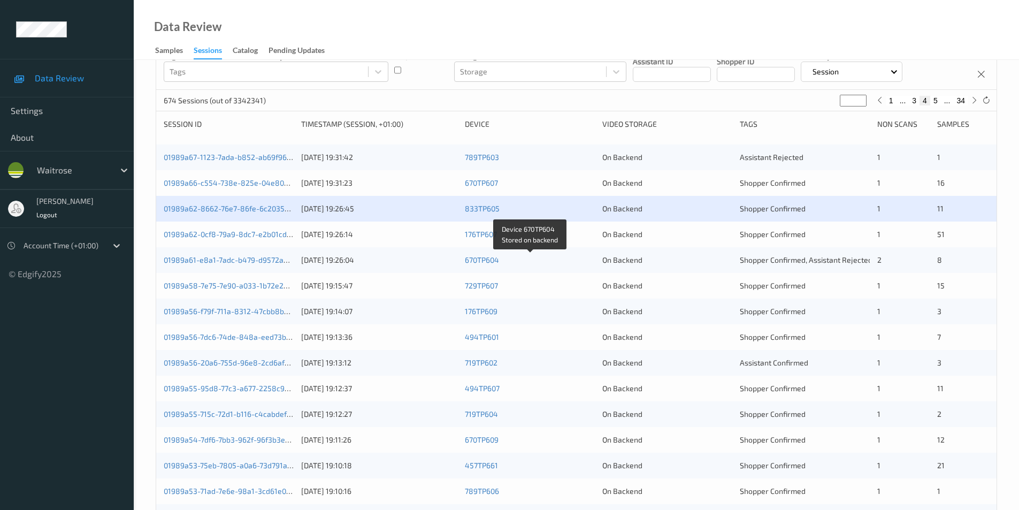
scroll to position [161, 0]
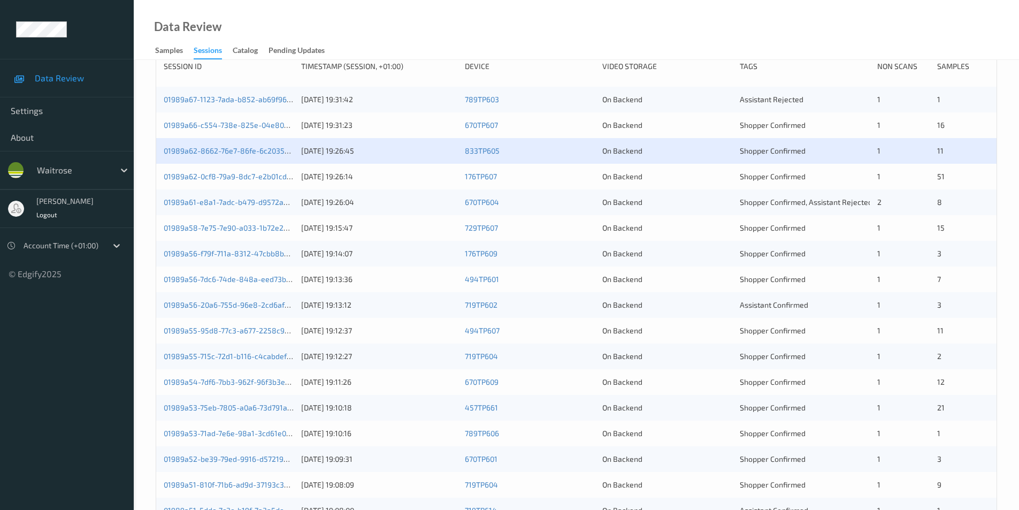
click at [576, 179] on div "176TP607" at bounding box center [530, 176] width 130 height 11
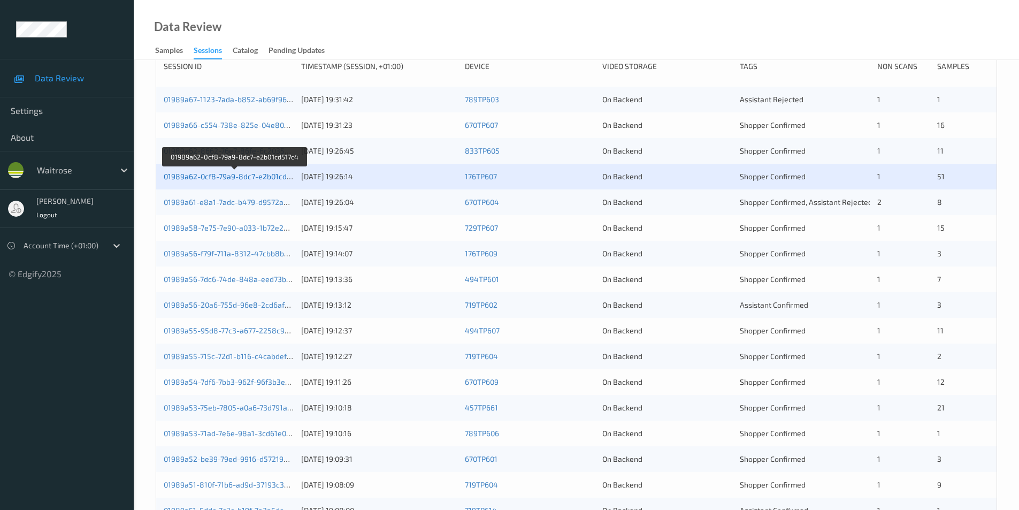
click at [272, 176] on link "01989a62-0cf8-79a9-8dc7-e2b01cd517c4" at bounding box center [235, 176] width 143 height 9
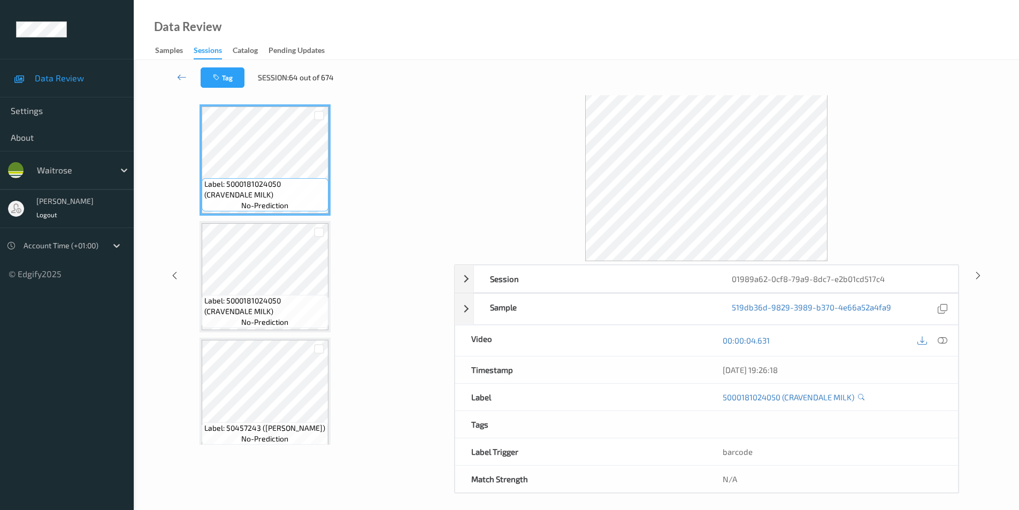
scroll to position [43, 0]
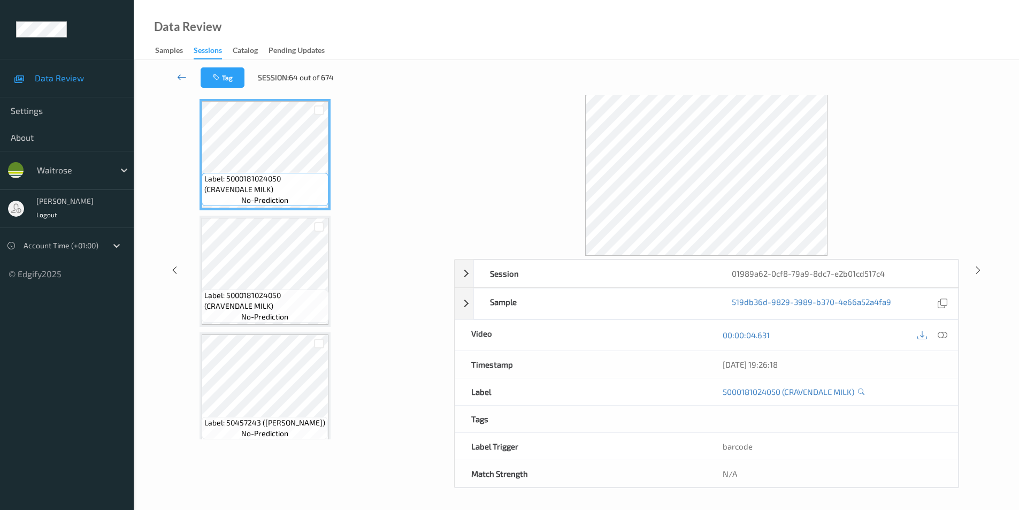
click at [177, 75] on icon at bounding box center [182, 77] width 10 height 11
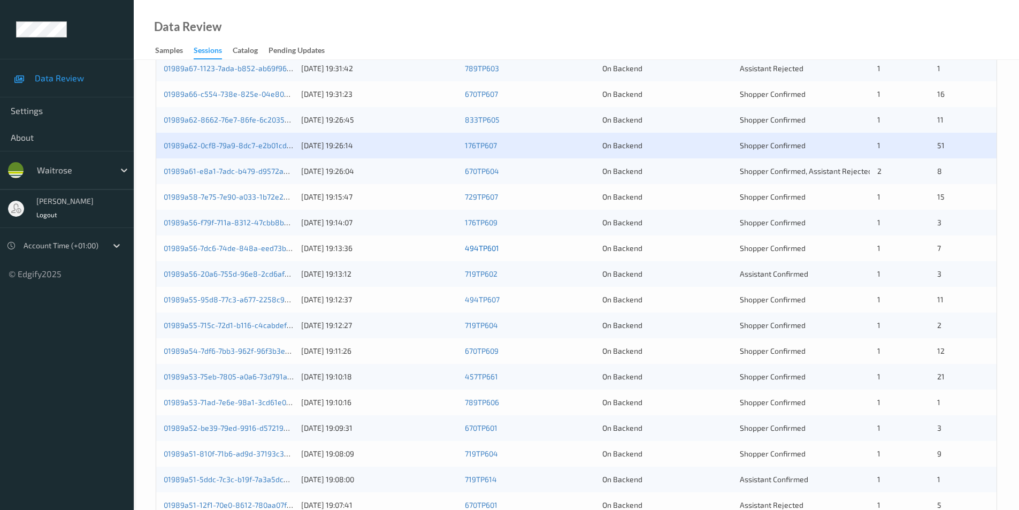
scroll to position [214, 0]
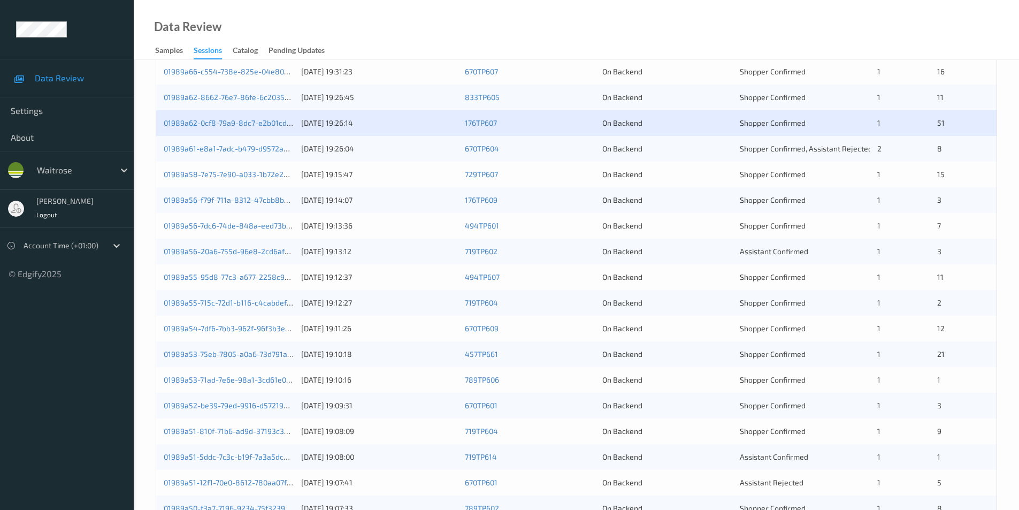
click at [699, 149] on div "On Backend" at bounding box center [668, 148] width 130 height 11
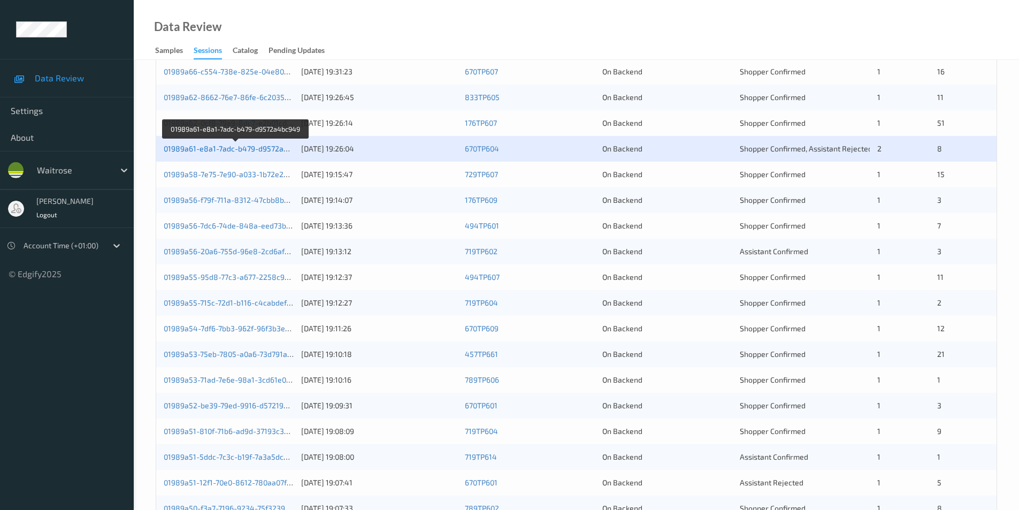
click at [239, 144] on link "01989a61-e8a1-7adc-b479-d9572a4bc949" at bounding box center [237, 148] width 146 height 9
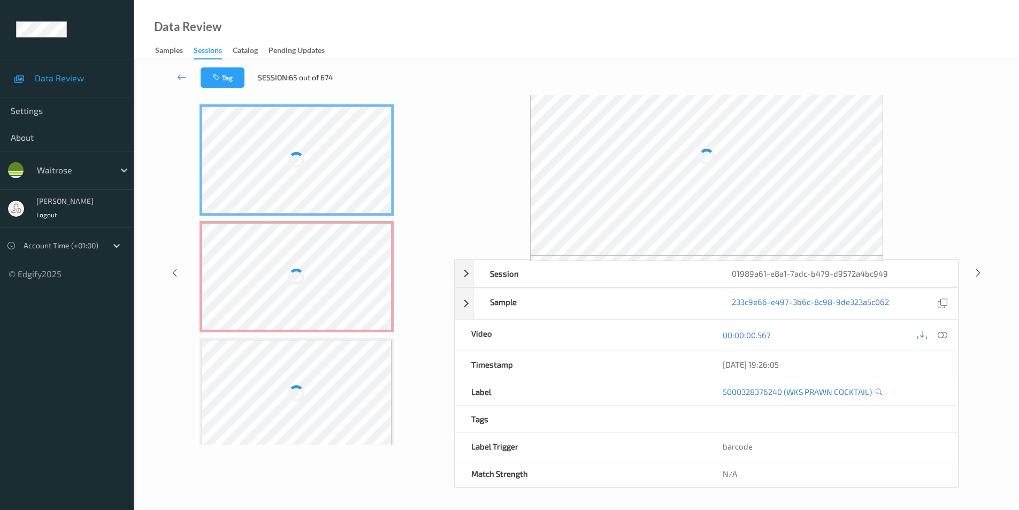
scroll to position [43, 0]
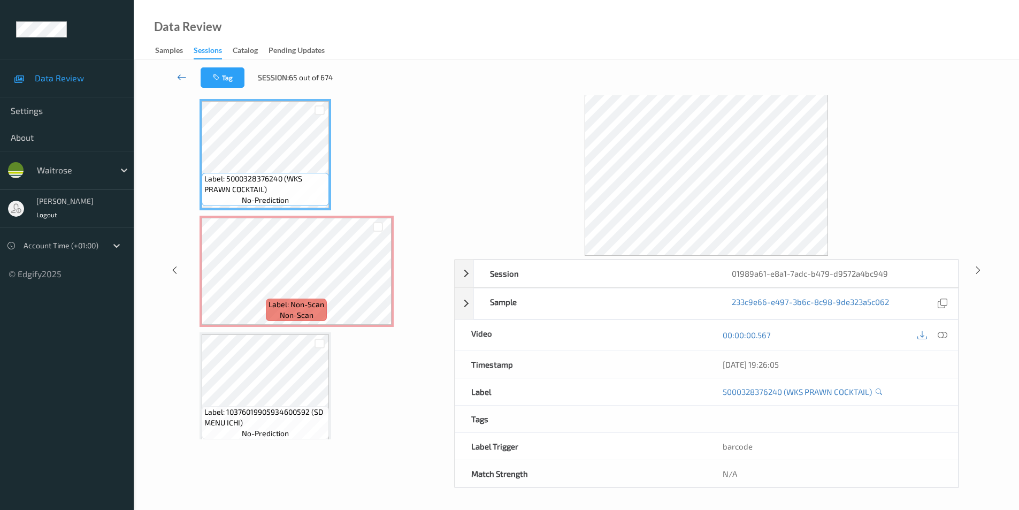
click at [178, 77] on icon at bounding box center [182, 77] width 10 height 11
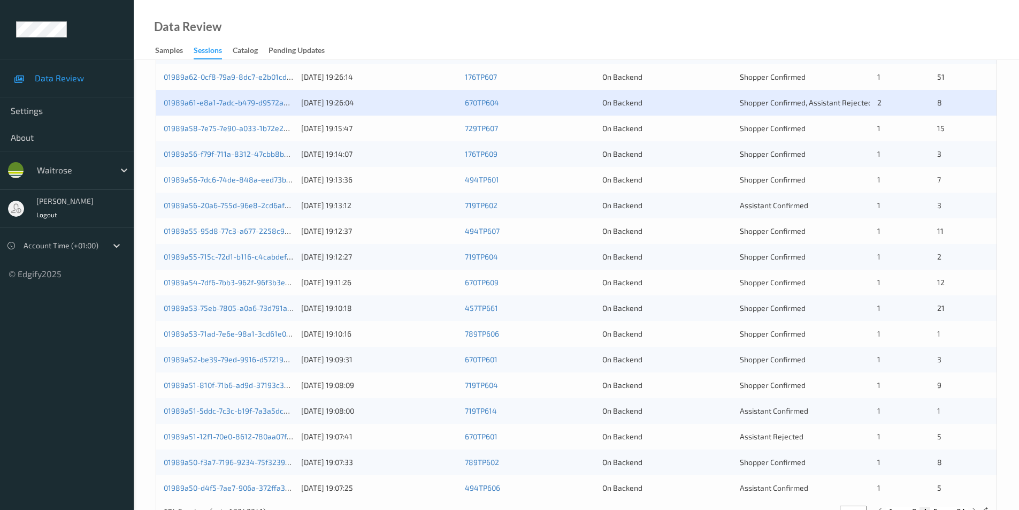
scroll to position [268, 0]
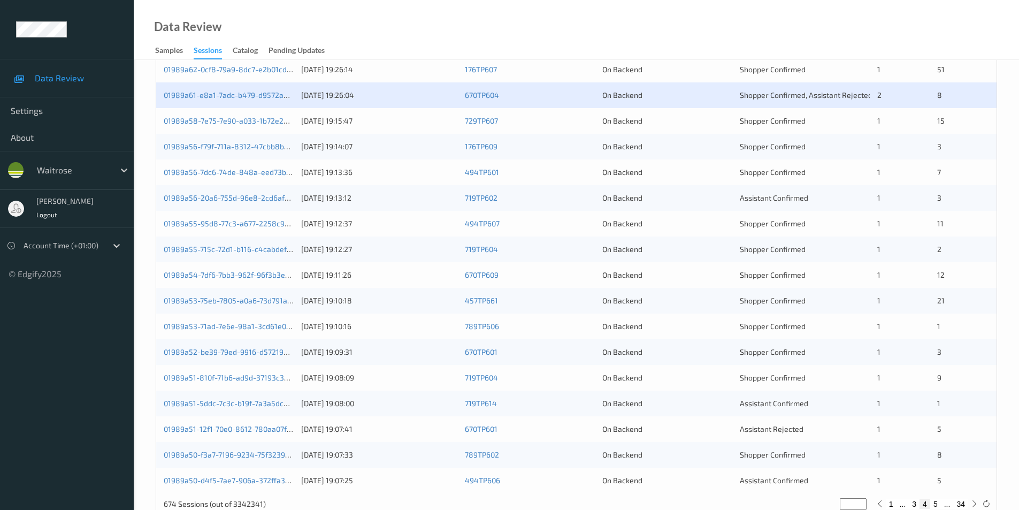
click at [713, 114] on div "01989a58-7e75-7e90-a033-1b72e2ad3daf 11/08/2025 19:15:47 729TP607 On Backend Sh…" at bounding box center [576, 121] width 841 height 26
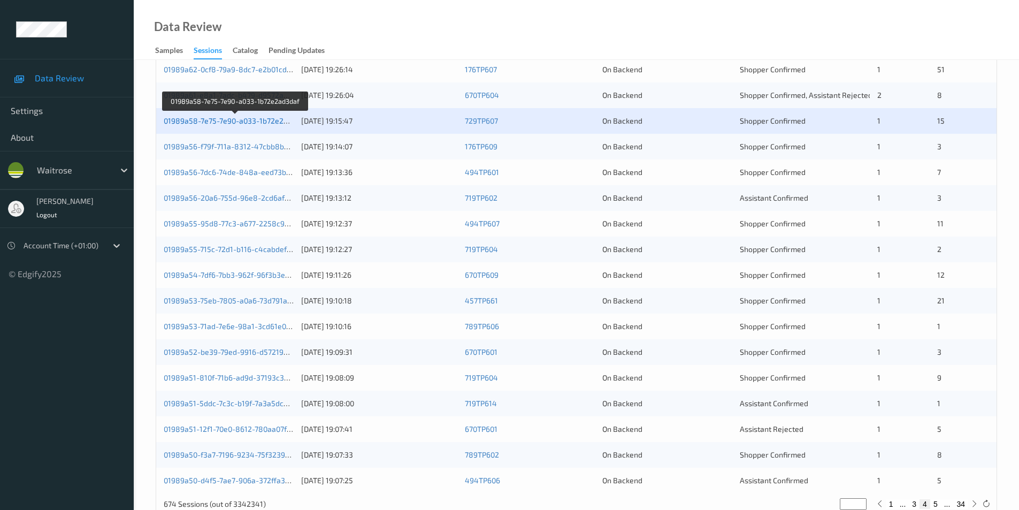
click at [271, 119] on link "01989a58-7e75-7e90-a033-1b72e2ad3daf" at bounding box center [236, 120] width 144 height 9
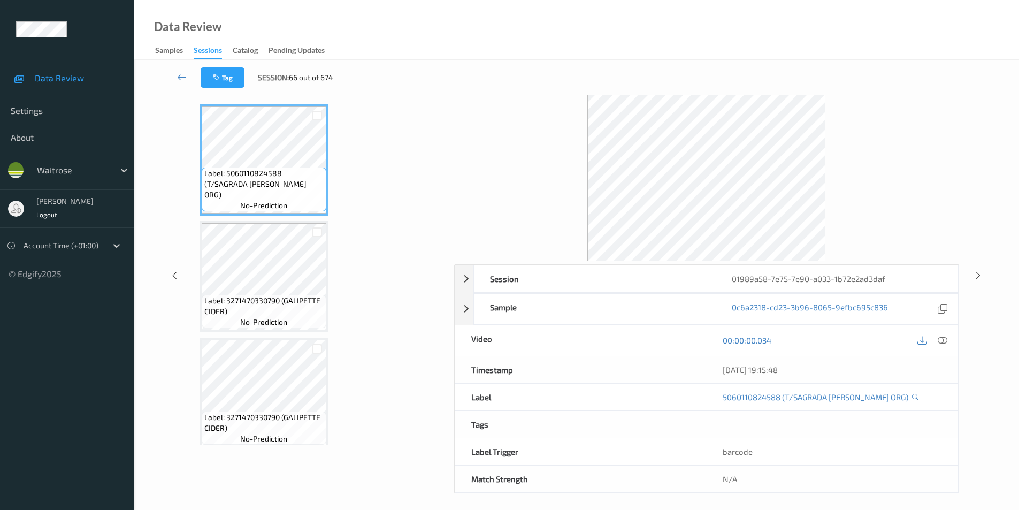
scroll to position [43, 0]
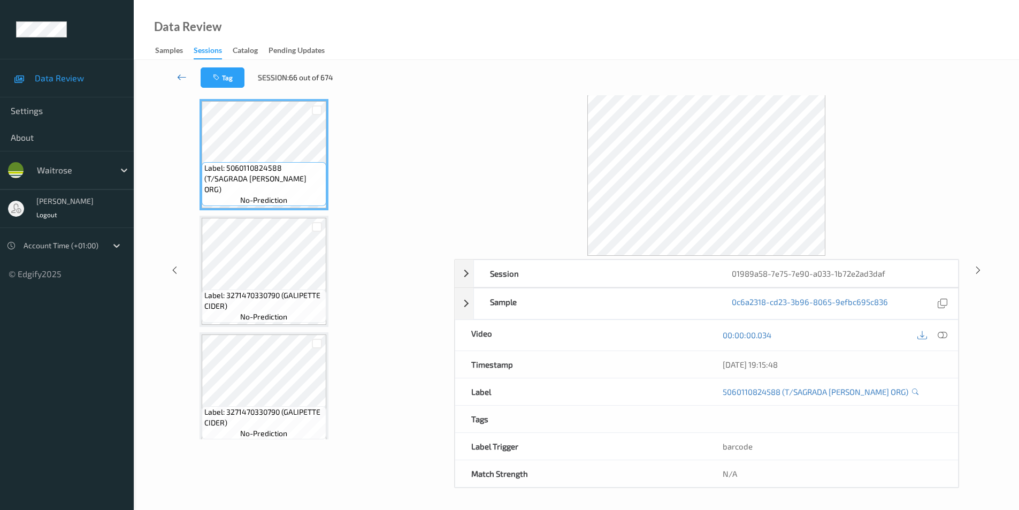
click at [186, 77] on icon at bounding box center [182, 77] width 10 height 11
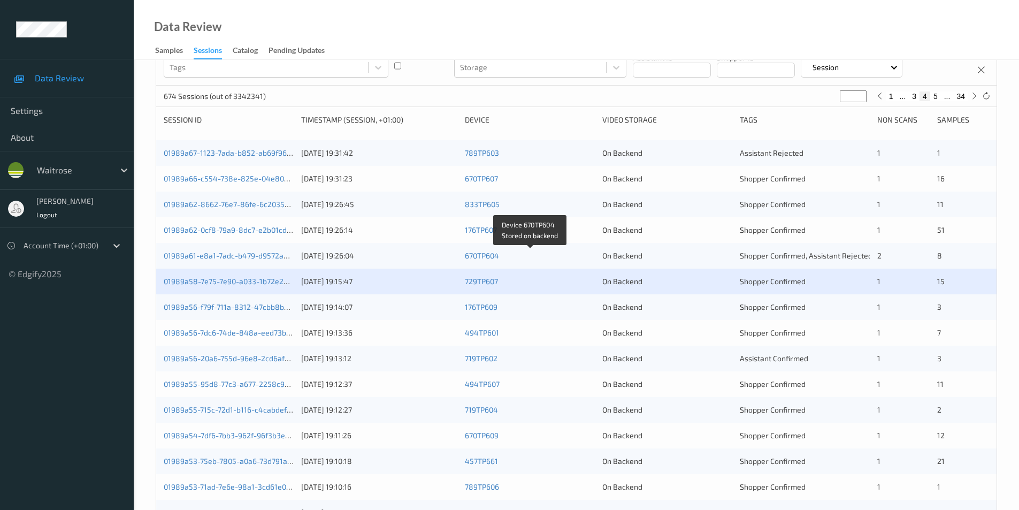
scroll to position [268, 0]
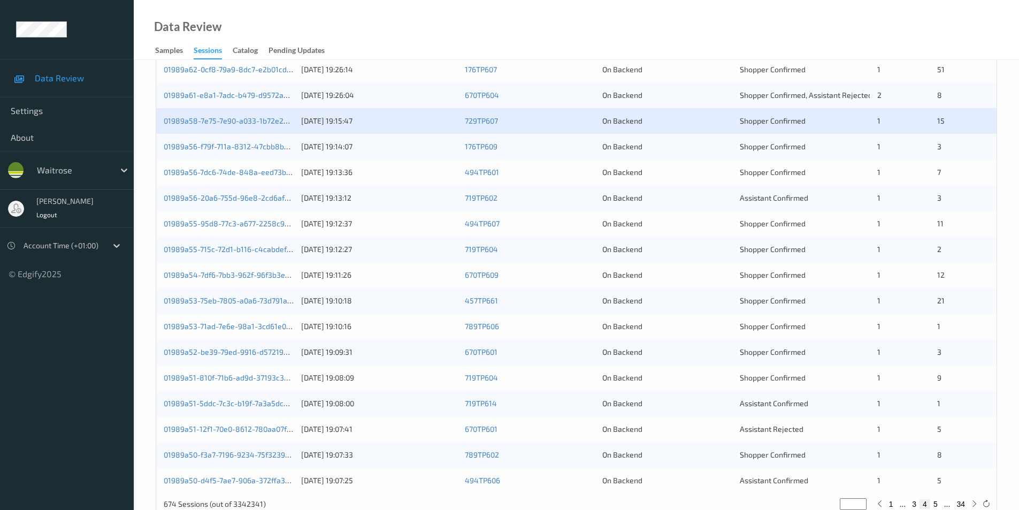
click at [714, 147] on div "On Backend" at bounding box center [668, 146] width 130 height 11
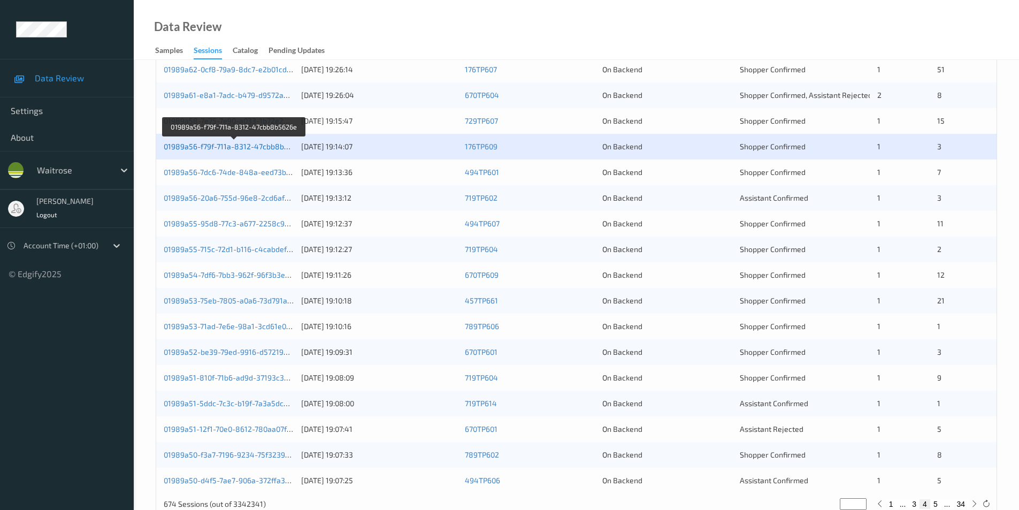
click at [227, 145] on link "01989a56-f79f-711a-8312-47cbb8b5626e" at bounding box center [235, 146] width 142 height 9
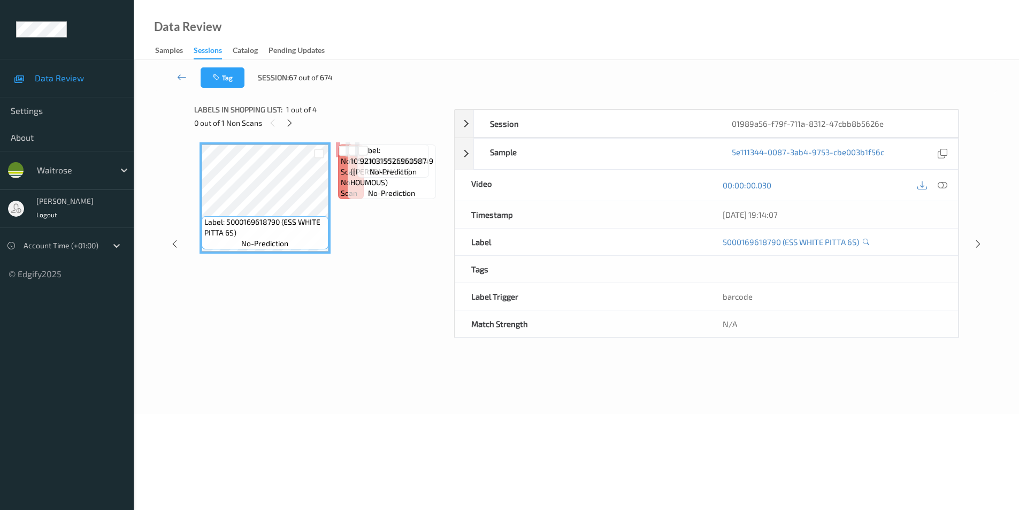
scroll to position [43, 0]
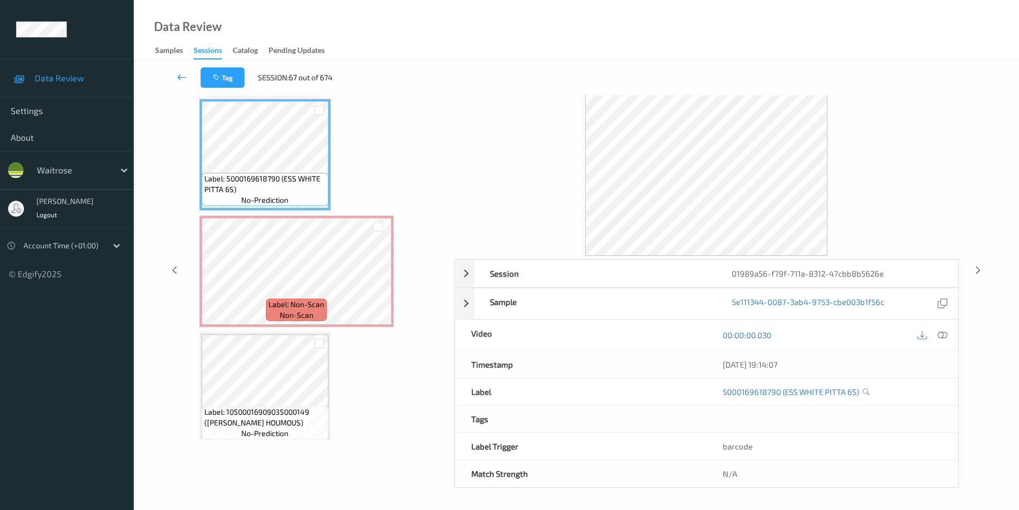
click at [182, 77] on icon at bounding box center [182, 77] width 10 height 11
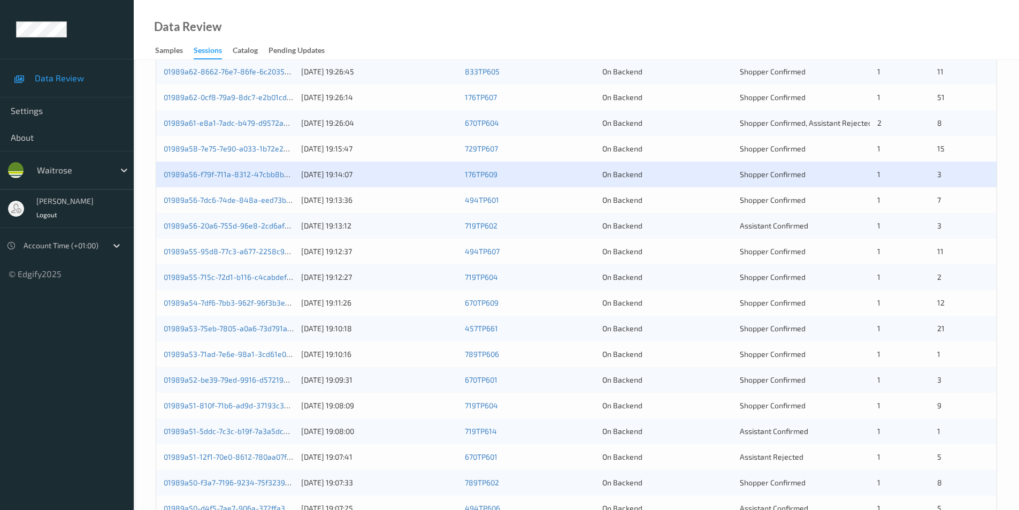
scroll to position [295, 0]
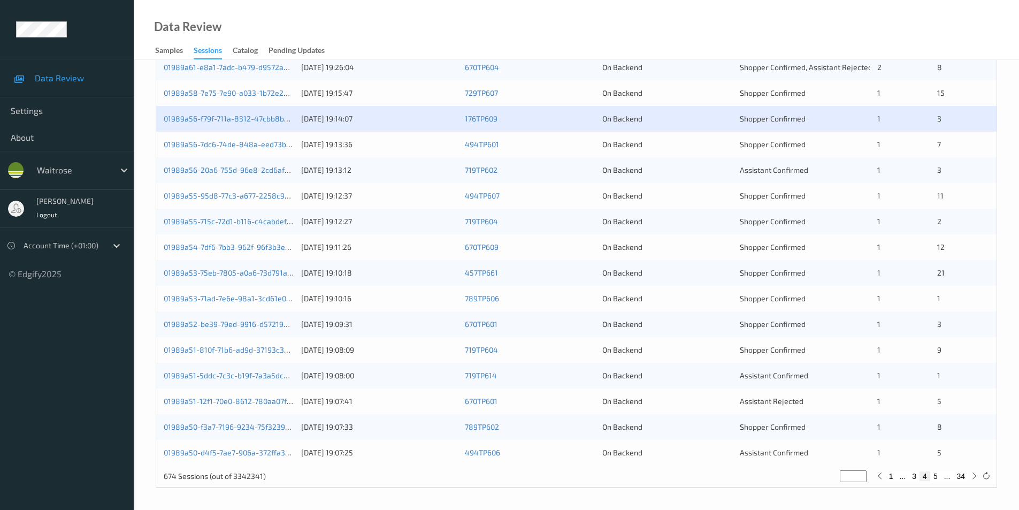
click at [702, 144] on div "On Backend" at bounding box center [668, 144] width 130 height 11
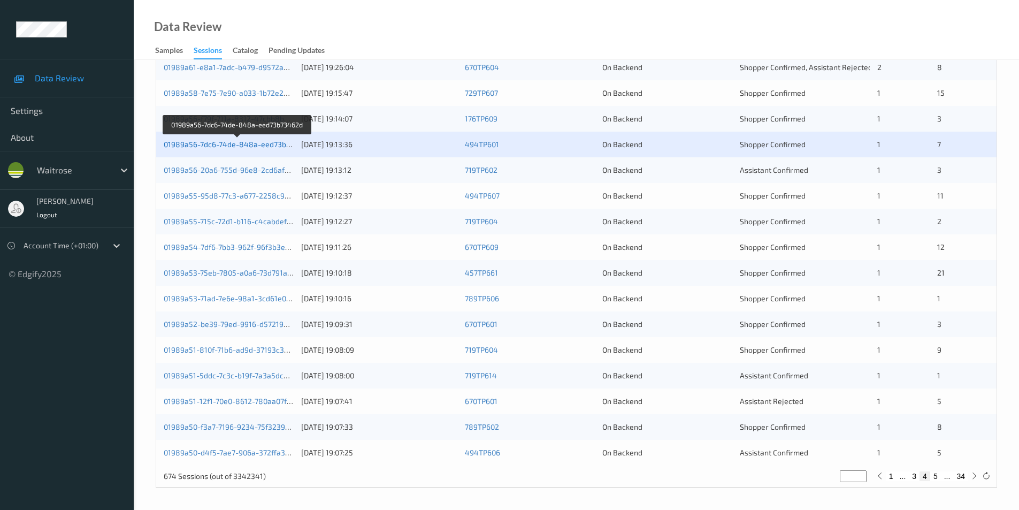
click at [249, 140] on link "01989a56-7dc6-74de-848a-eed73b73462d" at bounding box center [238, 144] width 148 height 9
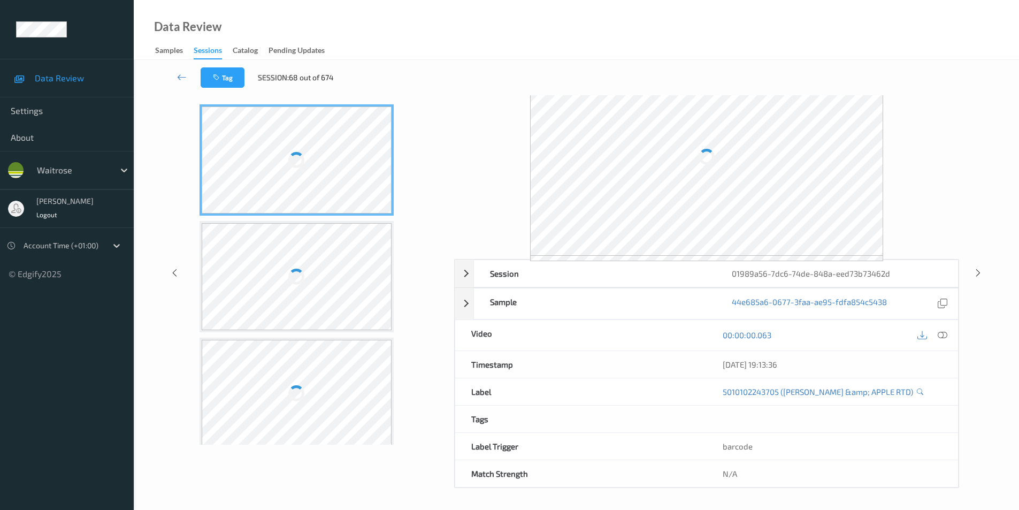
scroll to position [43, 0]
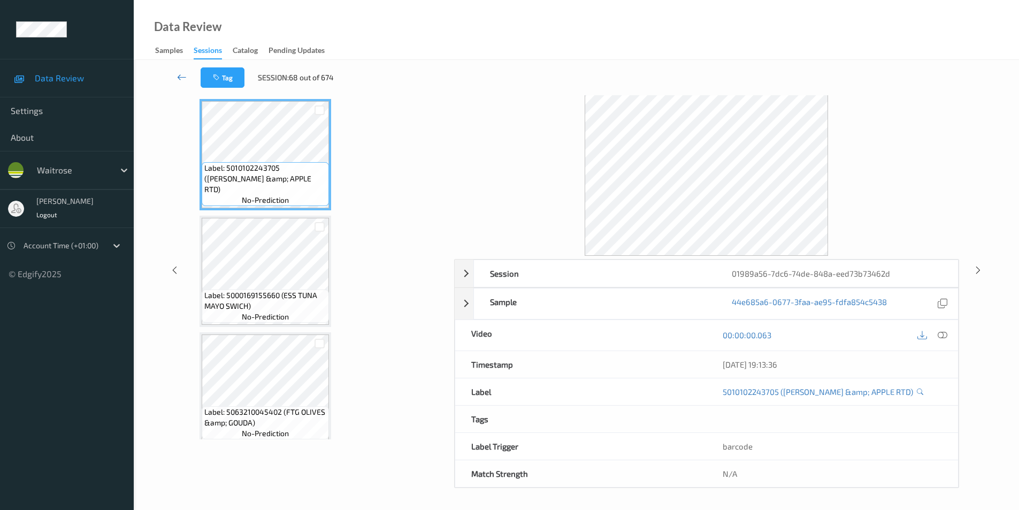
click at [184, 76] on icon at bounding box center [182, 77] width 10 height 11
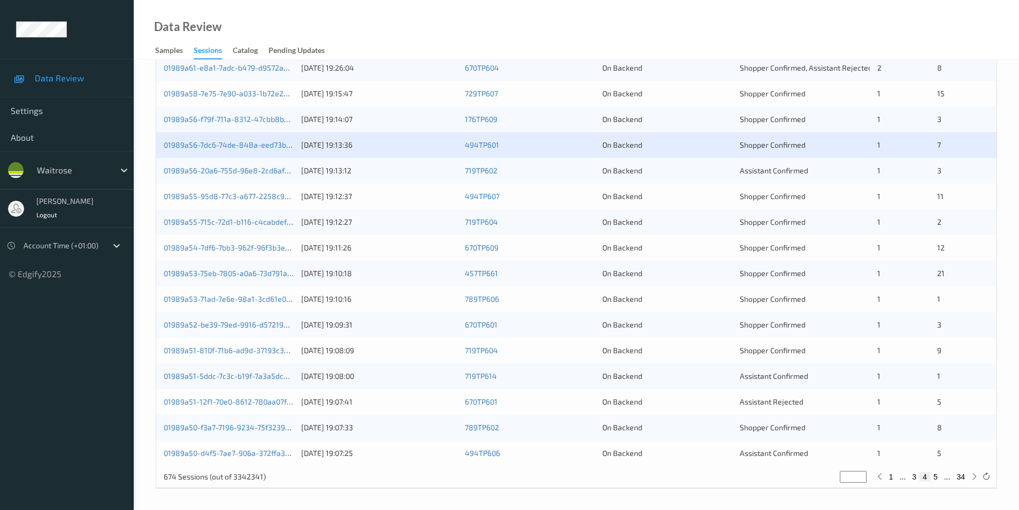
scroll to position [295, 0]
click at [691, 166] on div "On Backend" at bounding box center [668, 170] width 130 height 11
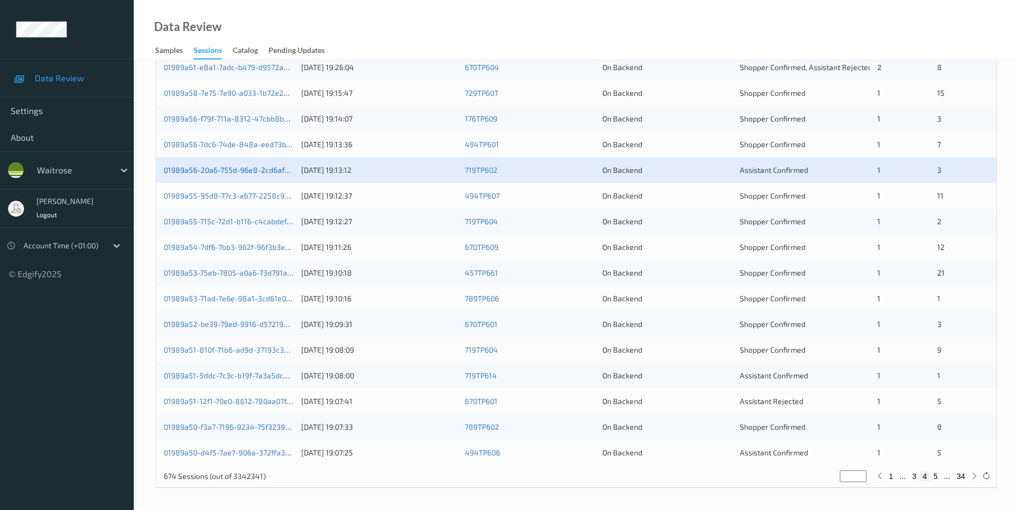
click at [265, 167] on link "01989a56-20a6-755d-96e8-2cd6af2ec954" at bounding box center [237, 169] width 147 height 9
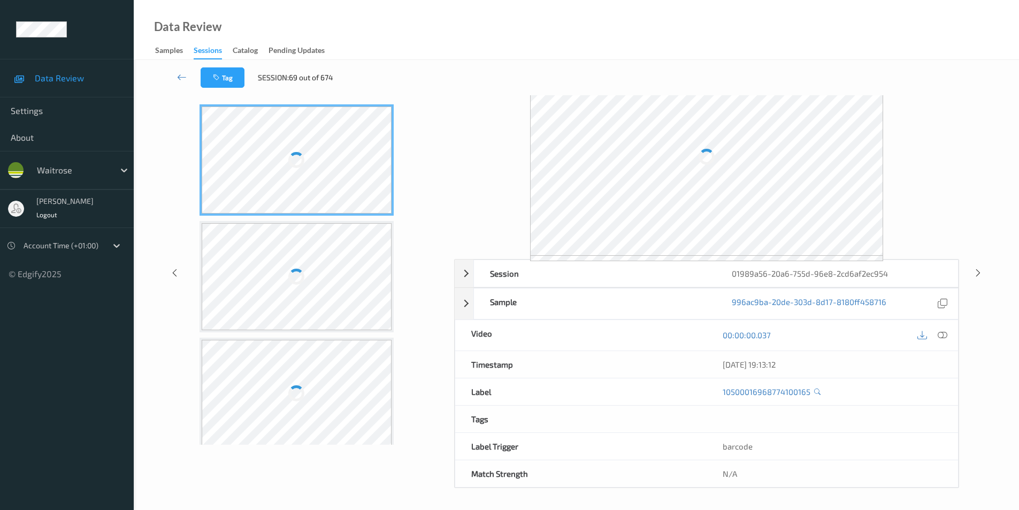
scroll to position [43, 0]
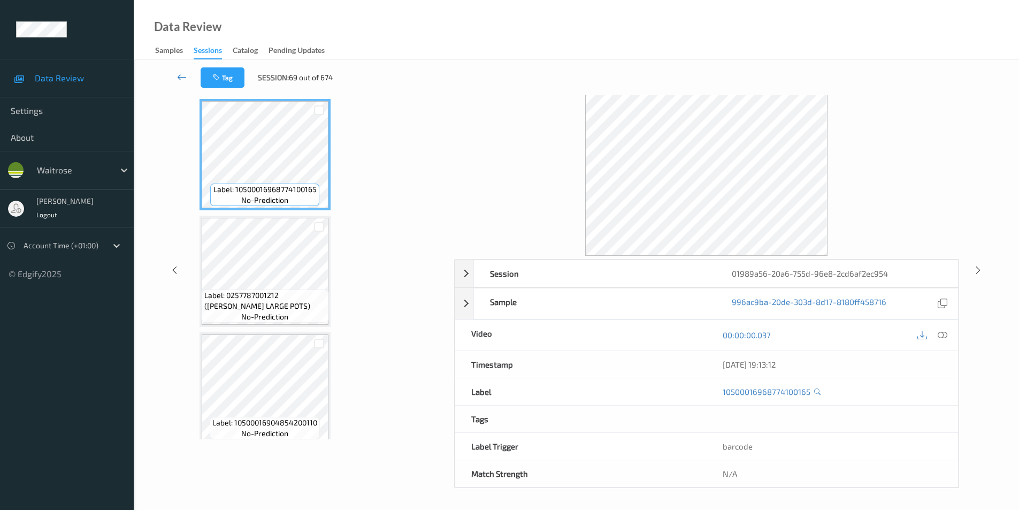
click at [180, 75] on icon at bounding box center [182, 77] width 10 height 11
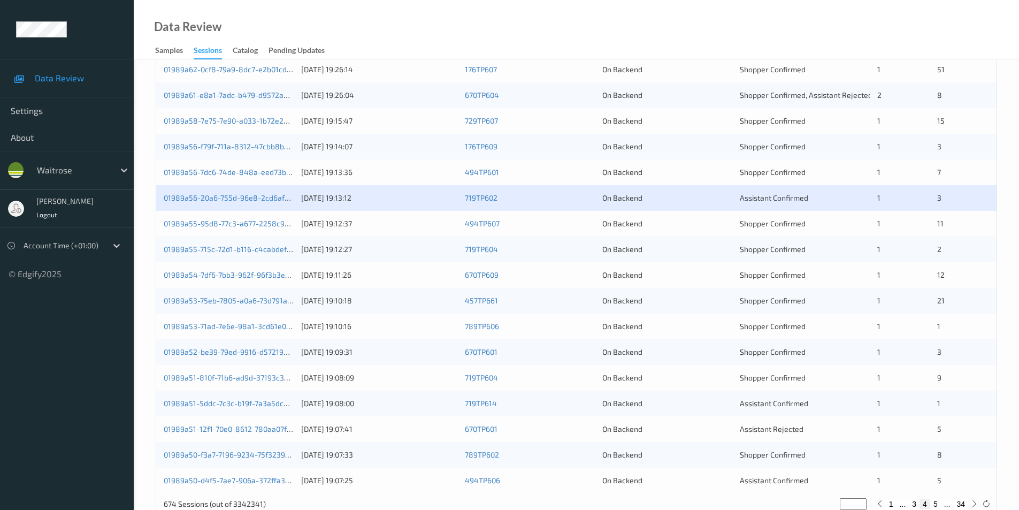
scroll to position [295, 0]
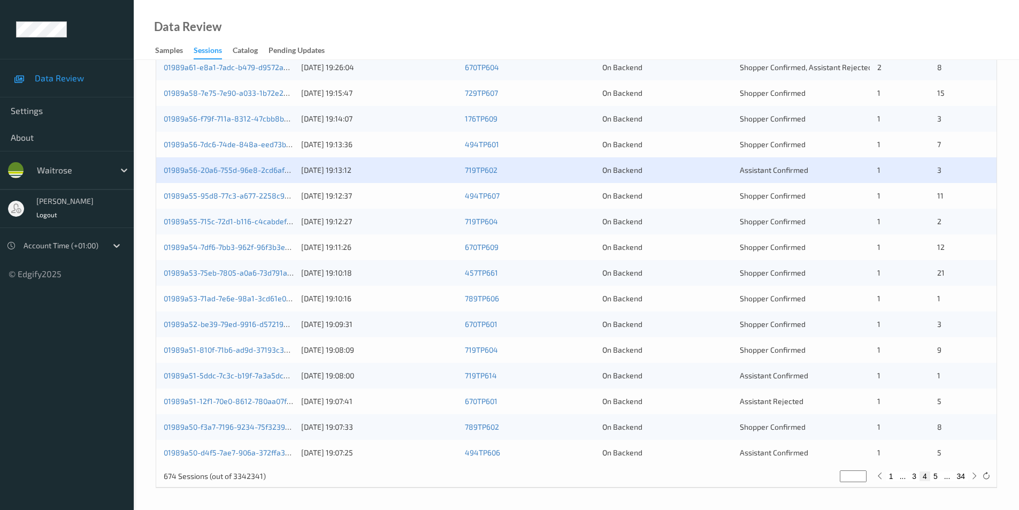
click at [691, 197] on div "On Backend" at bounding box center [668, 196] width 130 height 11
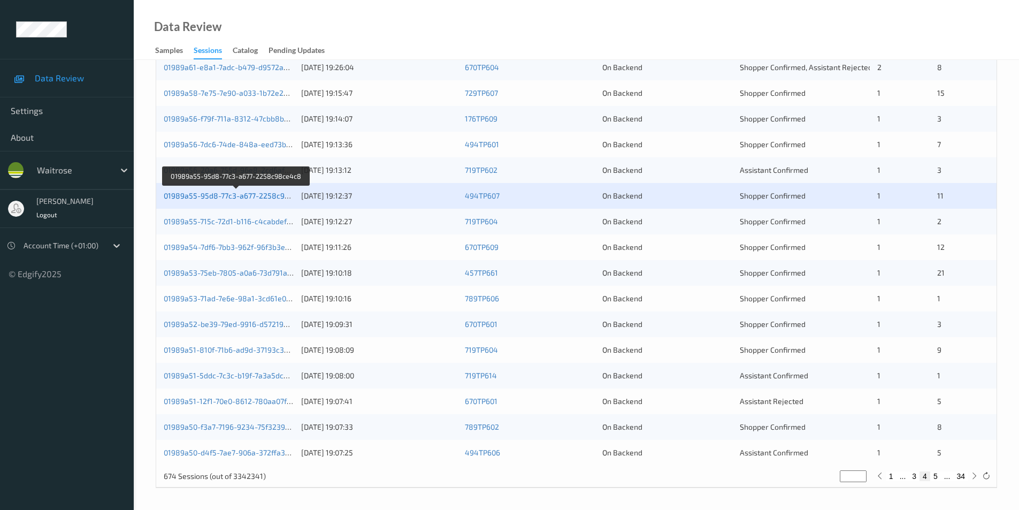
click at [267, 195] on link "01989a55-95d8-77c3-a677-2258c98ce4c8" at bounding box center [237, 195] width 147 height 9
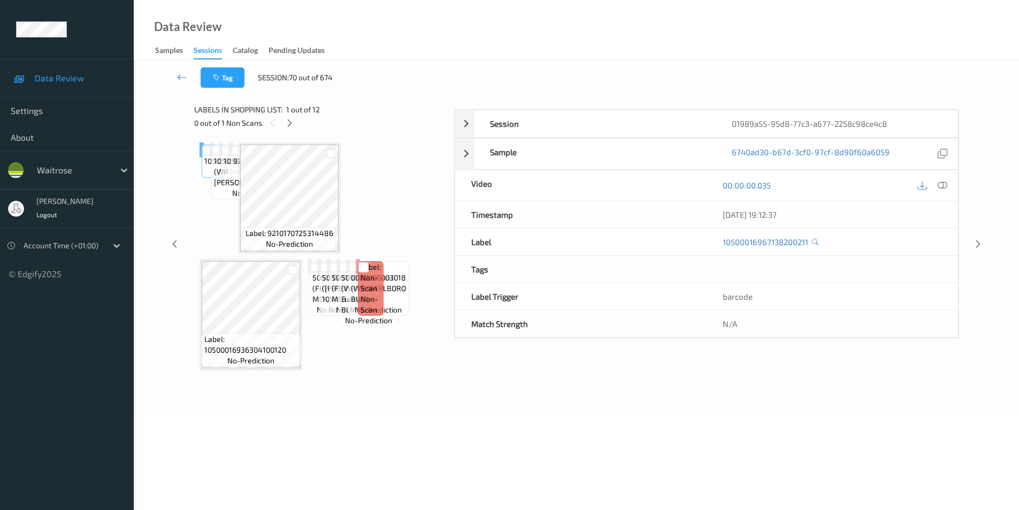
scroll to position [43, 0]
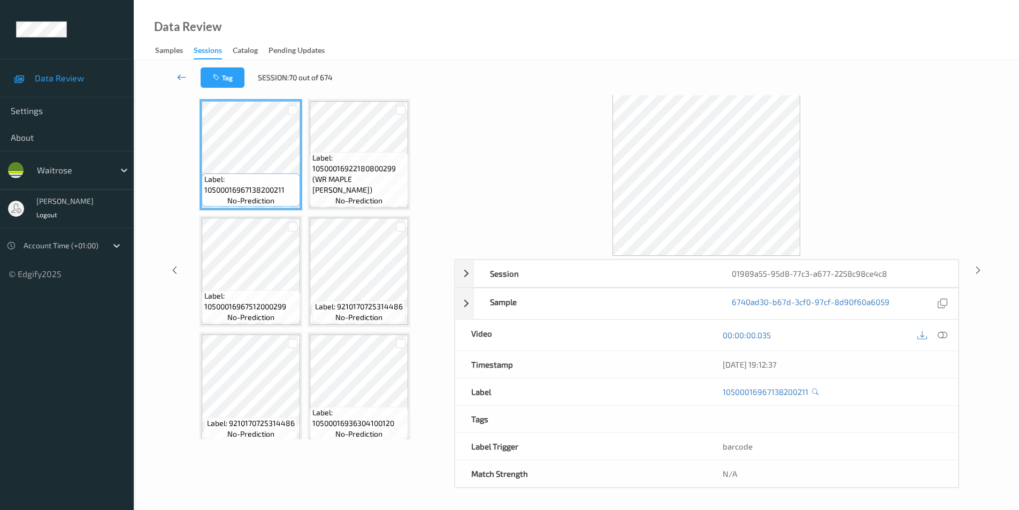
click at [185, 77] on icon at bounding box center [182, 77] width 10 height 11
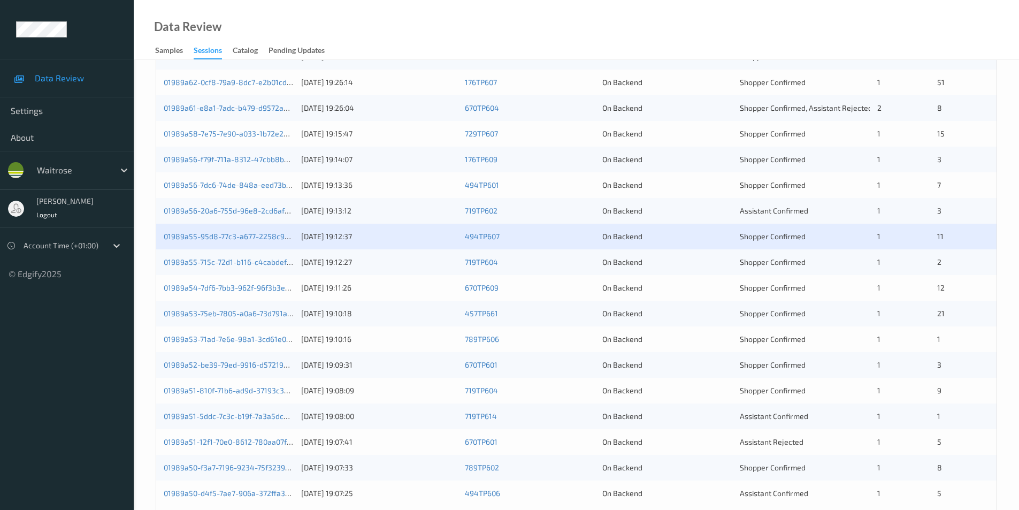
scroll to position [295, 0]
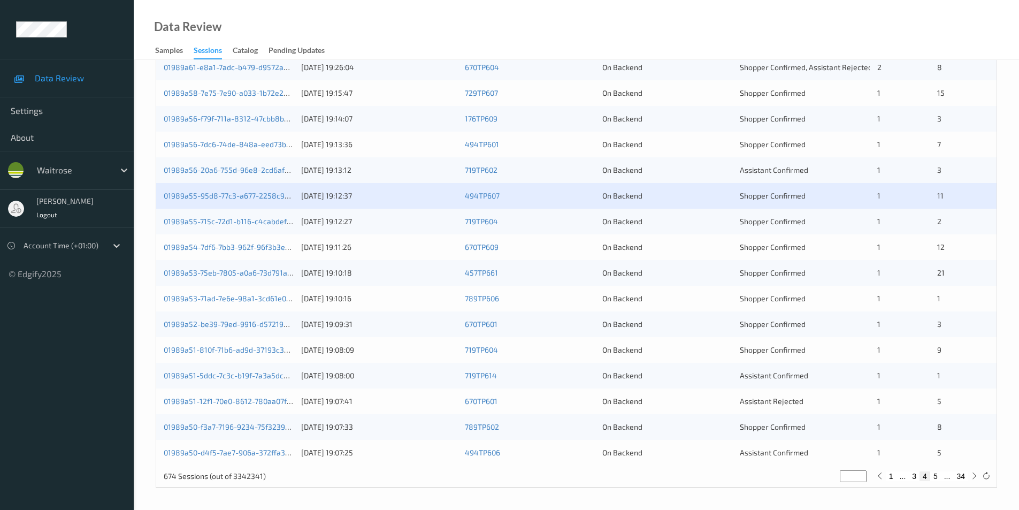
click at [706, 221] on div "On Backend" at bounding box center [668, 221] width 130 height 11
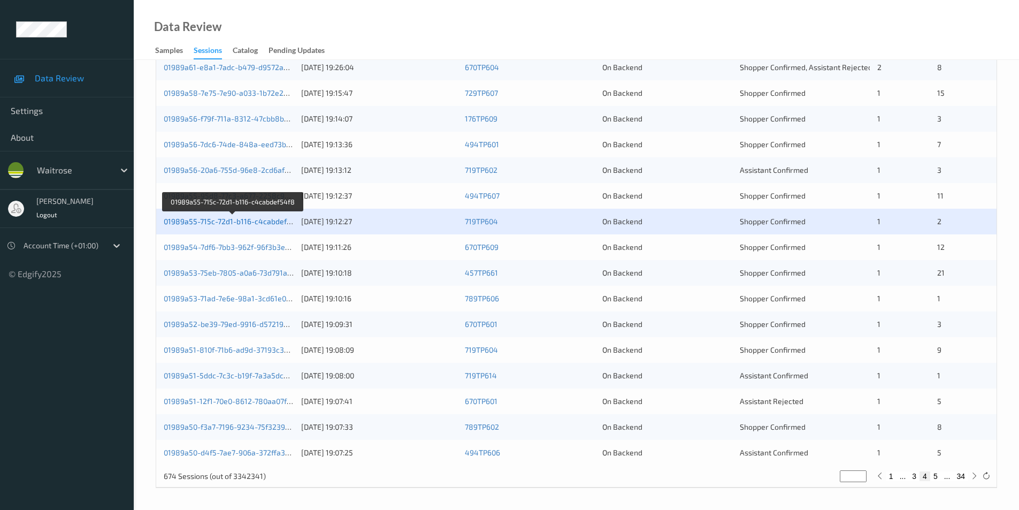
click at [241, 223] on link "01989a55-715c-72d1-b116-c4cabdef54f8" at bounding box center [234, 221] width 140 height 9
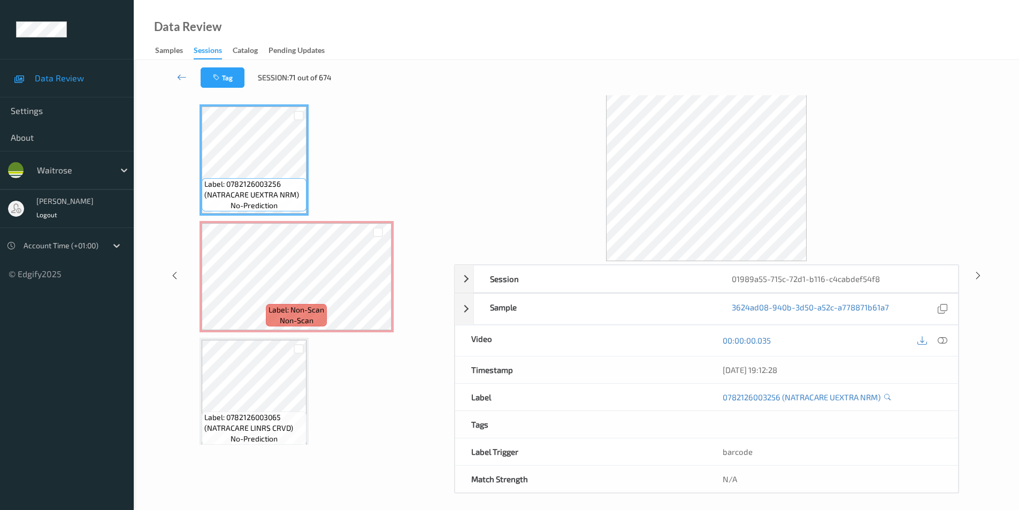
scroll to position [43, 0]
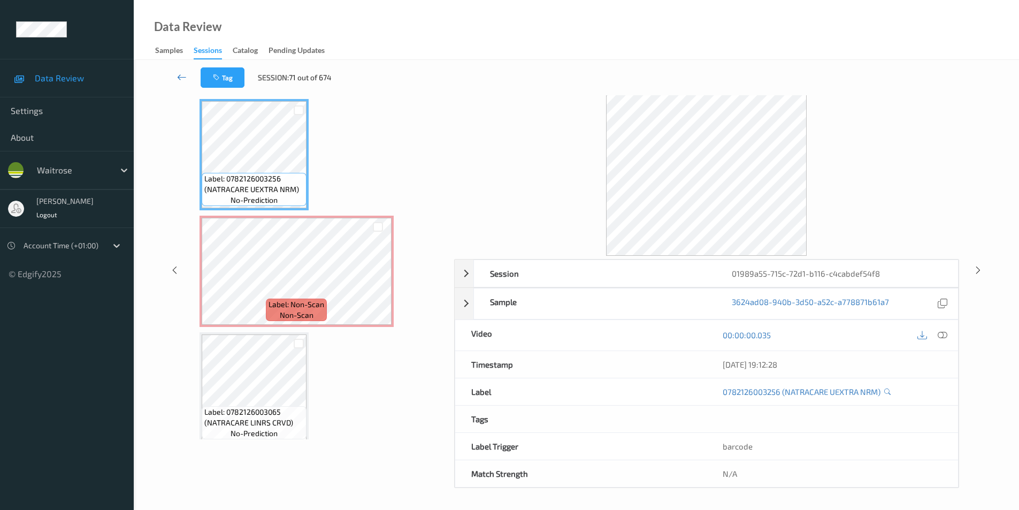
click at [179, 78] on icon at bounding box center [182, 77] width 10 height 11
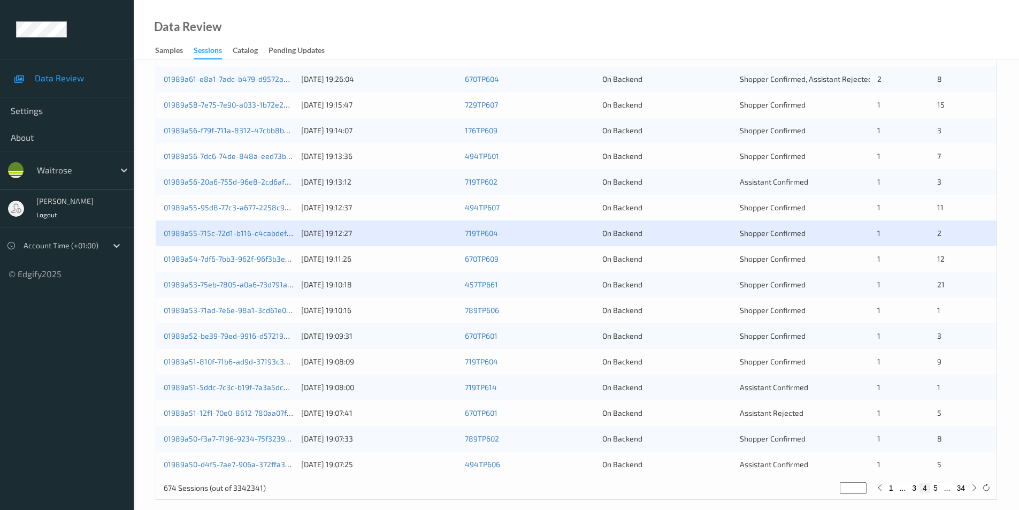
scroll to position [295, 0]
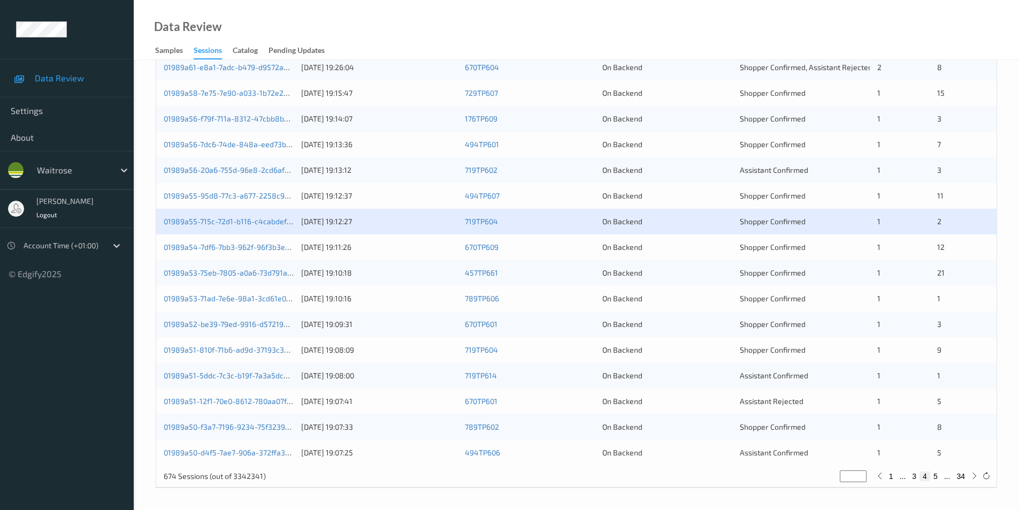
click at [720, 248] on div "On Backend" at bounding box center [668, 247] width 130 height 11
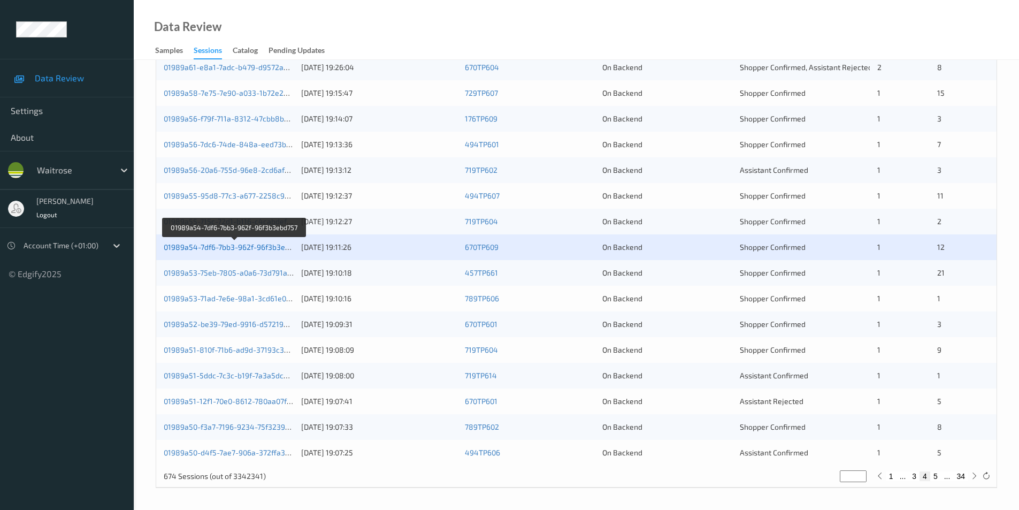
click at [264, 247] on link "01989a54-7df6-7bb3-962f-96f3b3ebd757" at bounding box center [235, 246] width 142 height 9
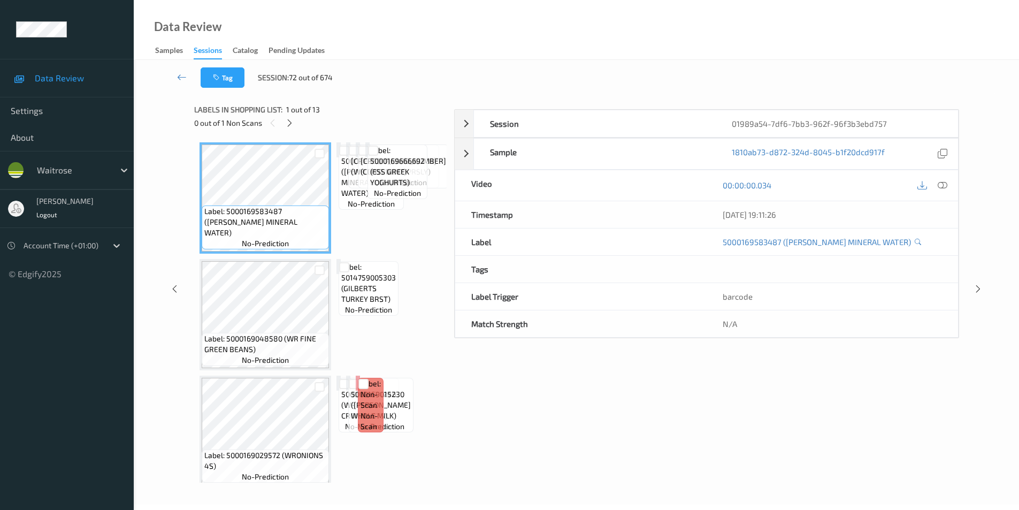
scroll to position [43, 0]
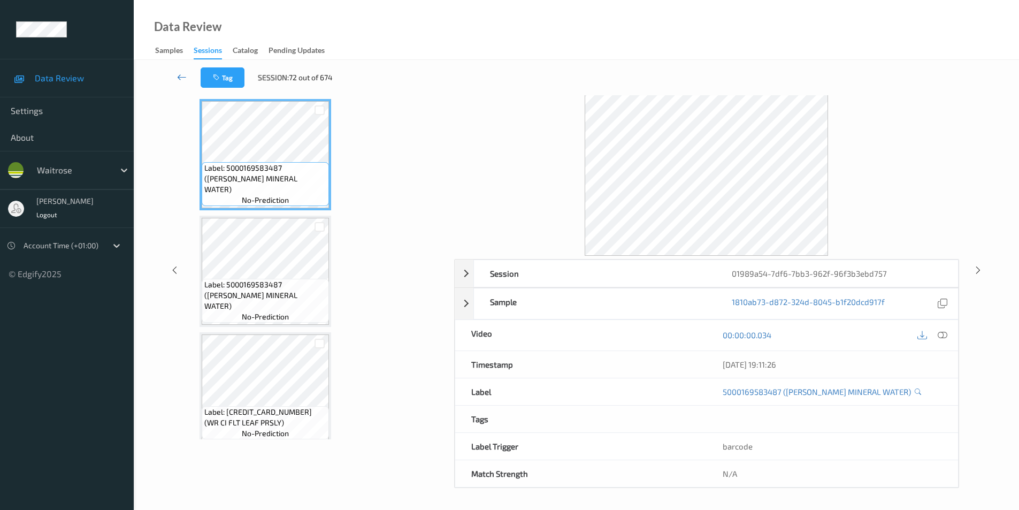
click at [182, 73] on icon at bounding box center [182, 77] width 10 height 11
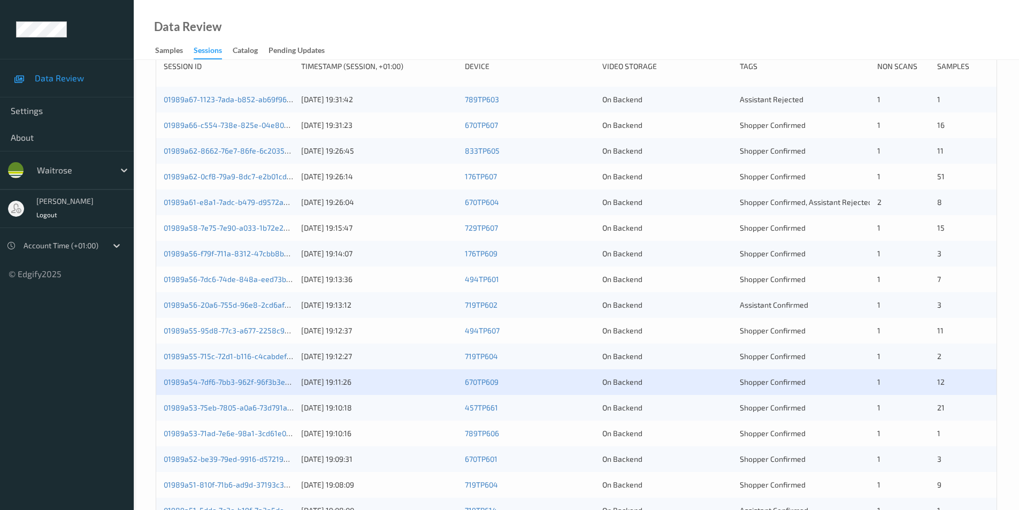
scroll to position [295, 0]
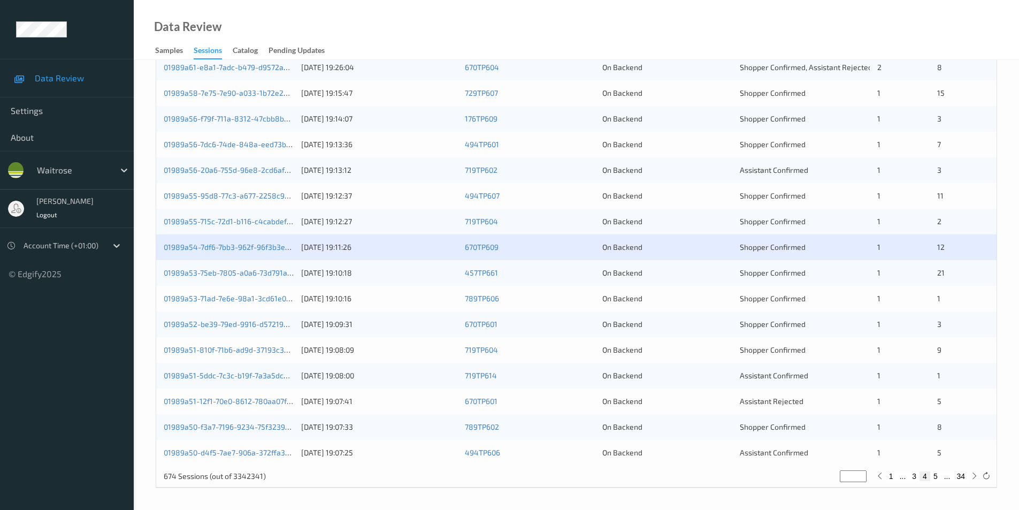
click at [686, 278] on div "On Backend" at bounding box center [668, 273] width 130 height 11
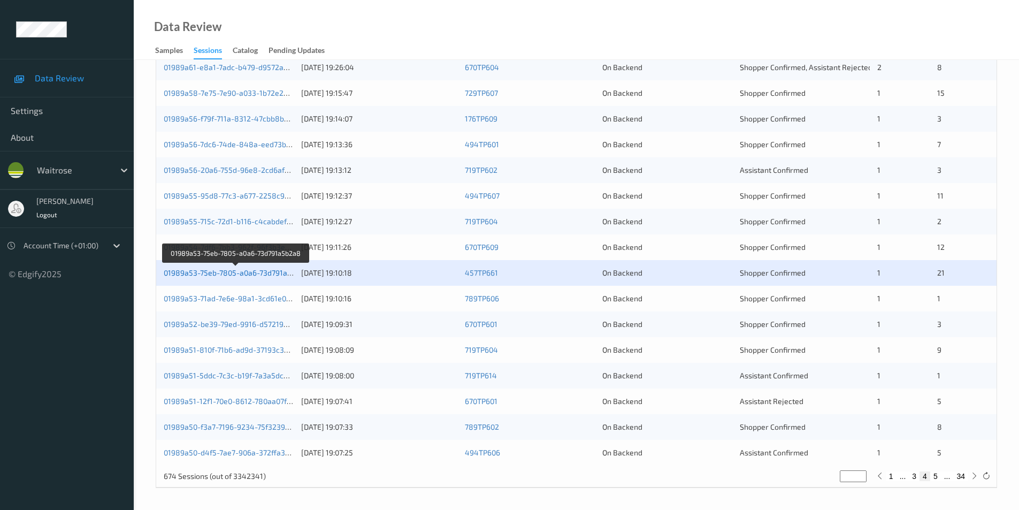
click at [247, 270] on link "01989a53-75eb-7805-a0a6-73d791a5b2a8" at bounding box center [237, 272] width 146 height 9
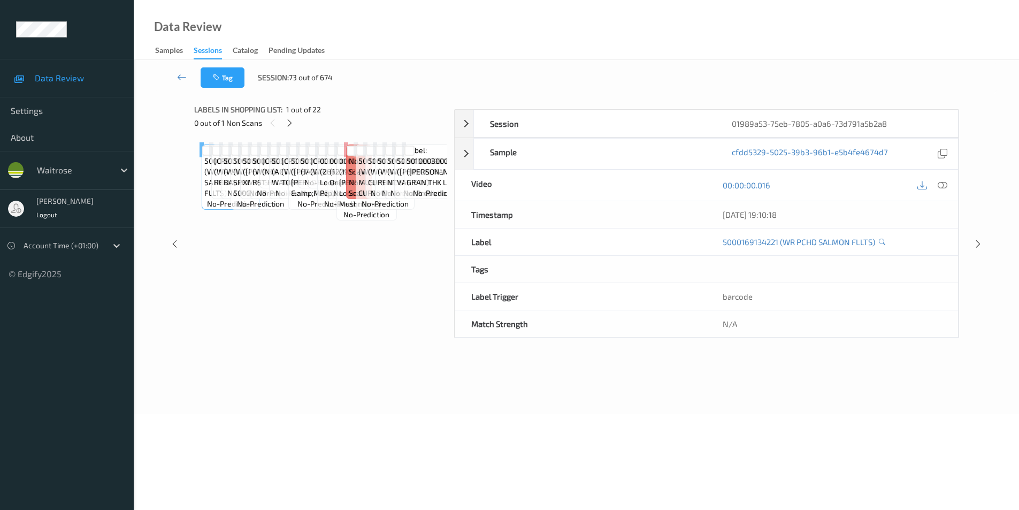
scroll to position [43, 0]
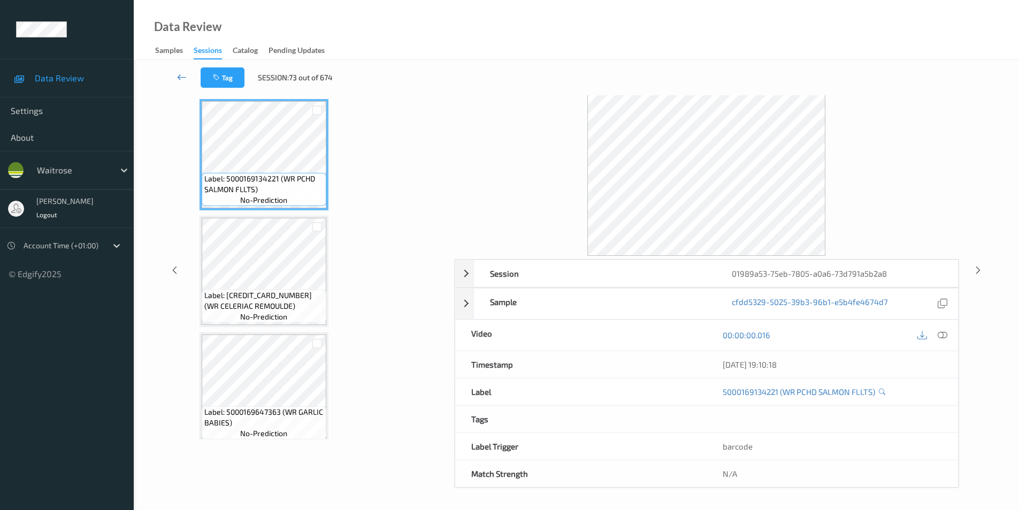
click at [181, 72] on icon at bounding box center [182, 77] width 10 height 11
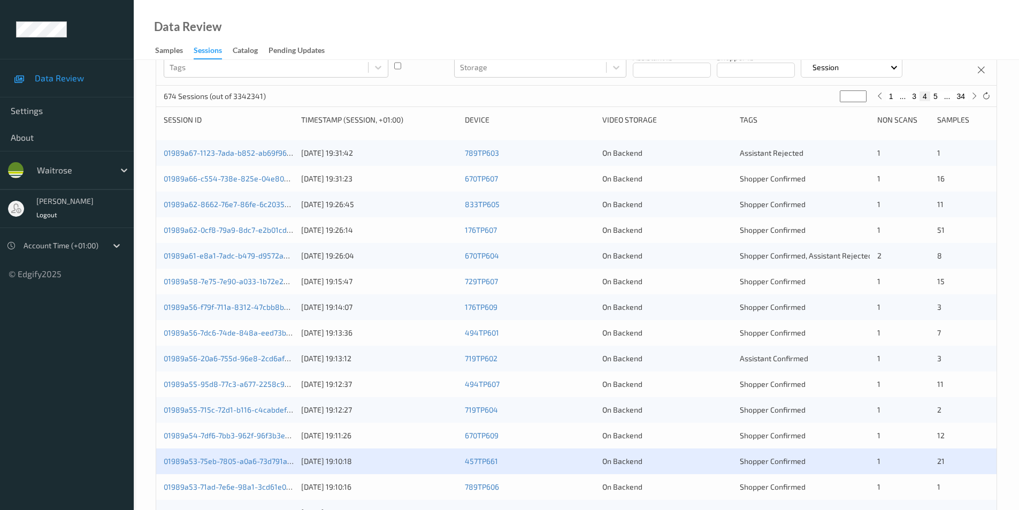
scroll to position [295, 0]
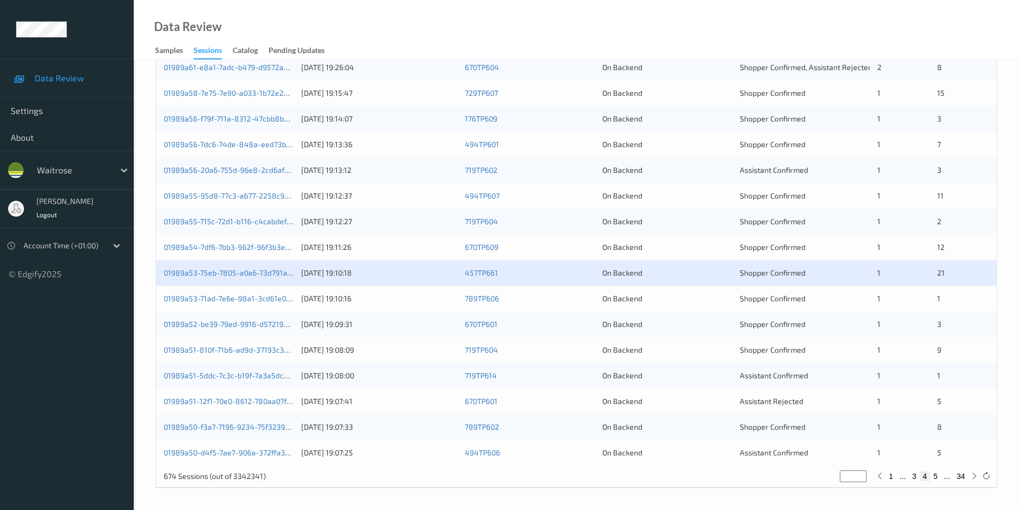
click at [671, 299] on div "On Backend" at bounding box center [668, 298] width 130 height 11
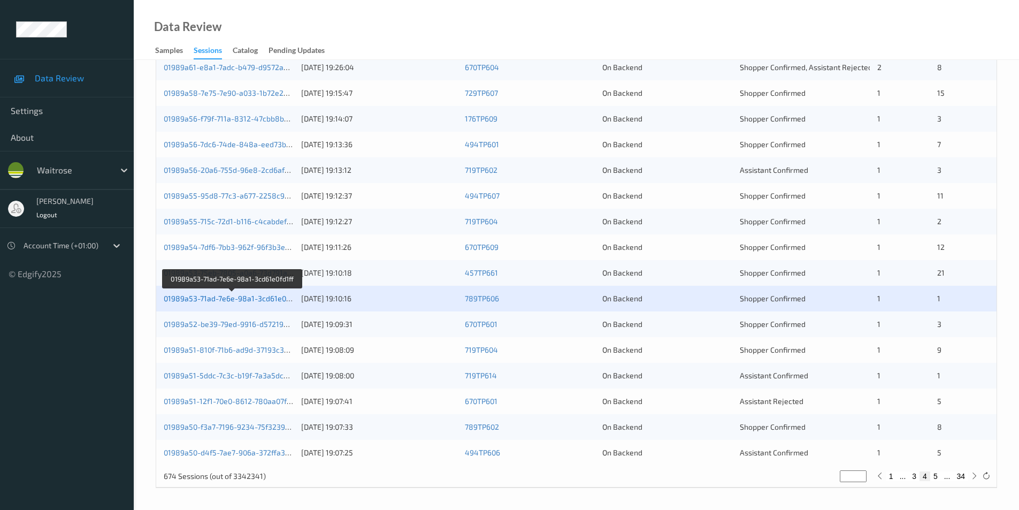
click at [235, 299] on link "01989a53-71ad-7e6e-98a1-3cd61e0fd1ff" at bounding box center [233, 298] width 138 height 9
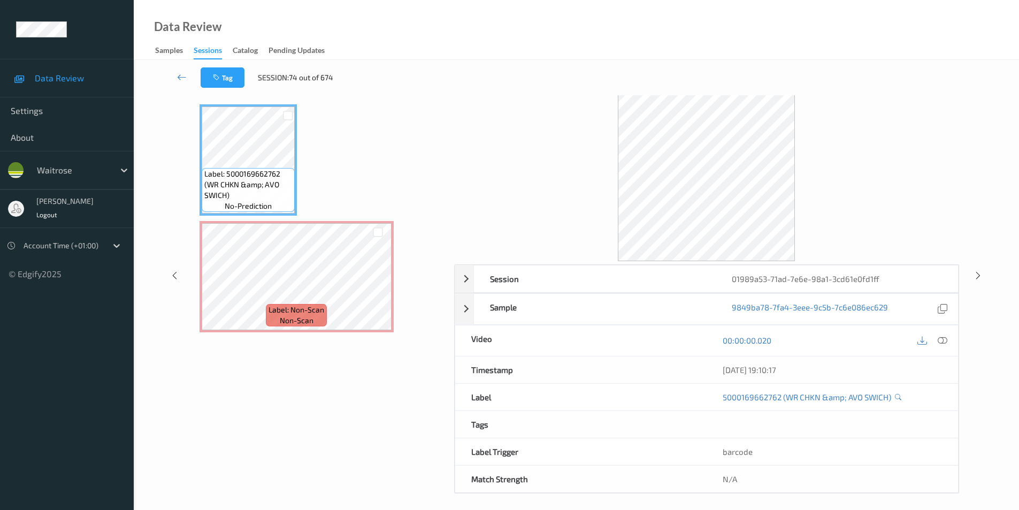
scroll to position [43, 0]
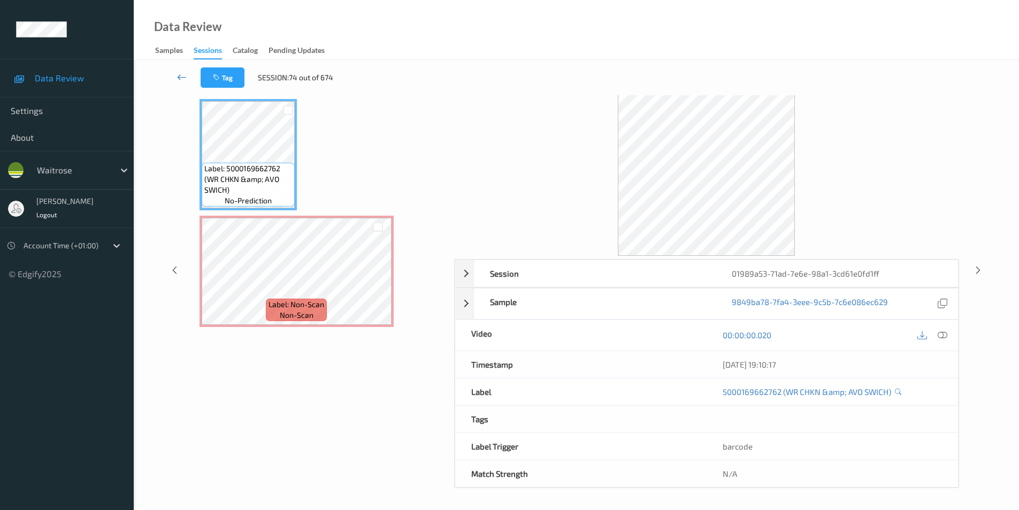
click at [176, 76] on link at bounding box center [181, 77] width 37 height 20
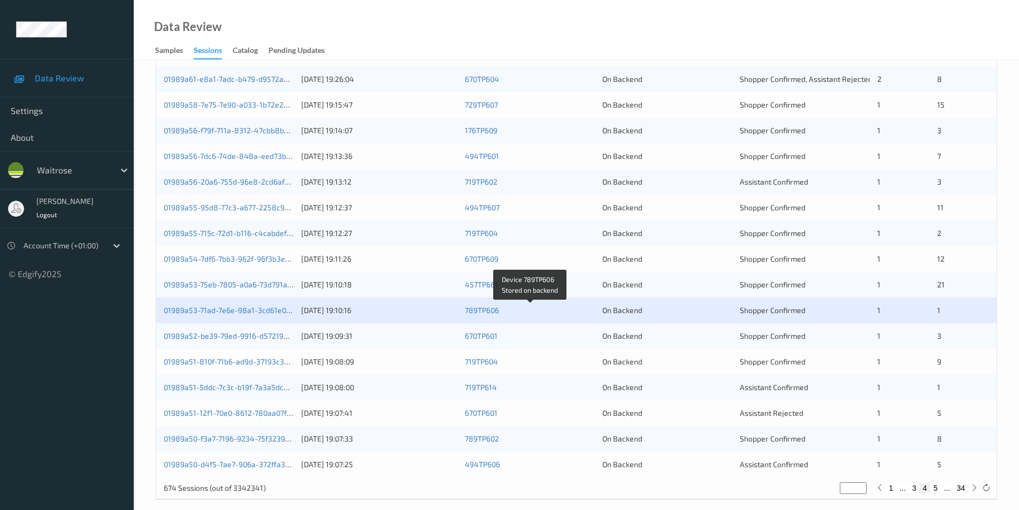
scroll to position [295, 0]
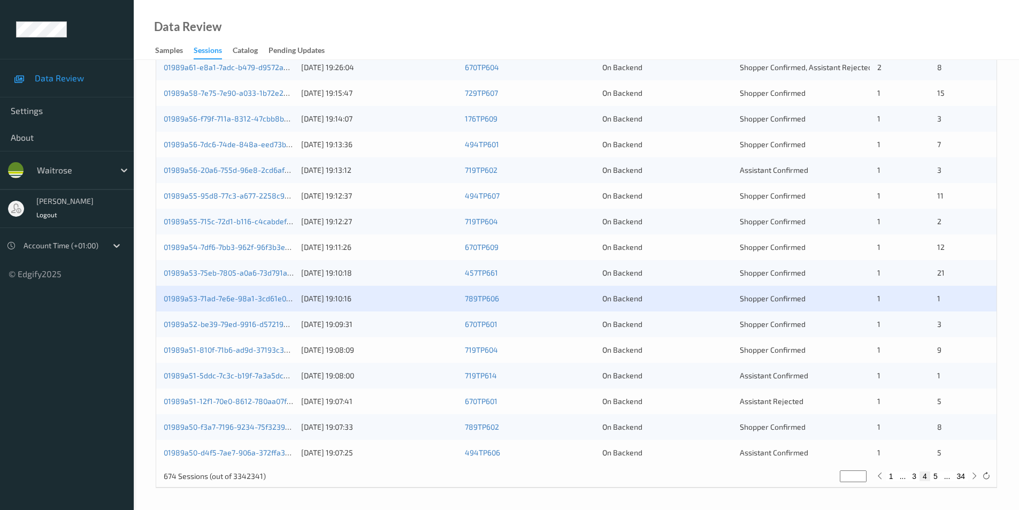
click at [726, 328] on div "On Backend" at bounding box center [668, 324] width 130 height 11
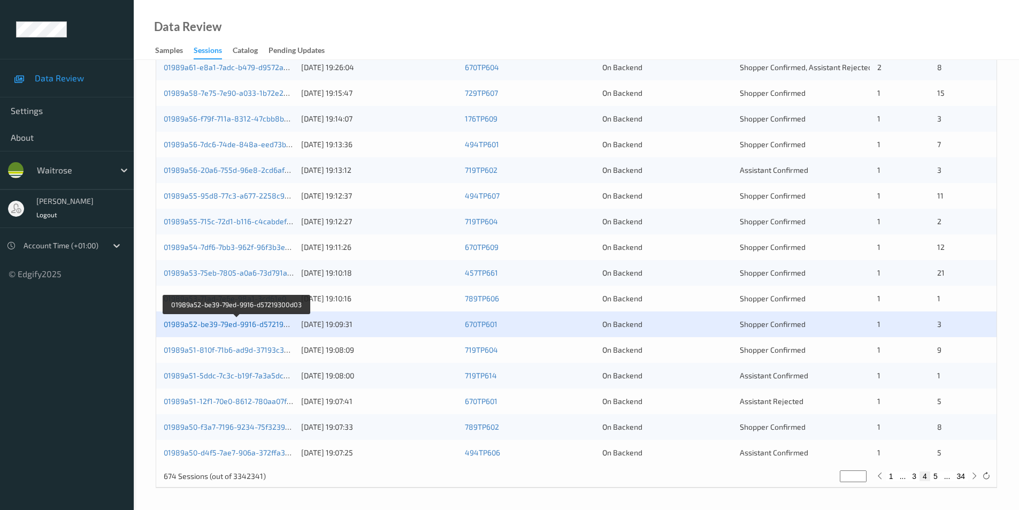
click at [245, 322] on link "01989a52-be39-79ed-9916-d57219300d03" at bounding box center [237, 323] width 146 height 9
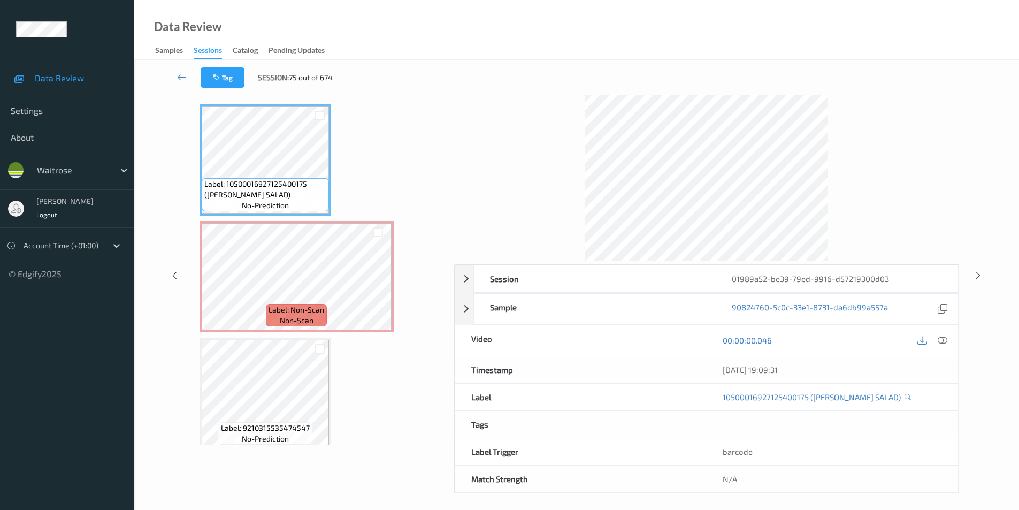
scroll to position [43, 0]
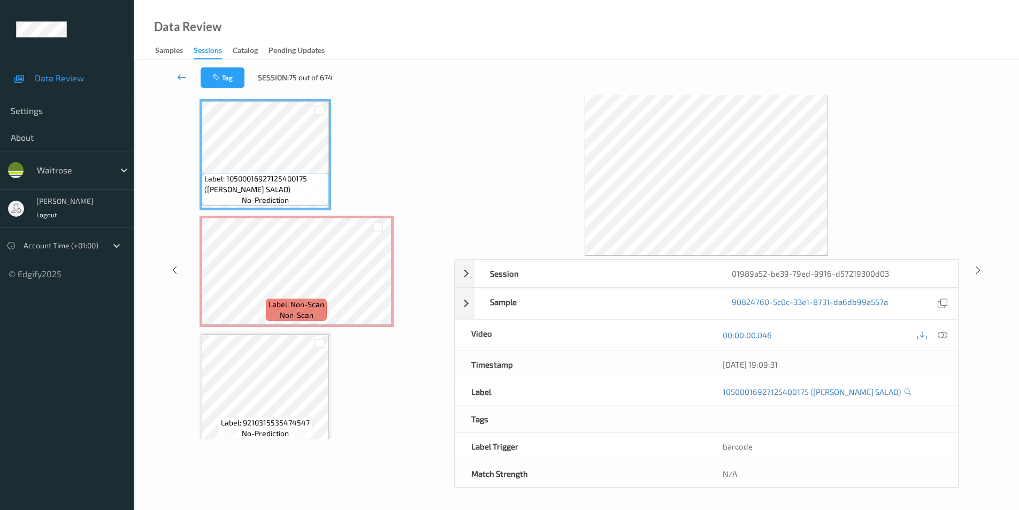
click at [179, 74] on icon at bounding box center [182, 77] width 10 height 11
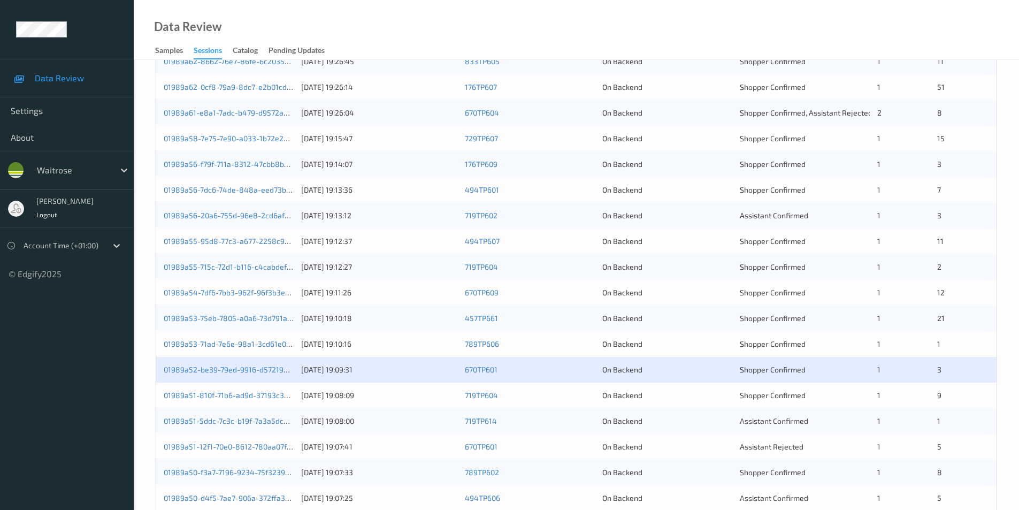
scroll to position [295, 0]
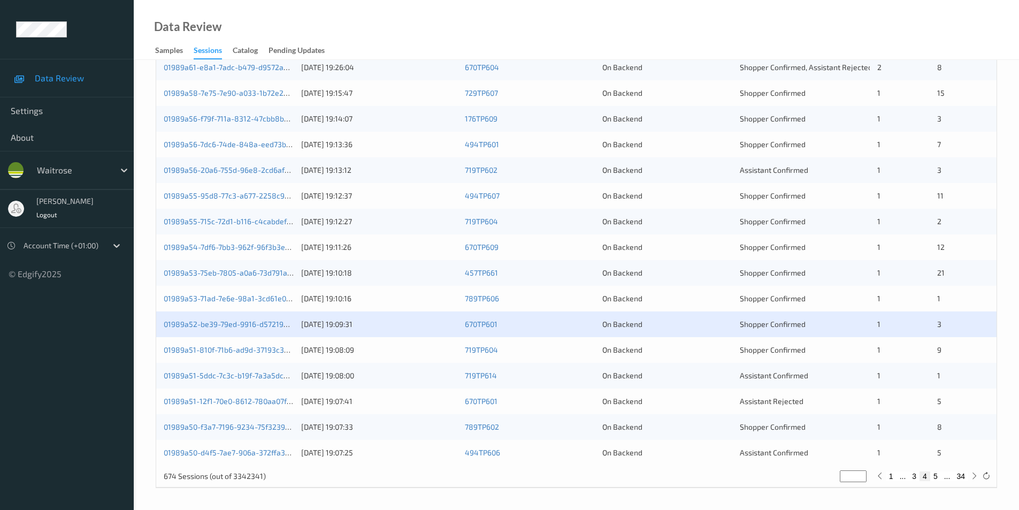
click at [687, 352] on div "On Backend" at bounding box center [668, 350] width 130 height 11
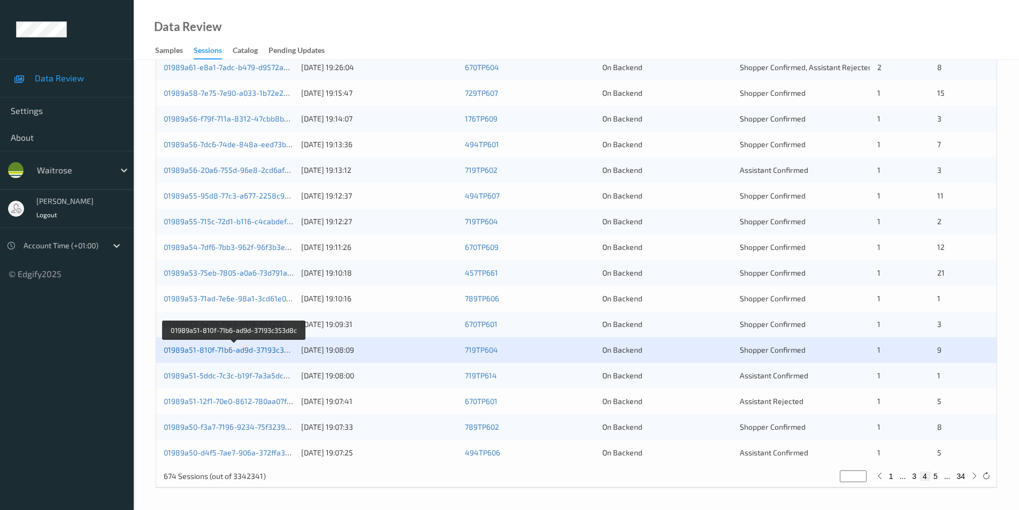
click at [248, 347] on link "01989a51-810f-71b6-ad9d-37193c353d8c" at bounding box center [235, 349] width 142 height 9
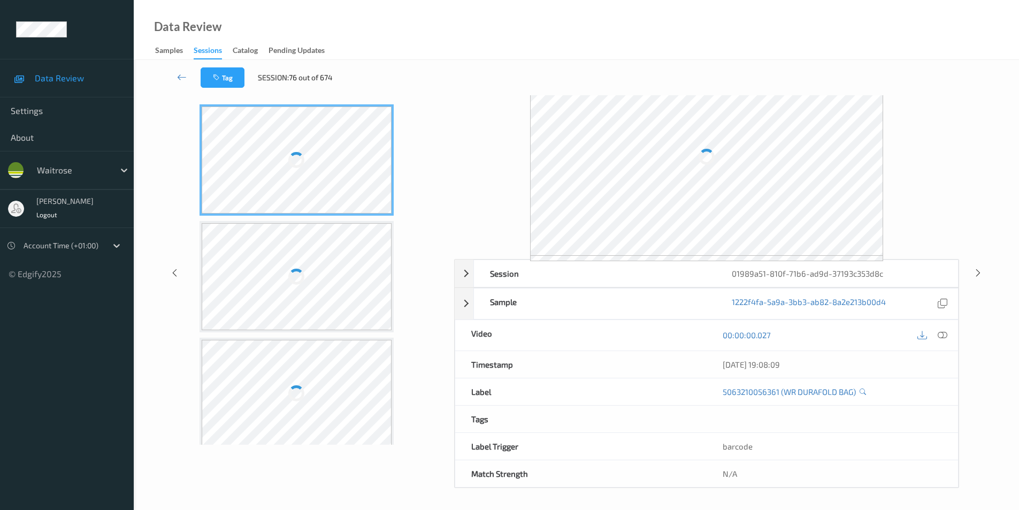
scroll to position [43, 0]
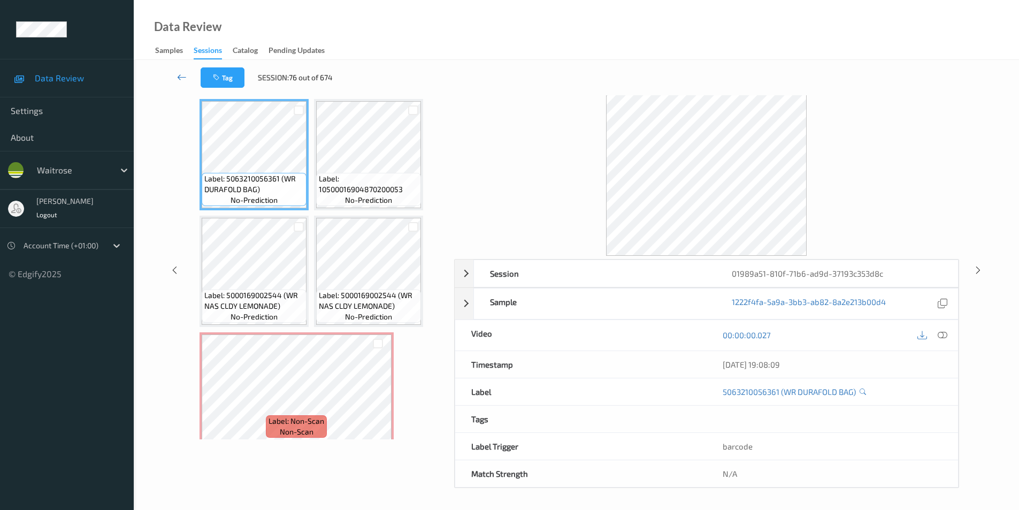
click at [180, 77] on icon at bounding box center [182, 77] width 10 height 11
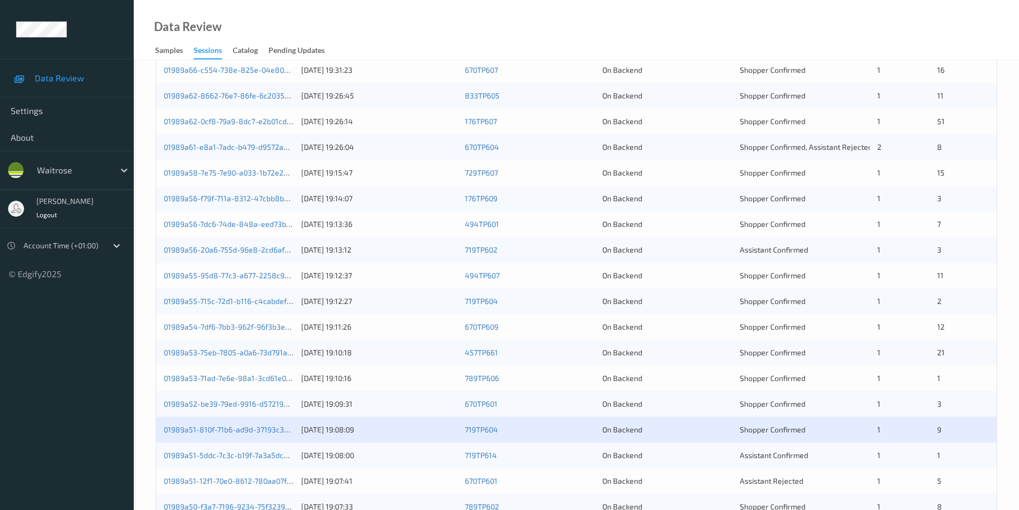
scroll to position [295, 0]
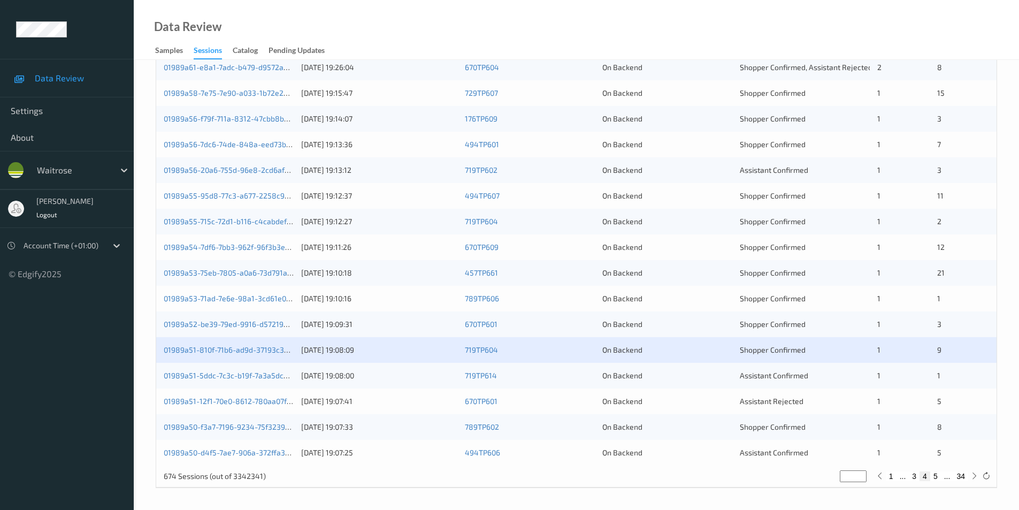
click at [693, 375] on div "On Backend" at bounding box center [668, 375] width 130 height 11
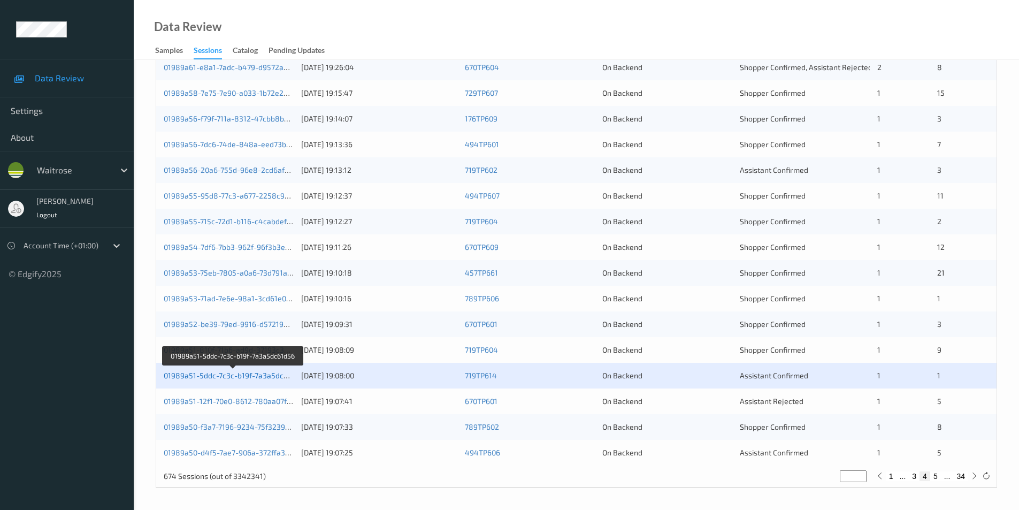
click at [226, 376] on link "01989a51-5ddc-7c3c-b19f-7a3a5dc61d56" at bounding box center [234, 375] width 140 height 9
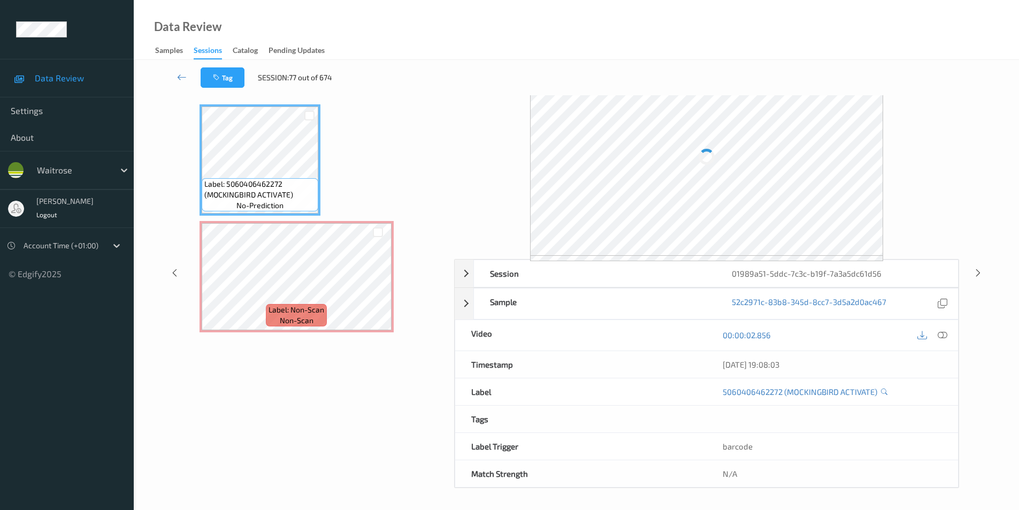
scroll to position [43, 0]
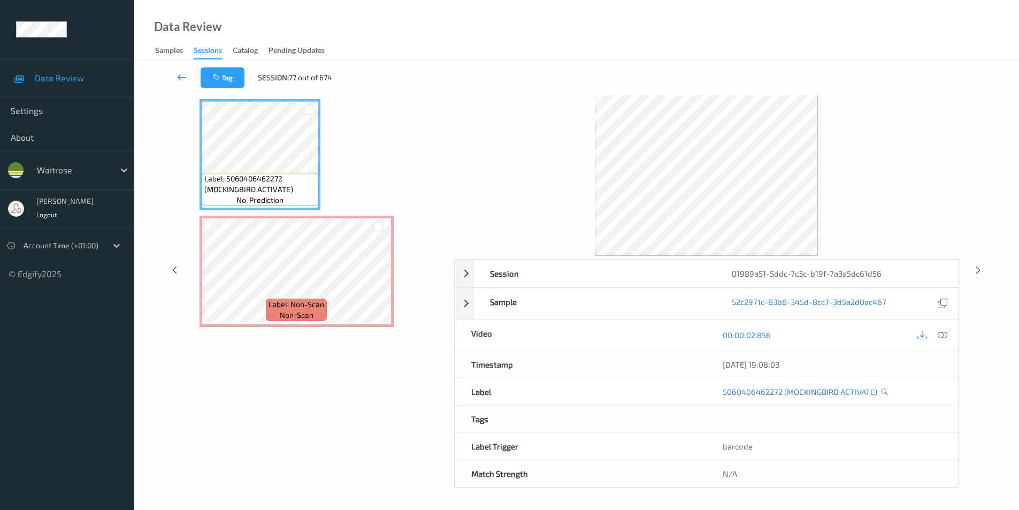
click at [185, 75] on icon at bounding box center [182, 77] width 10 height 11
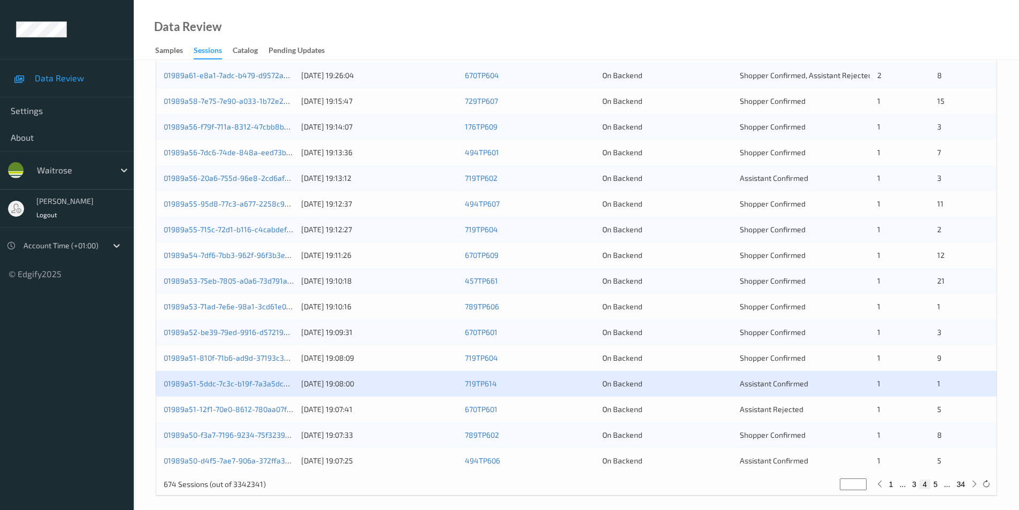
scroll to position [295, 0]
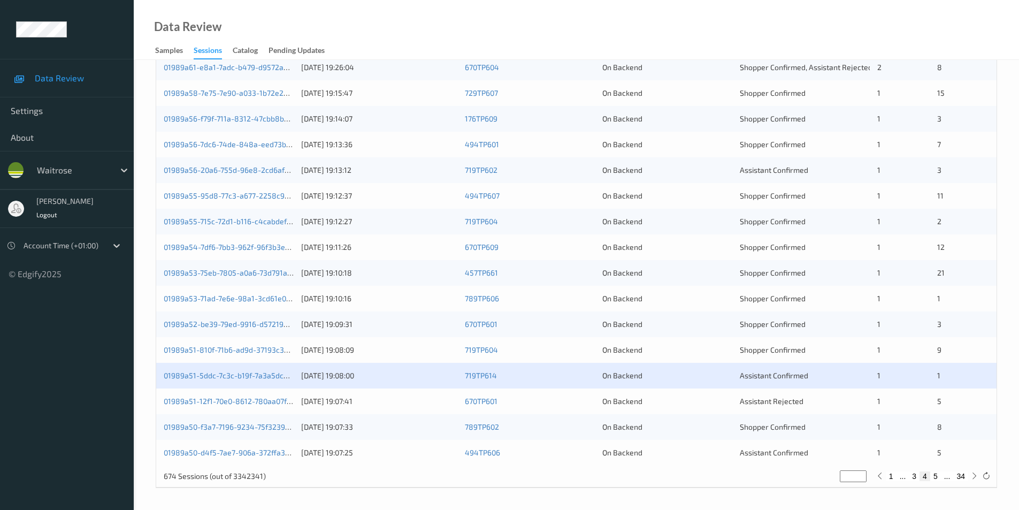
click at [670, 401] on div "On Backend" at bounding box center [668, 401] width 130 height 11
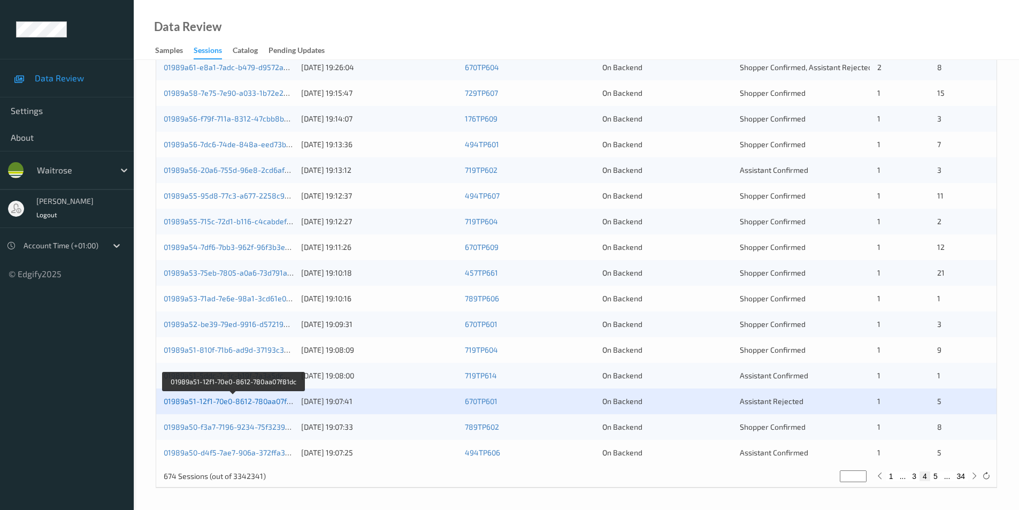
click at [271, 400] on link "01989a51-12f1-70e0-8612-780aa07f81dc" at bounding box center [233, 401] width 139 height 9
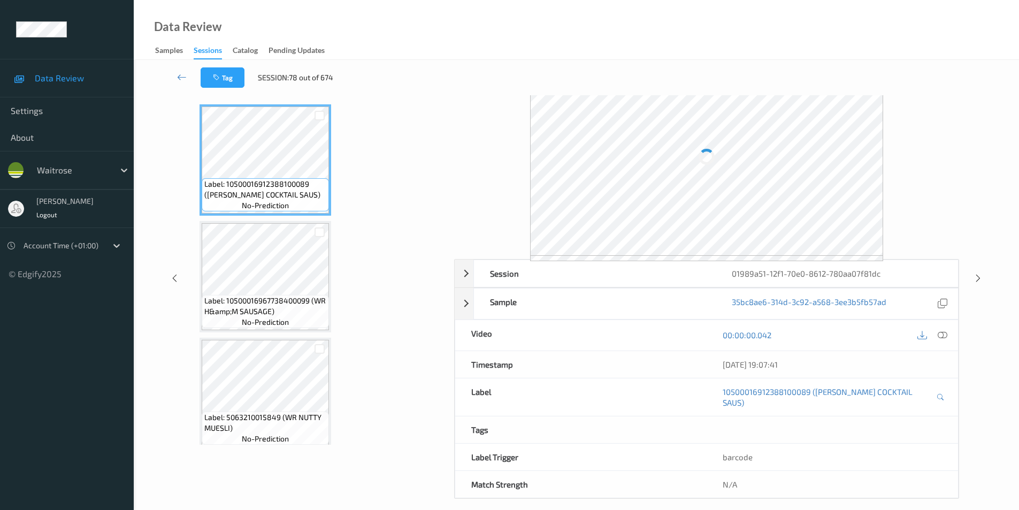
scroll to position [43, 0]
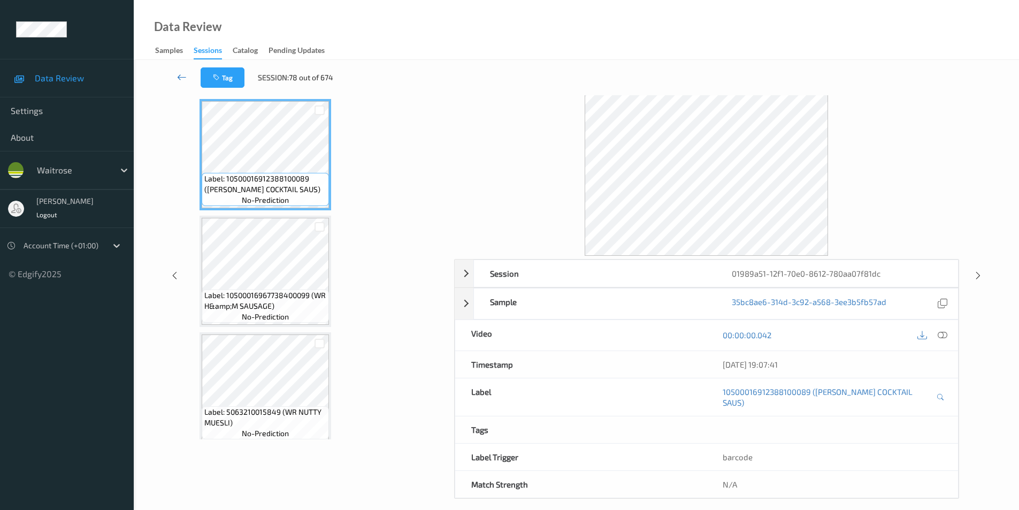
click at [182, 75] on icon at bounding box center [182, 77] width 10 height 11
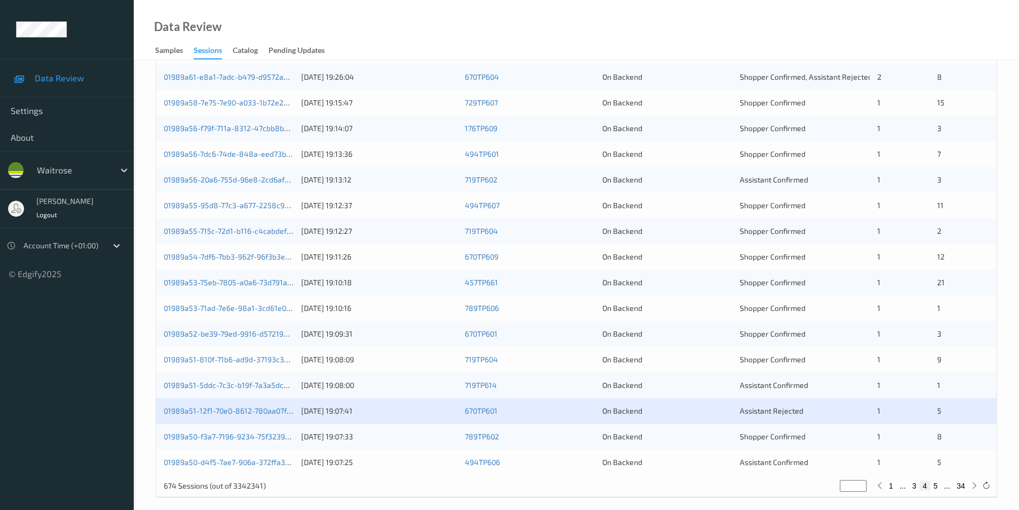
scroll to position [295, 0]
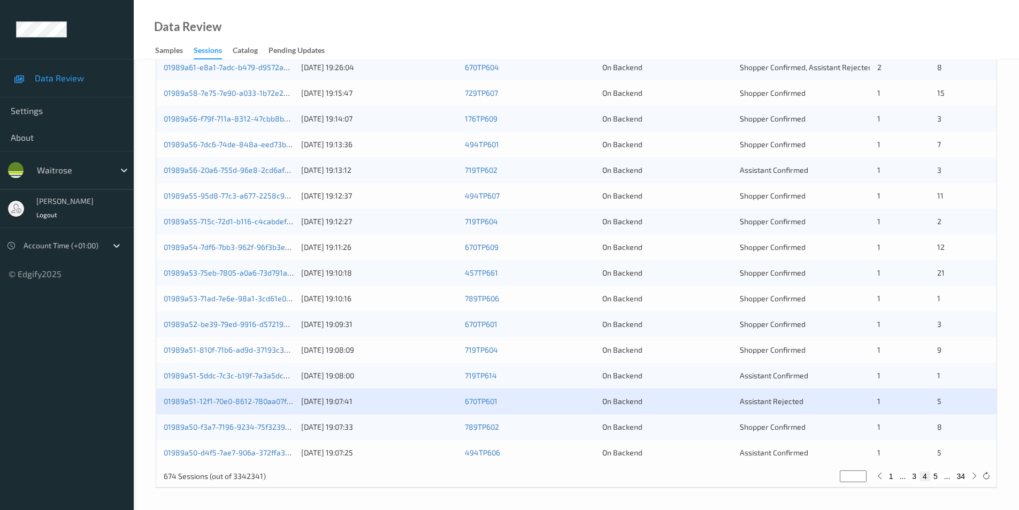
click at [690, 429] on div "On Backend" at bounding box center [668, 427] width 130 height 11
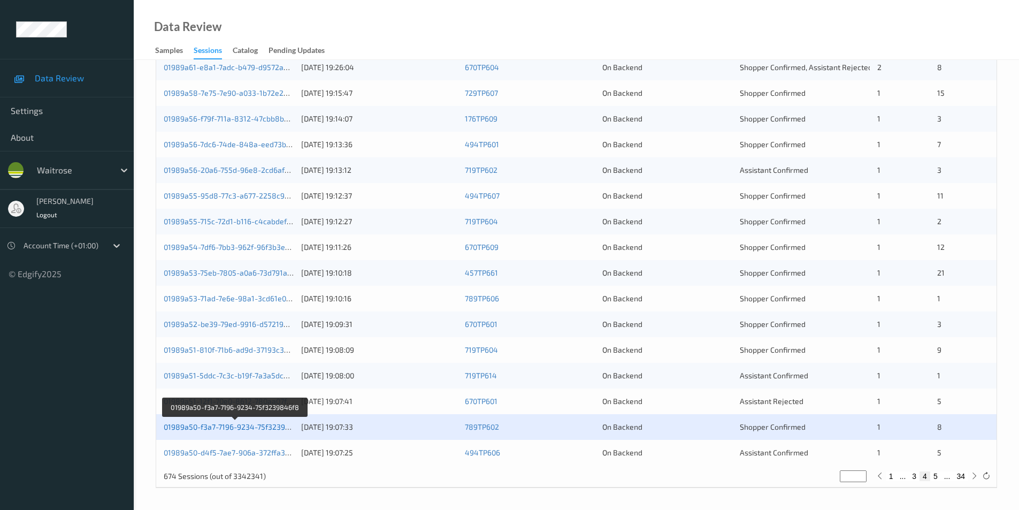
click at [265, 424] on link "01989a50-f3a7-7196-9234-75f3239846f8" at bounding box center [235, 426] width 143 height 9
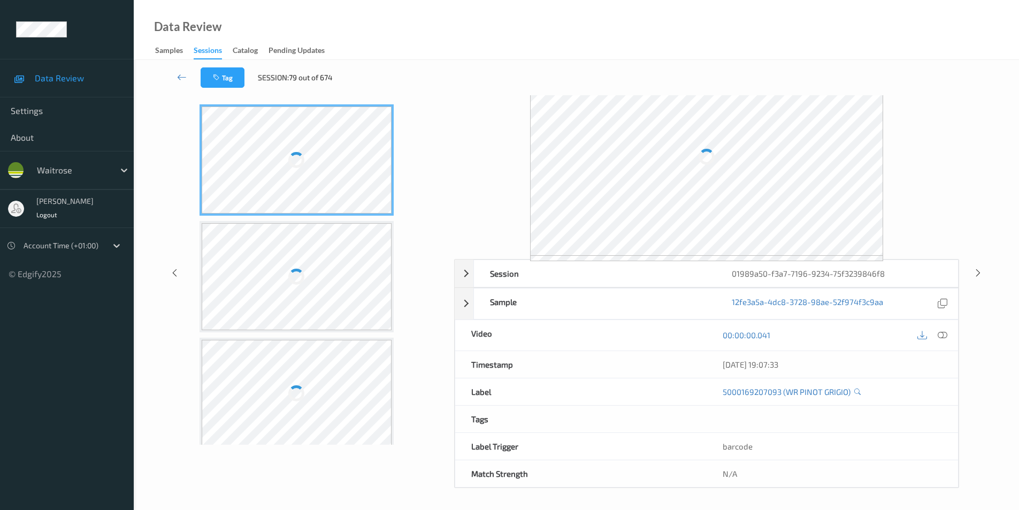
scroll to position [43, 0]
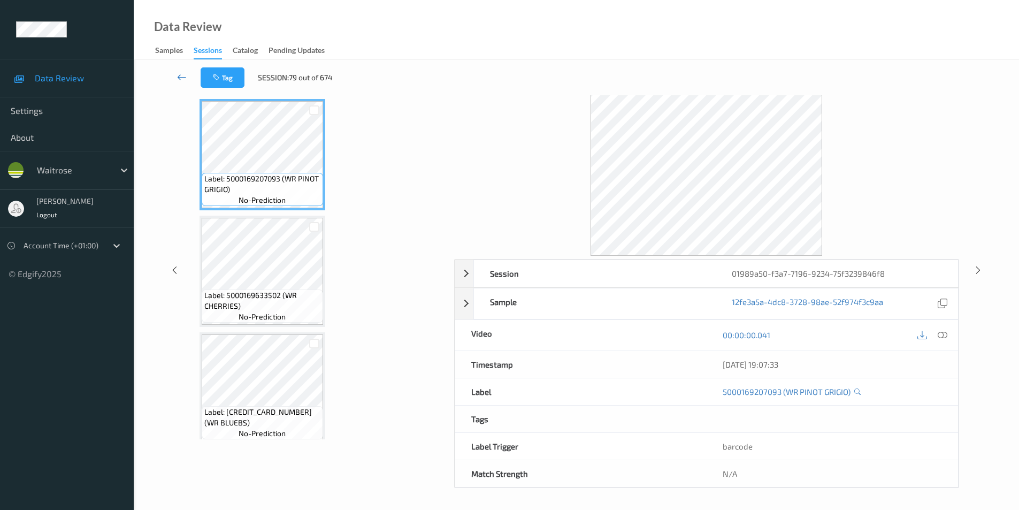
click at [184, 77] on icon at bounding box center [182, 77] width 10 height 11
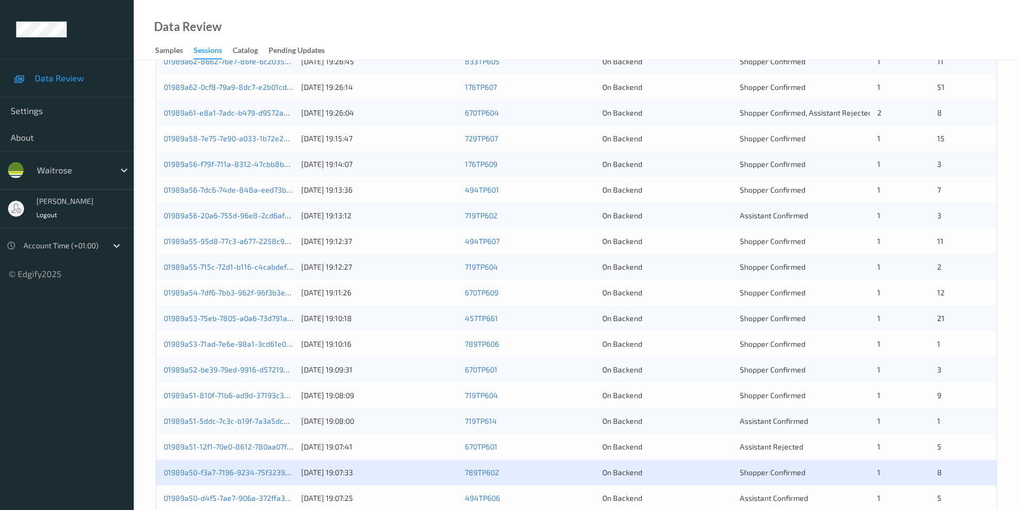
scroll to position [295, 0]
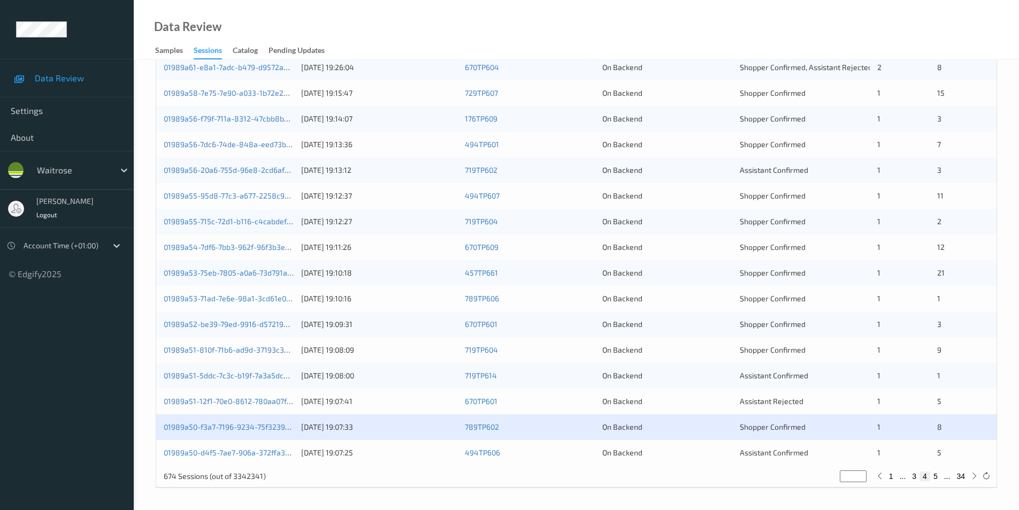
click at [699, 455] on div "On Backend" at bounding box center [668, 452] width 130 height 11
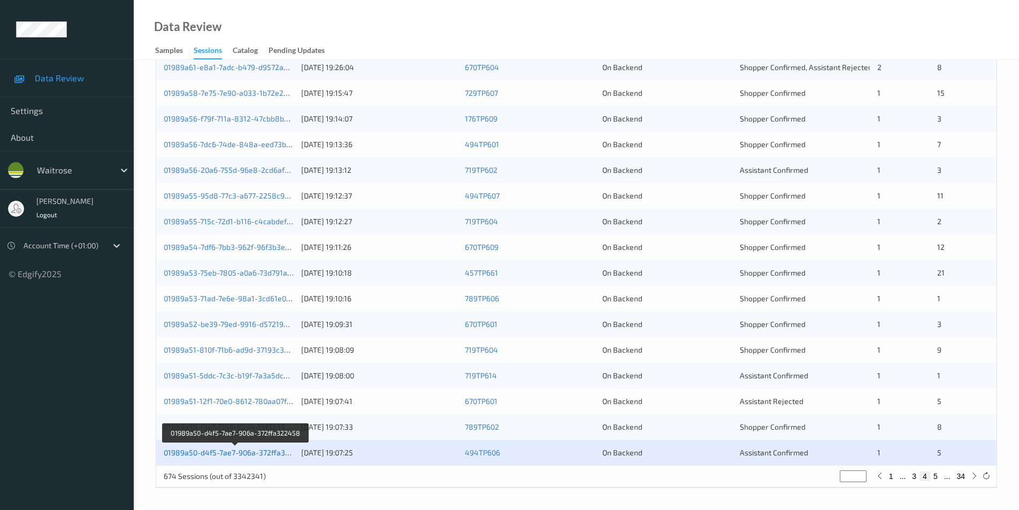
click at [241, 453] on link "01989a50-d4f5-7ae7-906a-372ffa322458" at bounding box center [236, 452] width 144 height 9
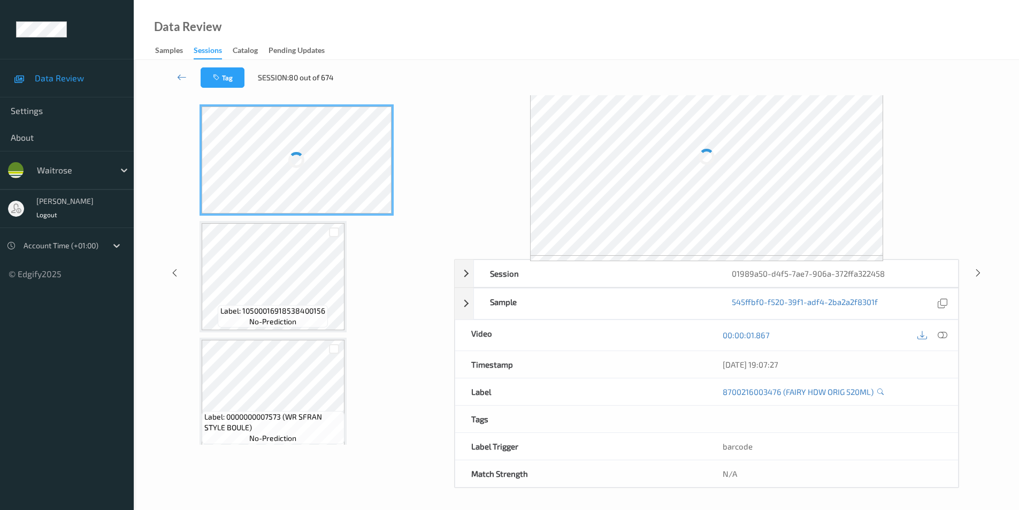
scroll to position [43, 0]
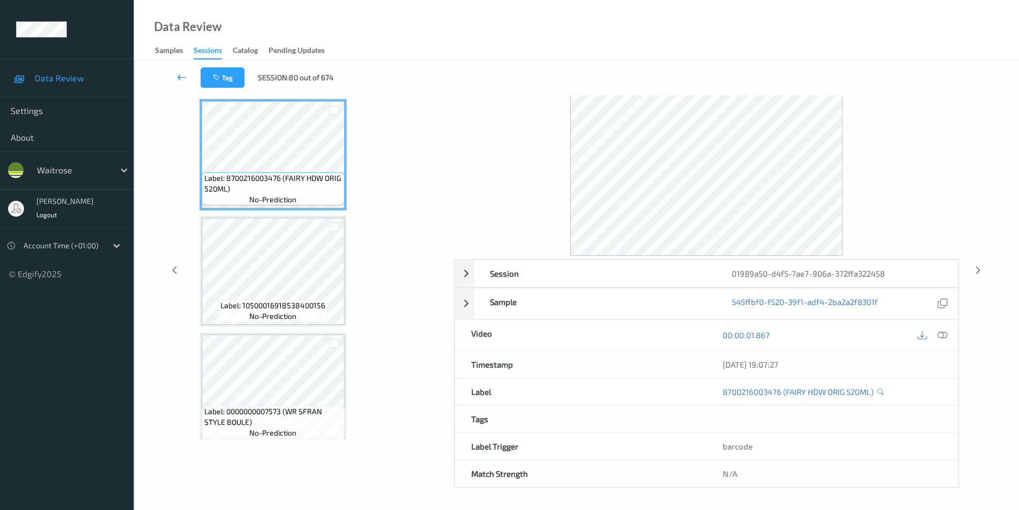
click at [183, 74] on icon at bounding box center [182, 77] width 10 height 11
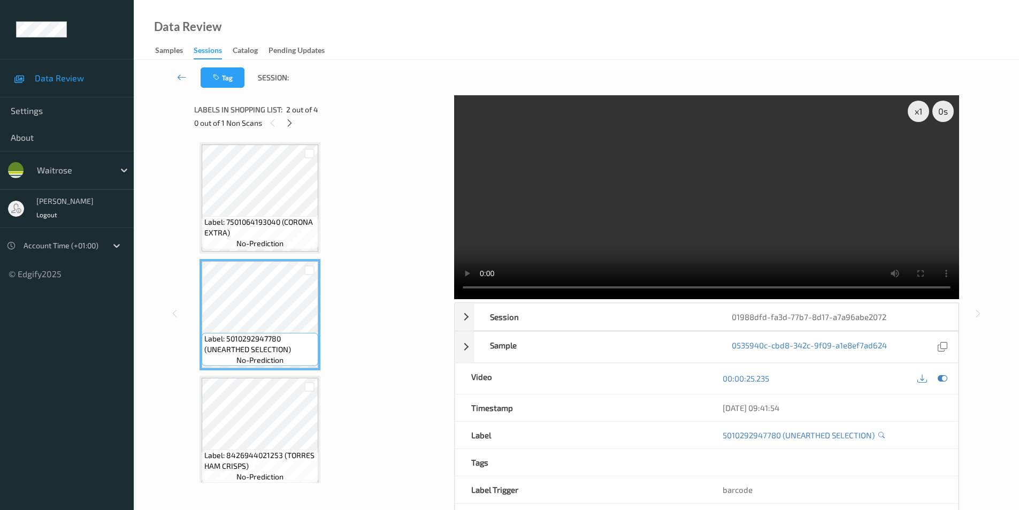
scroll to position [9, 0]
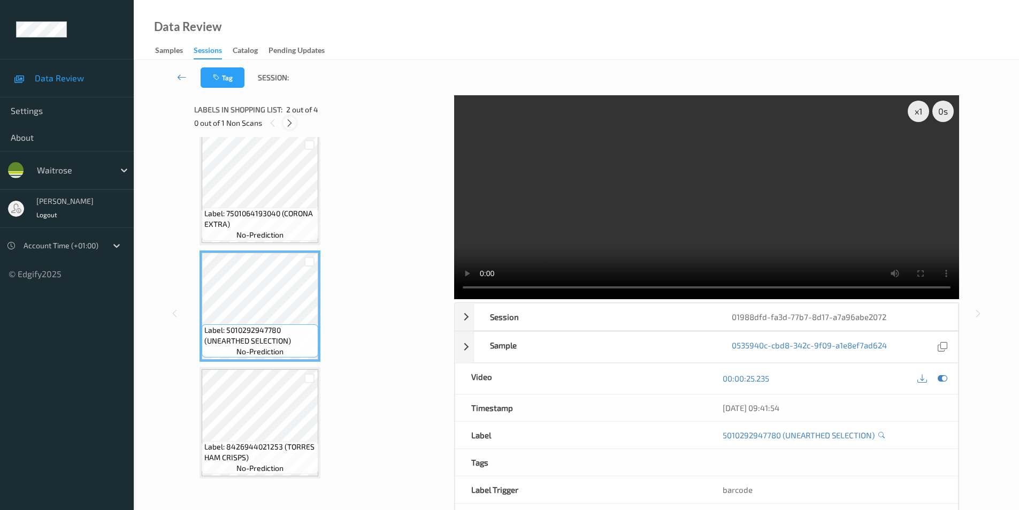
click at [287, 119] on icon at bounding box center [289, 123] width 9 height 10
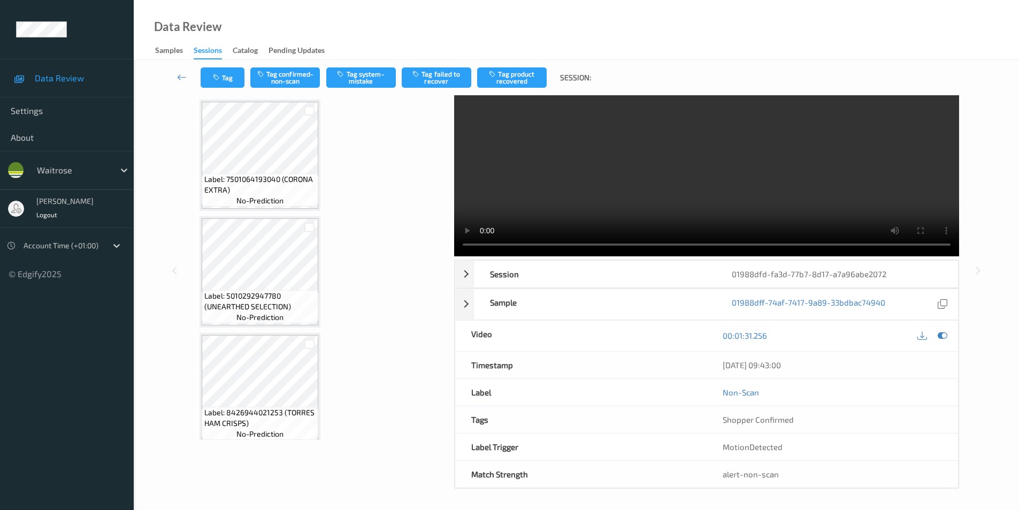
scroll to position [0, 0]
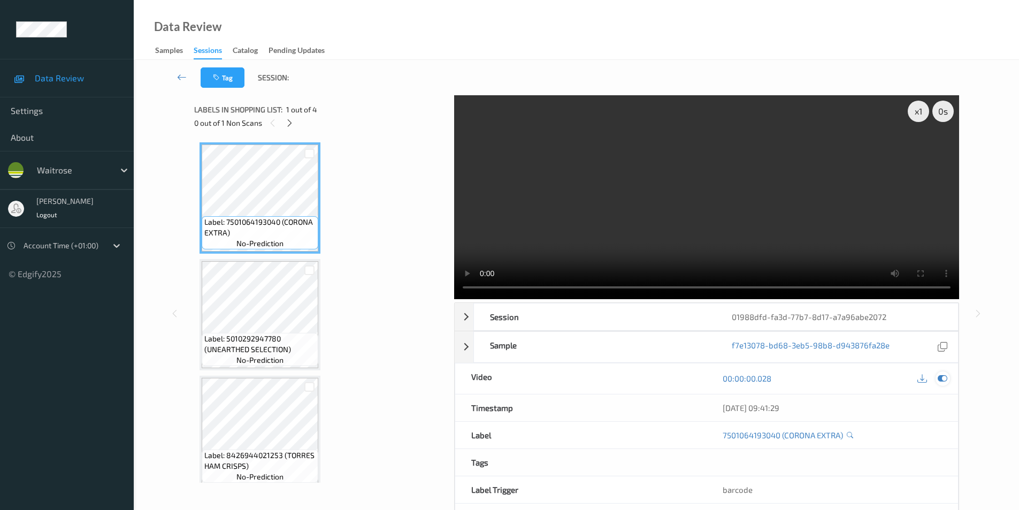
click at [945, 371] on div at bounding box center [943, 378] width 14 height 14
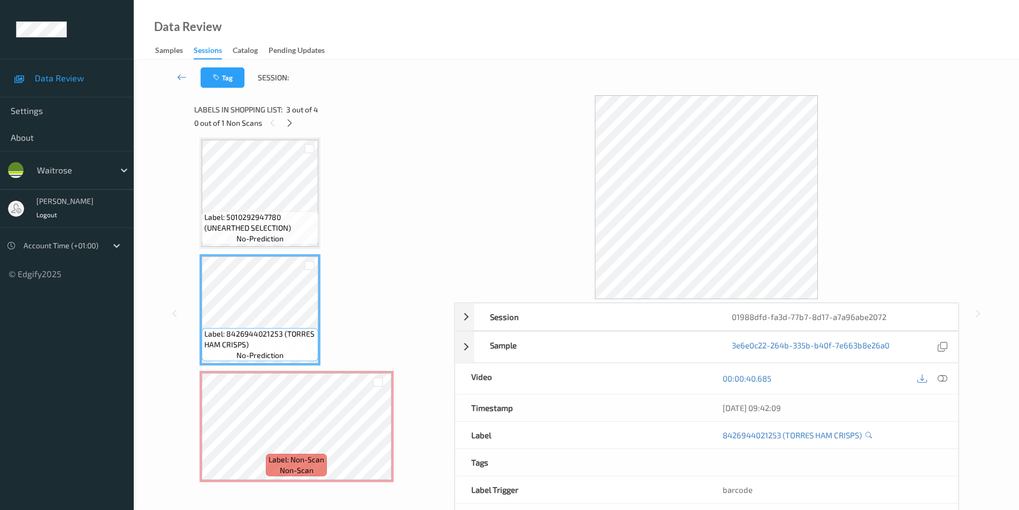
scroll to position [126, 0]
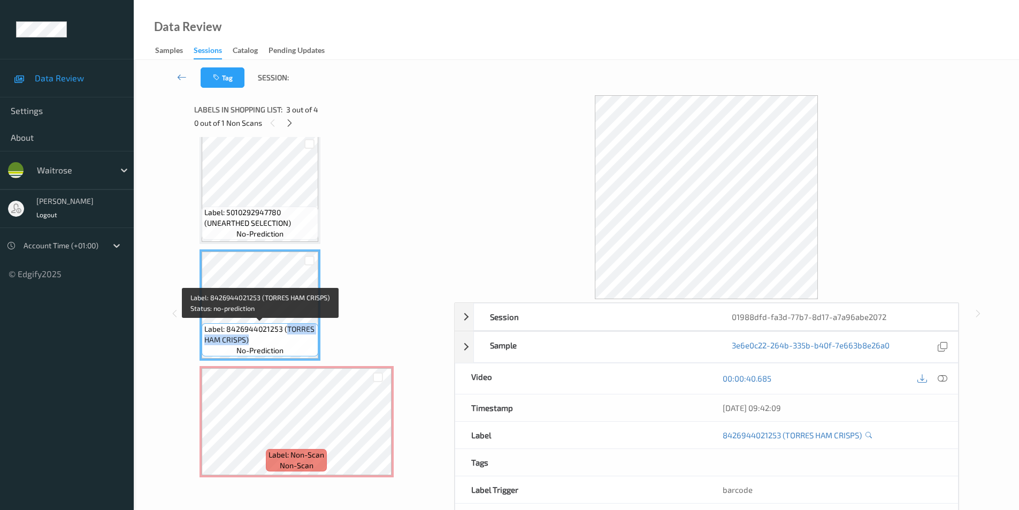
drag, startPoint x: 286, startPoint y: 331, endPoint x: 280, endPoint y: 336, distance: 8.4
click at [280, 336] on span "Label: 8426944021253 (TORRES HAM CRISPS)" at bounding box center [259, 334] width 111 height 21
copy span "TORRES HAM CRISPS)"
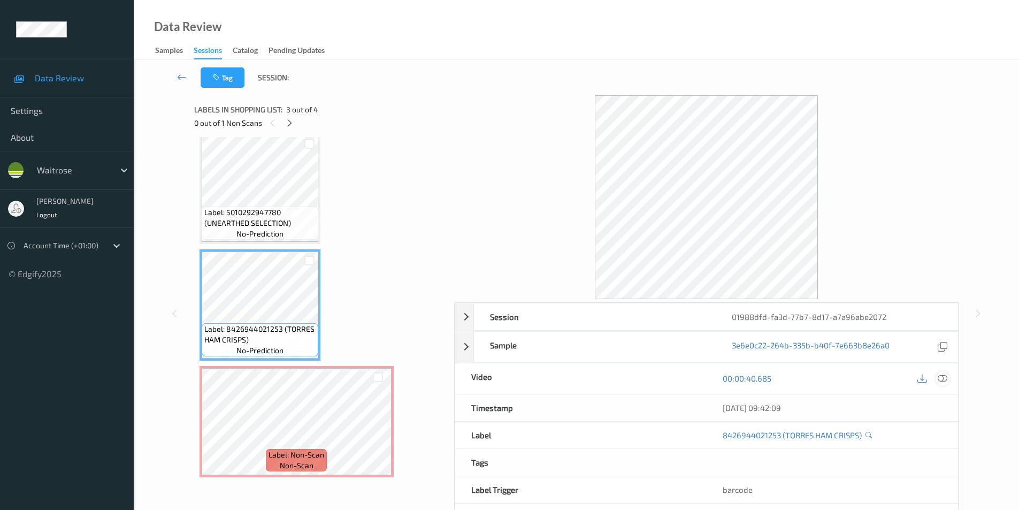
click at [942, 380] on icon at bounding box center [943, 379] width 10 height 10
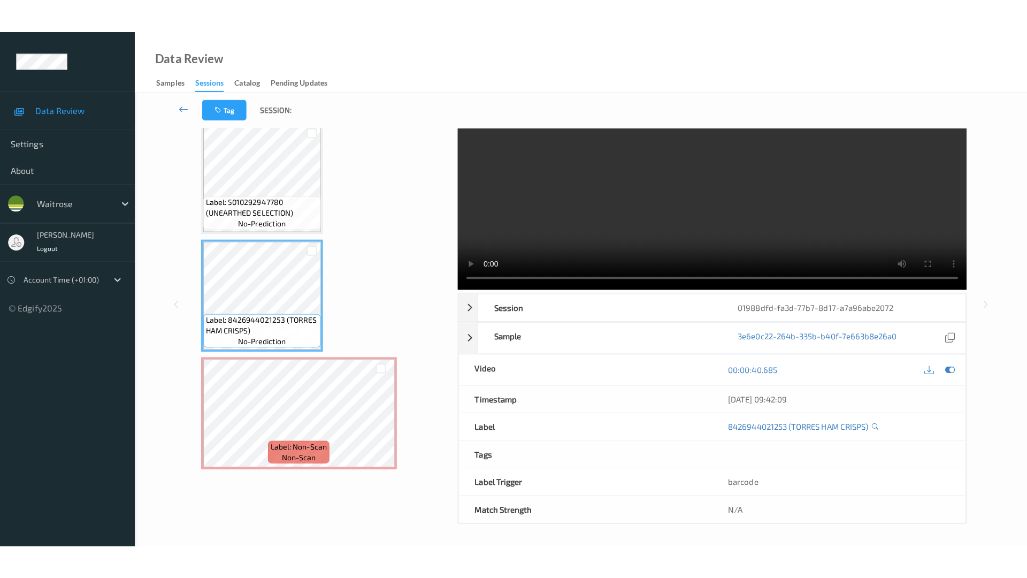
scroll to position [0, 0]
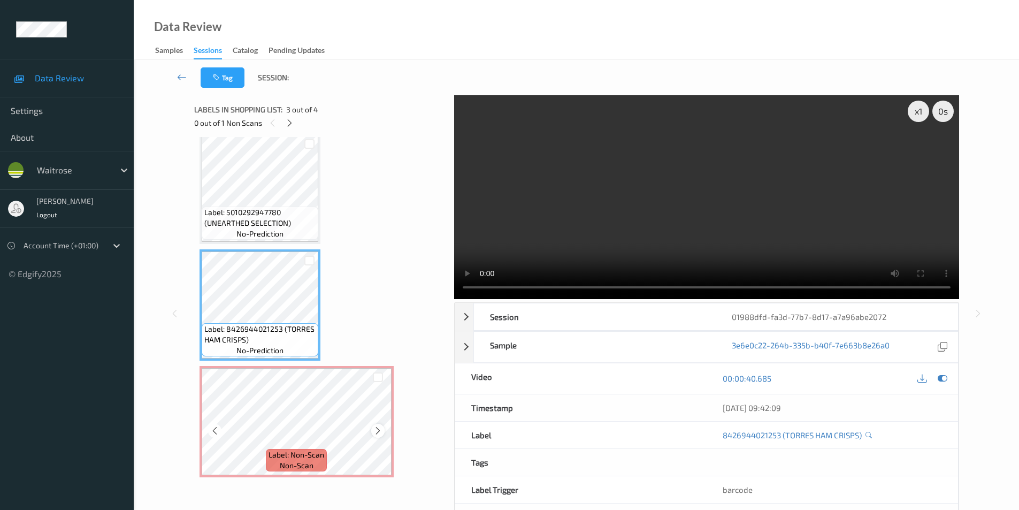
click at [375, 429] on icon at bounding box center [378, 431] width 9 height 10
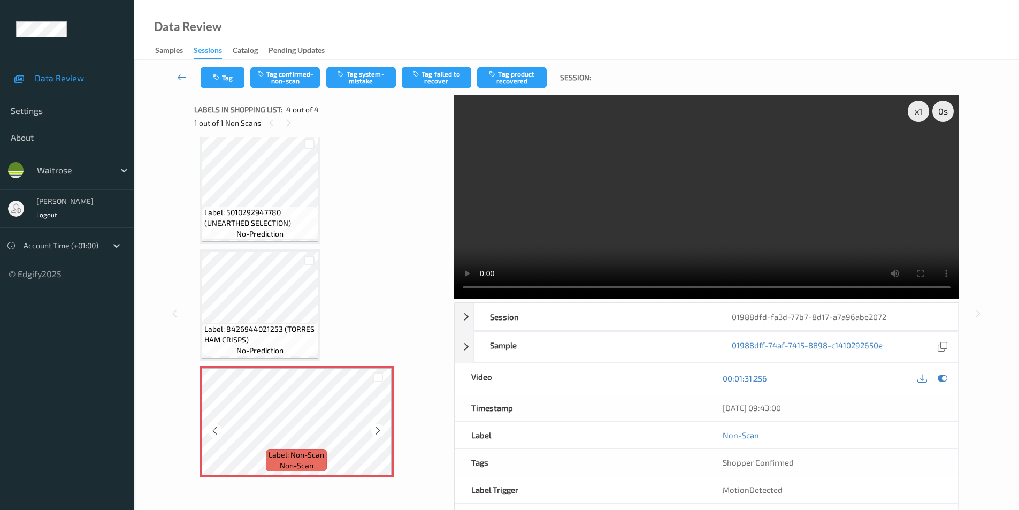
click at [375, 429] on icon at bounding box center [378, 431] width 9 height 10
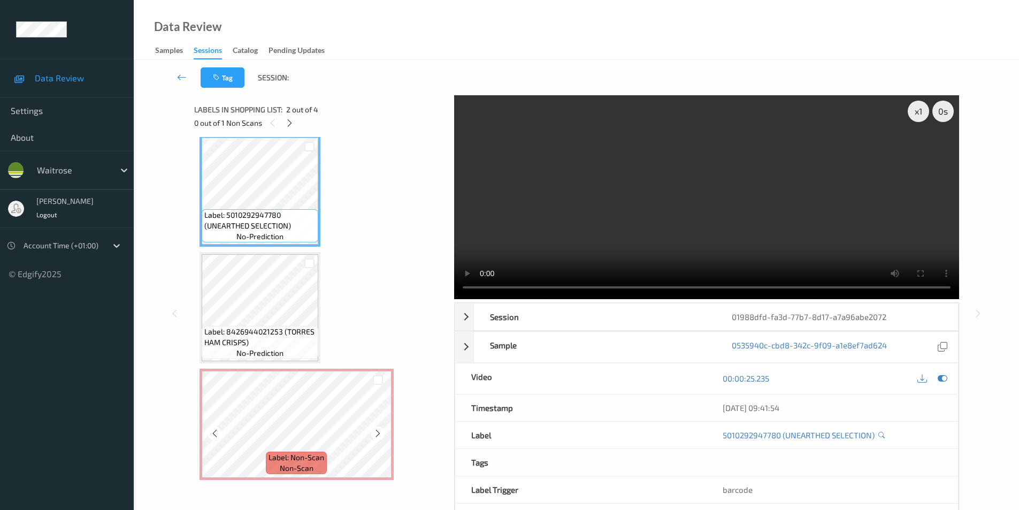
scroll to position [126, 0]
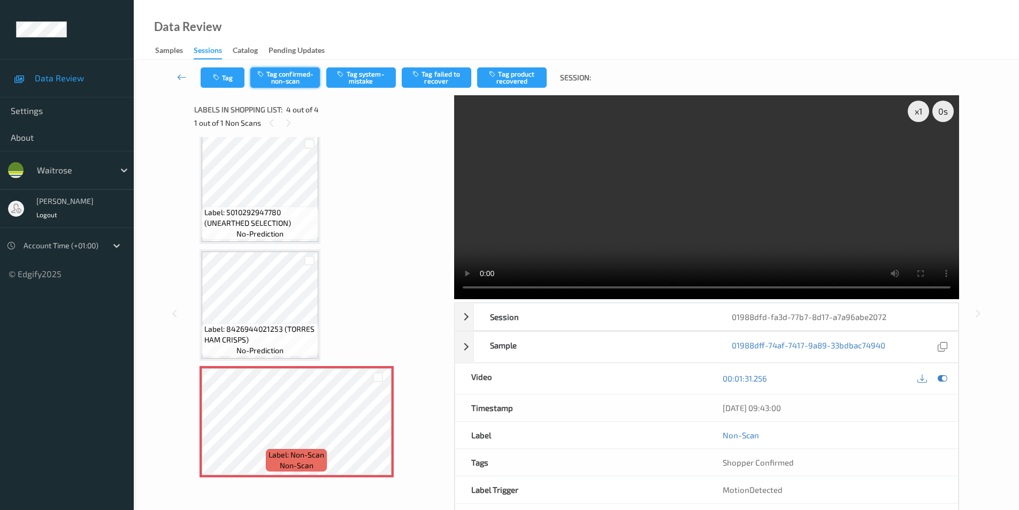
click at [284, 74] on button "Tag confirmed-non-scan" at bounding box center [285, 77] width 70 height 20
click at [449, 75] on button "Tag failed to recover" at bounding box center [437, 77] width 70 height 20
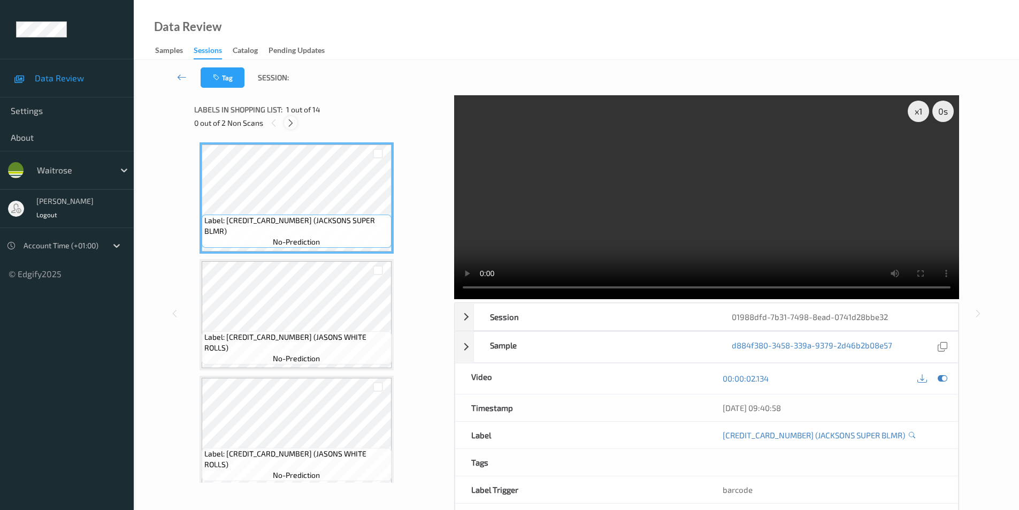
click at [289, 123] on icon at bounding box center [290, 123] width 9 height 10
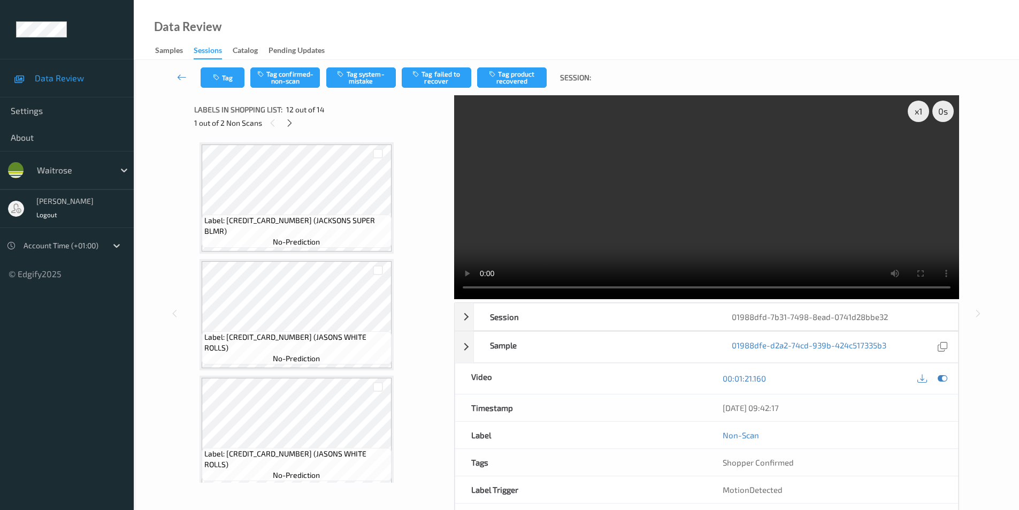
scroll to position [1172, 0]
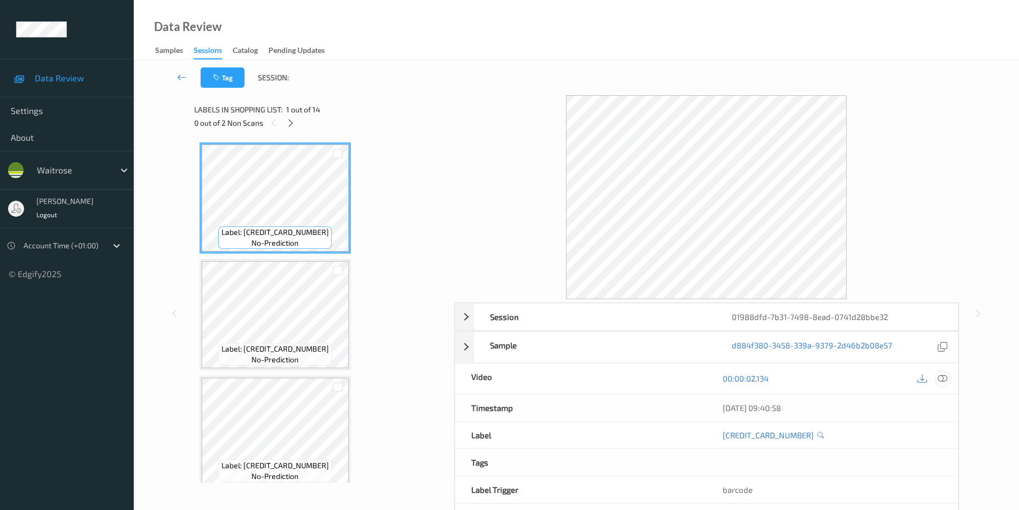
click at [945, 380] on icon at bounding box center [943, 379] width 10 height 10
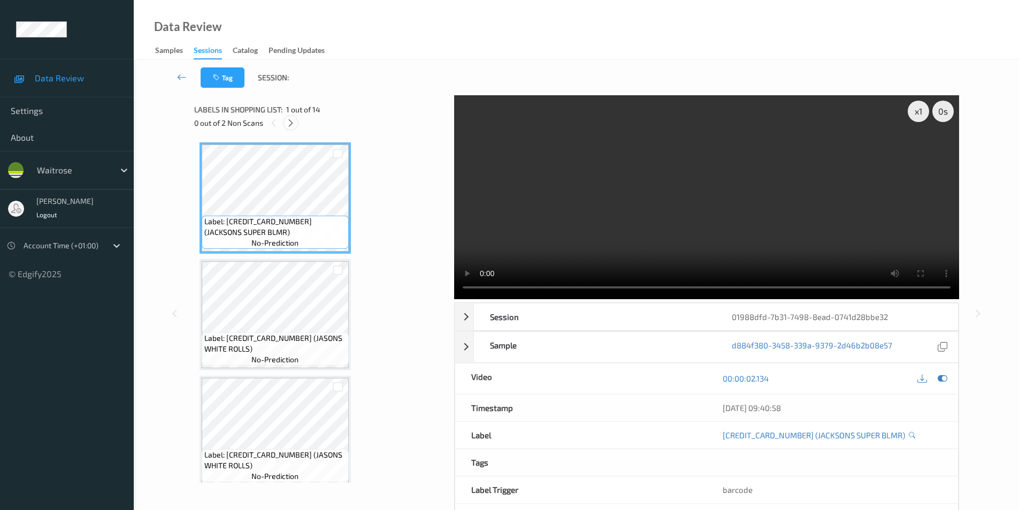
click at [285, 124] on div at bounding box center [290, 122] width 13 height 13
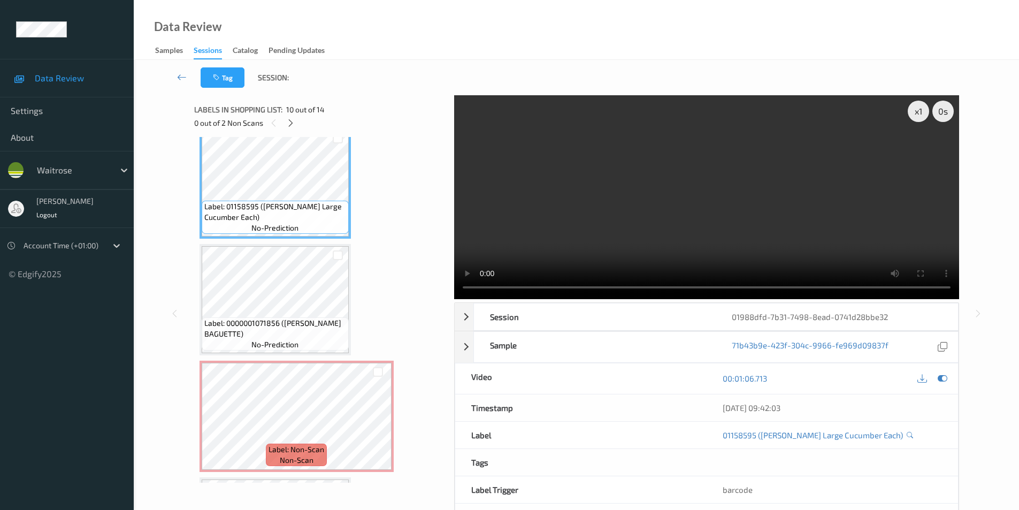
scroll to position [1118, 0]
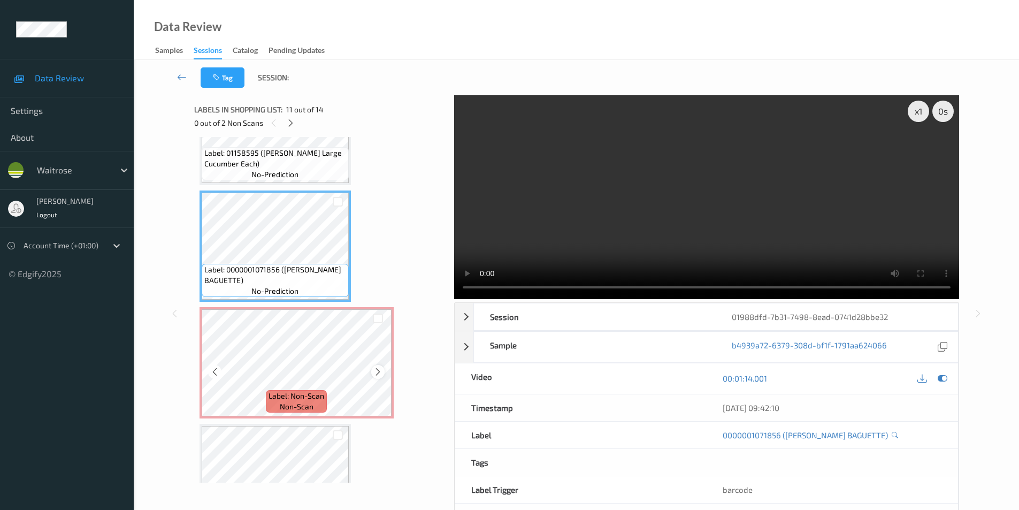
click at [379, 370] on icon at bounding box center [378, 372] width 9 height 10
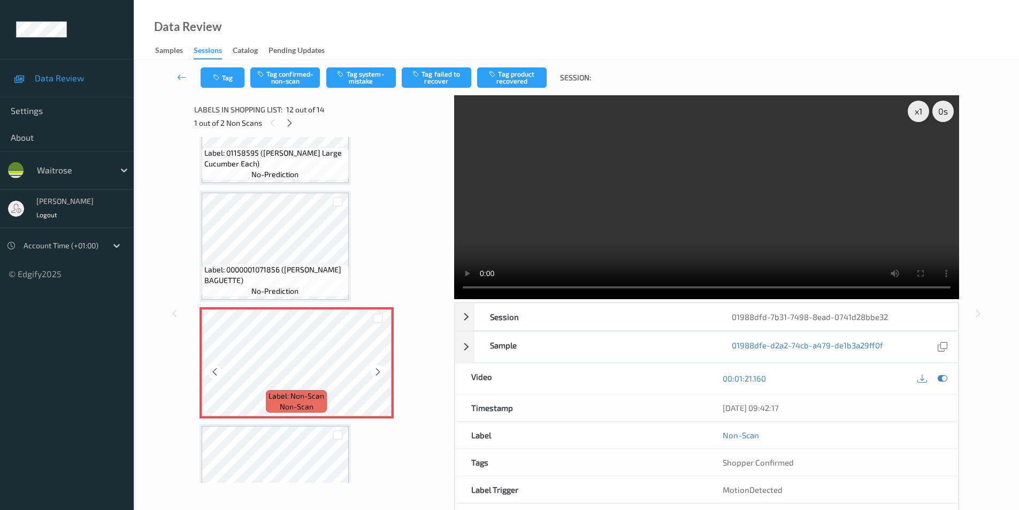
click at [379, 370] on icon at bounding box center [378, 372] width 9 height 10
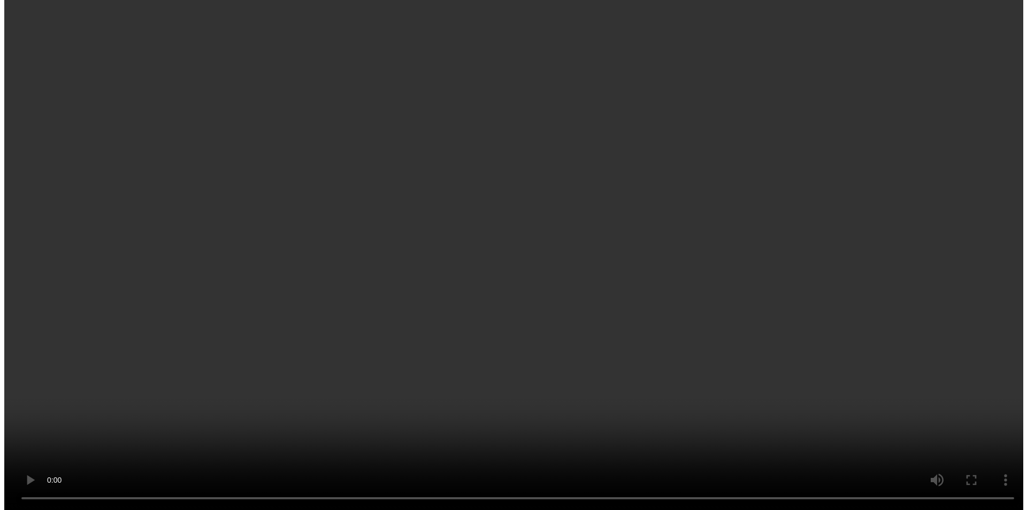
scroll to position [1293, 0]
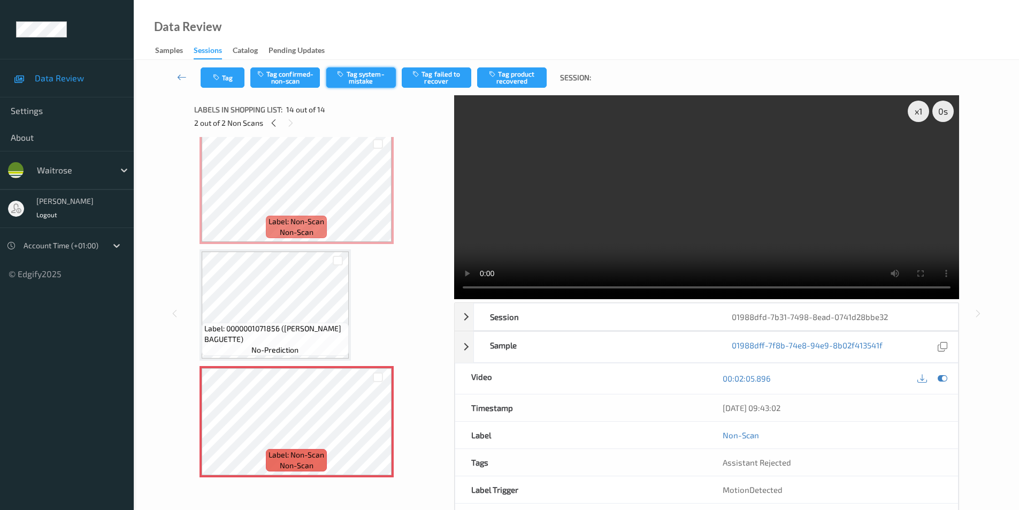
click at [354, 78] on button "Tag system-mistake" at bounding box center [361, 77] width 70 height 20
click at [231, 76] on button "Tag" at bounding box center [223, 77] width 44 height 20
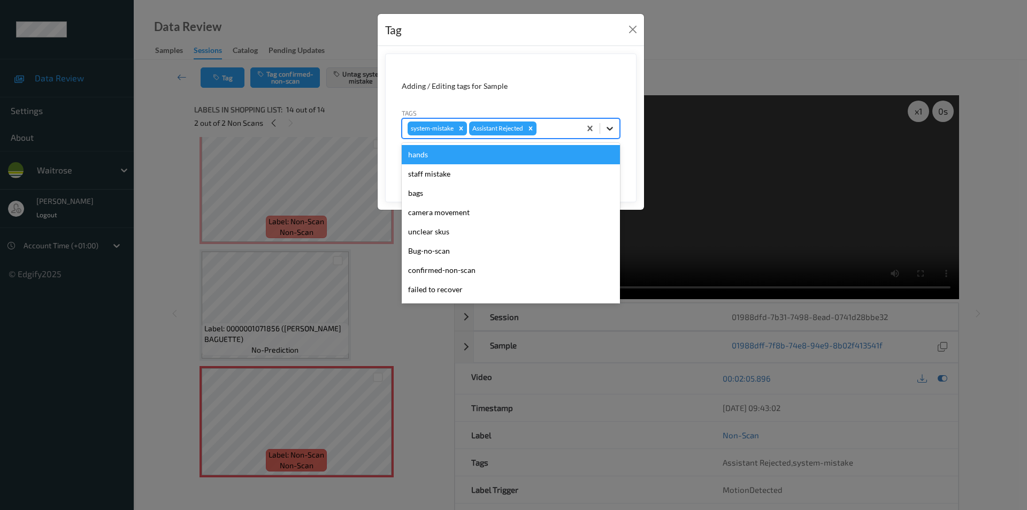
click at [608, 128] on icon at bounding box center [610, 129] width 6 height 4
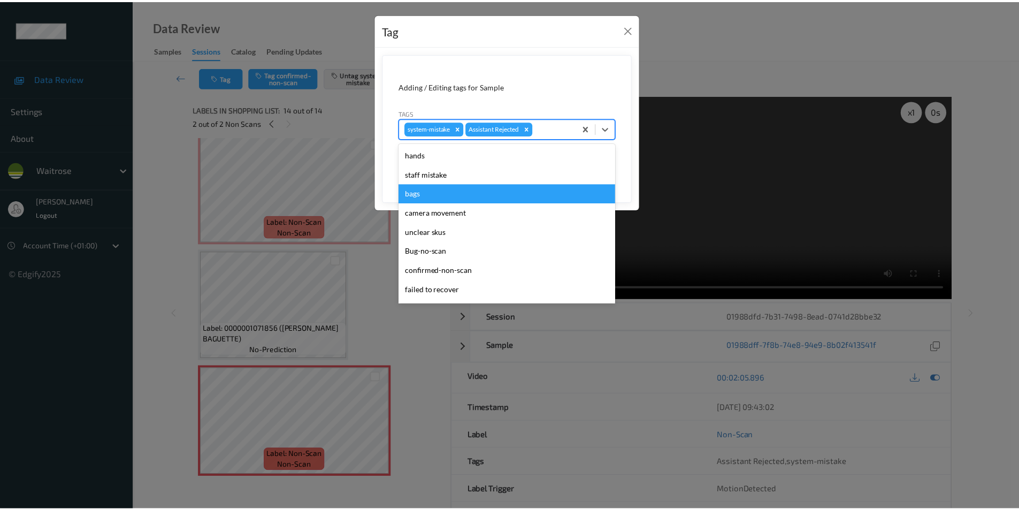
scroll to position [210, 0]
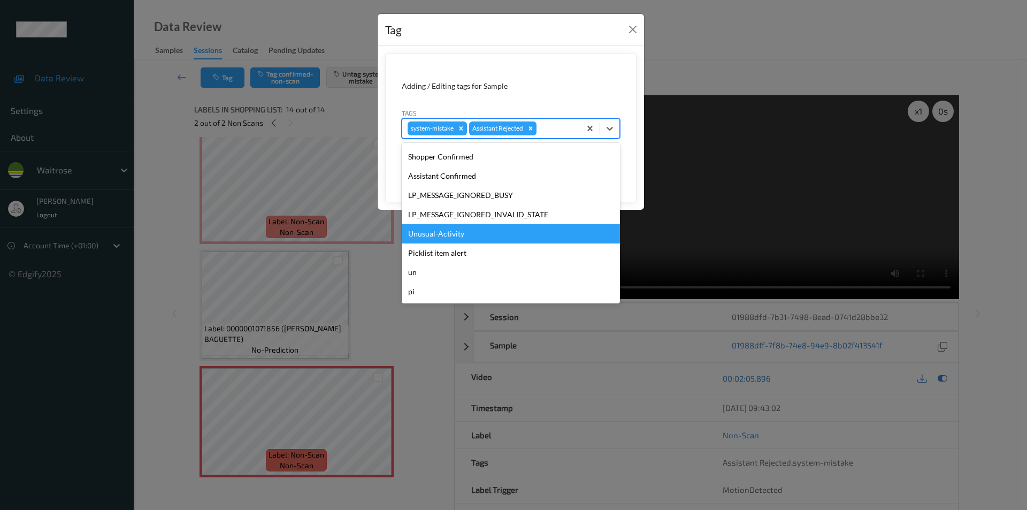
click at [469, 235] on div "Unusual-Activity" at bounding box center [511, 233] width 218 height 19
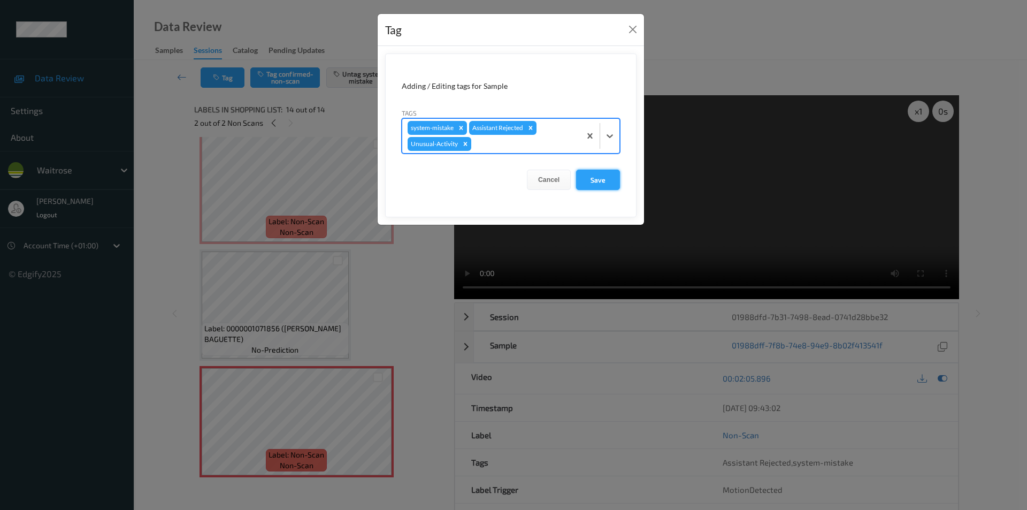
click at [598, 180] on button "Save" at bounding box center [598, 180] width 44 height 20
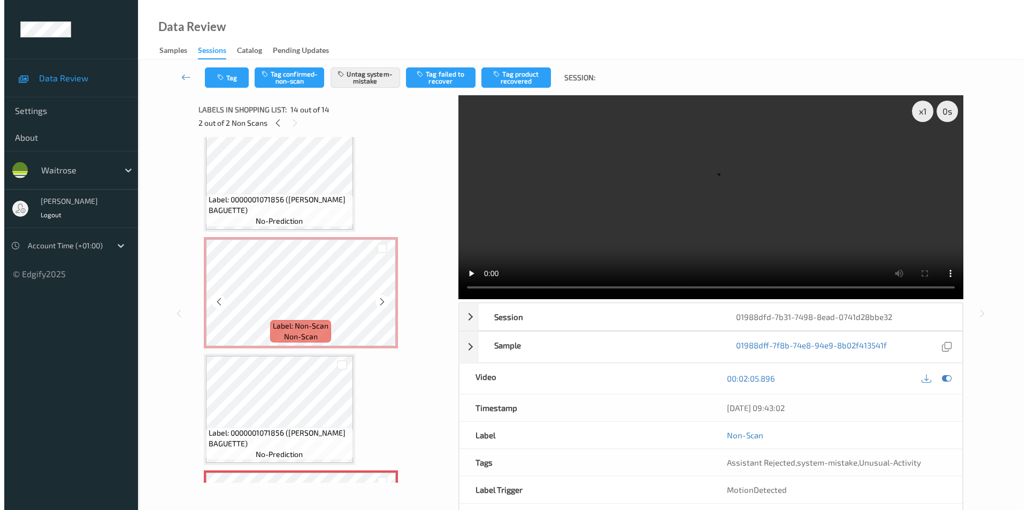
scroll to position [1186, 0]
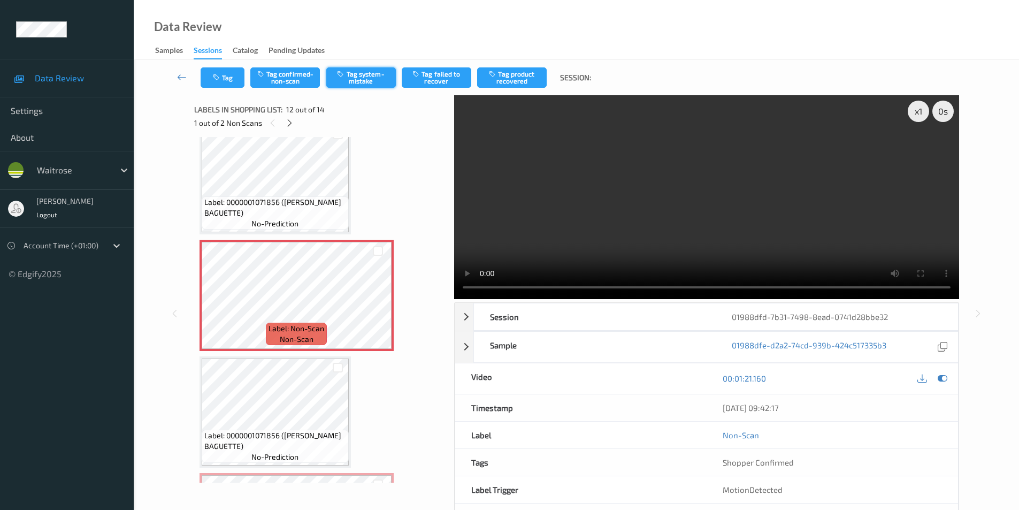
click at [355, 79] on button "Tag system-mistake" at bounding box center [361, 77] width 70 height 20
click at [230, 79] on button "Tag" at bounding box center [223, 77] width 44 height 20
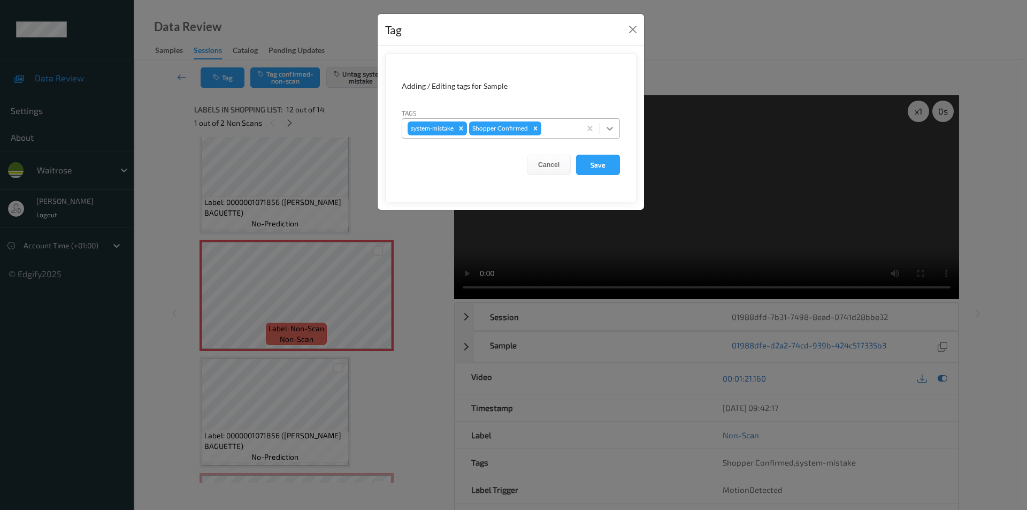
click at [612, 130] on icon at bounding box center [610, 128] width 11 height 11
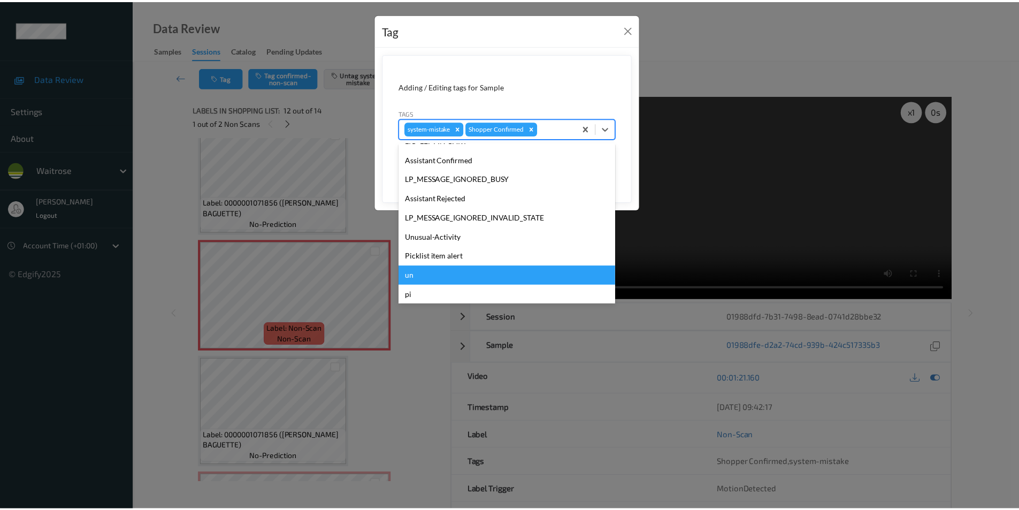
scroll to position [210, 0]
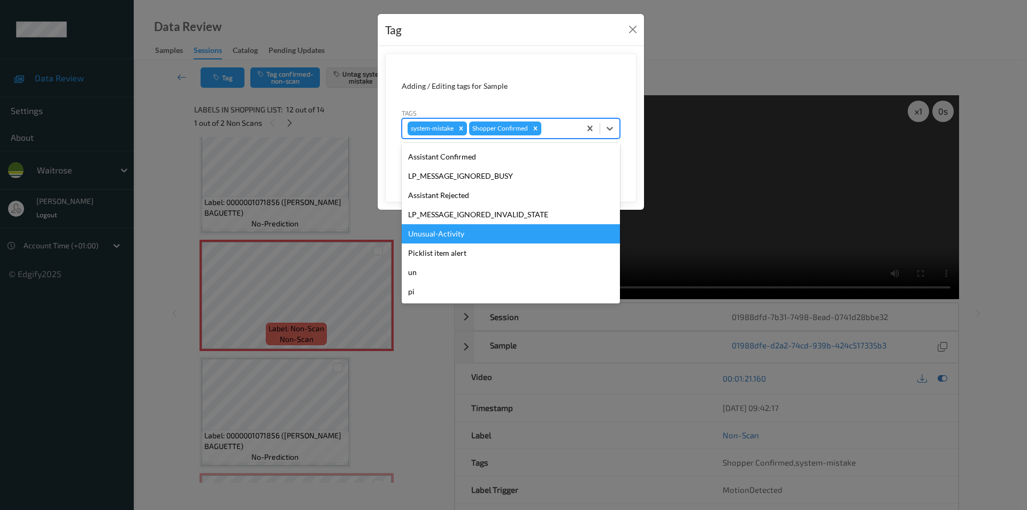
click at [455, 232] on div "Unusual-Activity" at bounding box center [511, 233] width 218 height 19
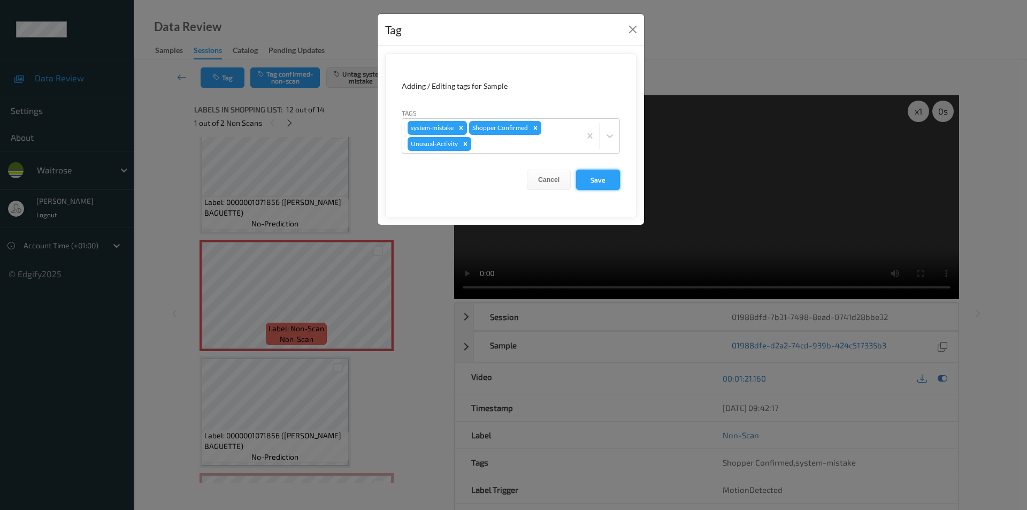
click at [595, 180] on button "Save" at bounding box center [598, 180] width 44 height 20
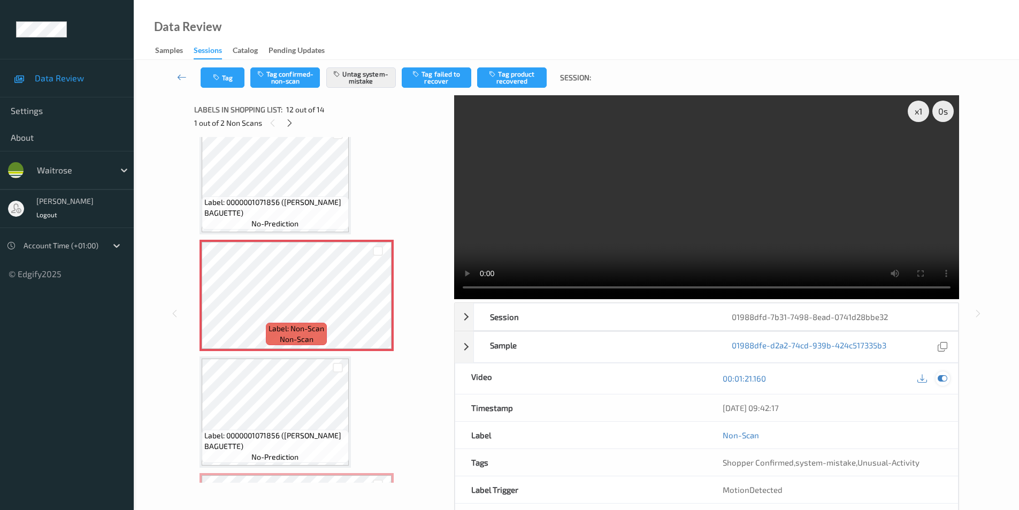
click at [941, 377] on icon at bounding box center [943, 379] width 10 height 10
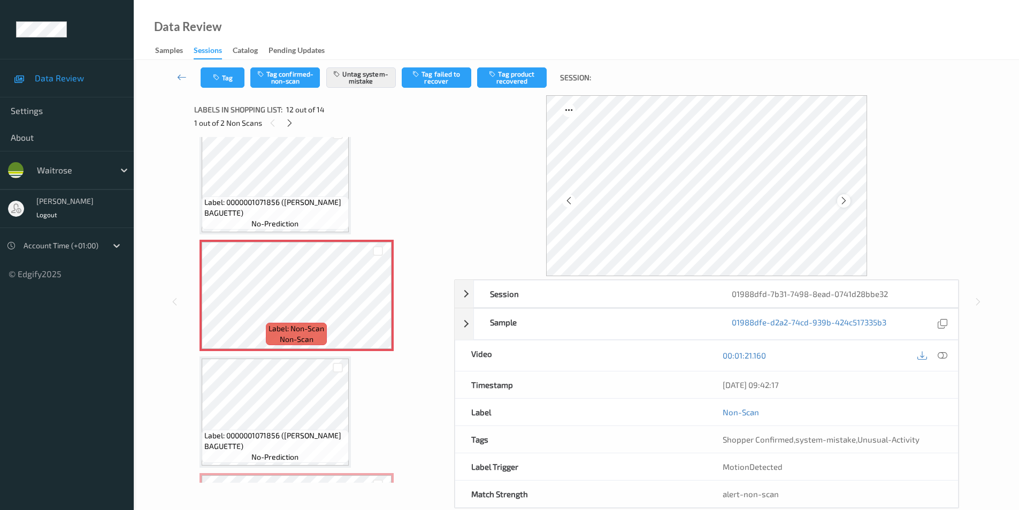
click at [847, 203] on icon at bounding box center [844, 201] width 9 height 10
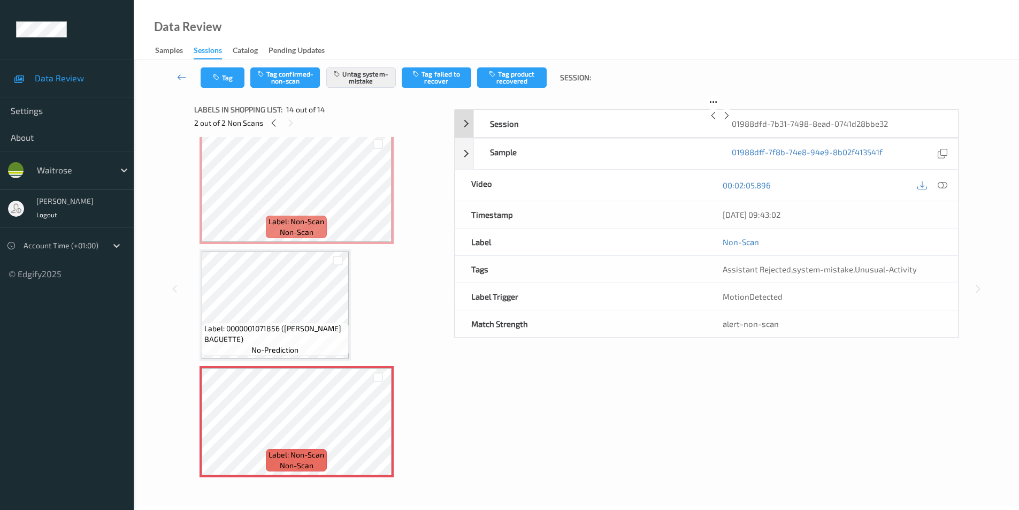
scroll to position [20, 0]
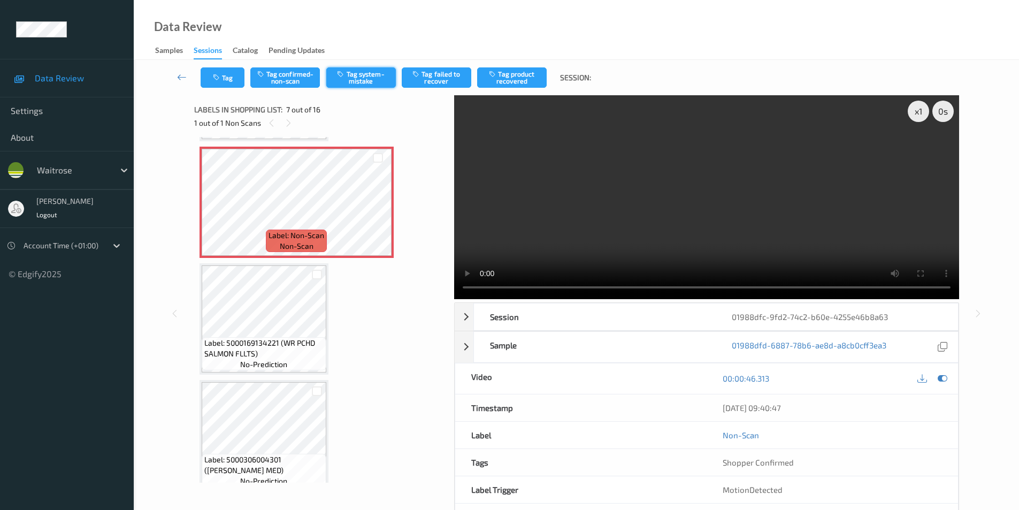
click at [364, 78] on button "Tag system-mistake" at bounding box center [361, 77] width 70 height 20
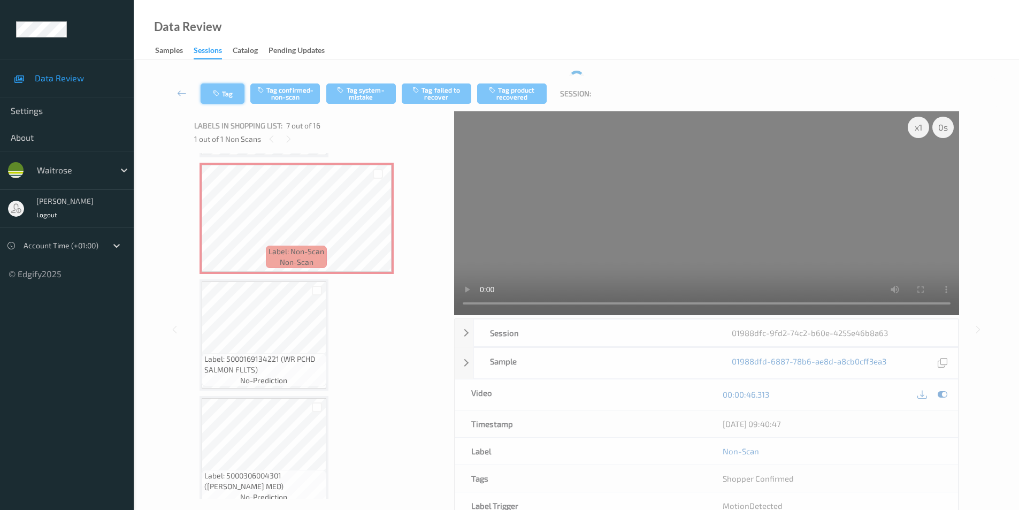
click at [218, 92] on icon "button" at bounding box center [217, 93] width 9 height 7
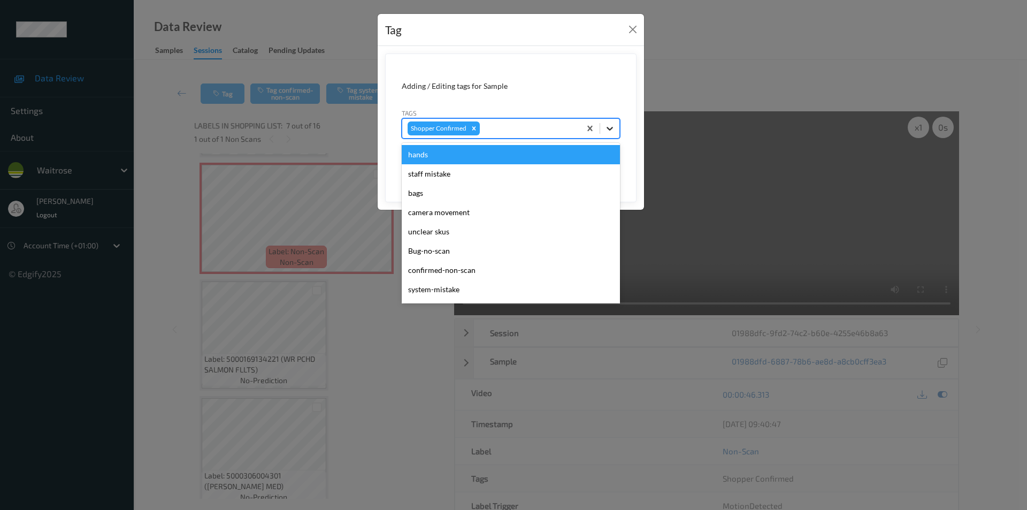
click at [616, 131] on div at bounding box center [609, 128] width 19 height 19
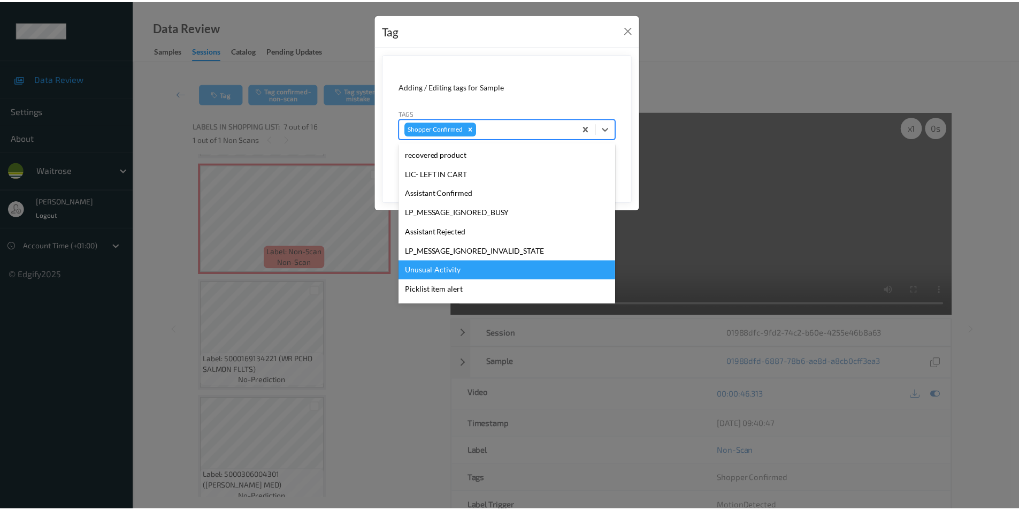
scroll to position [229, 0]
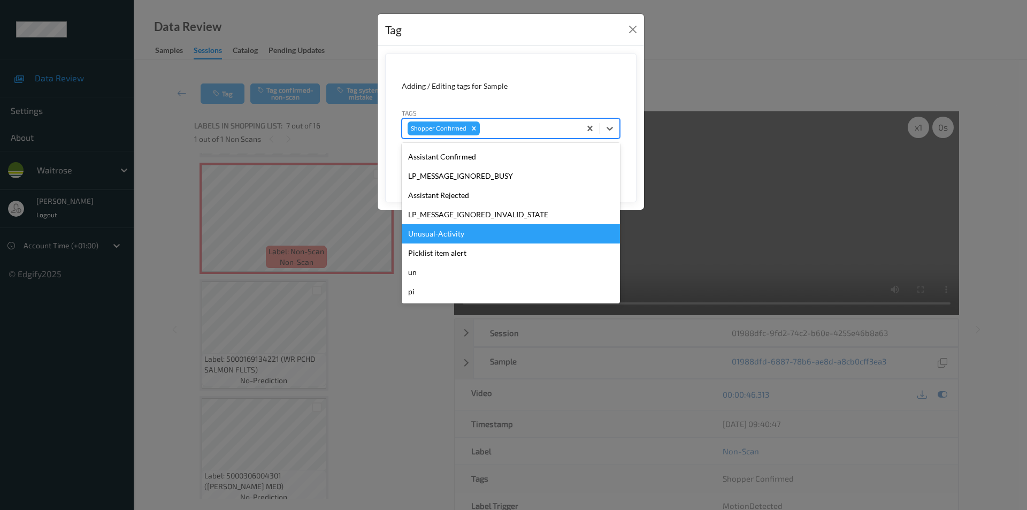
click at [449, 234] on div "Unusual-Activity" at bounding box center [511, 233] width 218 height 19
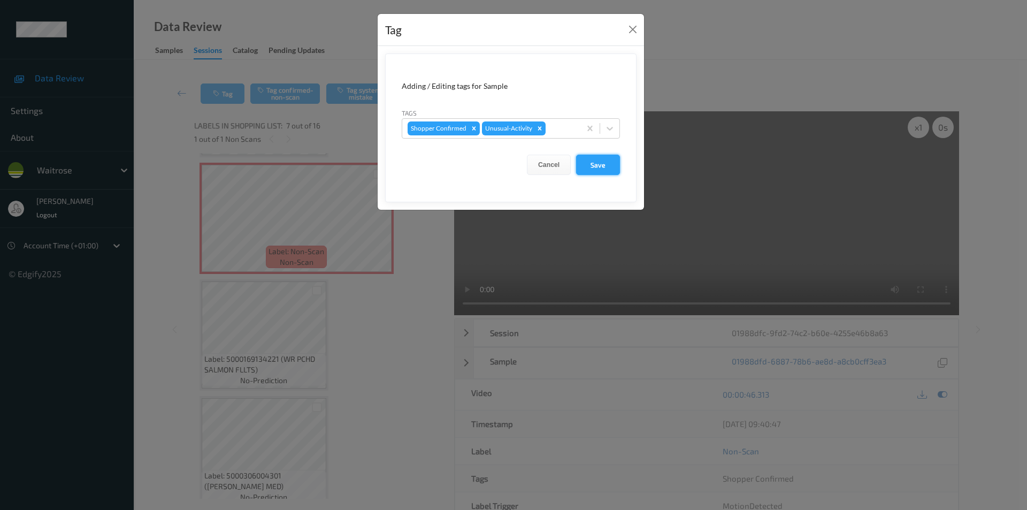
click at [598, 162] on button "Save" at bounding box center [598, 165] width 44 height 20
click at [597, 165] on button "Save" at bounding box center [598, 165] width 44 height 20
click at [597, 167] on button "Save" at bounding box center [598, 165] width 44 height 20
click at [597, 168] on button "Save" at bounding box center [598, 165] width 44 height 20
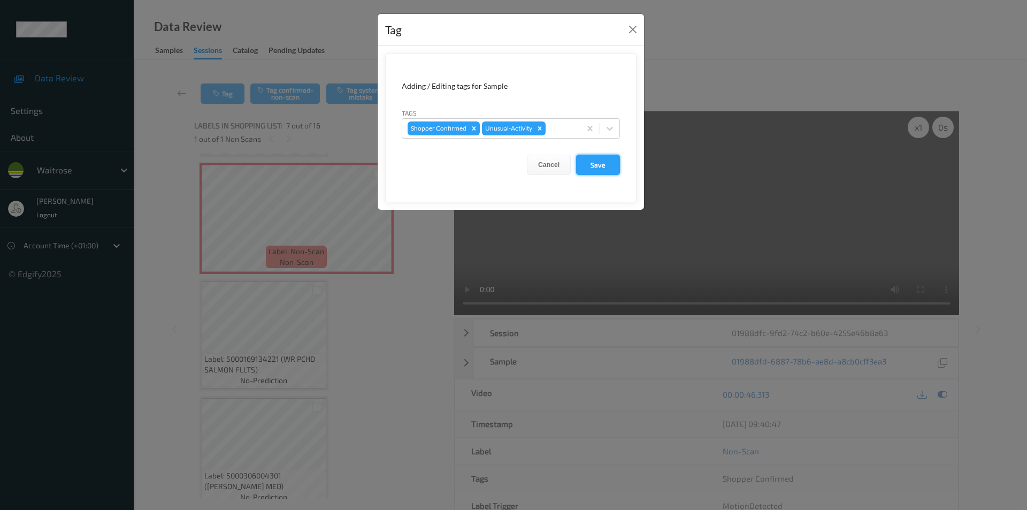
click at [597, 168] on button "Save" at bounding box center [598, 165] width 44 height 20
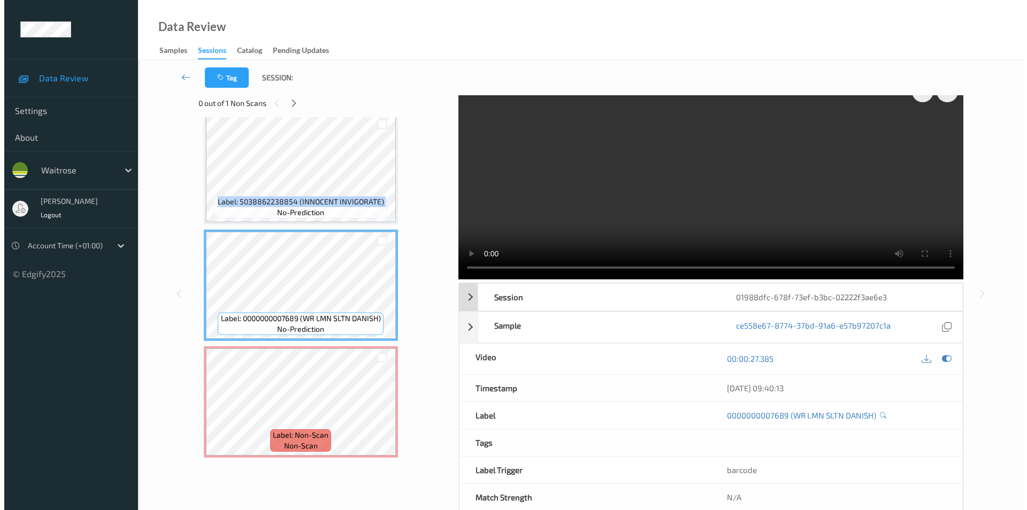
scroll to position [43, 0]
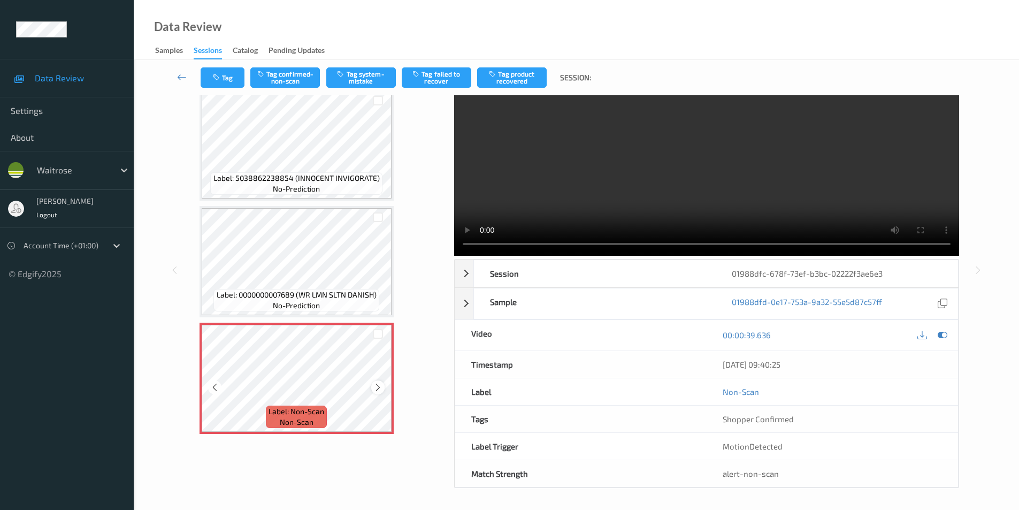
click at [377, 391] on icon at bounding box center [378, 388] width 9 height 10
click at [330, 319] on div "Label: 5000169662427 (WR STEAK CHUT SWICH) no-prediction Label: 5035272250186 (…" at bounding box center [321, 145] width 242 height 578
click at [347, 71] on button "Tag system-mistake" at bounding box center [361, 77] width 70 height 20
click at [213, 63] on div "Tag Tag confirmed-non-scan Untag system-mistake Tag failed to recover Tag produ…" at bounding box center [577, 77] width 842 height 35
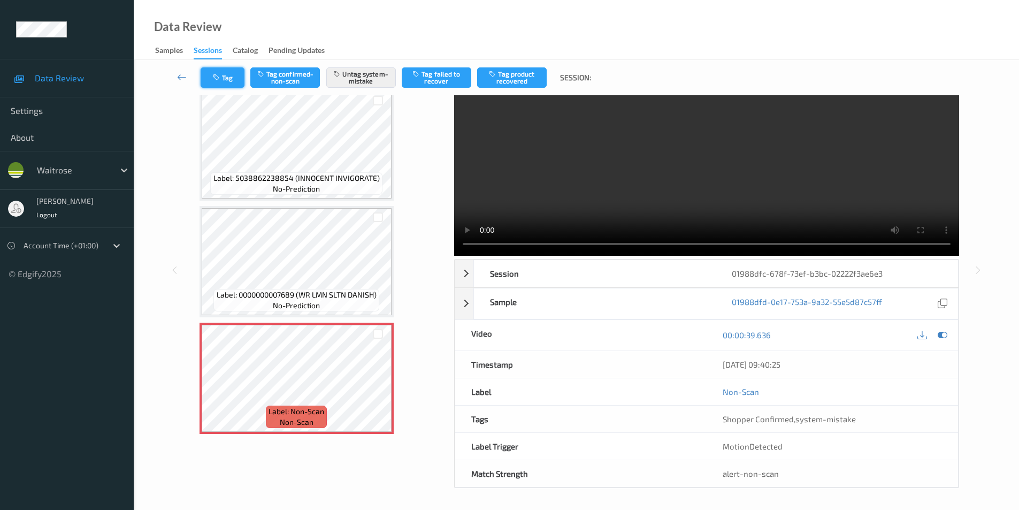
click at [232, 80] on button "Tag" at bounding box center [223, 77] width 44 height 20
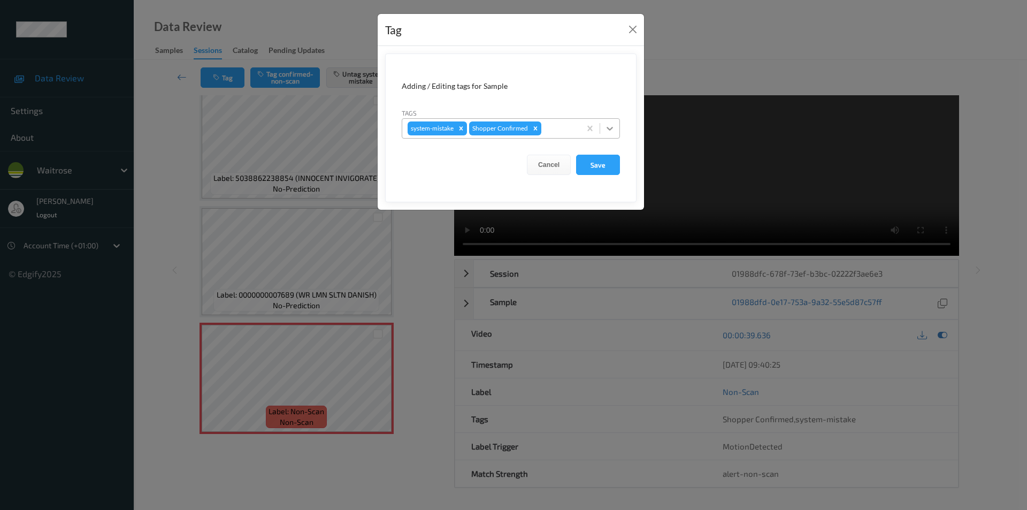
click at [611, 130] on icon at bounding box center [610, 129] width 6 height 4
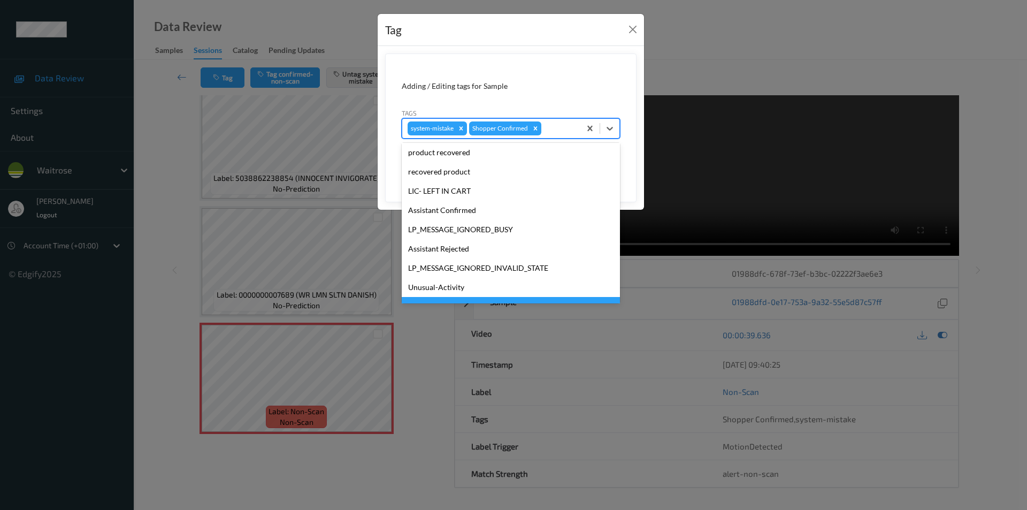
scroll to position [210, 0]
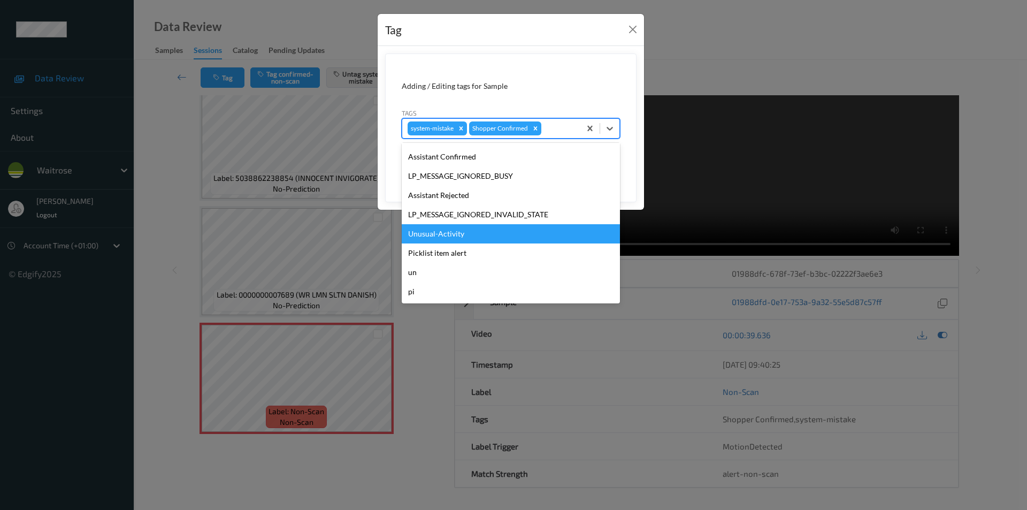
click at [437, 238] on div "Unusual-Activity" at bounding box center [511, 233] width 218 height 19
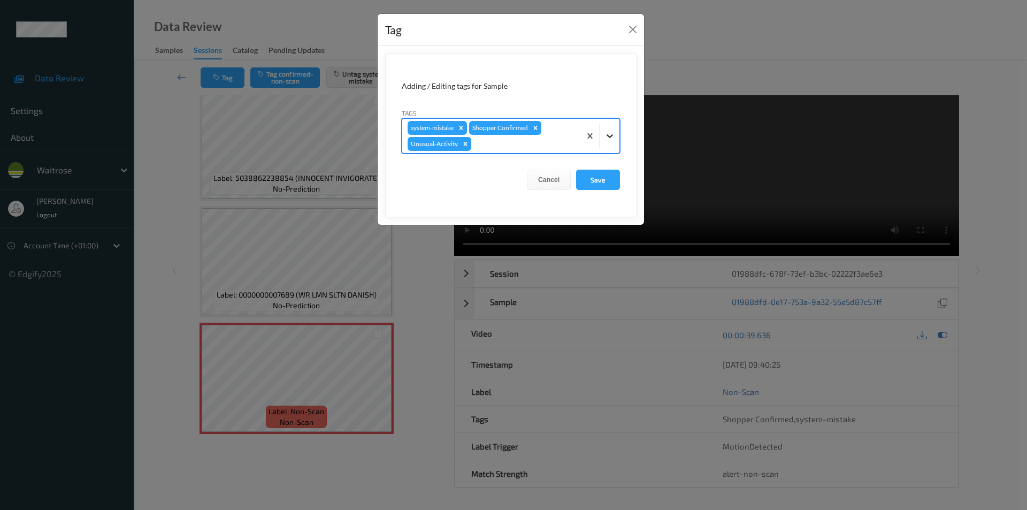
click at [614, 132] on icon at bounding box center [610, 136] width 11 height 11
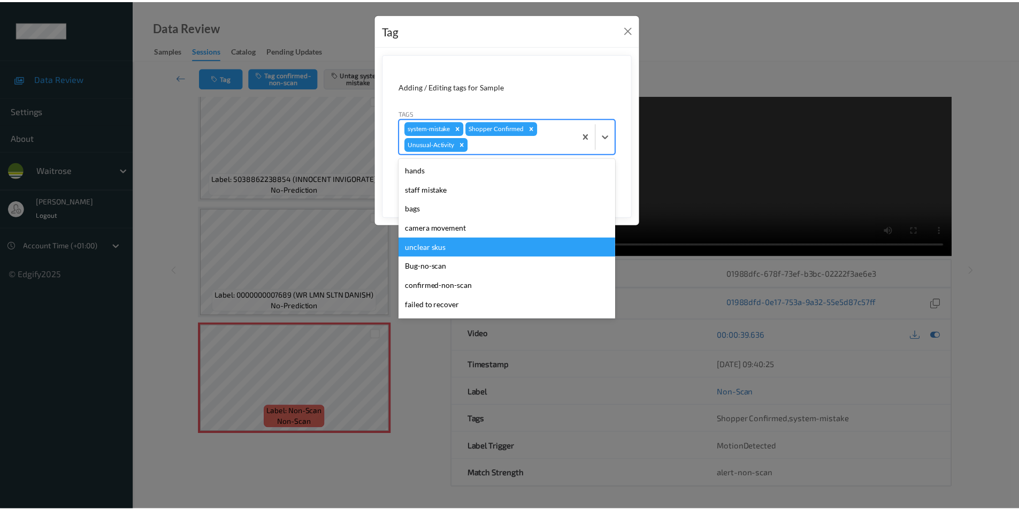
scroll to position [191, 0]
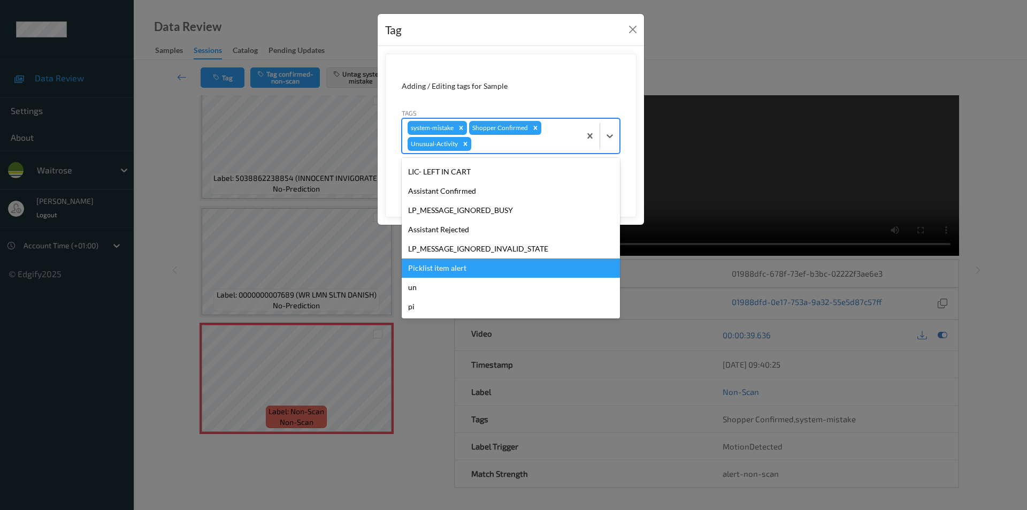
drag, startPoint x: 464, startPoint y: 269, endPoint x: 520, endPoint y: 252, distance: 58.7
click at [464, 268] on div "Picklist item alert" at bounding box center [511, 267] width 218 height 19
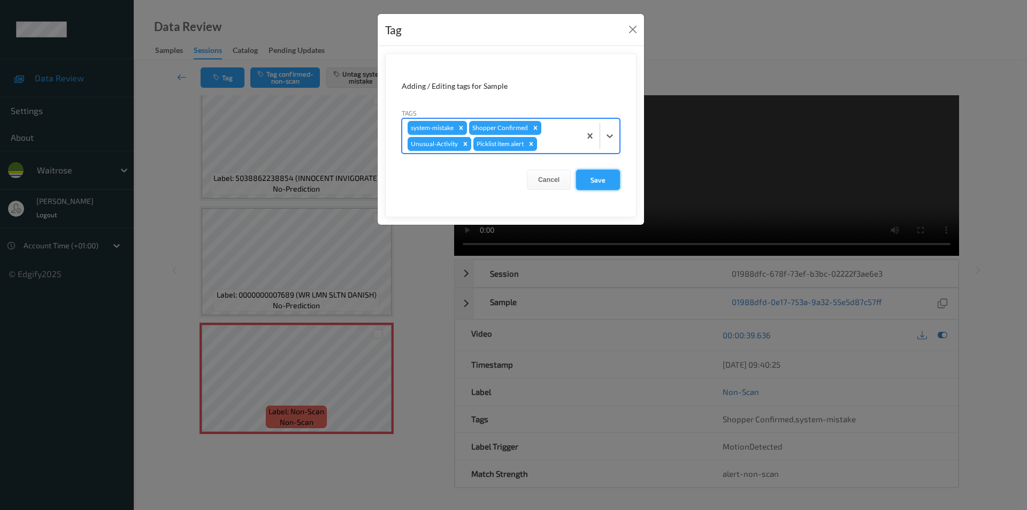
click at [591, 184] on button "Save" at bounding box center [598, 180] width 44 height 20
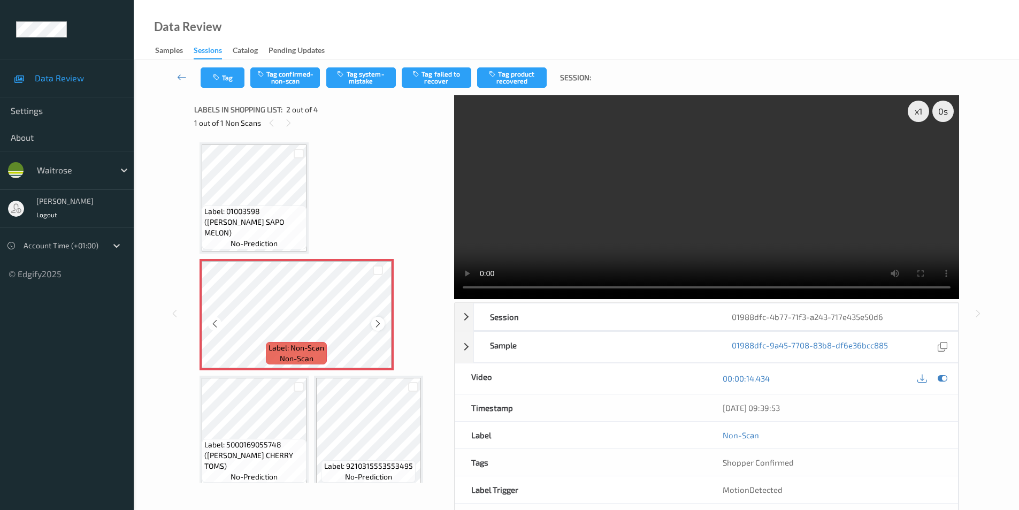
click at [376, 321] on icon at bounding box center [378, 324] width 9 height 10
click at [362, 77] on button "Tag system-mistake" at bounding box center [361, 77] width 70 height 20
click at [222, 78] on icon "button" at bounding box center [217, 77] width 9 height 7
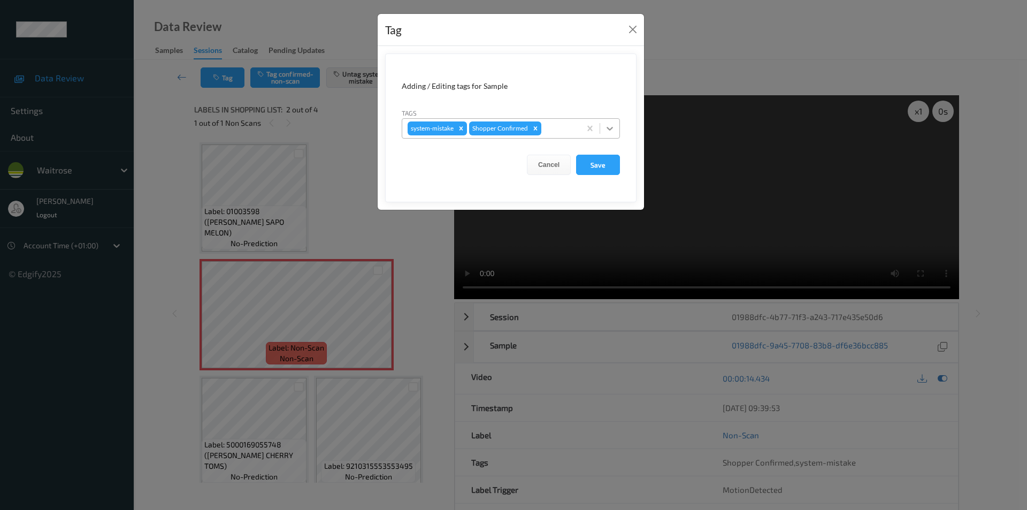
click at [610, 133] on icon at bounding box center [610, 128] width 11 height 11
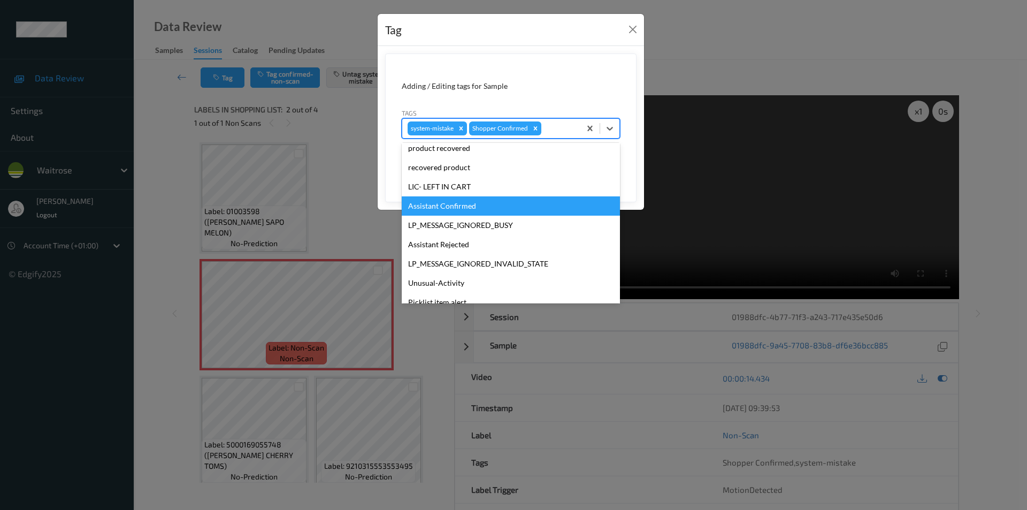
scroll to position [210, 0]
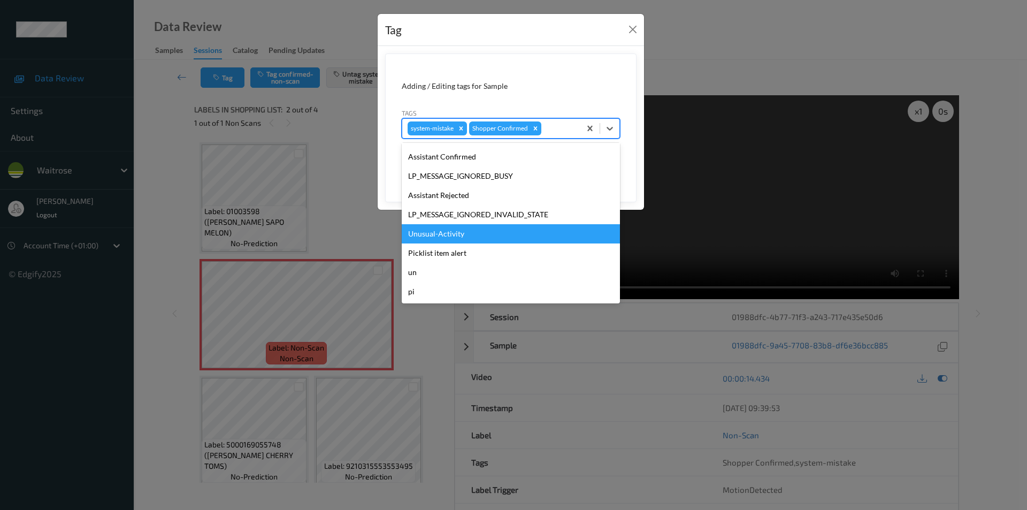
click at [475, 234] on div "Unusual-Activity" at bounding box center [511, 233] width 218 height 19
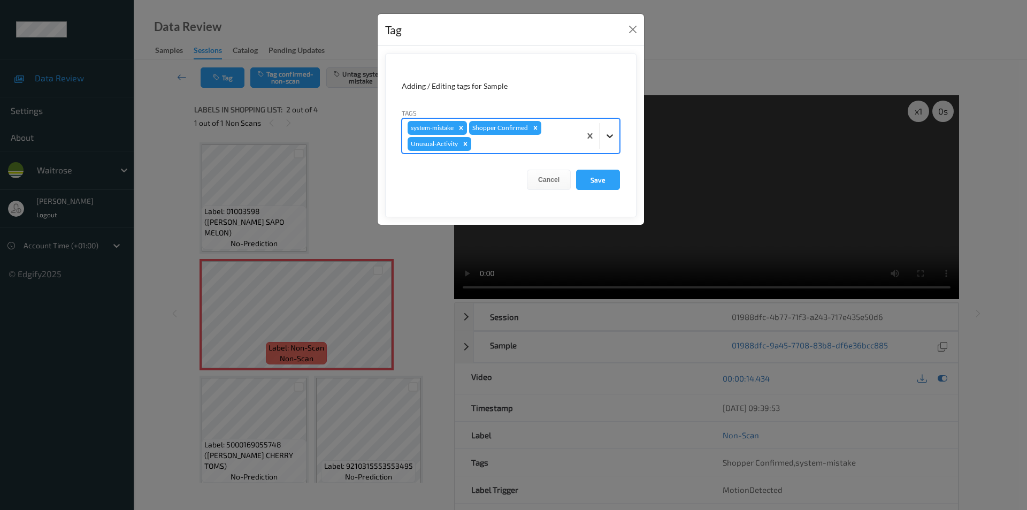
click at [605, 139] on icon at bounding box center [610, 136] width 11 height 11
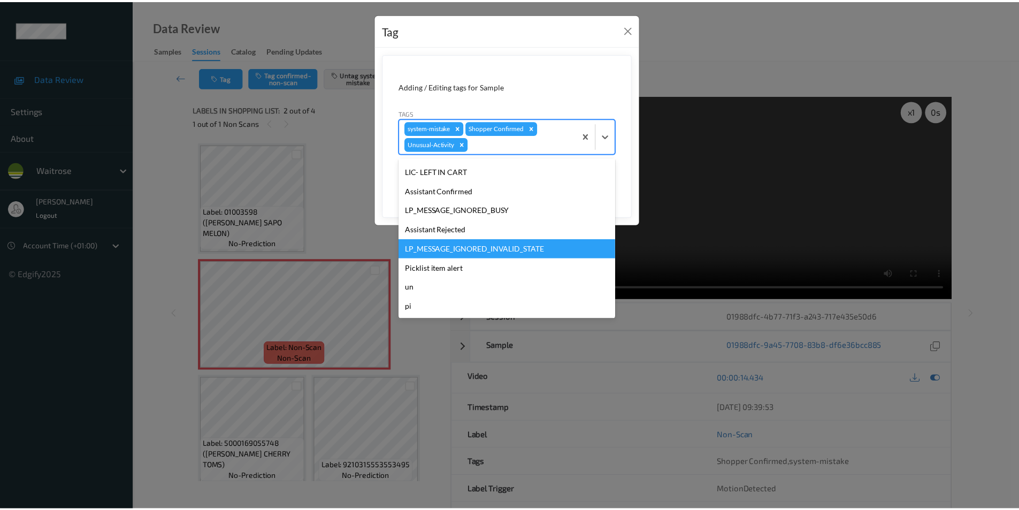
scroll to position [191, 0]
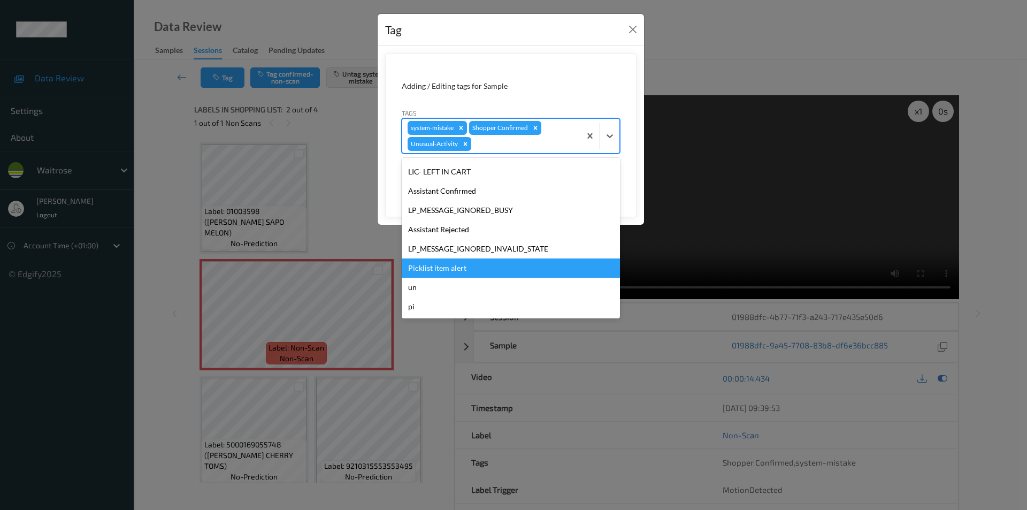
drag, startPoint x: 463, startPoint y: 268, endPoint x: 536, endPoint y: 255, distance: 73.8
click at [463, 267] on div "Picklist item alert" at bounding box center [511, 267] width 218 height 19
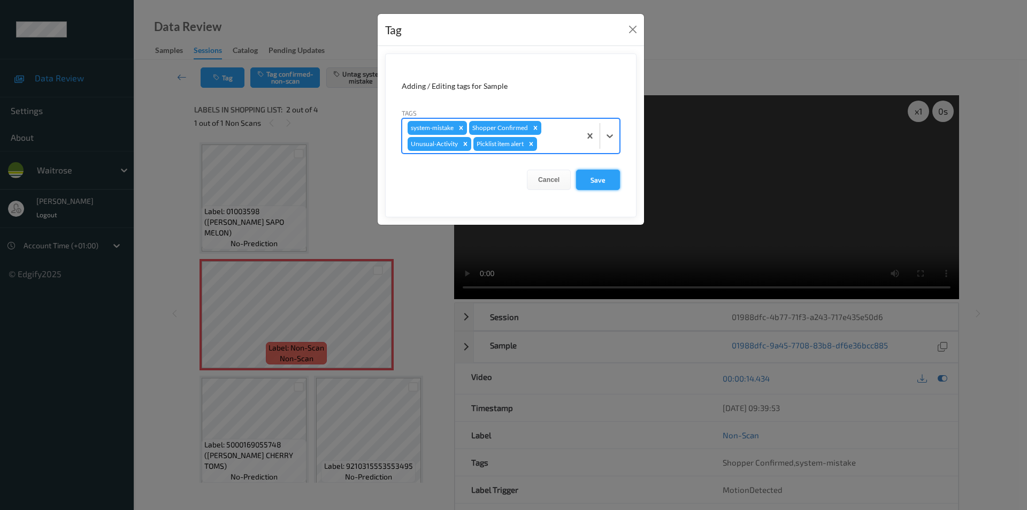
click at [592, 186] on button "Save" at bounding box center [598, 180] width 44 height 20
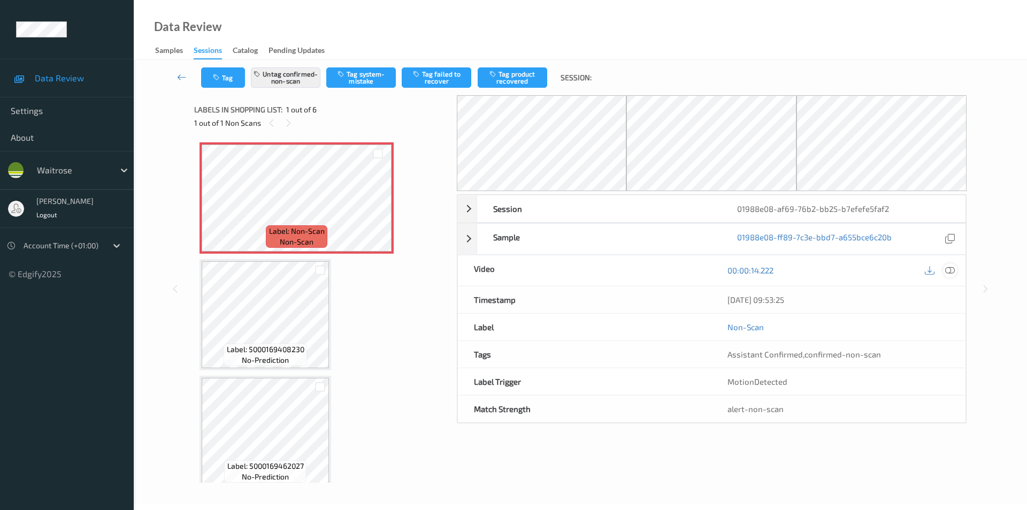
click at [950, 272] on icon at bounding box center [951, 270] width 10 height 10
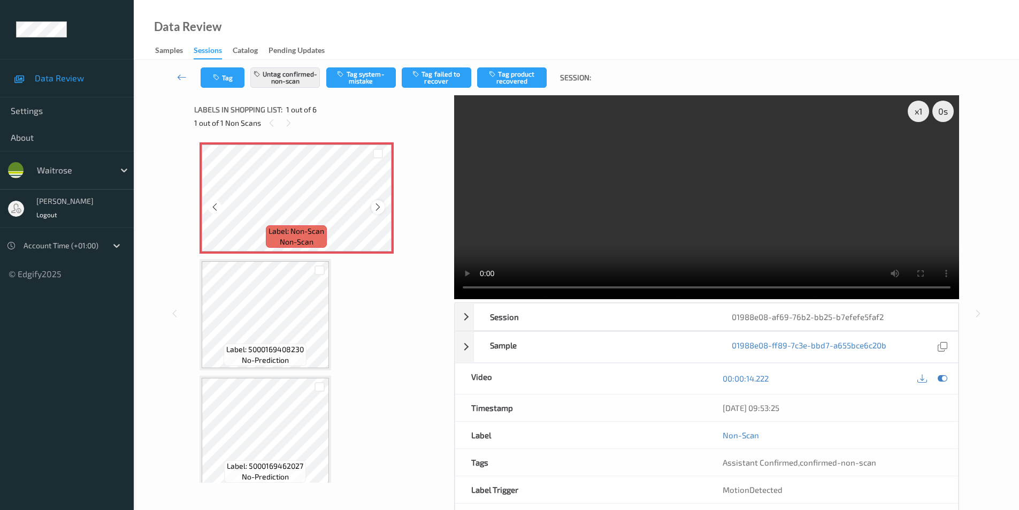
click at [378, 208] on icon at bounding box center [378, 207] width 9 height 10
click at [378, 207] on icon at bounding box center [378, 207] width 9 height 10
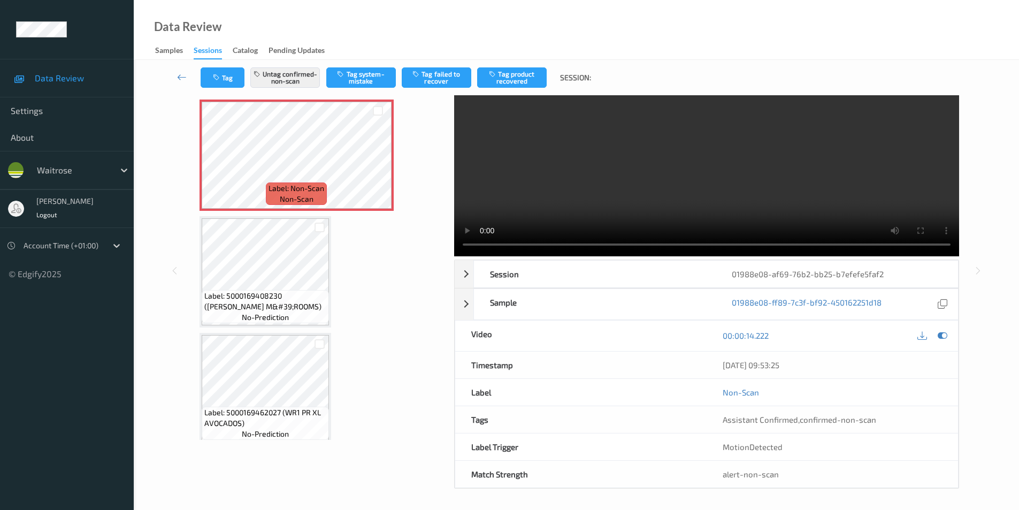
scroll to position [43, 0]
click at [939, 336] on icon at bounding box center [943, 335] width 10 height 10
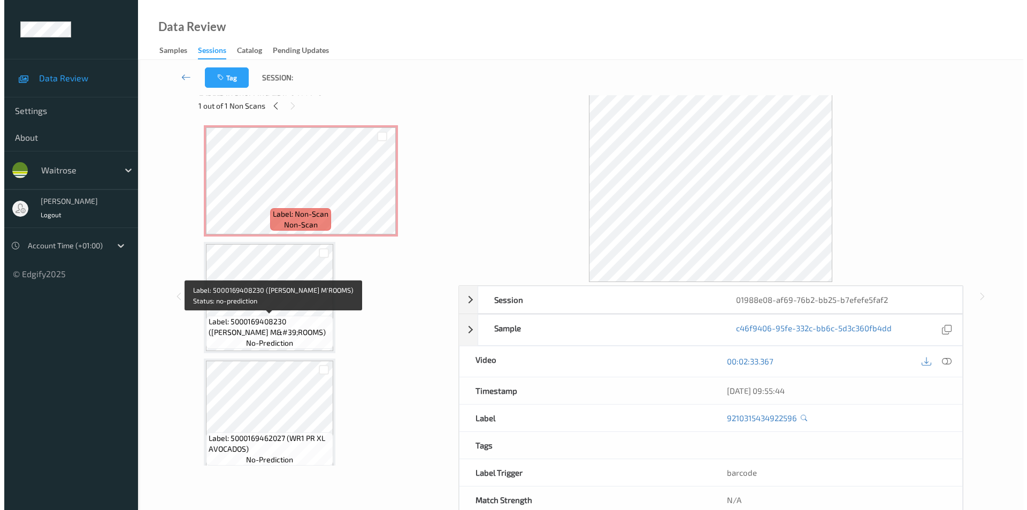
scroll to position [0, 0]
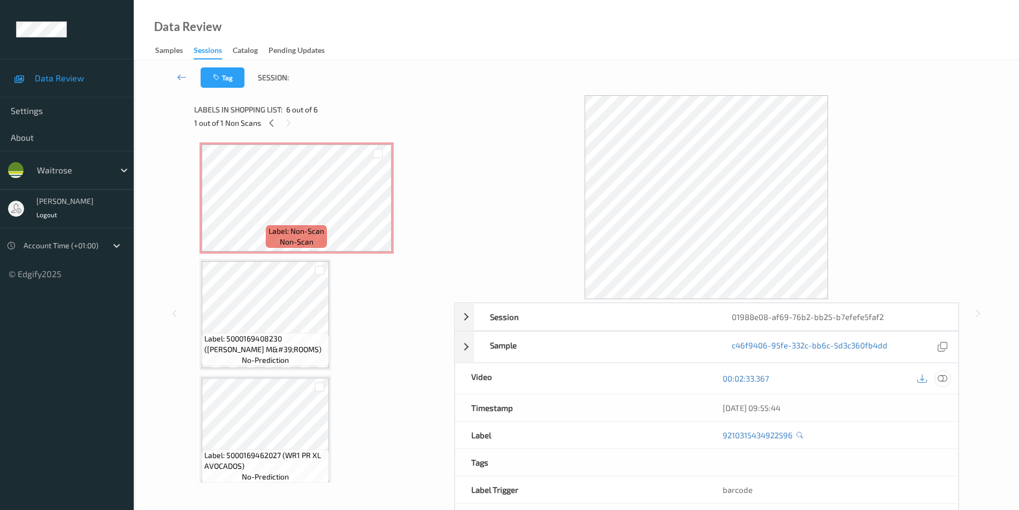
click at [949, 378] on div at bounding box center [943, 378] width 14 height 14
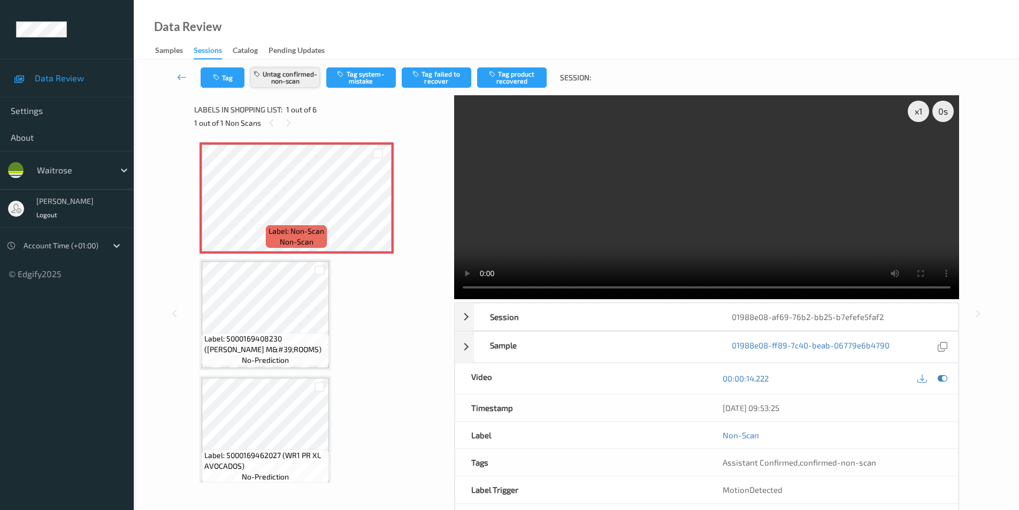
click at [287, 78] on button "Untag confirmed-non-scan" at bounding box center [285, 77] width 70 height 20
click at [358, 80] on button "Tag system-mistake" at bounding box center [361, 77] width 70 height 20
click at [224, 73] on button "Tag" at bounding box center [223, 77] width 44 height 20
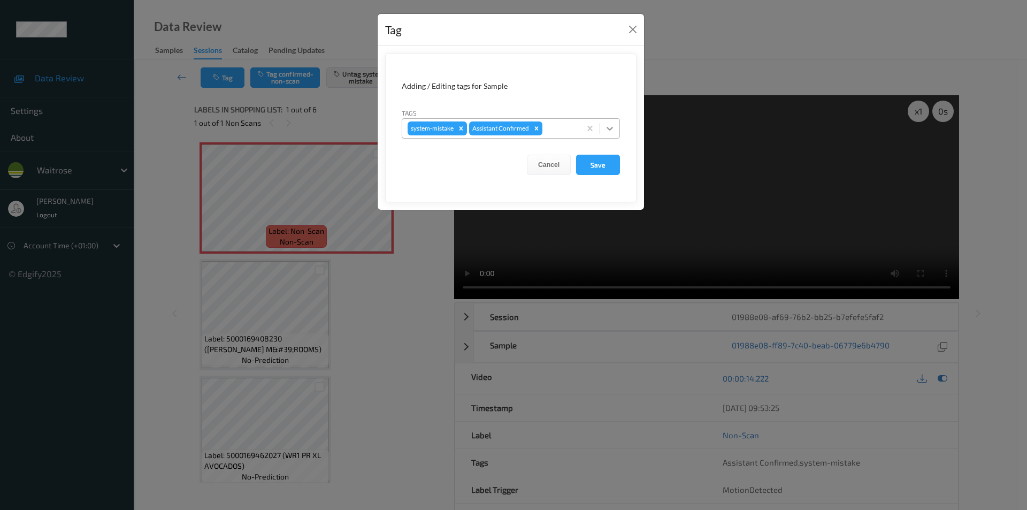
click at [610, 127] on icon at bounding box center [610, 128] width 11 height 11
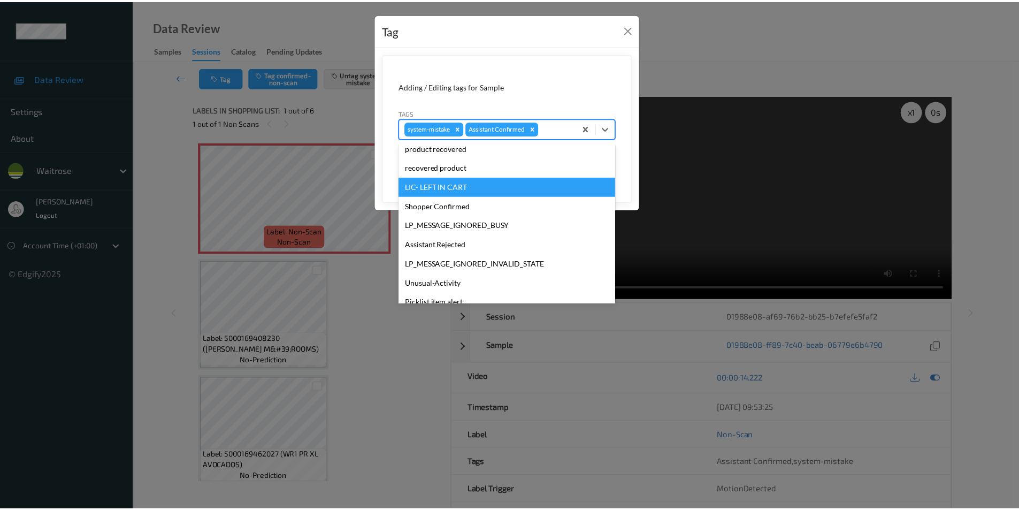
scroll to position [210, 0]
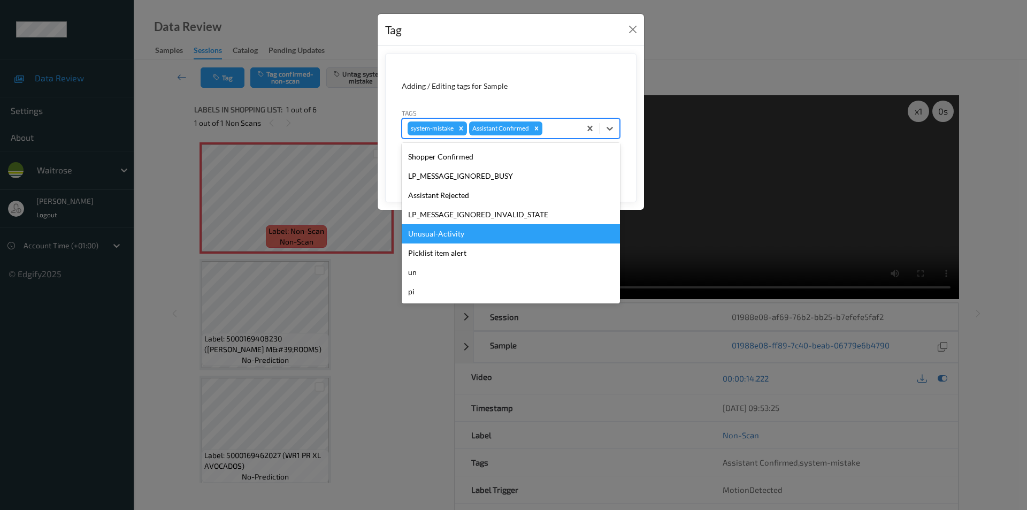
click at [453, 233] on div "Unusual-Activity" at bounding box center [511, 233] width 218 height 19
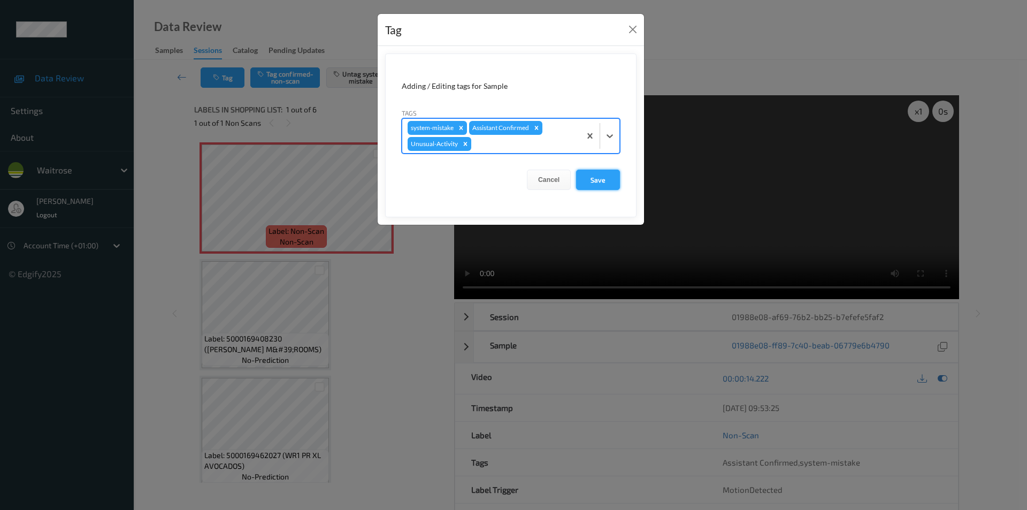
click at [599, 185] on button "Save" at bounding box center [598, 180] width 44 height 20
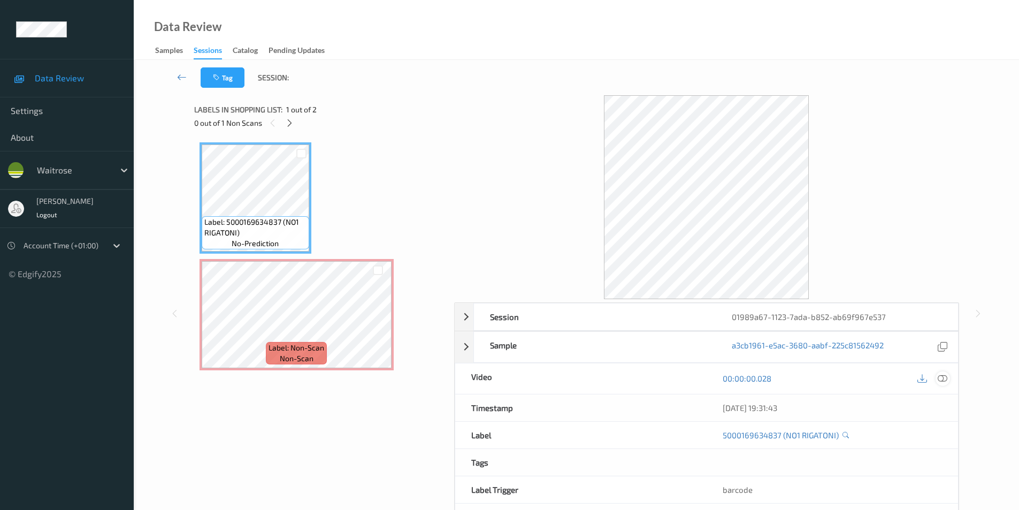
click at [943, 378] on icon at bounding box center [943, 379] width 10 height 10
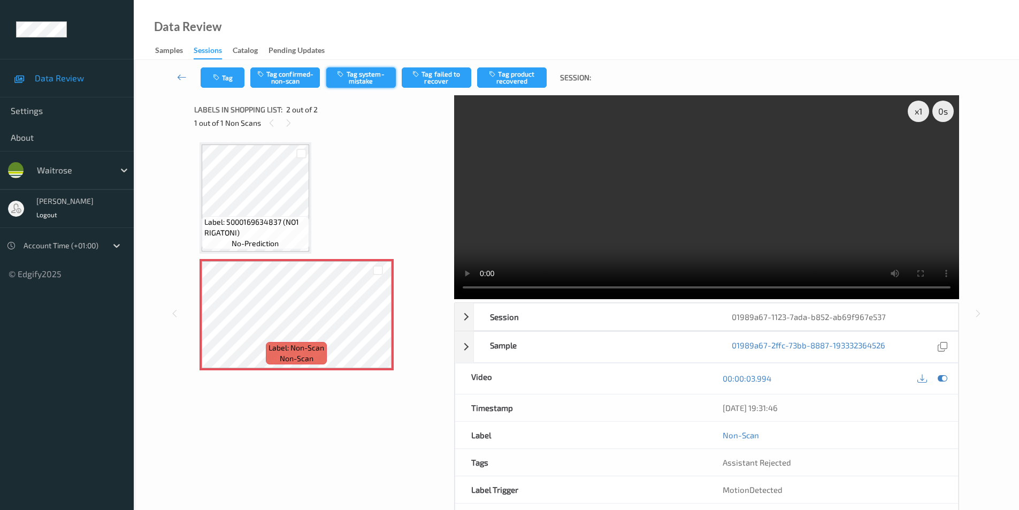
click at [359, 74] on button "Tag system-mistake" at bounding box center [361, 77] width 70 height 20
click at [222, 72] on button "Tag" at bounding box center [223, 77] width 44 height 20
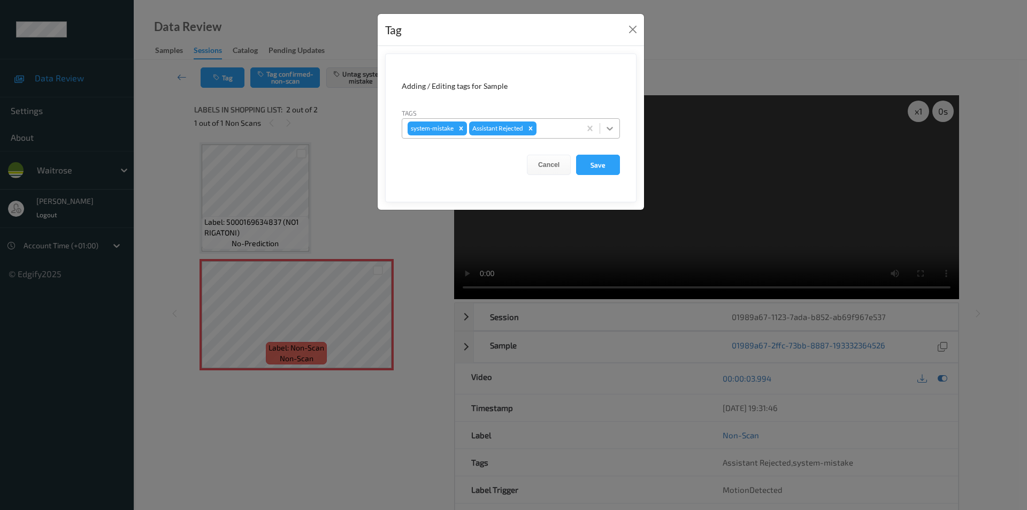
click at [607, 129] on icon at bounding box center [610, 128] width 11 height 11
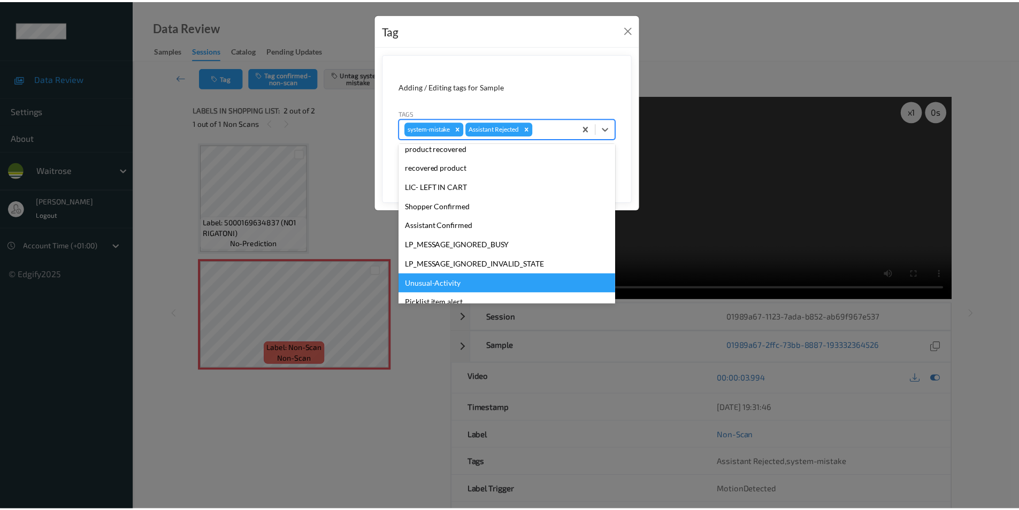
scroll to position [210, 0]
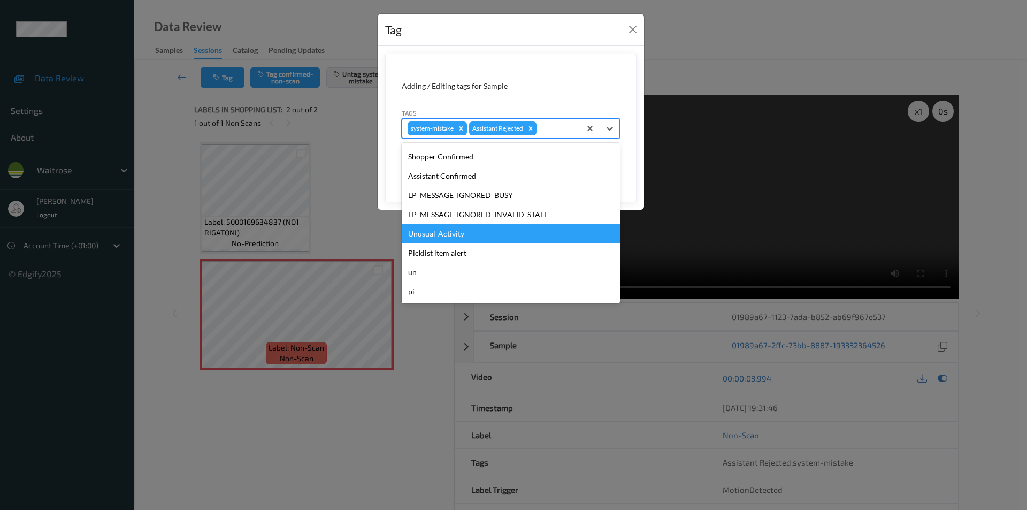
click at [452, 235] on div "Unusual-Activity" at bounding box center [511, 233] width 218 height 19
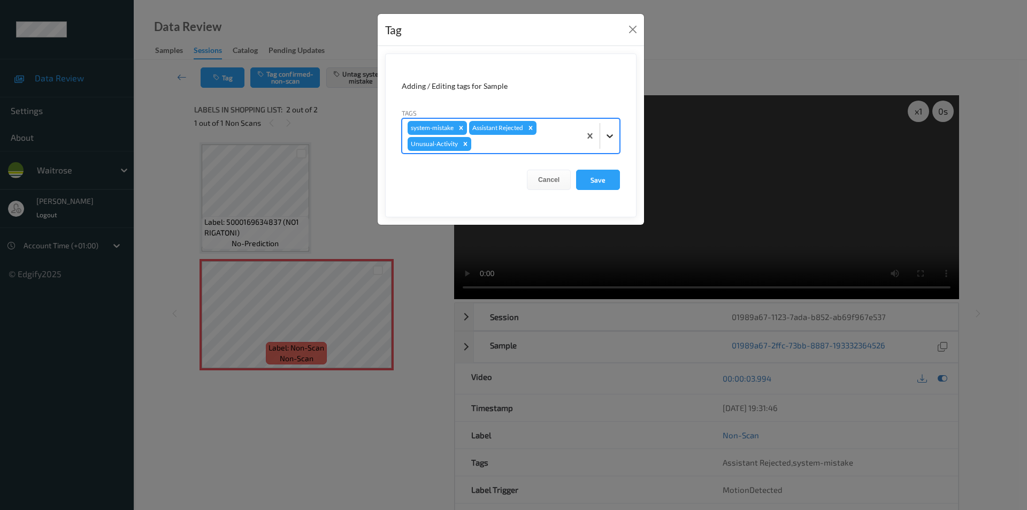
click at [612, 134] on icon at bounding box center [610, 136] width 11 height 11
click at [612, 133] on icon at bounding box center [610, 136] width 11 height 11
click at [591, 178] on button "Save" at bounding box center [598, 180] width 44 height 20
click at [593, 179] on button "Save" at bounding box center [598, 180] width 44 height 20
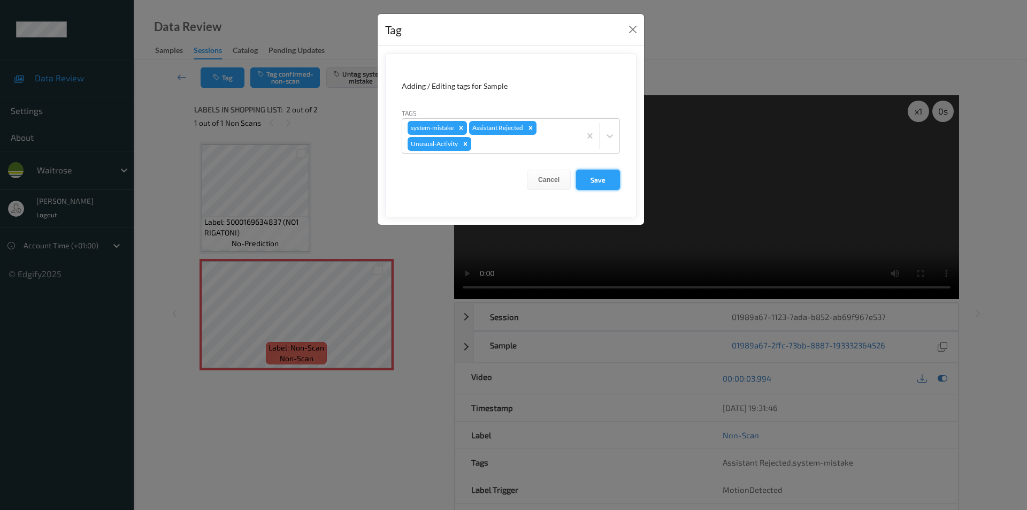
click at [593, 179] on button "Save" at bounding box center [598, 180] width 44 height 20
click at [593, 179] on form "Adding / Editing tags for Sample Tags system-mistake Assistant Rejected Unusual…" at bounding box center [511, 136] width 252 height 164
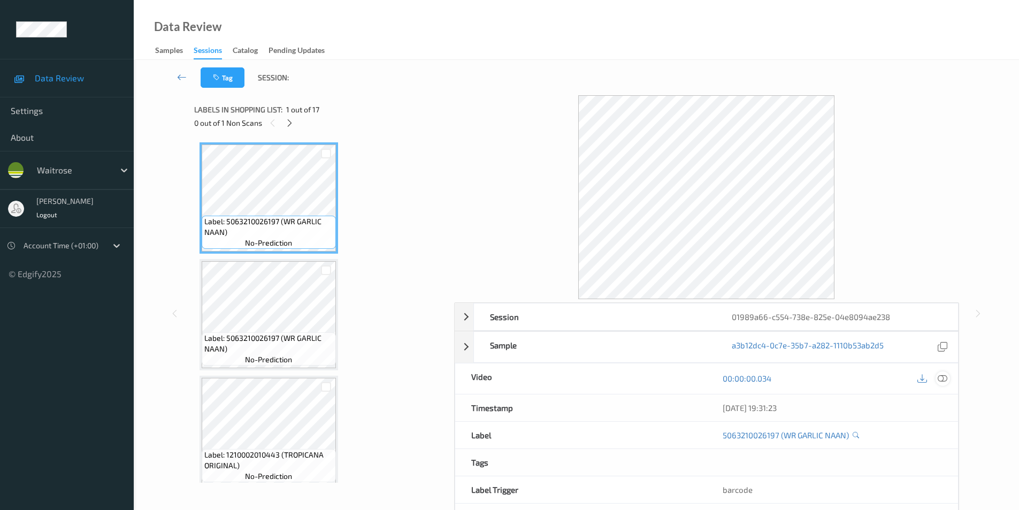
click at [945, 378] on icon at bounding box center [943, 379] width 10 height 10
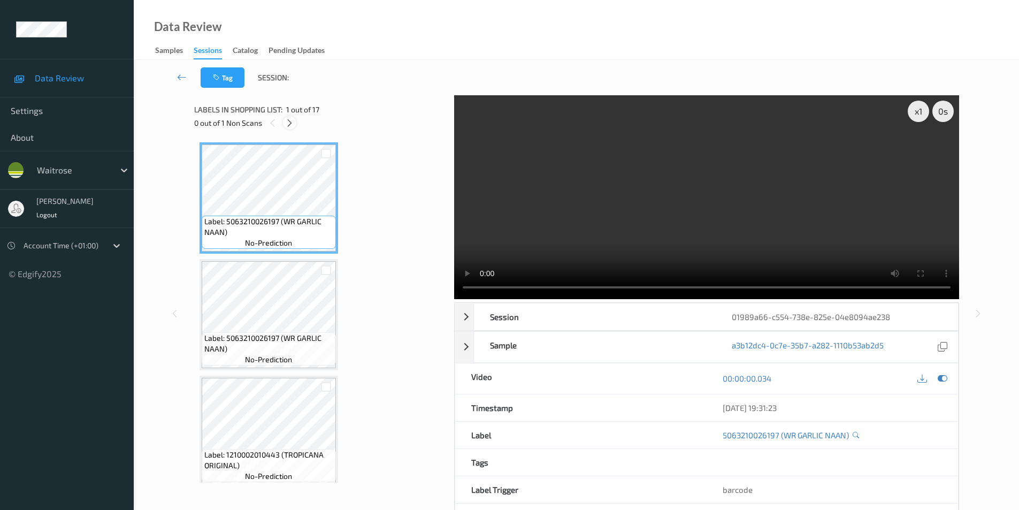
click at [288, 123] on icon at bounding box center [289, 123] width 9 height 10
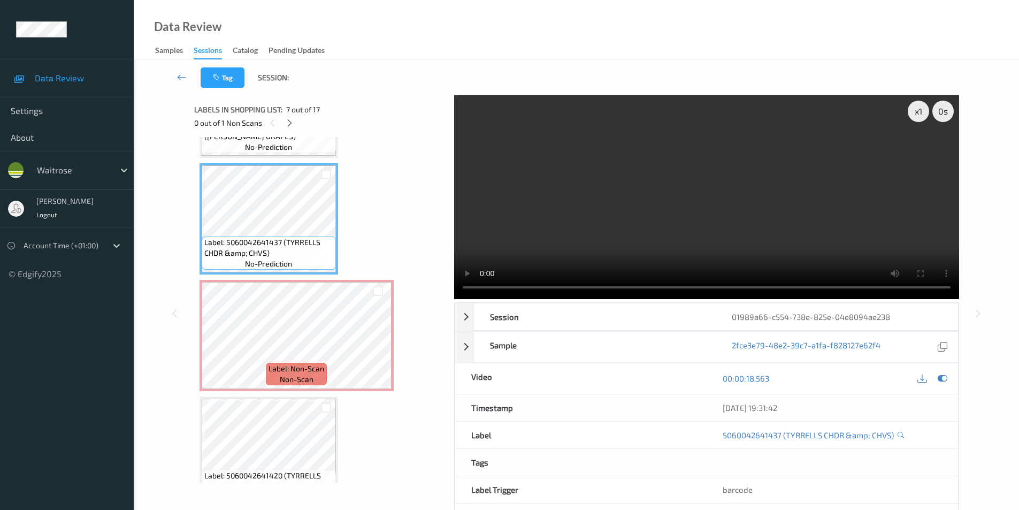
scroll to position [705, 0]
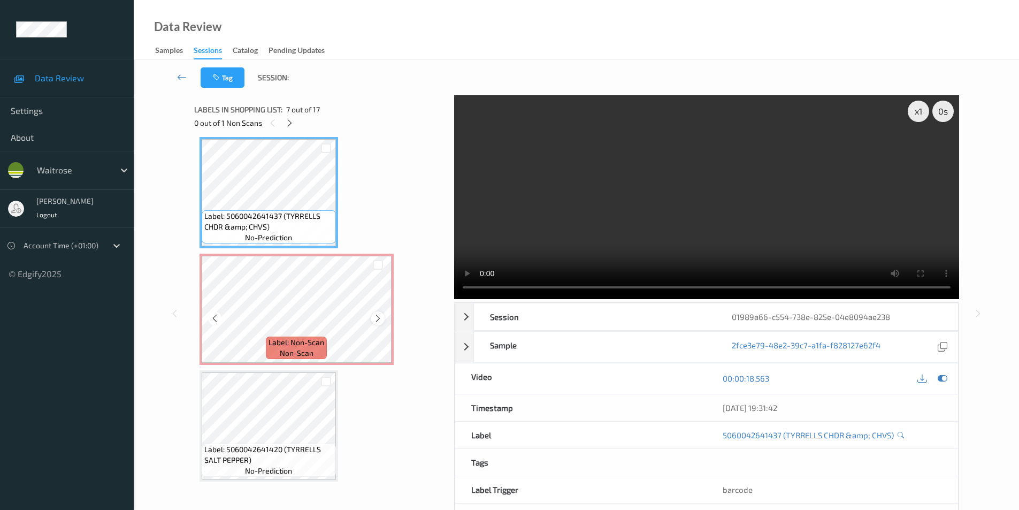
click at [378, 318] on icon at bounding box center [378, 319] width 9 height 10
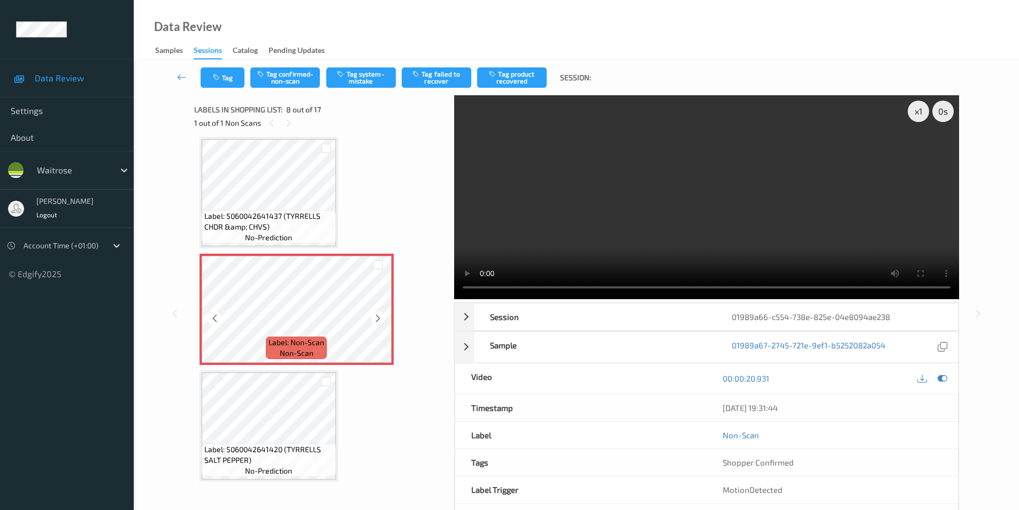
click at [378, 318] on icon at bounding box center [378, 319] width 9 height 10
click at [378, 317] on icon at bounding box center [378, 319] width 9 height 10
click at [376, 315] on icon at bounding box center [378, 319] width 9 height 10
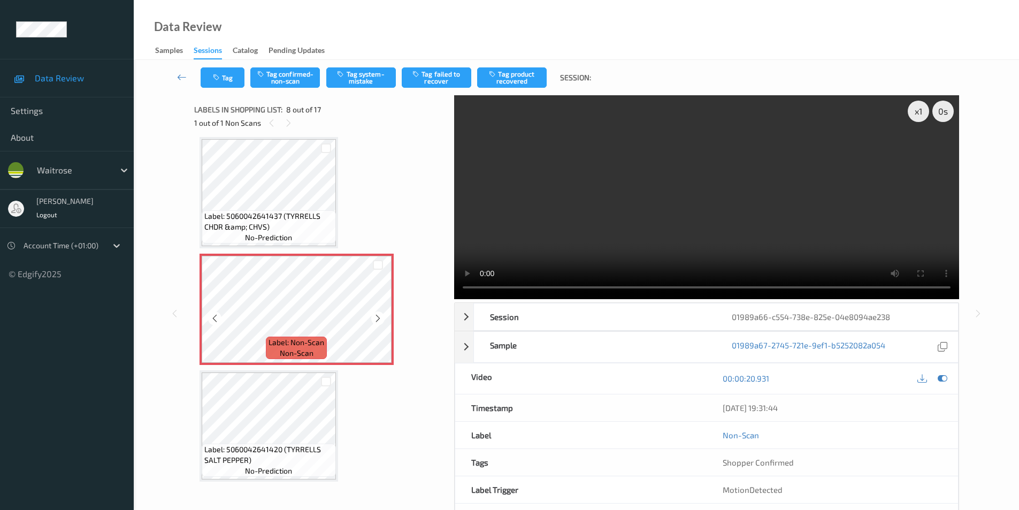
click at [376, 315] on icon at bounding box center [378, 319] width 9 height 10
click at [379, 320] on icon at bounding box center [378, 319] width 9 height 10
click at [361, 81] on button "Tag system-mistake" at bounding box center [361, 77] width 70 height 20
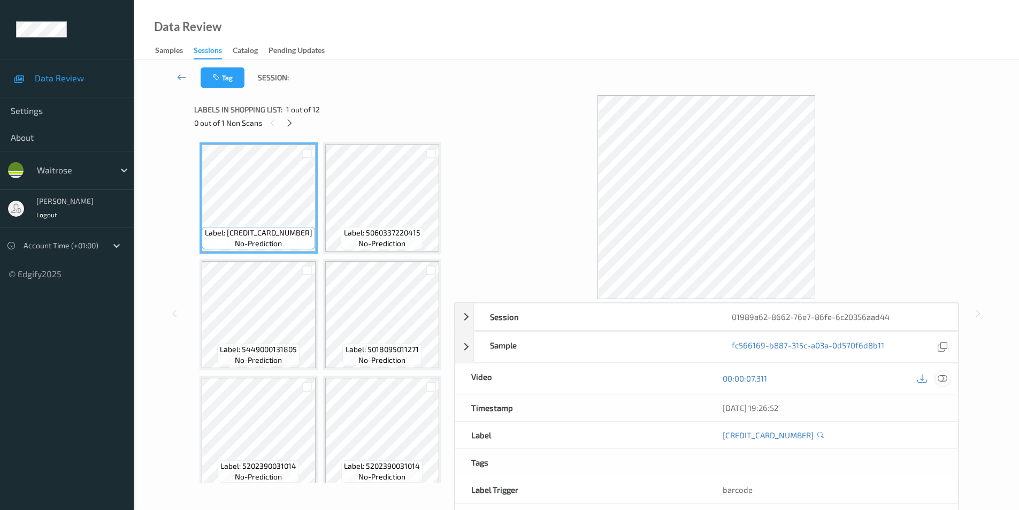
click at [942, 378] on icon at bounding box center [943, 379] width 10 height 10
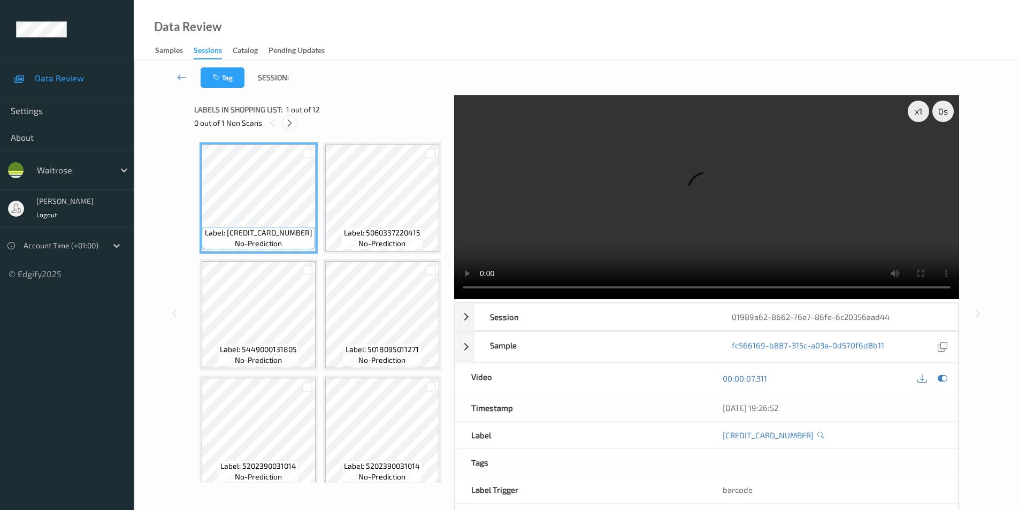
click at [288, 123] on icon at bounding box center [289, 123] width 9 height 10
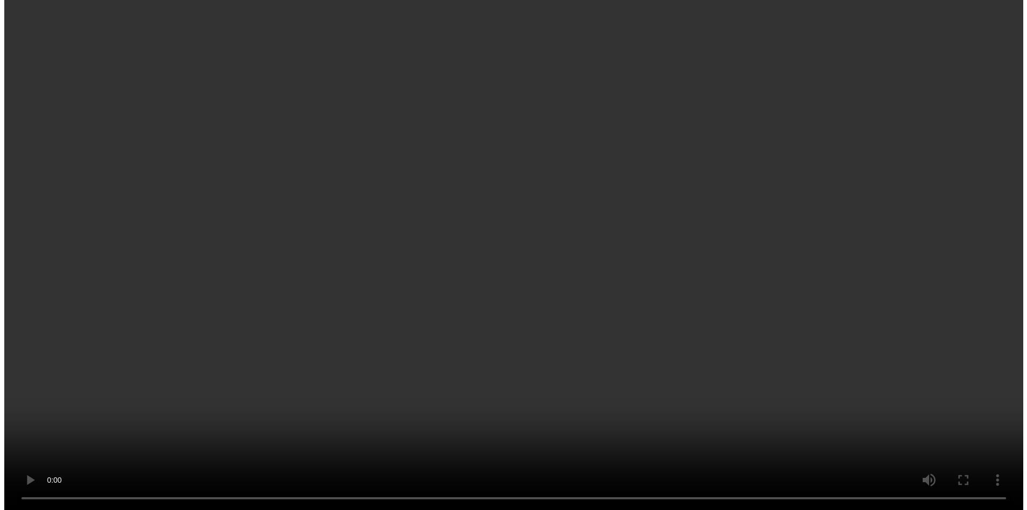
scroll to position [865, 0]
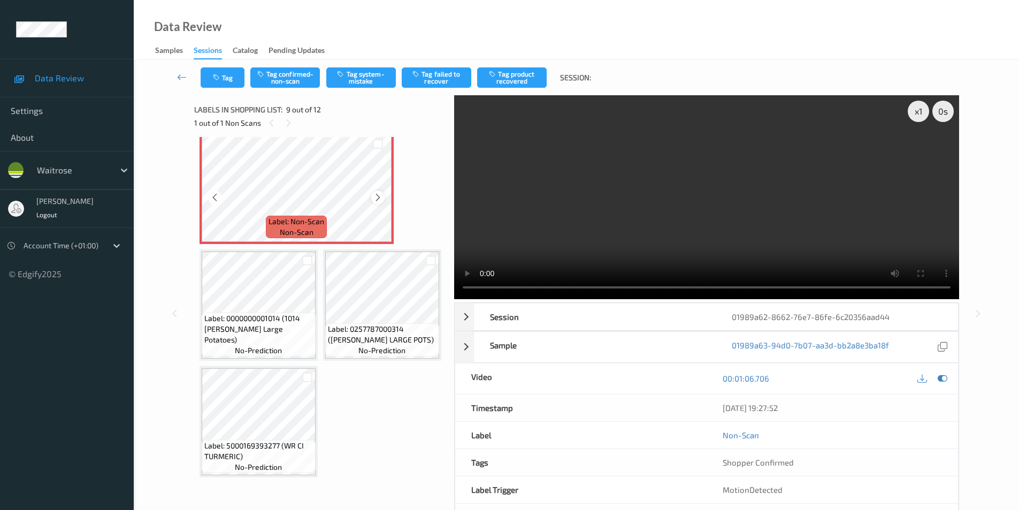
click at [375, 202] on icon at bounding box center [378, 198] width 9 height 10
click at [939, 380] on icon at bounding box center [943, 379] width 10 height 10
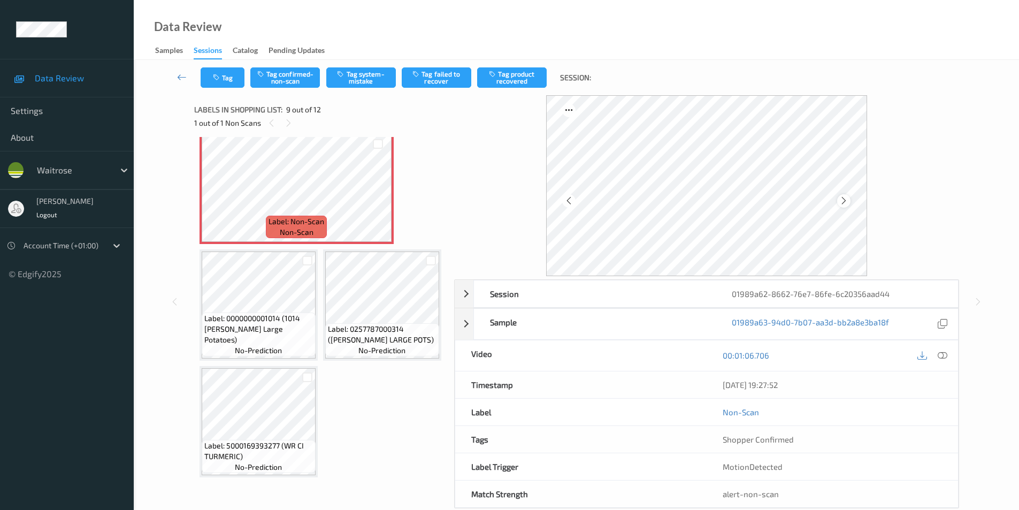
click at [844, 200] on icon at bounding box center [844, 201] width 9 height 10
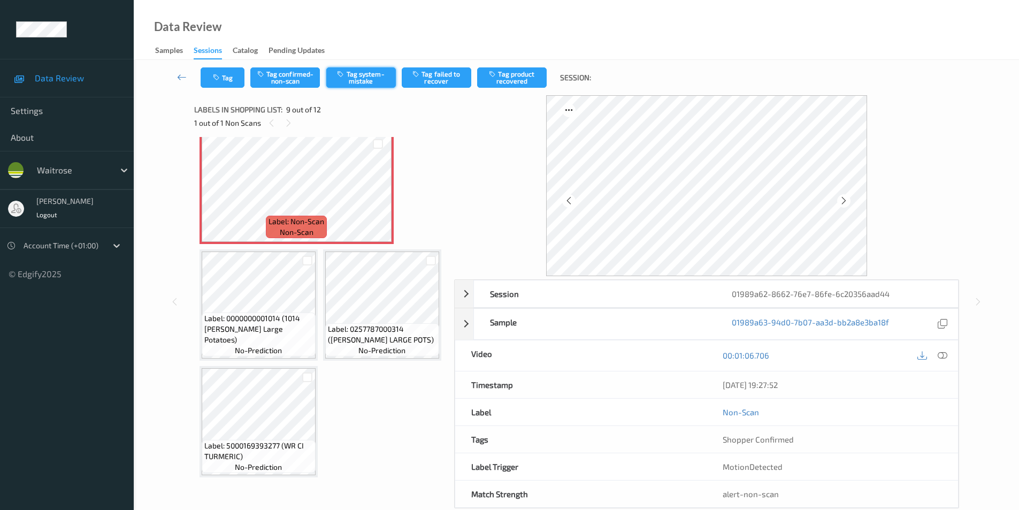
click at [372, 73] on button "Tag system-mistake" at bounding box center [361, 77] width 70 height 20
click at [223, 82] on button "Tag" at bounding box center [223, 77] width 44 height 20
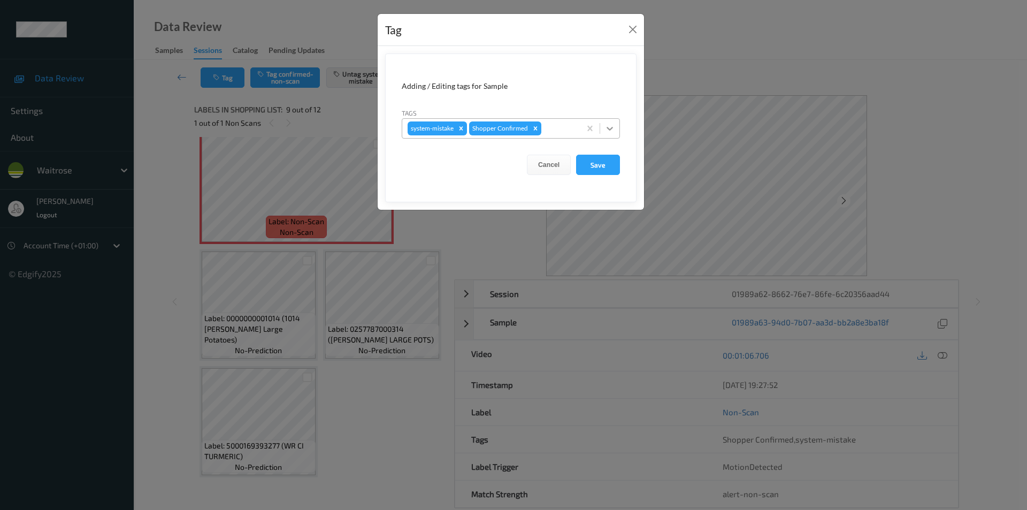
click at [613, 128] on icon at bounding box center [610, 128] width 11 height 11
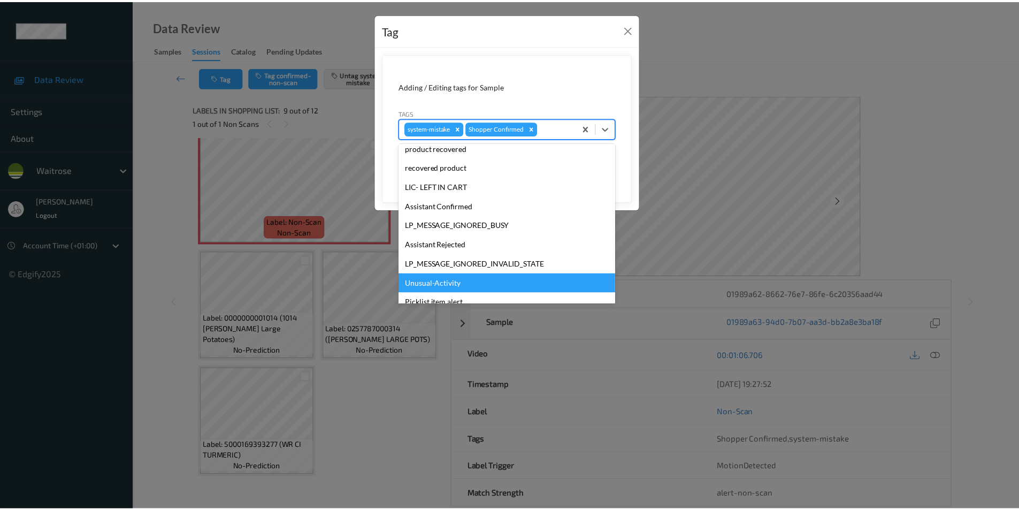
scroll to position [210, 0]
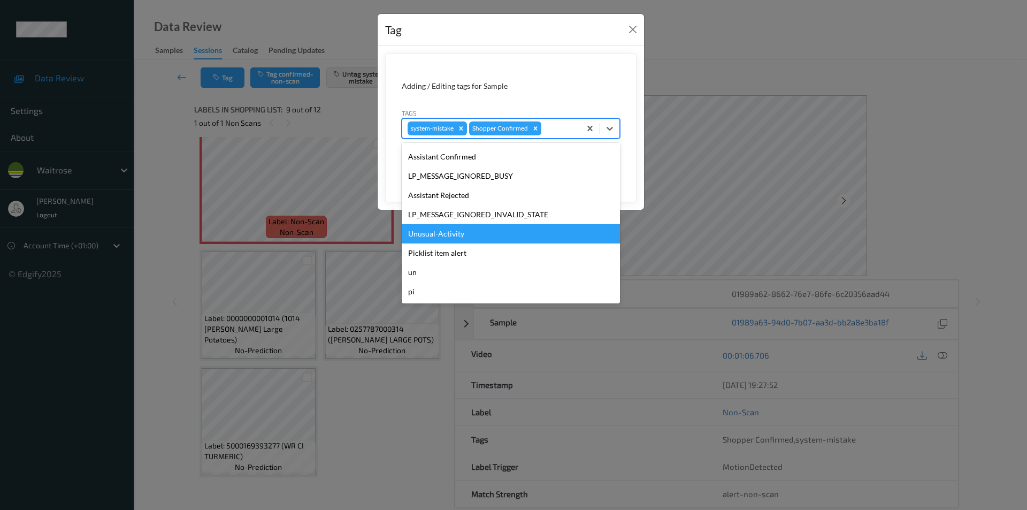
drag, startPoint x: 452, startPoint y: 233, endPoint x: 566, endPoint y: 200, distance: 118.6
click at [452, 232] on div "Unusual-Activity" at bounding box center [511, 233] width 218 height 19
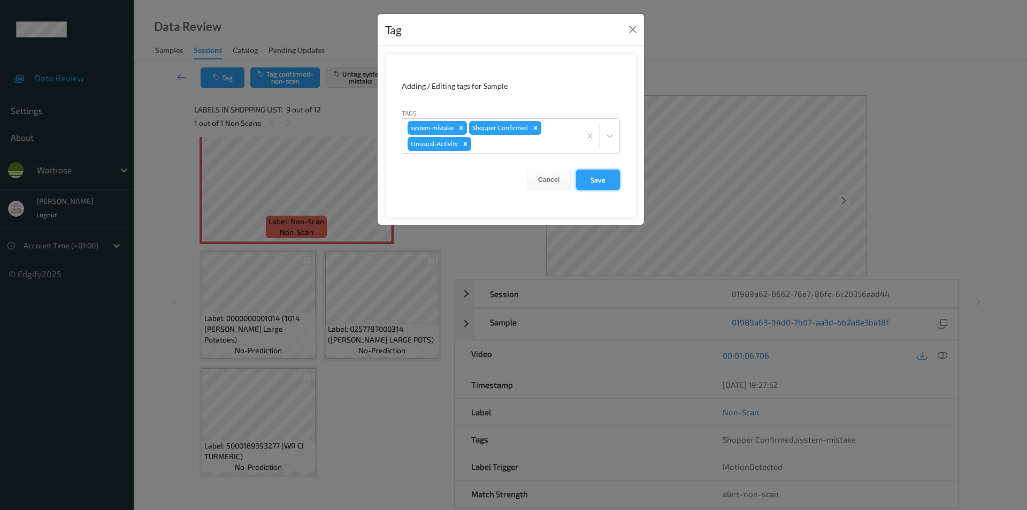
click at [605, 184] on button "Save" at bounding box center [598, 180] width 44 height 20
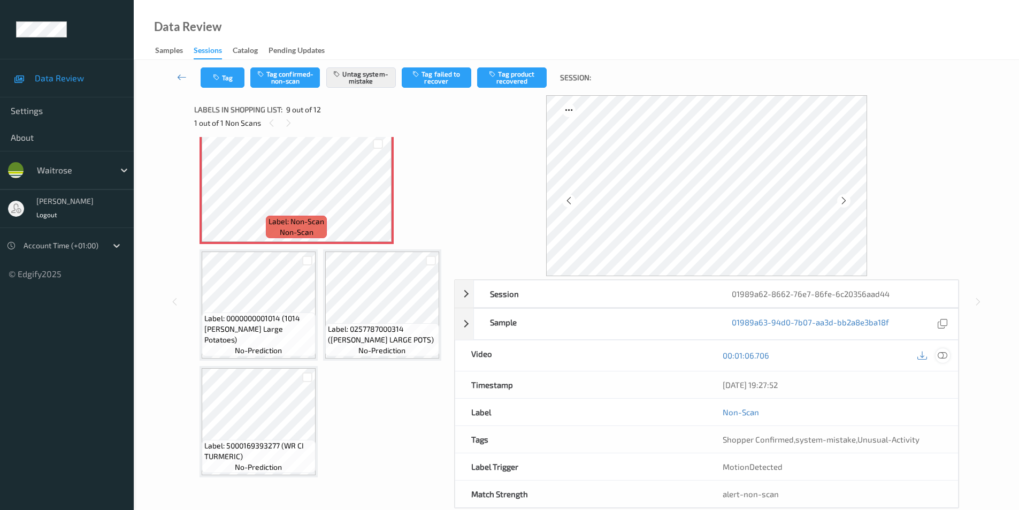
click at [940, 356] on icon at bounding box center [943, 356] width 10 height 10
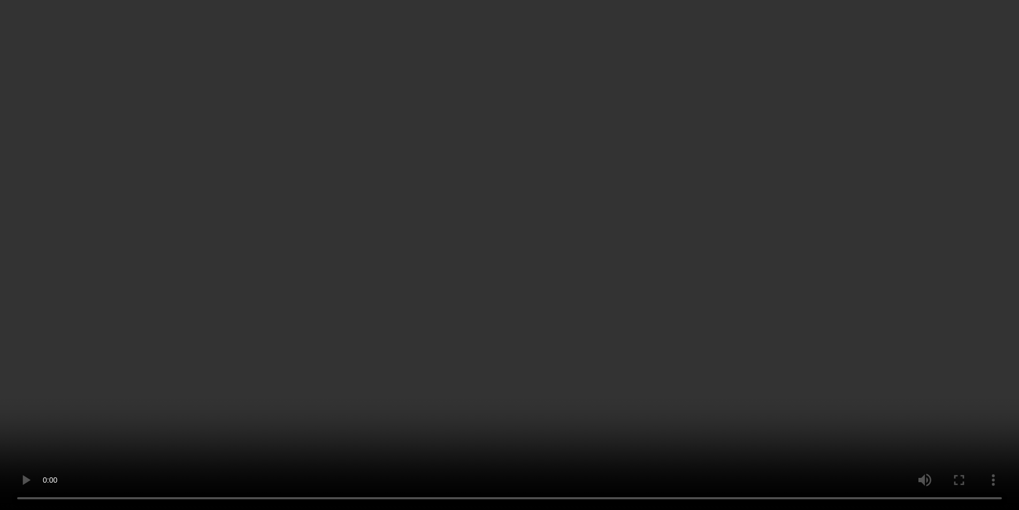
scroll to position [811, 0]
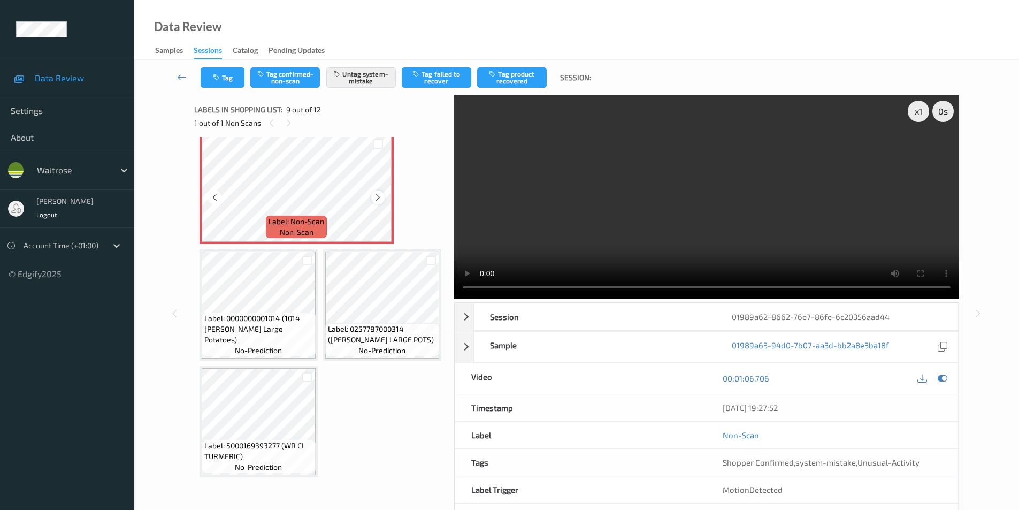
click at [376, 202] on icon at bounding box center [378, 198] width 9 height 10
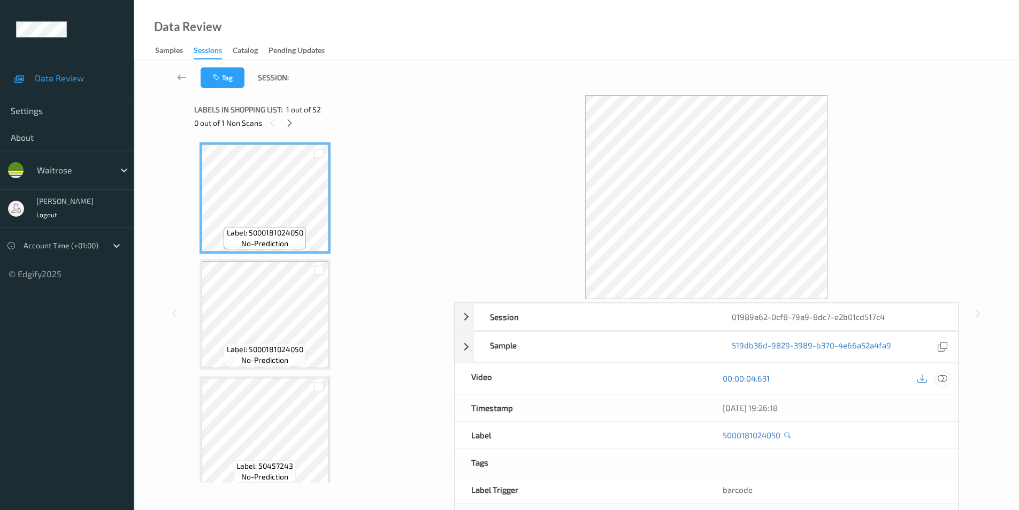
click at [939, 378] on icon at bounding box center [943, 379] width 10 height 10
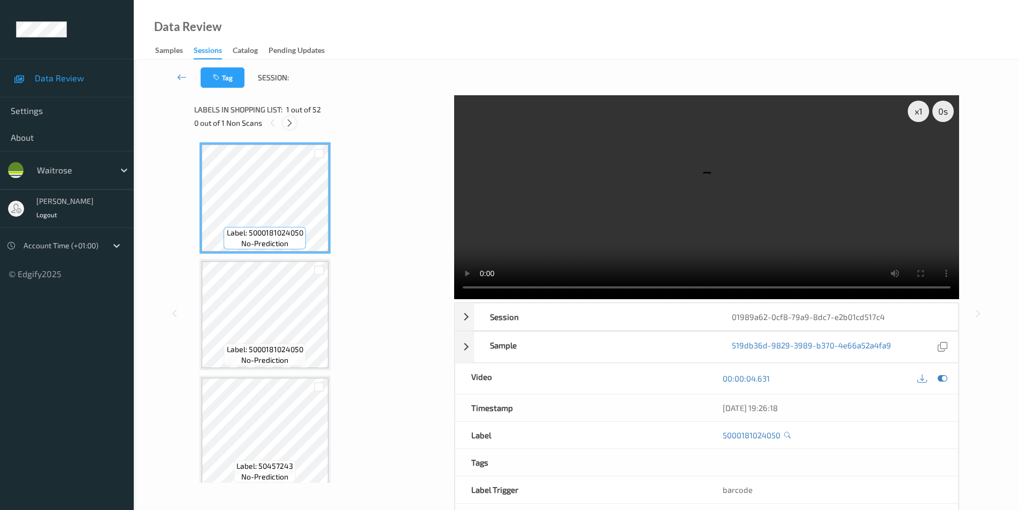
click at [290, 123] on icon at bounding box center [289, 123] width 9 height 10
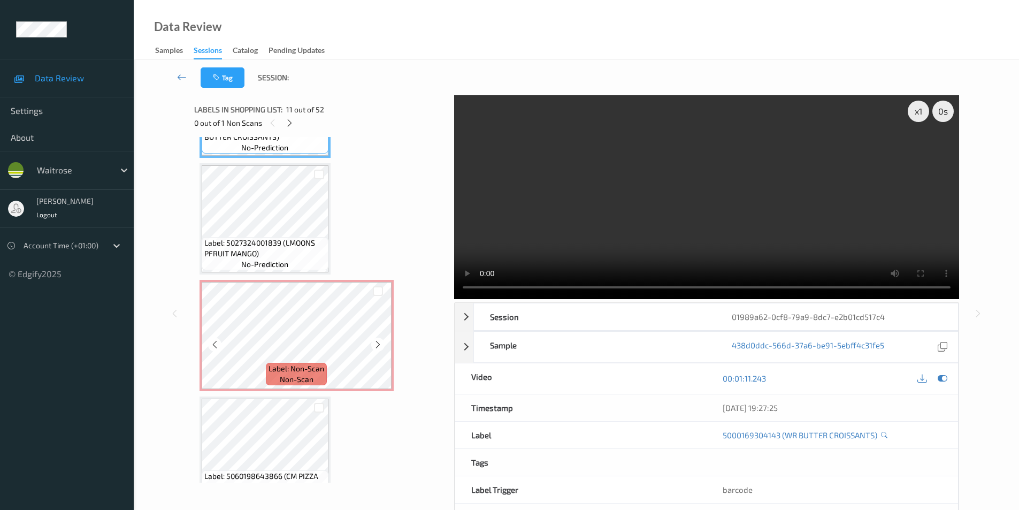
scroll to position [1278, 0]
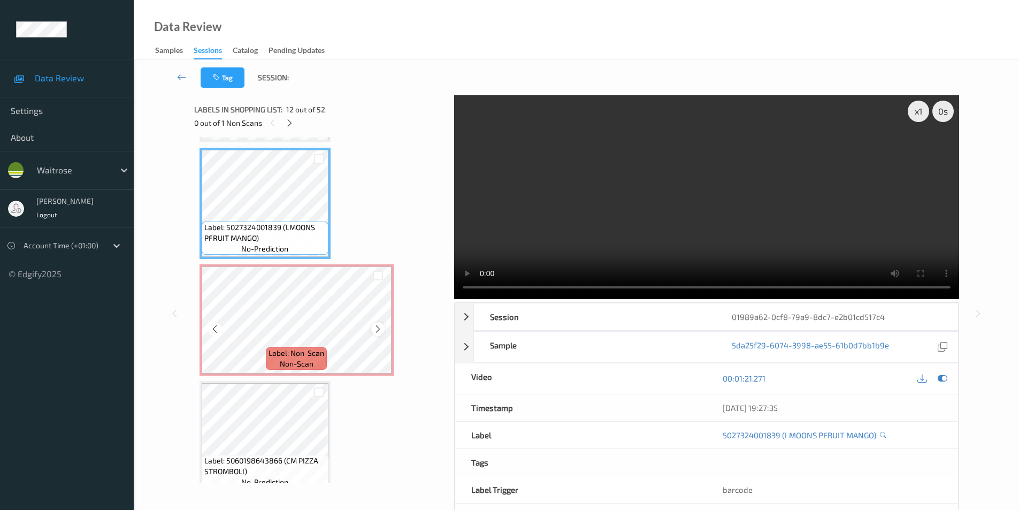
click at [379, 330] on icon at bounding box center [378, 329] width 9 height 10
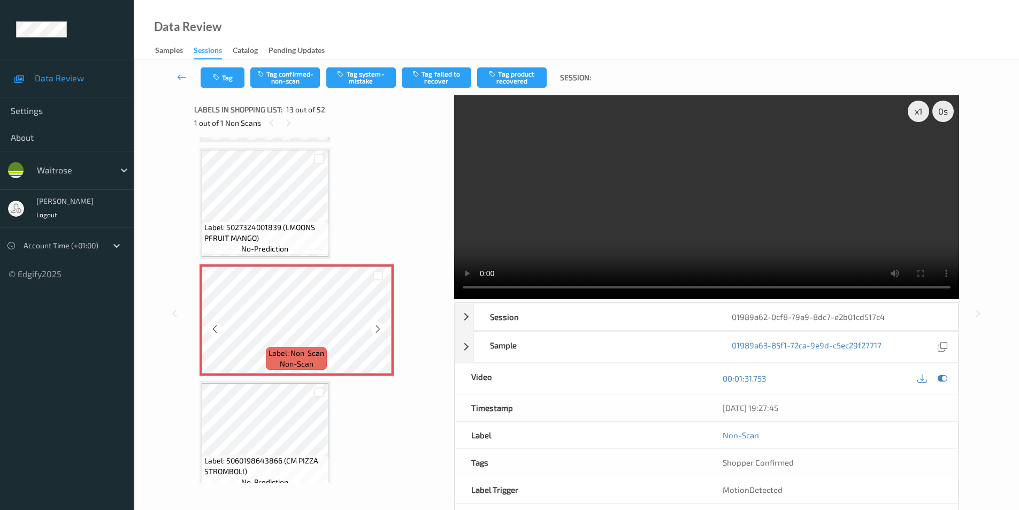
click at [379, 330] on icon at bounding box center [378, 329] width 9 height 10
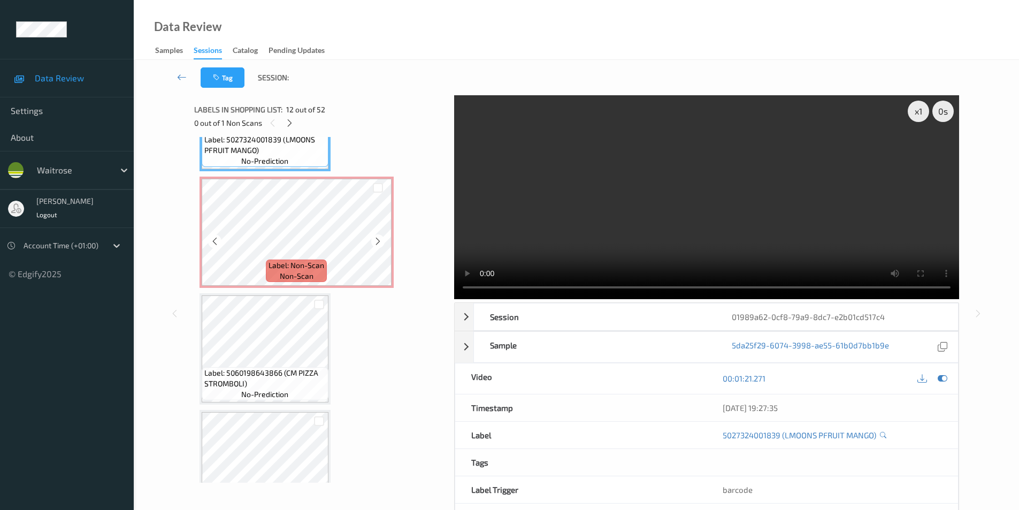
scroll to position [1385, 0]
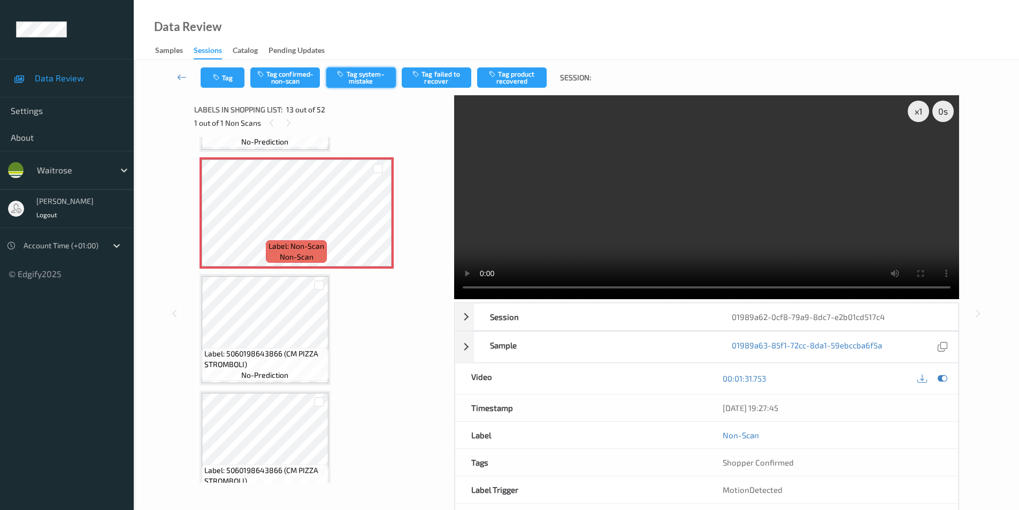
click at [337, 79] on button "Tag system-mistake" at bounding box center [361, 77] width 70 height 20
click at [364, 76] on button "Tag system-mistake" at bounding box center [361, 77] width 70 height 20
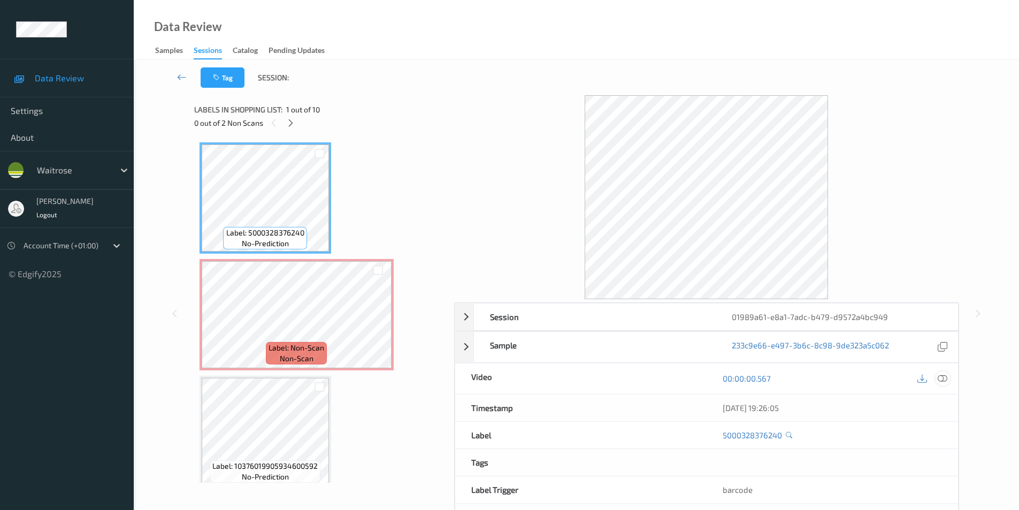
click at [945, 377] on icon at bounding box center [943, 379] width 10 height 10
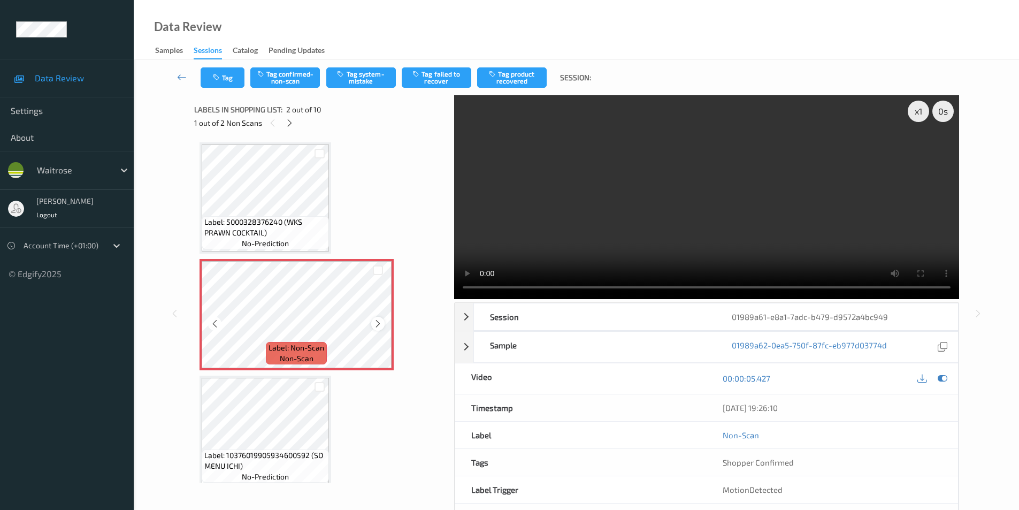
click at [378, 321] on icon at bounding box center [378, 324] width 9 height 10
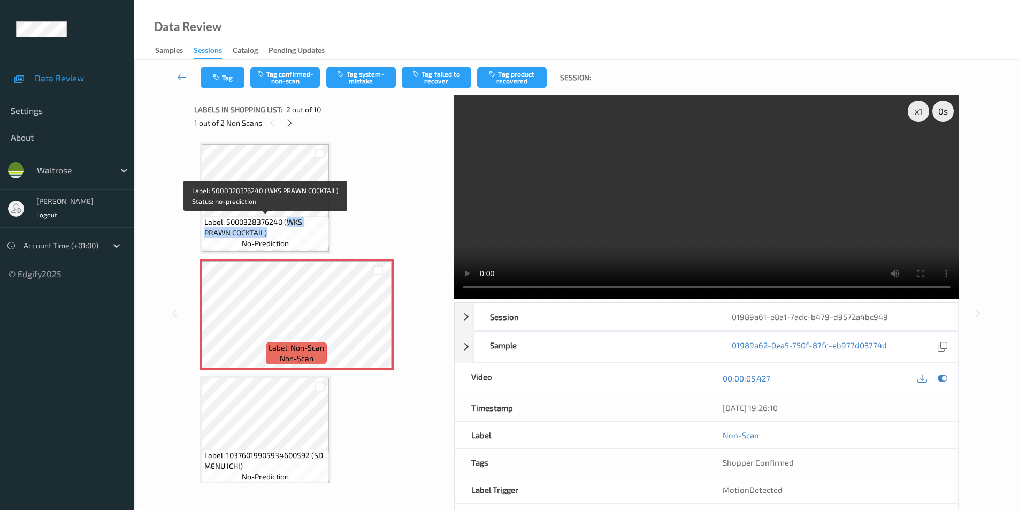
drag, startPoint x: 286, startPoint y: 222, endPoint x: 274, endPoint y: 236, distance: 19.0
click at [274, 236] on span "Label: 5000328376240 (WKS PRAWN COCKTAIL)" at bounding box center [265, 227] width 122 height 21
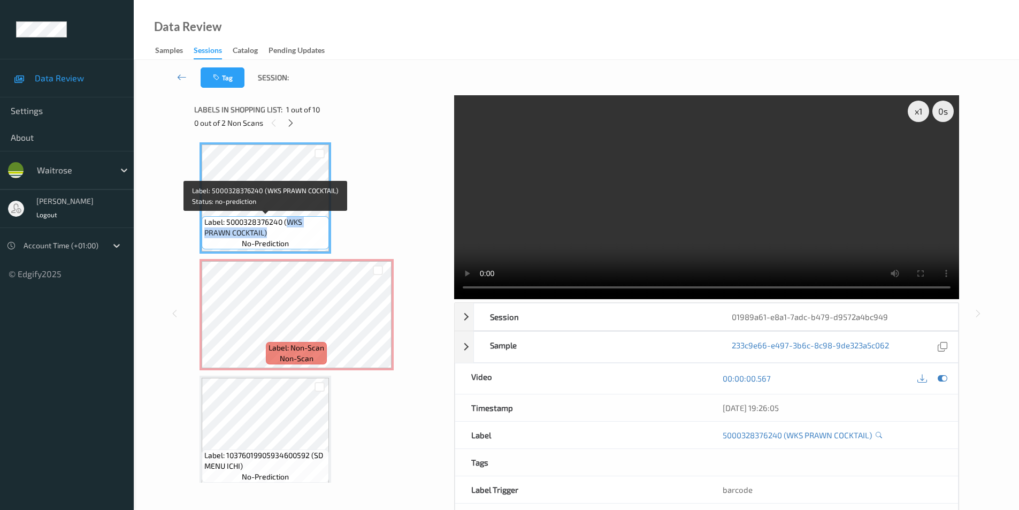
copy span "WKS PRAWN COCKTAIL)"
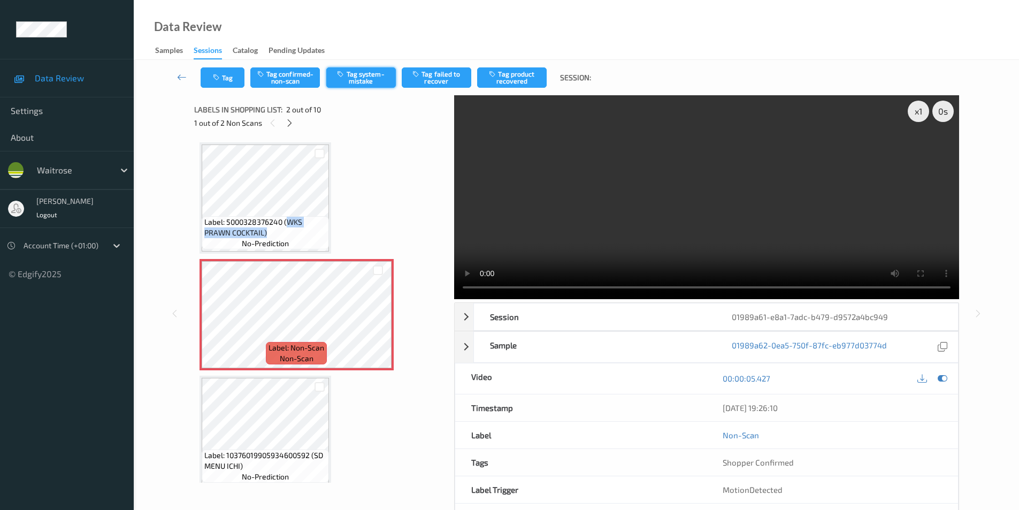
click at [351, 76] on button "Tag system-mistake" at bounding box center [361, 77] width 70 height 20
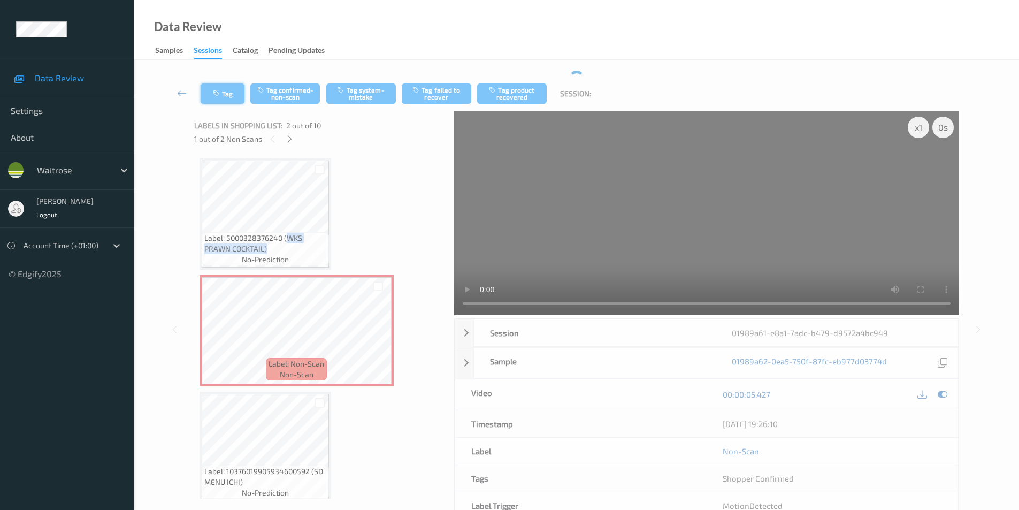
click at [224, 92] on button "Tag" at bounding box center [223, 93] width 44 height 20
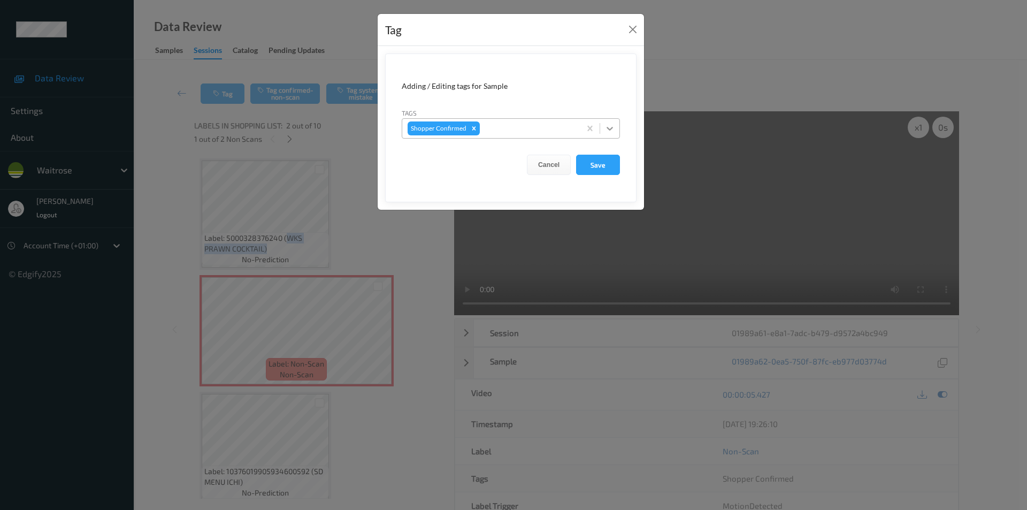
click at [612, 131] on icon at bounding box center [610, 128] width 11 height 11
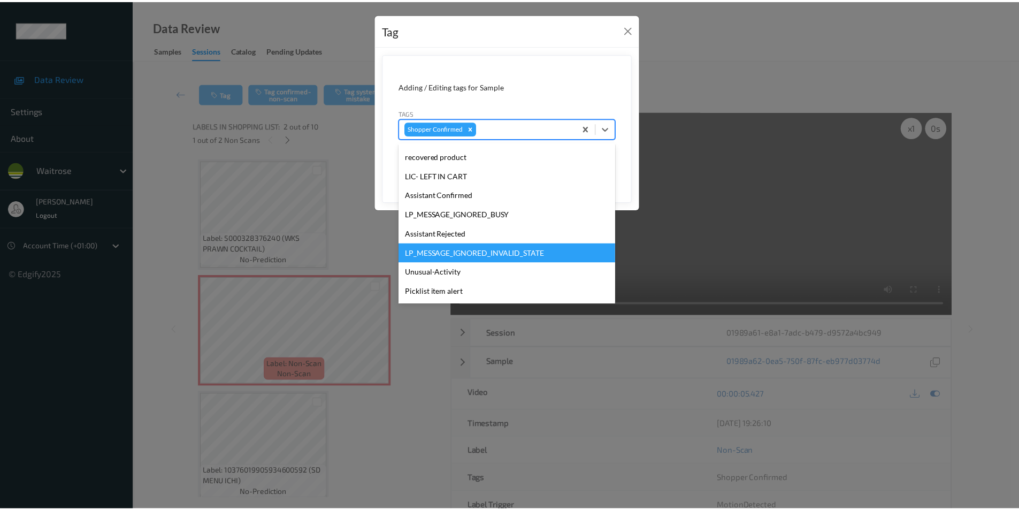
scroll to position [229, 0]
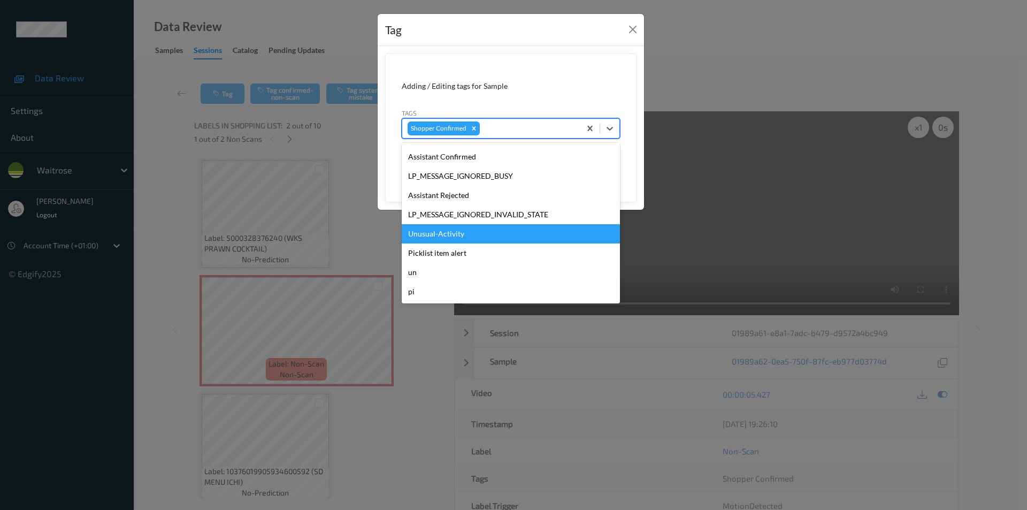
click at [454, 234] on div "Unusual-Activity" at bounding box center [511, 233] width 218 height 19
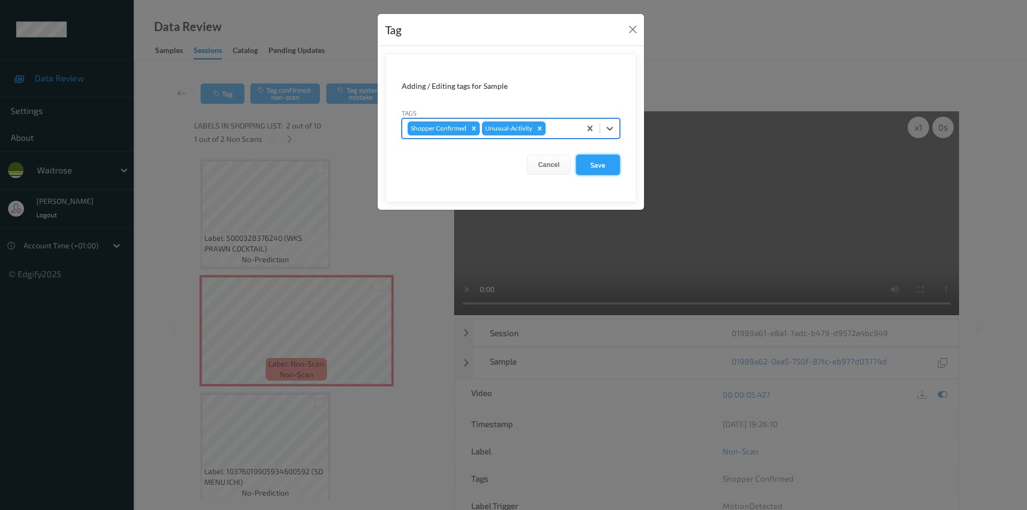
click at [596, 170] on button "Save" at bounding box center [598, 165] width 44 height 20
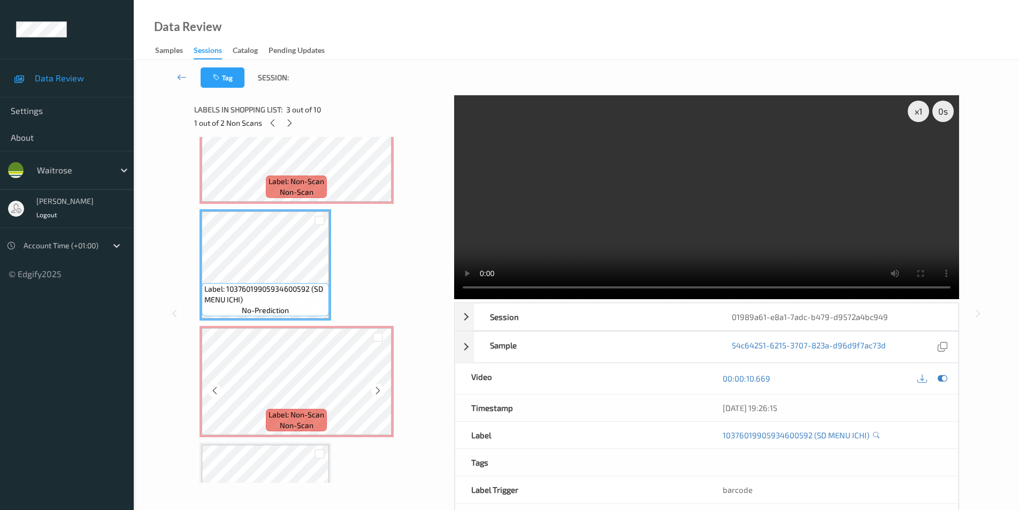
scroll to position [161, 0]
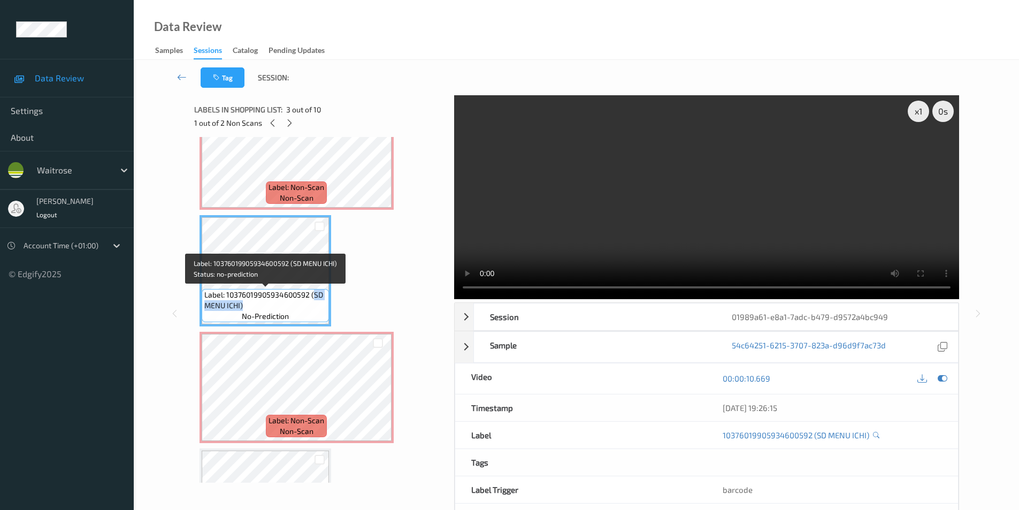
drag, startPoint x: 313, startPoint y: 296, endPoint x: 314, endPoint y: 303, distance: 7.0
click at [314, 303] on span "Label: 10376019905934600592 (SD MENU ICHI)" at bounding box center [265, 300] width 122 height 21
copy span "SD MENU ICHI)"
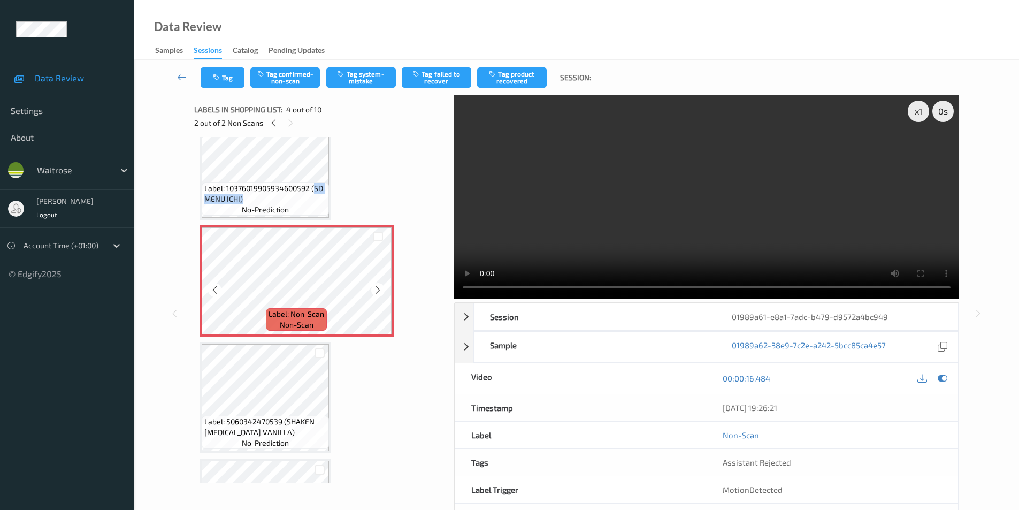
scroll to position [268, 0]
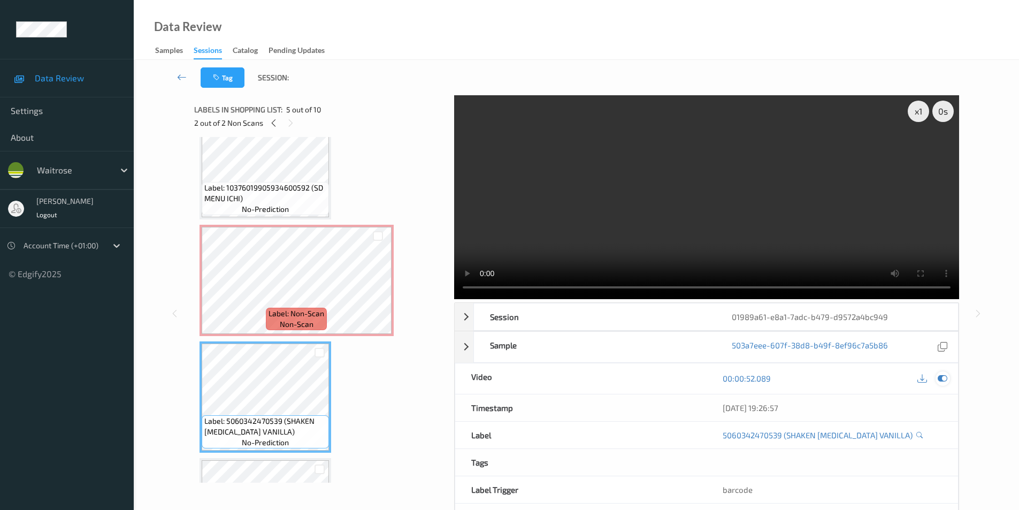
click at [937, 378] on div at bounding box center [943, 378] width 14 height 14
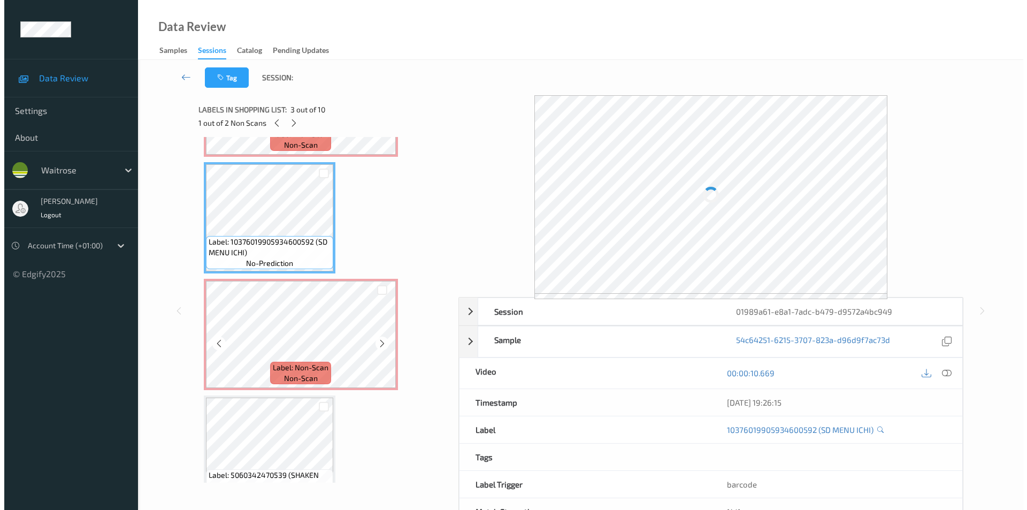
scroll to position [214, 0]
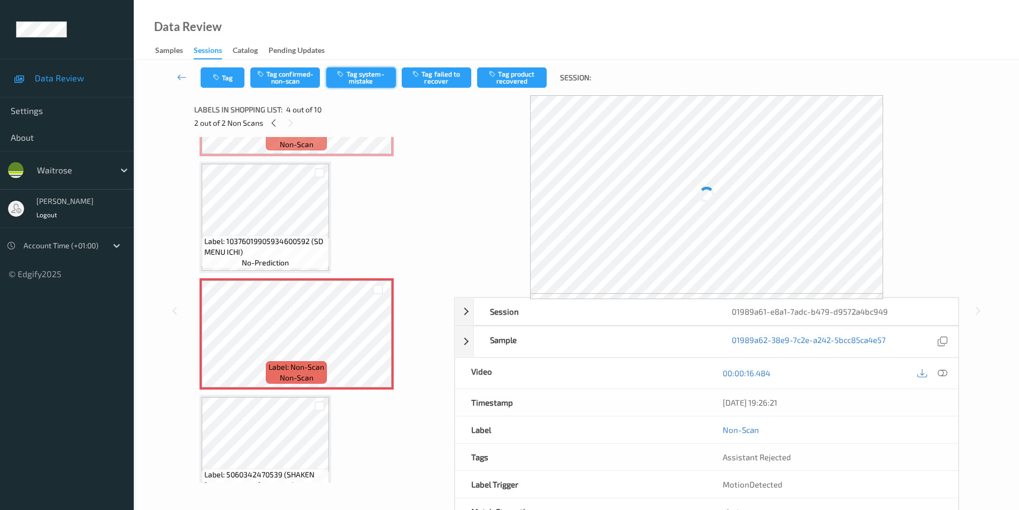
click at [347, 72] on button "Tag system-mistake" at bounding box center [361, 77] width 70 height 20
click at [363, 82] on button "Tag system-mistake" at bounding box center [361, 77] width 70 height 20
click at [222, 80] on button "Tag" at bounding box center [223, 77] width 44 height 20
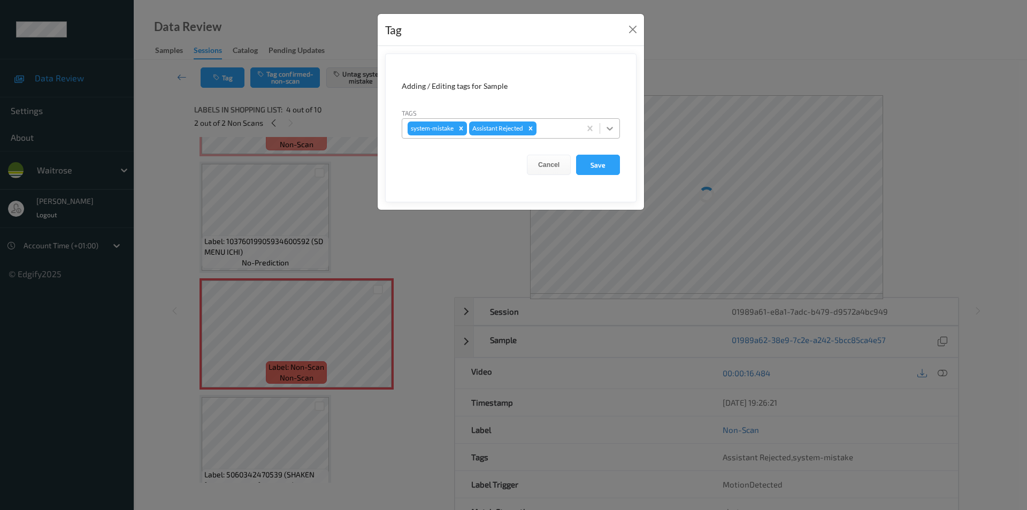
click at [614, 127] on icon at bounding box center [610, 128] width 11 height 11
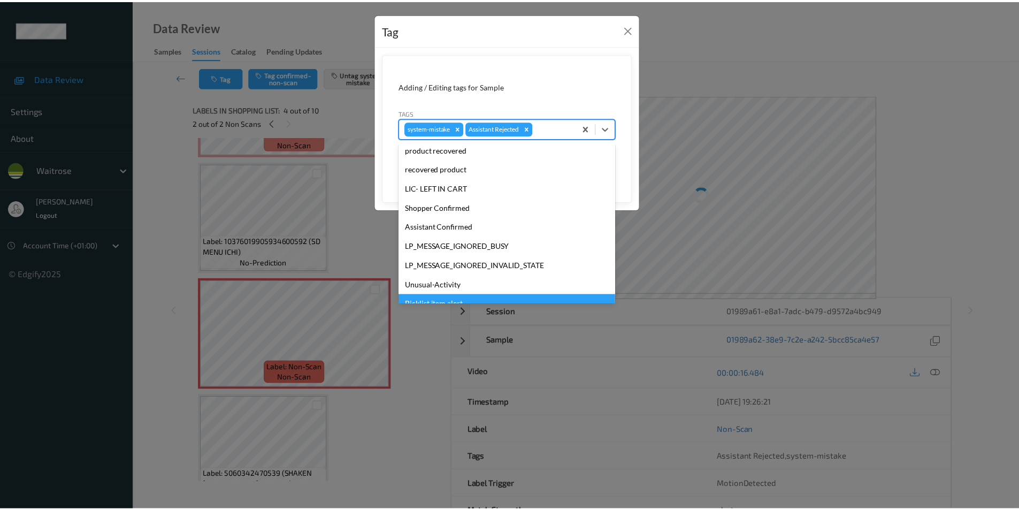
scroll to position [210, 0]
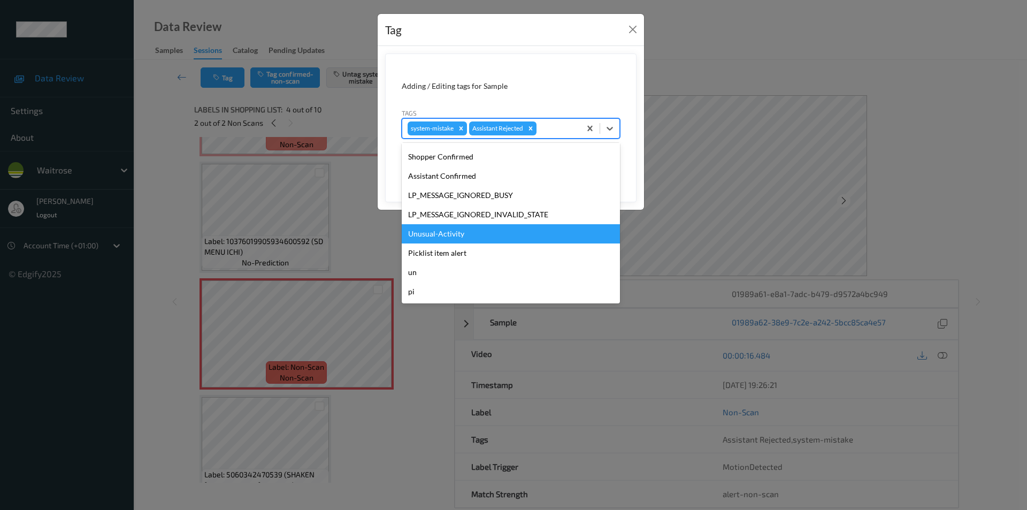
click at [444, 234] on div "Unusual-Activity" at bounding box center [511, 233] width 218 height 19
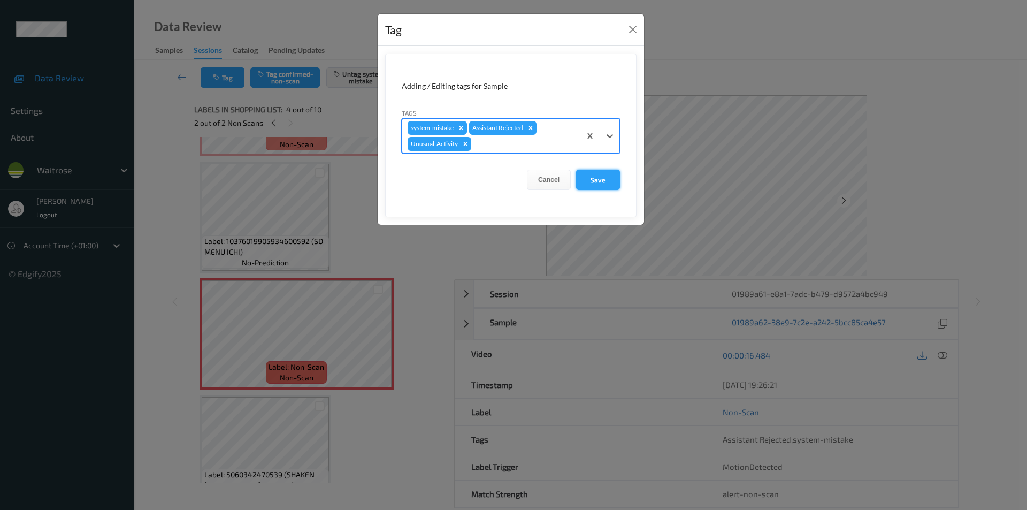
click at [599, 182] on button "Save" at bounding box center [598, 180] width 44 height 20
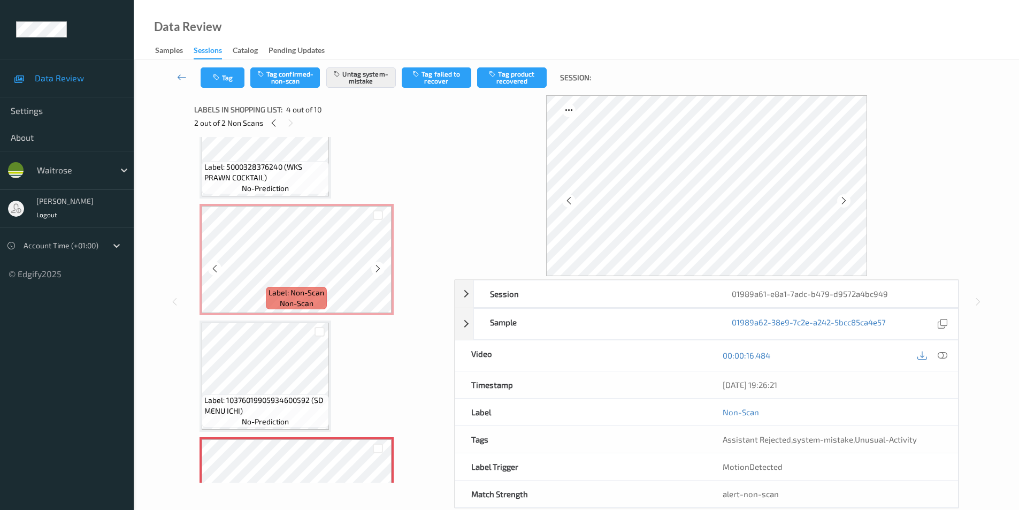
scroll to position [54, 0]
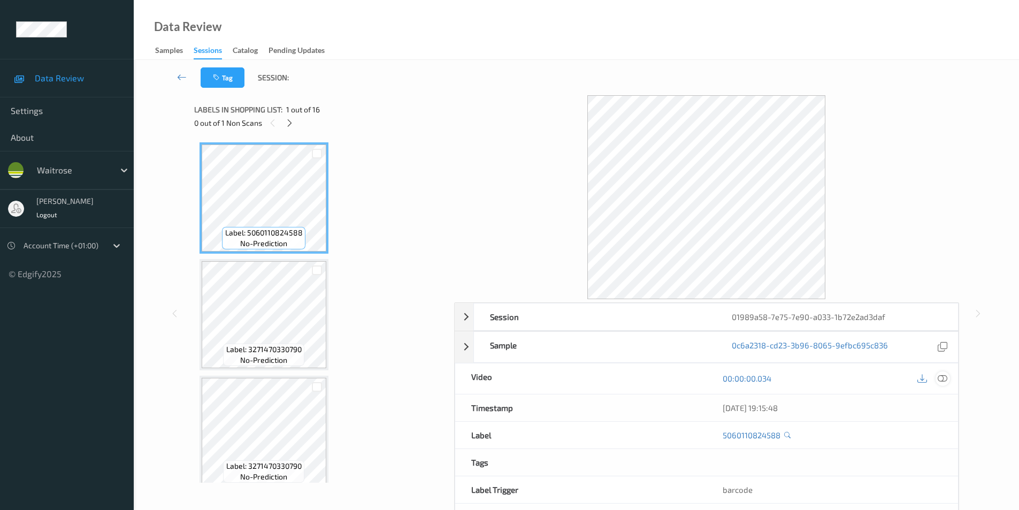
click at [943, 372] on div at bounding box center [943, 378] width 14 height 14
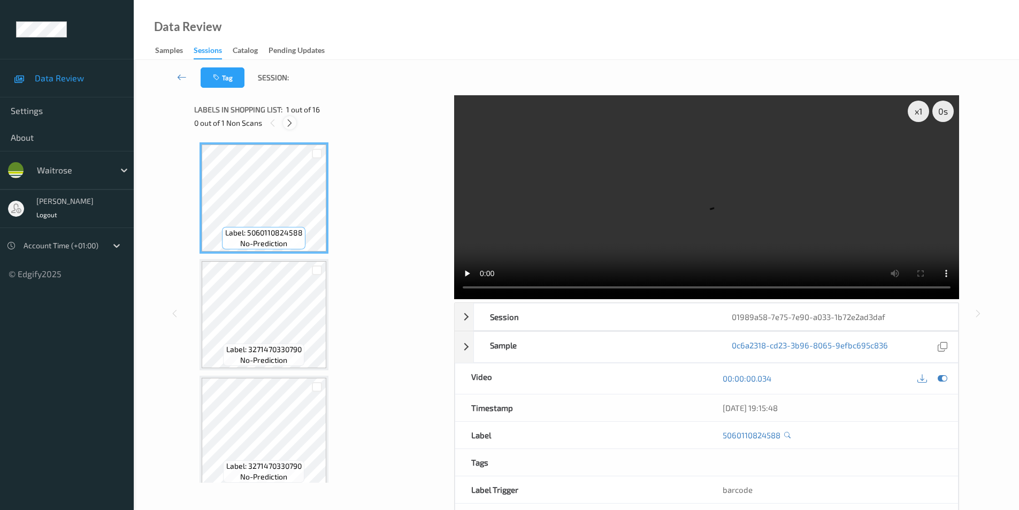
click at [291, 124] on icon at bounding box center [289, 123] width 9 height 10
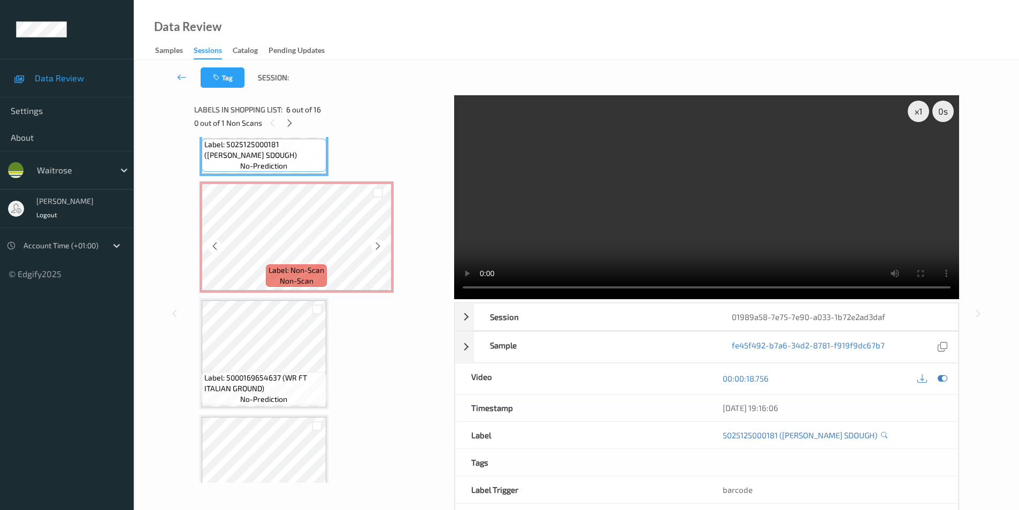
scroll to position [685, 0]
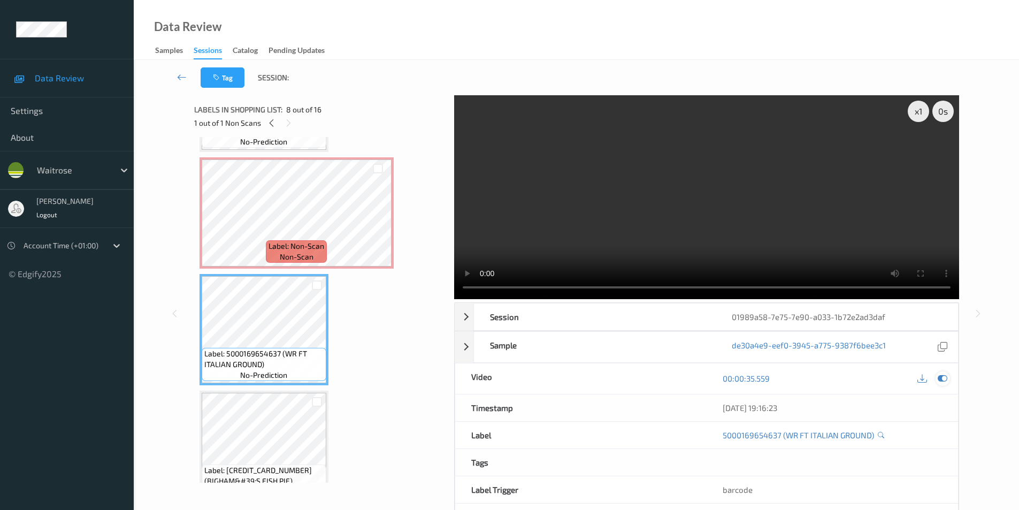
click at [938, 377] on icon at bounding box center [943, 379] width 10 height 10
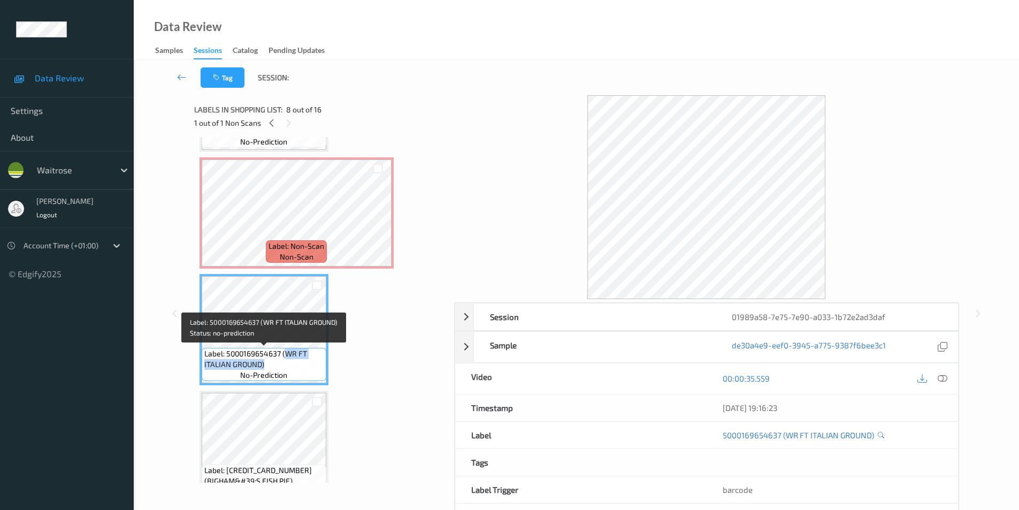
drag, startPoint x: 286, startPoint y: 352, endPoint x: 280, endPoint y: 364, distance: 12.9
click at [280, 364] on span "Label: 5000169654637 (WR FT ITALIAN GROUND)" at bounding box center [263, 358] width 119 height 21
copy span "WR FT ITALIAN GROUND)"
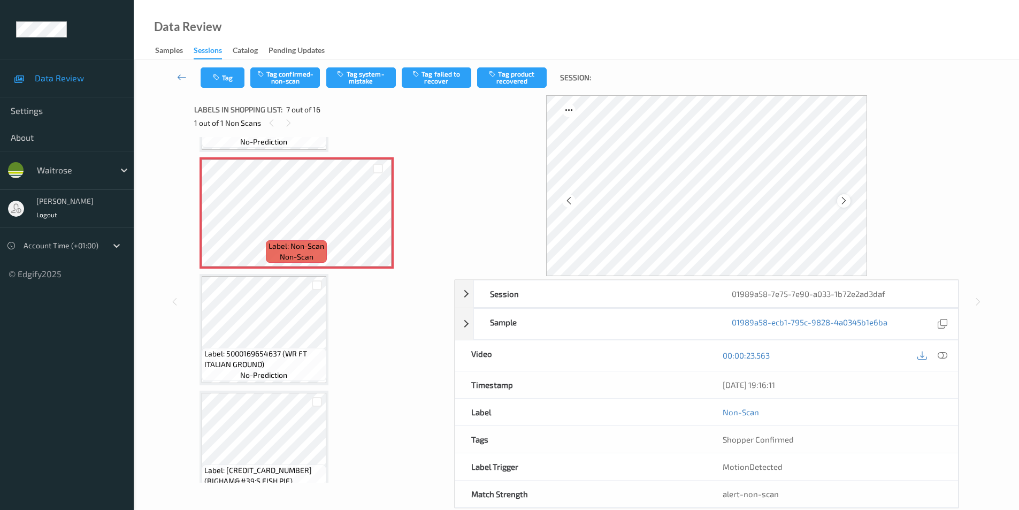
click at [846, 199] on icon at bounding box center [844, 201] width 9 height 10
click at [295, 75] on button "Tag confirmed-non-scan" at bounding box center [285, 77] width 70 height 20
click at [512, 79] on button "Tag product recovered" at bounding box center [512, 77] width 70 height 20
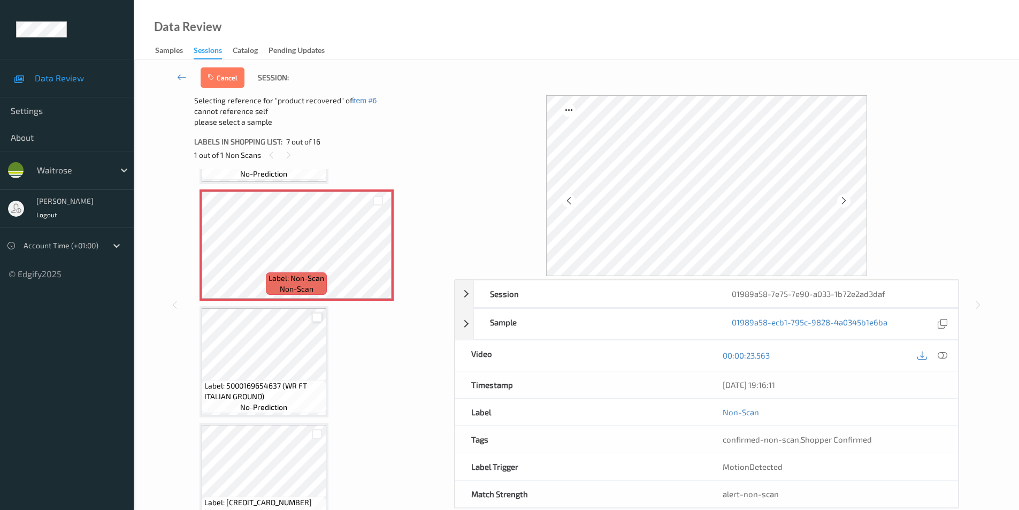
drag, startPoint x: 318, startPoint y: 316, endPoint x: 379, endPoint y: 139, distance: 186.7
click at [320, 315] on div at bounding box center [317, 318] width 10 height 10
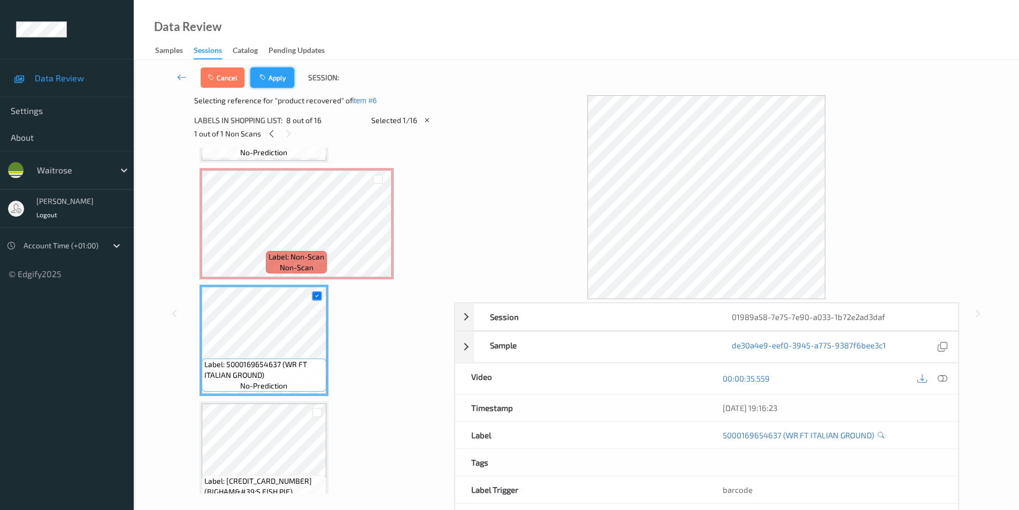
click at [278, 78] on button "Apply" at bounding box center [272, 77] width 44 height 20
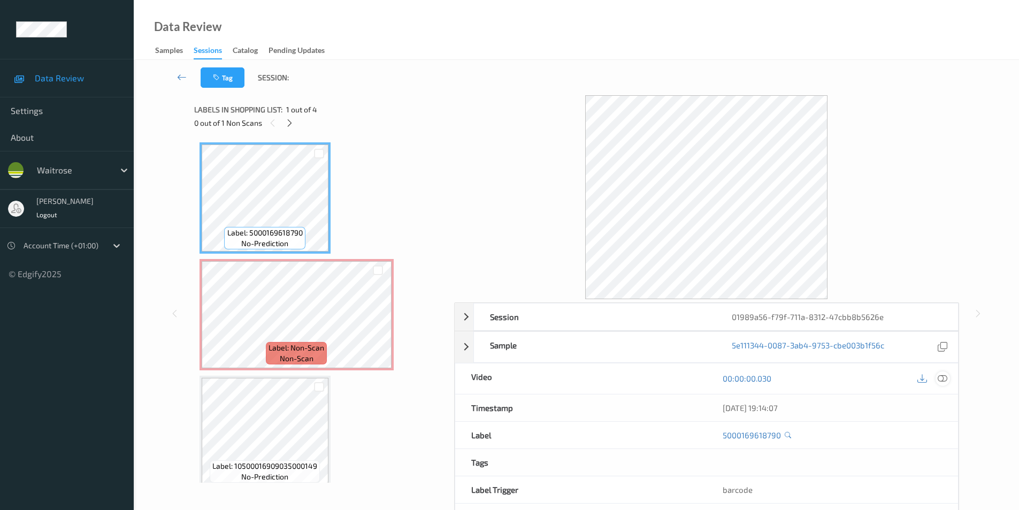
click at [945, 379] on icon at bounding box center [943, 379] width 10 height 10
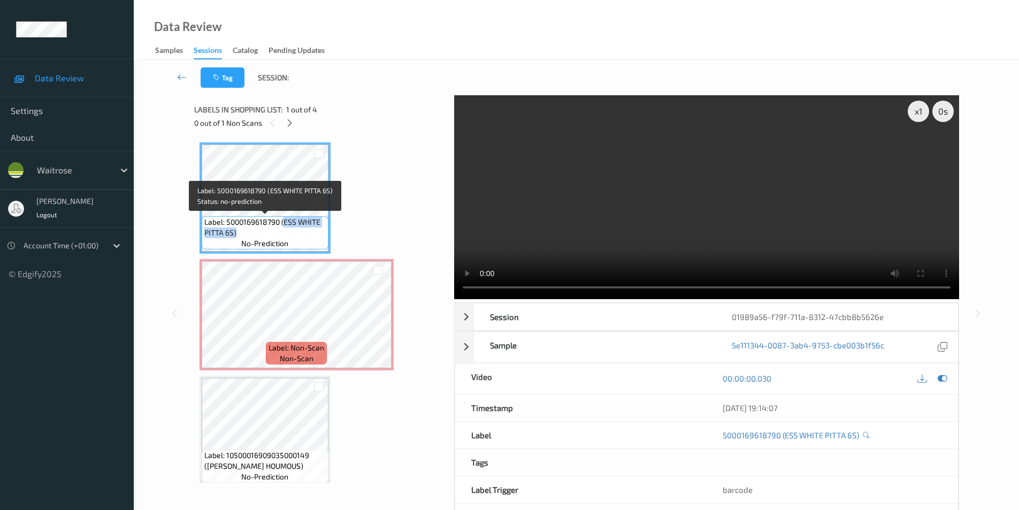
drag, startPoint x: 284, startPoint y: 223, endPoint x: 281, endPoint y: 235, distance: 12.1
click at [281, 235] on span "Label: 5000169618790 (ESS WHITE PITTA 6S)" at bounding box center [264, 227] width 121 height 21
copy span "ESS WHITE PITTA 6S)"
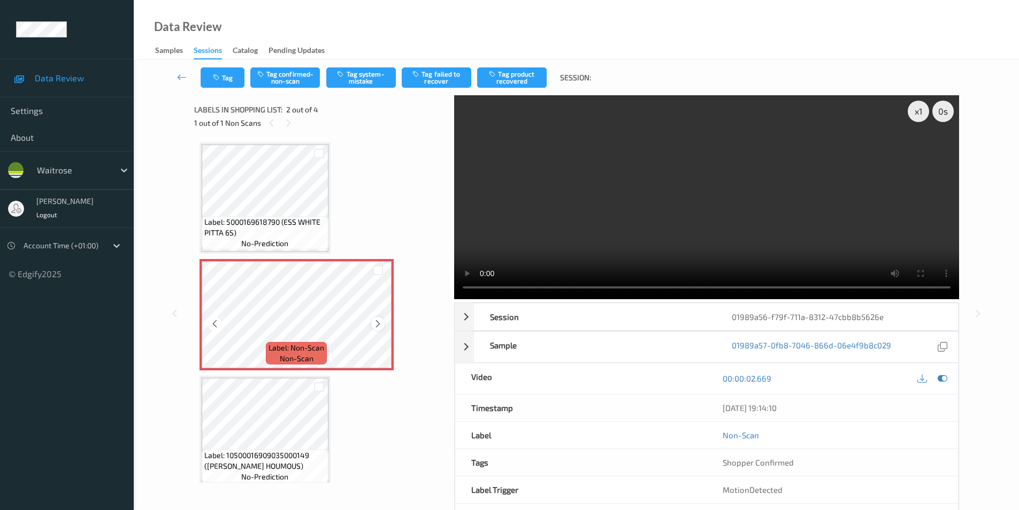
click at [380, 324] on icon at bounding box center [378, 324] width 9 height 10
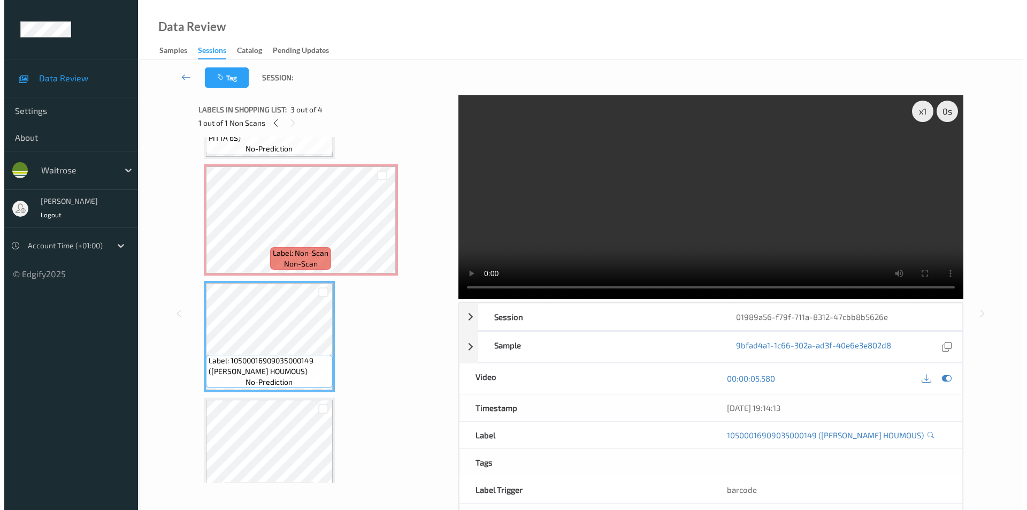
scroll to position [73, 0]
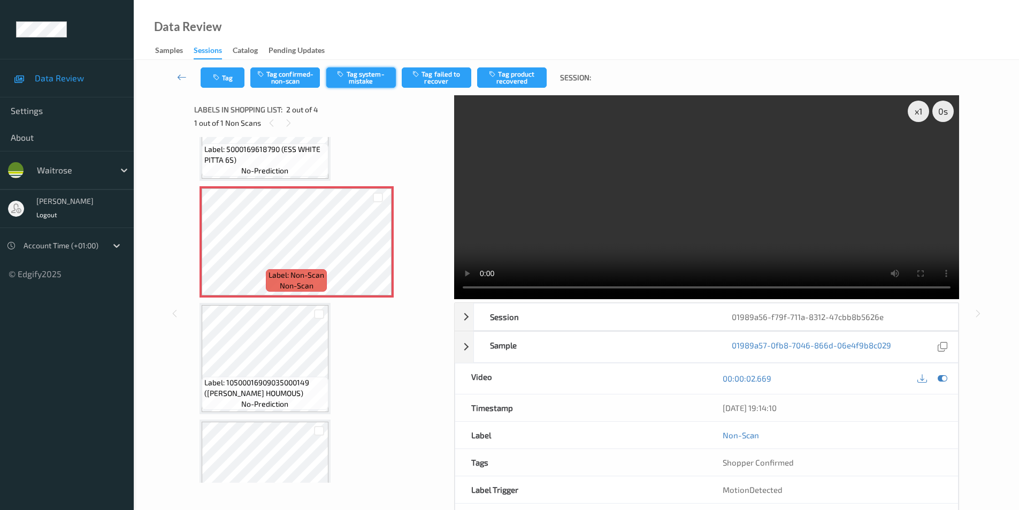
click at [346, 78] on button "Tag system-mistake" at bounding box center [361, 77] width 70 height 20
click at [222, 81] on button "Tag" at bounding box center [223, 77] width 44 height 20
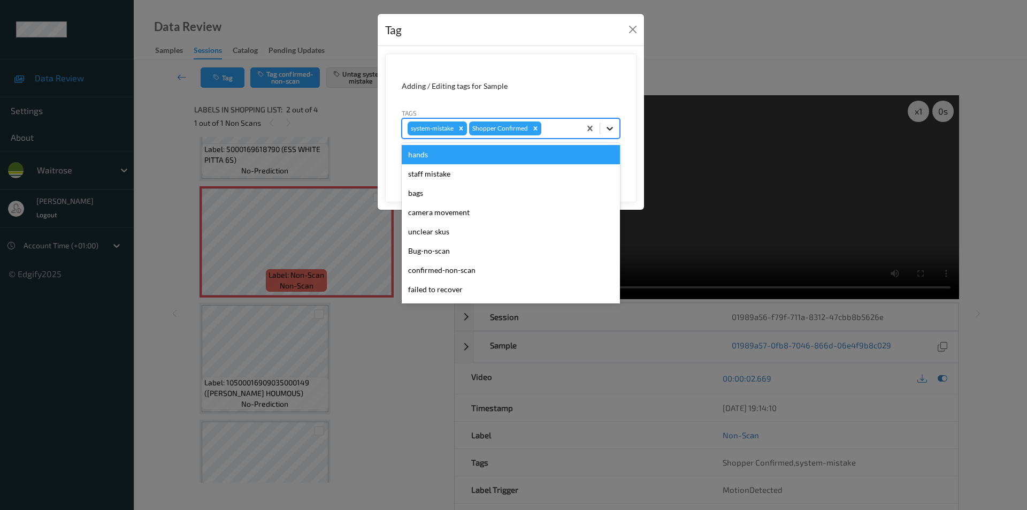
click at [612, 135] on div at bounding box center [609, 128] width 19 height 19
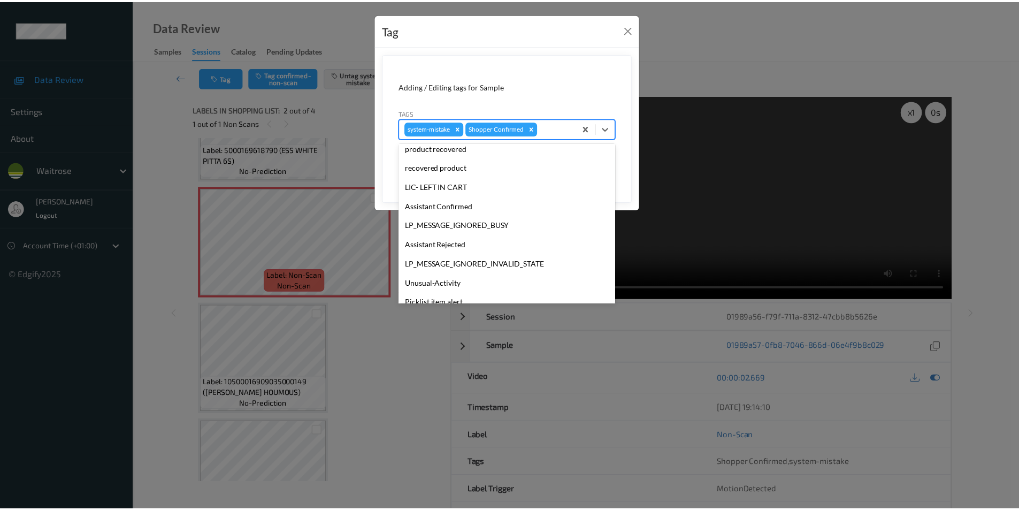
scroll to position [210, 0]
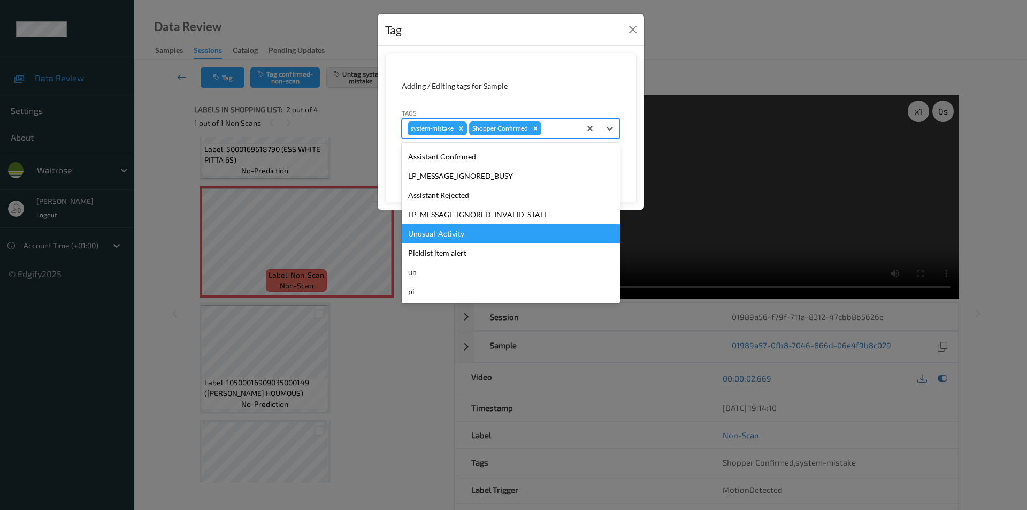
click at [439, 235] on div "Unusual-Activity" at bounding box center [511, 233] width 218 height 19
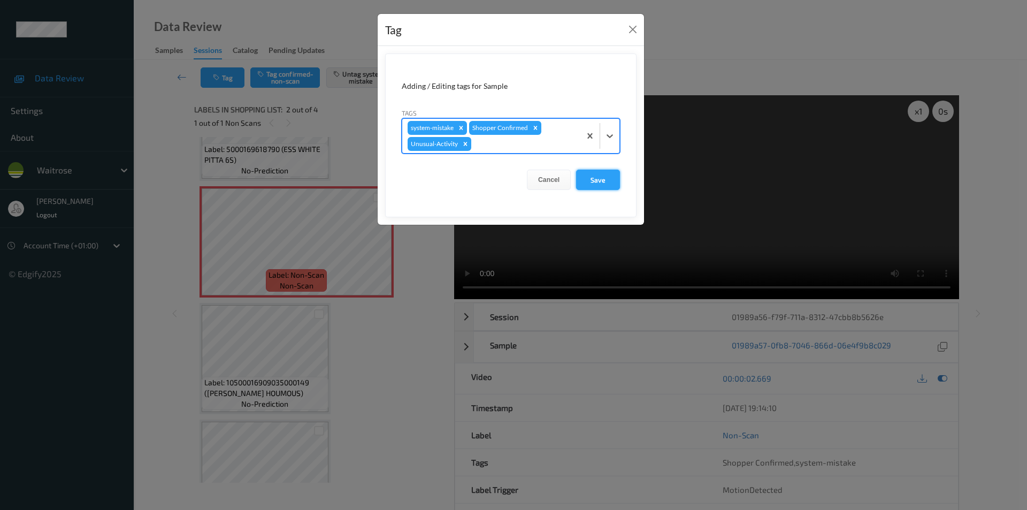
click at [589, 184] on button "Save" at bounding box center [598, 180] width 44 height 20
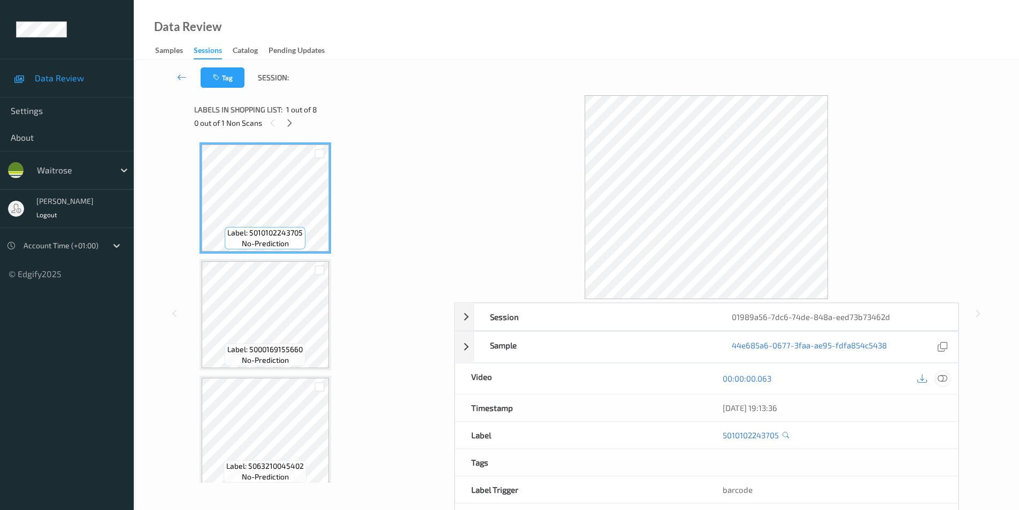
click at [946, 379] on icon at bounding box center [943, 379] width 10 height 10
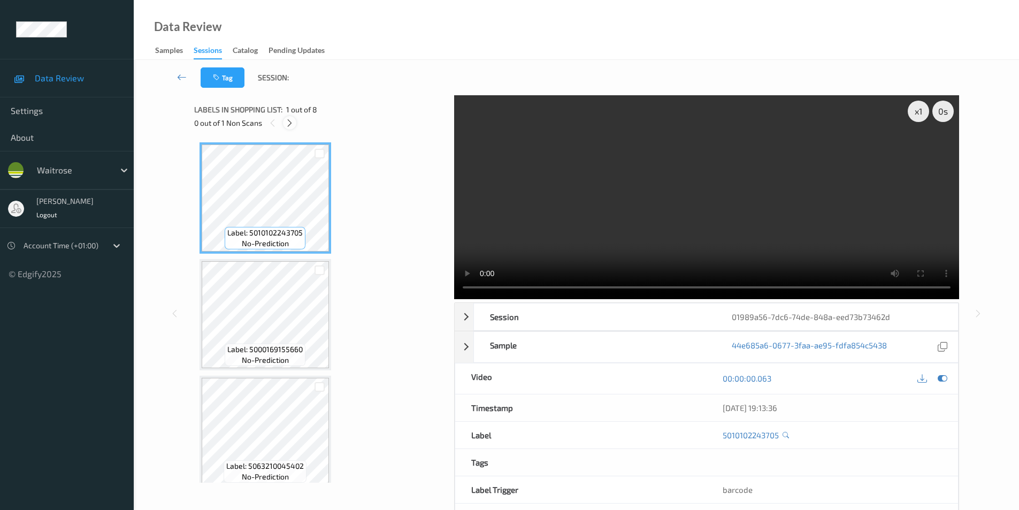
click at [292, 127] on icon at bounding box center [289, 123] width 9 height 10
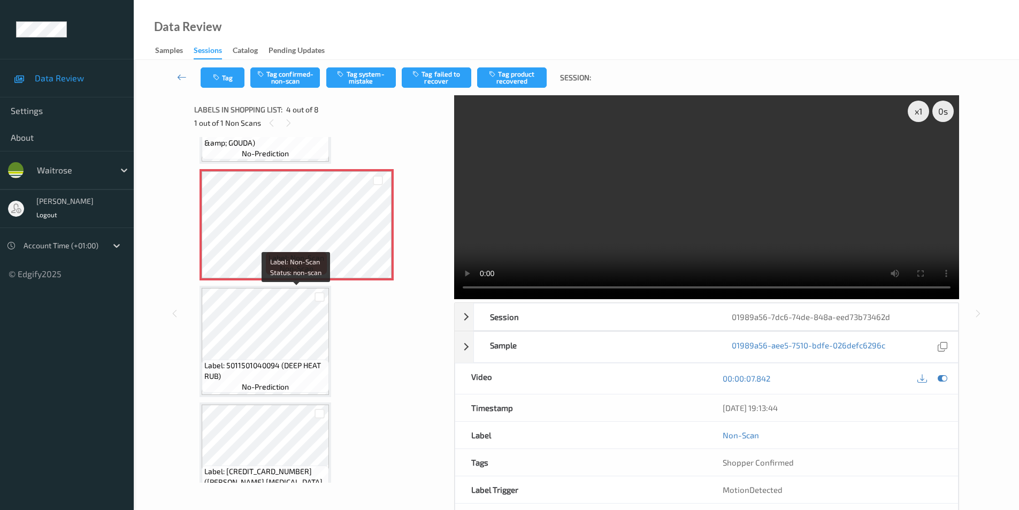
scroll to position [335, 0]
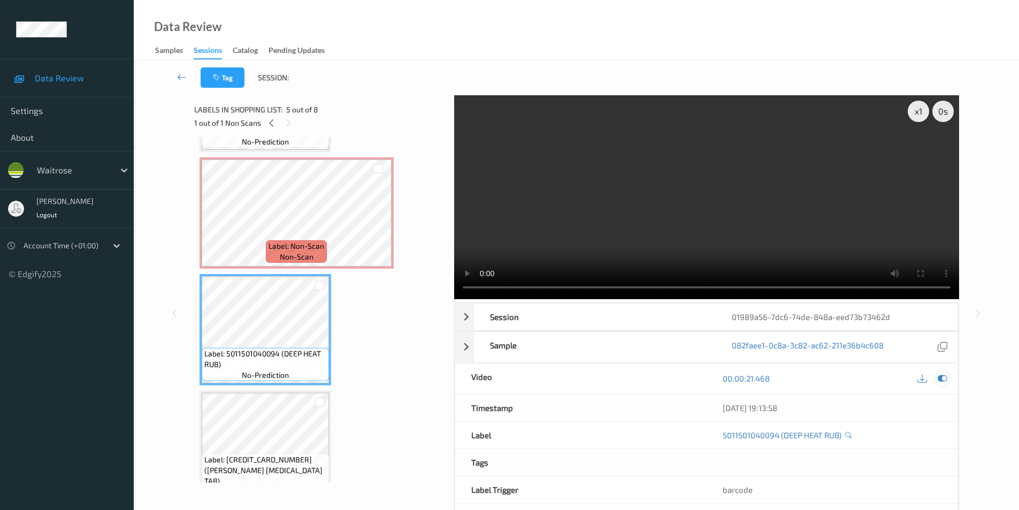
click at [943, 379] on icon at bounding box center [943, 379] width 10 height 10
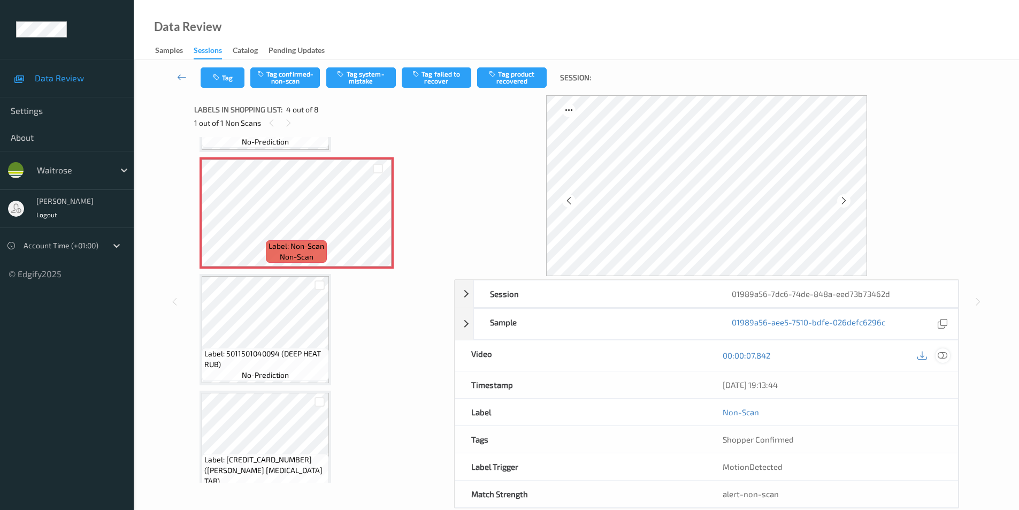
click at [947, 357] on icon at bounding box center [943, 356] width 10 height 10
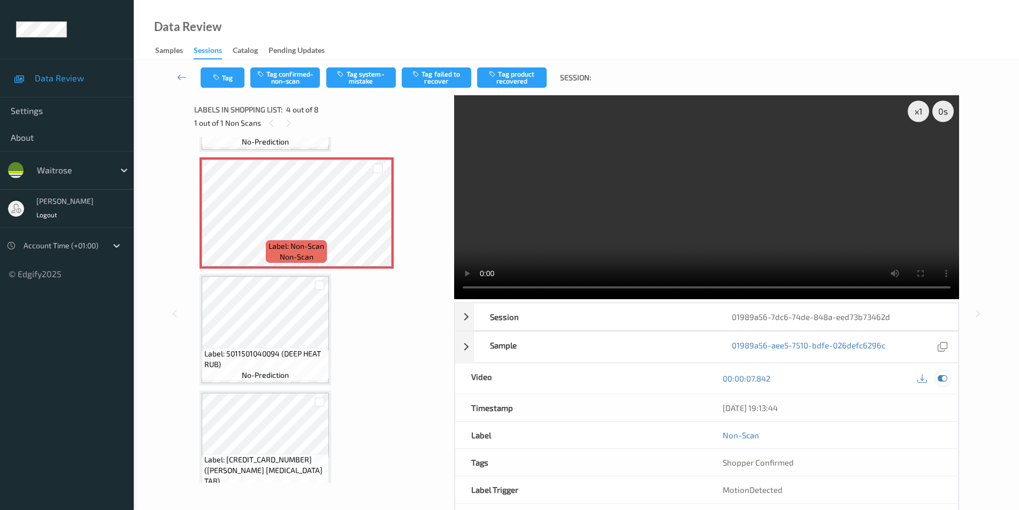
click at [940, 378] on icon at bounding box center [943, 379] width 10 height 10
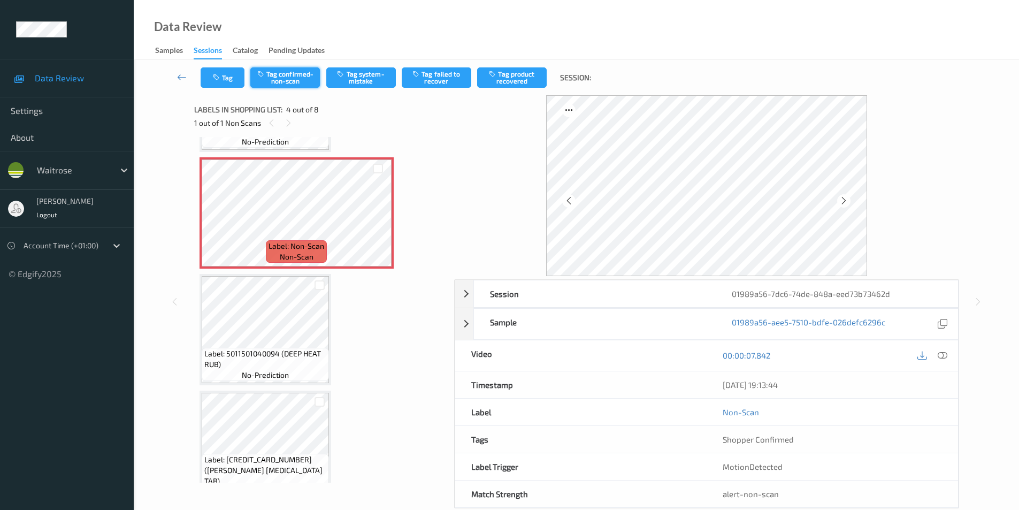
click at [282, 83] on button "Tag confirmed-non-scan" at bounding box center [285, 77] width 70 height 20
click at [510, 73] on button "Tag product recovered" at bounding box center [512, 77] width 70 height 20
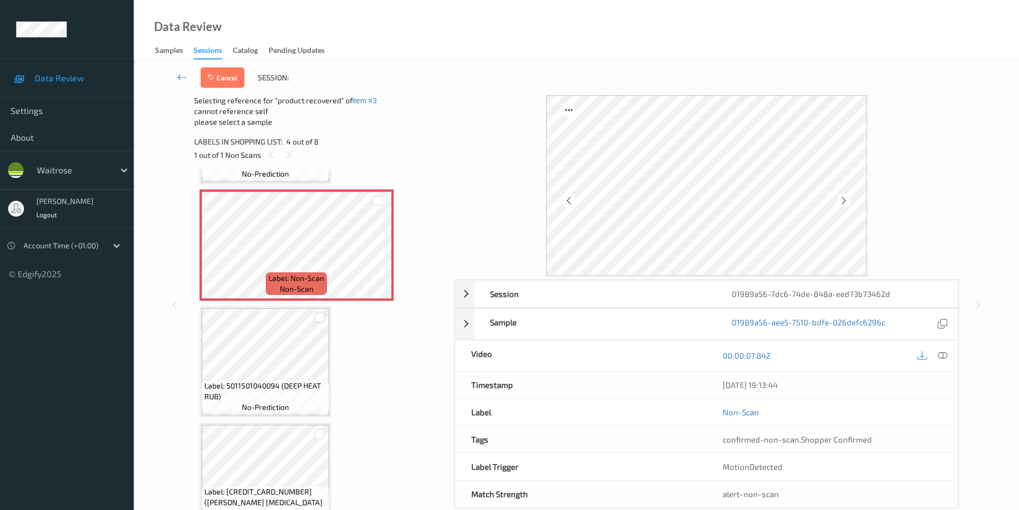
click at [321, 317] on div at bounding box center [320, 318] width 10 height 10
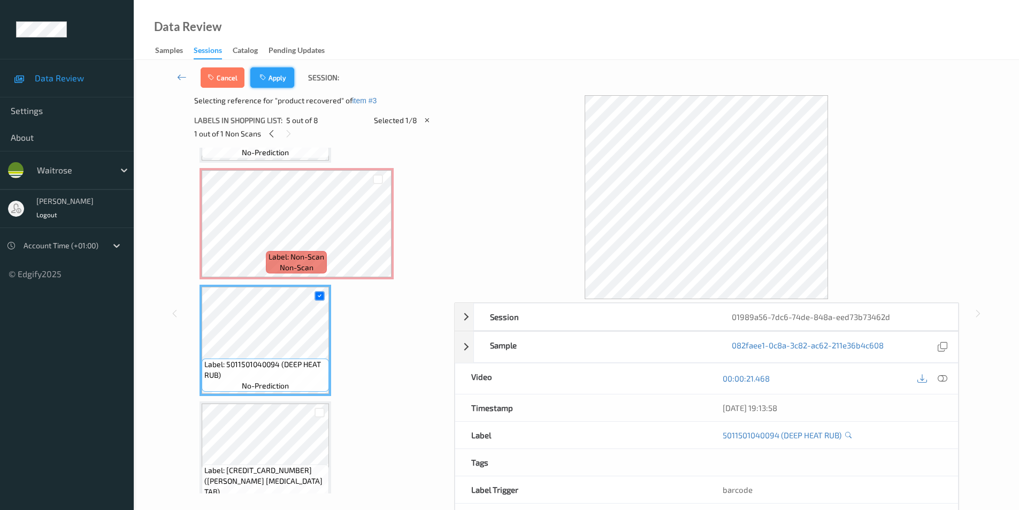
click at [284, 82] on button "Apply" at bounding box center [272, 77] width 44 height 20
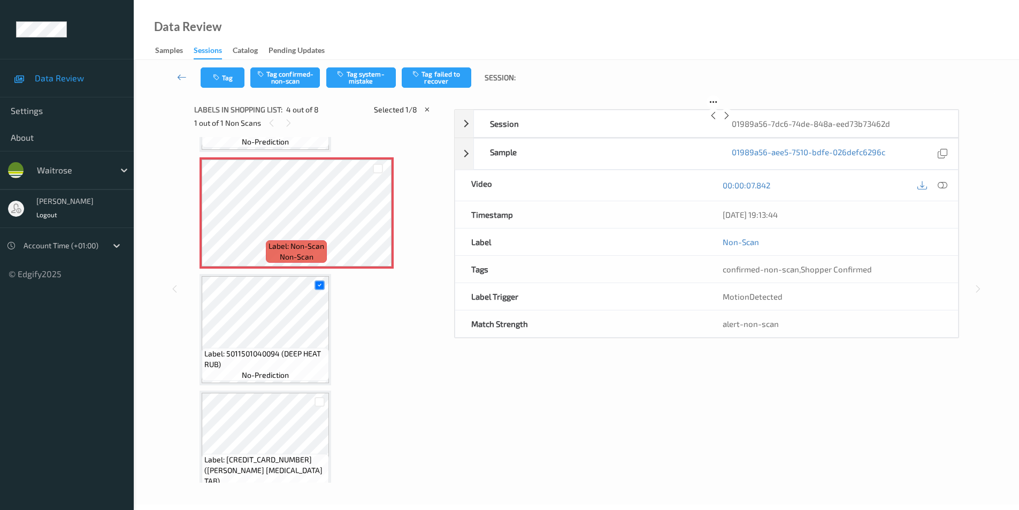
scroll to position [239, 0]
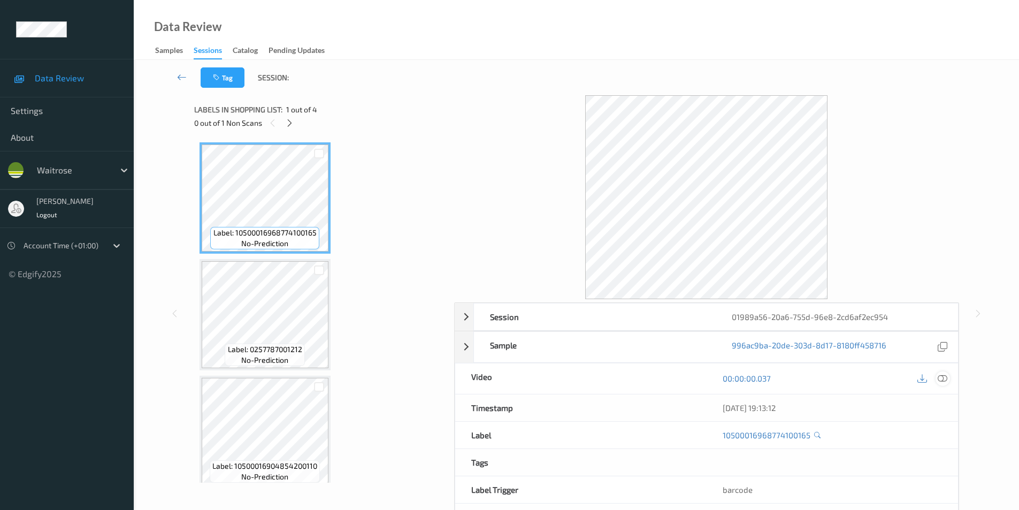
click at [944, 377] on icon at bounding box center [943, 379] width 10 height 10
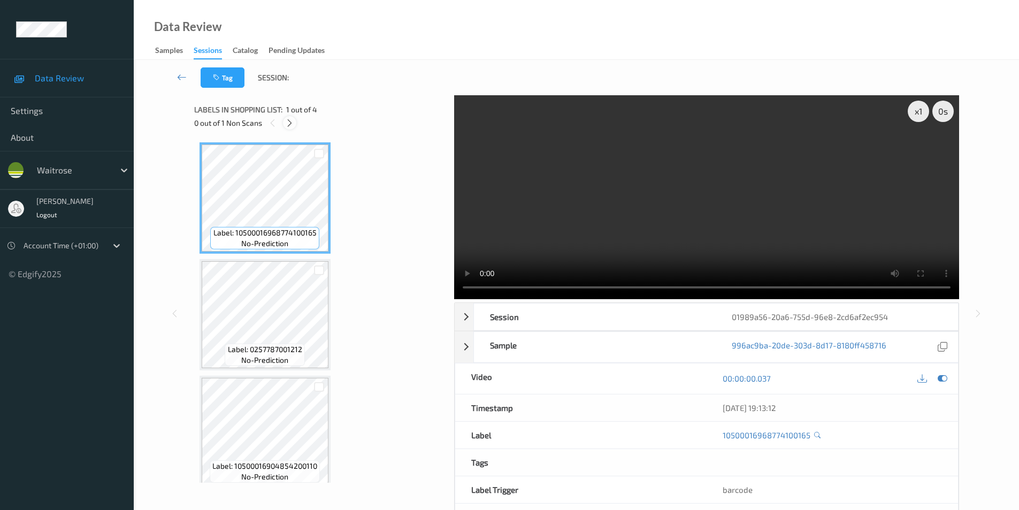
click at [288, 125] on icon at bounding box center [289, 123] width 9 height 10
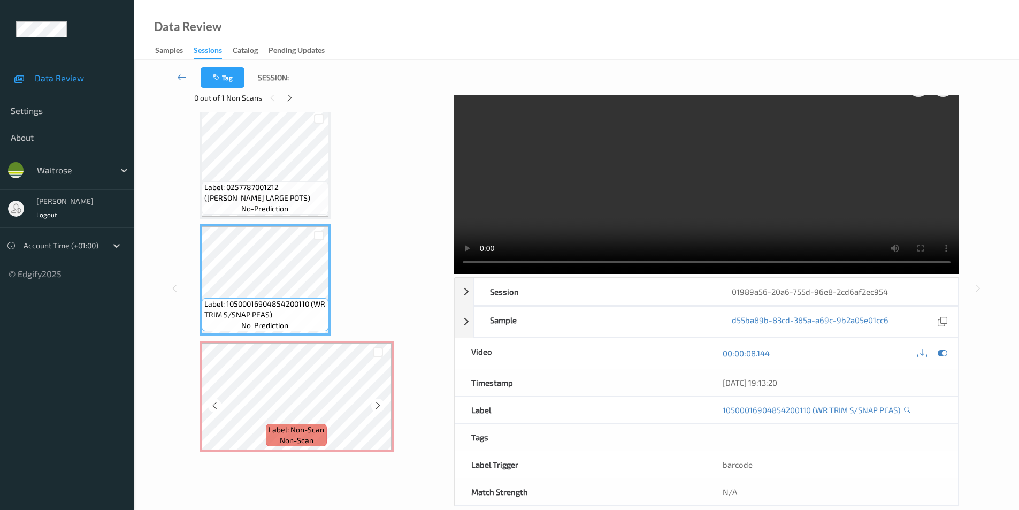
scroll to position [43, 0]
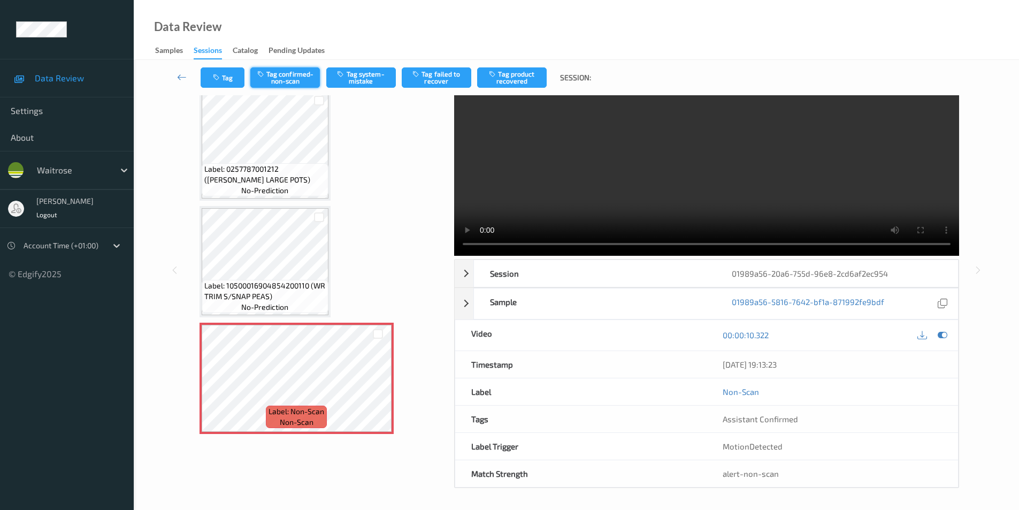
click at [276, 72] on button "Tag confirmed-non-scan" at bounding box center [285, 77] width 70 height 20
click at [286, 78] on button "Tag confirmed-non-scan" at bounding box center [285, 77] width 70 height 20
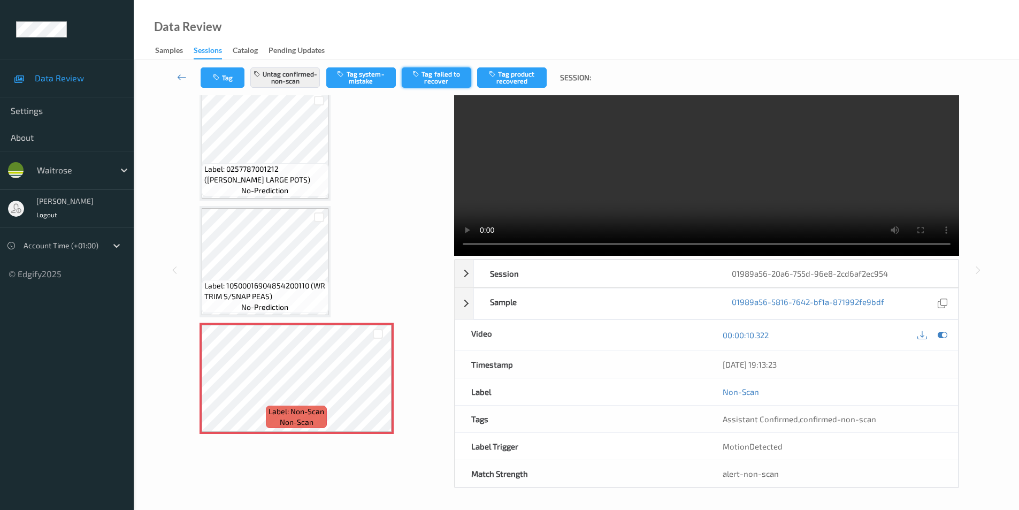
click at [433, 78] on button "Tag failed to recover" at bounding box center [437, 77] width 70 height 20
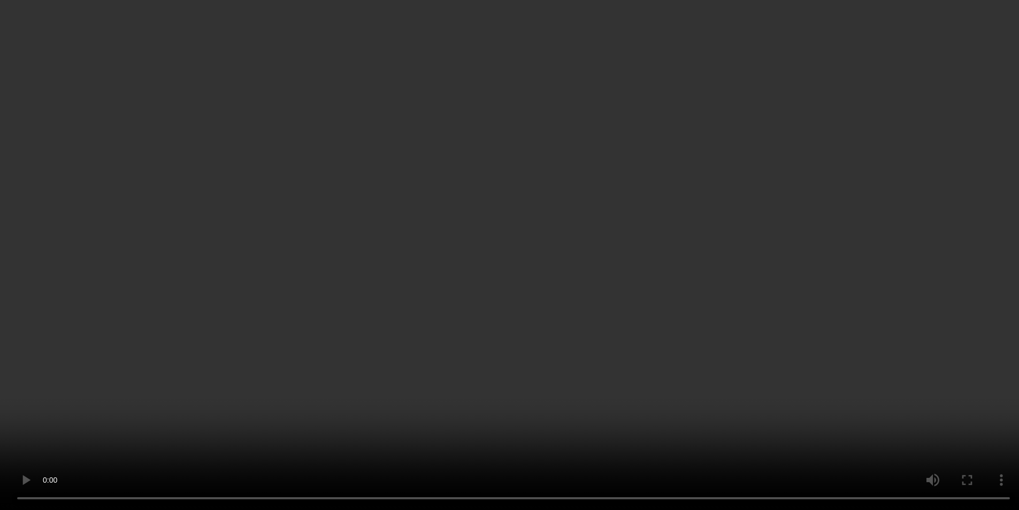
scroll to position [58, 0]
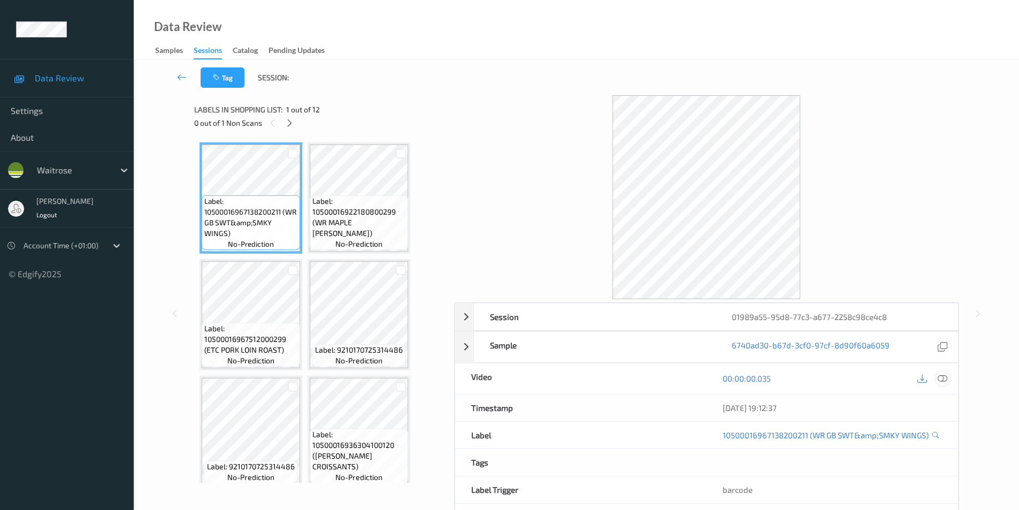
click at [943, 377] on icon at bounding box center [943, 379] width 10 height 10
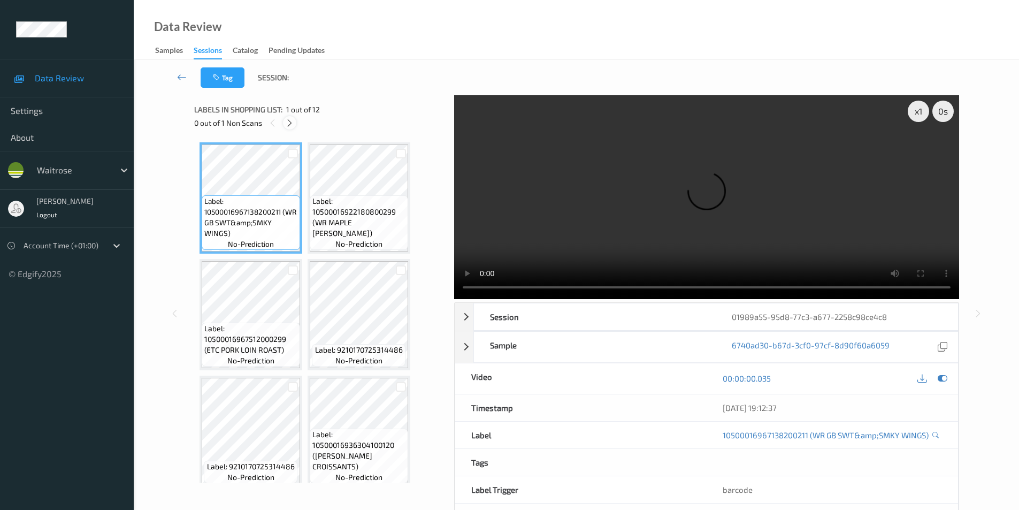
click at [291, 123] on icon at bounding box center [289, 123] width 9 height 10
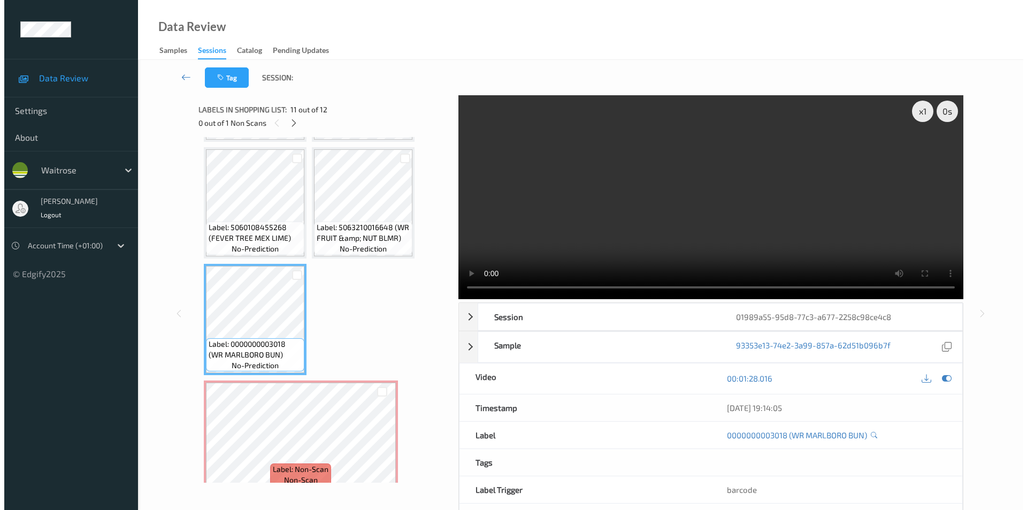
scroll to position [476, 0]
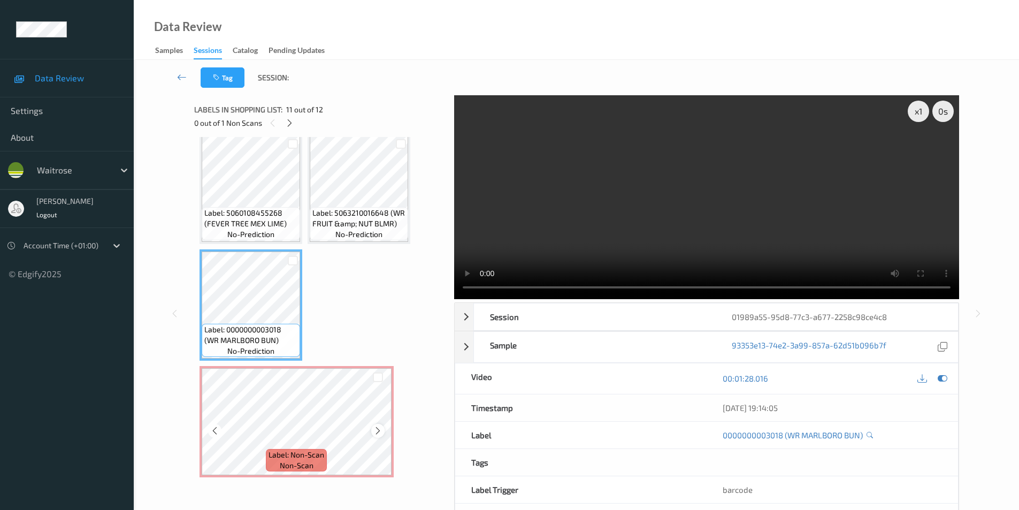
click at [379, 433] on icon at bounding box center [378, 431] width 9 height 10
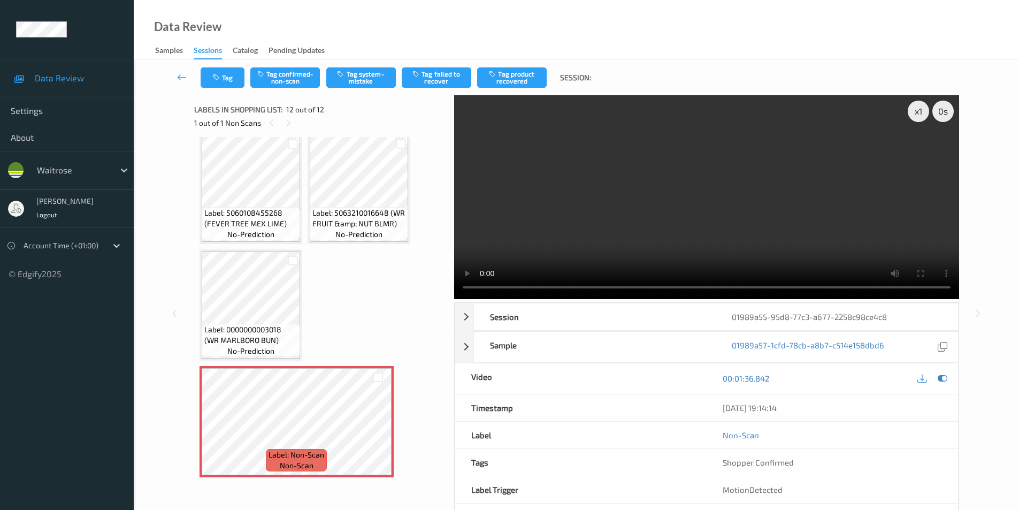
click at [376, 66] on div "Tag Tag confirmed-non-scan Tag system-mistake Tag failed to recover Tag product…" at bounding box center [577, 77] width 842 height 35
click at [360, 82] on button "Tag system-mistake" at bounding box center [361, 77] width 70 height 20
click at [230, 80] on button "Tag" at bounding box center [223, 77] width 44 height 20
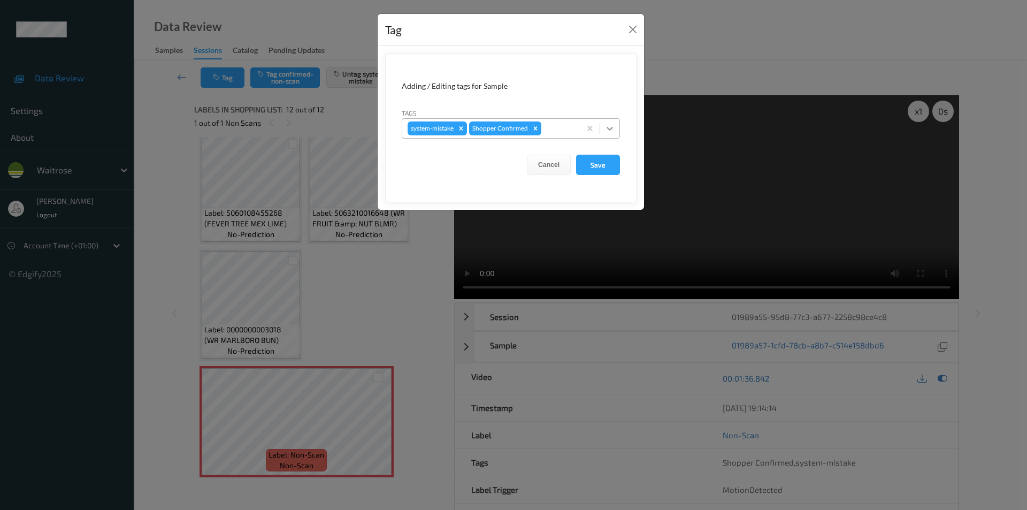
click at [614, 128] on icon at bounding box center [610, 128] width 11 height 11
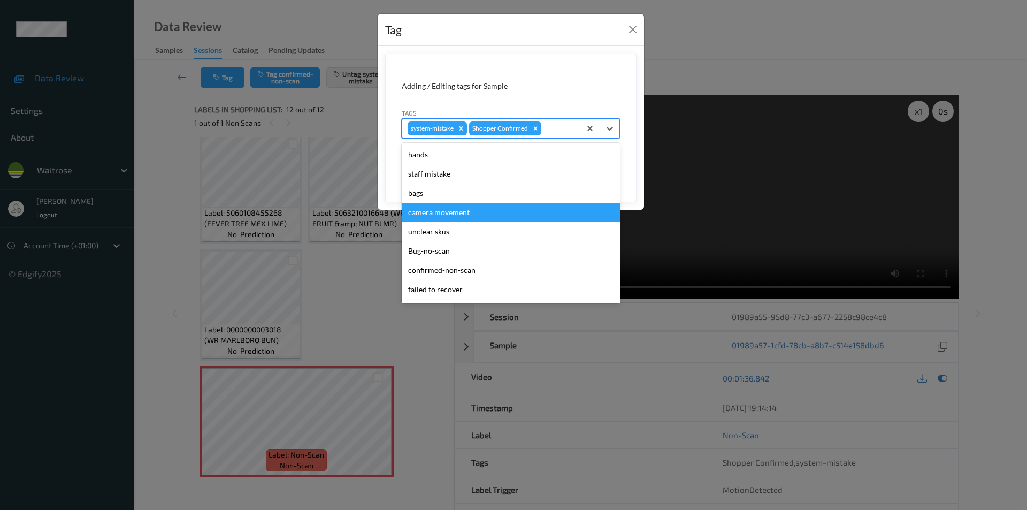
scroll to position [210, 0]
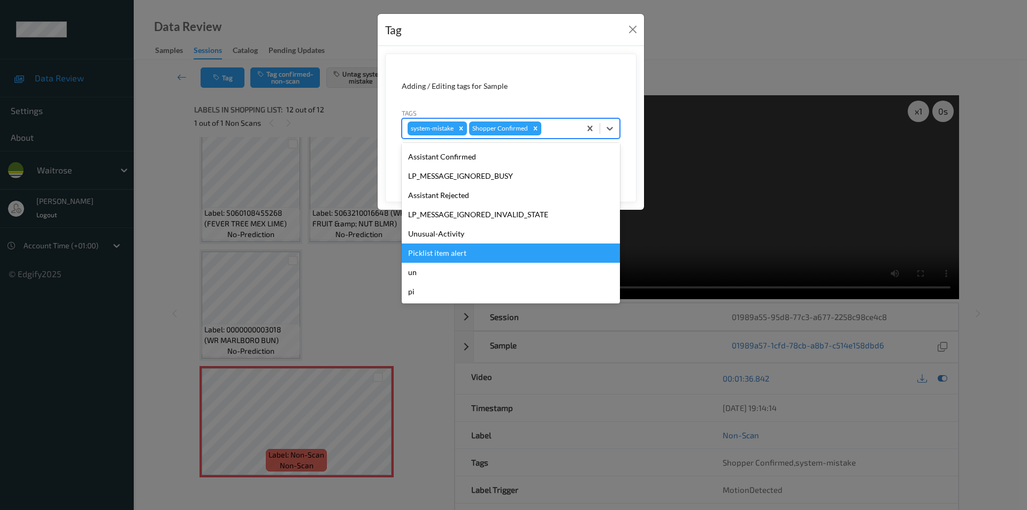
click at [432, 234] on div "Unusual-Activity" at bounding box center [511, 233] width 218 height 19
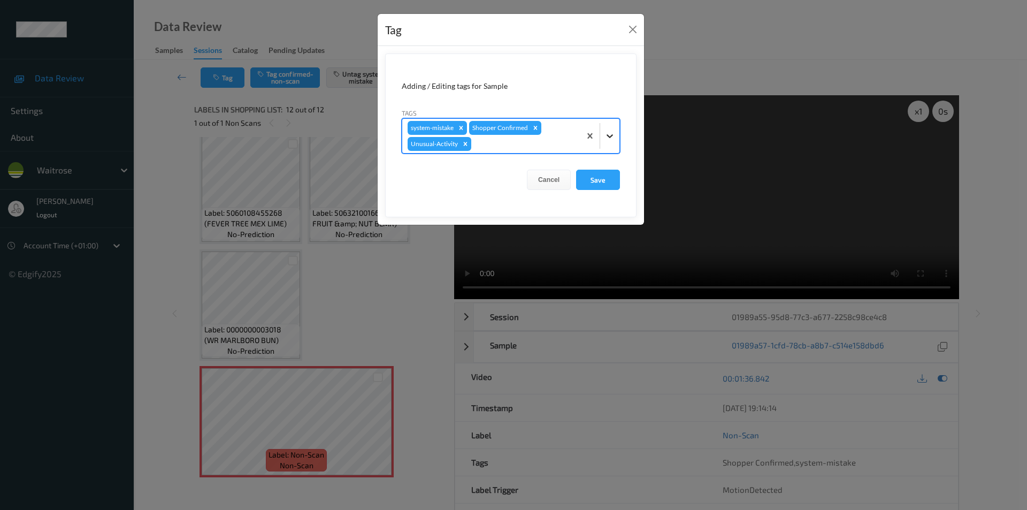
click at [612, 142] on div at bounding box center [609, 135] width 19 height 19
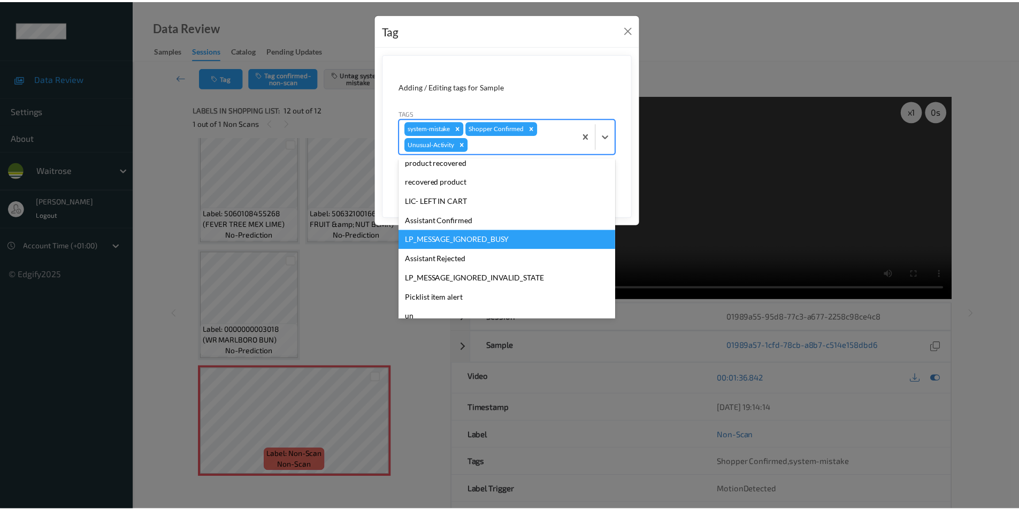
scroll to position [191, 0]
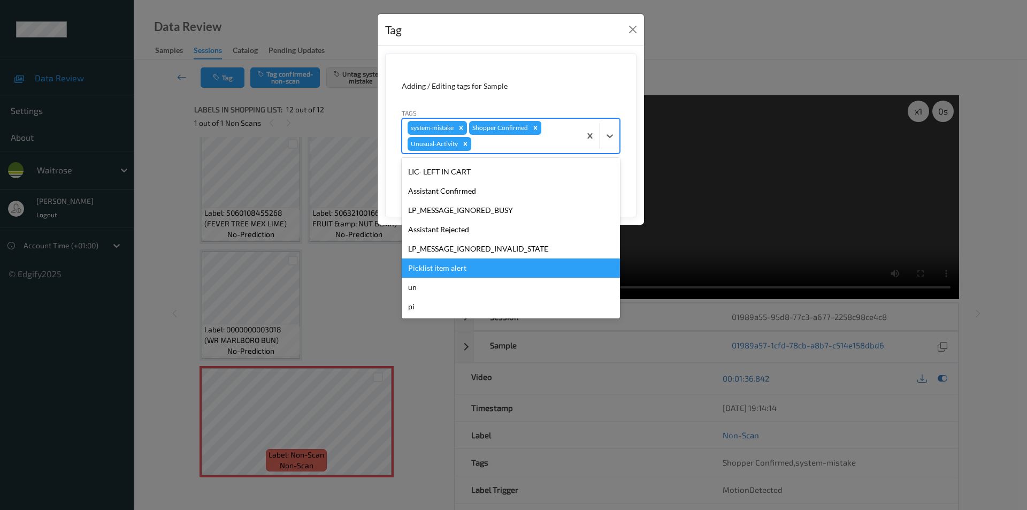
click at [459, 272] on div "Picklist item alert" at bounding box center [511, 267] width 218 height 19
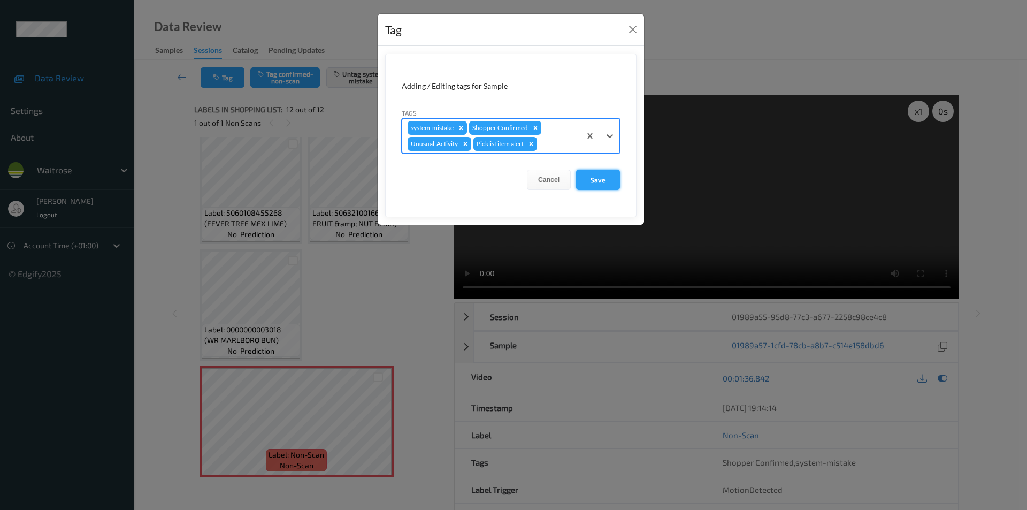
click at [600, 185] on button "Save" at bounding box center [598, 180] width 44 height 20
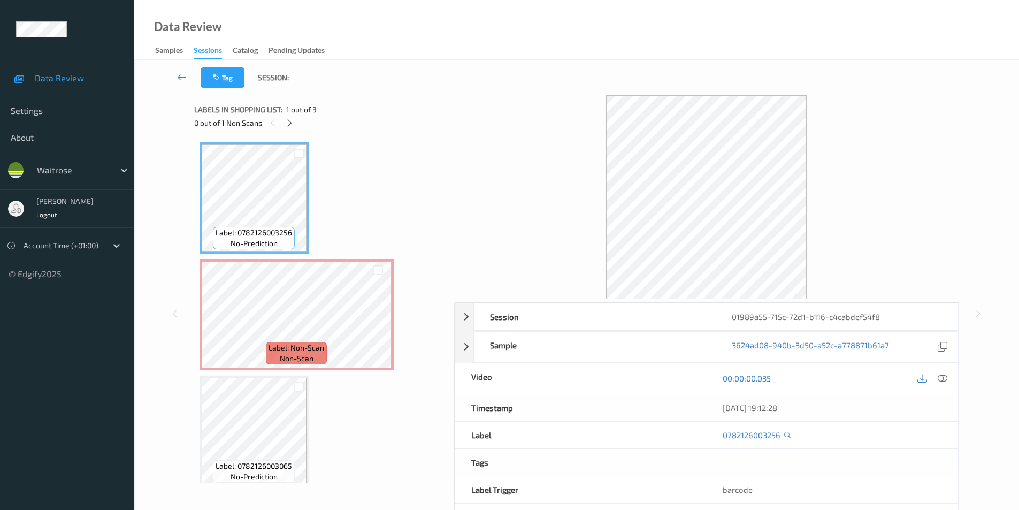
click at [947, 378] on icon at bounding box center [943, 379] width 10 height 10
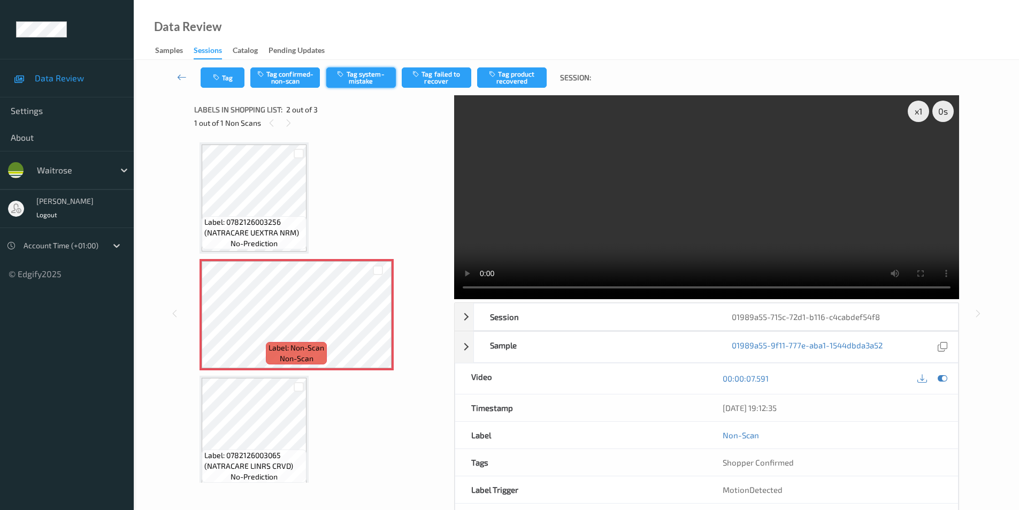
click at [371, 80] on button "Tag system-mistake" at bounding box center [361, 77] width 70 height 20
click at [221, 75] on icon "button" at bounding box center [217, 77] width 9 height 7
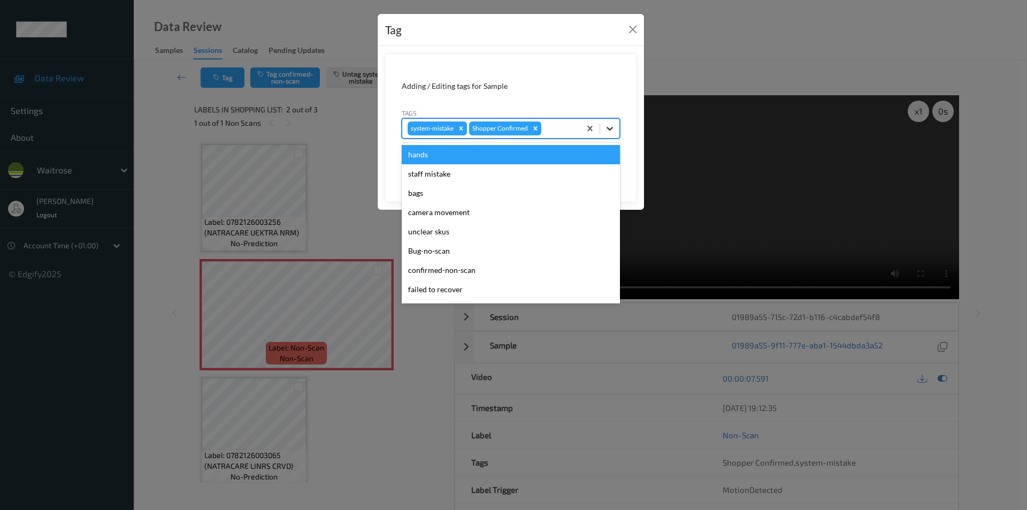
click at [614, 131] on icon at bounding box center [610, 128] width 11 height 11
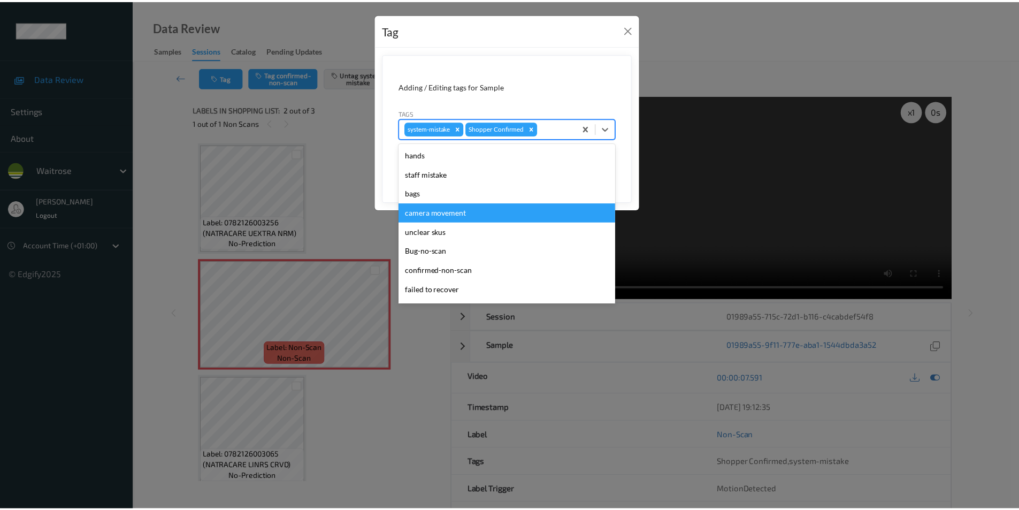
scroll to position [210, 0]
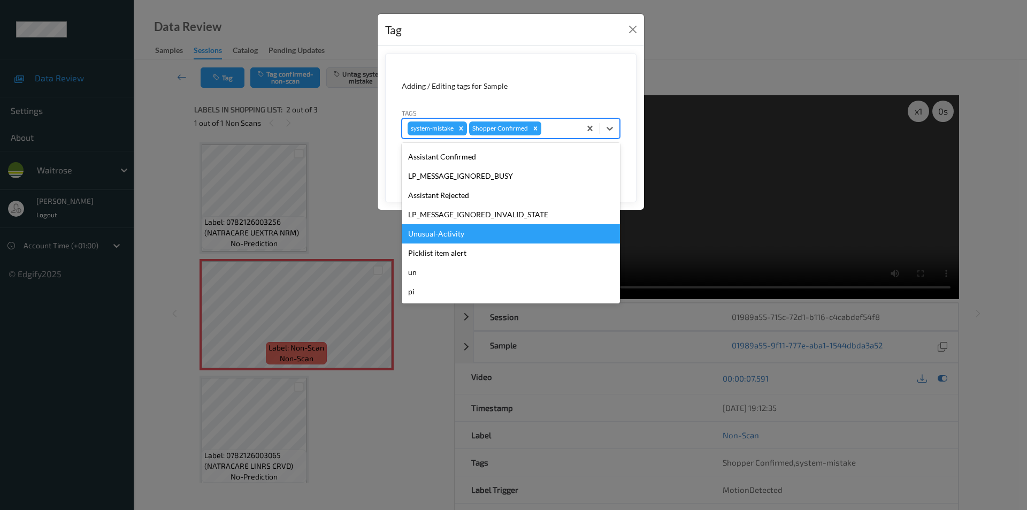
click at [461, 232] on div "Unusual-Activity" at bounding box center [511, 233] width 218 height 19
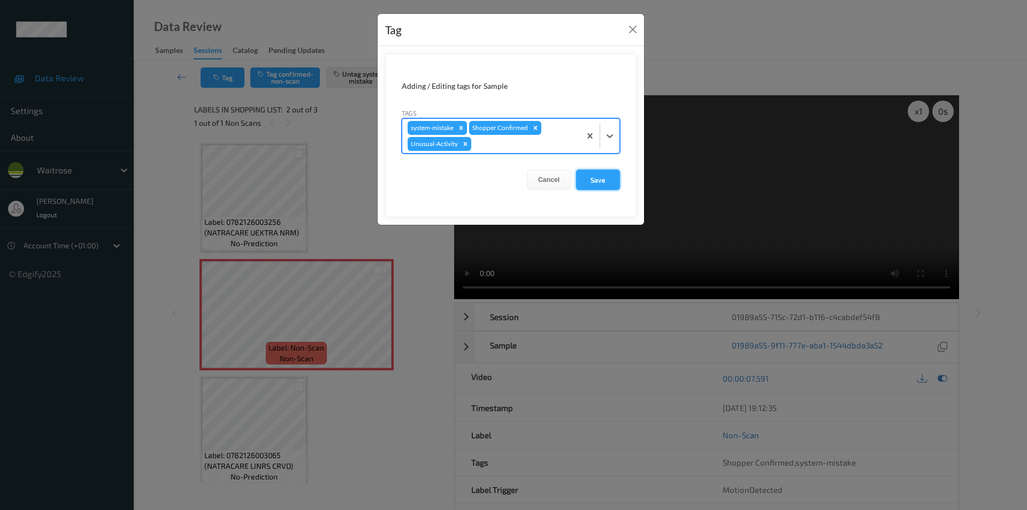
click at [605, 179] on button "Save" at bounding box center [598, 180] width 44 height 20
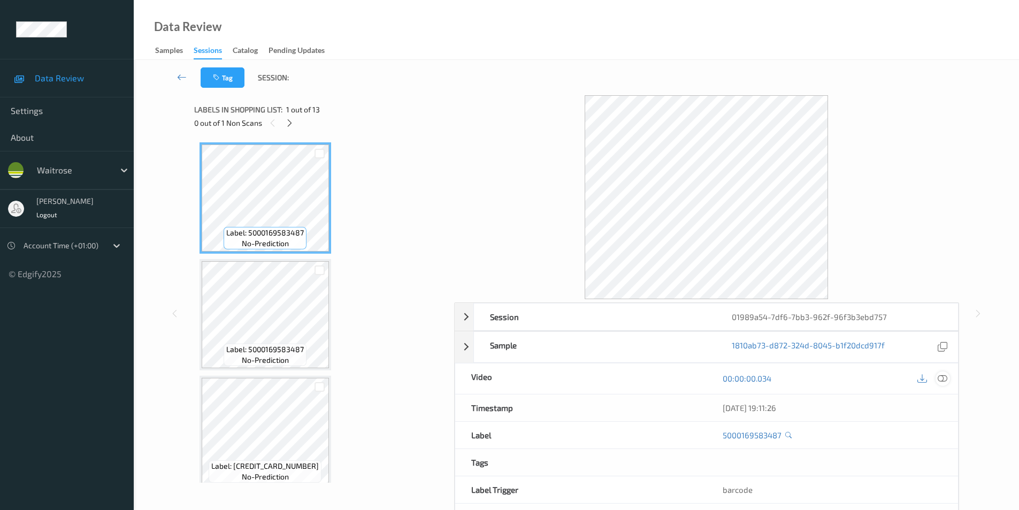
drag, startPoint x: 945, startPoint y: 379, endPoint x: 666, endPoint y: 319, distance: 285.1
click at [945, 379] on icon at bounding box center [943, 379] width 10 height 10
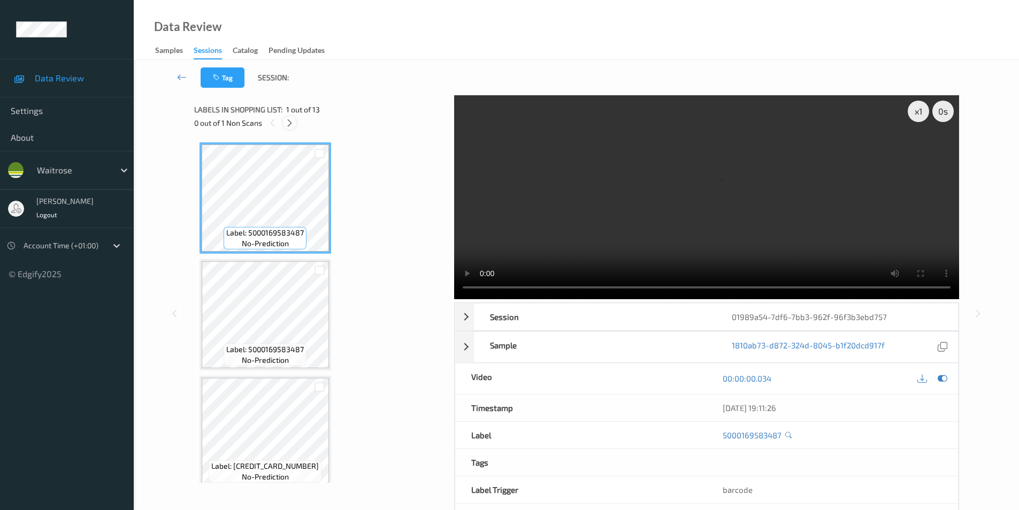
click at [286, 125] on icon at bounding box center [289, 123] width 9 height 10
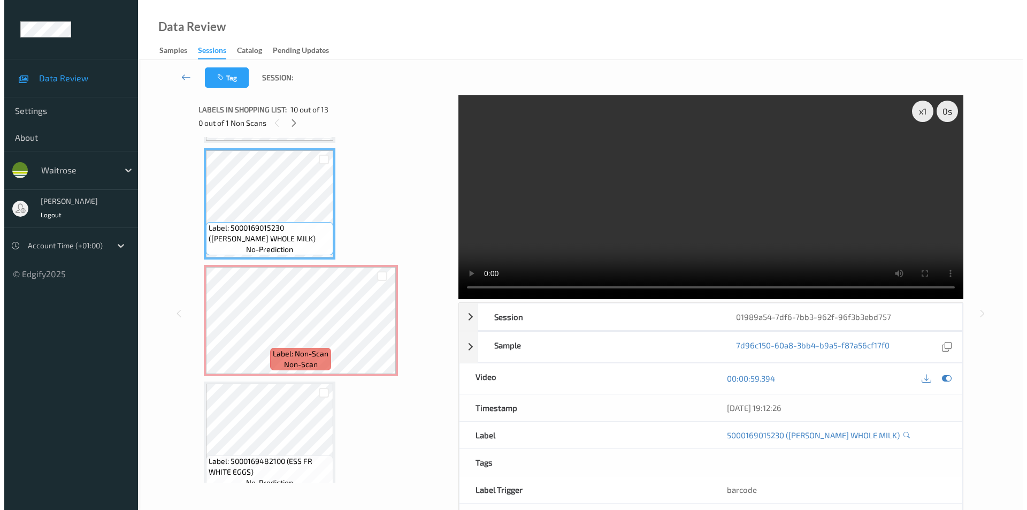
scroll to position [1045, 0]
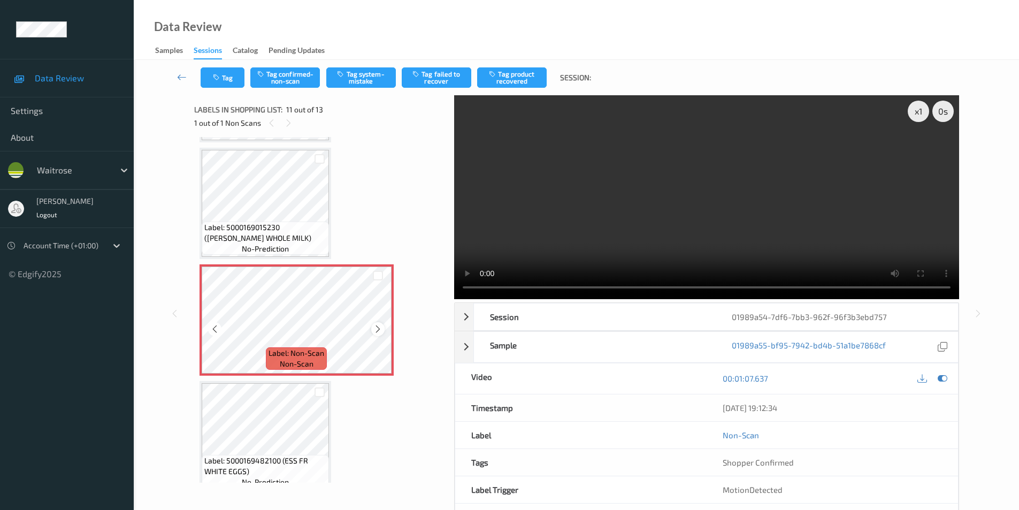
click at [376, 330] on icon at bounding box center [378, 329] width 9 height 10
click at [356, 75] on button "Tag system-mistake" at bounding box center [361, 77] width 70 height 20
click at [216, 77] on icon "button" at bounding box center [217, 77] width 9 height 7
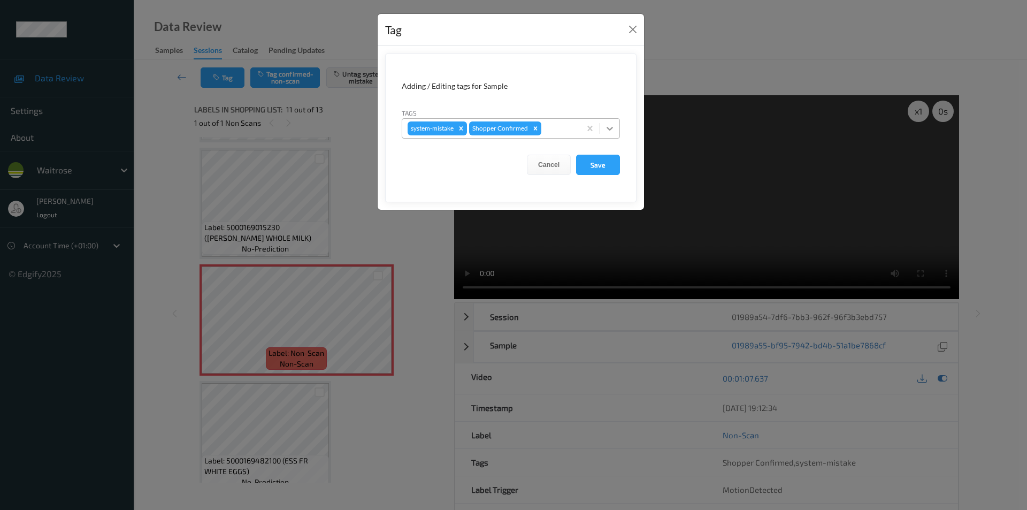
click at [613, 130] on icon at bounding box center [610, 128] width 11 height 11
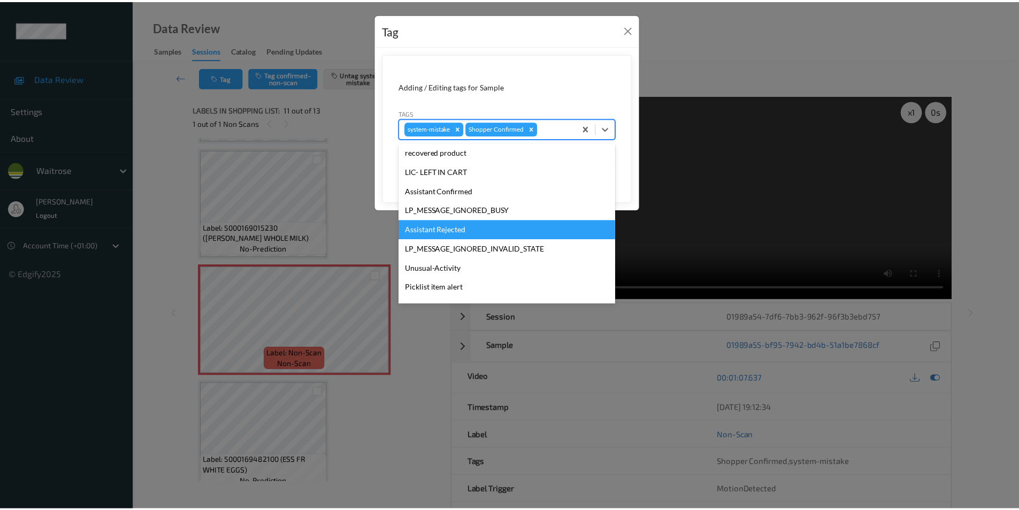
scroll to position [210, 0]
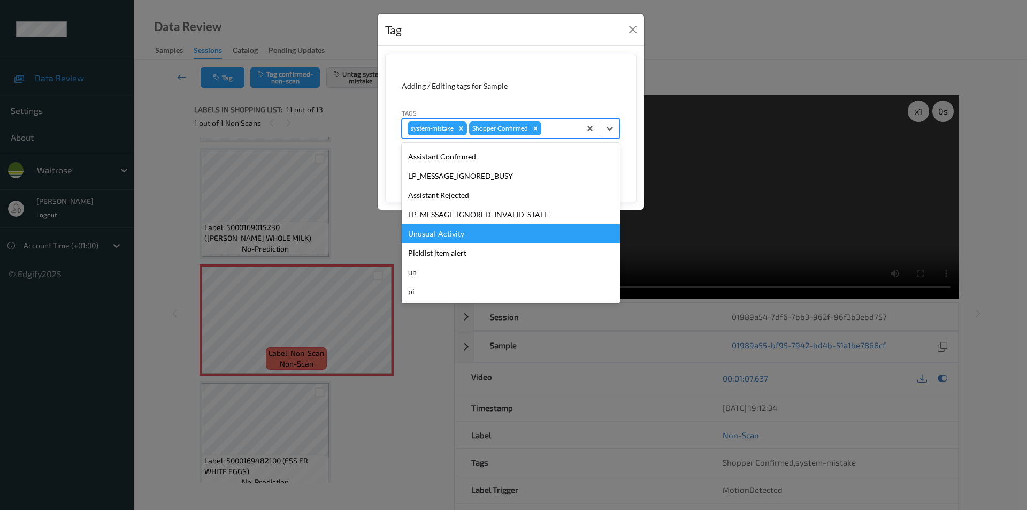
click at [456, 236] on div "Unusual-Activity" at bounding box center [511, 233] width 218 height 19
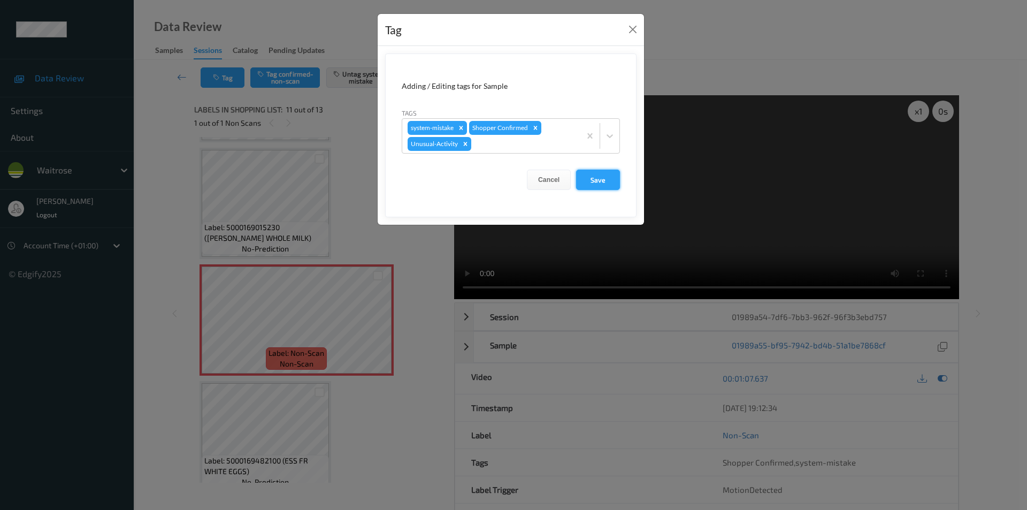
click at [591, 184] on button "Save" at bounding box center [598, 180] width 44 height 20
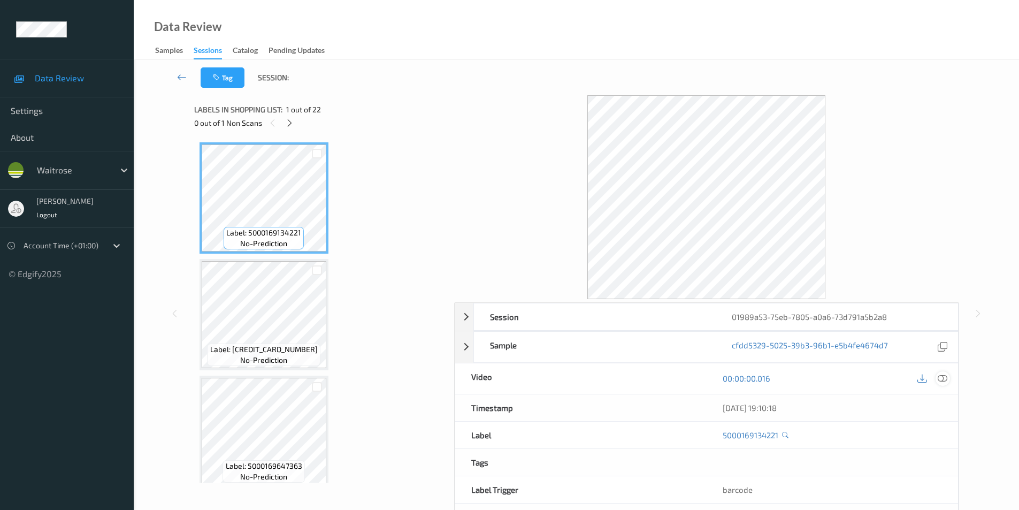
click at [941, 380] on icon at bounding box center [943, 379] width 10 height 10
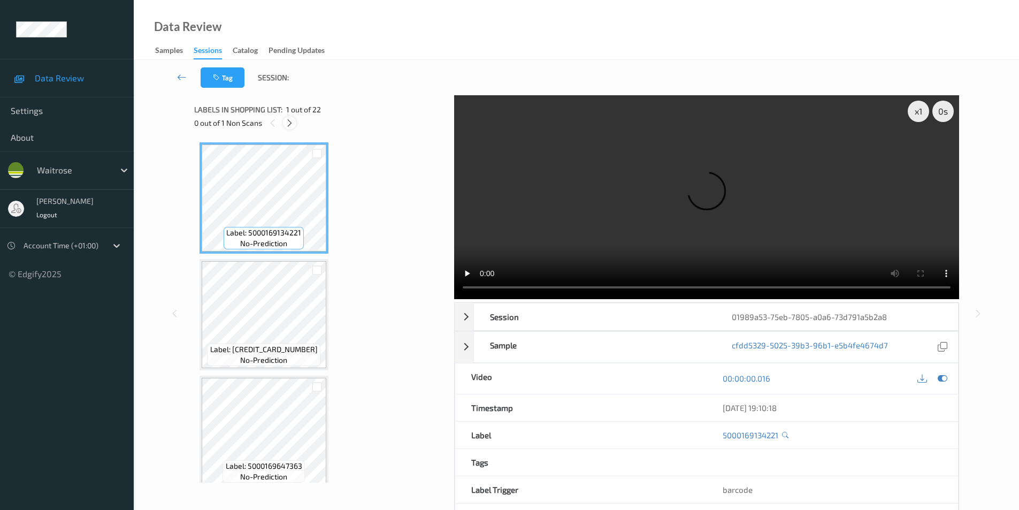
click at [287, 123] on icon at bounding box center [289, 123] width 9 height 10
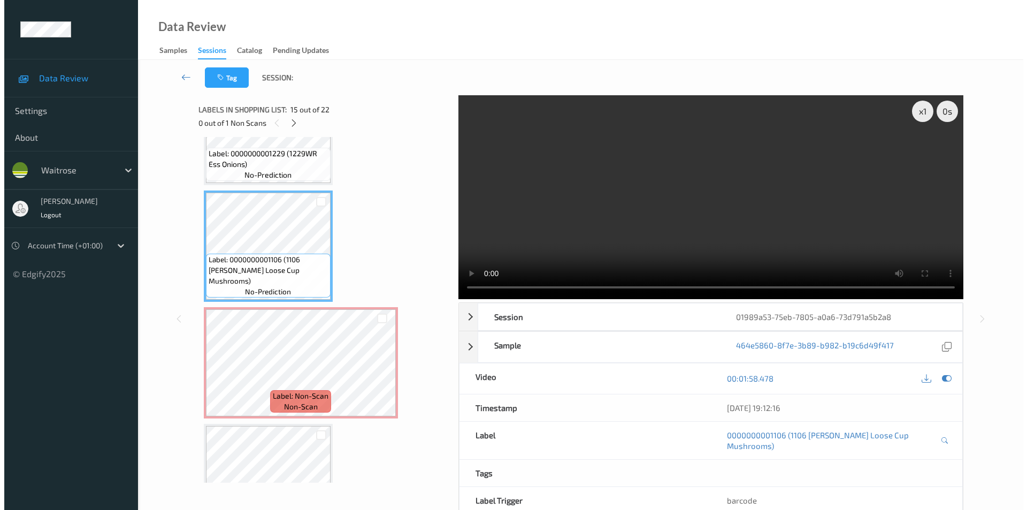
scroll to position [1532, 0]
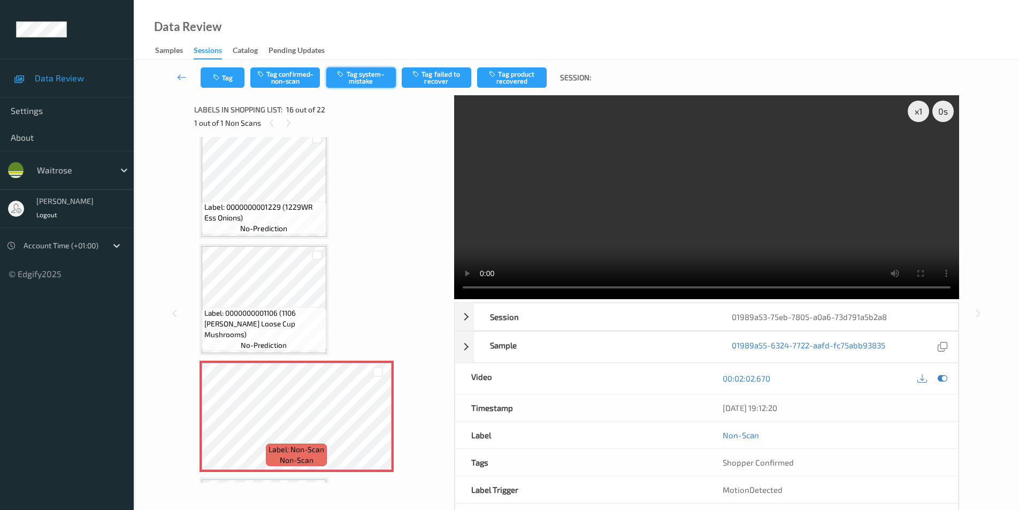
click at [361, 79] on button "Tag system-mistake" at bounding box center [361, 77] width 70 height 20
click at [222, 77] on button "Tag" at bounding box center [223, 77] width 44 height 20
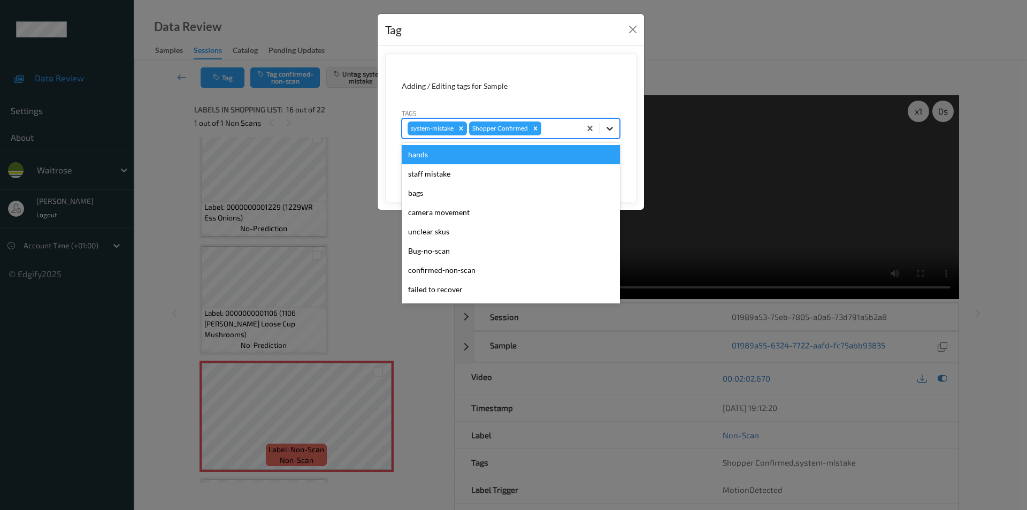
click at [605, 127] on icon at bounding box center [610, 128] width 11 height 11
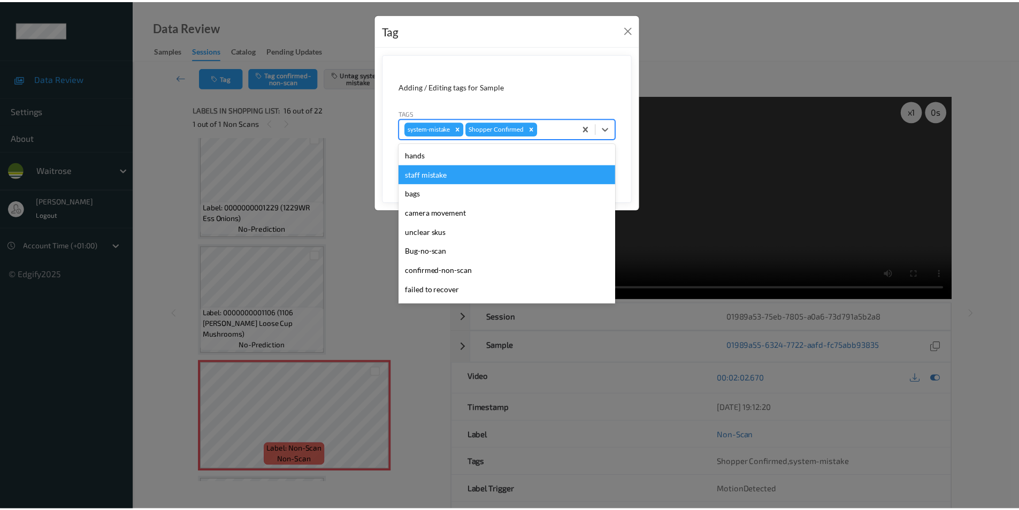
scroll to position [210, 0]
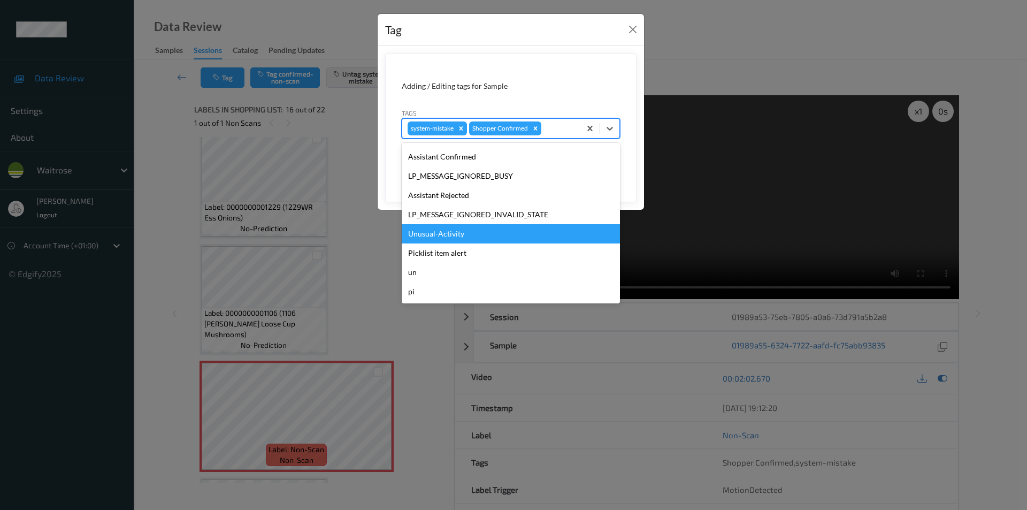
click at [447, 236] on div "Unusual-Activity" at bounding box center [511, 233] width 218 height 19
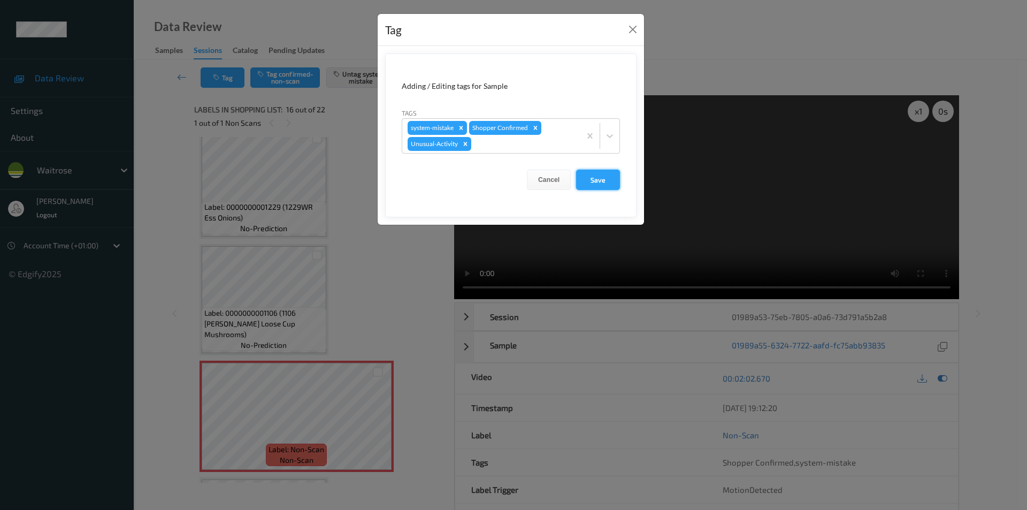
click at [587, 183] on button "Save" at bounding box center [598, 180] width 44 height 20
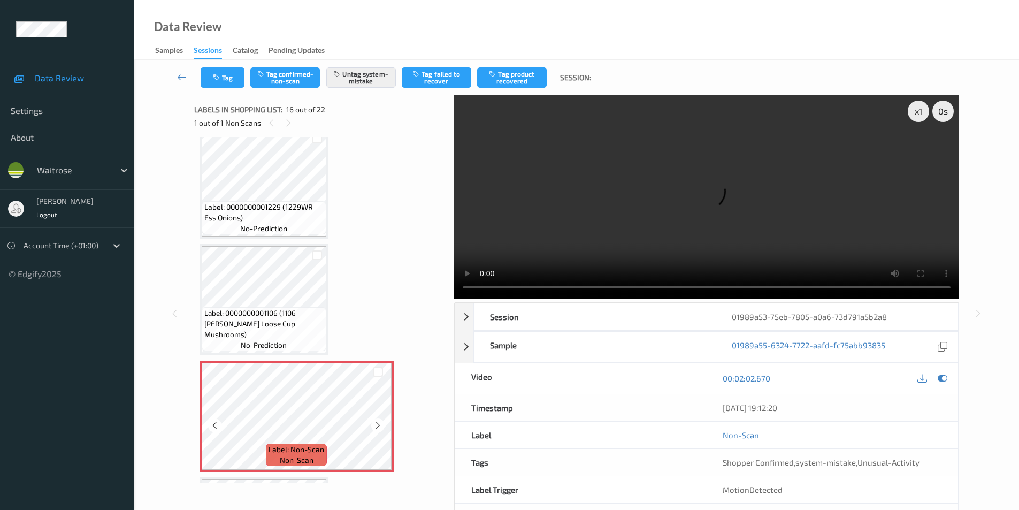
scroll to position [1585, 0]
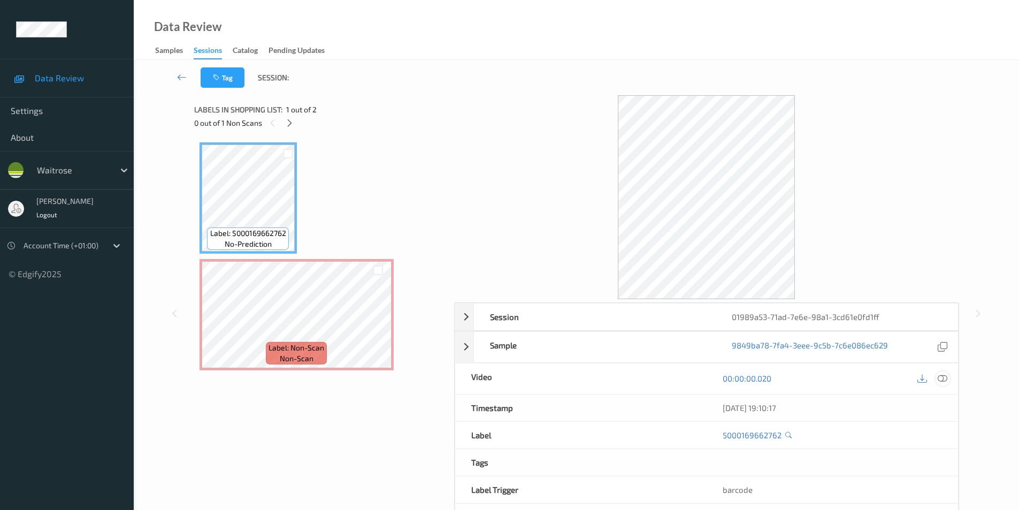
click at [942, 378] on icon at bounding box center [943, 379] width 10 height 10
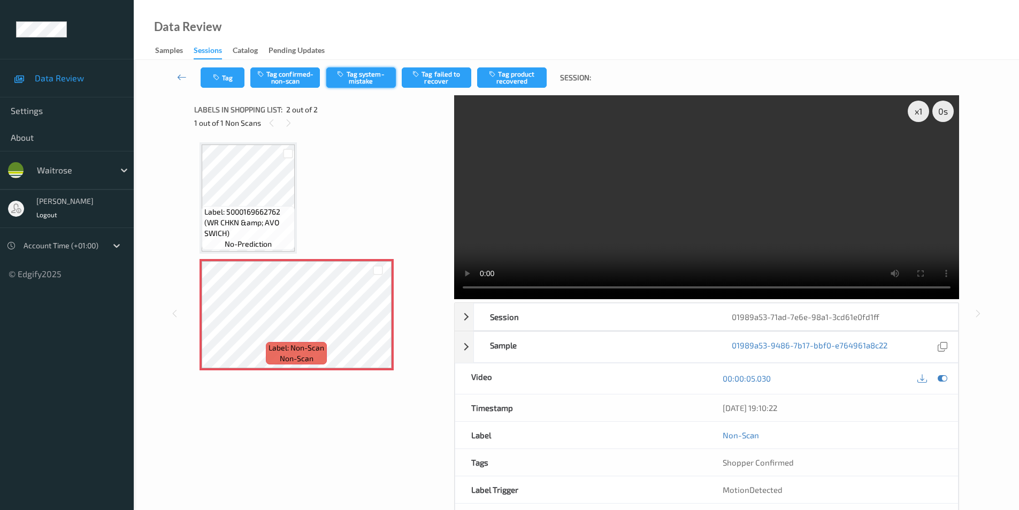
click at [356, 77] on button "Tag system-mistake" at bounding box center [361, 77] width 70 height 20
click at [217, 80] on icon "button" at bounding box center [217, 77] width 9 height 7
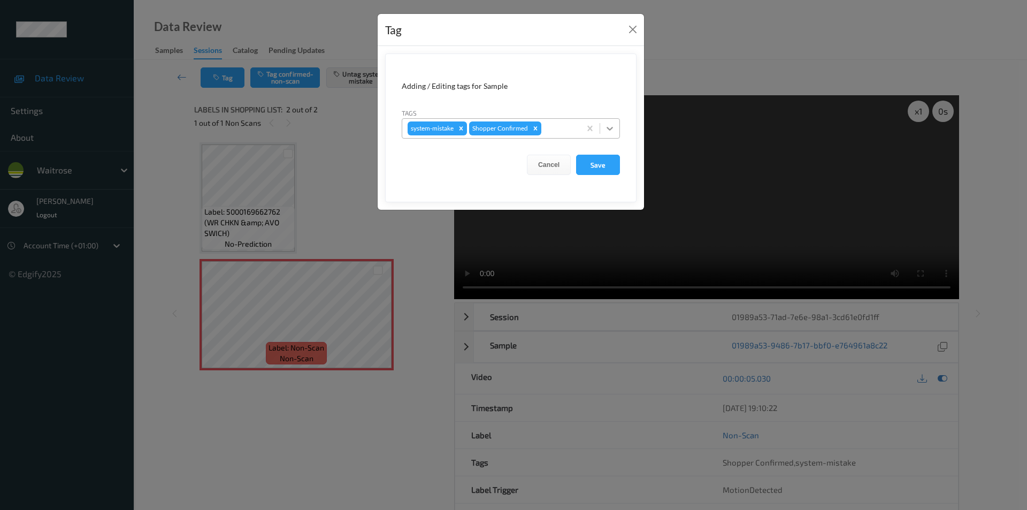
click at [607, 128] on icon at bounding box center [610, 128] width 11 height 11
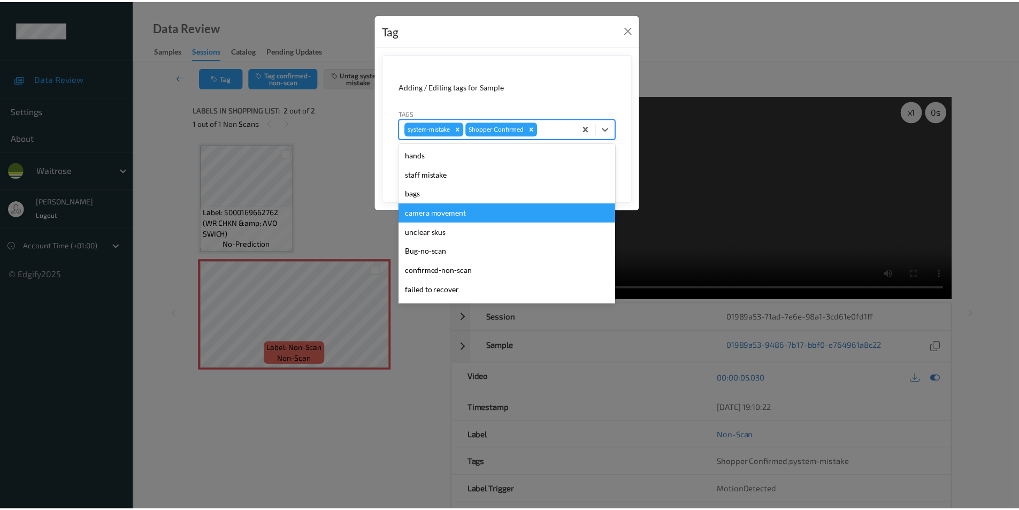
scroll to position [210, 0]
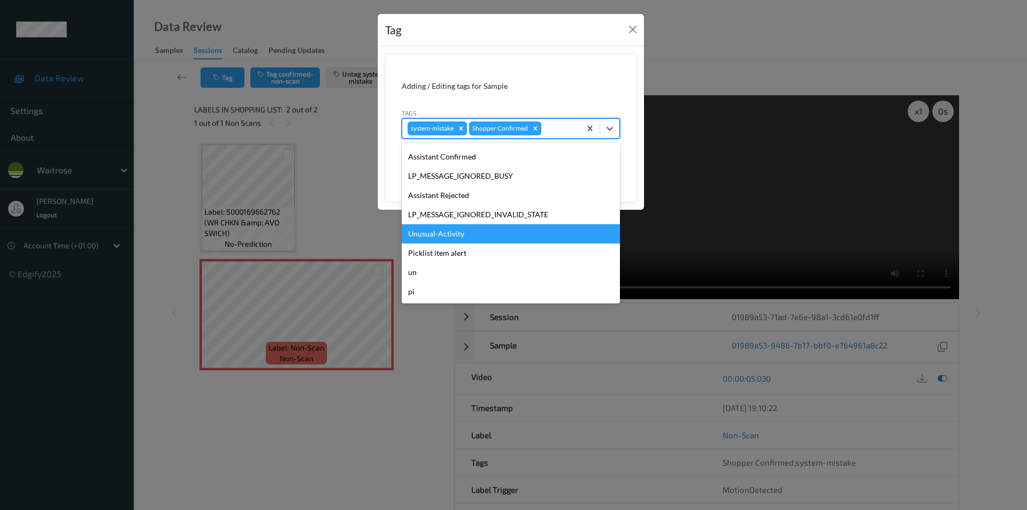
click at [439, 236] on div "Unusual-Activity" at bounding box center [511, 233] width 218 height 19
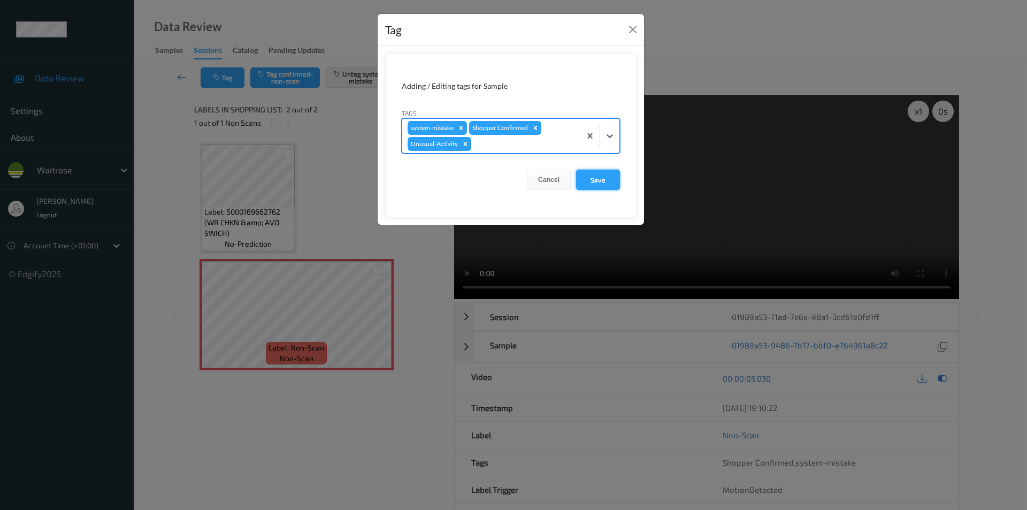
click at [592, 182] on button "Save" at bounding box center [598, 180] width 44 height 20
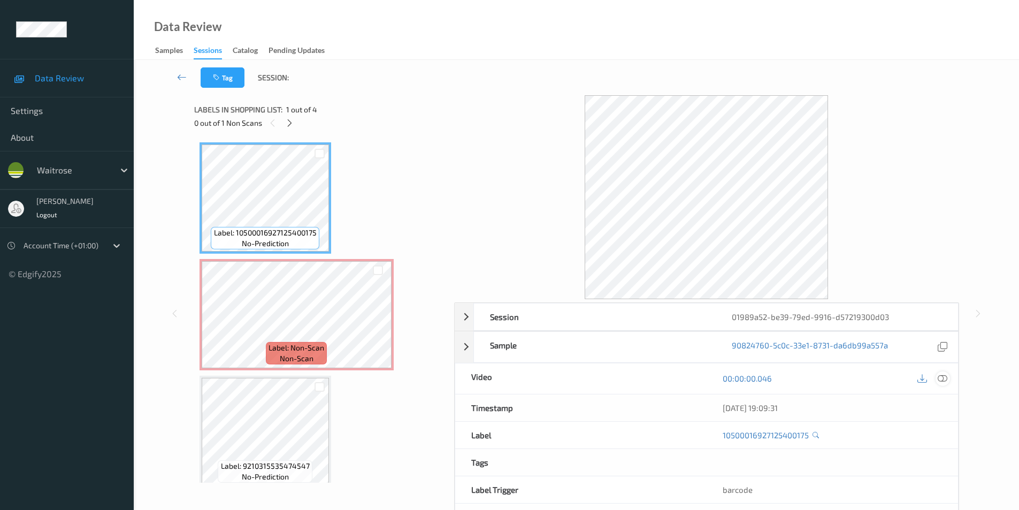
click at [942, 380] on icon at bounding box center [943, 379] width 10 height 10
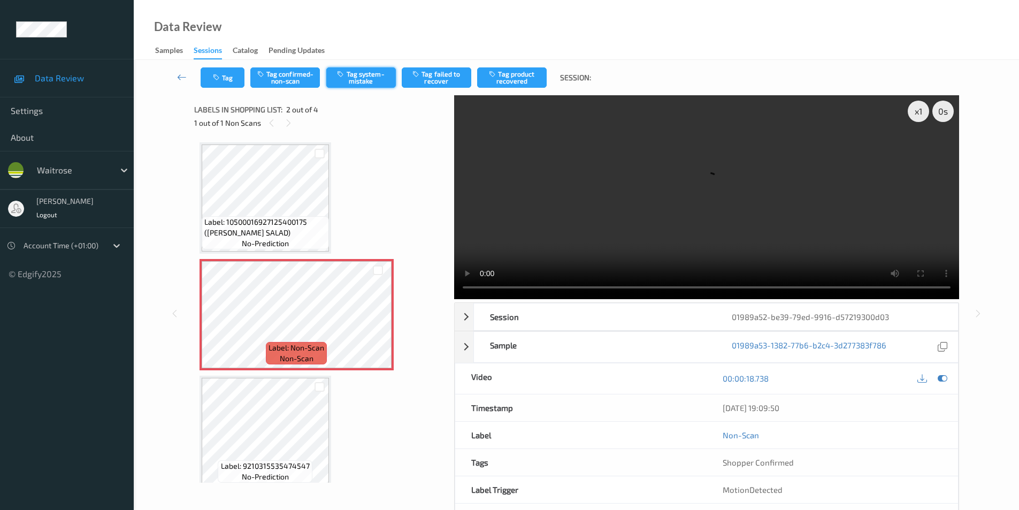
click at [359, 80] on button "Tag system-mistake" at bounding box center [361, 77] width 70 height 20
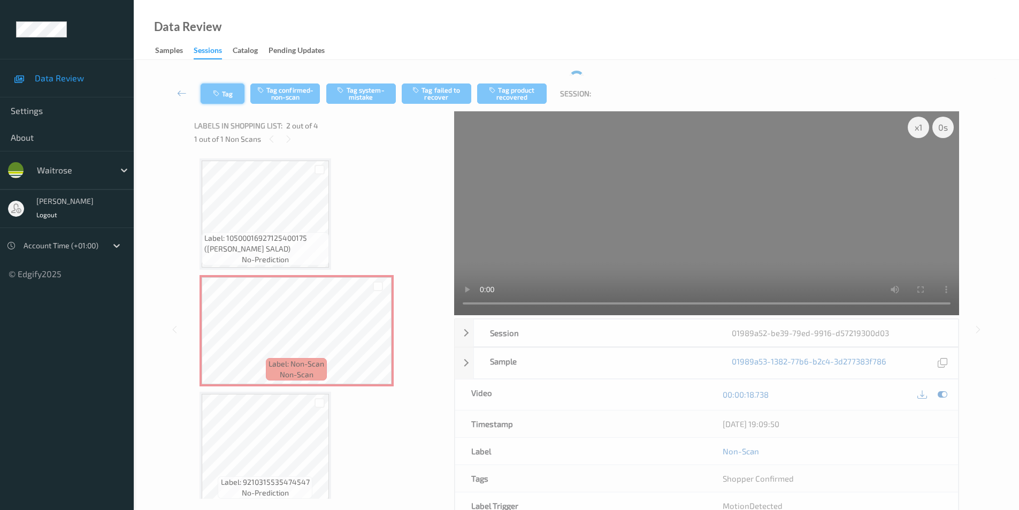
click at [226, 92] on button "Tag" at bounding box center [223, 93] width 44 height 20
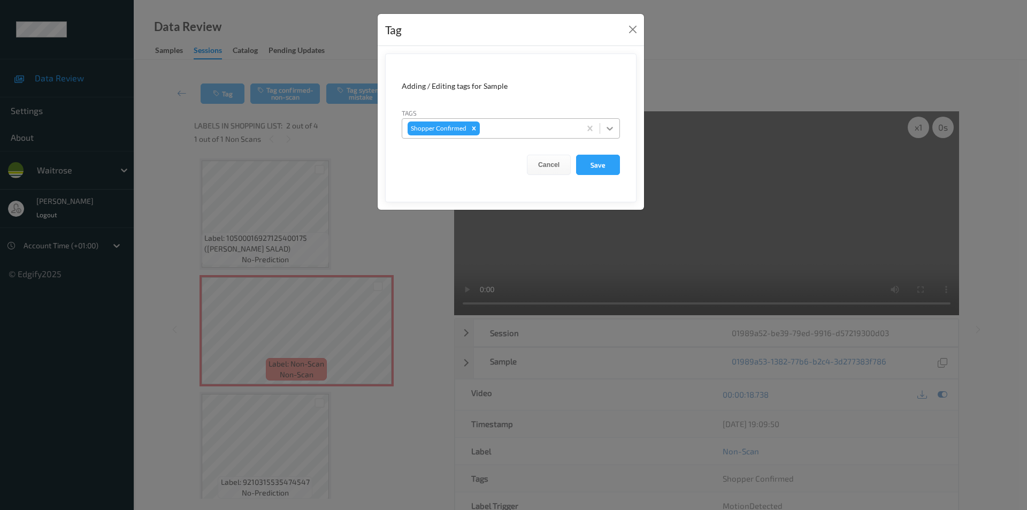
click at [612, 132] on icon at bounding box center [610, 128] width 11 height 11
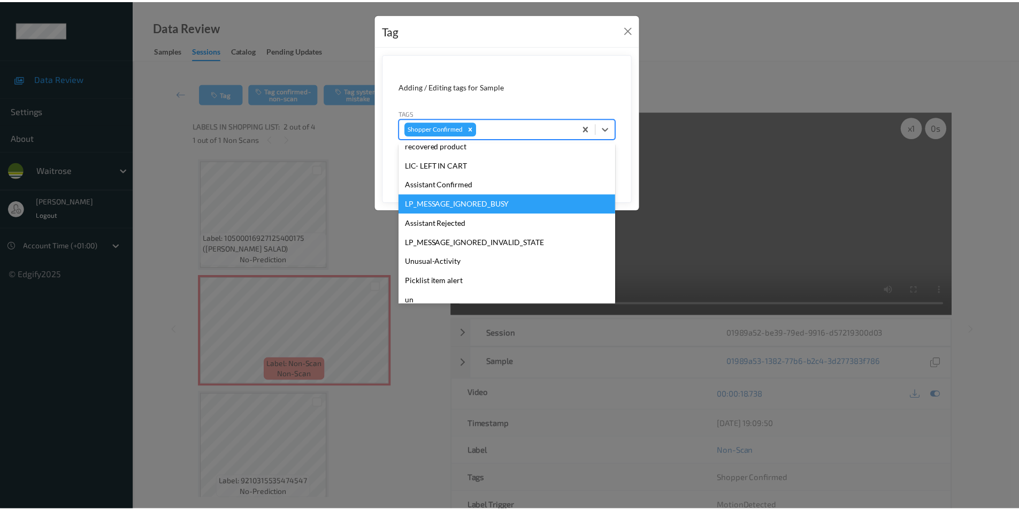
scroll to position [229, 0]
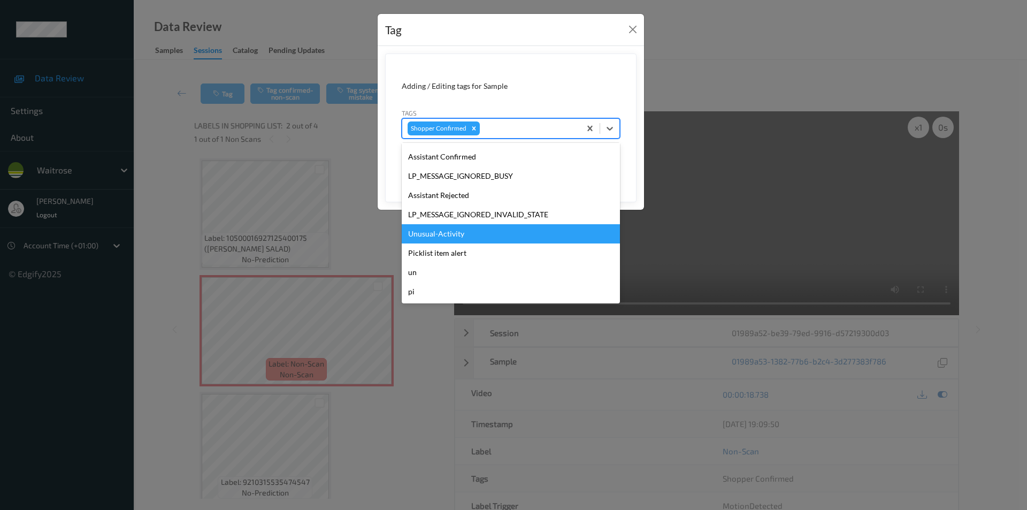
click at [450, 235] on div "Unusual-Activity" at bounding box center [511, 233] width 218 height 19
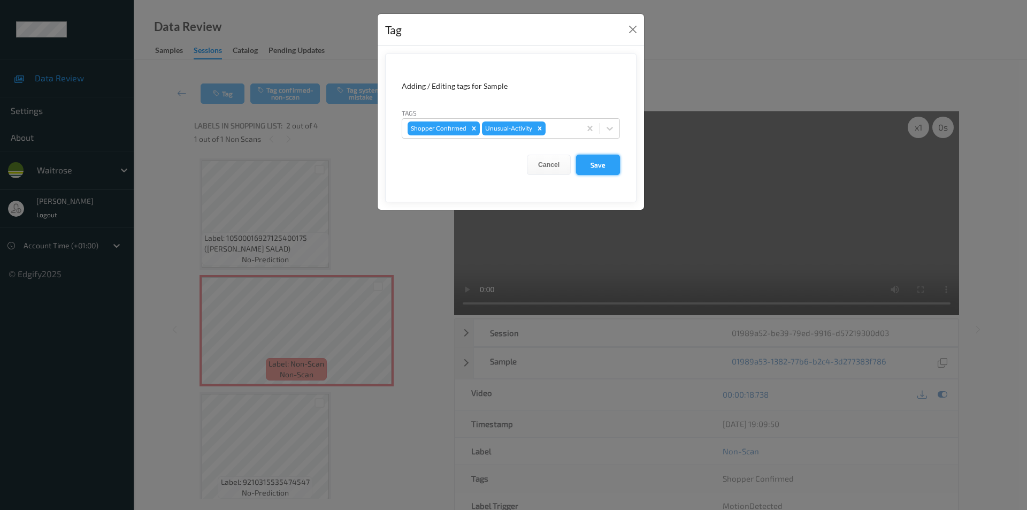
click at [594, 164] on button "Save" at bounding box center [598, 165] width 44 height 20
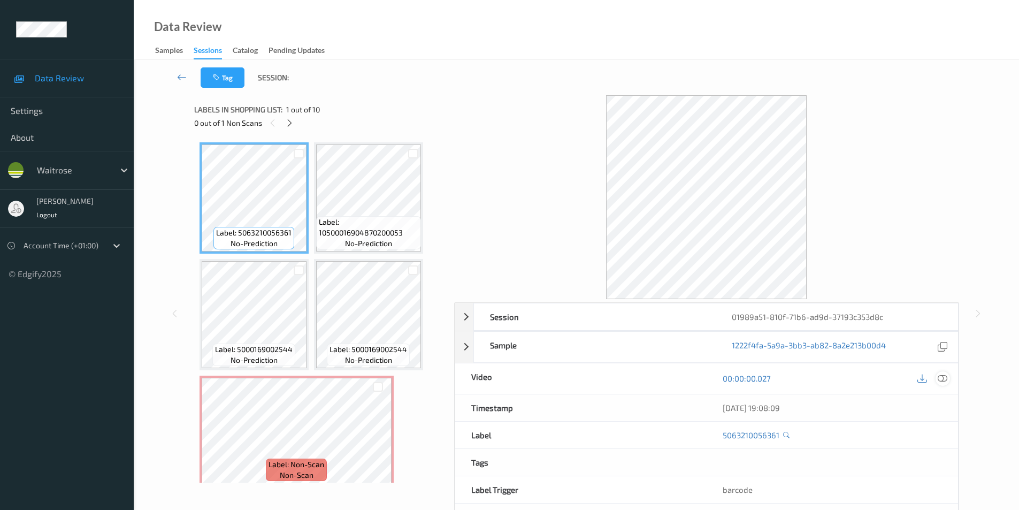
click at [945, 374] on icon at bounding box center [943, 379] width 10 height 10
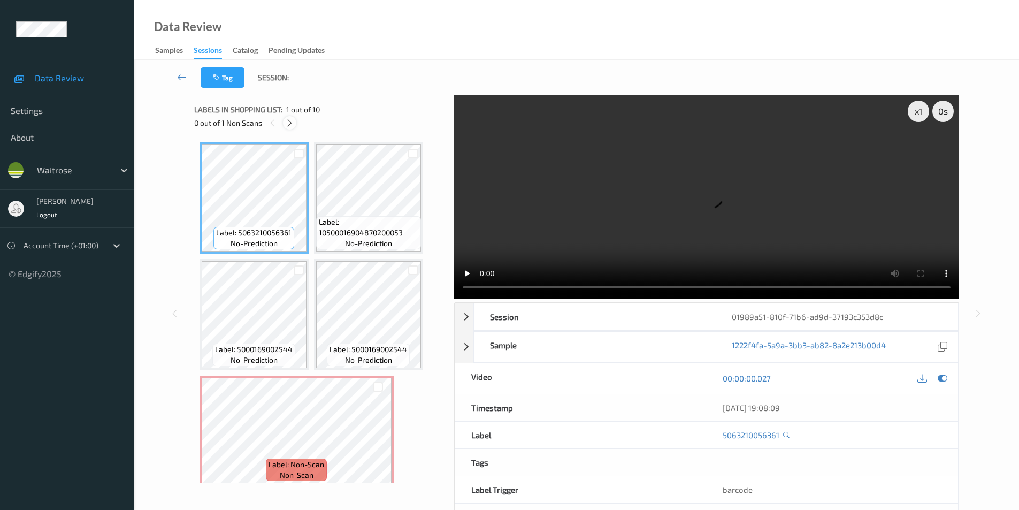
click at [291, 124] on icon at bounding box center [289, 123] width 9 height 10
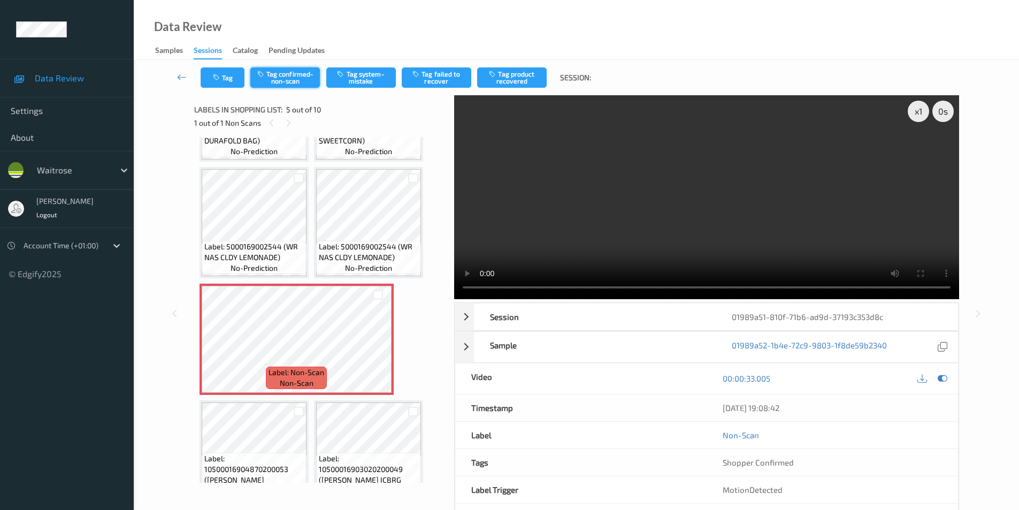
click at [298, 80] on button "Tag confirmed-non-scan" at bounding box center [285, 77] width 70 height 20
click at [446, 74] on button "Tag failed to recover" at bounding box center [437, 77] width 70 height 20
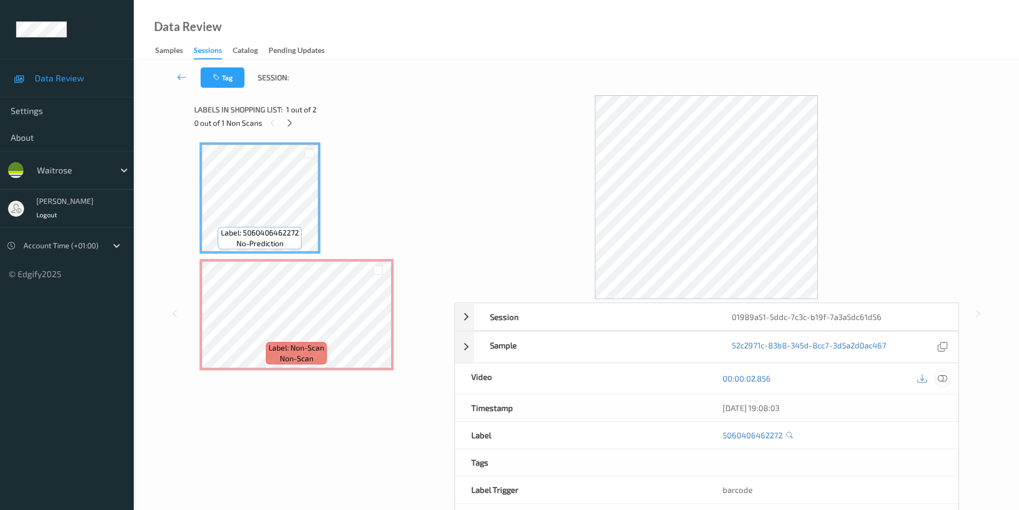
click at [948, 376] on div at bounding box center [943, 378] width 14 height 14
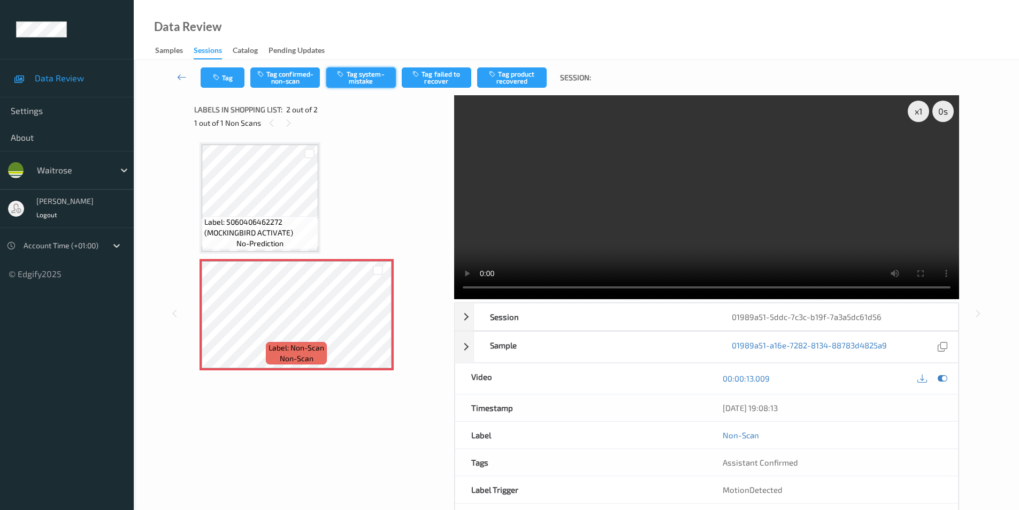
click at [341, 74] on icon "button" at bounding box center [341, 73] width 9 height 7
click at [217, 81] on icon "button" at bounding box center [217, 77] width 9 height 7
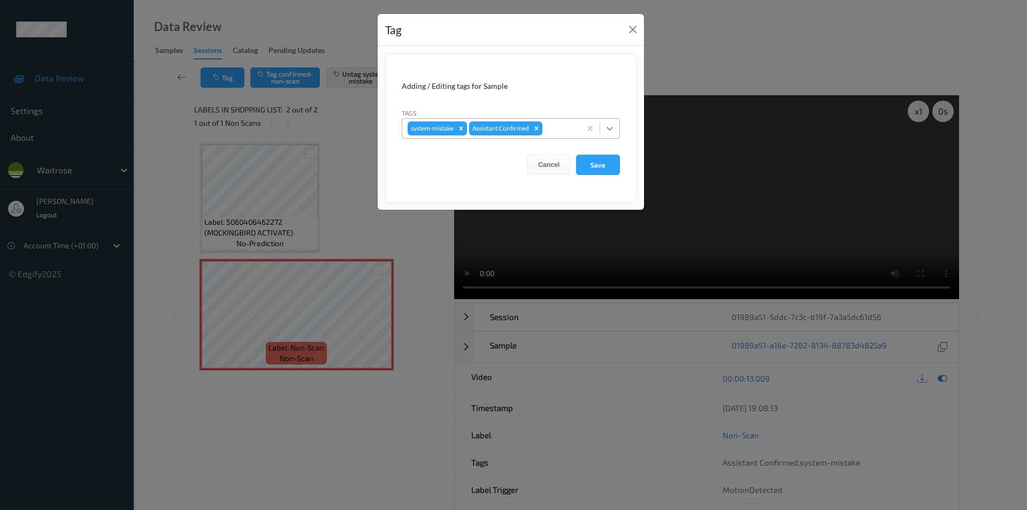
click at [605, 127] on icon at bounding box center [610, 128] width 11 height 11
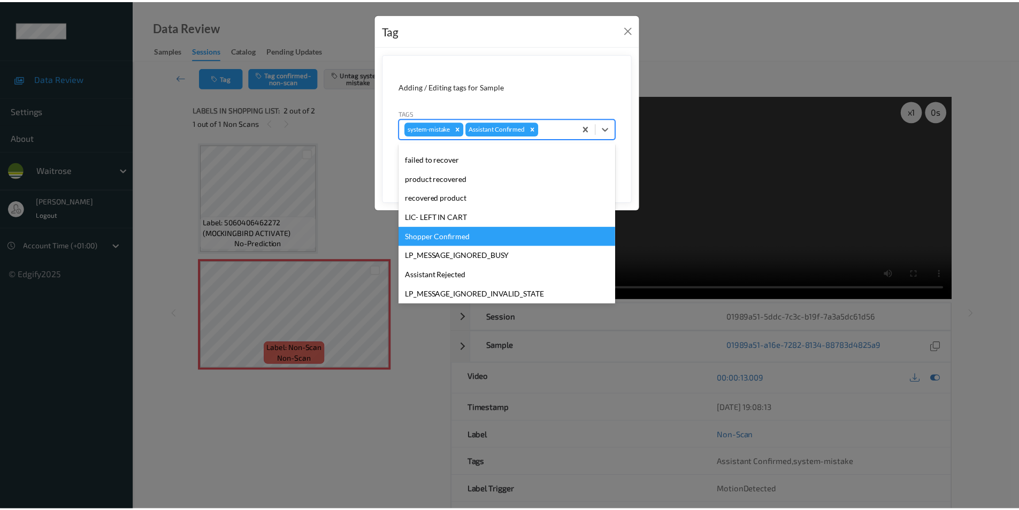
scroll to position [210, 0]
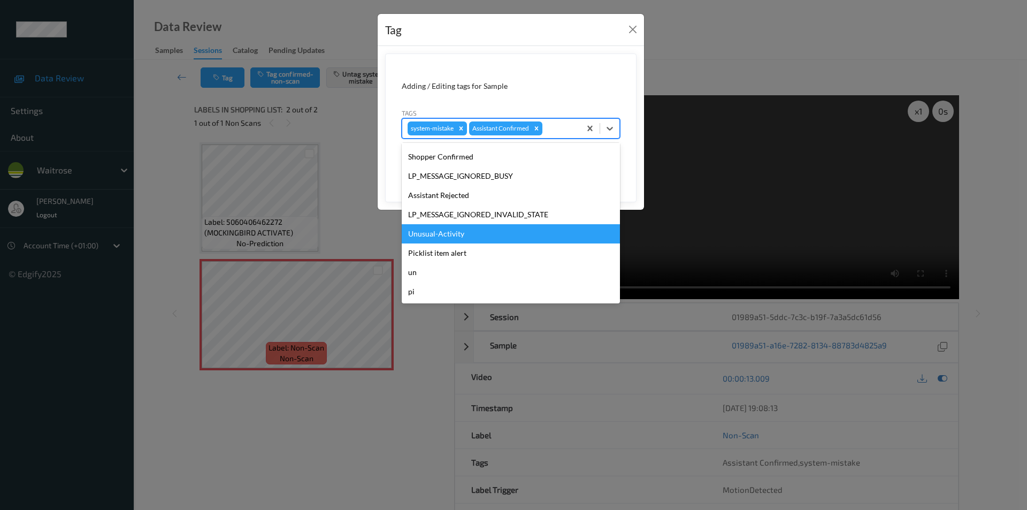
click at [452, 237] on div "Unusual-Activity" at bounding box center [511, 233] width 218 height 19
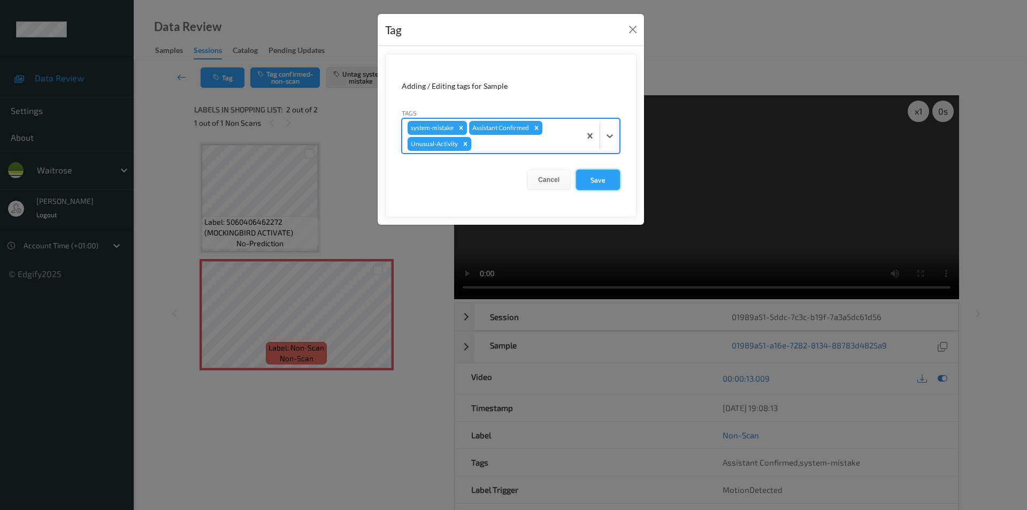
click at [591, 184] on button "Save" at bounding box center [598, 180] width 44 height 20
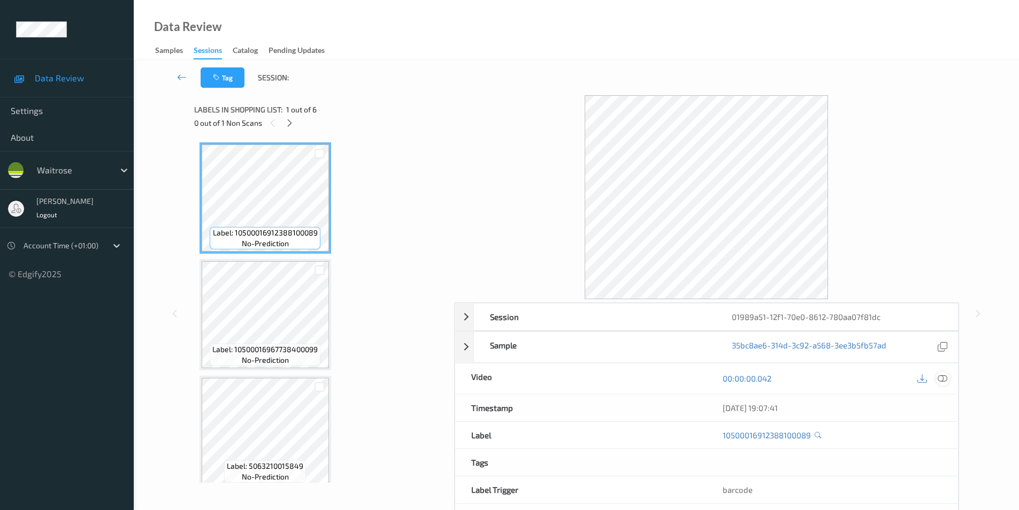
click at [946, 376] on icon at bounding box center [943, 379] width 10 height 10
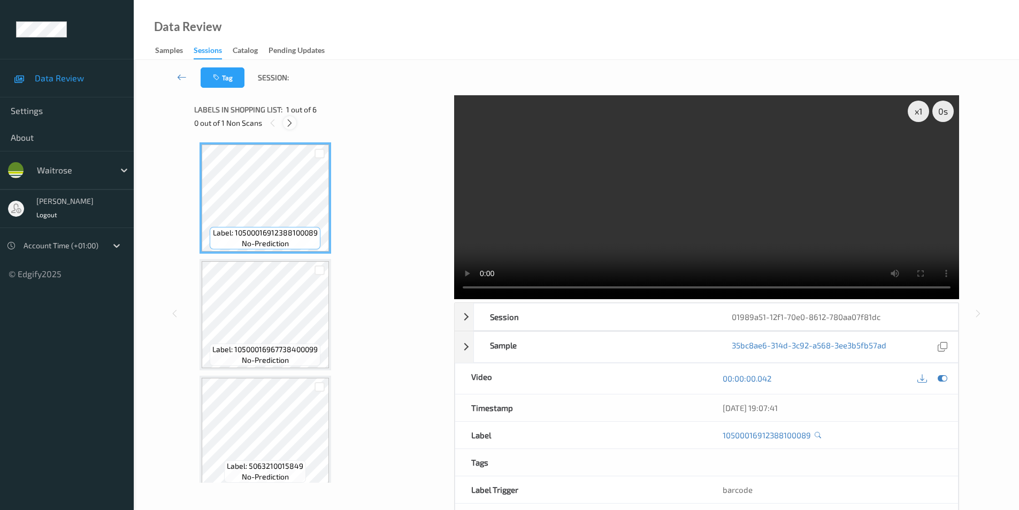
click at [291, 124] on icon at bounding box center [289, 123] width 9 height 10
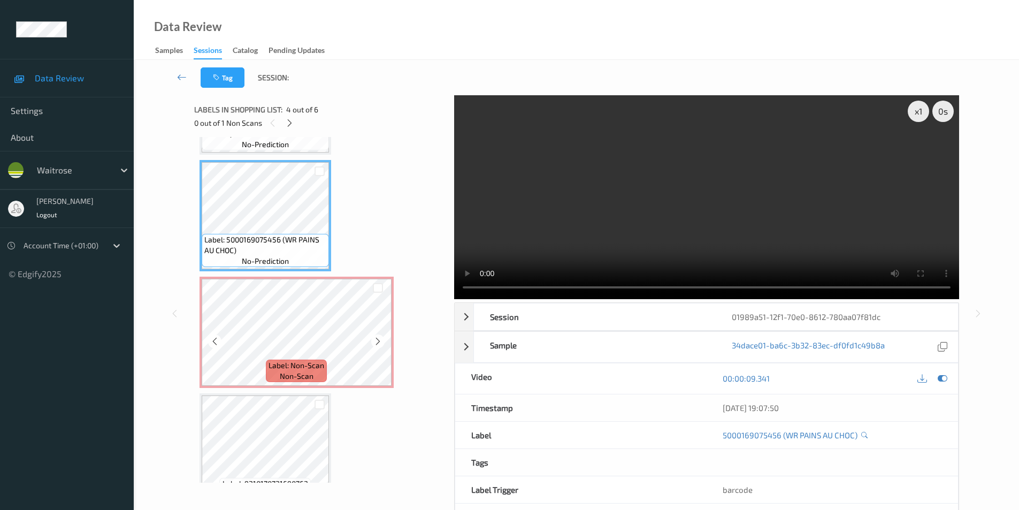
scroll to position [345, 0]
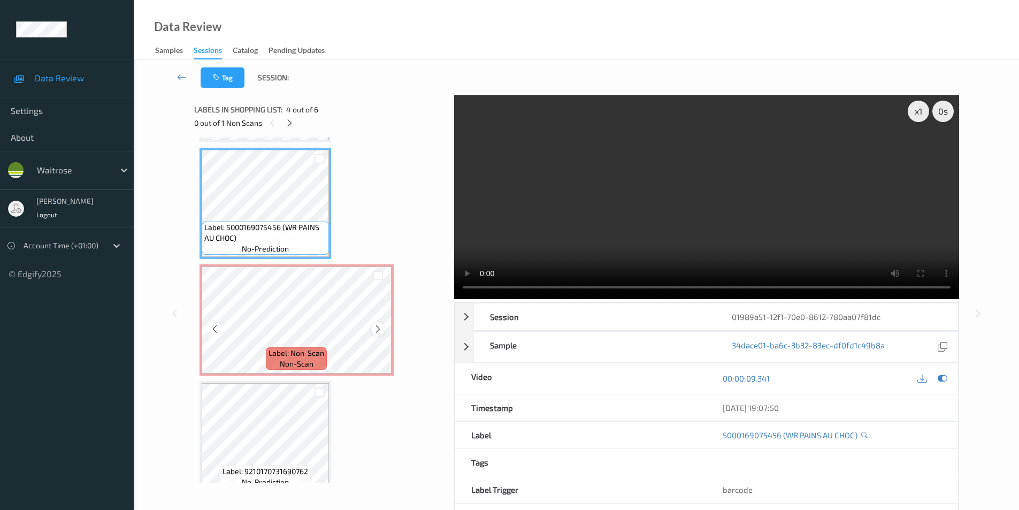
click at [377, 332] on icon at bounding box center [378, 329] width 9 height 10
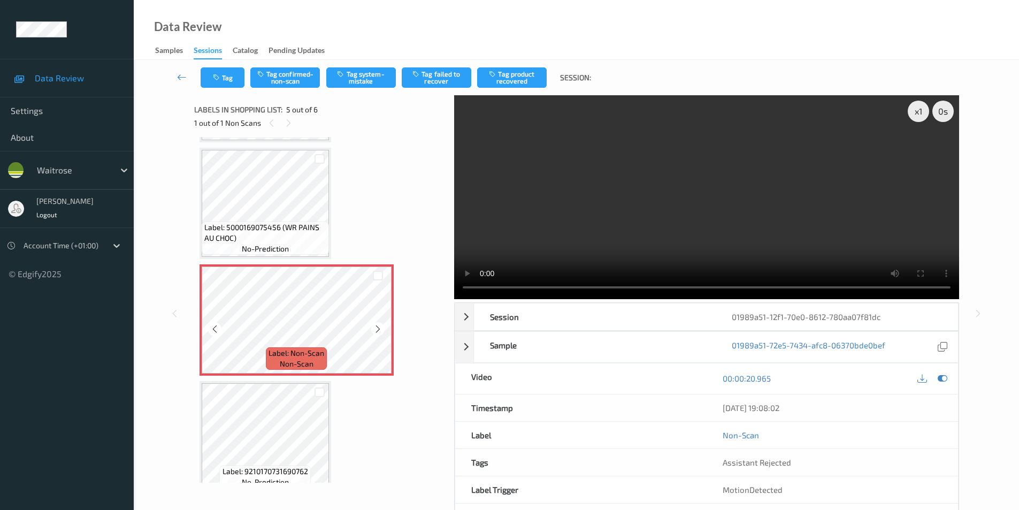
click at [377, 332] on icon at bounding box center [378, 329] width 9 height 10
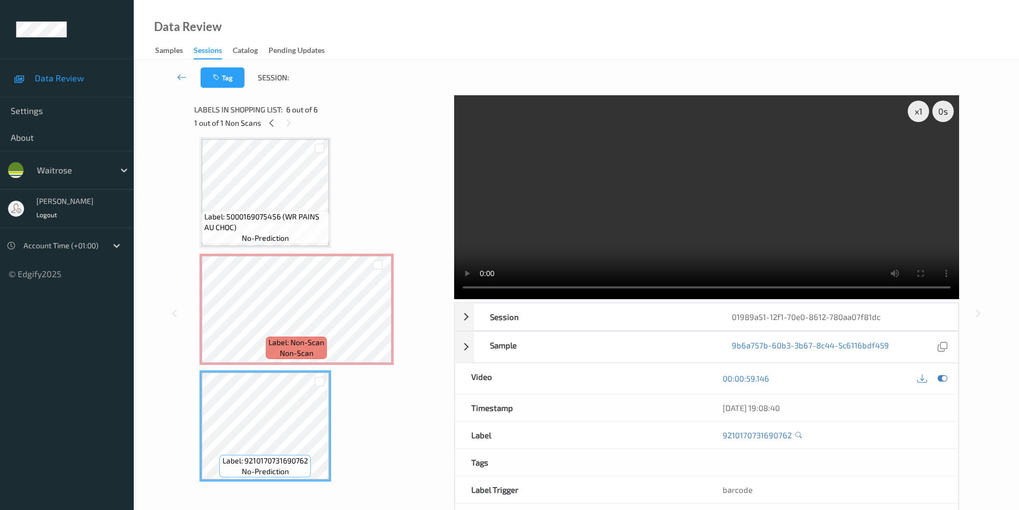
scroll to position [360, 0]
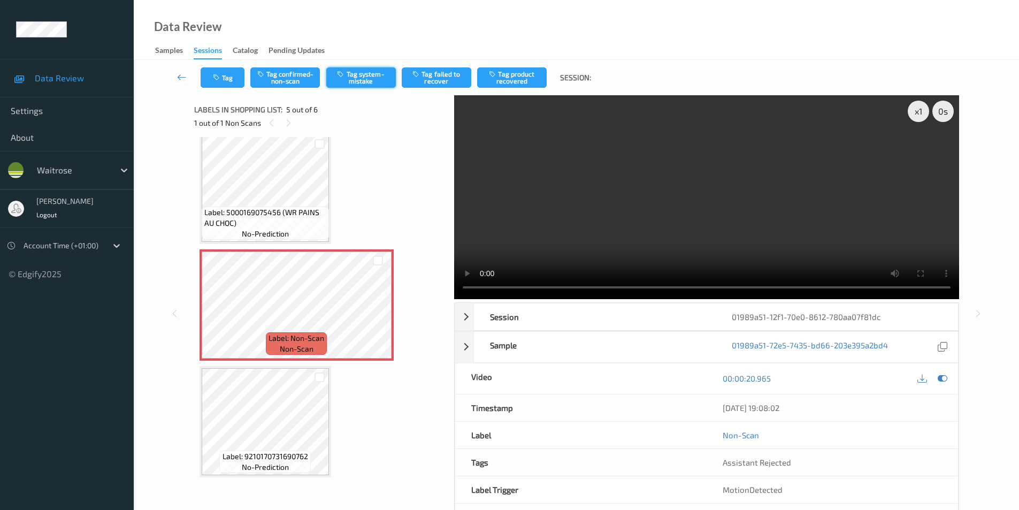
click at [364, 79] on button "Tag system-mistake" at bounding box center [361, 77] width 70 height 20
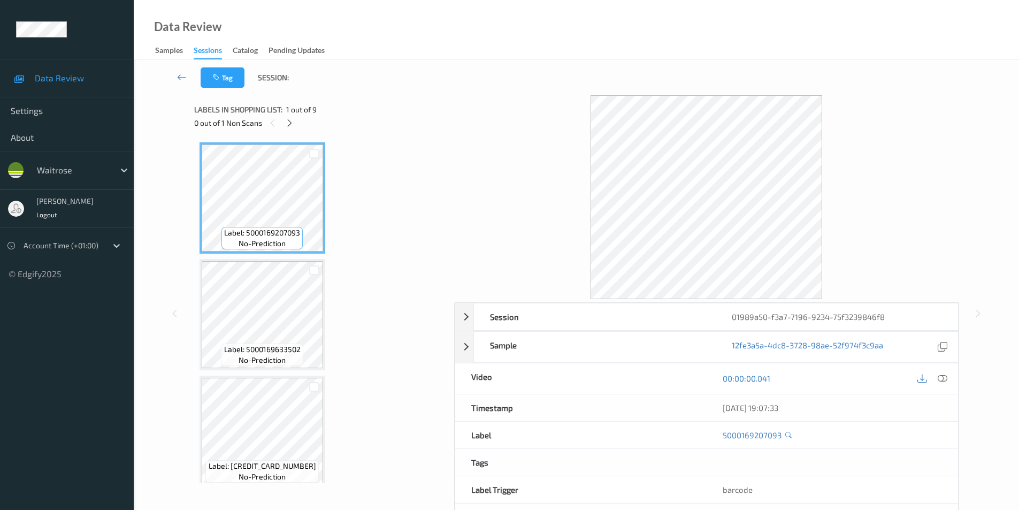
click at [950, 377] on div "00:00:00.041" at bounding box center [833, 378] width 252 height 31
click at [943, 377] on icon at bounding box center [943, 379] width 10 height 10
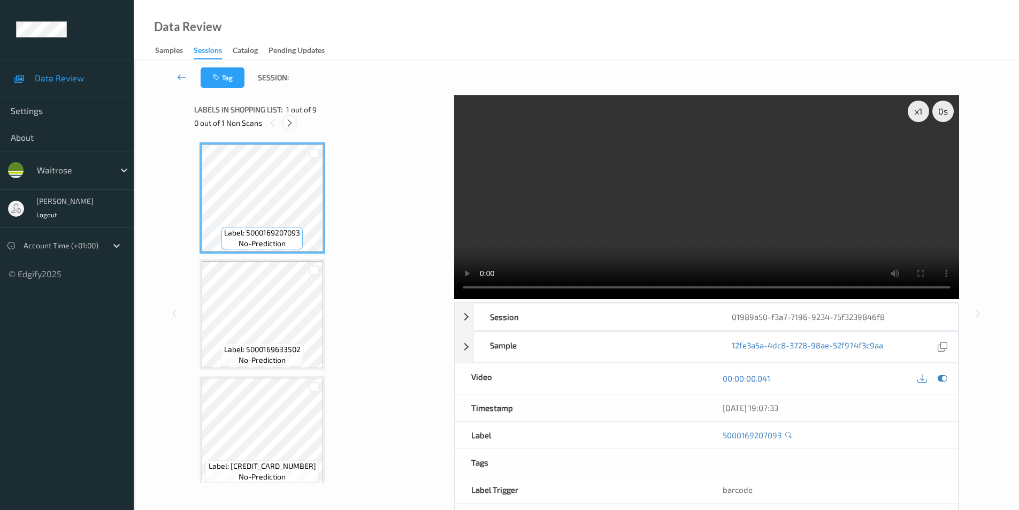
click at [291, 121] on icon at bounding box center [289, 123] width 9 height 10
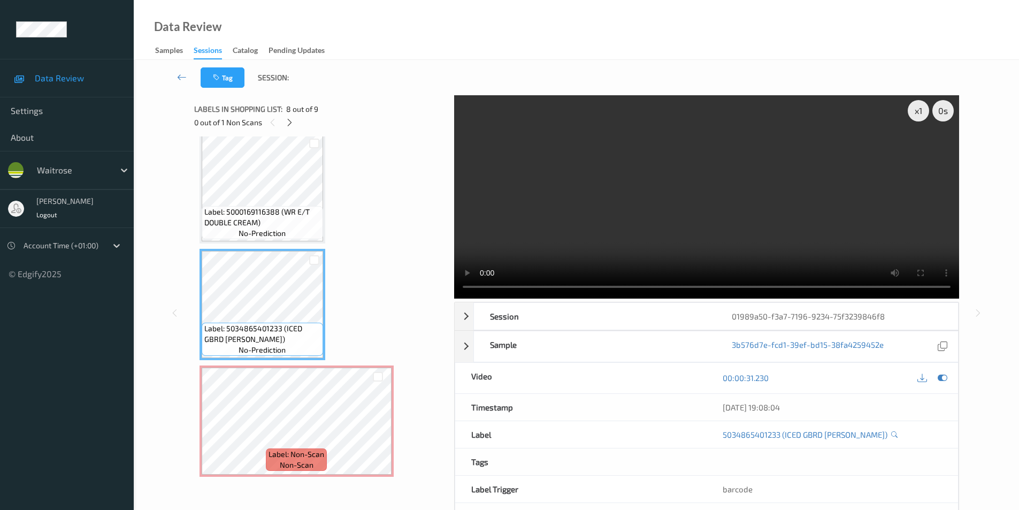
scroll to position [43, 0]
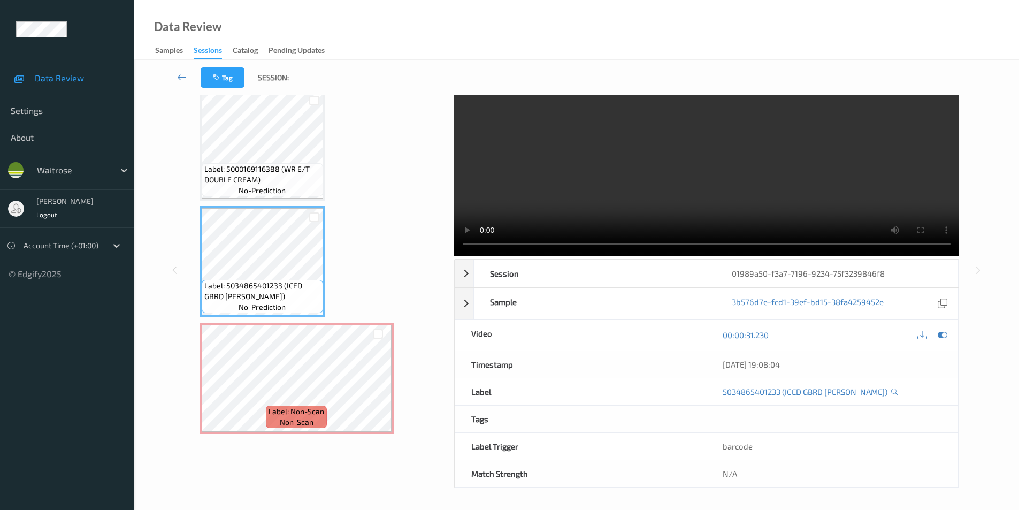
click at [999, 226] on div "Tag Session: x 1 0 s Session 01989a50-f3a7-7196-9234-75f3239846f8 Session ID 01…" at bounding box center [577, 263] width 886 height 493
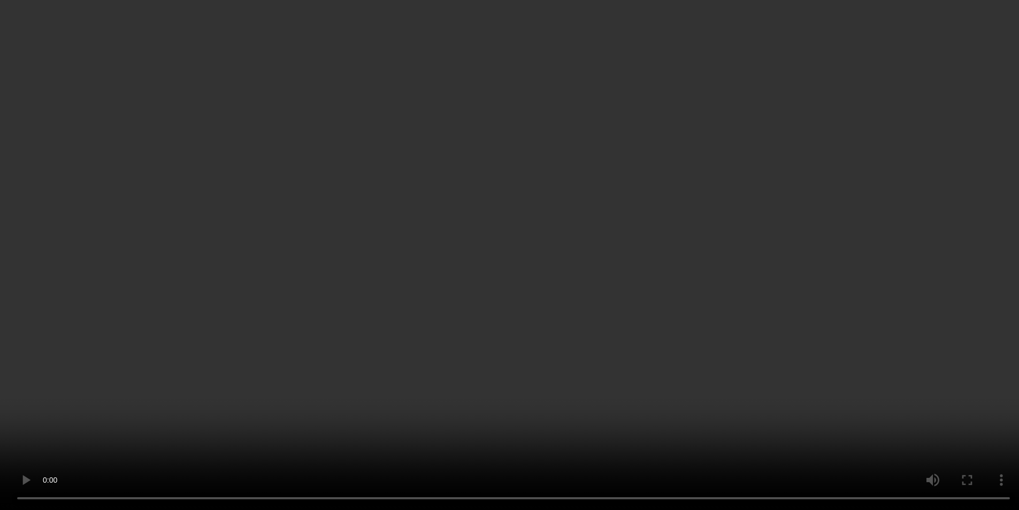
scroll to position [710, 0]
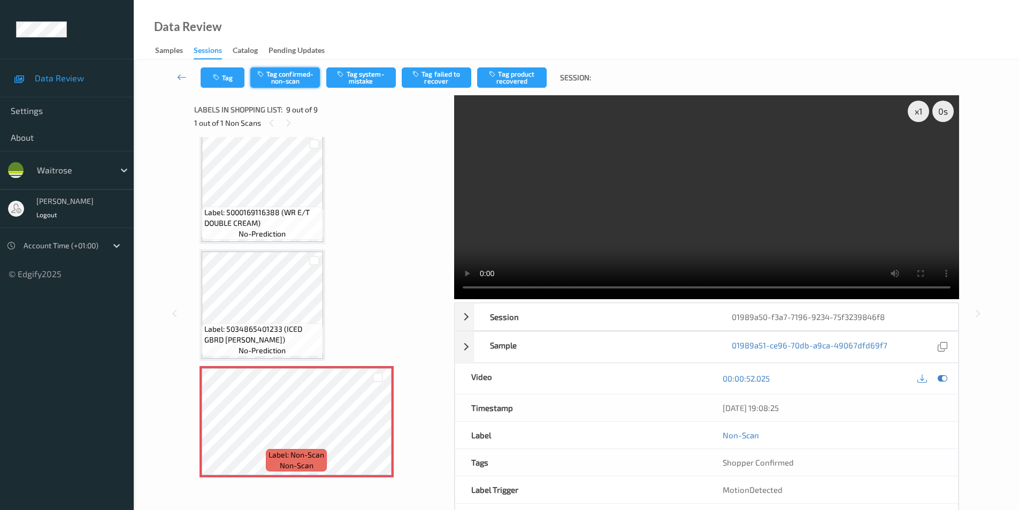
click at [290, 77] on button "Tag confirmed-non-scan" at bounding box center [285, 77] width 70 height 20
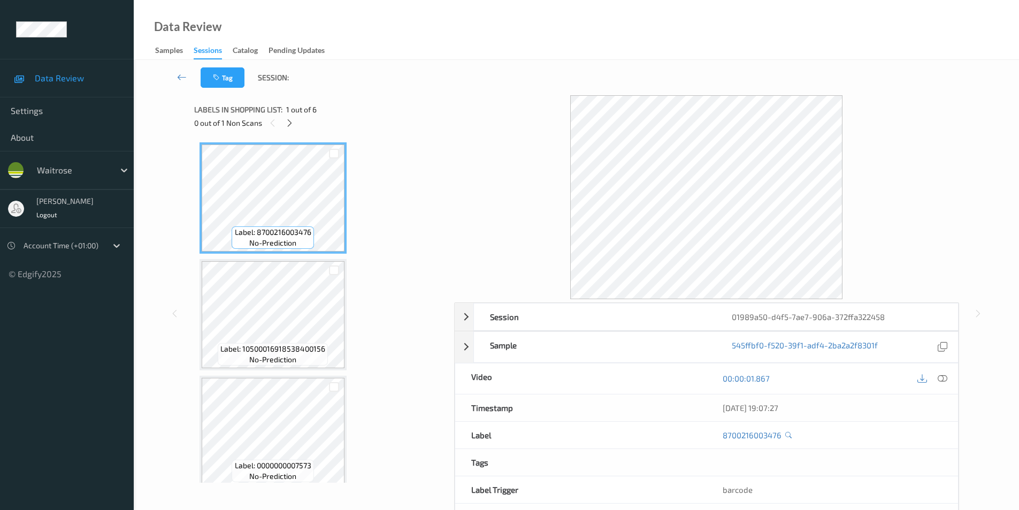
drag, startPoint x: 946, startPoint y: 376, endPoint x: 835, endPoint y: 385, distance: 111.7
click at [945, 376] on icon at bounding box center [943, 379] width 10 height 10
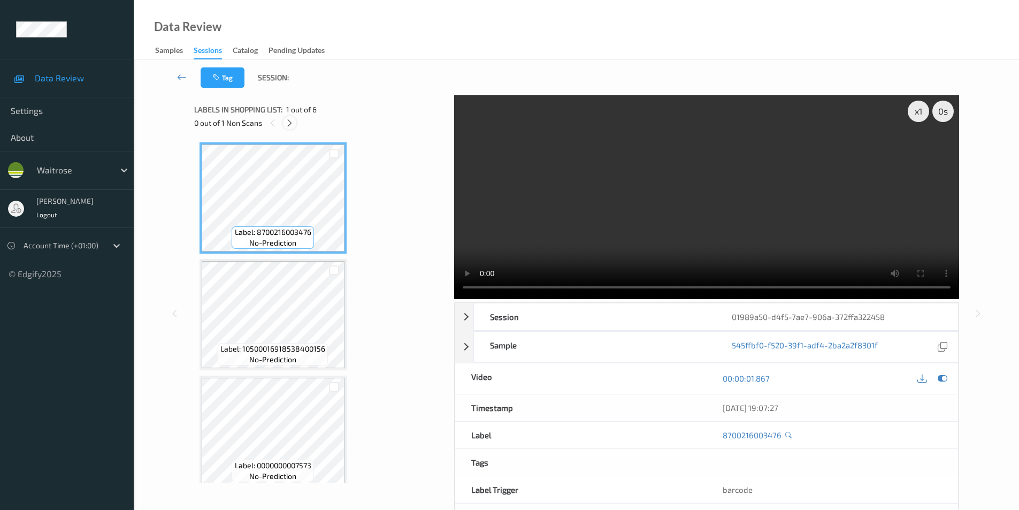
click at [293, 124] on icon at bounding box center [289, 123] width 9 height 10
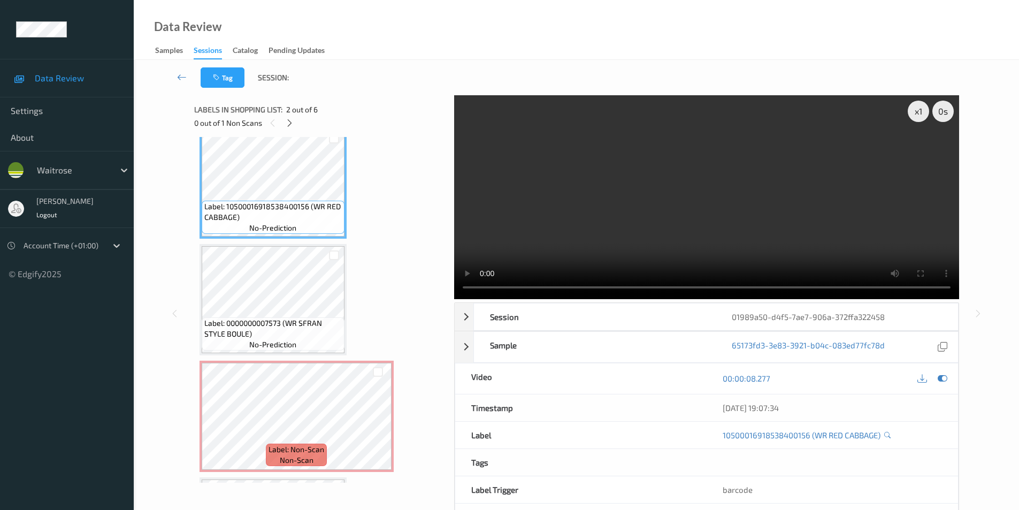
scroll to position [121, 0]
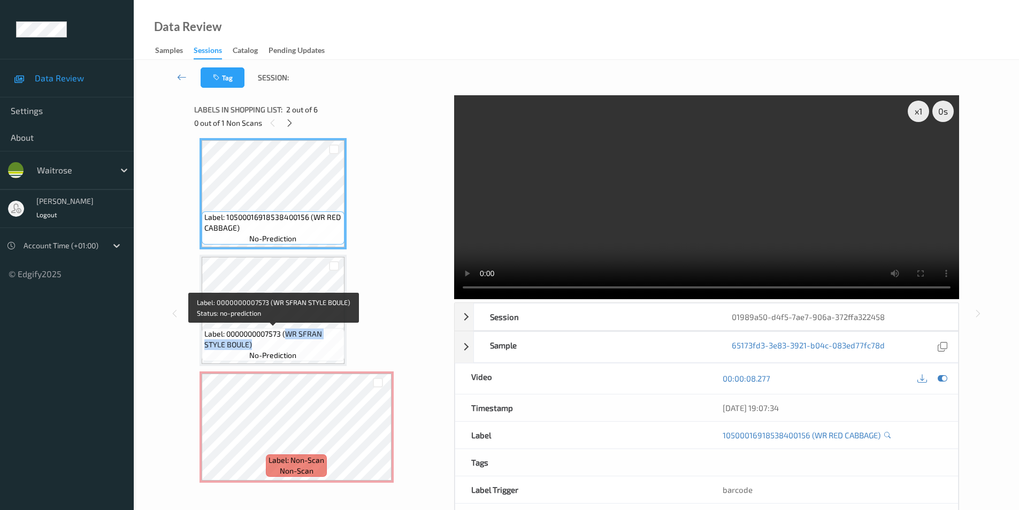
drag, startPoint x: 287, startPoint y: 334, endPoint x: 286, endPoint y: 340, distance: 6.5
click at [286, 340] on span "Label: 0000000007573 (WR SFRAN STYLE BOULE)" at bounding box center [273, 339] width 138 height 21
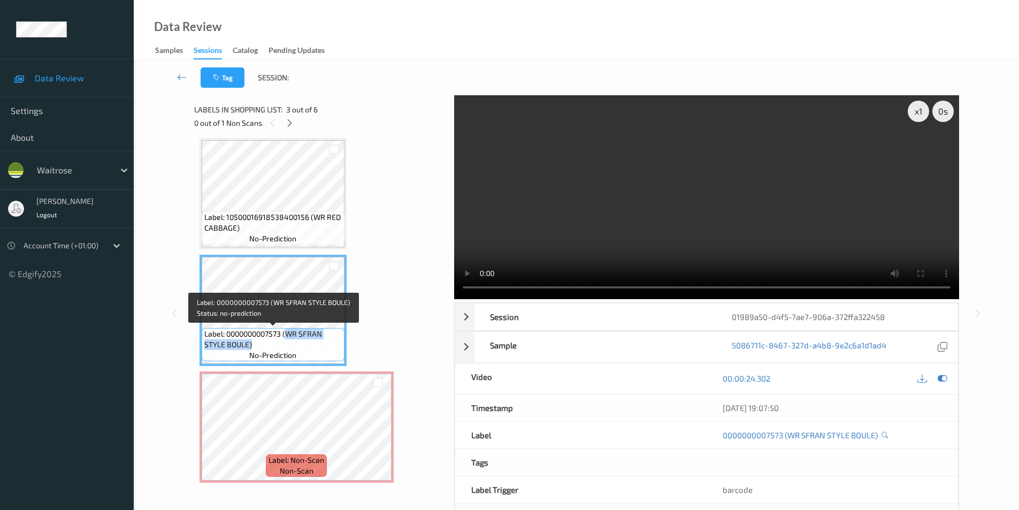
copy span "WR SFRAN STYLE BOULE)"
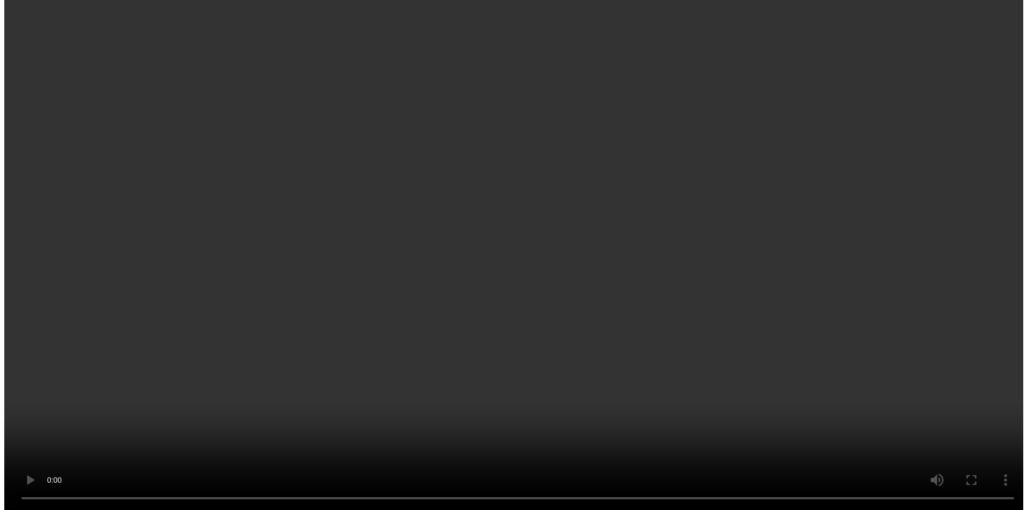
scroll to position [281, 0]
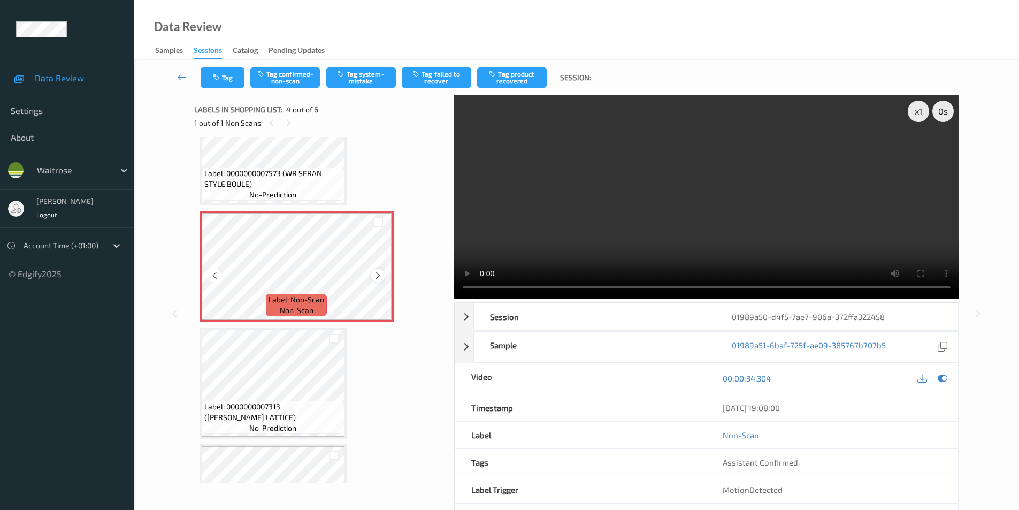
click at [376, 276] on icon at bounding box center [378, 276] width 9 height 10
click at [352, 75] on button "Tag system-mistake" at bounding box center [361, 77] width 70 height 20
click at [225, 84] on button "Tag" at bounding box center [223, 77] width 44 height 20
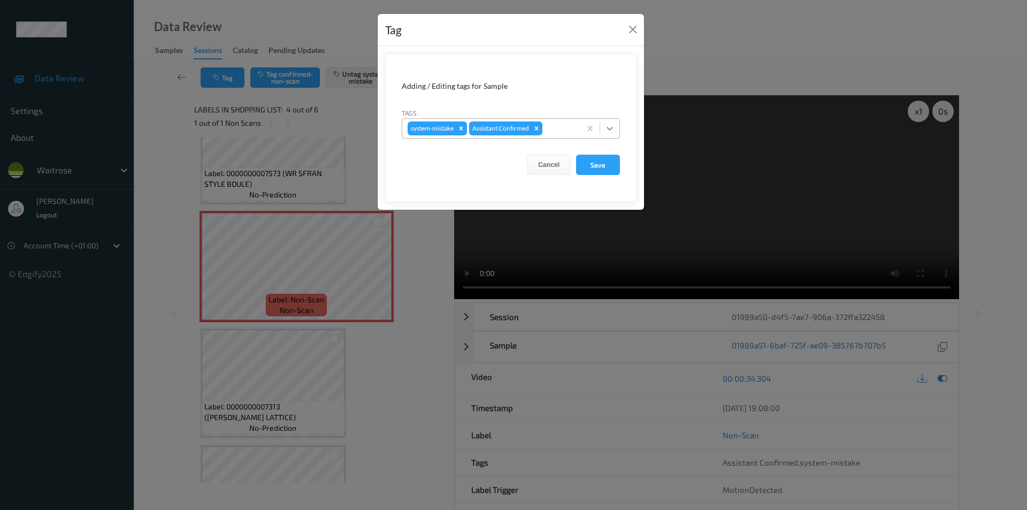
click at [611, 130] on icon at bounding box center [610, 129] width 6 height 4
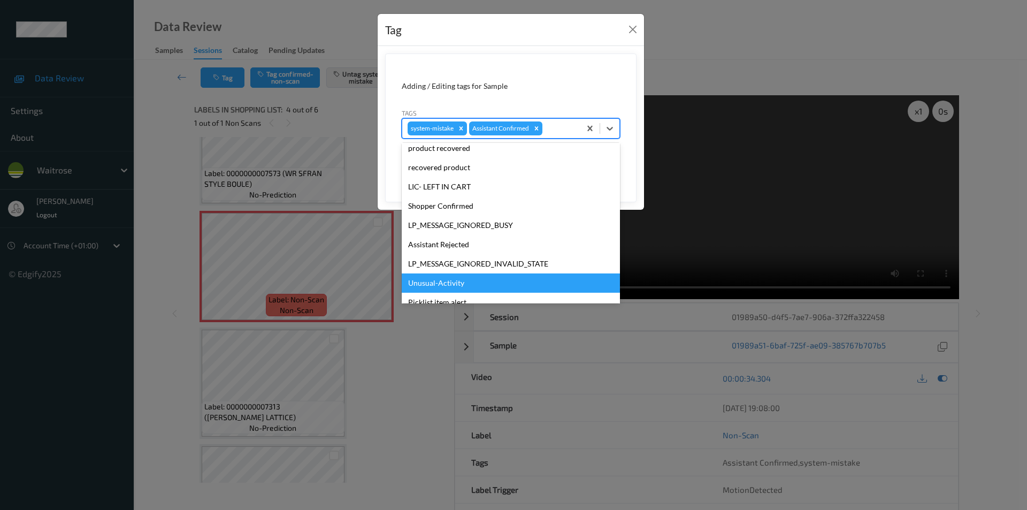
scroll to position [210, 0]
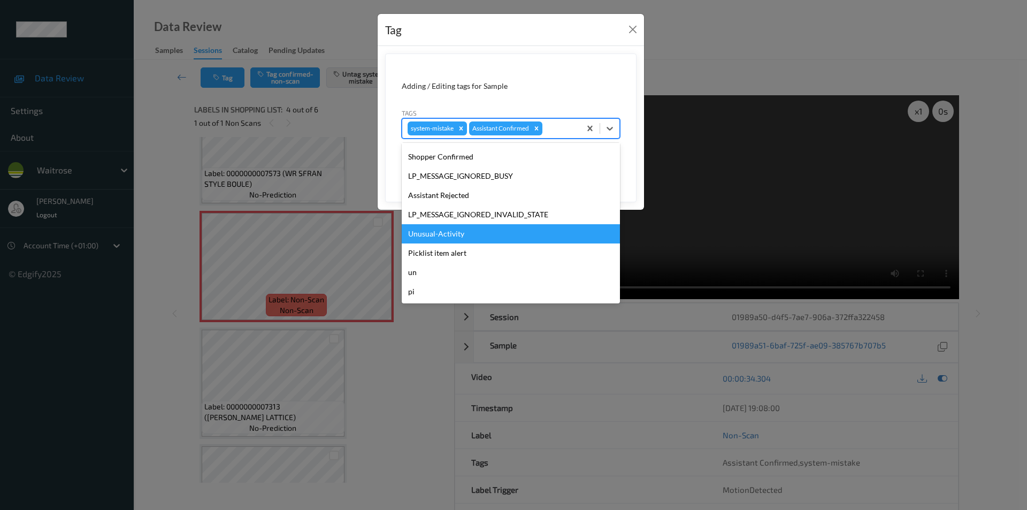
click at [447, 234] on div "Unusual-Activity" at bounding box center [511, 233] width 218 height 19
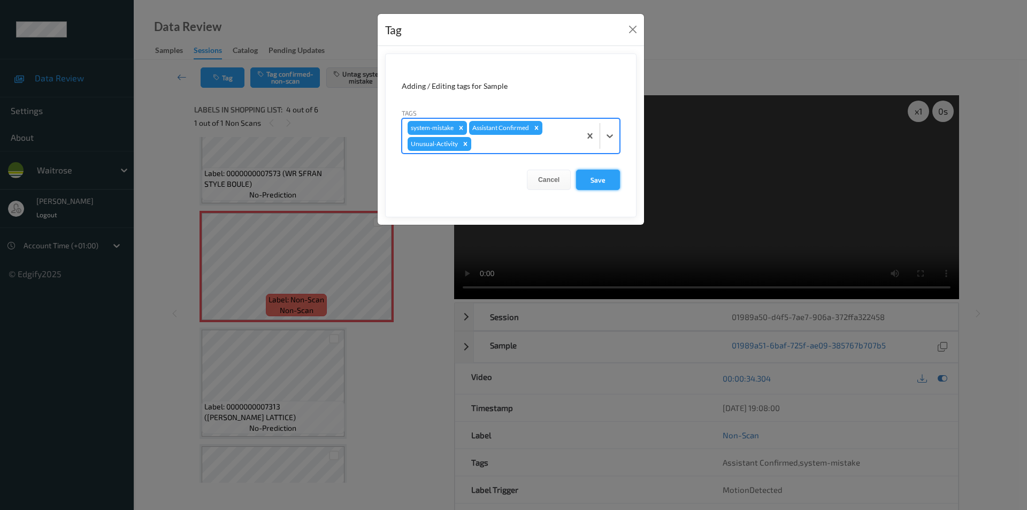
click at [589, 177] on button "Save" at bounding box center [598, 180] width 44 height 20
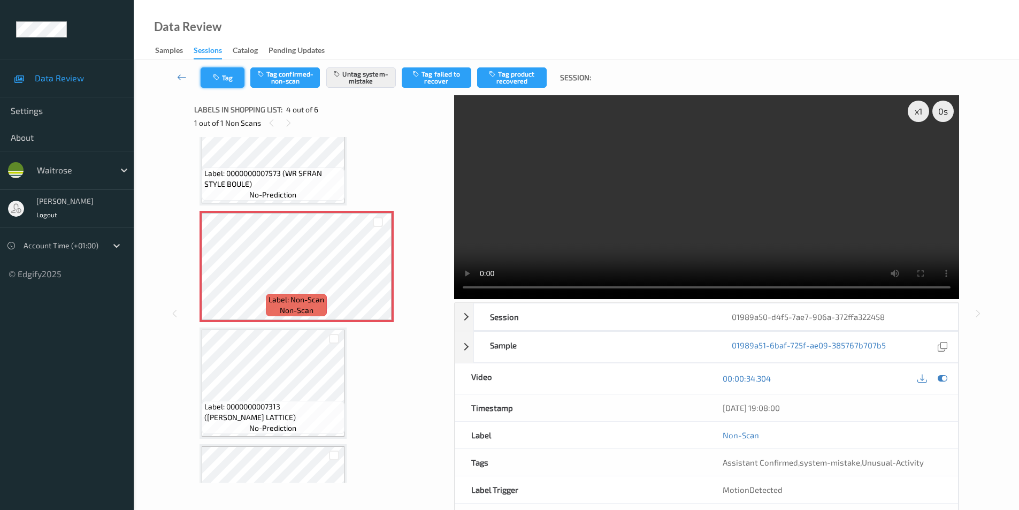
click at [224, 79] on button "Tag" at bounding box center [223, 77] width 44 height 20
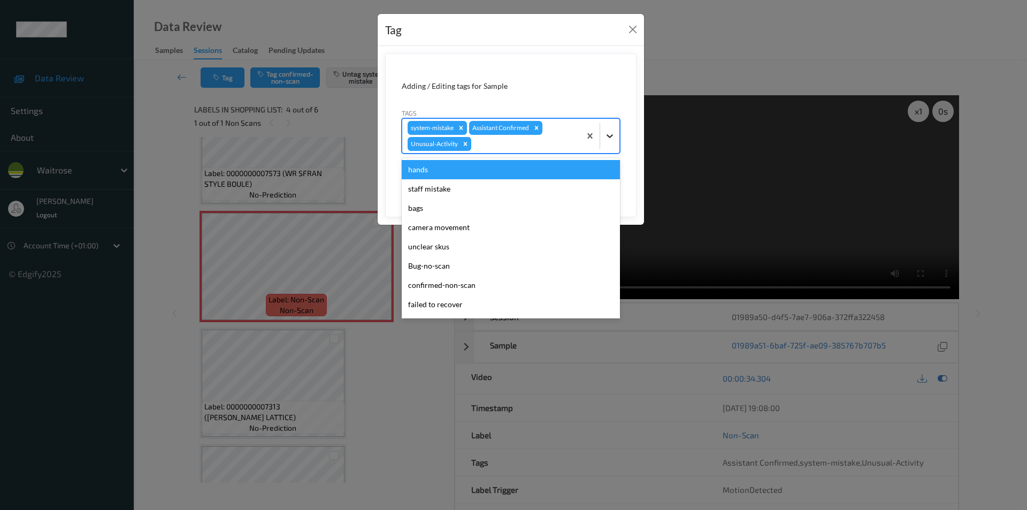
click at [610, 139] on icon at bounding box center [610, 136] width 11 height 11
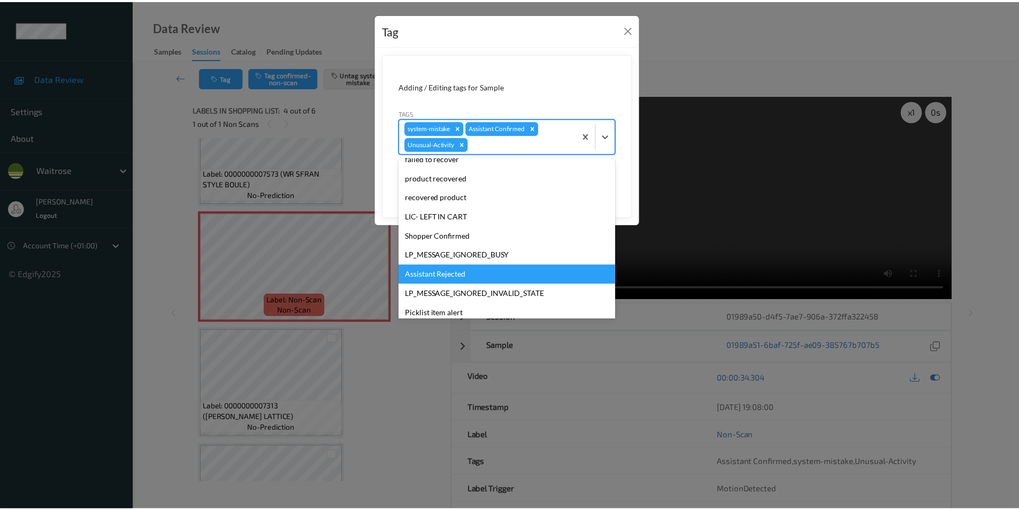
scroll to position [191, 0]
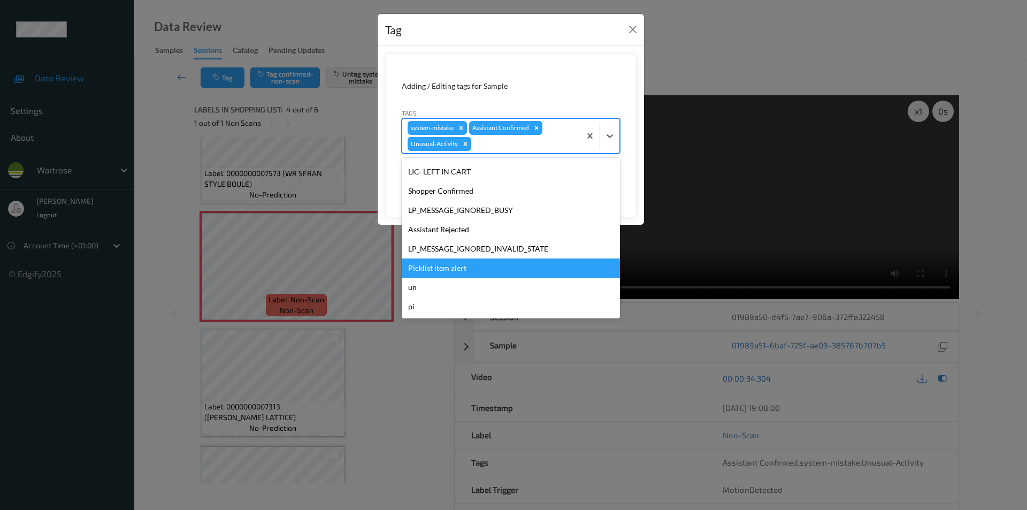
click at [447, 259] on div "Picklist item alert" at bounding box center [511, 267] width 218 height 19
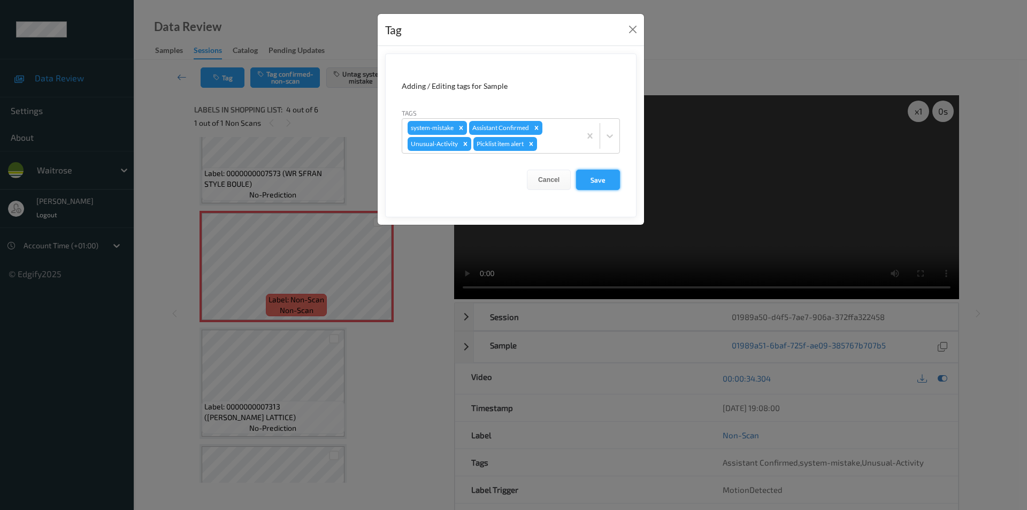
click at [593, 175] on button "Save" at bounding box center [598, 180] width 44 height 20
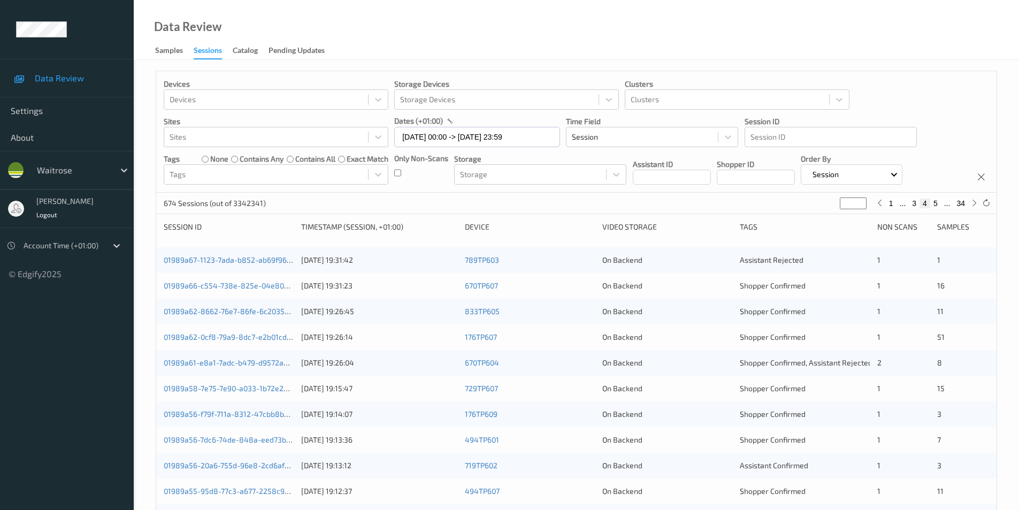
click at [937, 204] on button "5" at bounding box center [936, 204] width 11 height 10
type input "*"
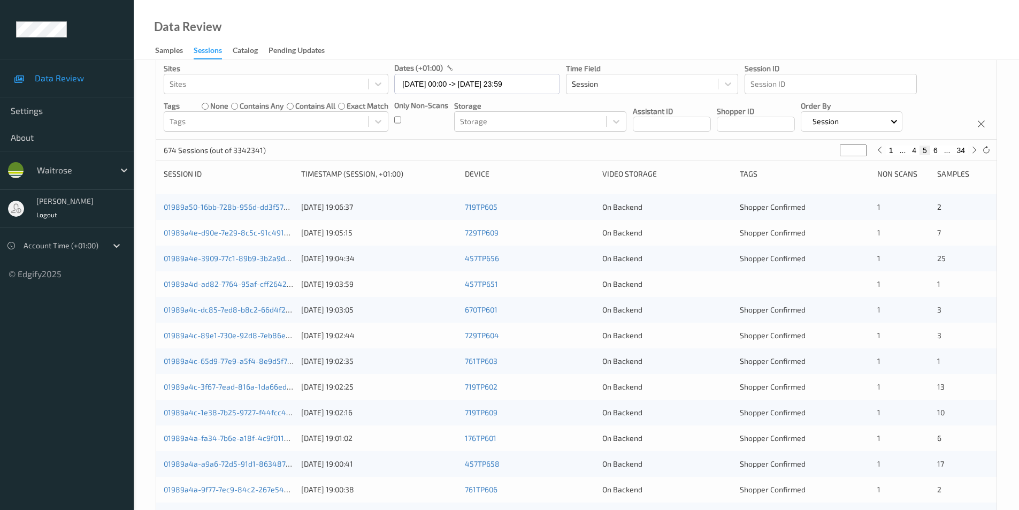
scroll to position [54, 0]
click at [242, 206] on link "01989a50-16bb-728b-956d-dd3f572e9a57" at bounding box center [236, 206] width 145 height 9
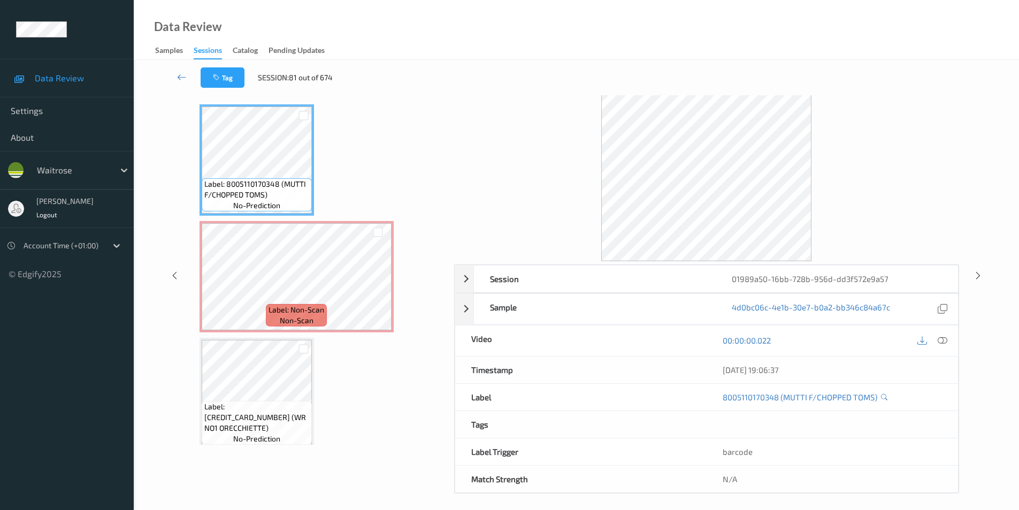
scroll to position [43, 0]
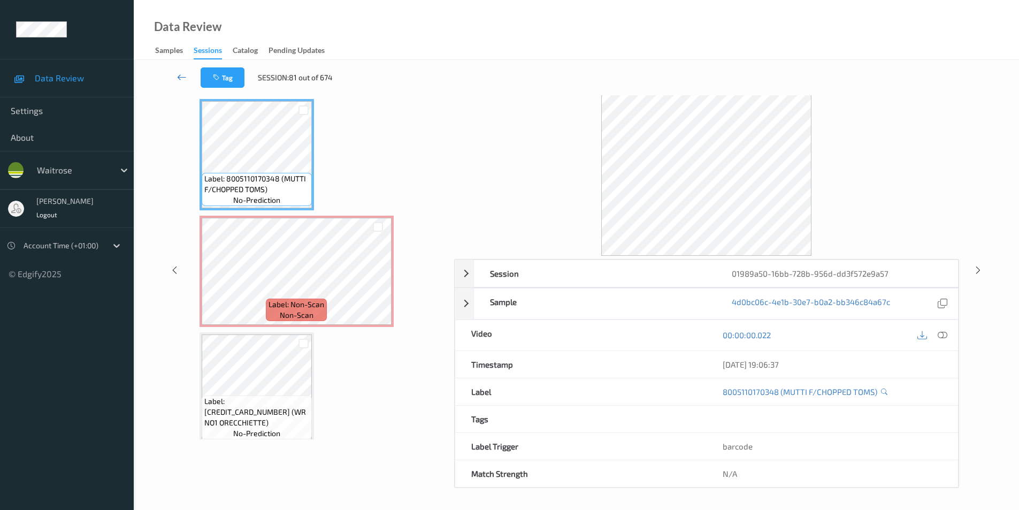
click at [179, 75] on icon at bounding box center [182, 77] width 10 height 11
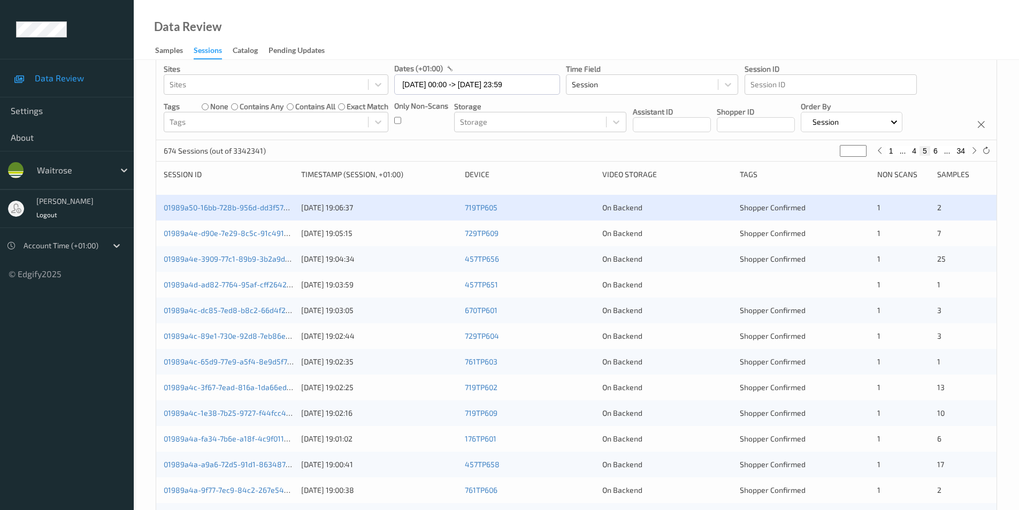
scroll to position [107, 0]
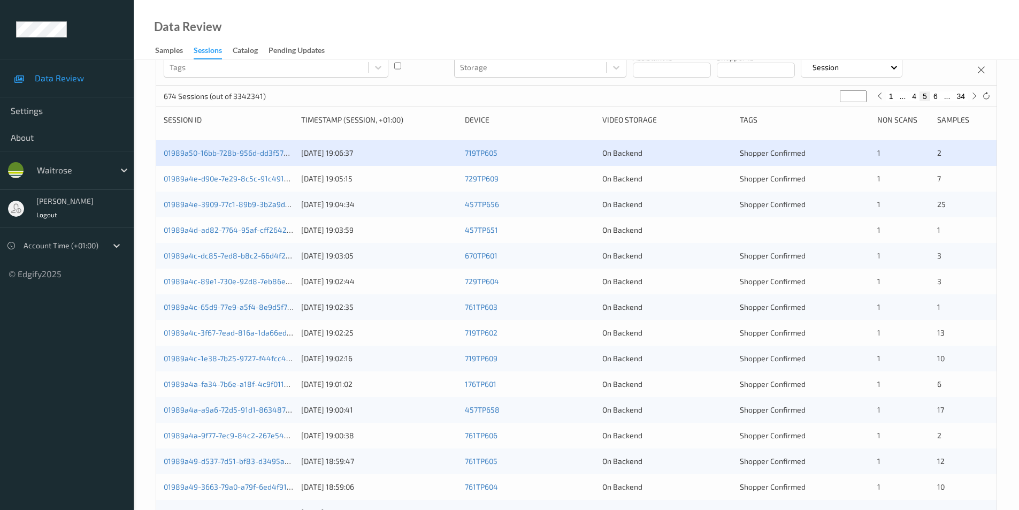
click at [590, 188] on div "01989a4e-d90e-7e29-8c5c-91c491d43961 11/08/2025 19:05:15 729TP609 On Backend Sh…" at bounding box center [576, 179] width 841 height 26
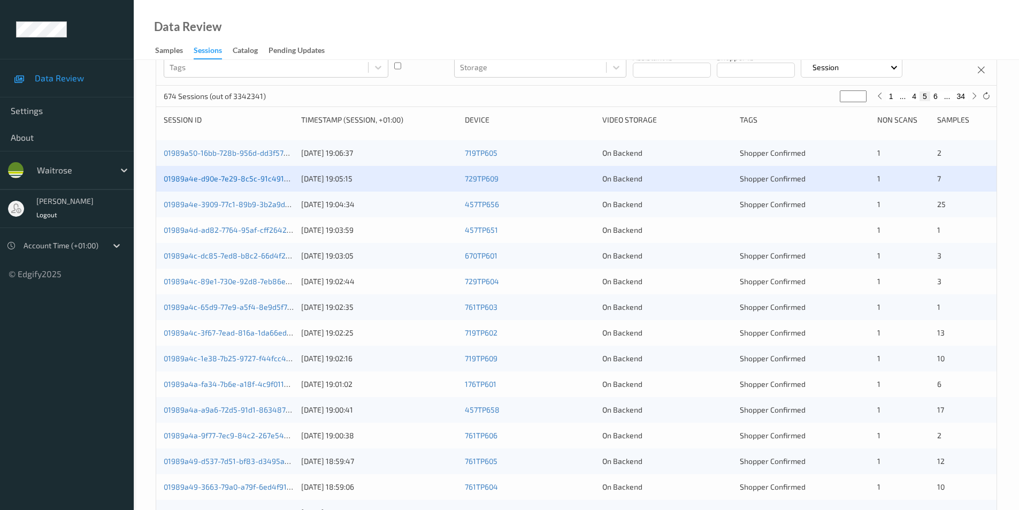
click at [260, 176] on link "01989a4e-d90e-7e29-8c5c-91c491d43961" at bounding box center [237, 178] width 146 height 9
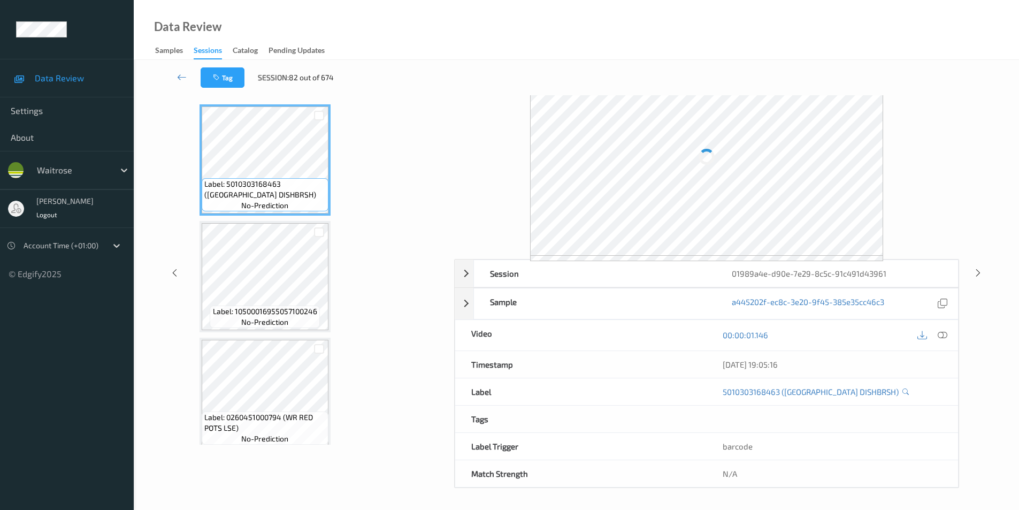
scroll to position [43, 0]
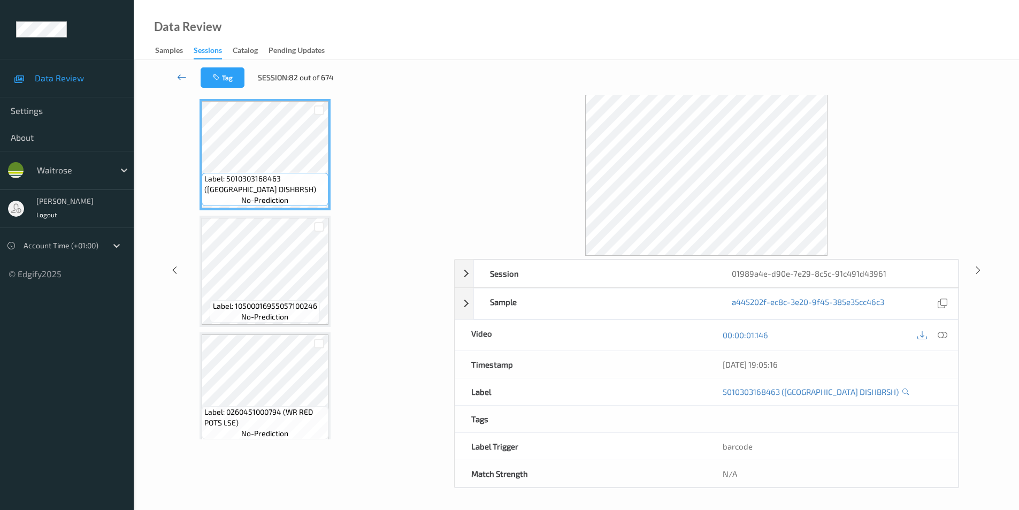
click at [178, 73] on icon at bounding box center [182, 77] width 10 height 11
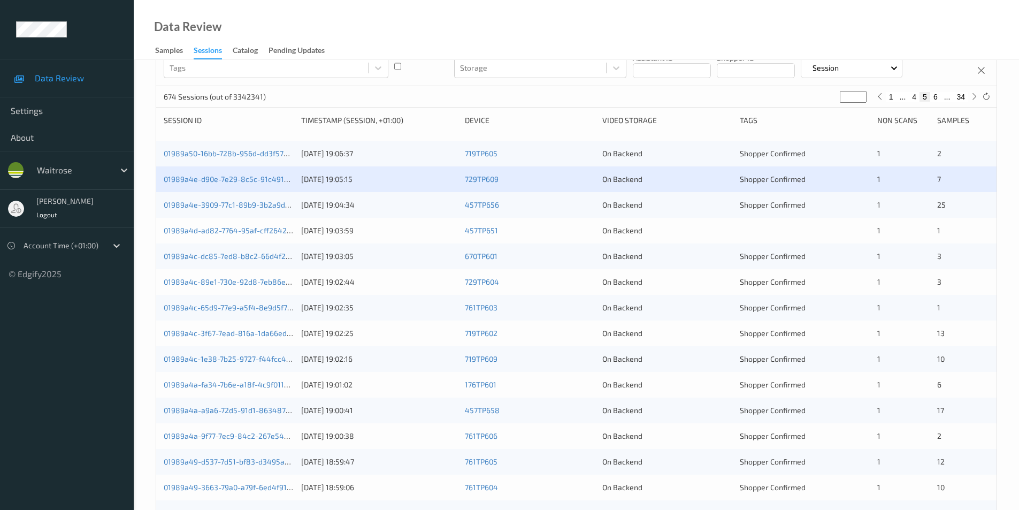
scroll to position [107, 0]
click at [546, 205] on div "457TP656" at bounding box center [530, 204] width 130 height 11
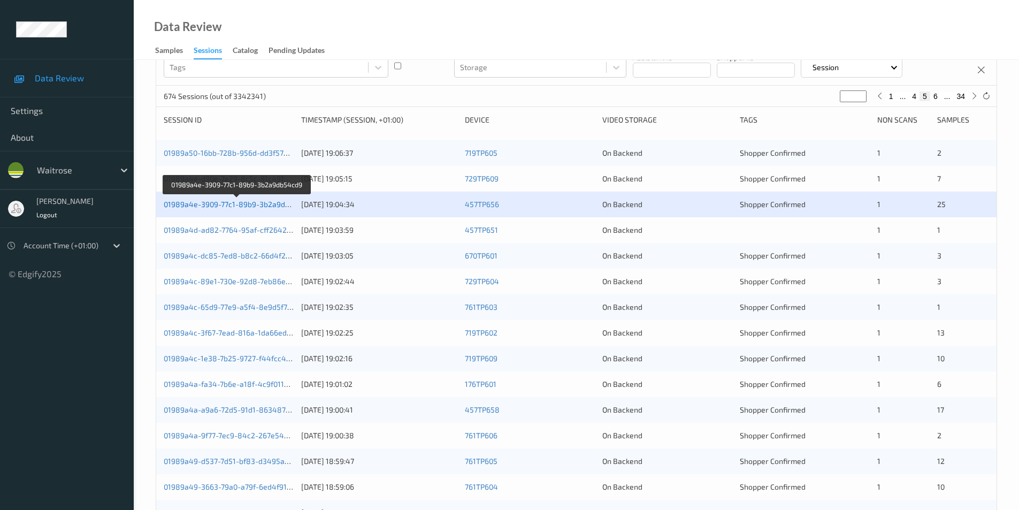
click at [245, 204] on link "01989a4e-3909-77c1-89b9-3b2a9db54cd9" at bounding box center [237, 204] width 147 height 9
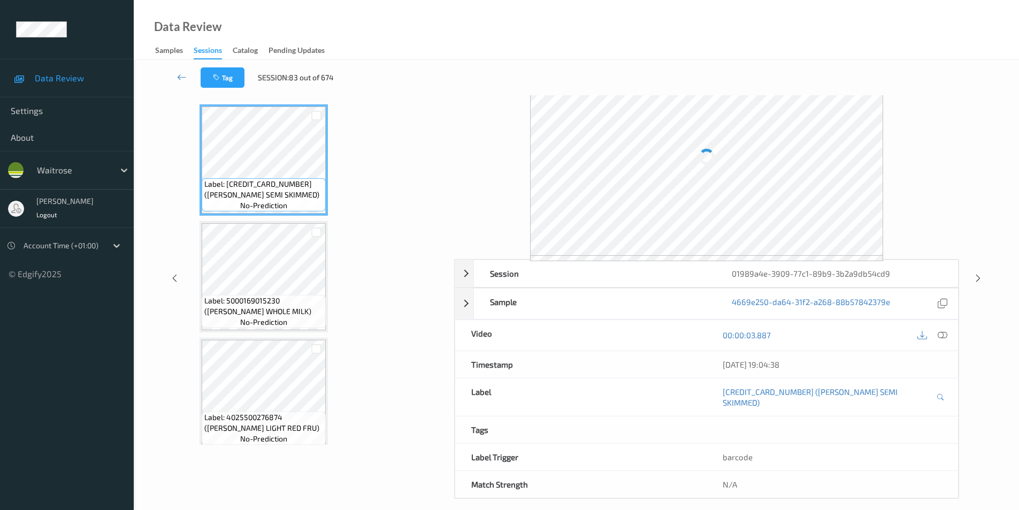
scroll to position [43, 0]
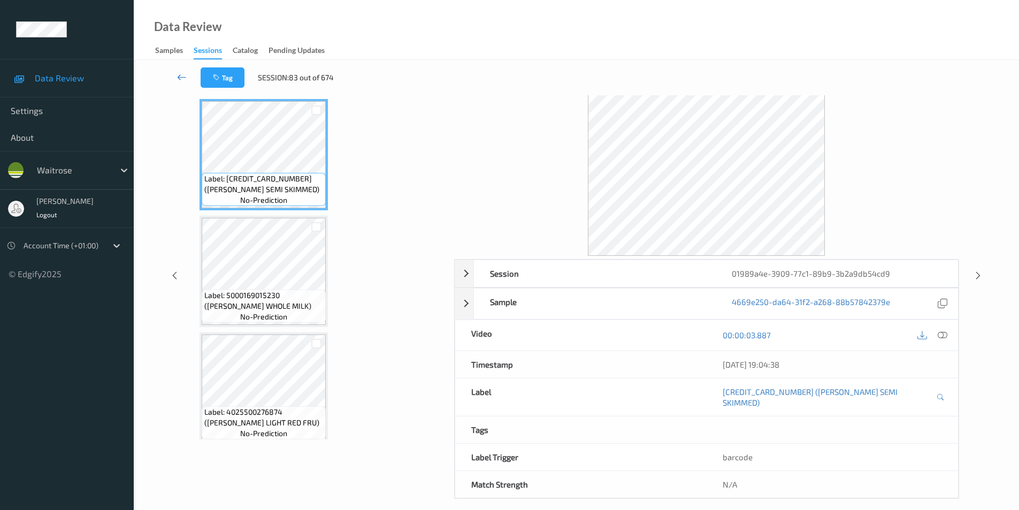
click at [182, 78] on icon at bounding box center [182, 77] width 10 height 11
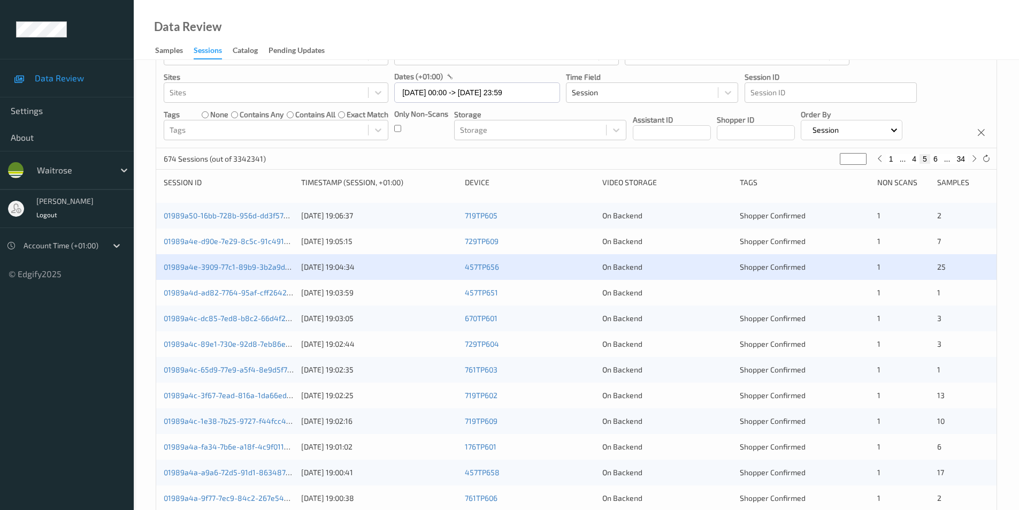
scroll to position [161, 0]
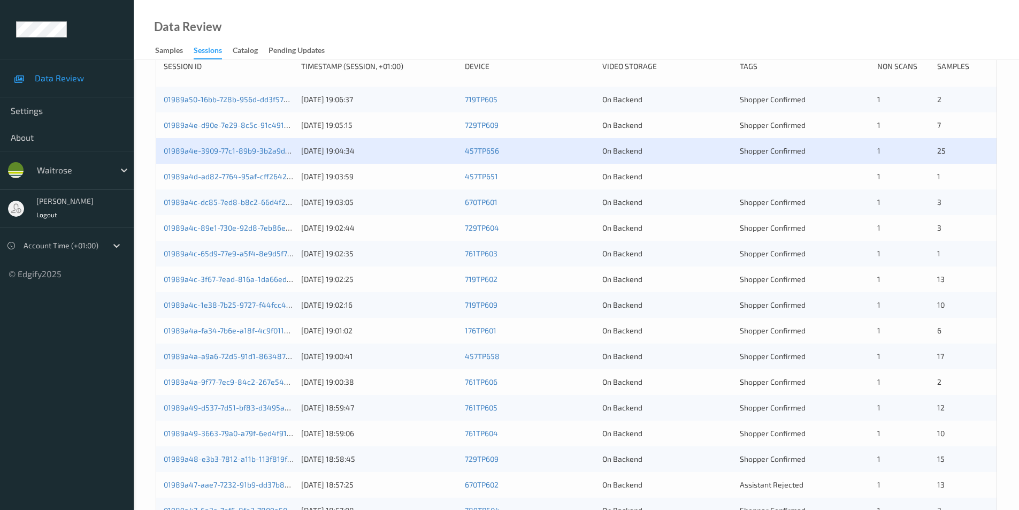
click at [580, 178] on div "457TP651" at bounding box center [530, 176] width 130 height 11
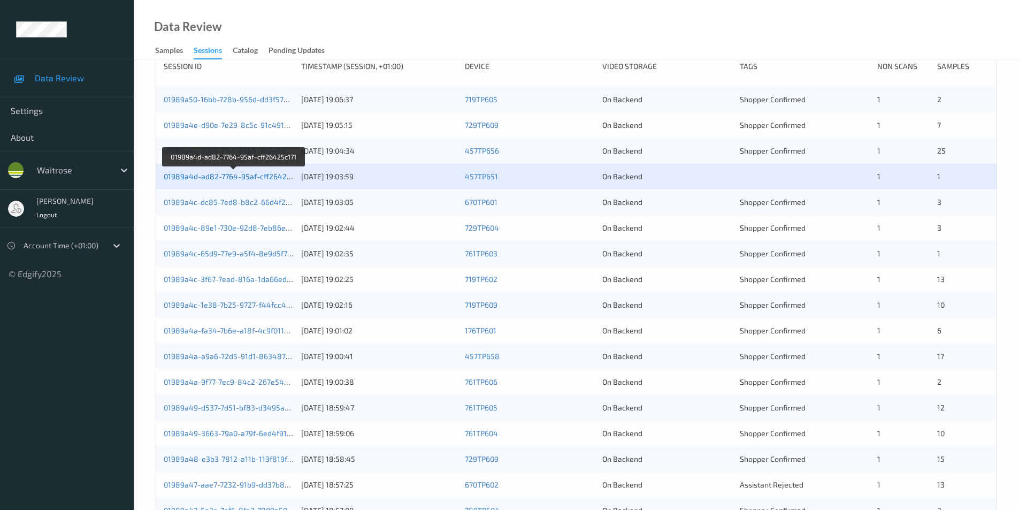
click at [246, 175] on link "01989a4d-ad82-7764-95af-cff26425c171" at bounding box center [234, 176] width 141 height 9
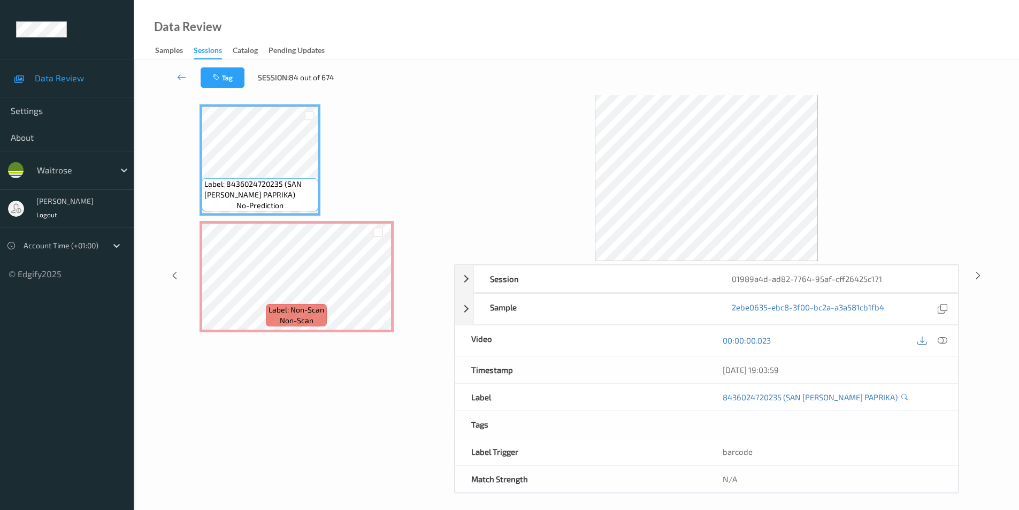
scroll to position [43, 0]
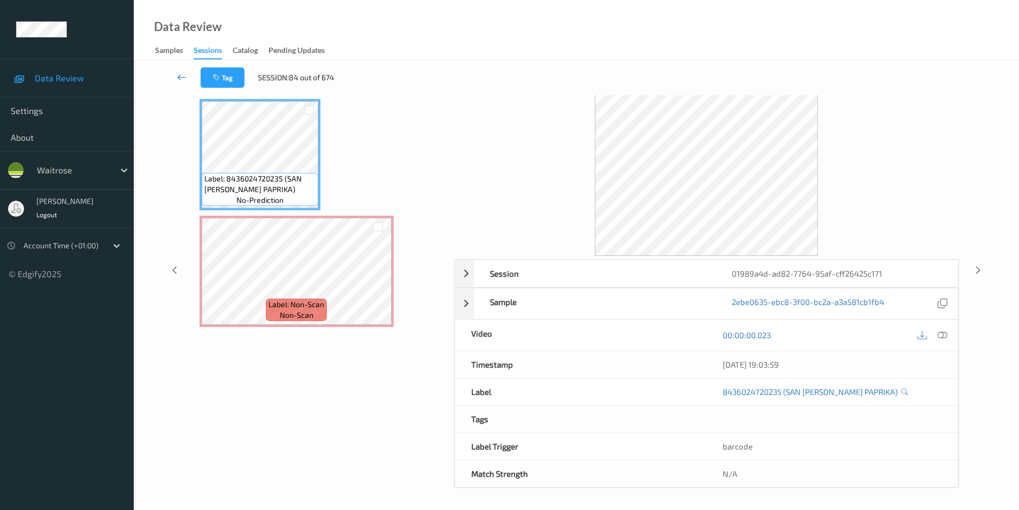
click at [178, 78] on icon at bounding box center [182, 77] width 10 height 11
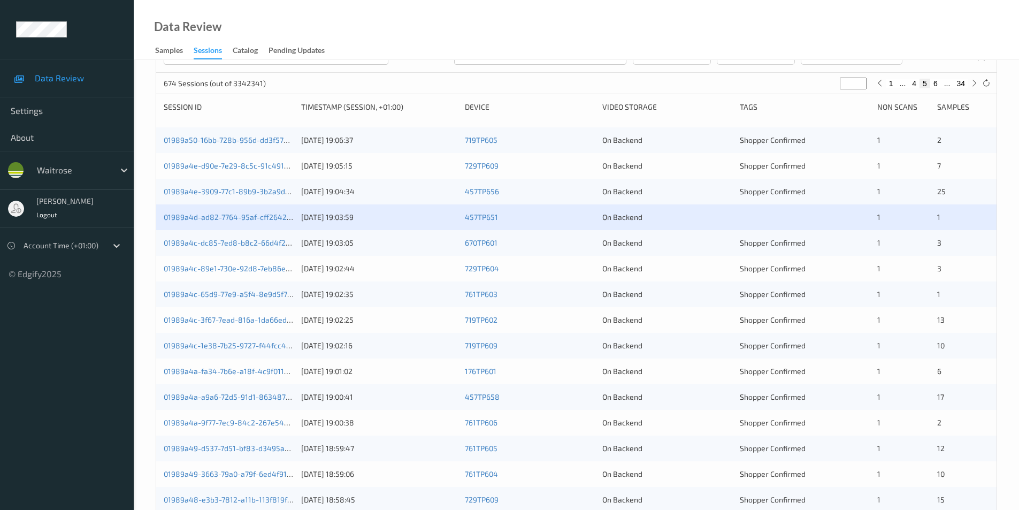
scroll to position [161, 0]
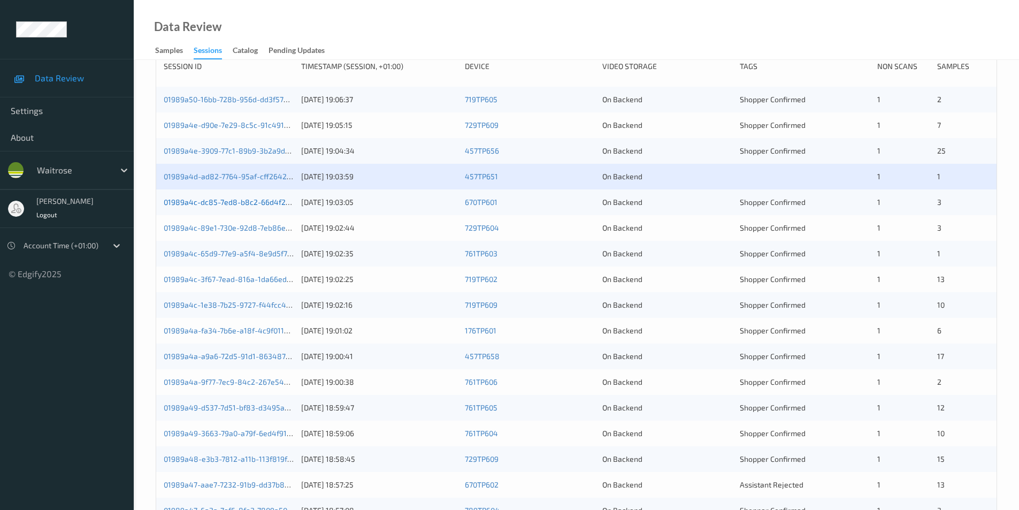
click at [256, 205] on link "01989a4c-dc85-7ed8-b8c2-66d4f28f8968" at bounding box center [238, 201] width 148 height 9
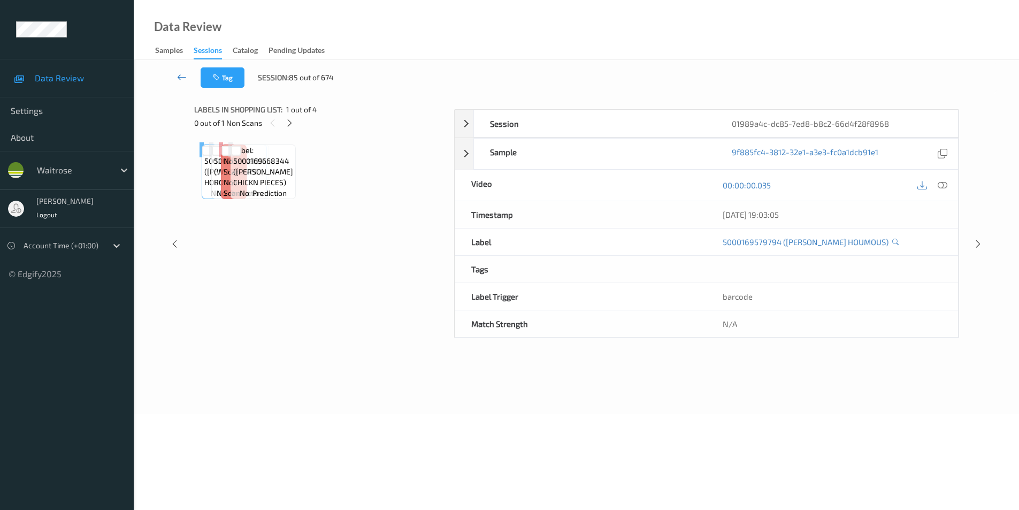
scroll to position [43, 0]
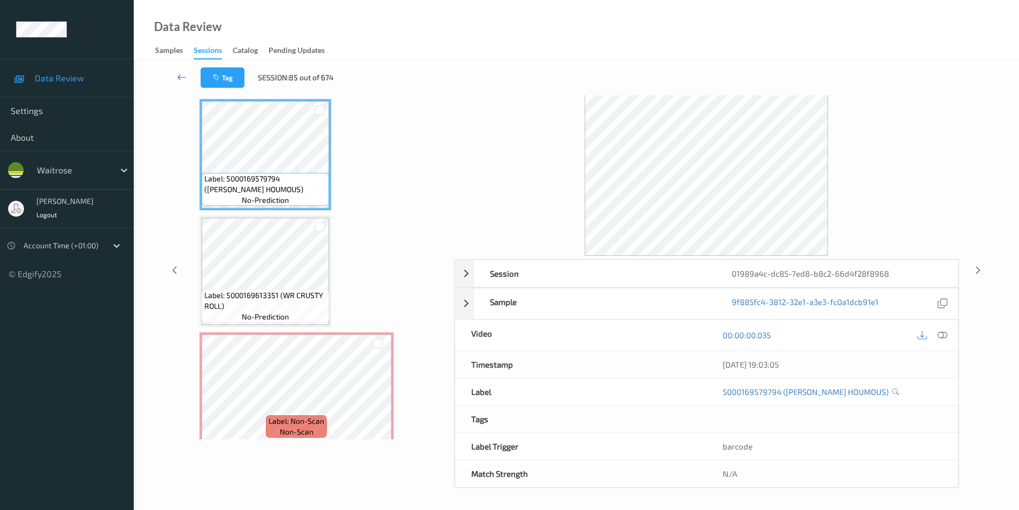
click at [180, 76] on icon at bounding box center [182, 77] width 10 height 11
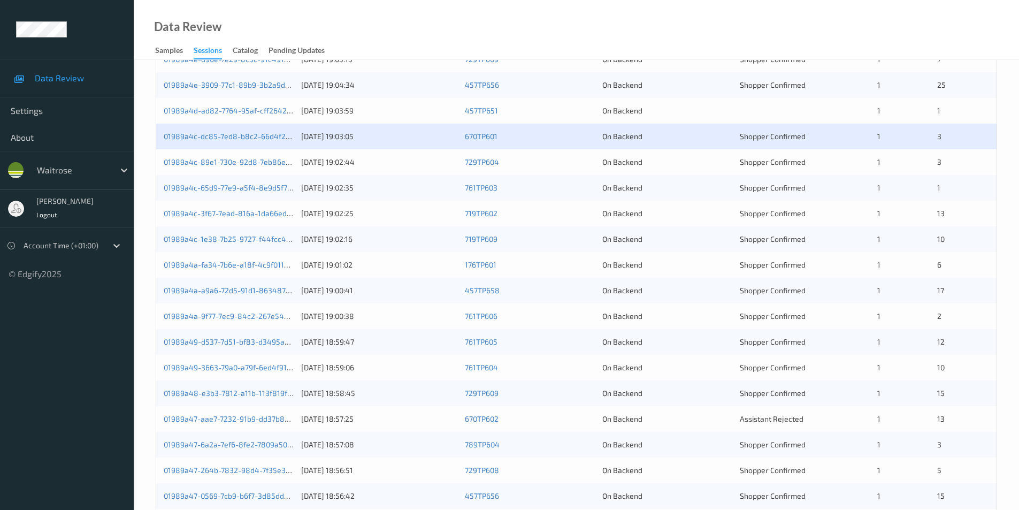
scroll to position [161, 0]
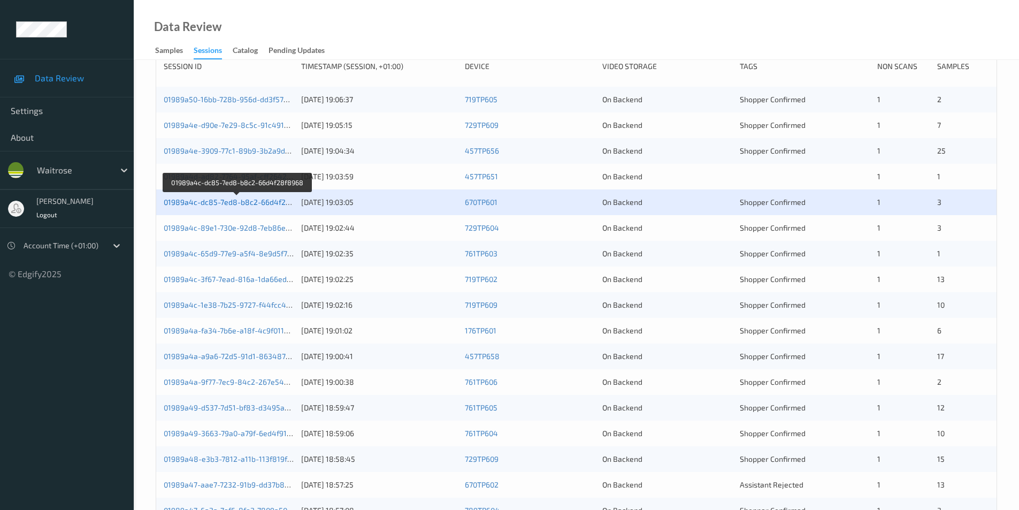
click at [251, 202] on link "01989a4c-dc85-7ed8-b8c2-66d4f28f8968" at bounding box center [238, 201] width 148 height 9
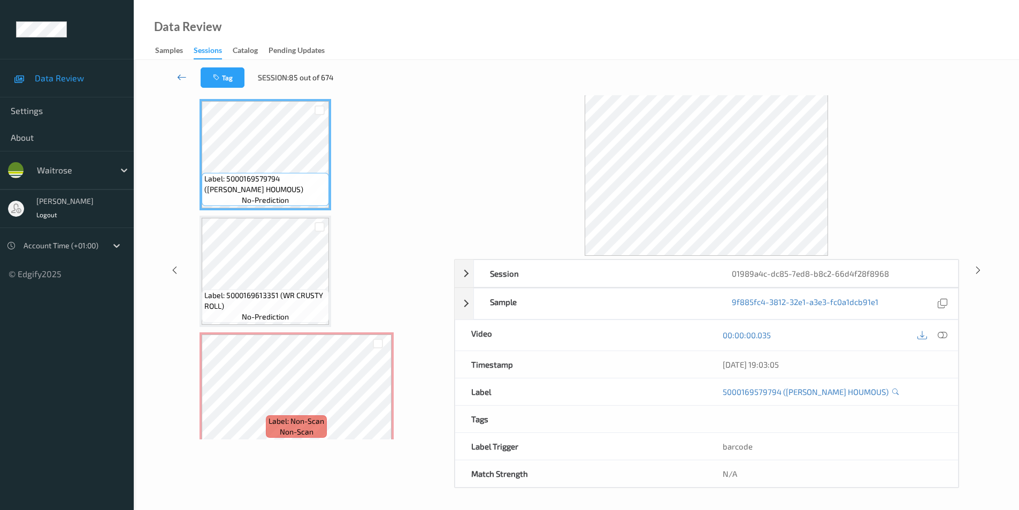
click at [180, 75] on icon at bounding box center [182, 77] width 10 height 11
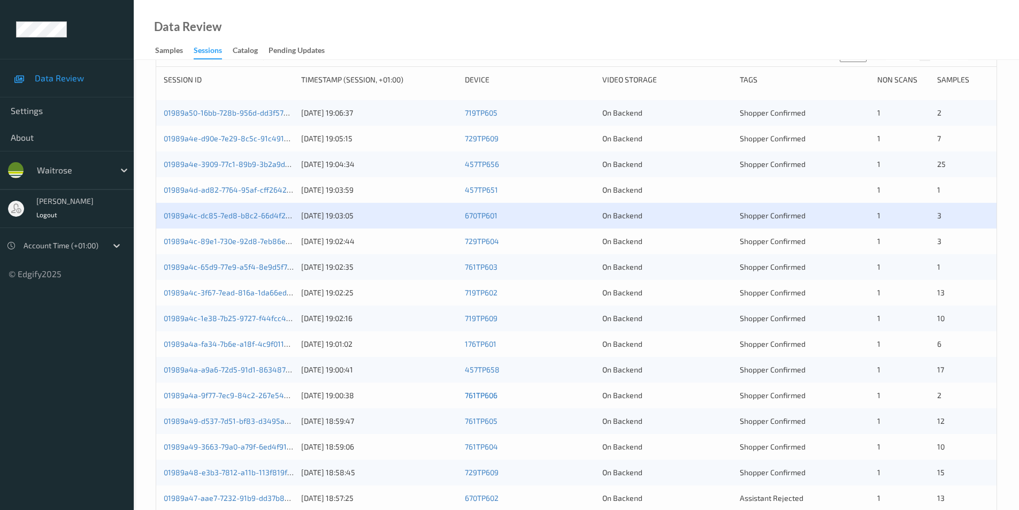
scroll to position [268, 0]
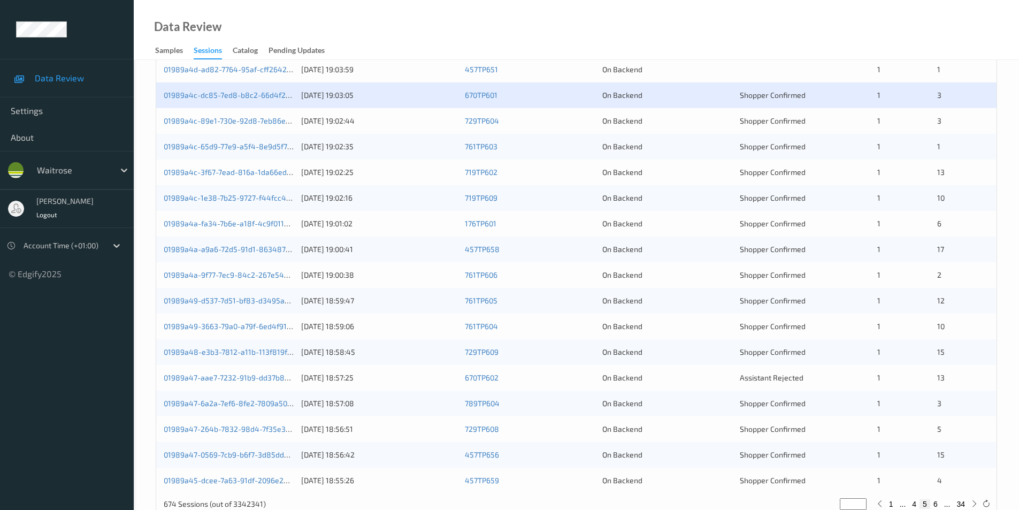
click at [579, 114] on div "01989a4c-89e1-730e-92d8-7eb86e00fc41 11/08/2025 19:02:44 729TP604 On Backend Sh…" at bounding box center [576, 121] width 841 height 26
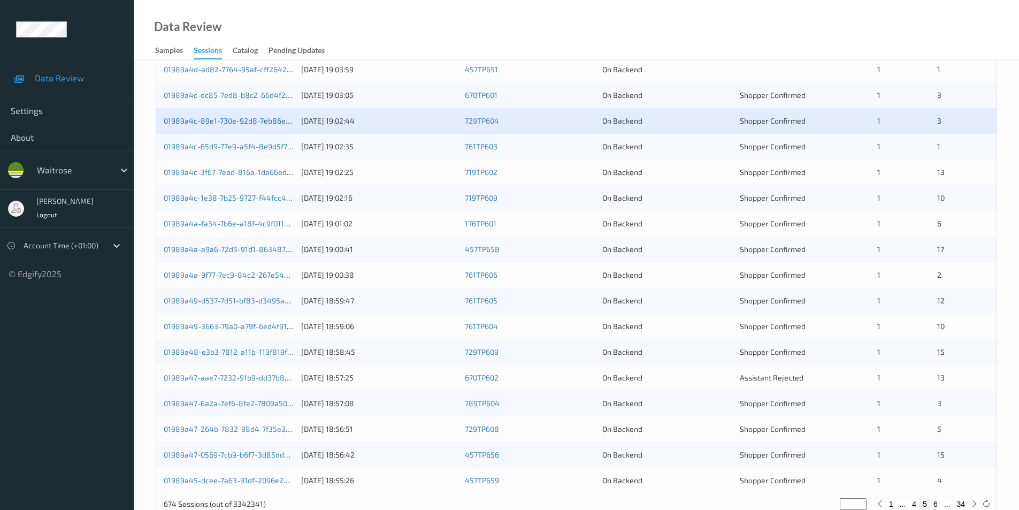
click at [248, 120] on link "01989a4c-89e1-730e-92d8-7eb86e00fc41" at bounding box center [236, 120] width 145 height 9
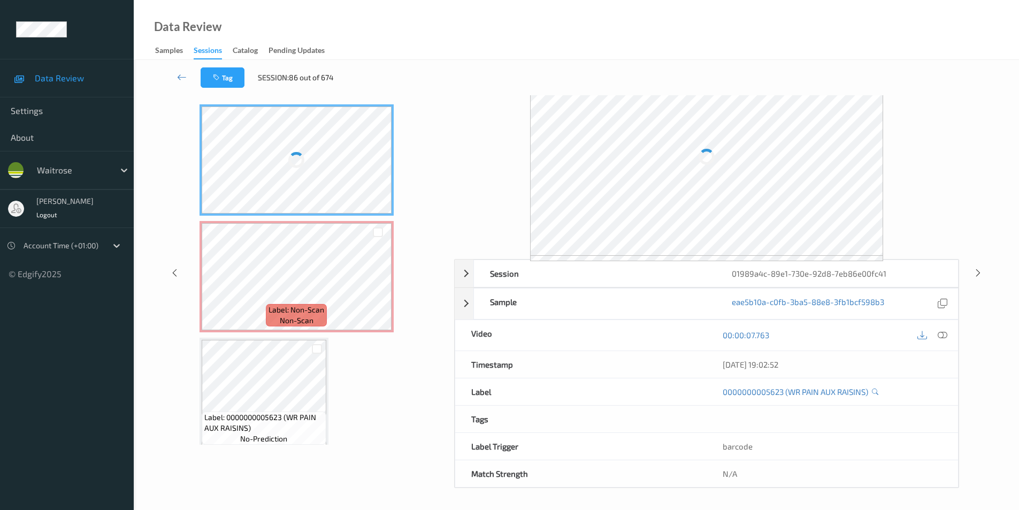
scroll to position [43, 0]
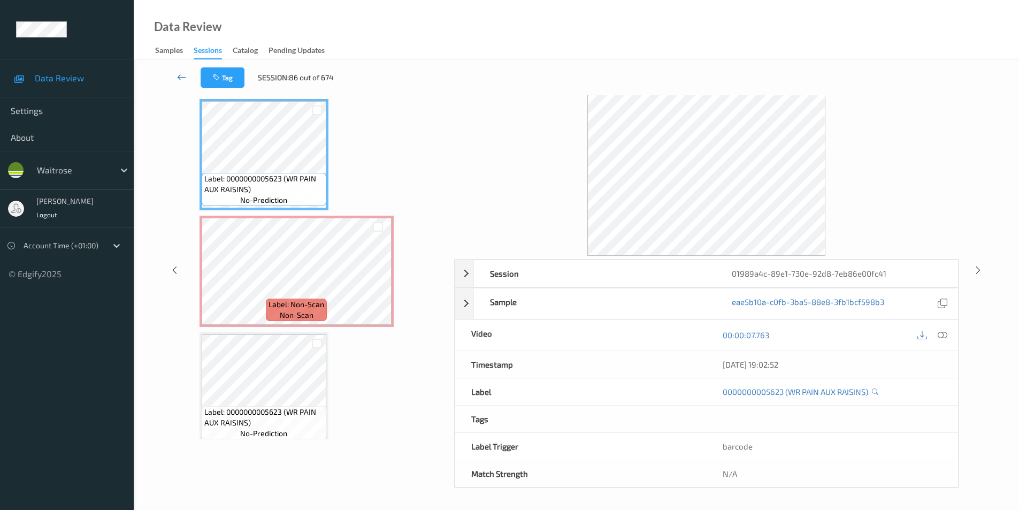
click at [180, 74] on icon at bounding box center [182, 77] width 10 height 11
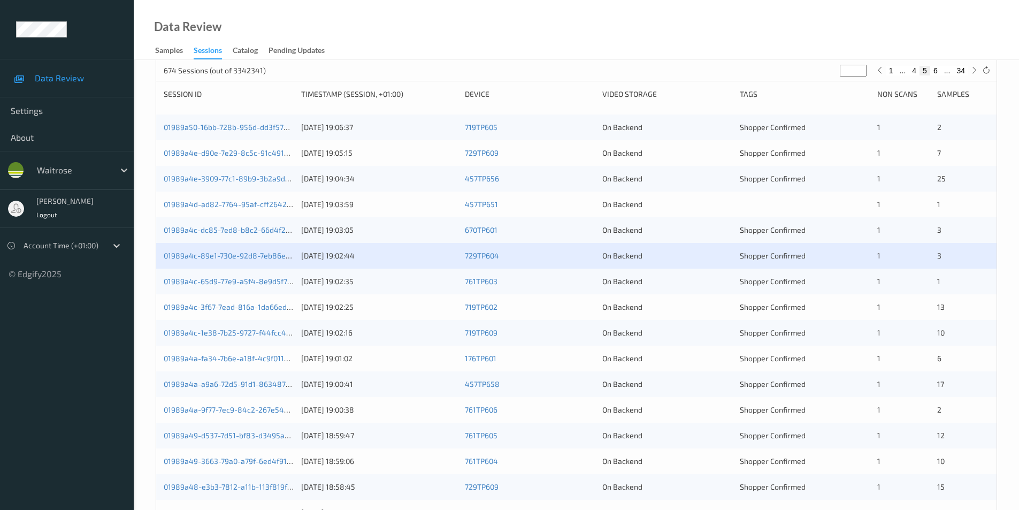
scroll to position [214, 0]
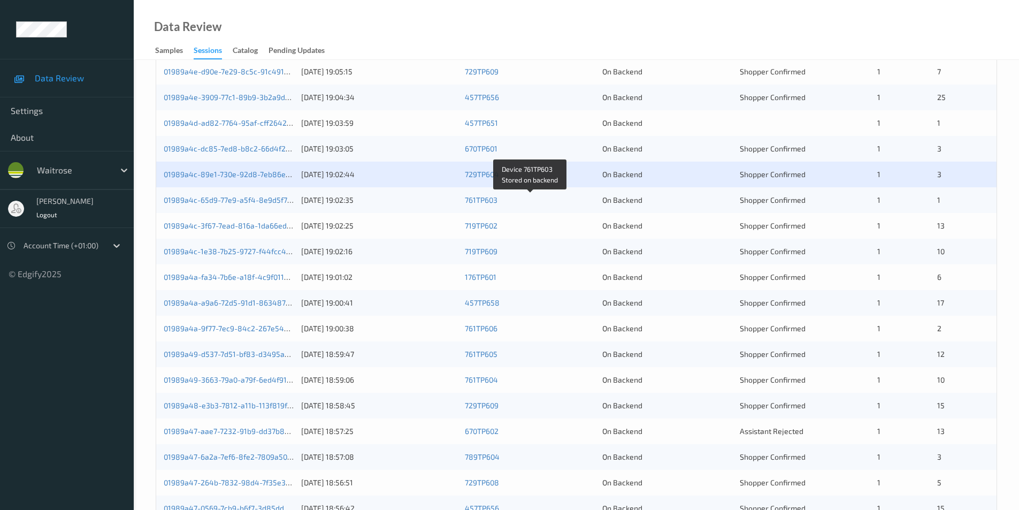
click at [558, 196] on div "761TP603" at bounding box center [530, 200] width 130 height 11
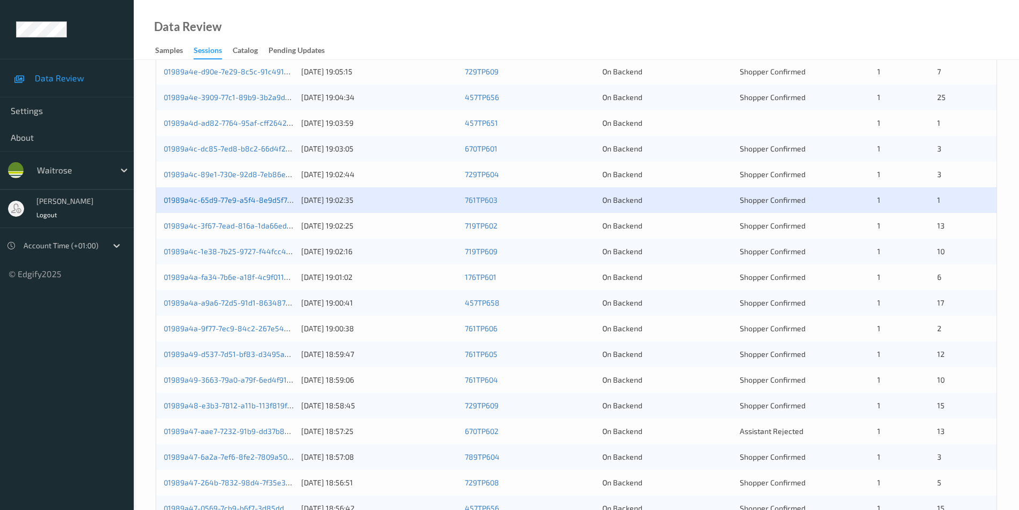
click at [257, 202] on link "01989a4c-65d9-77e9-a5f4-8e9d5f7972f5" at bounding box center [235, 199] width 143 height 9
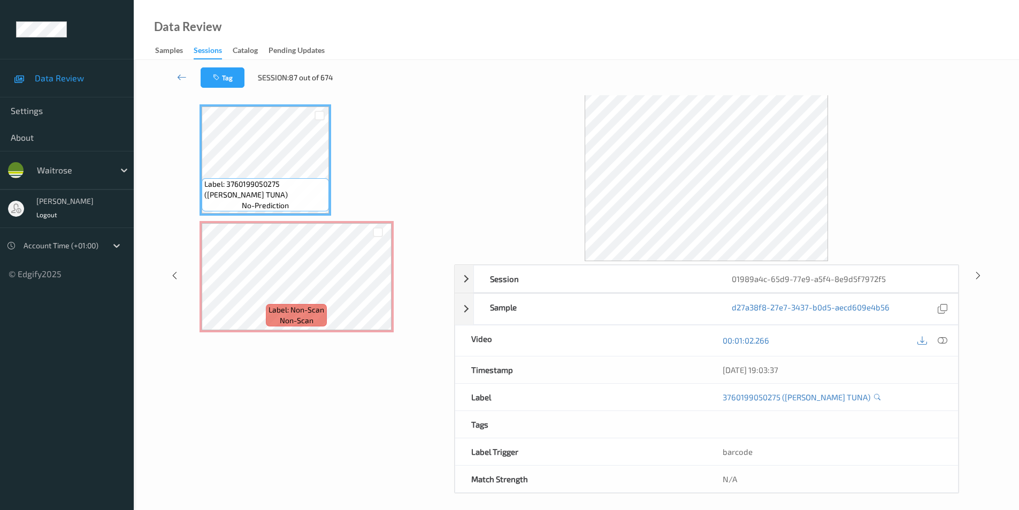
scroll to position [43, 0]
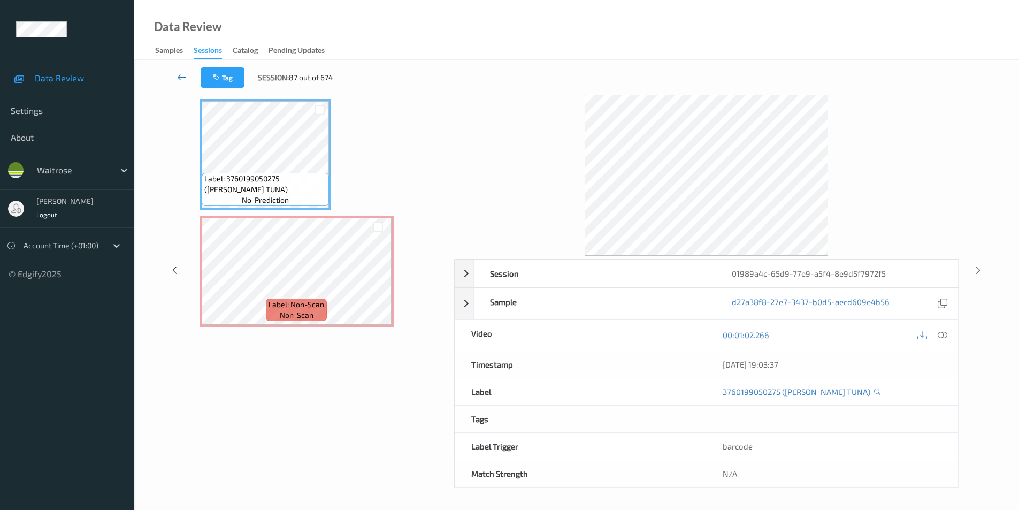
click at [184, 76] on icon at bounding box center [182, 77] width 10 height 11
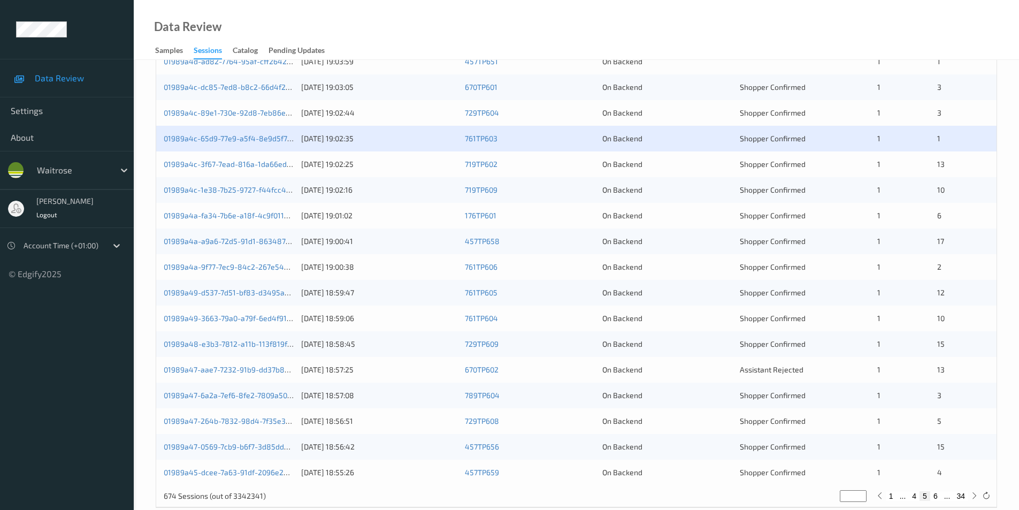
scroll to position [295, 0]
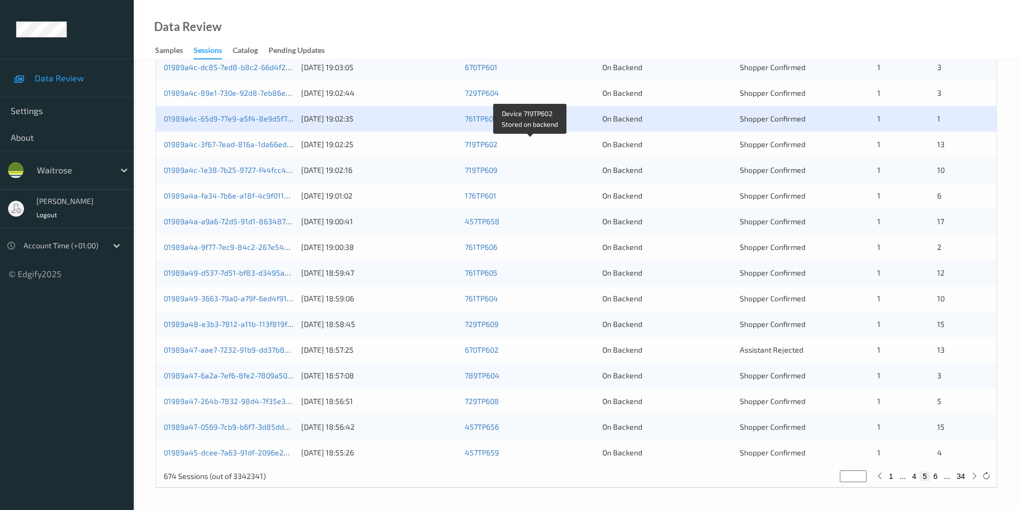
click at [562, 146] on div "719TP602" at bounding box center [530, 144] width 130 height 11
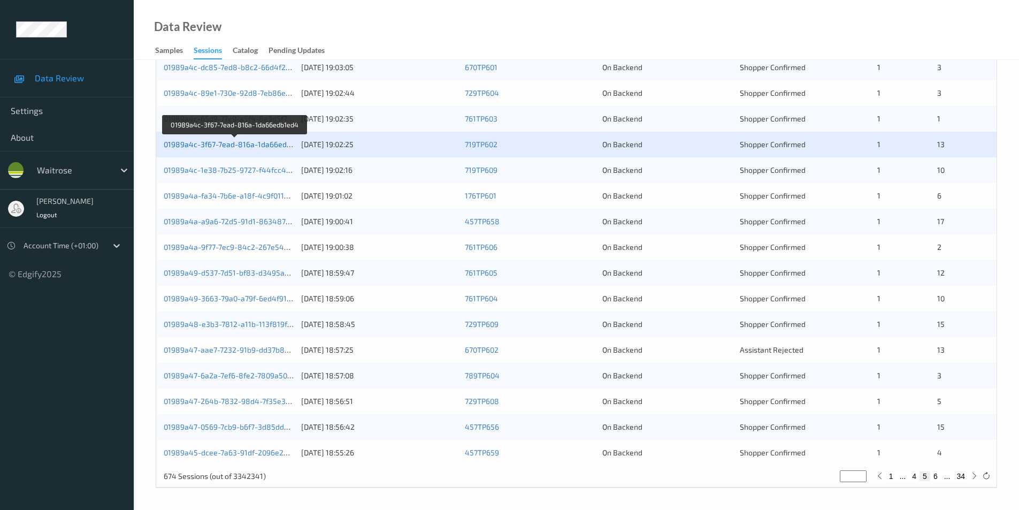
click at [262, 147] on link "01989a4c-3f67-7ead-816a-1da66edb1ed4" at bounding box center [236, 144] width 144 height 9
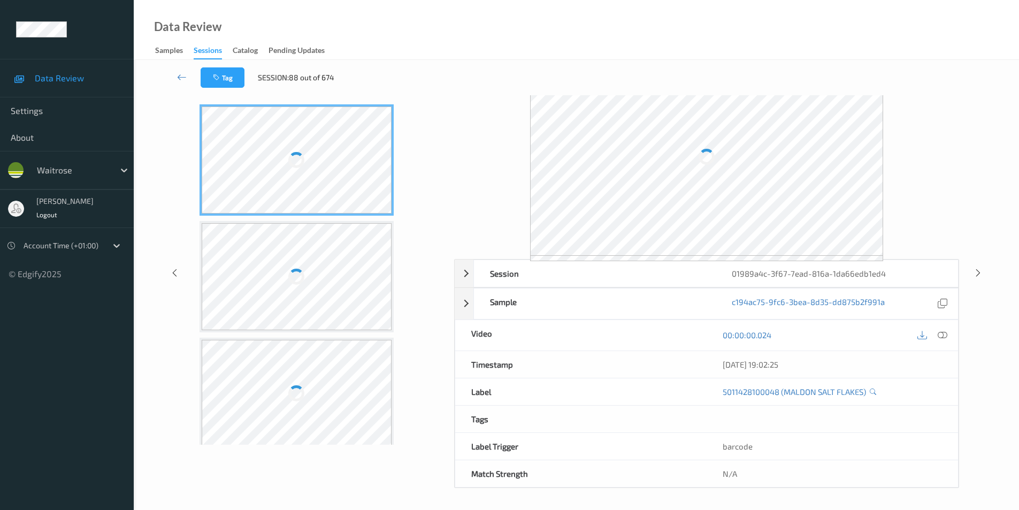
scroll to position [43, 0]
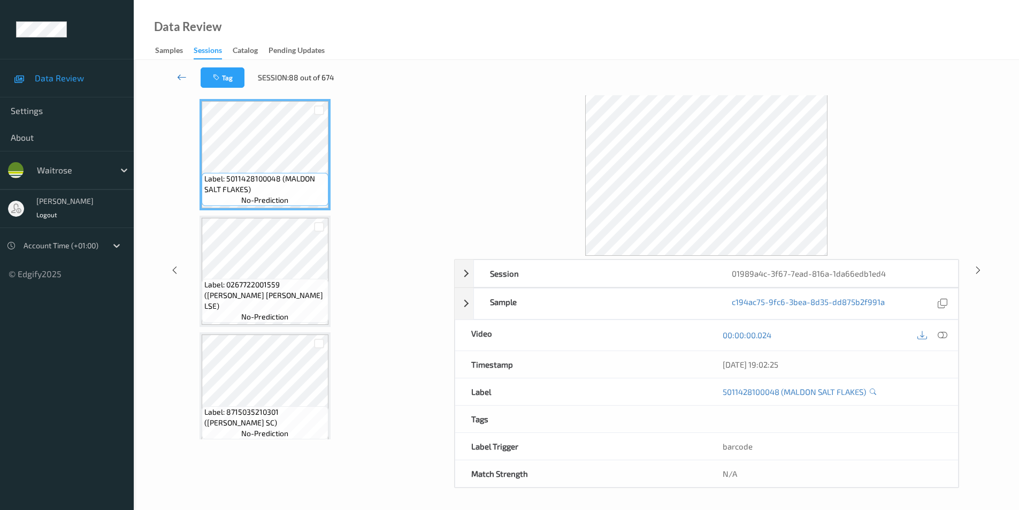
click at [180, 77] on icon at bounding box center [182, 77] width 10 height 11
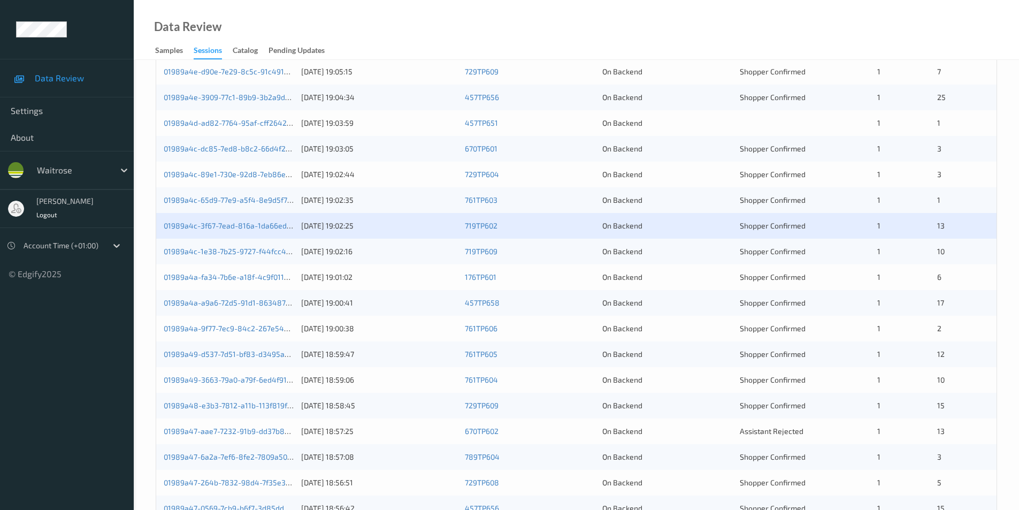
scroll to position [295, 0]
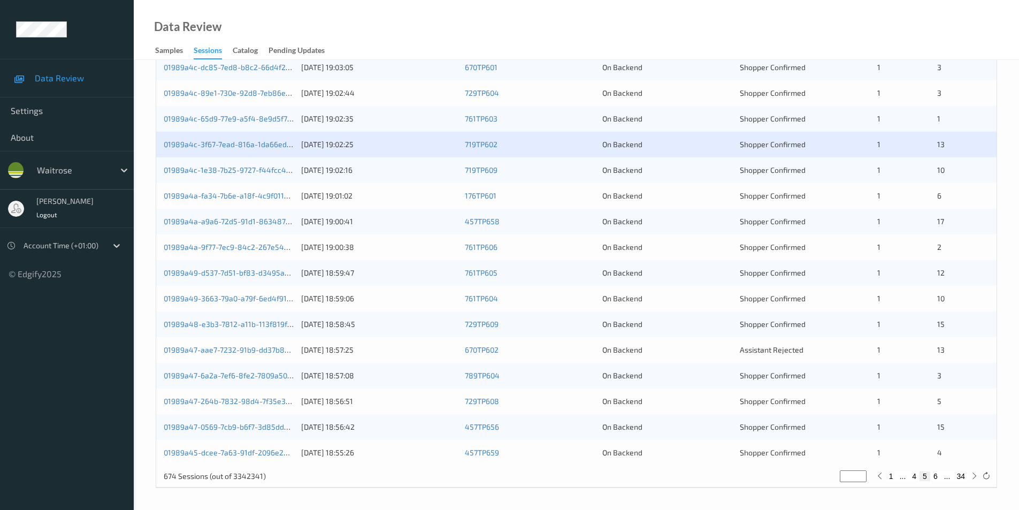
click at [682, 174] on div "On Backend" at bounding box center [668, 170] width 130 height 11
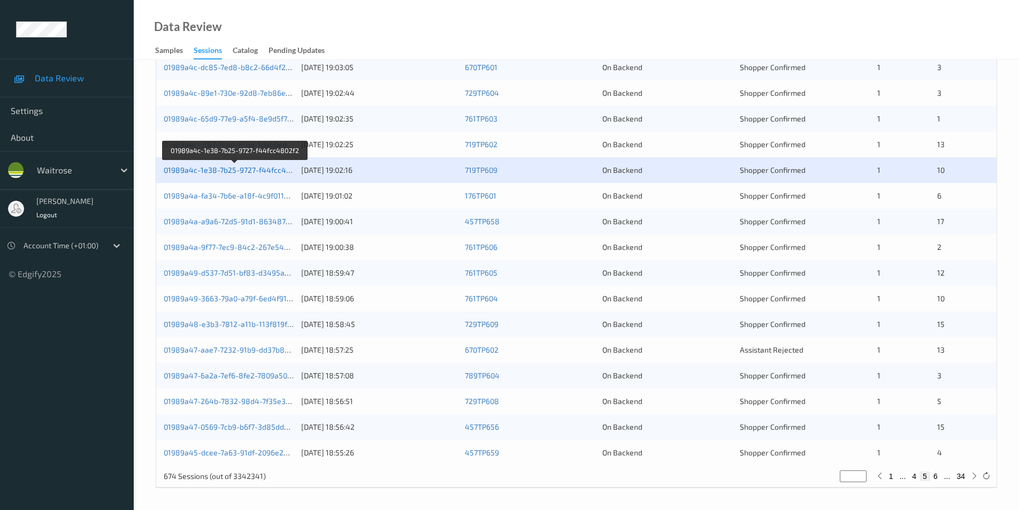
click at [256, 169] on link "01989a4c-1e38-7b25-9727-f44fcc4802f2" at bounding box center [235, 169] width 143 height 9
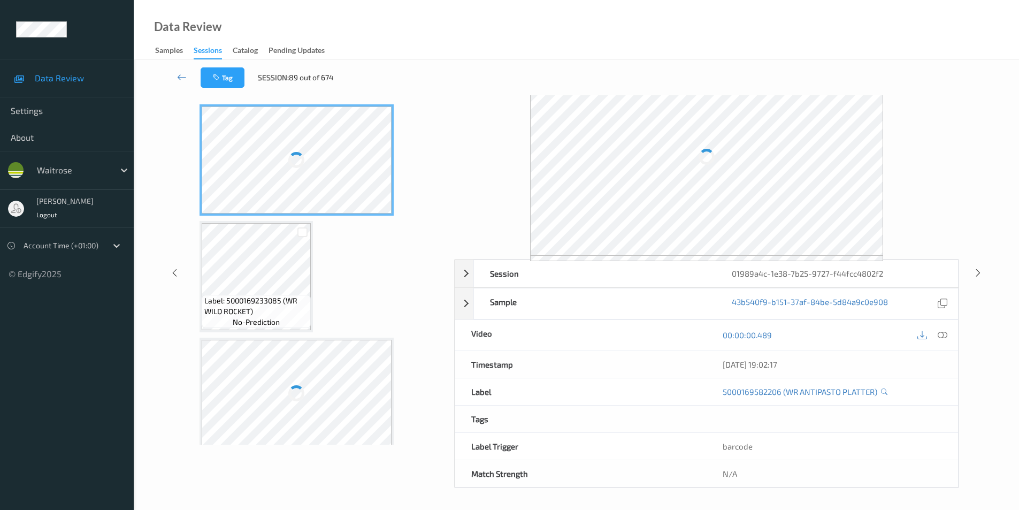
scroll to position [43, 0]
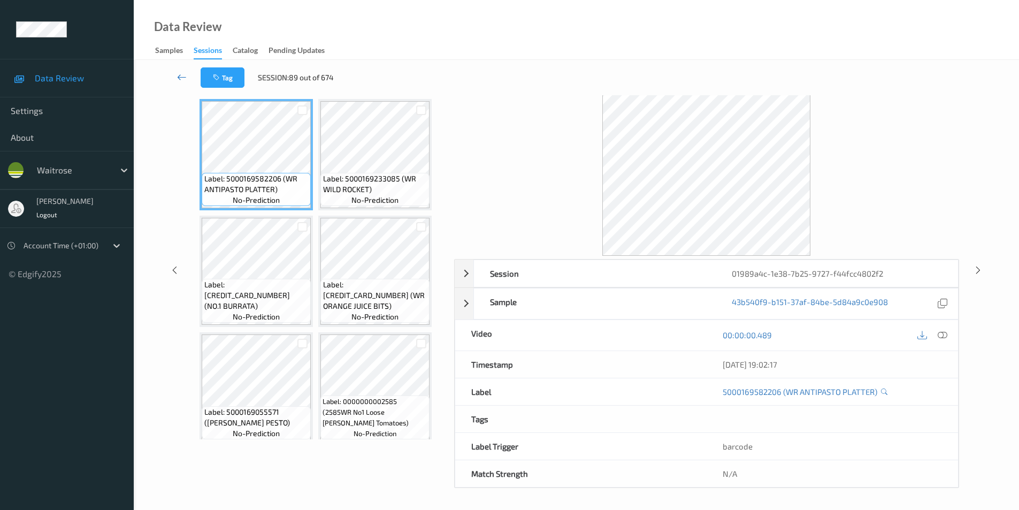
click at [186, 75] on icon at bounding box center [182, 77] width 10 height 11
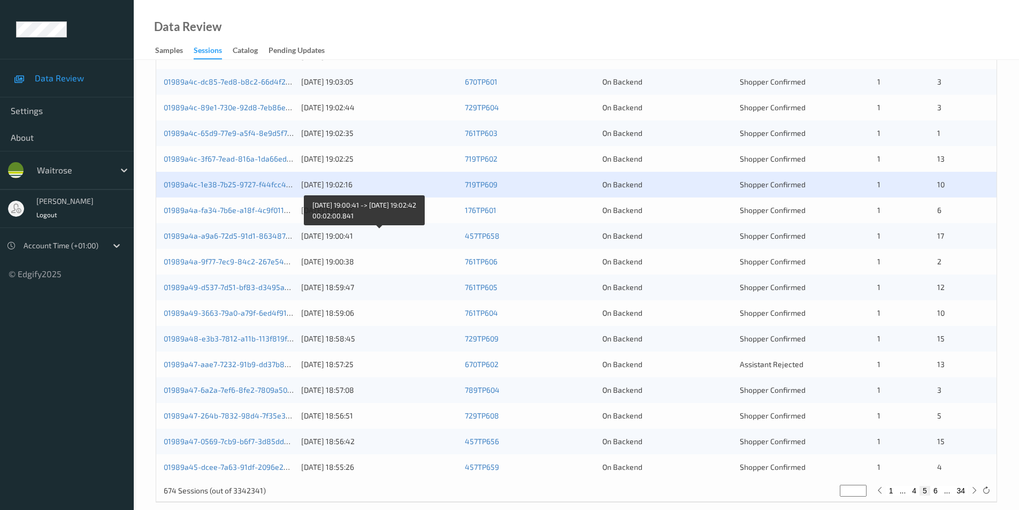
scroll to position [295, 0]
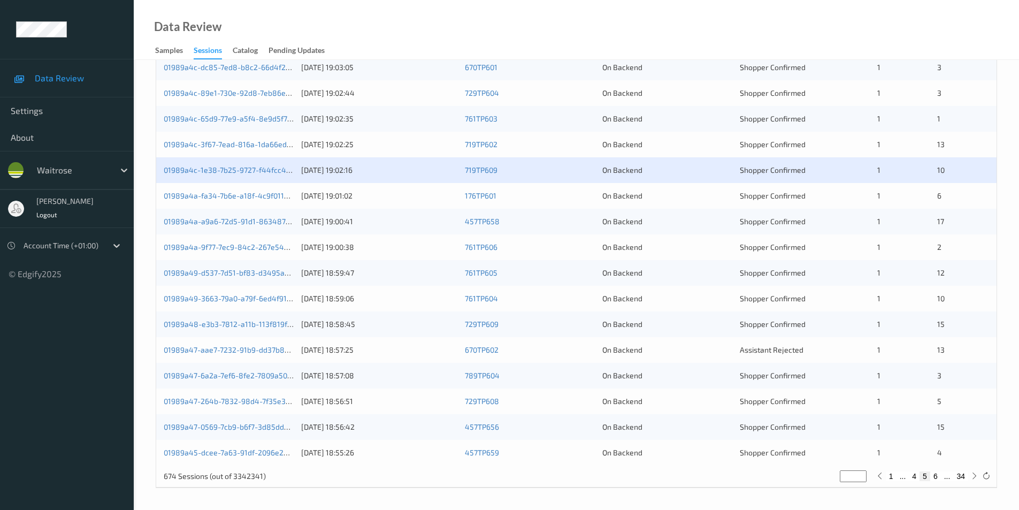
click at [689, 194] on div "On Backend" at bounding box center [668, 196] width 130 height 11
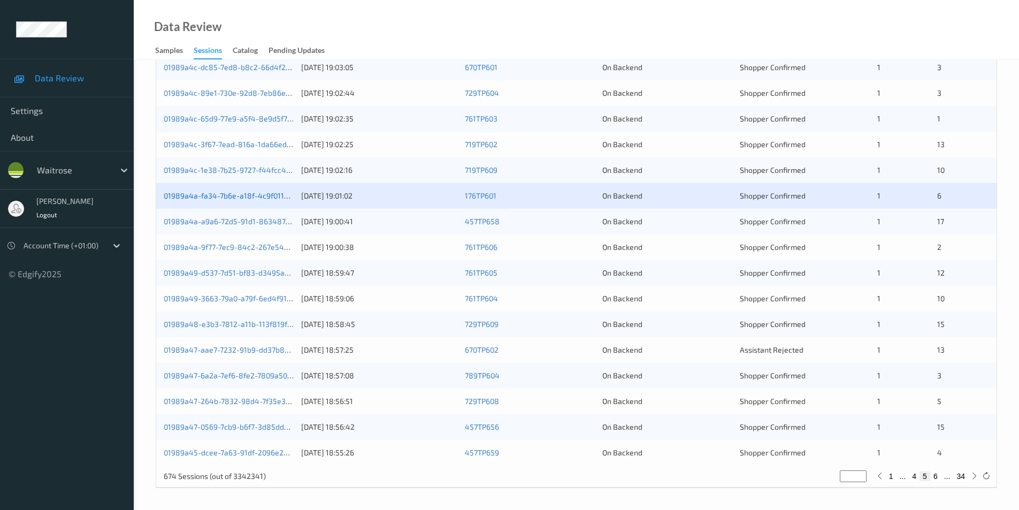
click at [279, 197] on link "01989a4a-fa34-7b6e-a18f-4c9f01147fb1" at bounding box center [233, 195] width 139 height 9
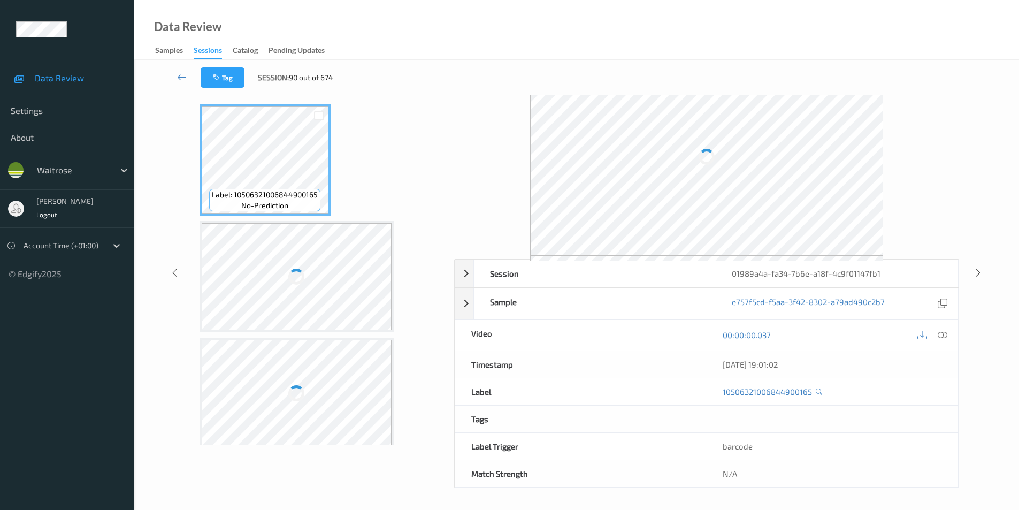
scroll to position [43, 0]
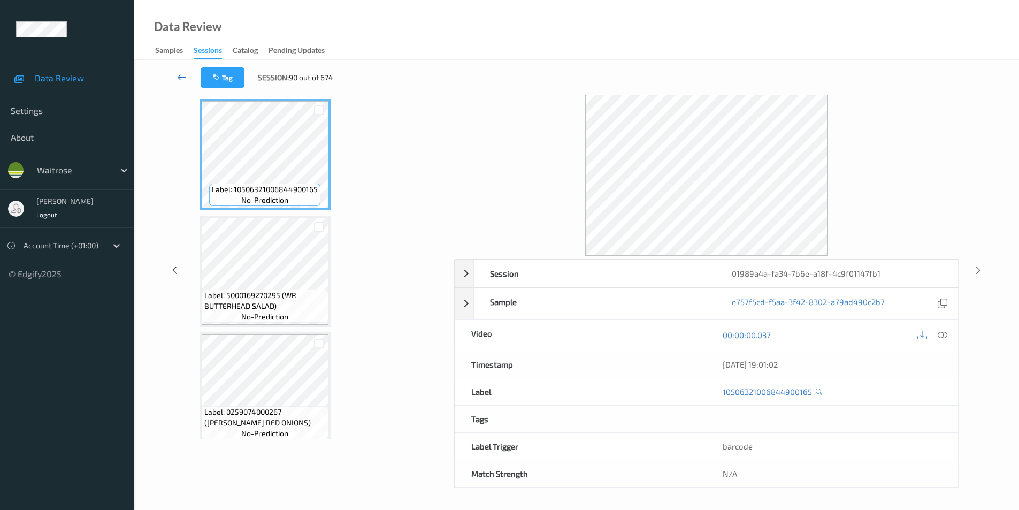
click at [180, 75] on icon at bounding box center [182, 77] width 10 height 11
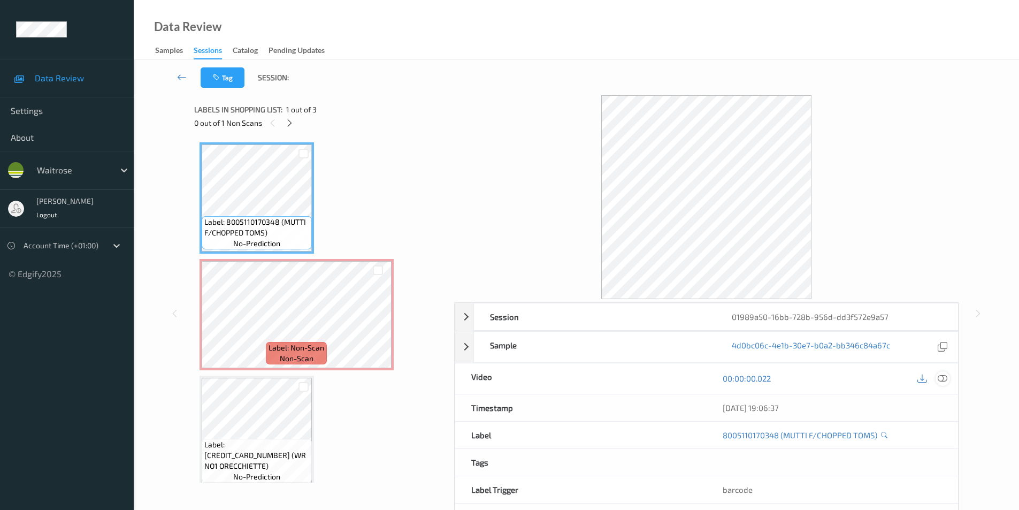
click at [945, 378] on icon at bounding box center [943, 379] width 10 height 10
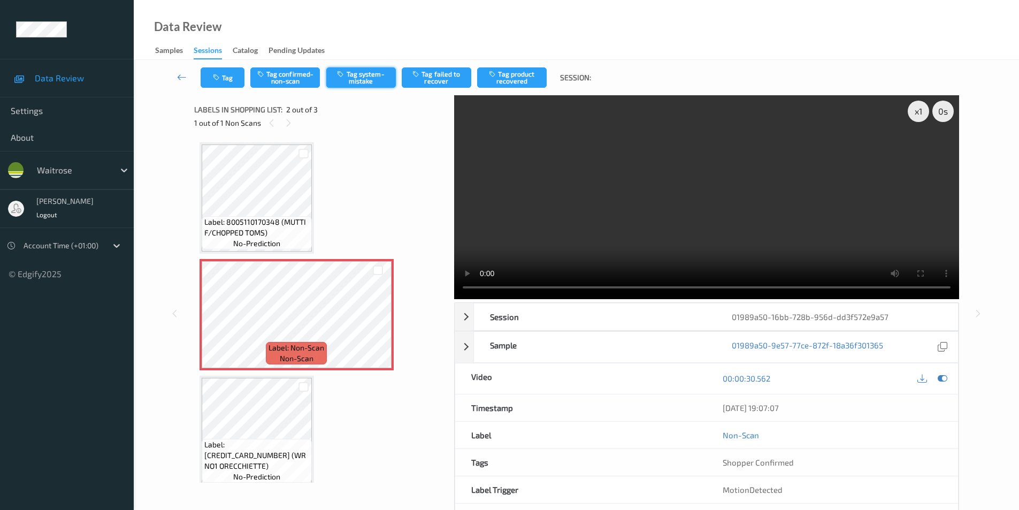
click at [357, 80] on button "Tag system-mistake" at bounding box center [361, 77] width 70 height 20
click at [228, 78] on button "Tag" at bounding box center [223, 77] width 44 height 20
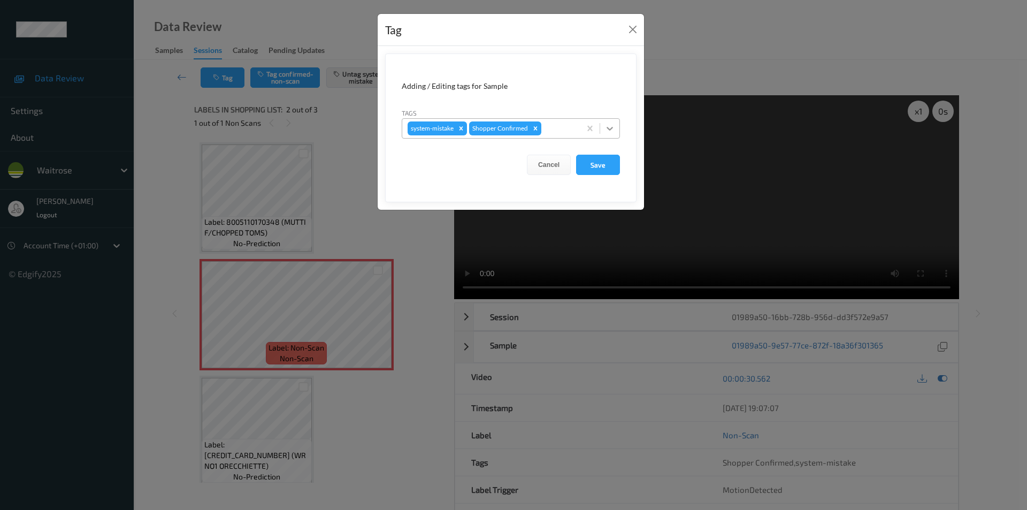
click at [608, 128] on icon at bounding box center [610, 129] width 6 height 4
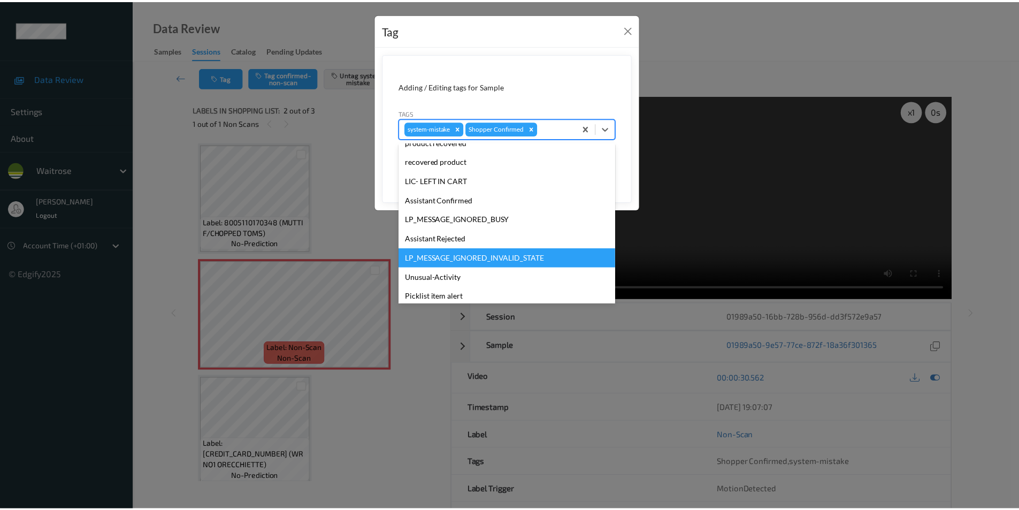
scroll to position [210, 0]
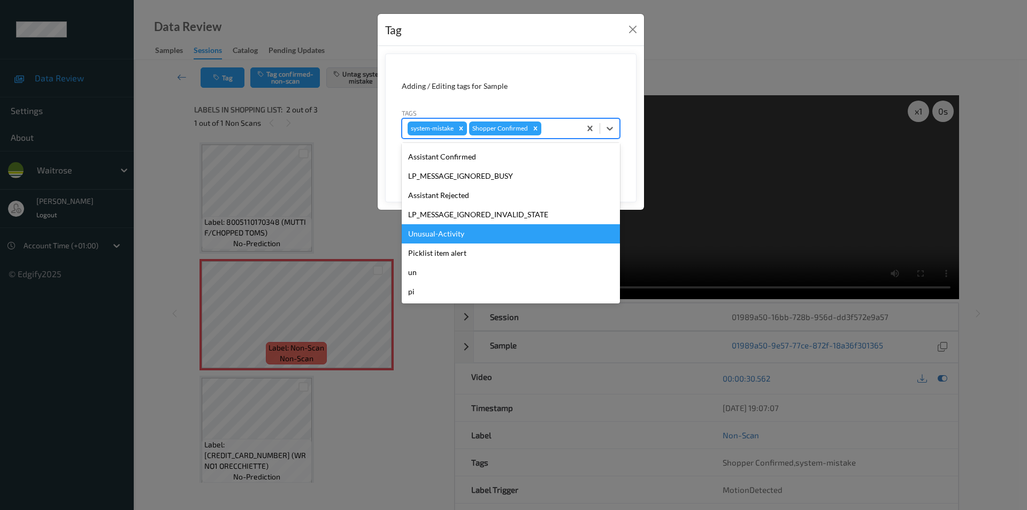
click at [435, 236] on div "Unusual-Activity" at bounding box center [511, 233] width 218 height 19
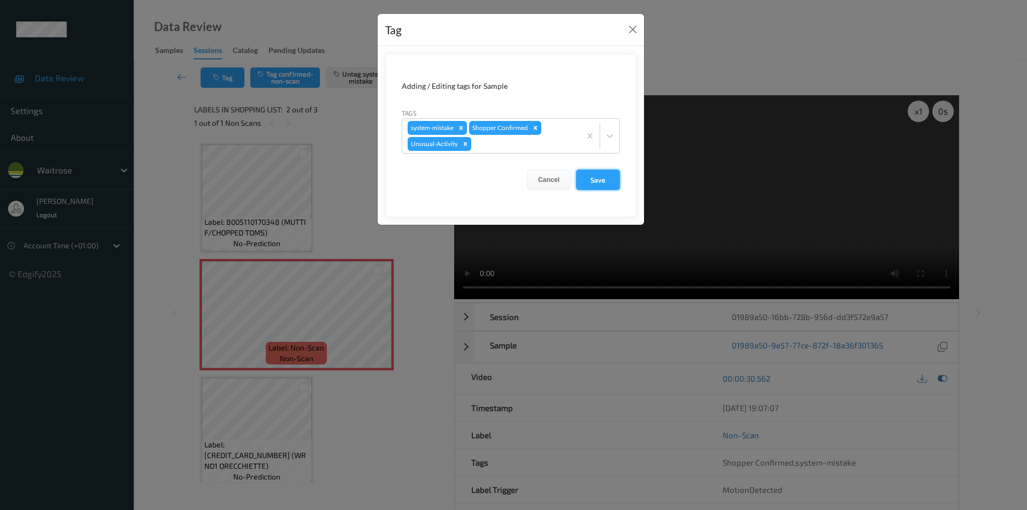
click at [594, 186] on button "Save" at bounding box center [598, 180] width 44 height 20
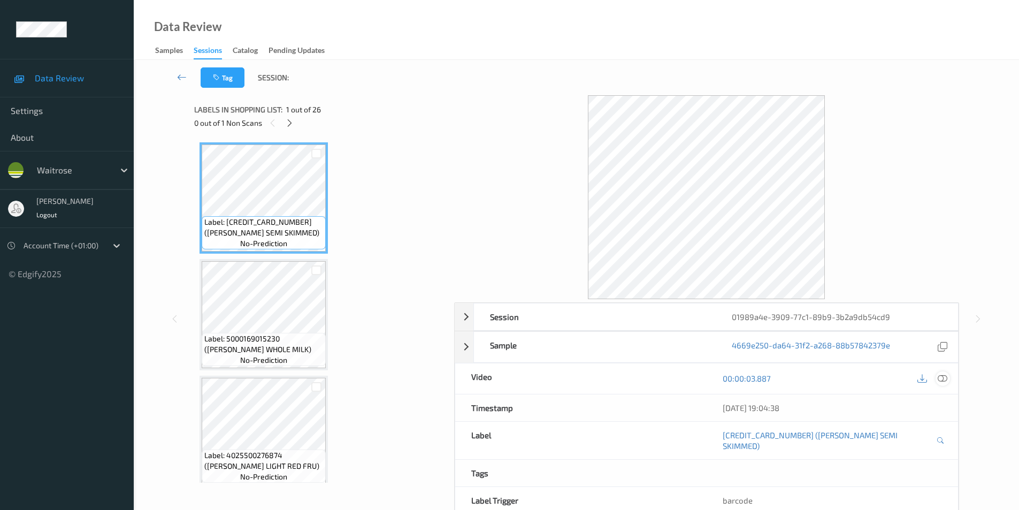
click at [941, 378] on icon at bounding box center [943, 379] width 10 height 10
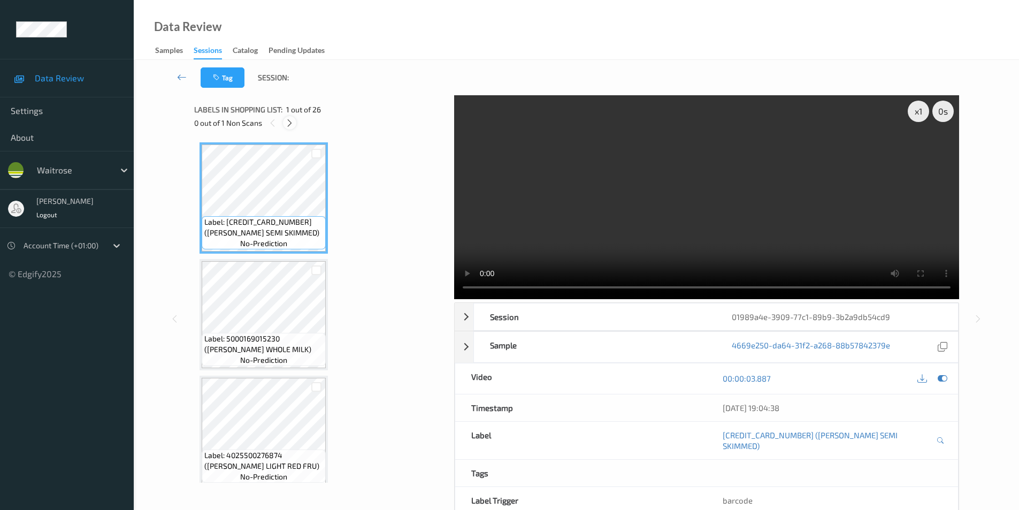
click at [287, 122] on icon at bounding box center [289, 123] width 9 height 10
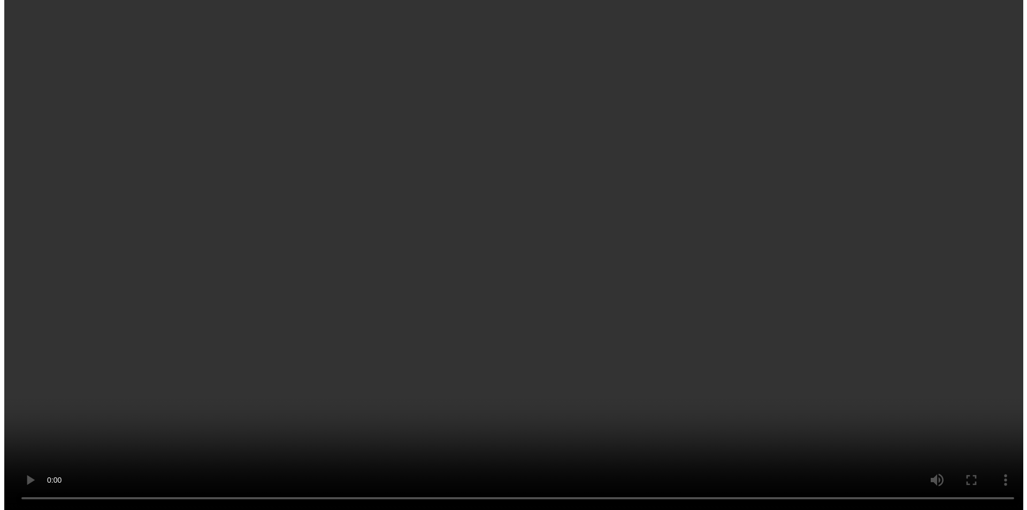
scroll to position [1289, 0]
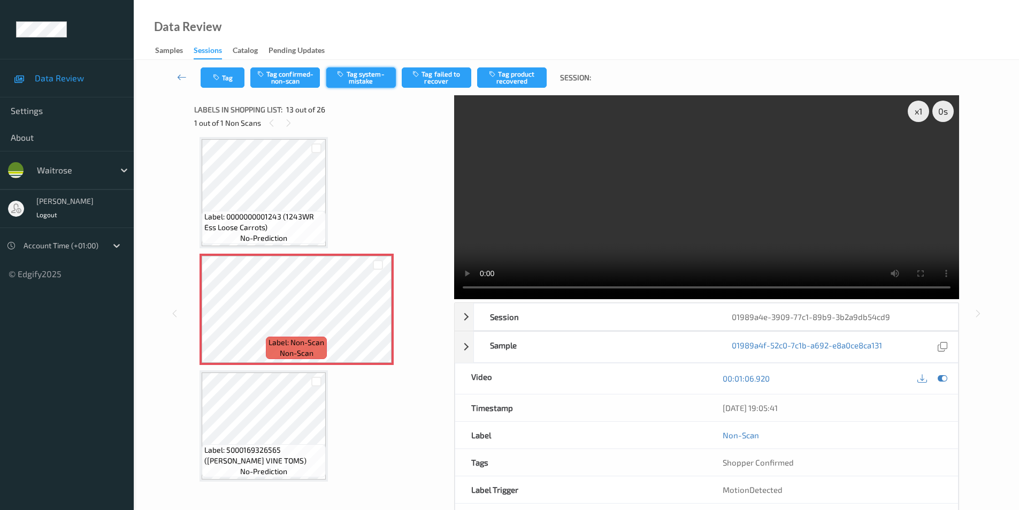
click at [360, 79] on button "Tag system-mistake" at bounding box center [361, 77] width 70 height 20
click at [215, 70] on button "Tag" at bounding box center [223, 77] width 44 height 20
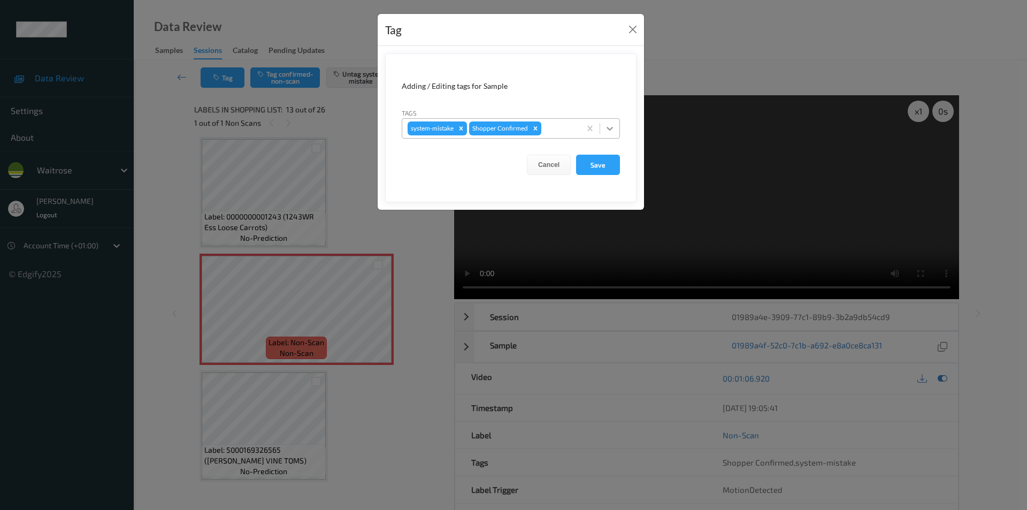
click at [603, 125] on div at bounding box center [609, 128] width 19 height 19
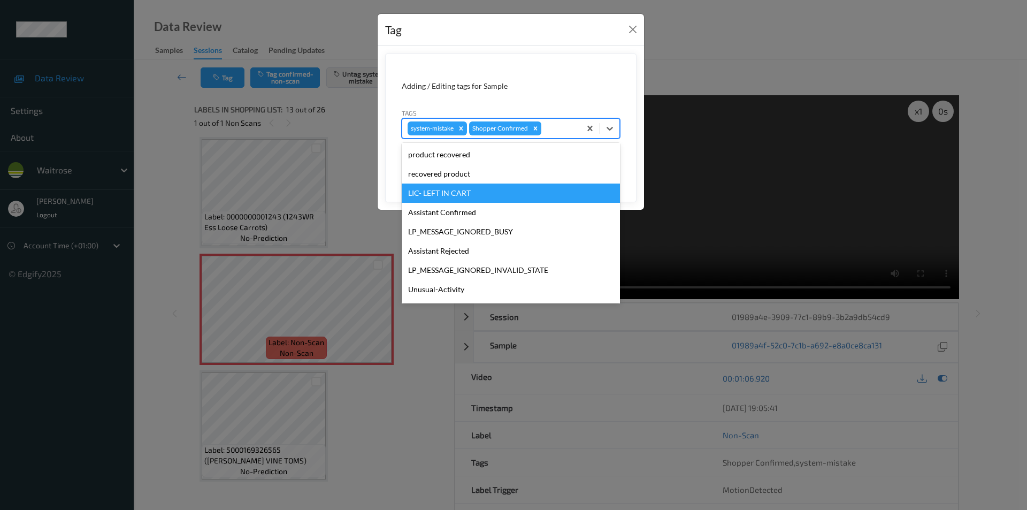
scroll to position [210, 0]
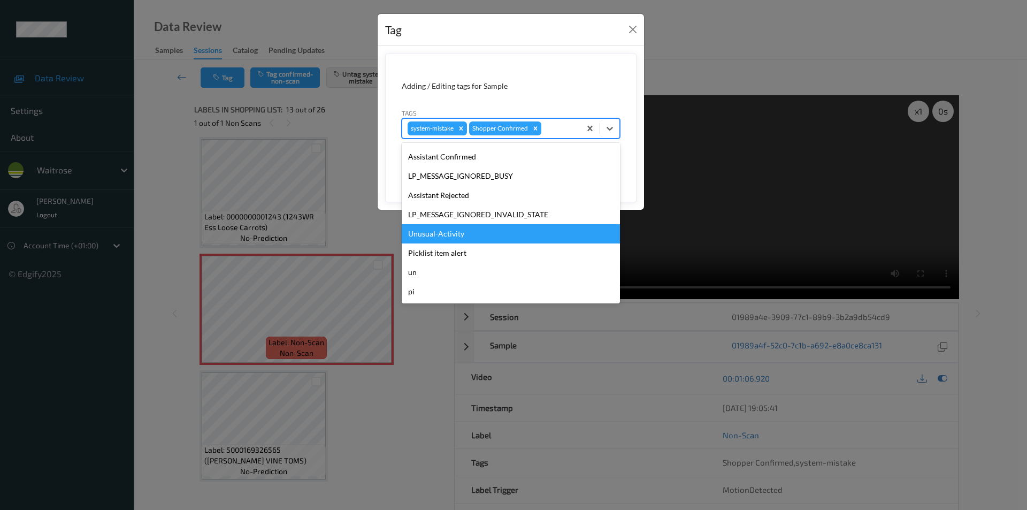
click at [452, 232] on div "Unusual-Activity" at bounding box center [511, 233] width 218 height 19
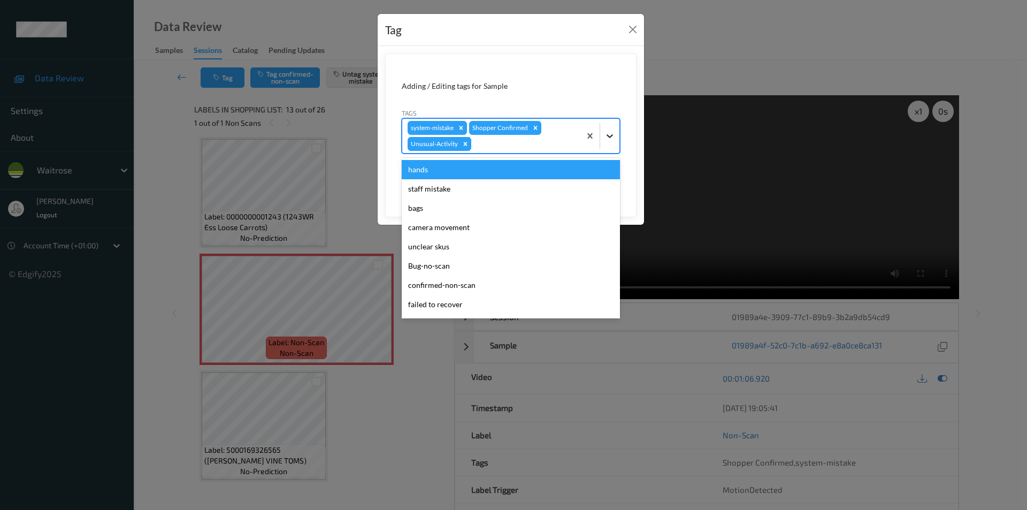
click at [611, 136] on icon at bounding box center [610, 136] width 11 height 11
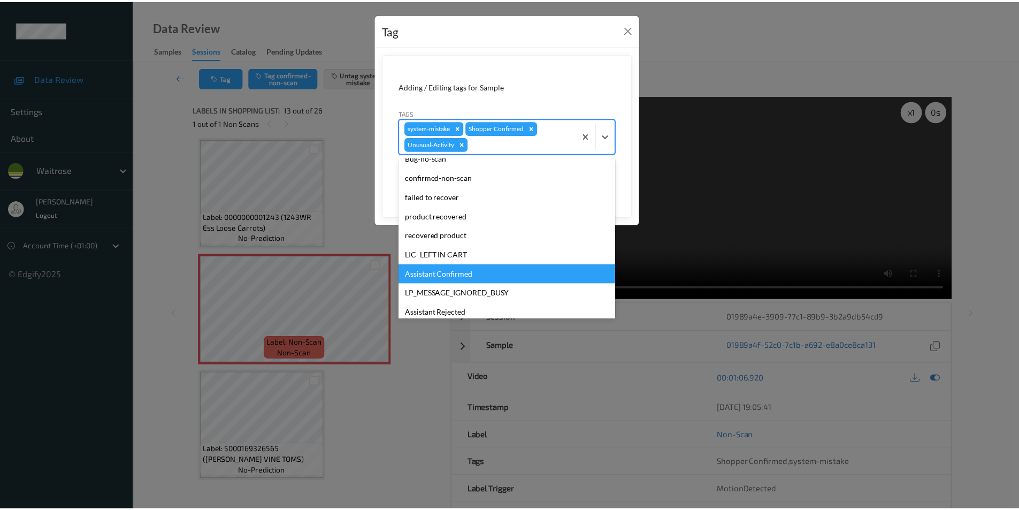
scroll to position [191, 0]
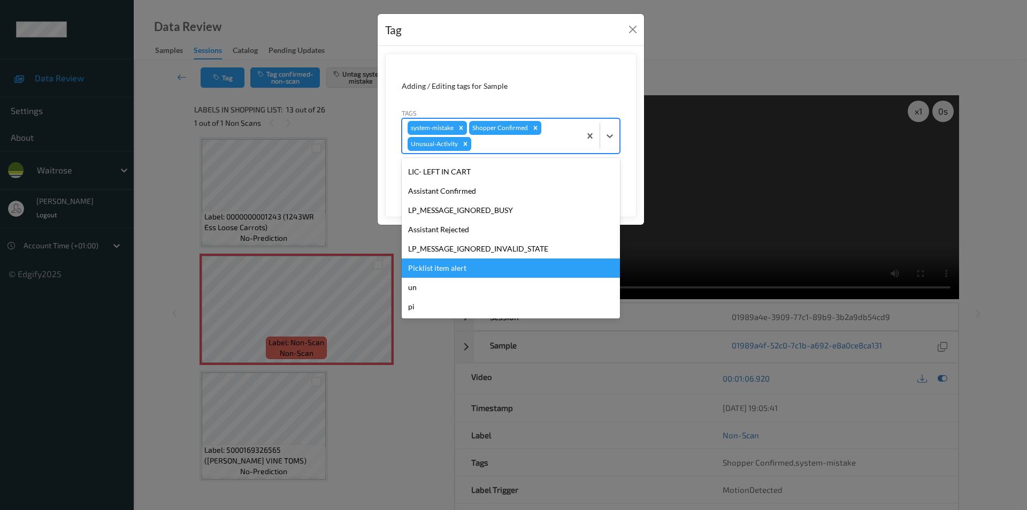
click at [445, 265] on div "Picklist item alert" at bounding box center [511, 267] width 218 height 19
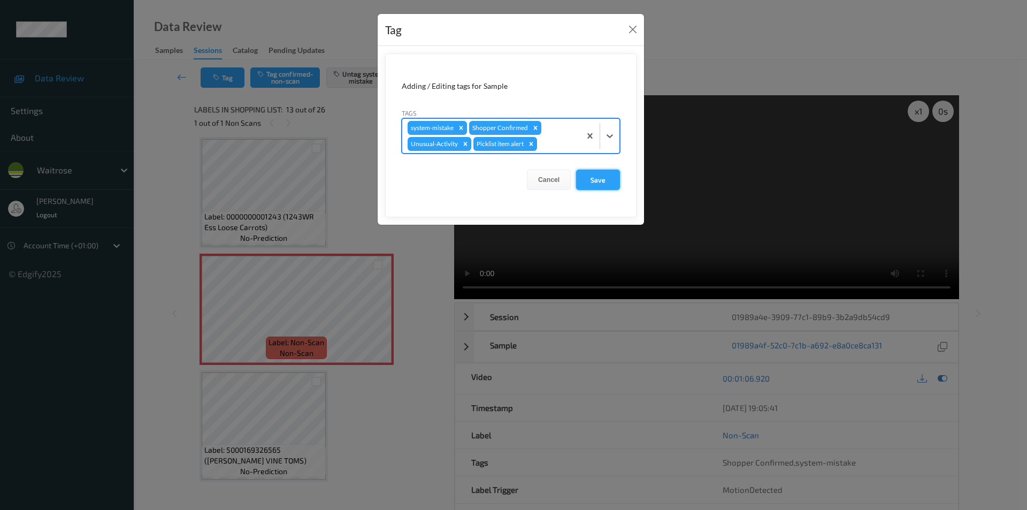
click at [600, 174] on button "Save" at bounding box center [598, 180] width 44 height 20
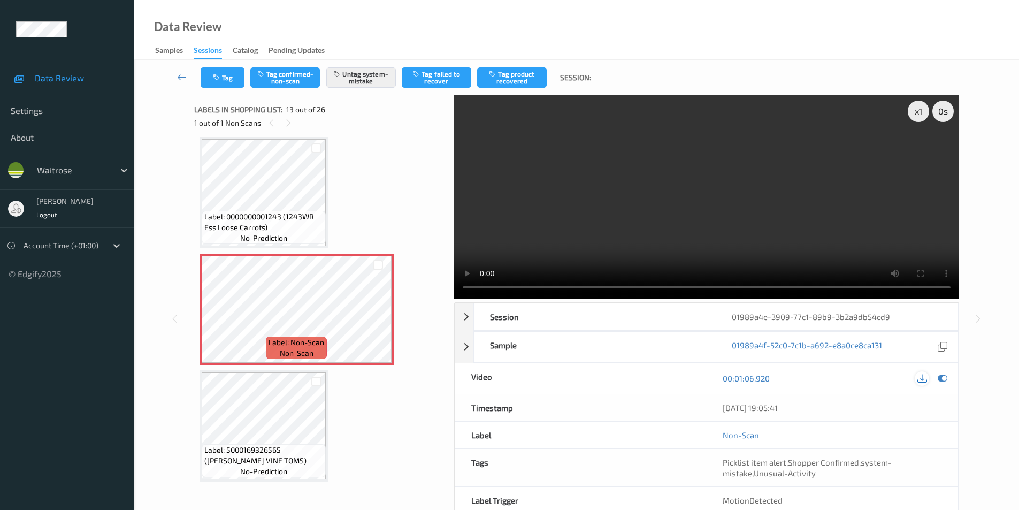
click at [940, 379] on icon at bounding box center [943, 379] width 10 height 10
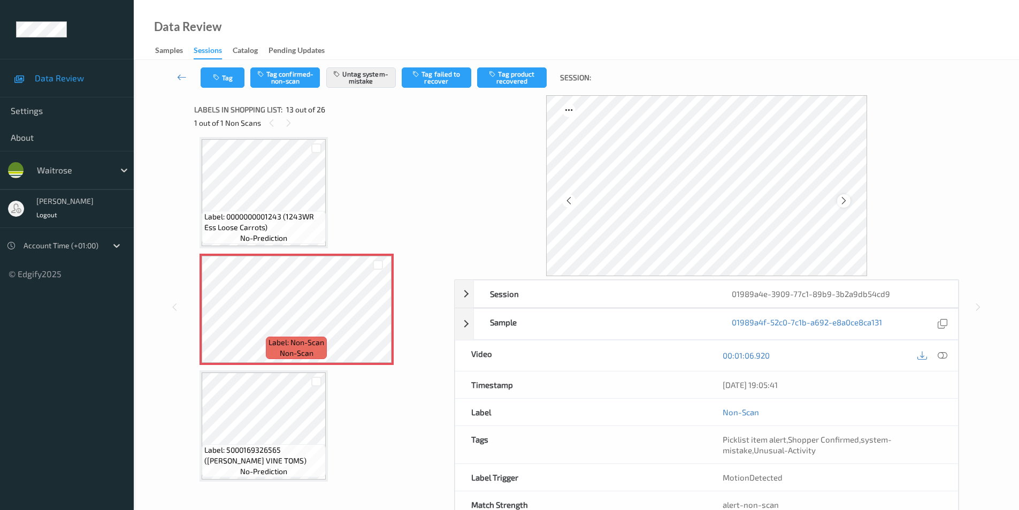
click at [847, 200] on icon at bounding box center [844, 201] width 9 height 10
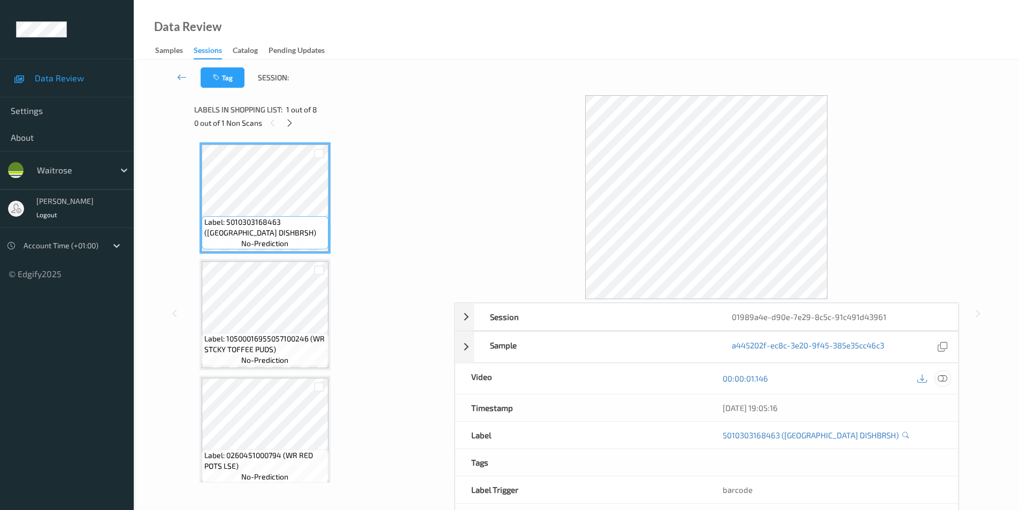
click at [949, 379] on div at bounding box center [943, 378] width 14 height 14
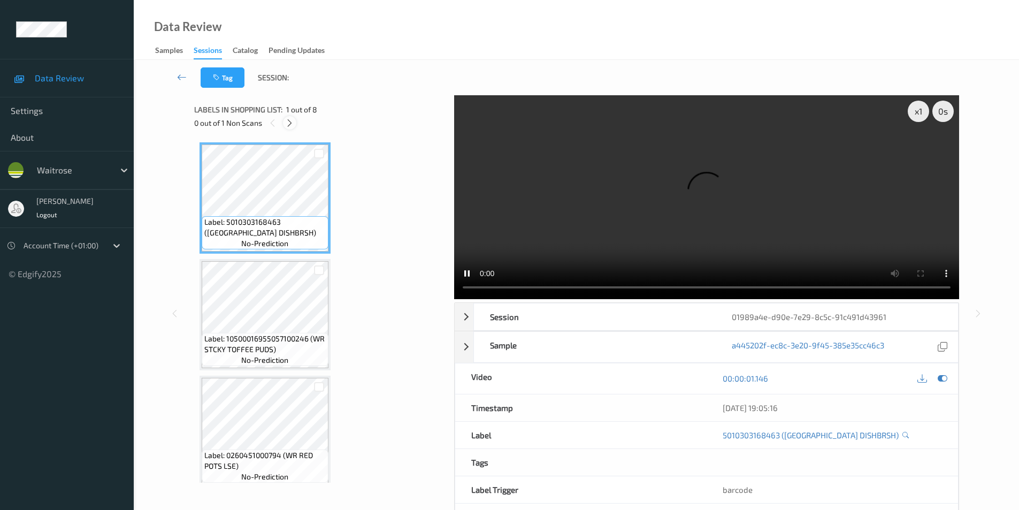
click at [289, 123] on icon at bounding box center [289, 123] width 9 height 10
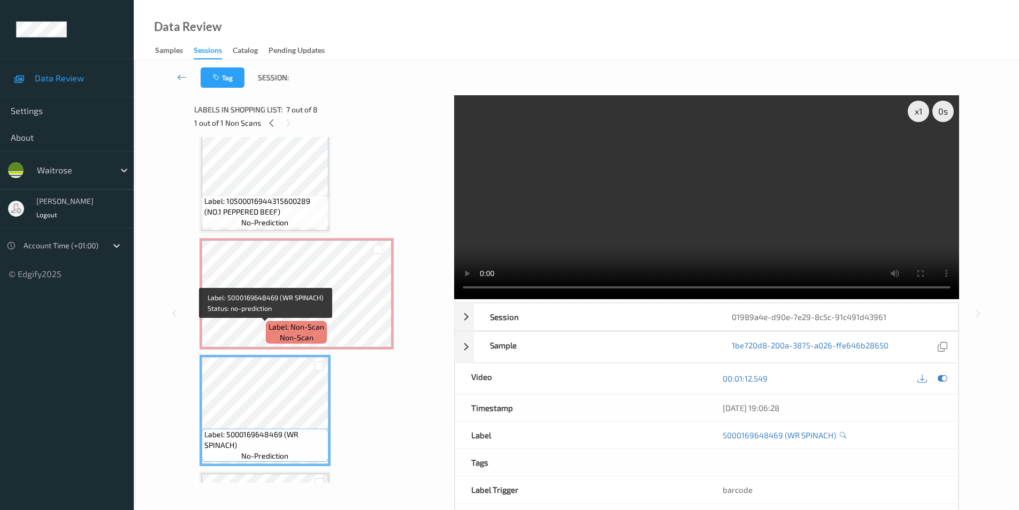
scroll to position [486, 0]
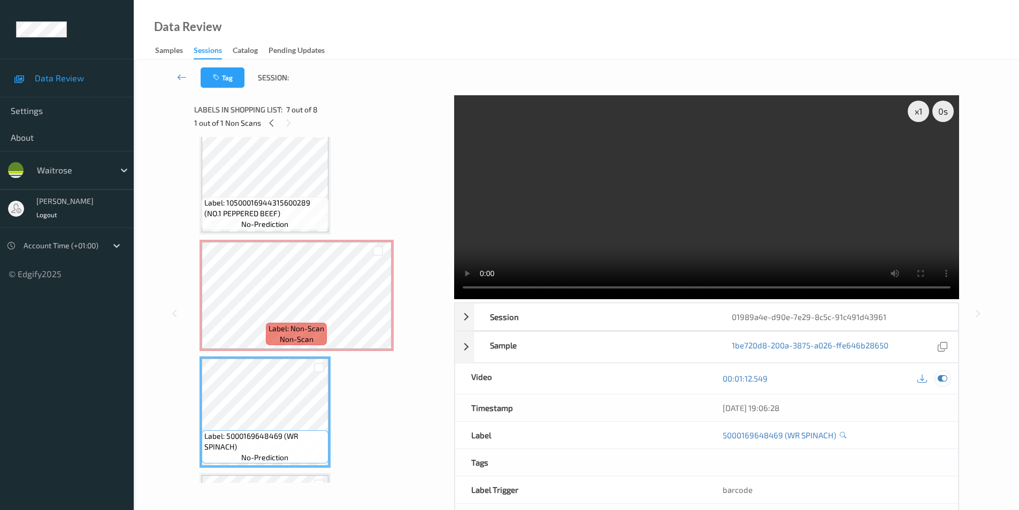
click at [940, 377] on icon at bounding box center [943, 379] width 10 height 10
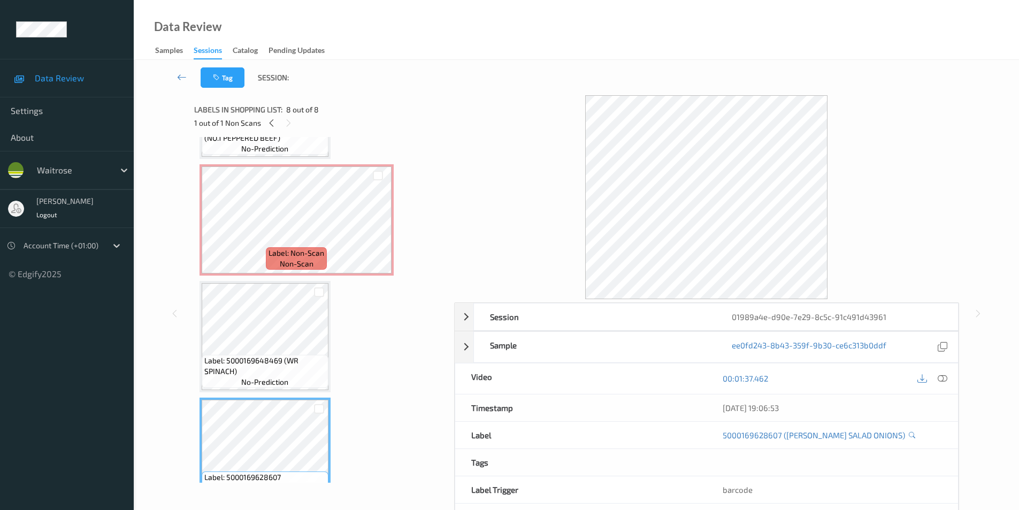
scroll to position [539, 0]
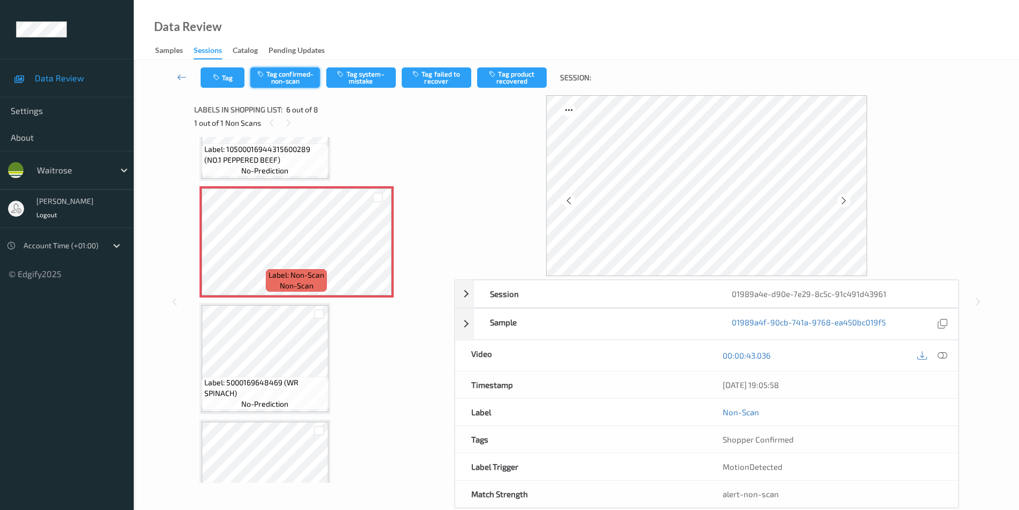
click at [279, 78] on button "Tag confirmed-non-scan" at bounding box center [285, 77] width 70 height 20
click at [436, 81] on button "Tag failed to recover" at bounding box center [437, 77] width 70 height 20
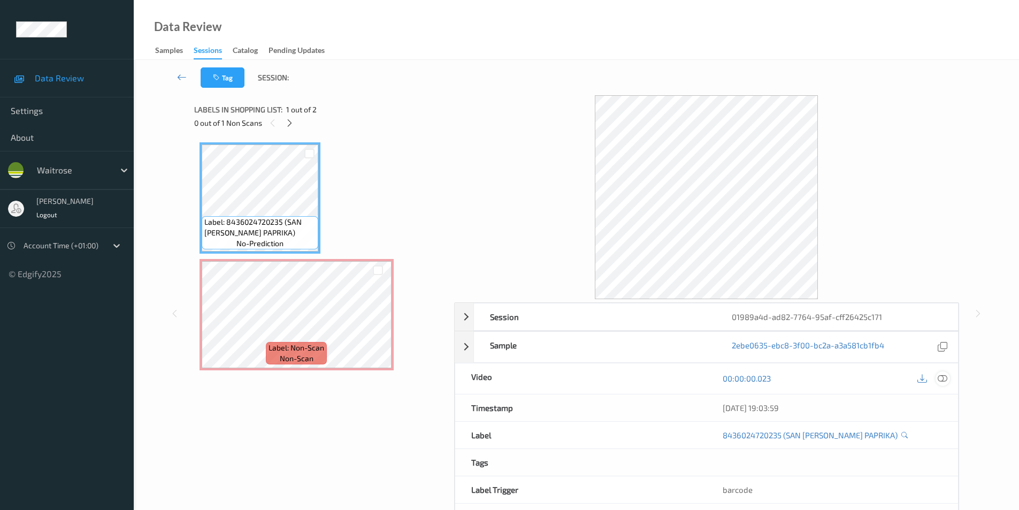
click at [946, 375] on icon at bounding box center [943, 379] width 10 height 10
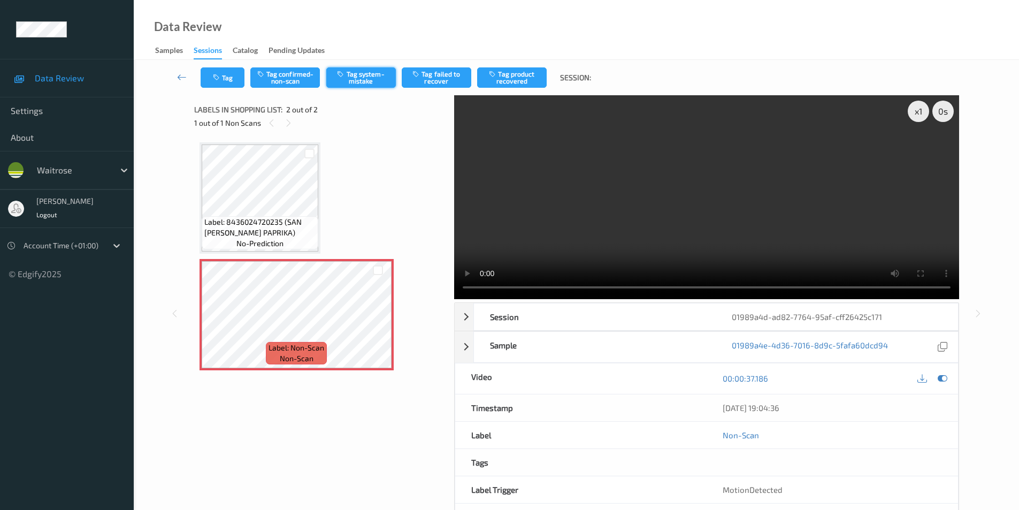
click at [353, 70] on button "Tag system-mistake" at bounding box center [361, 77] width 70 height 20
click at [229, 77] on button "Tag" at bounding box center [223, 77] width 44 height 20
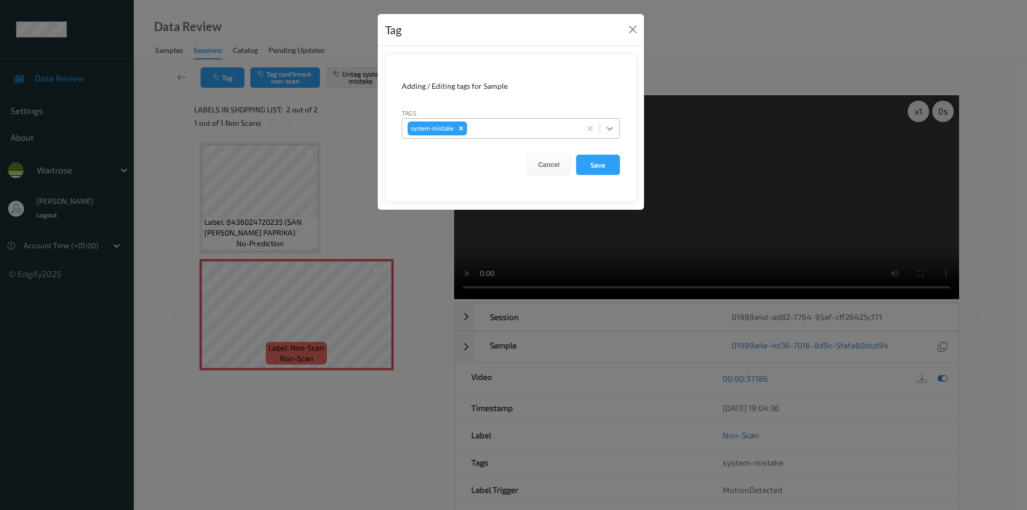
click at [611, 130] on icon at bounding box center [610, 129] width 6 height 4
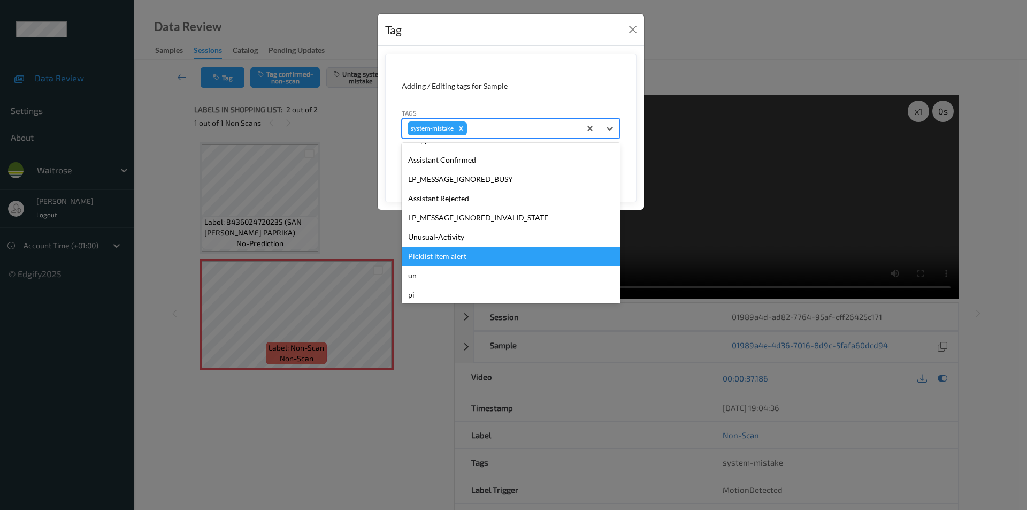
scroll to position [229, 0]
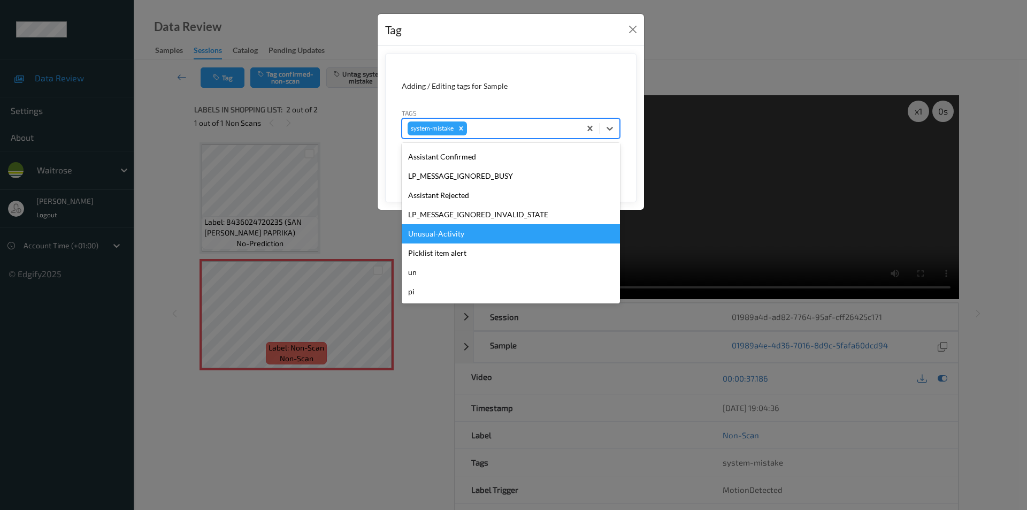
drag, startPoint x: 441, startPoint y: 235, endPoint x: 455, endPoint y: 232, distance: 14.2
click at [443, 234] on div "Unusual-Activity" at bounding box center [511, 233] width 218 height 19
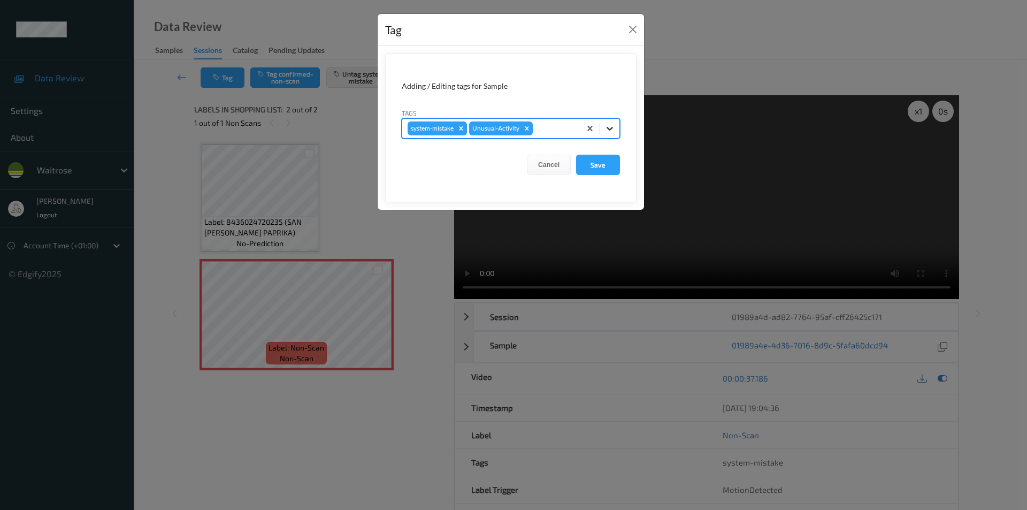
click at [613, 130] on icon at bounding box center [610, 128] width 11 height 11
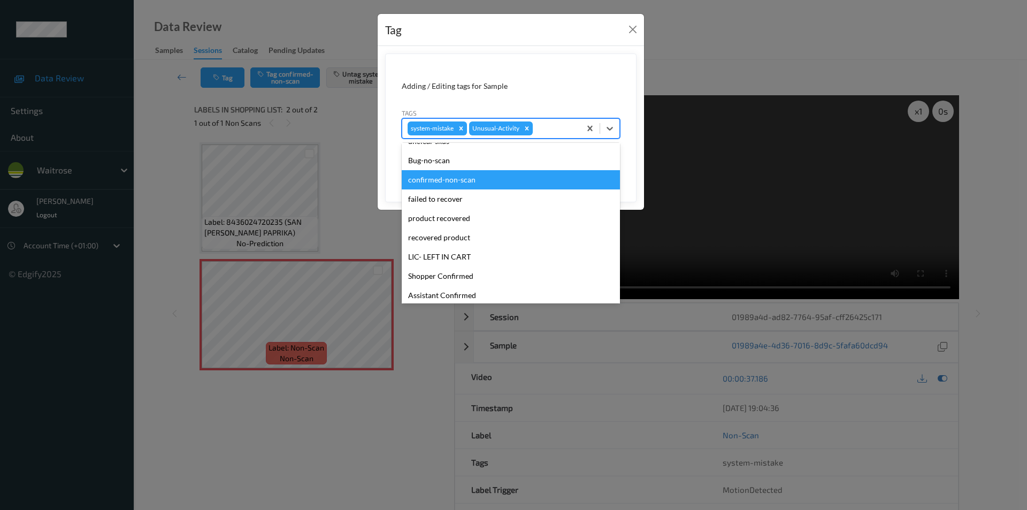
scroll to position [161, 0]
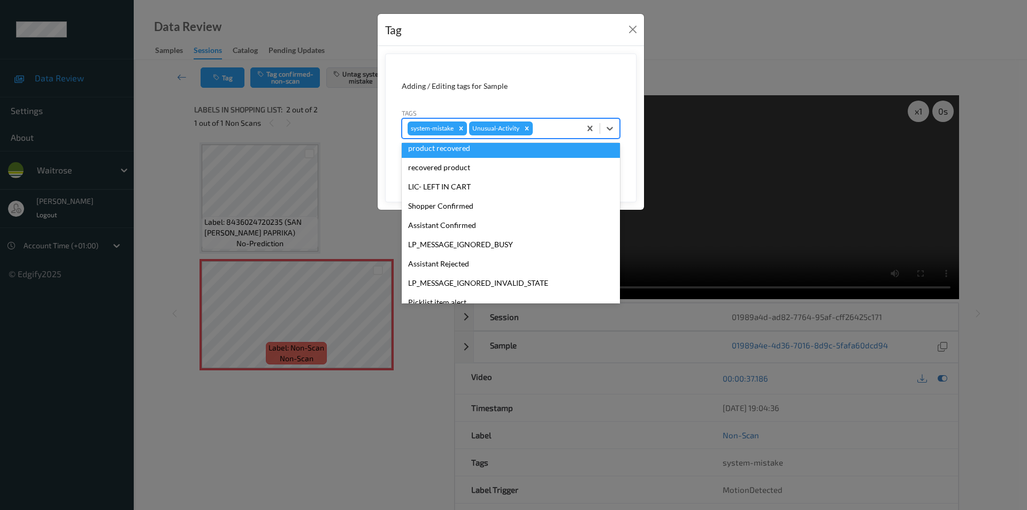
click at [697, 36] on div "Tag Adding / Editing tags for Sample Tags option Unusual-Activity, selected. op…" at bounding box center [513, 255] width 1027 height 510
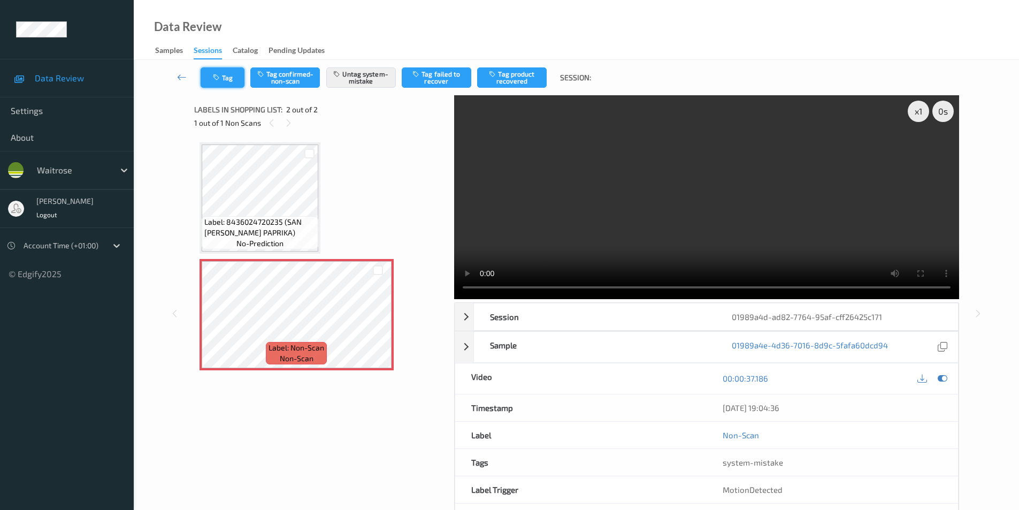
click at [222, 77] on icon "button" at bounding box center [217, 77] width 9 height 7
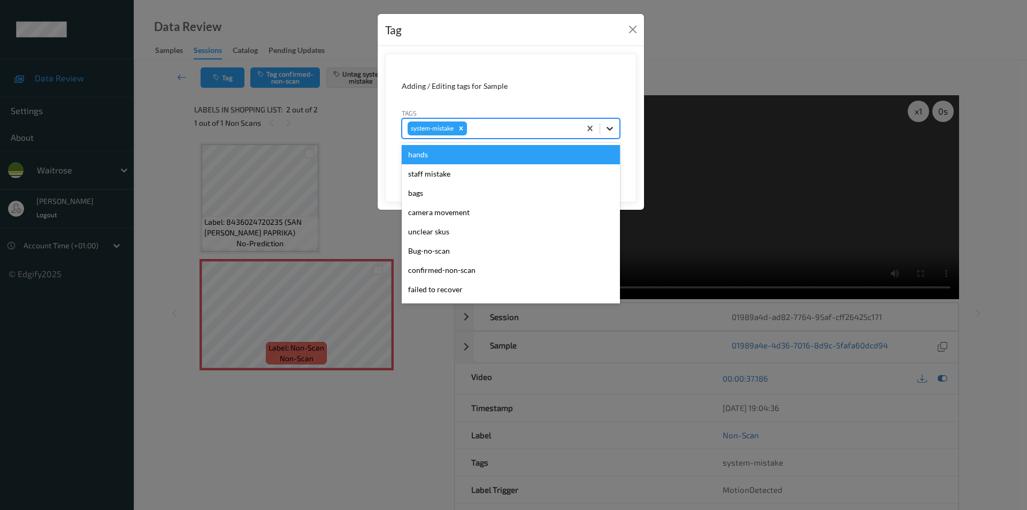
click at [605, 133] on icon at bounding box center [610, 128] width 11 height 11
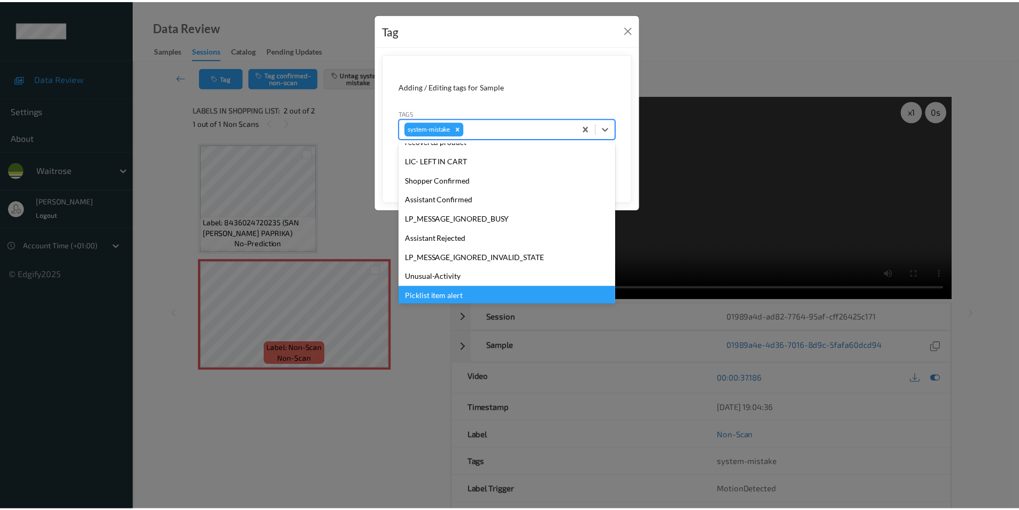
scroll to position [229, 0]
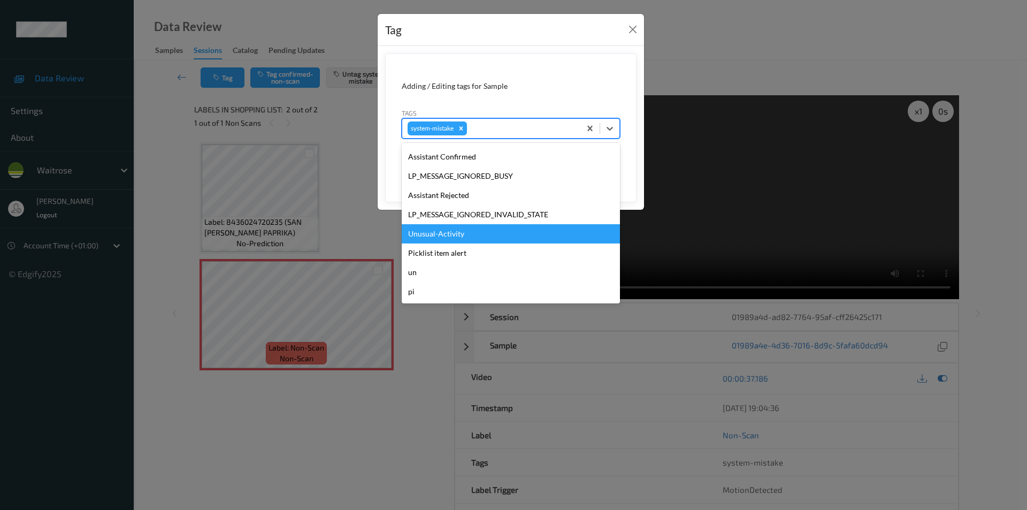
click at [444, 237] on div "Unusual-Activity" at bounding box center [511, 233] width 218 height 19
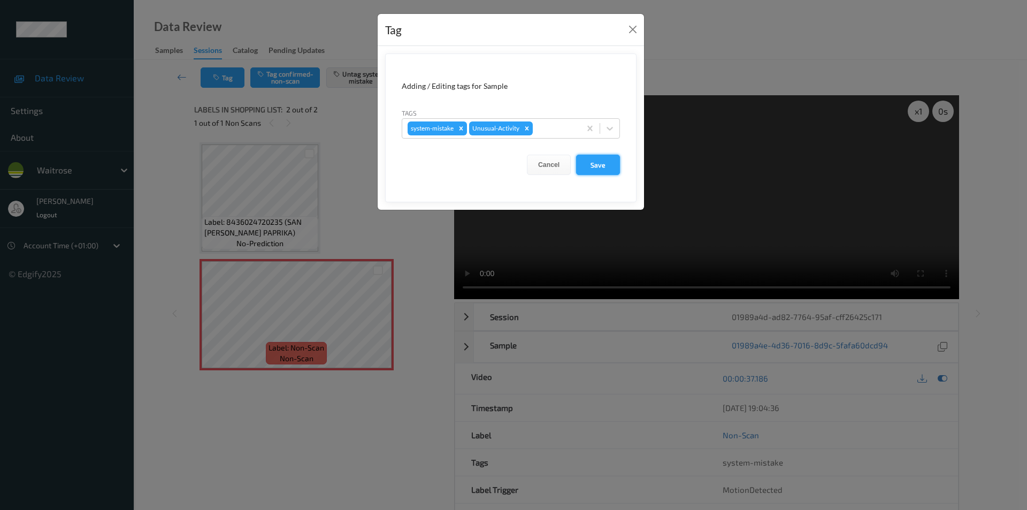
click at [596, 166] on button "Save" at bounding box center [598, 165] width 44 height 20
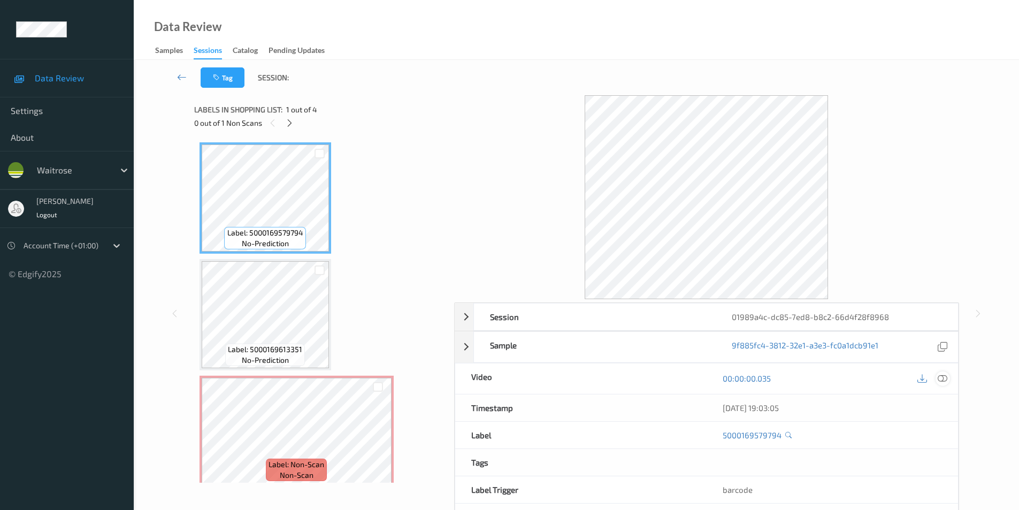
click at [940, 378] on icon at bounding box center [943, 379] width 10 height 10
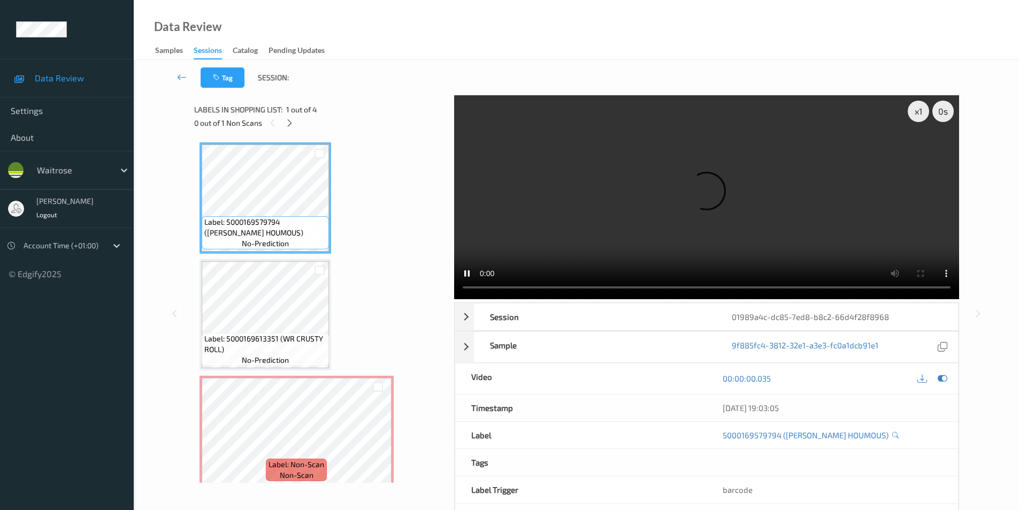
scroll to position [54, 0]
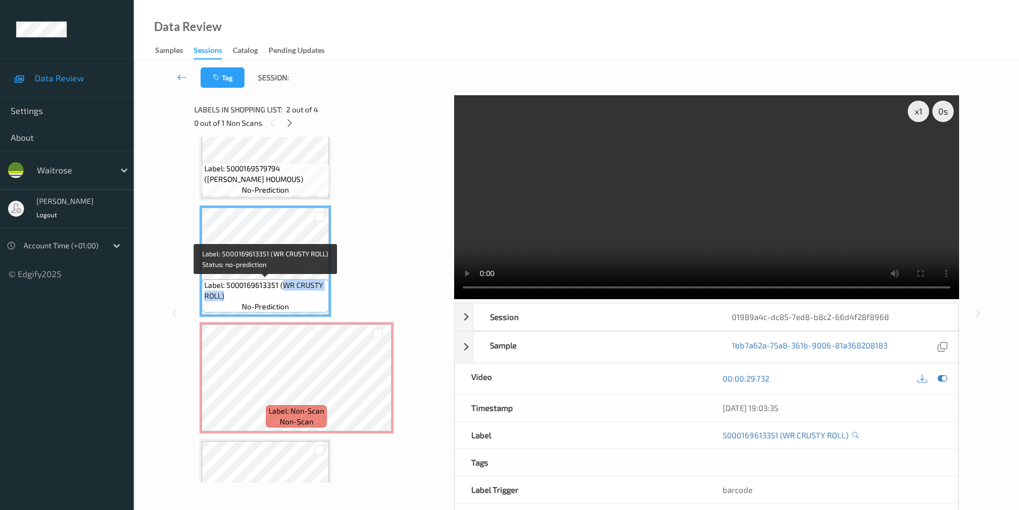
drag, startPoint x: 282, startPoint y: 286, endPoint x: 283, endPoint y: 292, distance: 6.4
click at [283, 292] on span "Label: 5000169613351 (WR CRUSTY ROLL)" at bounding box center [265, 290] width 122 height 21
copy span "WR CRUSTY ROLL)"
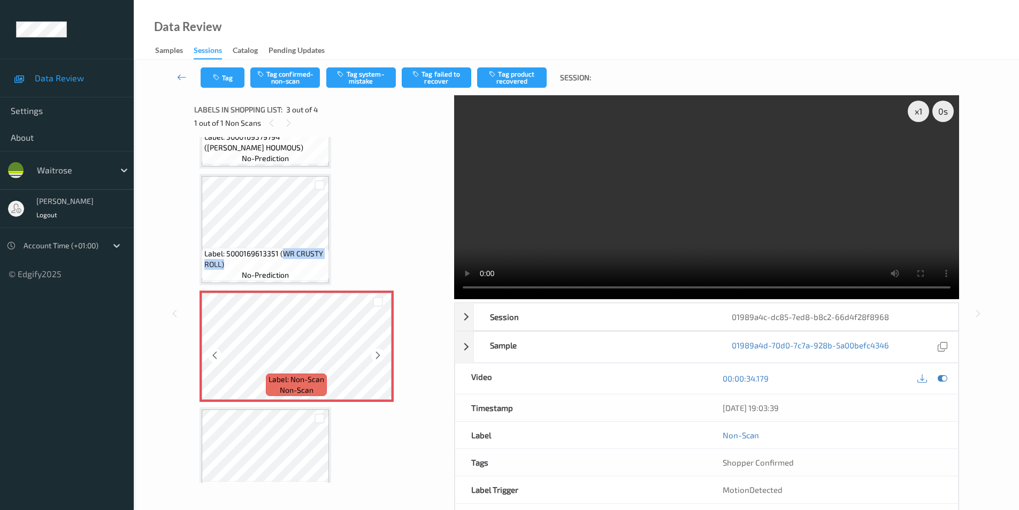
scroll to position [107, 0]
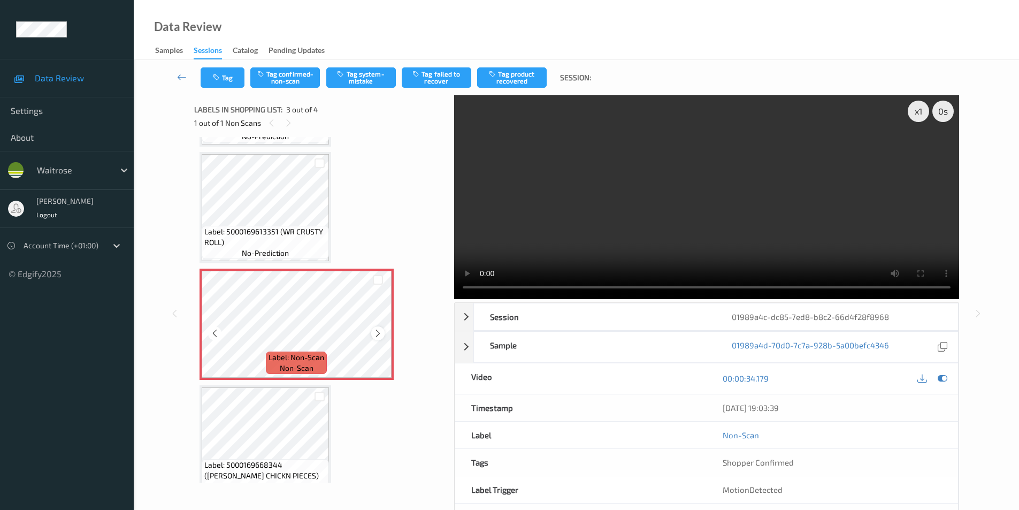
click at [383, 334] on div at bounding box center [377, 332] width 13 height 13
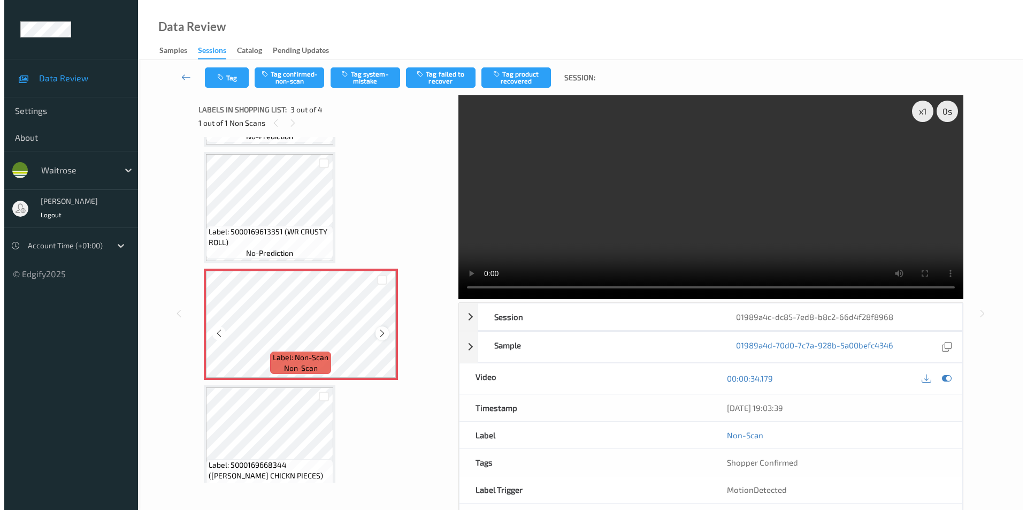
scroll to position [126, 0]
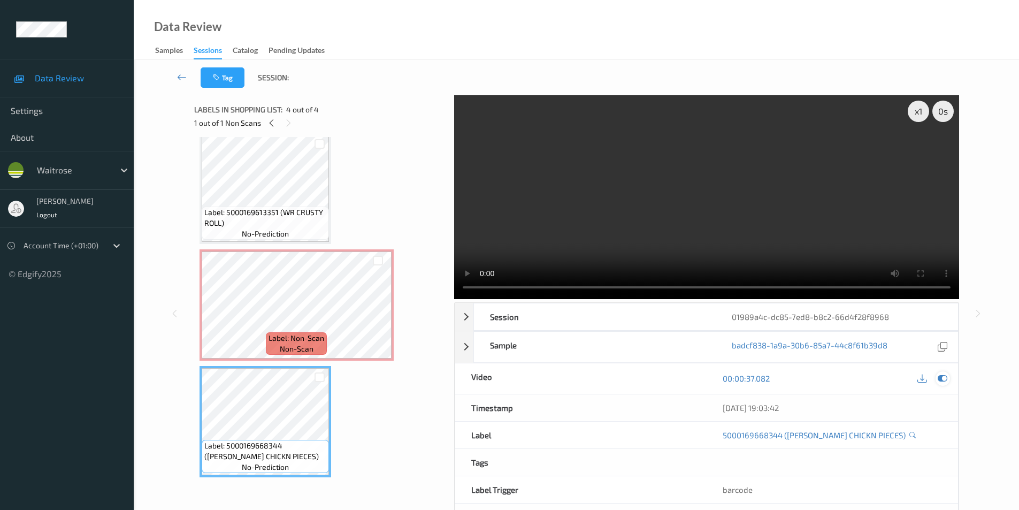
click at [940, 380] on icon at bounding box center [943, 379] width 10 height 10
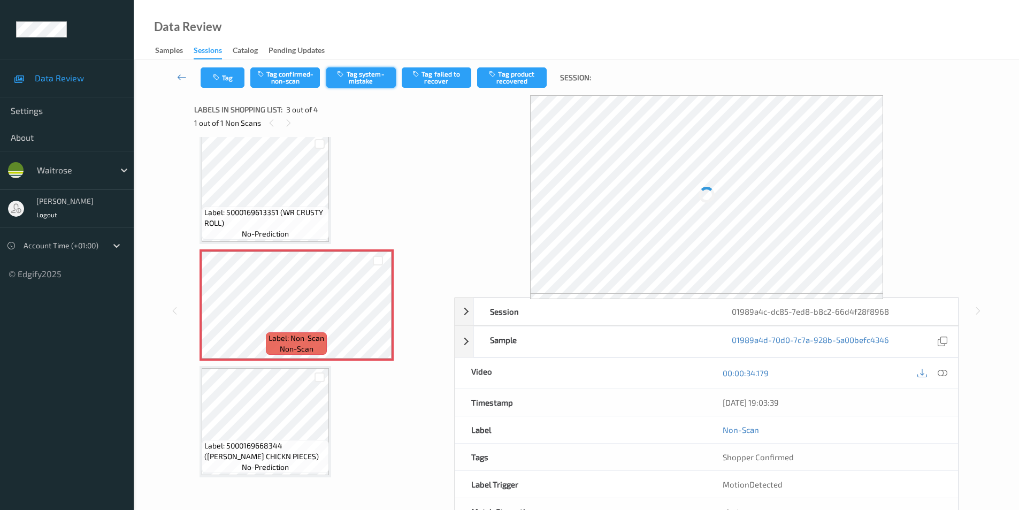
click at [361, 83] on button "Tag system-mistake" at bounding box center [361, 77] width 70 height 20
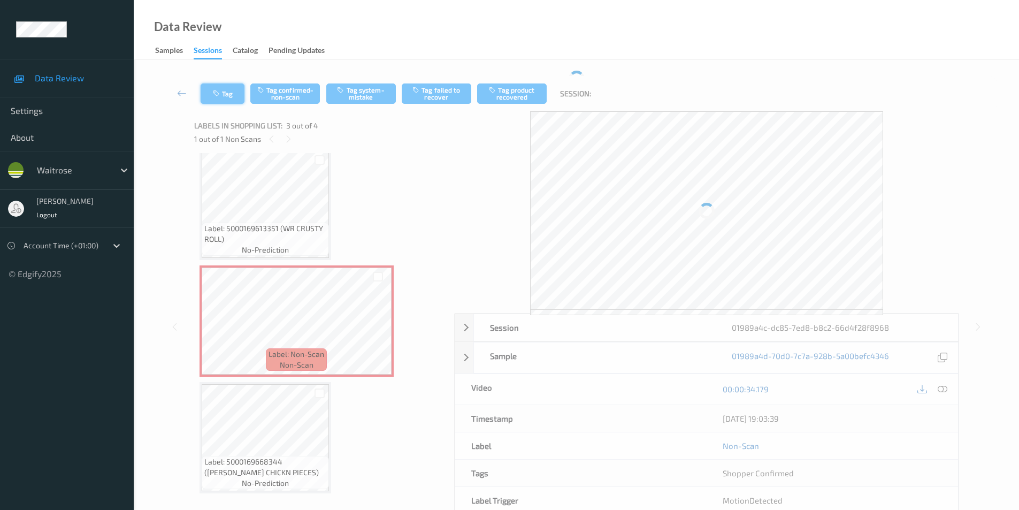
click at [227, 93] on button "Tag" at bounding box center [223, 93] width 44 height 20
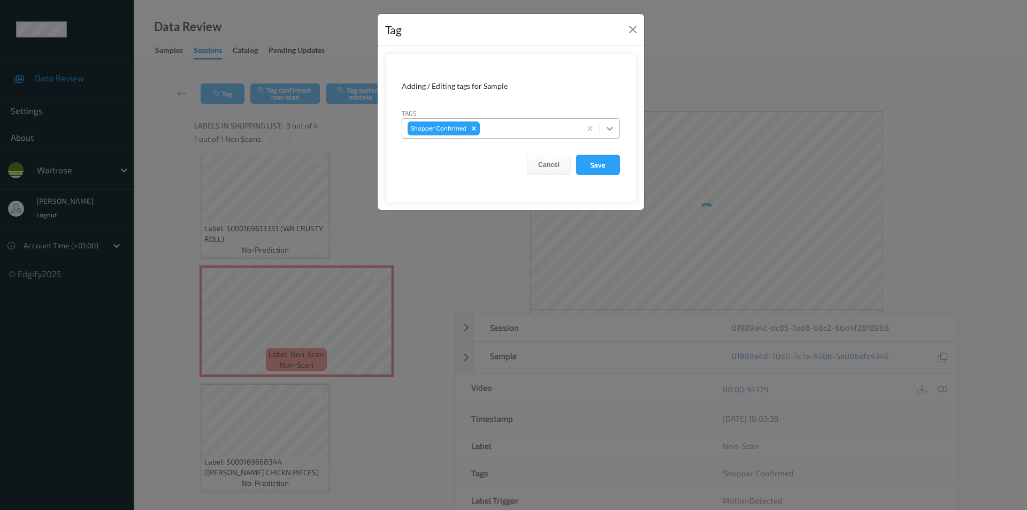
click at [608, 130] on icon at bounding box center [610, 128] width 11 height 11
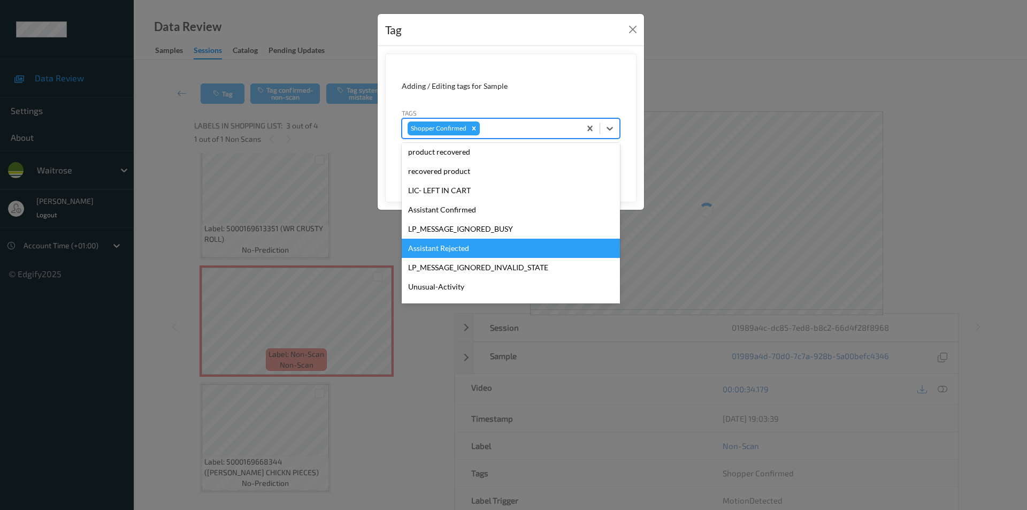
scroll to position [229, 0]
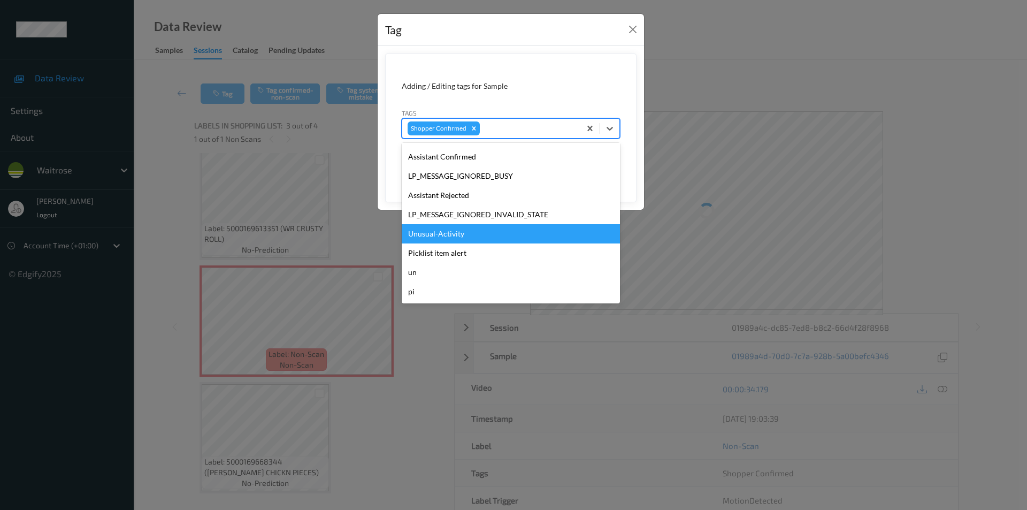
click at [436, 227] on div "Unusual-Activity" at bounding box center [511, 233] width 218 height 19
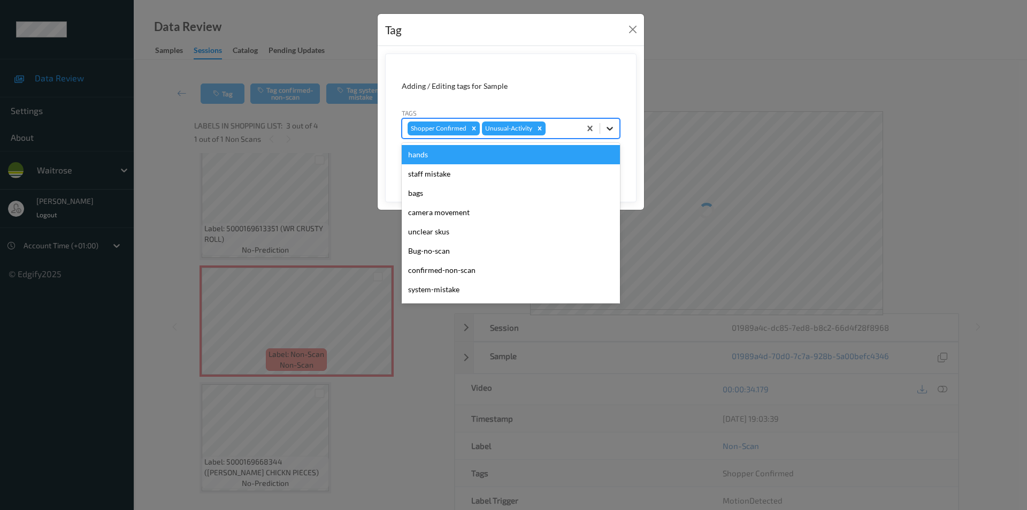
click at [607, 131] on icon at bounding box center [610, 128] width 11 height 11
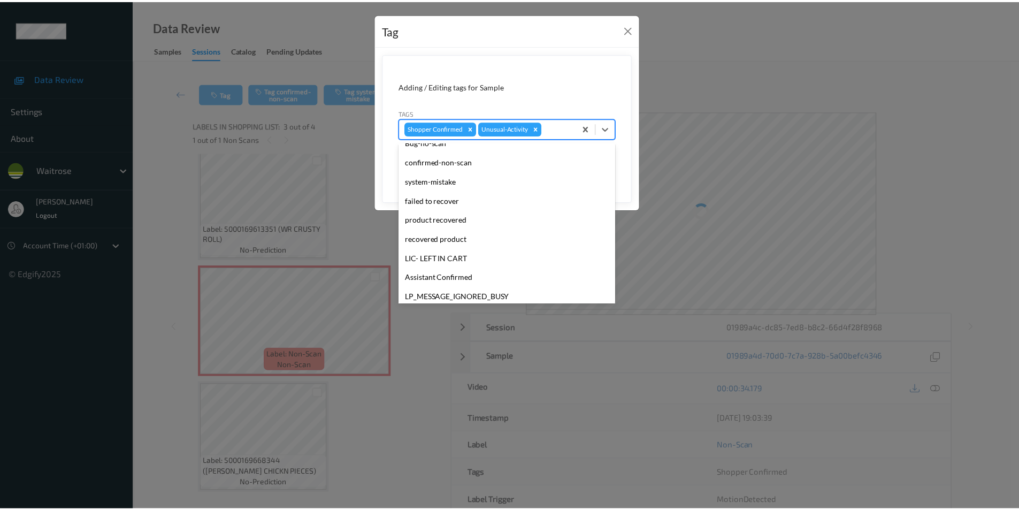
scroll to position [210, 0]
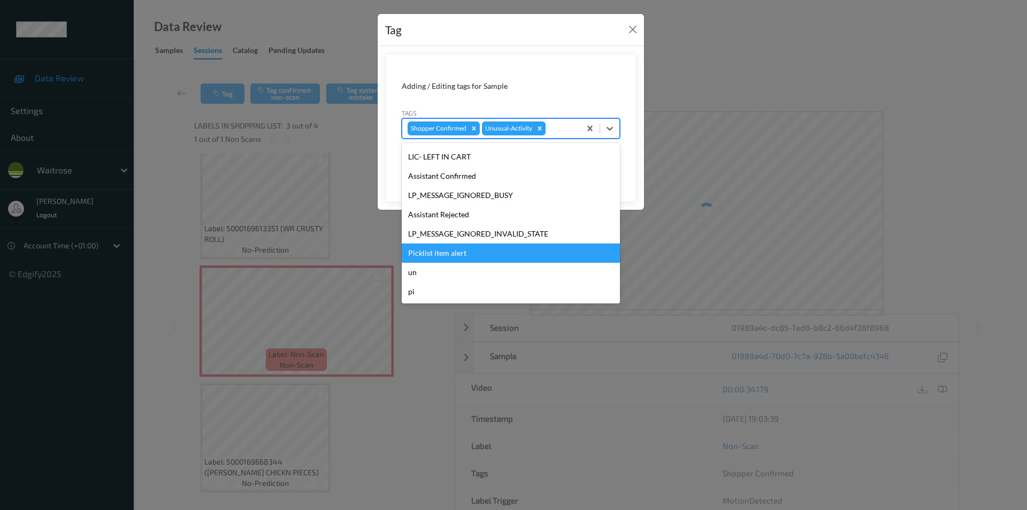
click at [458, 256] on div "Picklist item alert" at bounding box center [511, 252] width 218 height 19
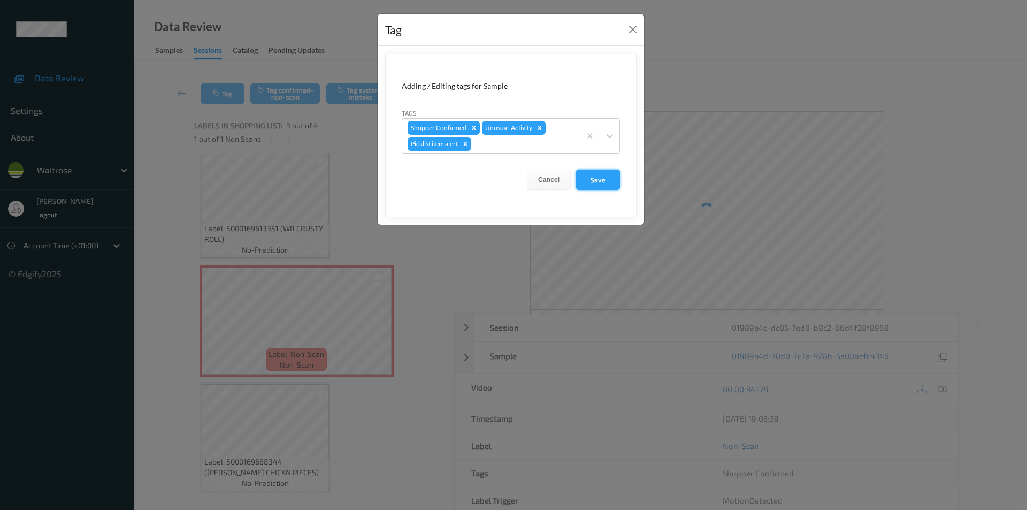
click at [587, 182] on button "Save" at bounding box center [598, 180] width 44 height 20
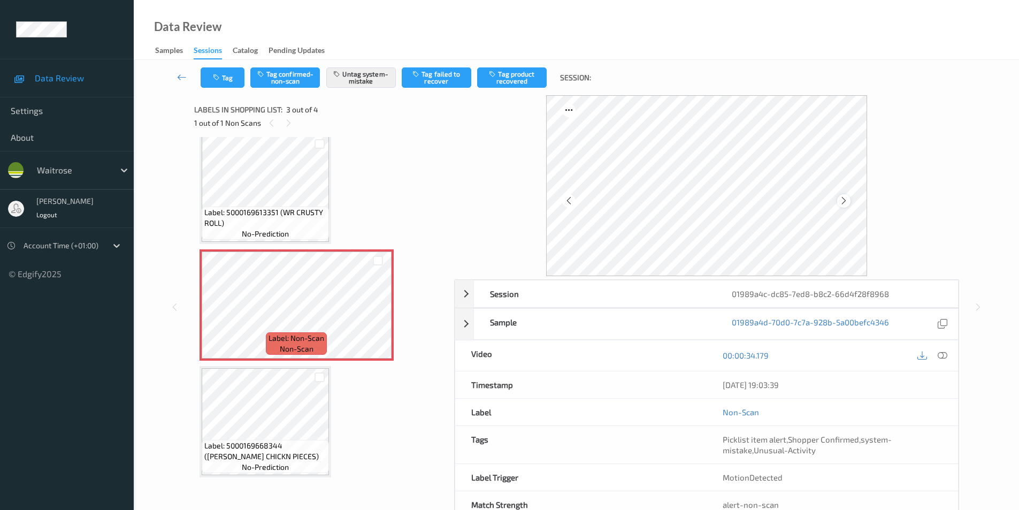
click at [846, 199] on icon at bounding box center [844, 201] width 9 height 10
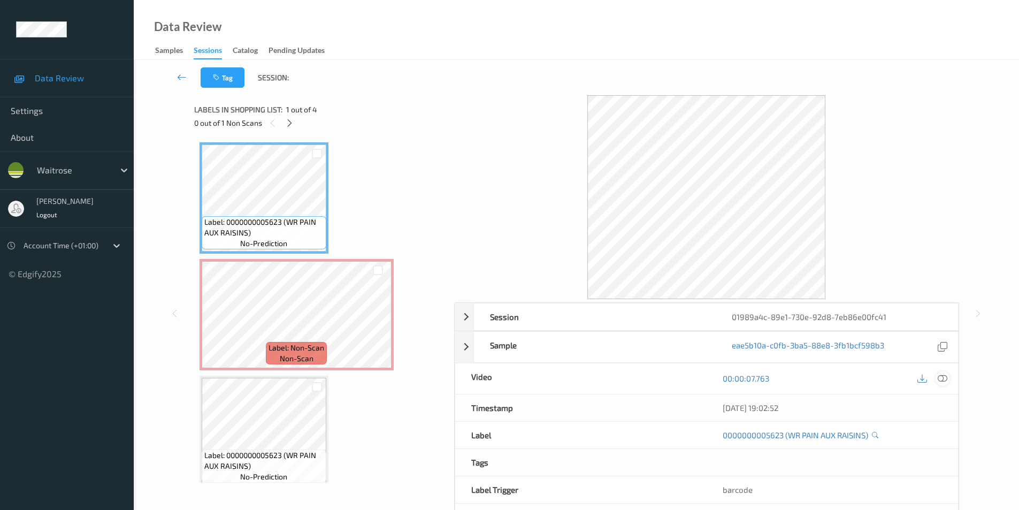
click at [944, 377] on icon at bounding box center [943, 379] width 10 height 10
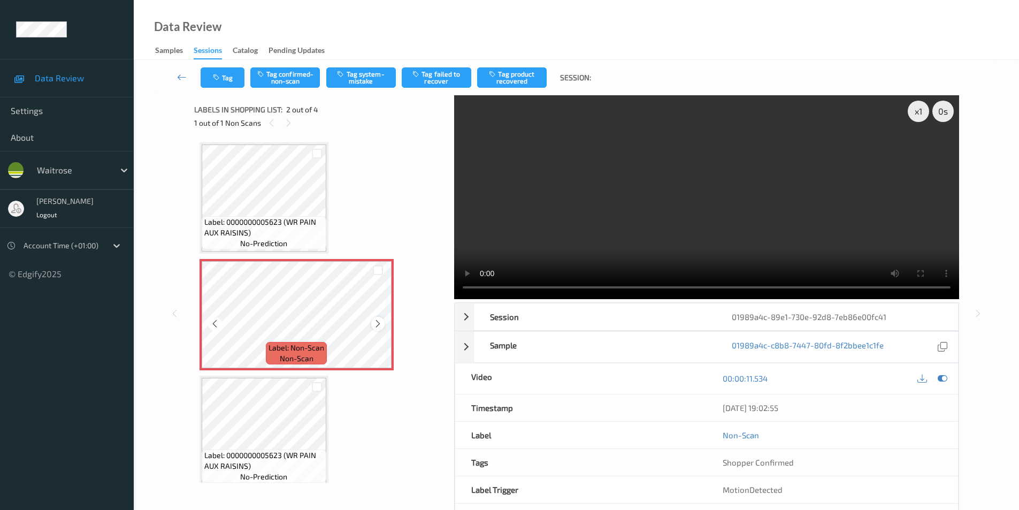
click at [377, 323] on icon at bounding box center [378, 324] width 9 height 10
click at [346, 78] on button "Tag system-mistake" at bounding box center [361, 77] width 70 height 20
click at [230, 77] on button "Tag" at bounding box center [223, 77] width 44 height 20
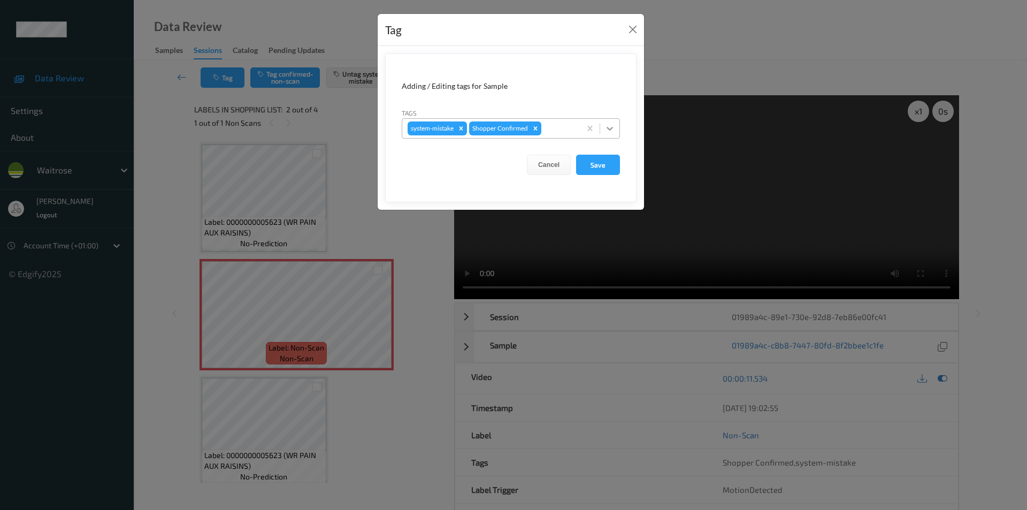
click at [607, 133] on icon at bounding box center [610, 128] width 11 height 11
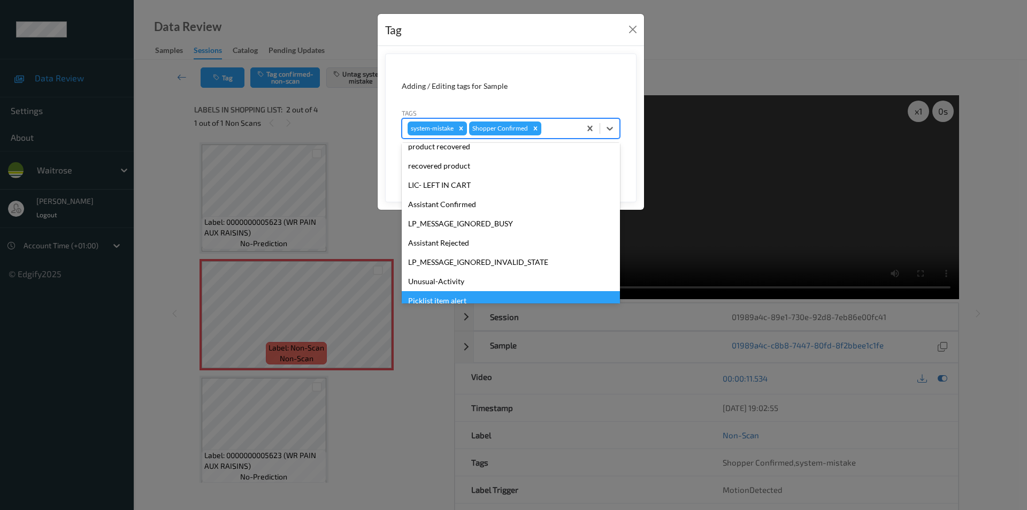
scroll to position [210, 0]
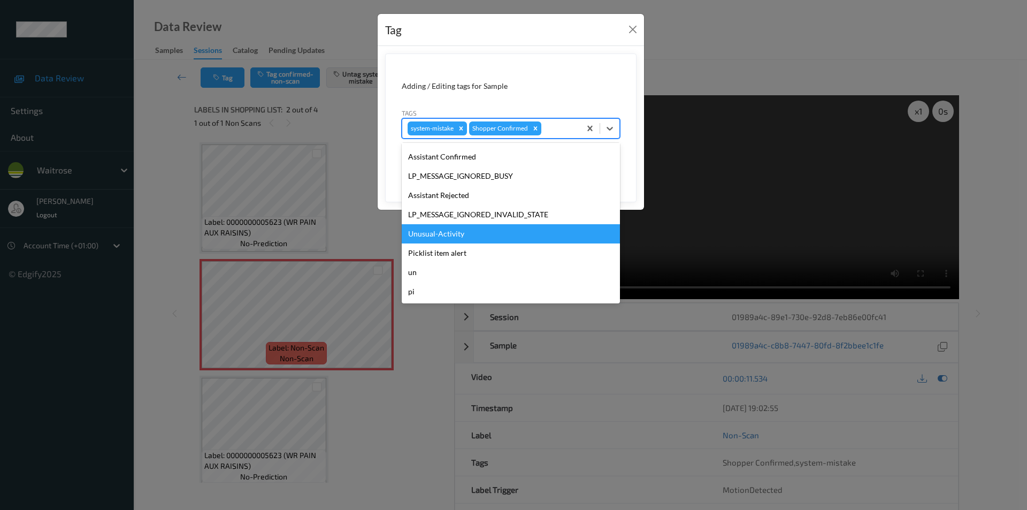
click at [444, 229] on div "Unusual-Activity" at bounding box center [511, 233] width 218 height 19
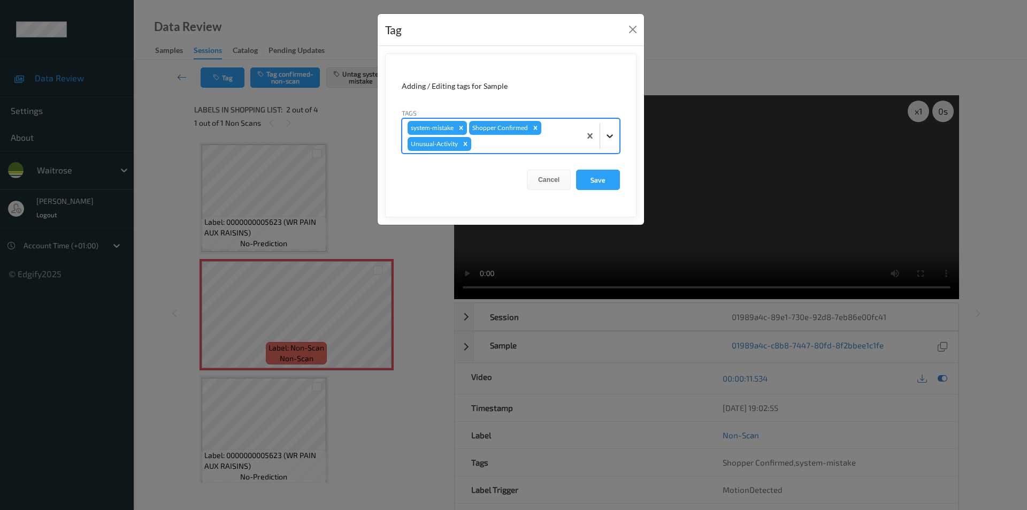
click at [612, 128] on div at bounding box center [609, 135] width 19 height 19
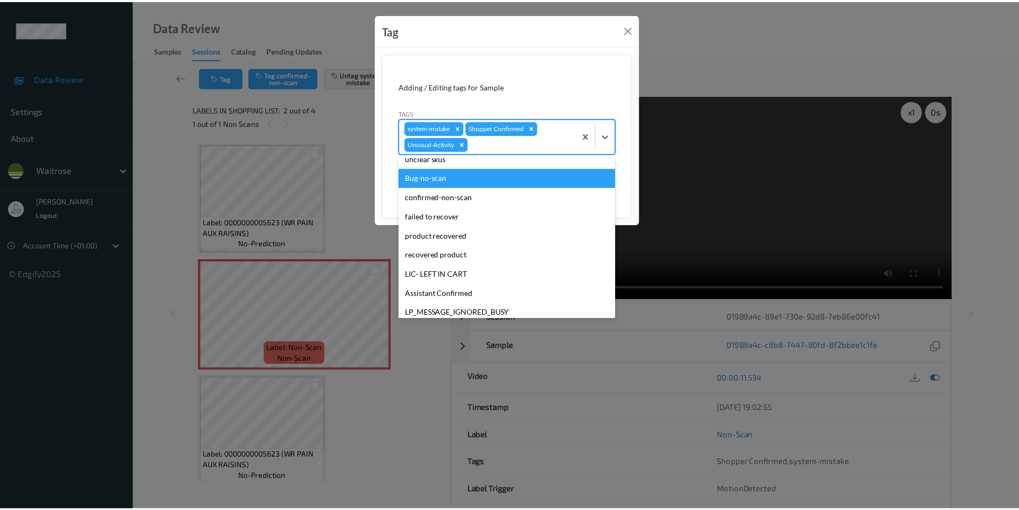
scroll to position [191, 0]
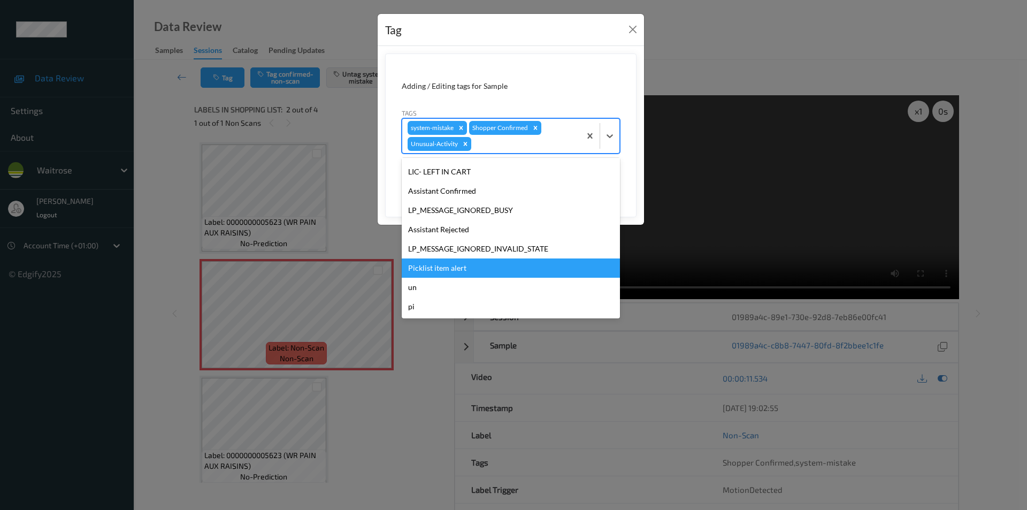
click at [452, 268] on div "Picklist item alert" at bounding box center [511, 267] width 218 height 19
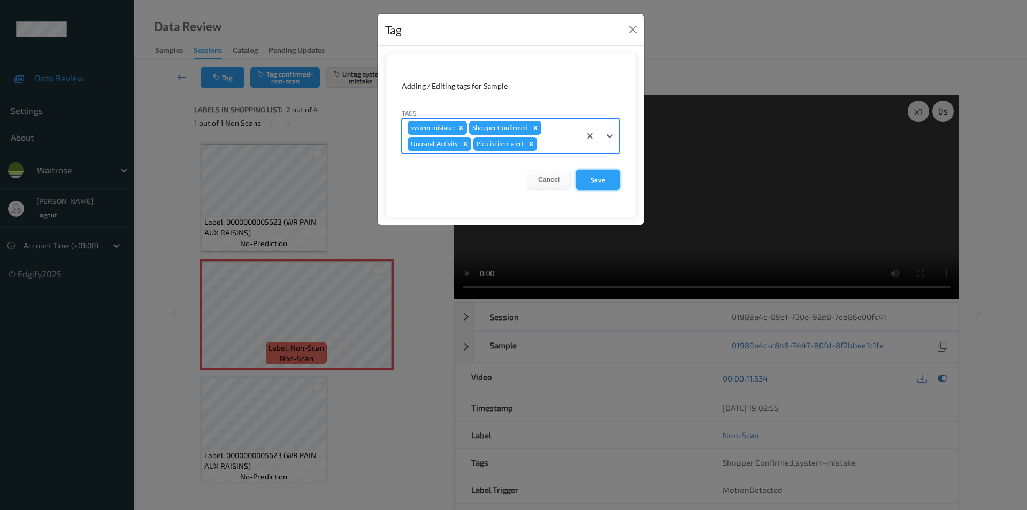
click at [596, 177] on button "Save" at bounding box center [598, 180] width 44 height 20
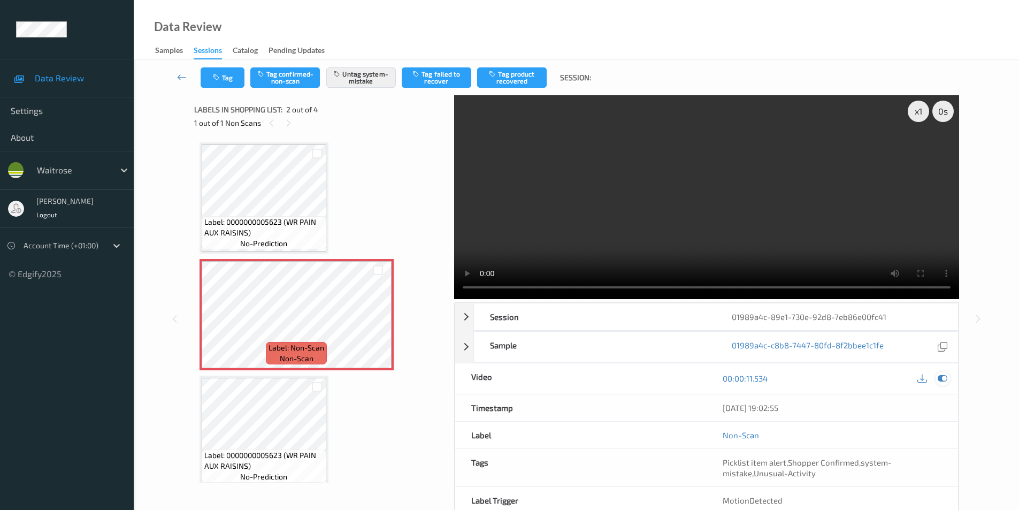
click at [939, 382] on icon at bounding box center [943, 379] width 10 height 10
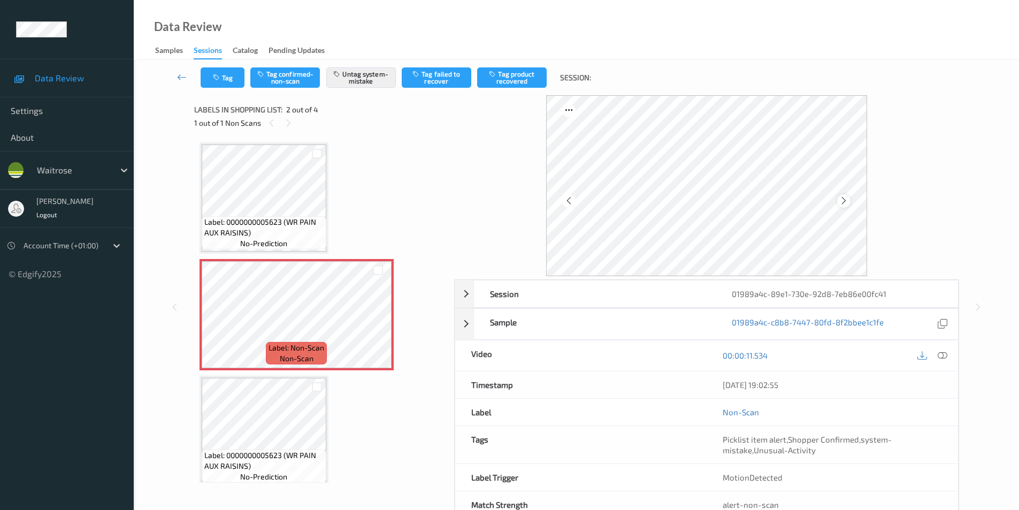
click at [848, 201] on icon at bounding box center [844, 201] width 9 height 10
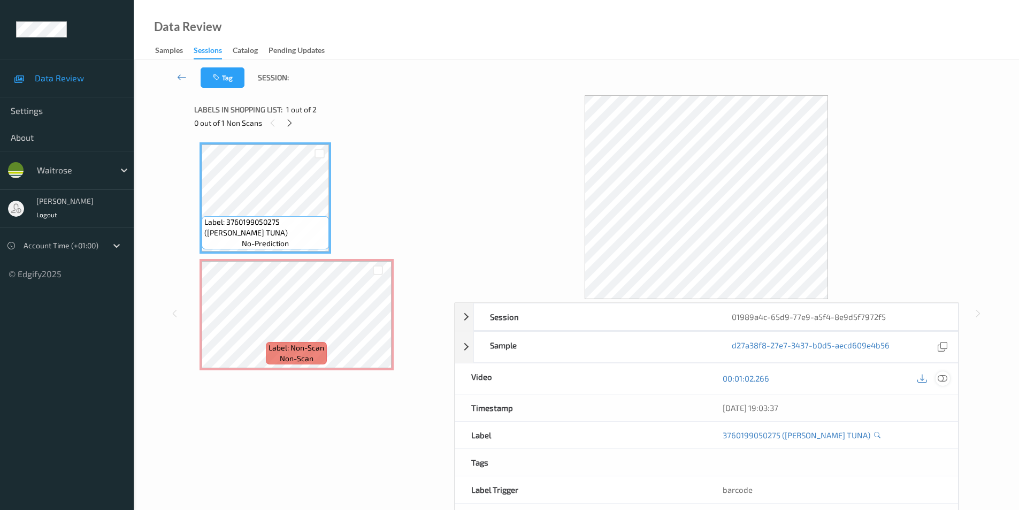
click at [943, 378] on icon at bounding box center [943, 379] width 10 height 10
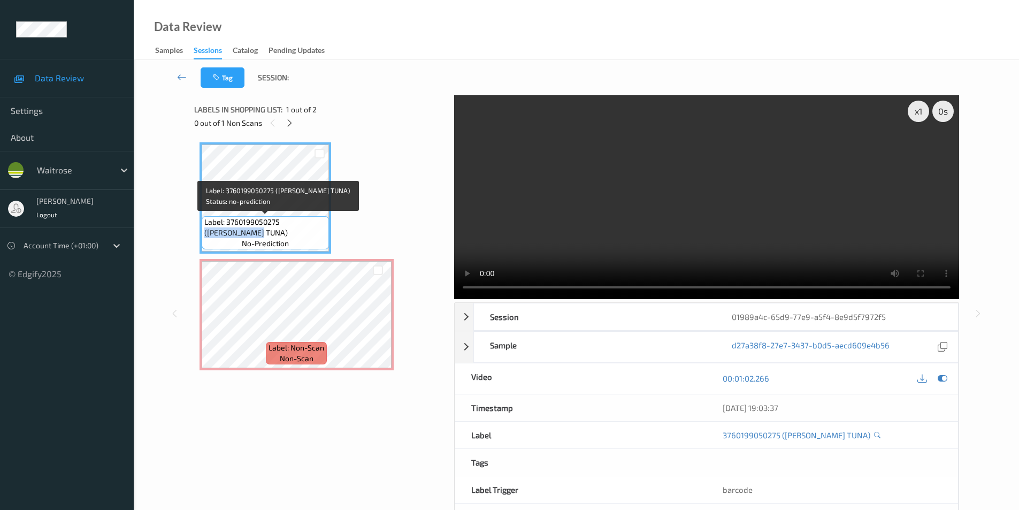
drag, startPoint x: 282, startPoint y: 222, endPoint x: 280, endPoint y: 229, distance: 7.1
click at [280, 229] on span "Label: 3760199050275 ([PERSON_NAME] TUNA)" at bounding box center [265, 227] width 122 height 21
copy span "([PERSON_NAME] TUNA)"
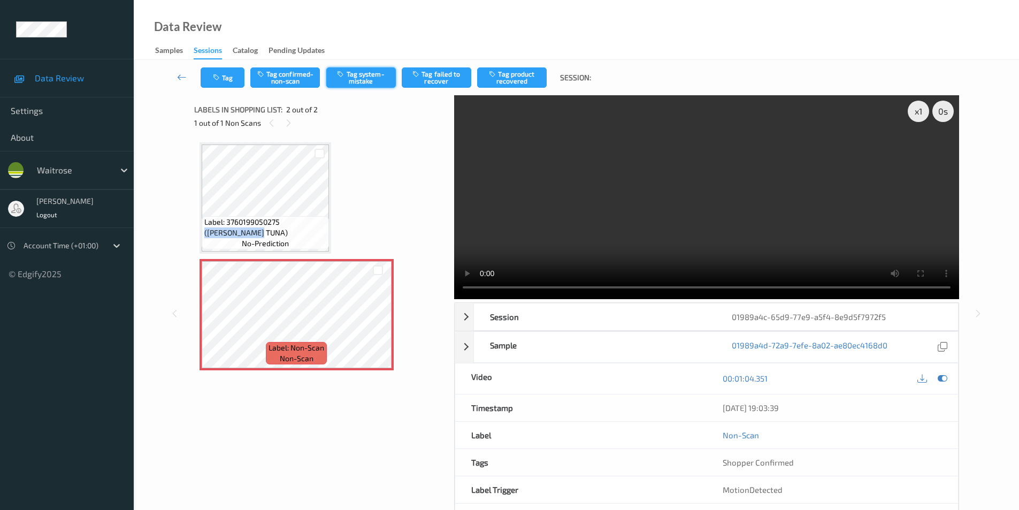
click at [351, 86] on button "Tag system-mistake" at bounding box center [361, 77] width 70 height 20
click at [217, 79] on icon "button" at bounding box center [217, 77] width 9 height 7
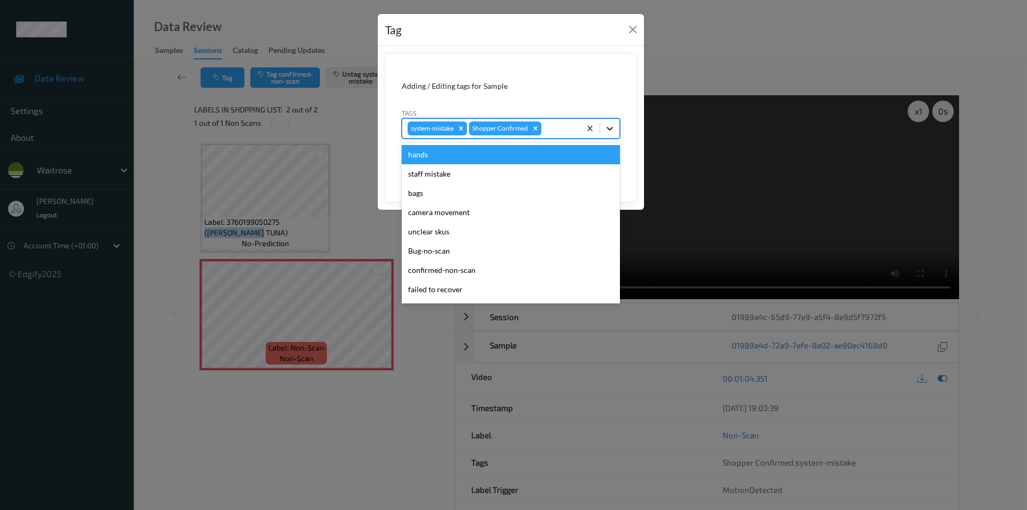
click at [611, 127] on icon at bounding box center [610, 128] width 11 height 11
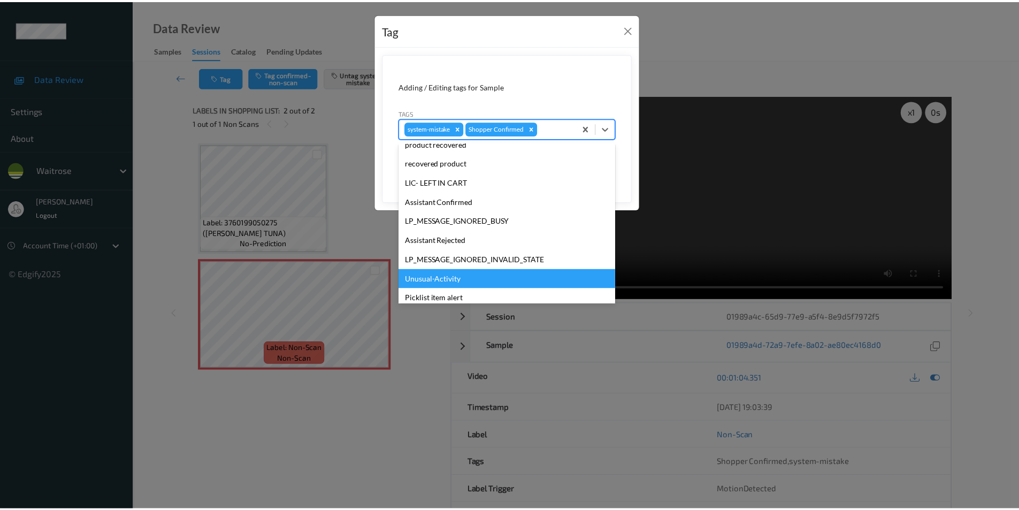
scroll to position [210, 0]
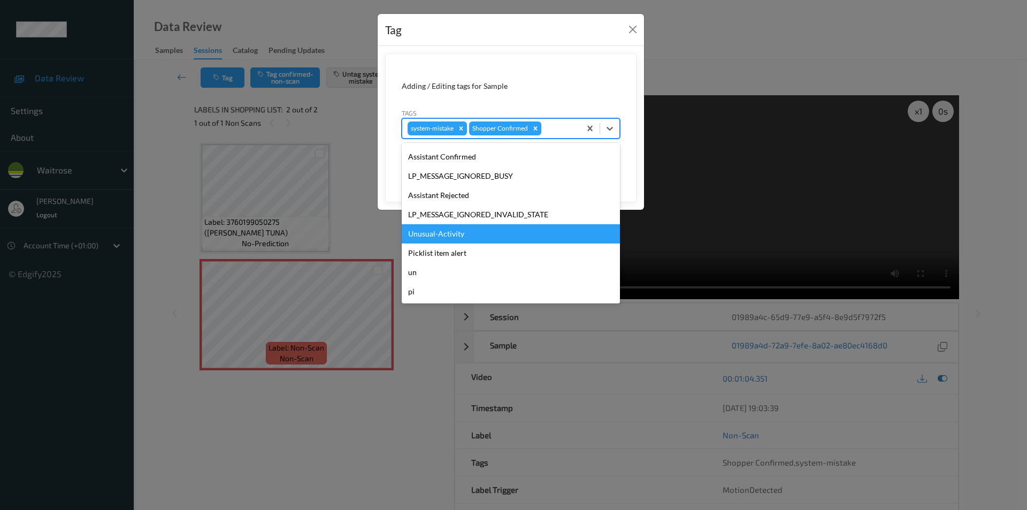
click at [430, 239] on div "Unusual-Activity" at bounding box center [511, 233] width 218 height 19
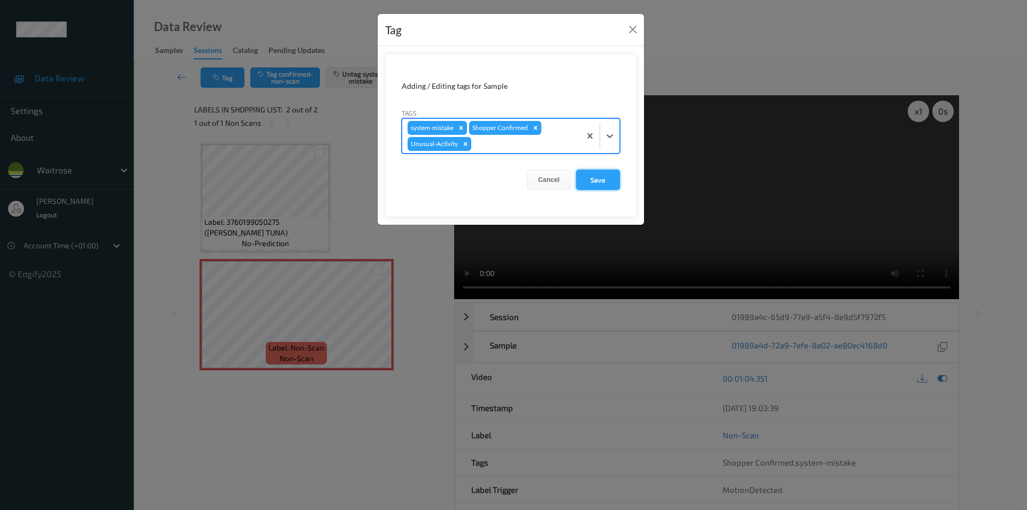
click at [599, 182] on button "Save" at bounding box center [598, 180] width 44 height 20
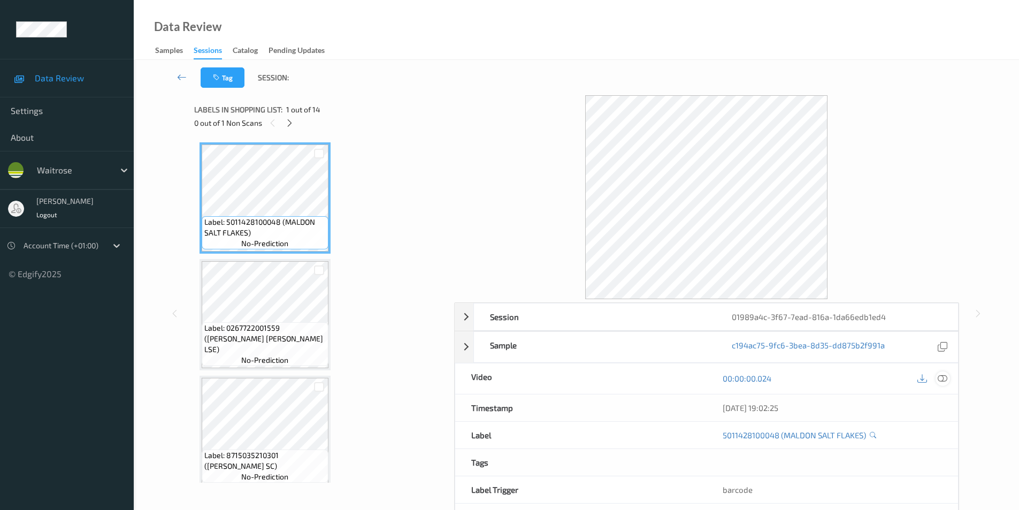
click at [944, 381] on icon at bounding box center [943, 379] width 10 height 10
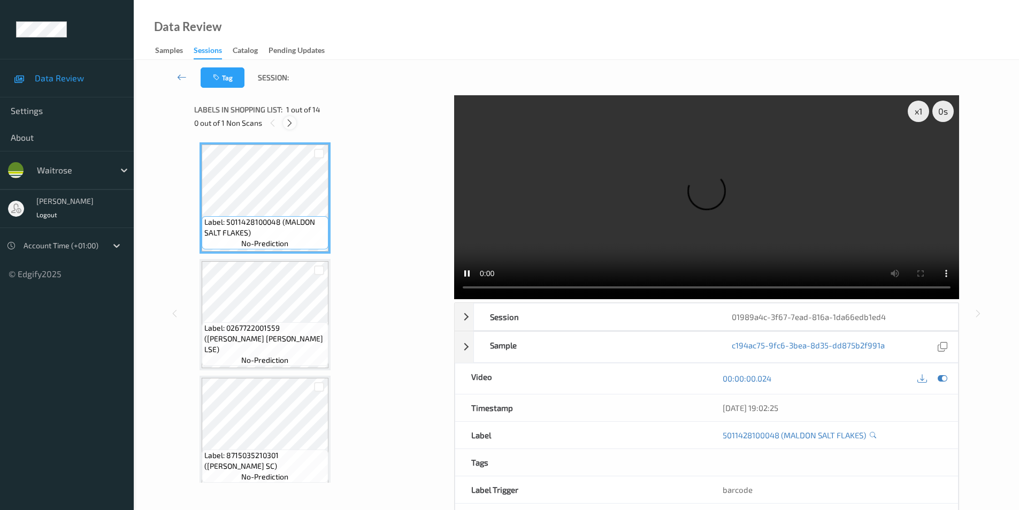
click at [287, 121] on icon at bounding box center [289, 123] width 9 height 10
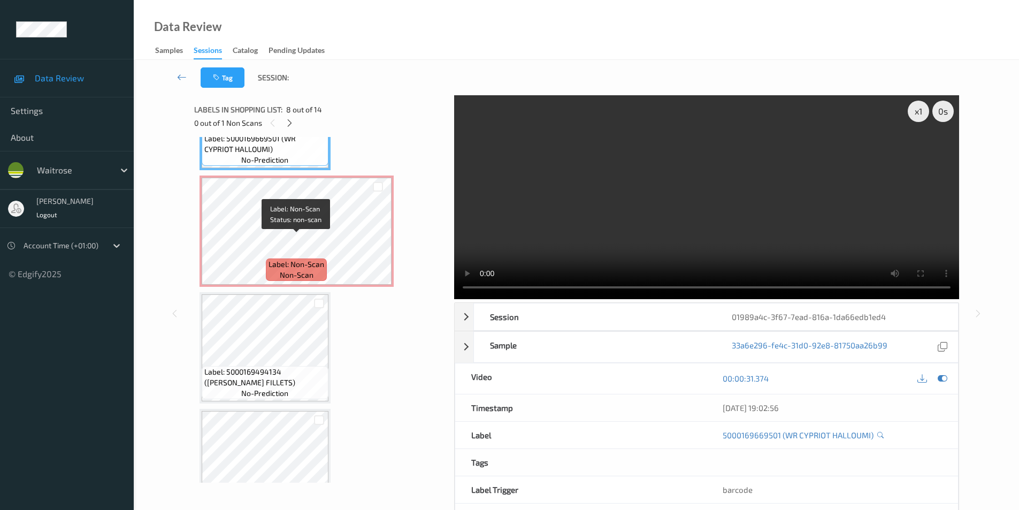
scroll to position [929, 0]
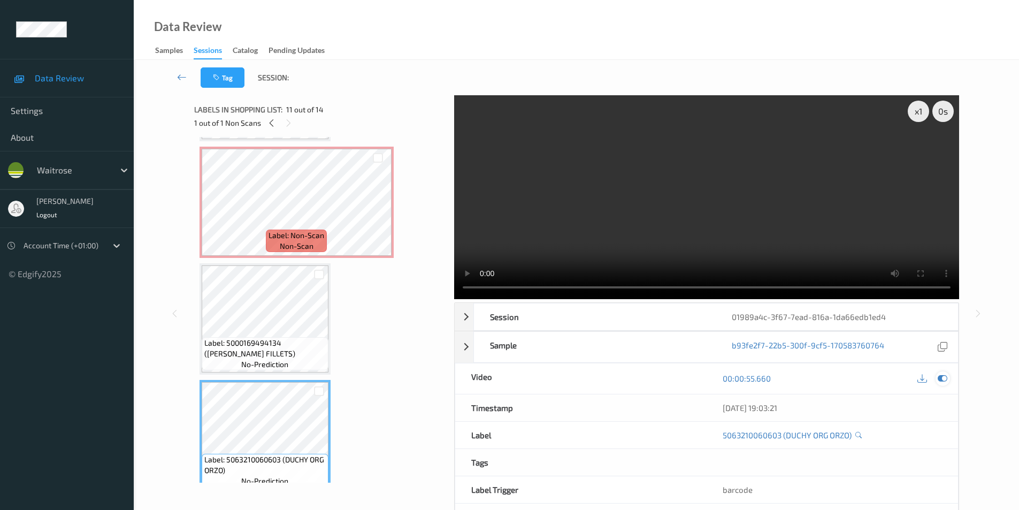
click at [942, 379] on icon at bounding box center [943, 379] width 10 height 10
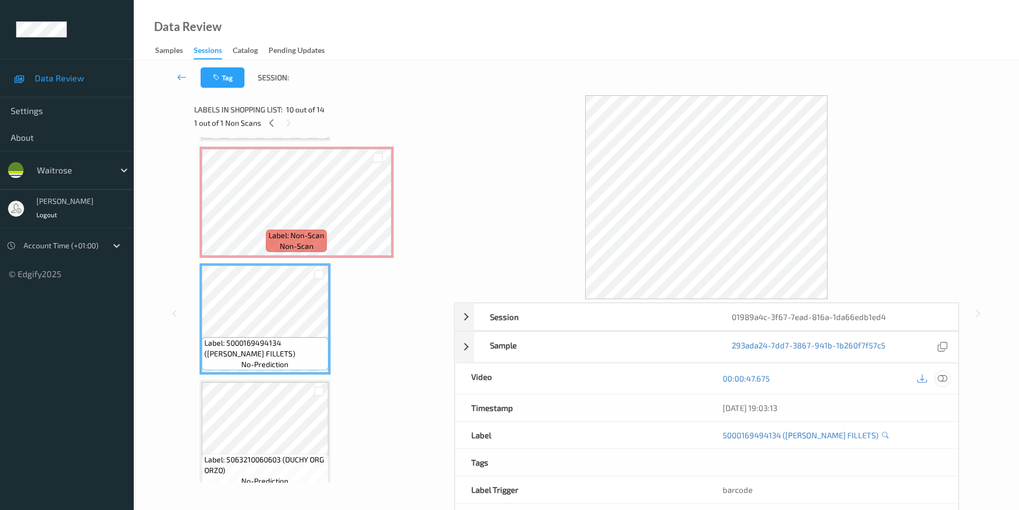
click at [940, 378] on icon at bounding box center [943, 379] width 10 height 10
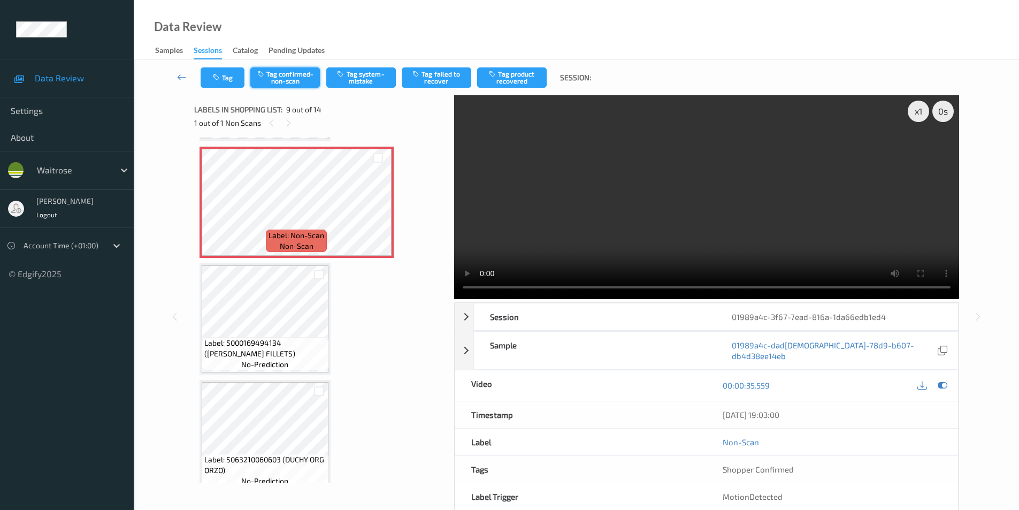
click at [290, 80] on button "Tag confirmed-non-scan" at bounding box center [285, 77] width 70 height 20
click at [508, 83] on button "Tag product recovered" at bounding box center [512, 77] width 70 height 20
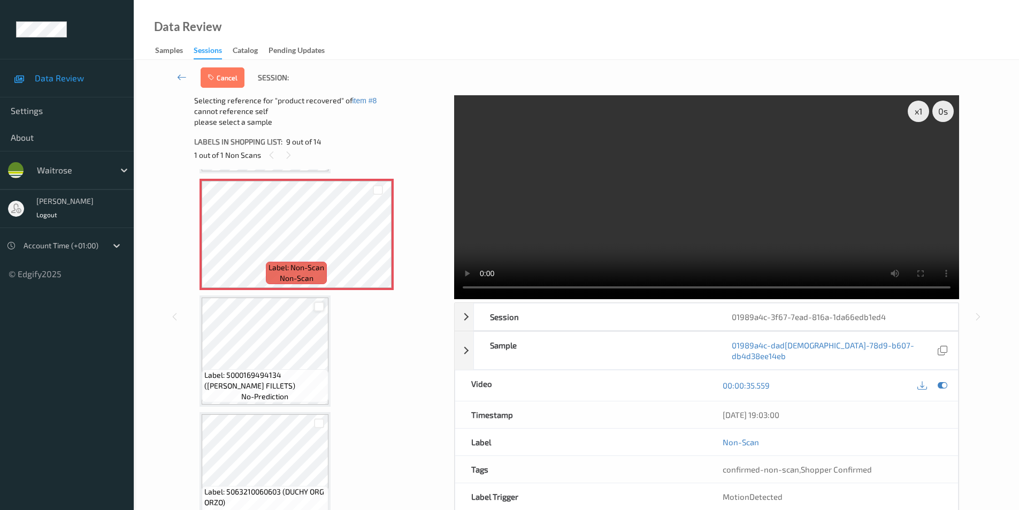
click at [321, 307] on div at bounding box center [319, 307] width 10 height 10
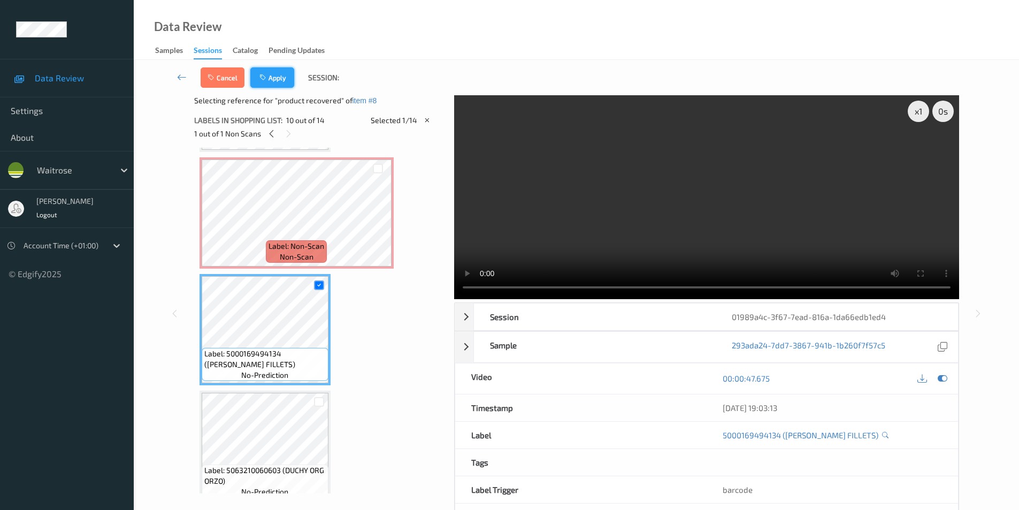
click at [278, 81] on button "Apply" at bounding box center [272, 77] width 44 height 20
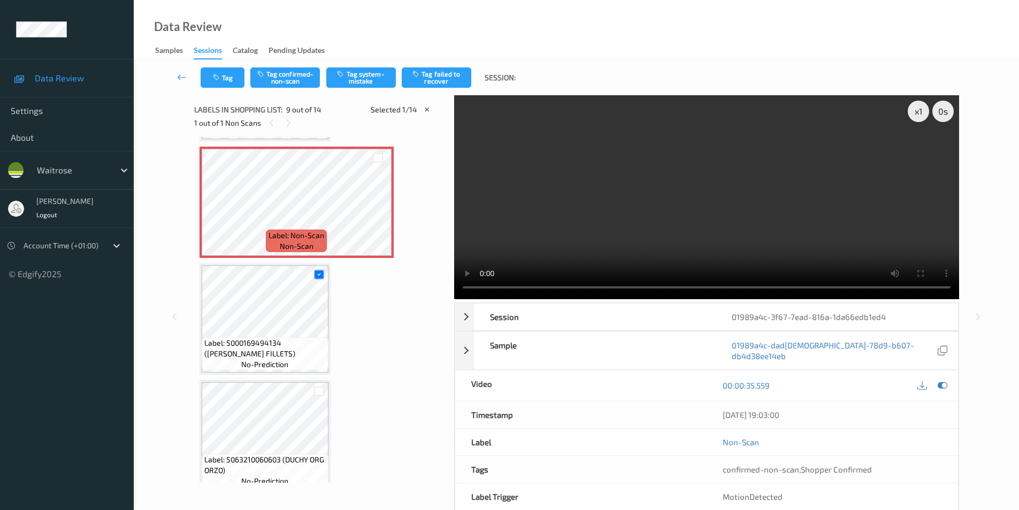
scroll to position [822, 0]
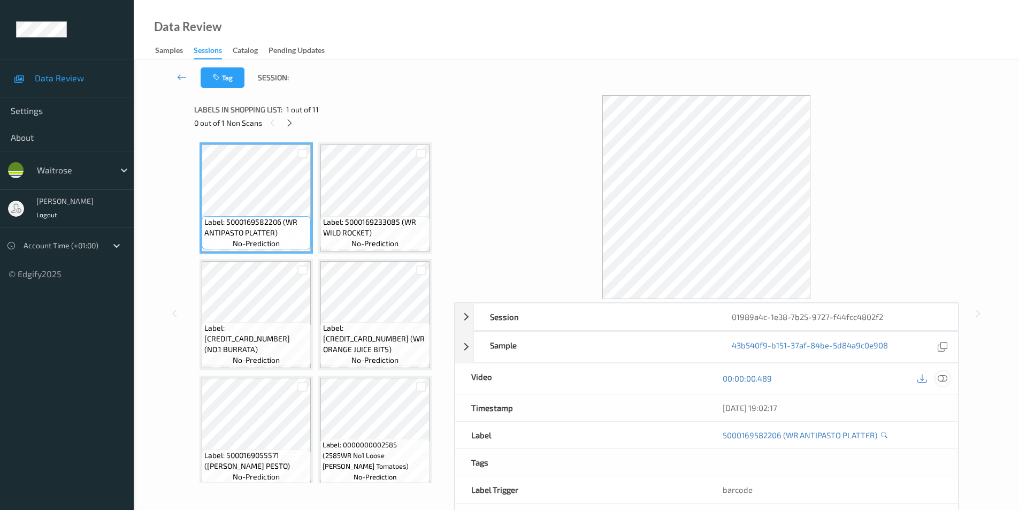
click at [947, 377] on icon at bounding box center [943, 379] width 10 height 10
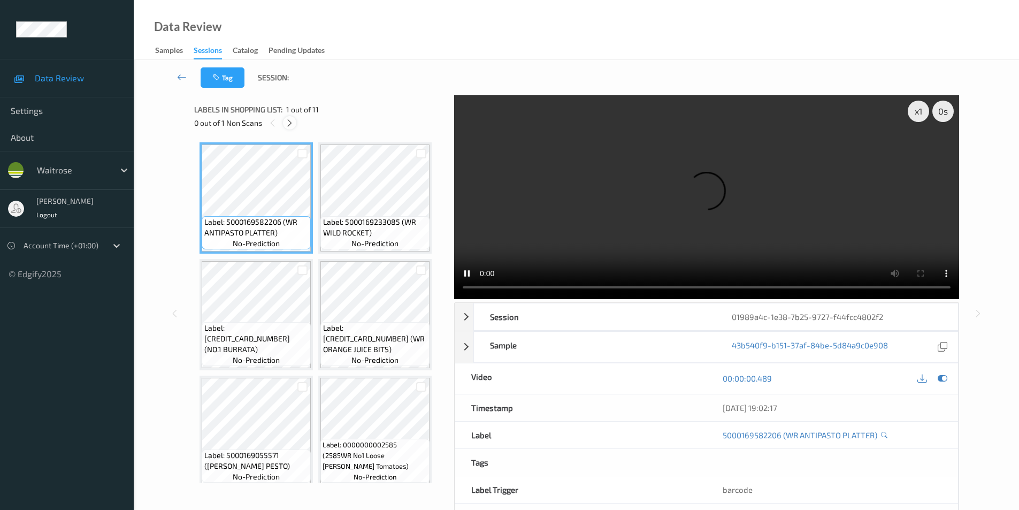
click at [290, 124] on icon at bounding box center [289, 123] width 9 height 10
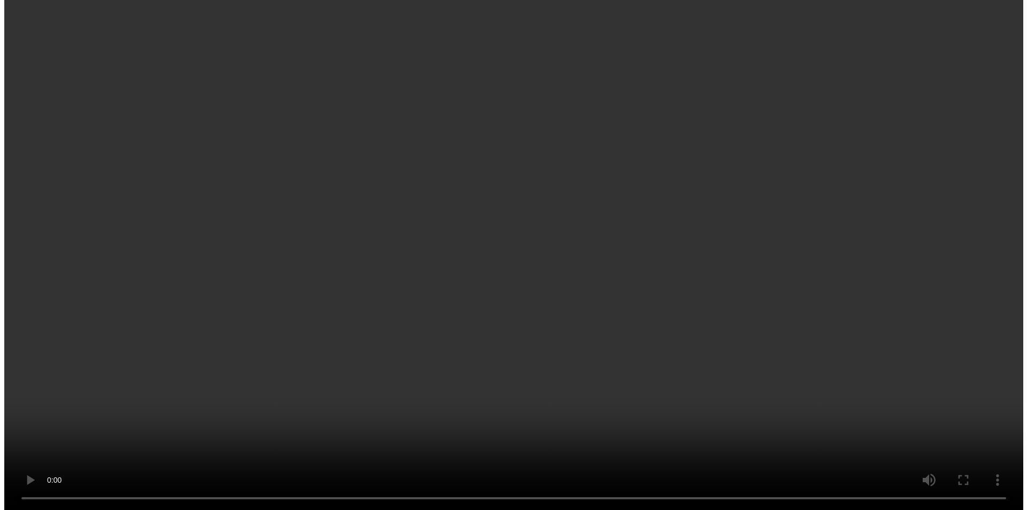
scroll to position [472, 0]
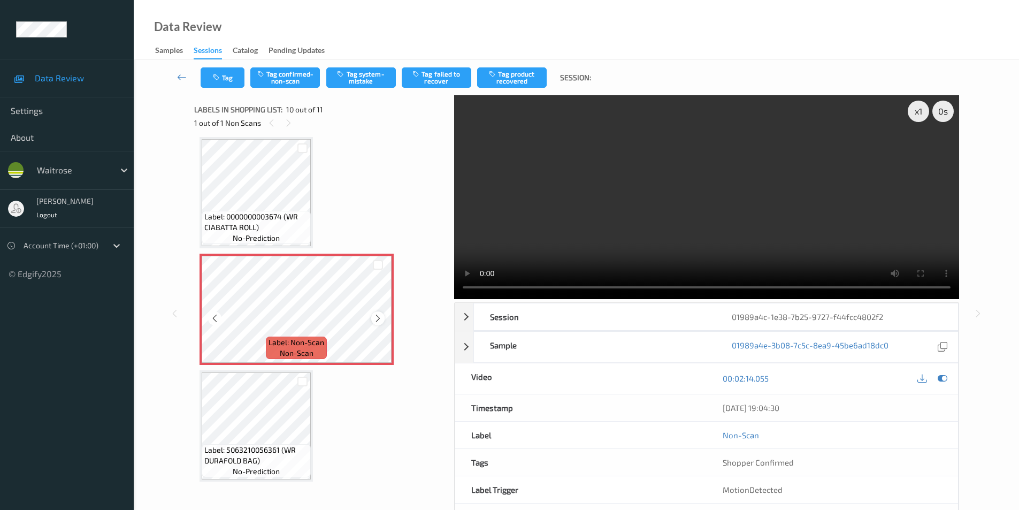
click at [375, 317] on icon at bounding box center [378, 319] width 9 height 10
click at [365, 79] on button "Tag system-mistake" at bounding box center [361, 77] width 70 height 20
click at [222, 72] on button "Tag" at bounding box center [223, 77] width 44 height 20
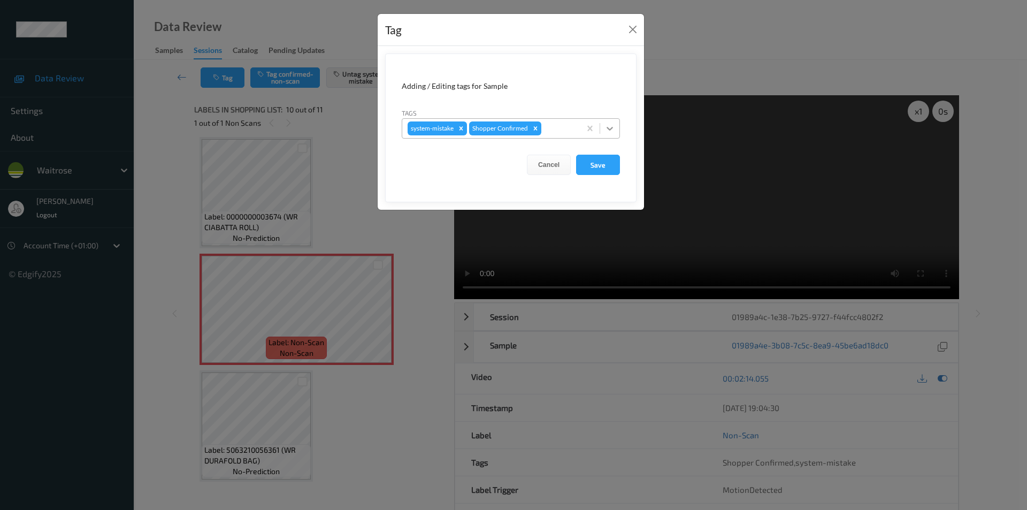
click at [612, 128] on icon at bounding box center [610, 129] width 6 height 4
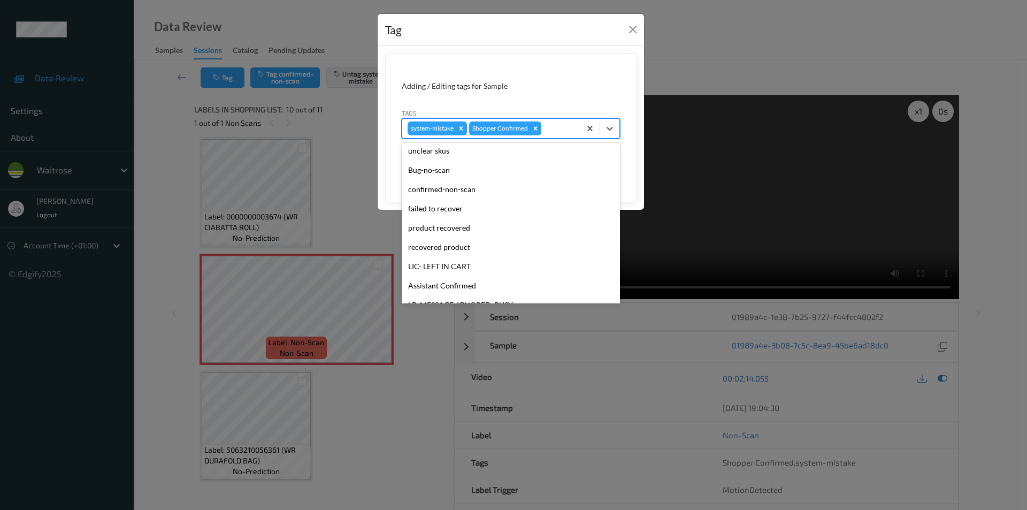
scroll to position [210, 0]
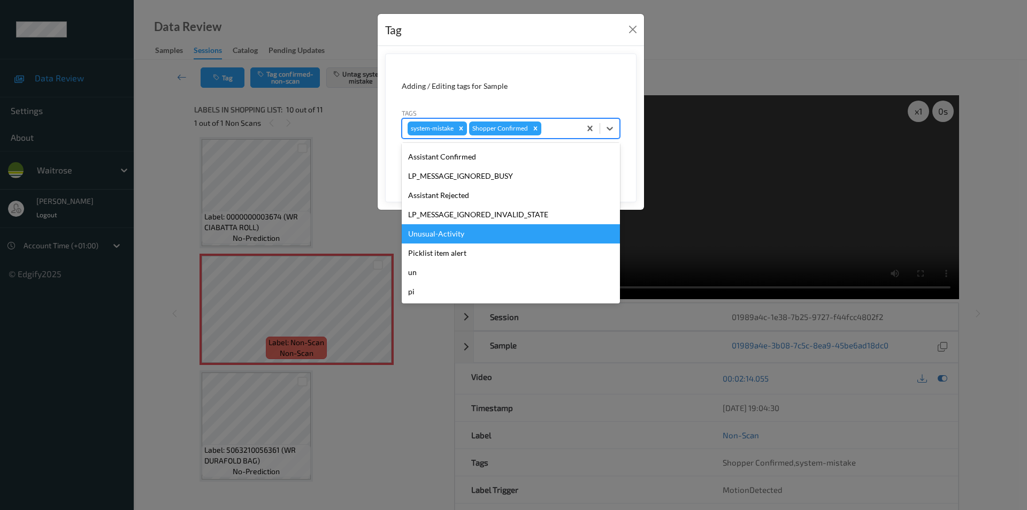
click at [435, 233] on div "Unusual-Activity" at bounding box center [511, 233] width 218 height 19
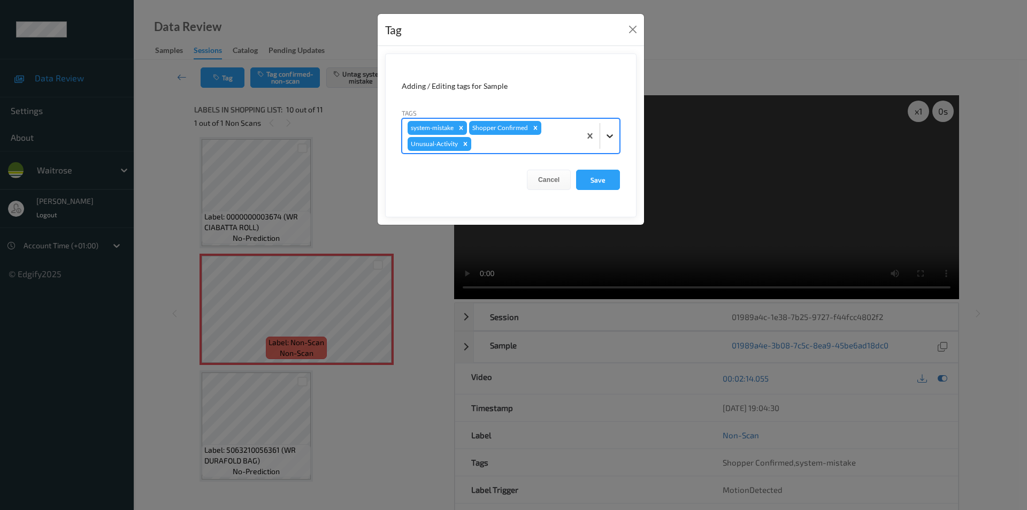
click at [614, 135] on icon at bounding box center [610, 136] width 11 height 11
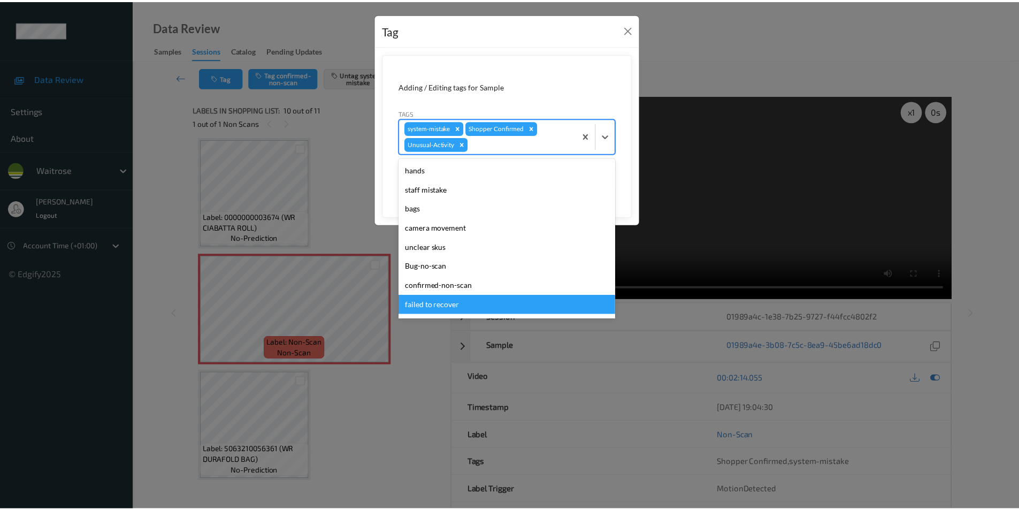
scroll to position [191, 0]
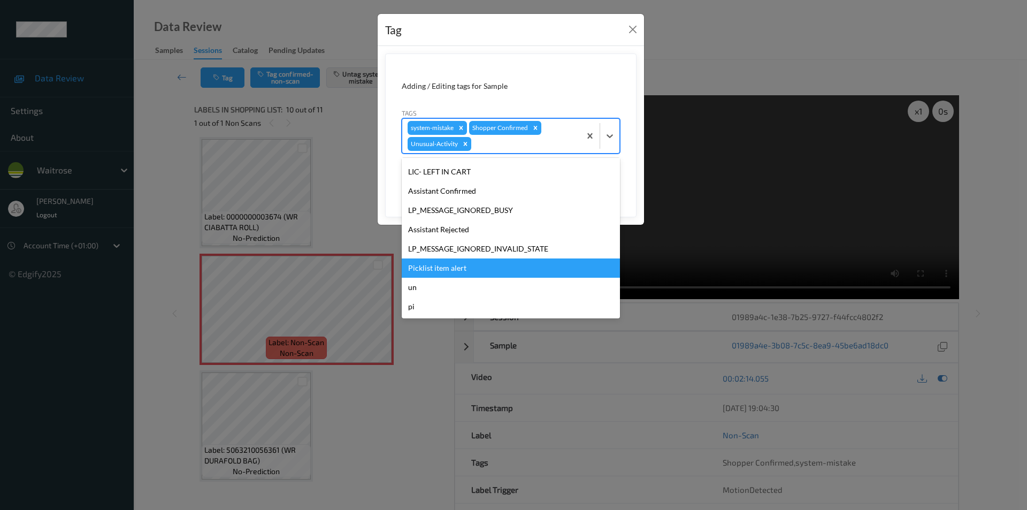
click at [441, 268] on div "Picklist item alert" at bounding box center [511, 267] width 218 height 19
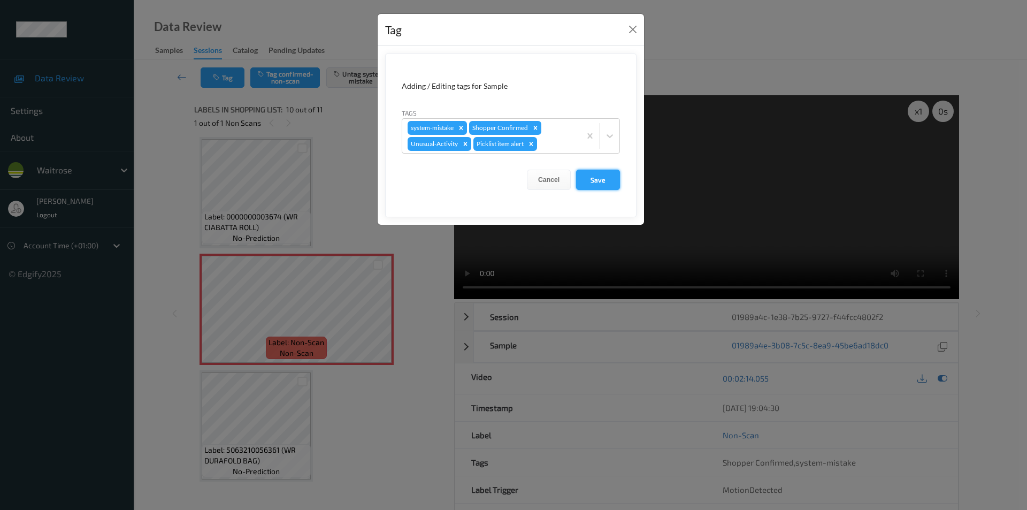
click at [591, 180] on button "Save" at bounding box center [598, 180] width 44 height 20
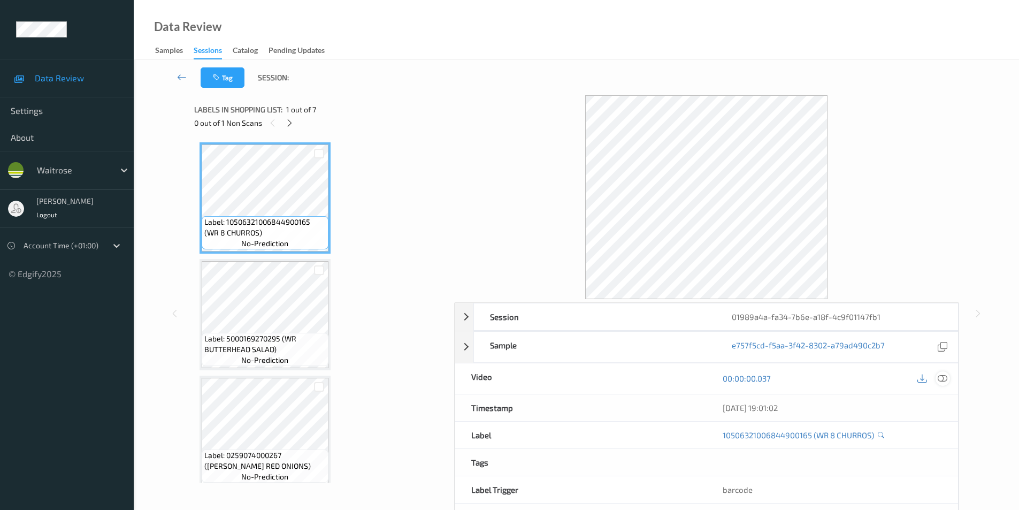
click at [940, 375] on icon at bounding box center [943, 379] width 10 height 10
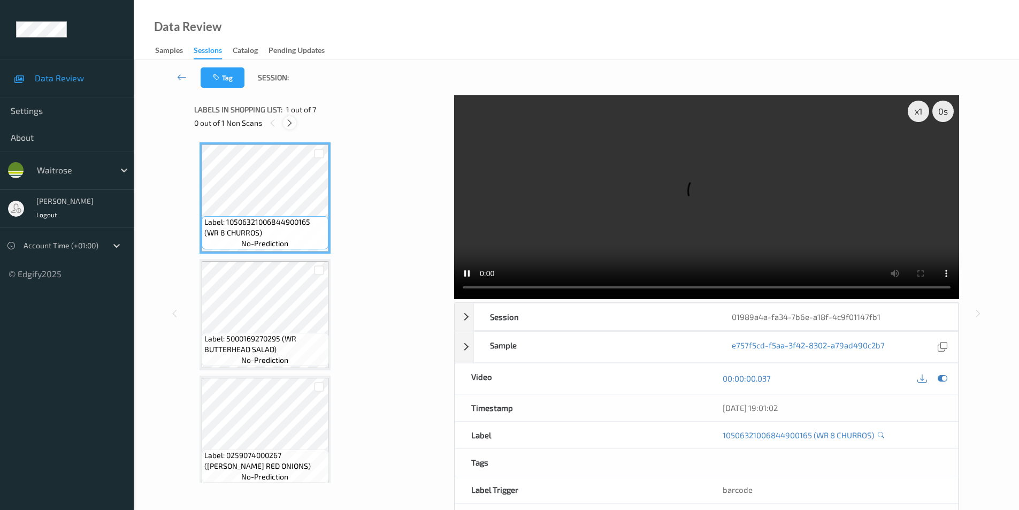
click at [287, 127] on icon at bounding box center [289, 123] width 9 height 10
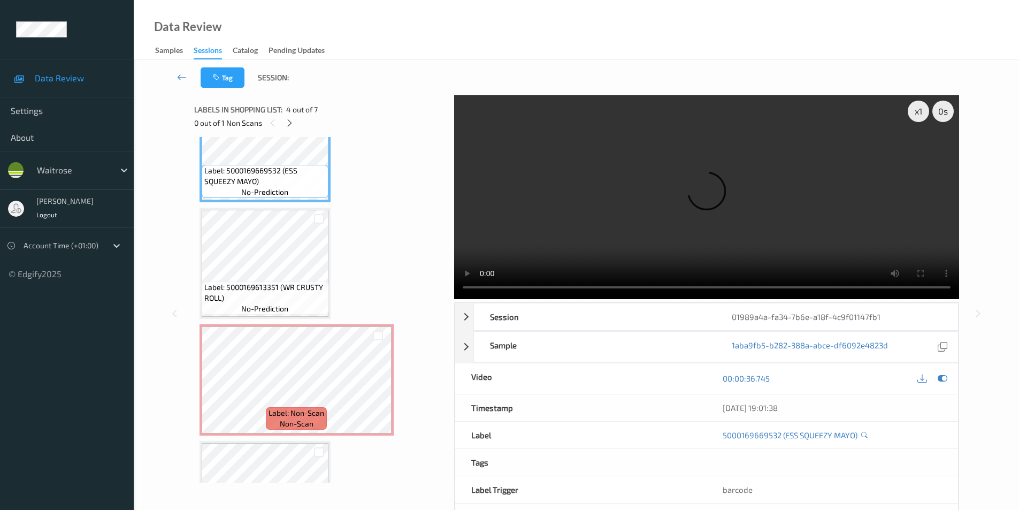
scroll to position [418, 0]
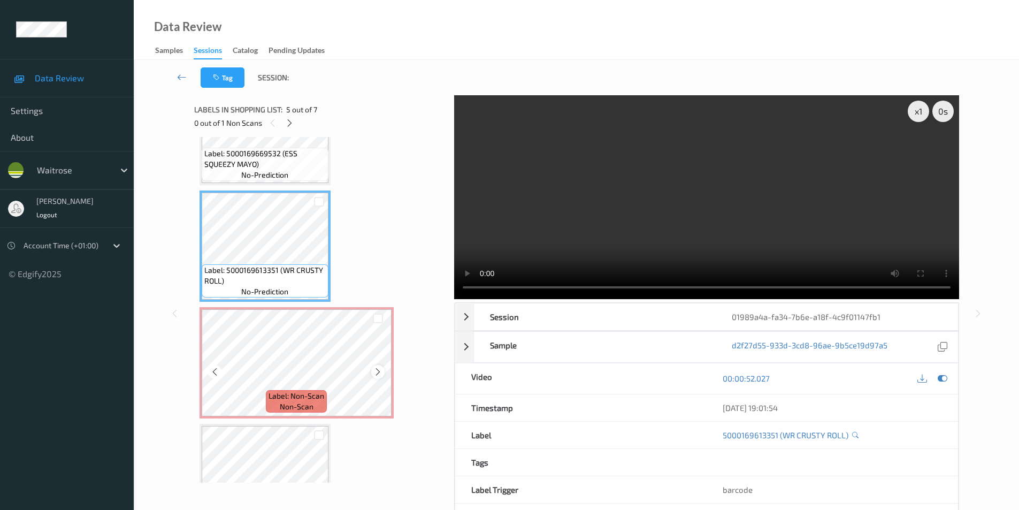
click at [378, 375] on icon at bounding box center [378, 372] width 9 height 10
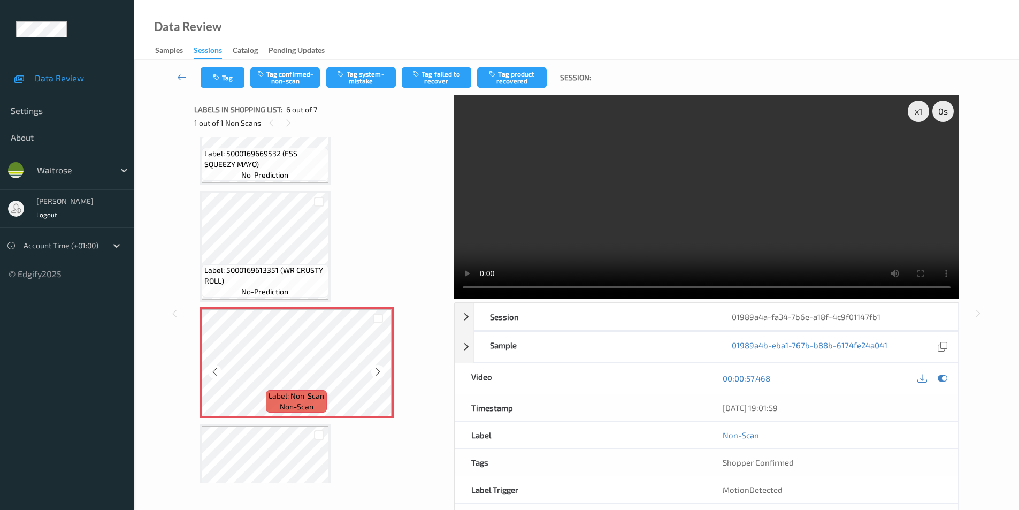
click at [378, 375] on icon at bounding box center [378, 372] width 9 height 10
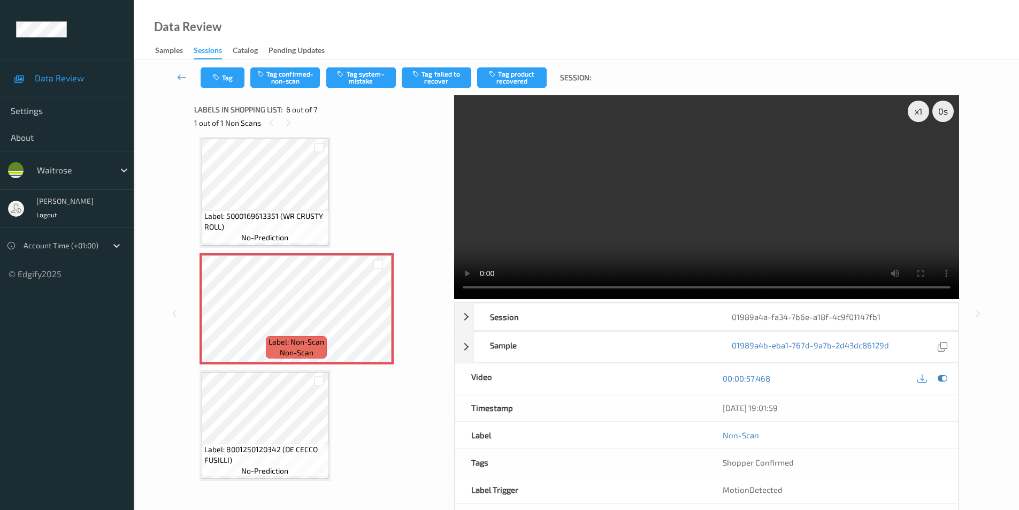
scroll to position [476, 0]
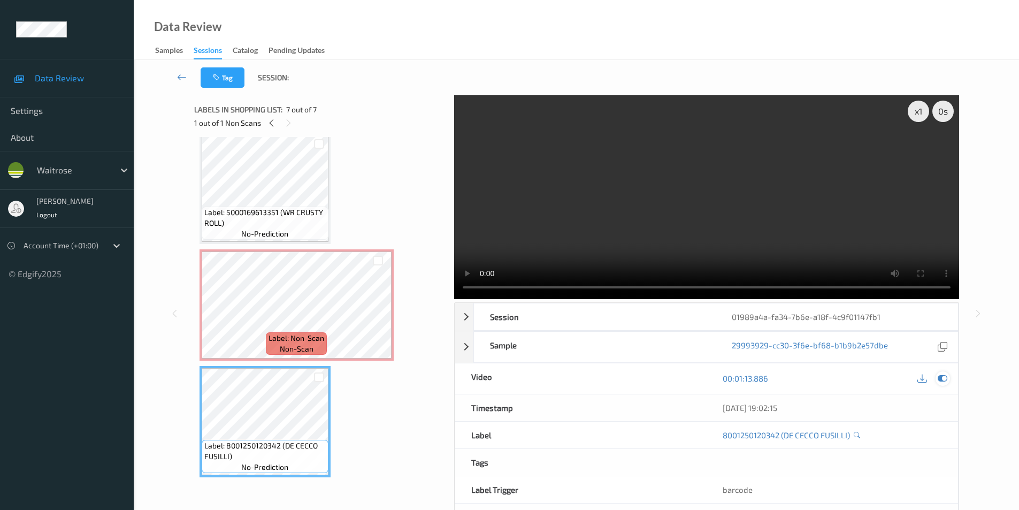
click at [942, 378] on icon at bounding box center [943, 379] width 10 height 10
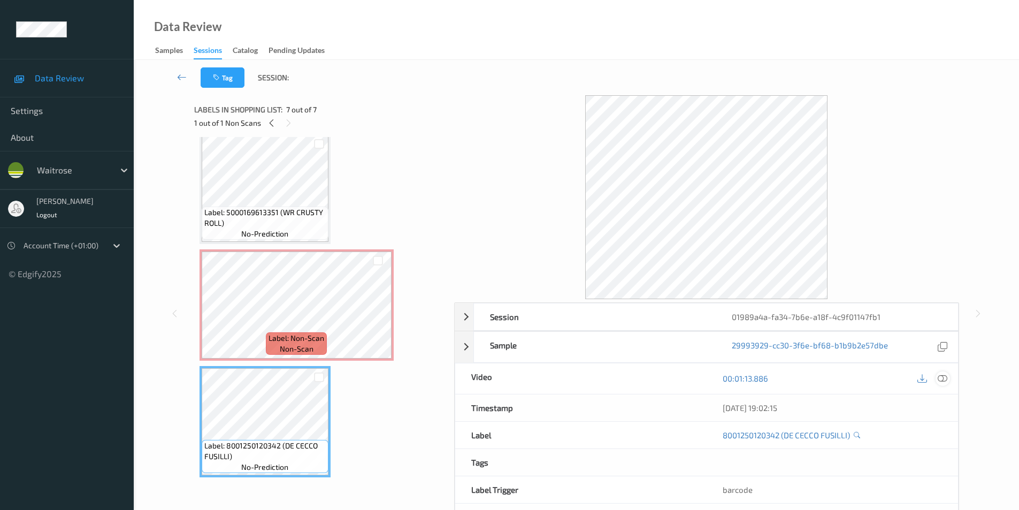
click at [945, 379] on icon at bounding box center [943, 379] width 10 height 10
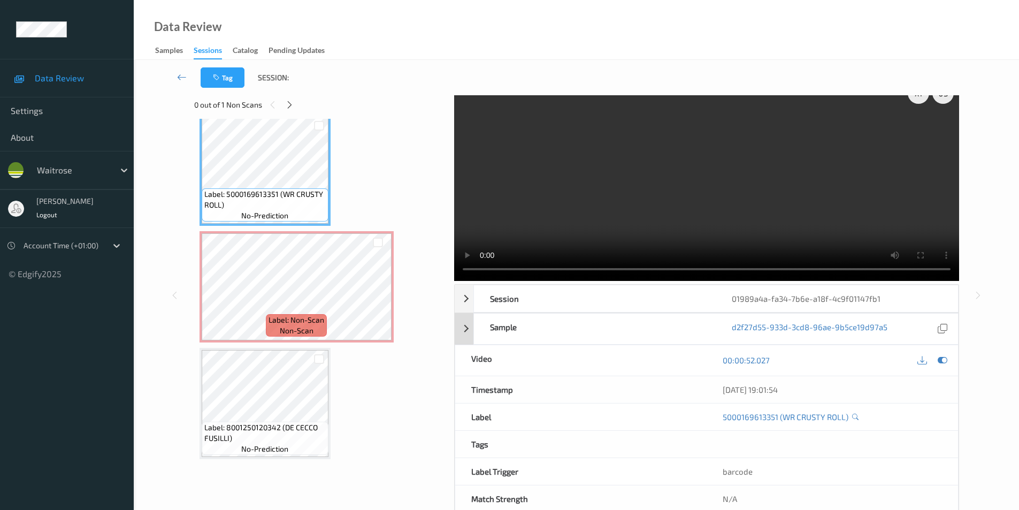
scroll to position [0, 0]
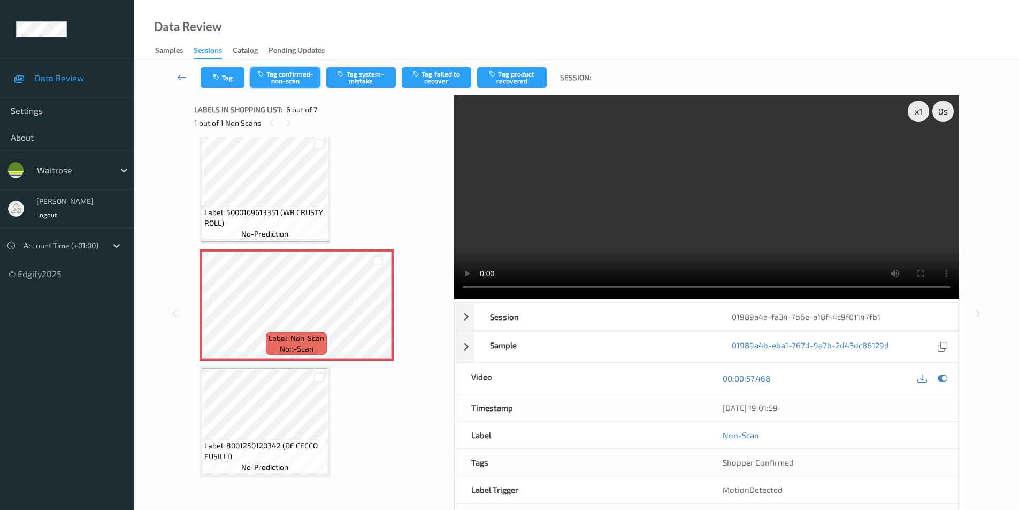
click at [287, 82] on button "Tag confirmed-non-scan" at bounding box center [285, 77] width 70 height 20
click at [516, 75] on button "Tag product recovered" at bounding box center [512, 77] width 70 height 20
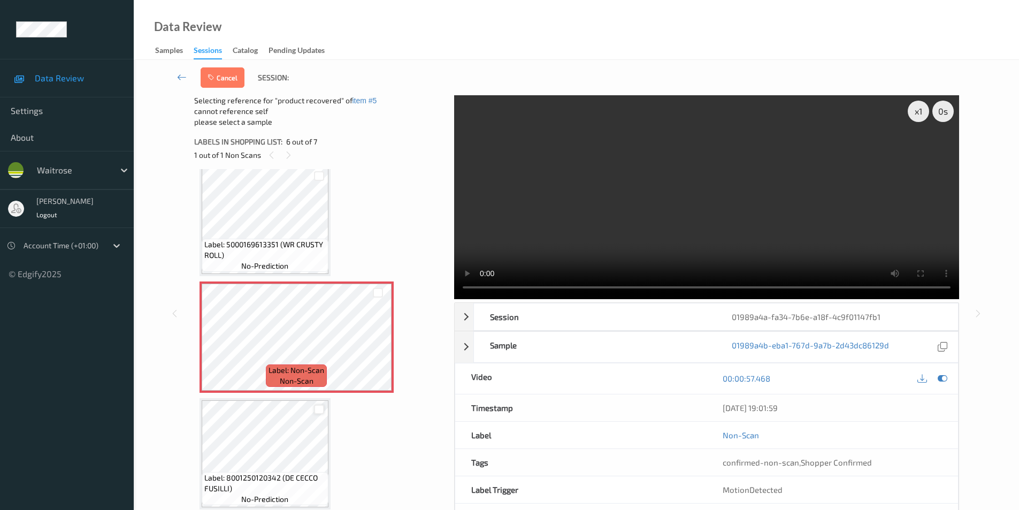
click at [317, 413] on div at bounding box center [319, 410] width 10 height 10
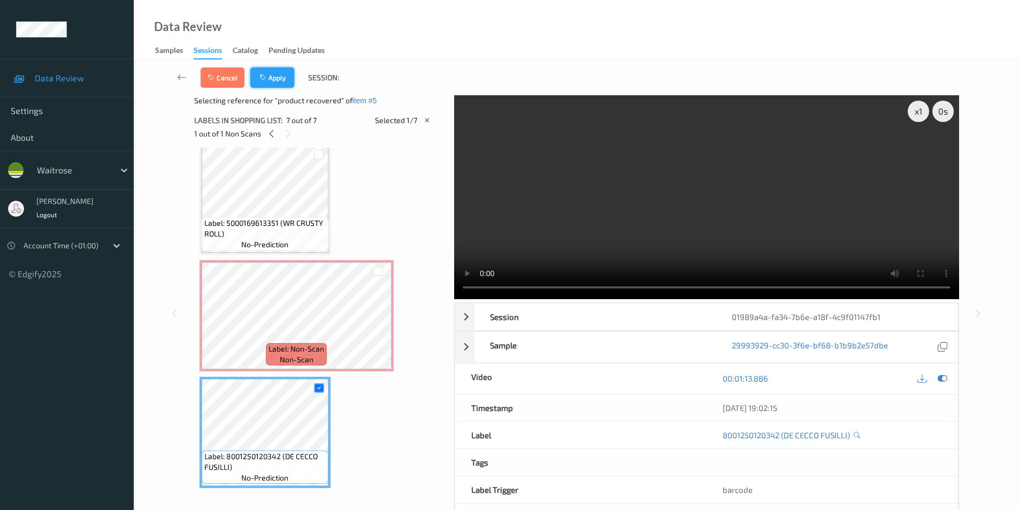
click at [267, 78] on icon "button" at bounding box center [264, 77] width 9 height 7
